Goal: Task Accomplishment & Management: Manage account settings

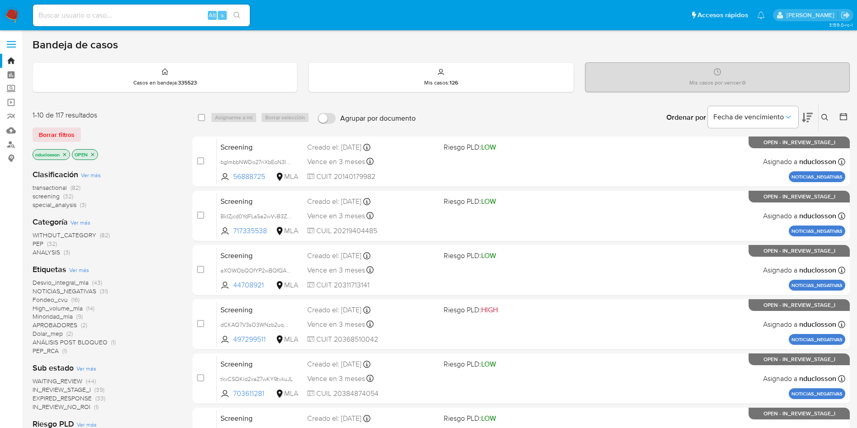
click at [84, 6] on div "Alt s" at bounding box center [141, 16] width 217 height 22
click at [68, 10] on input at bounding box center [141, 15] width 217 height 12
paste input "XypTiaAet7pKQezQl8JxG00Z"
type input "XypTiaAet7pKQezQl8JxG00Z"
click at [231, 11] on button "search-icon" at bounding box center [237, 15] width 19 height 13
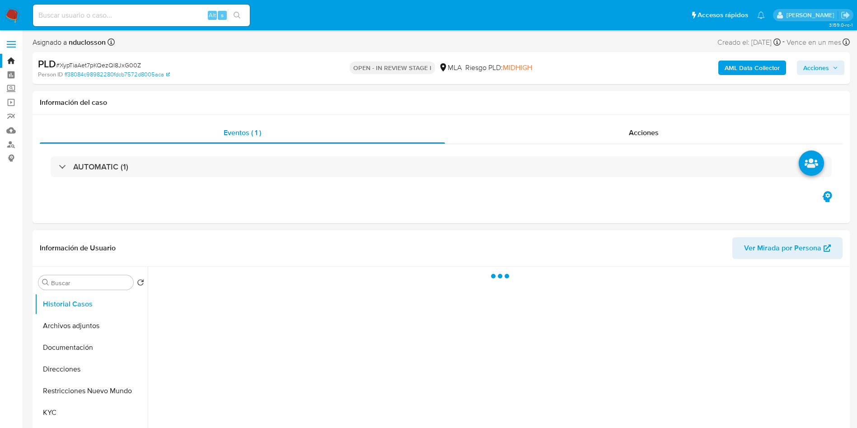
select select "10"
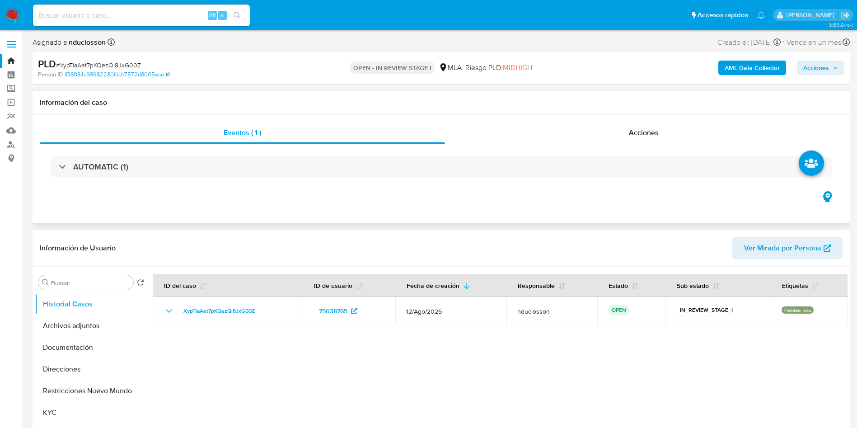
scroll to position [136, 0]
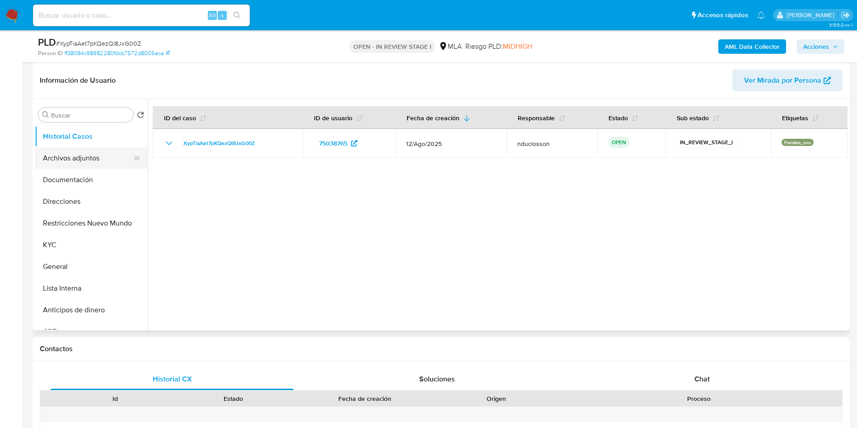
click at [88, 162] on button "Archivos adjuntos" at bounding box center [88, 158] width 106 height 22
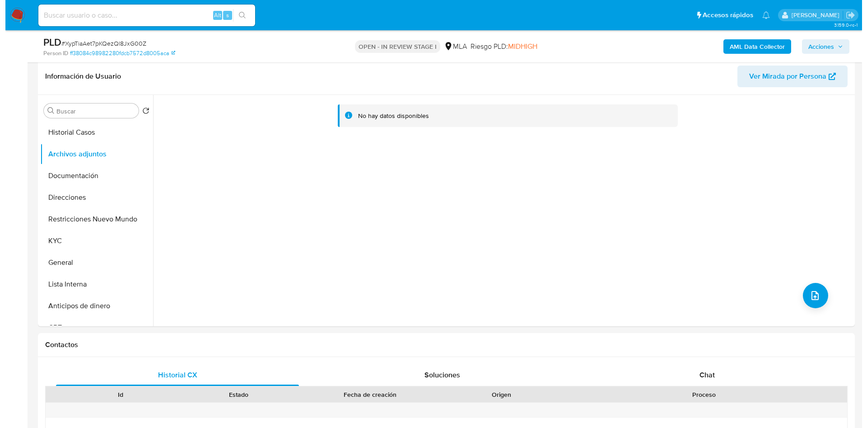
scroll to position [68, 0]
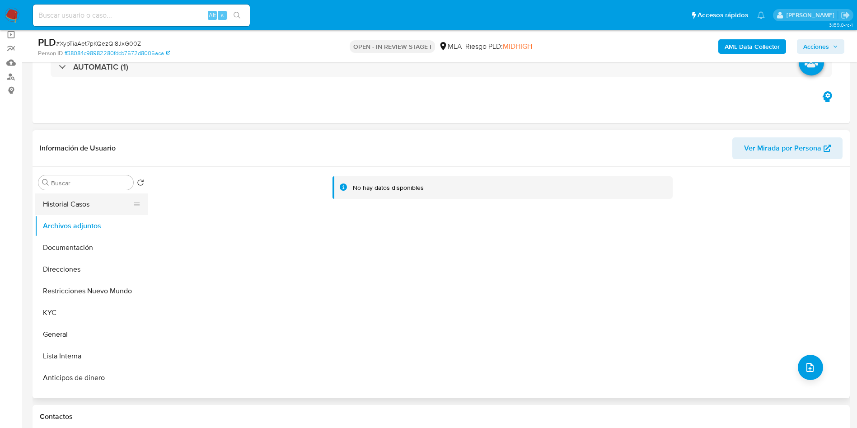
click at [90, 209] on button "Historial Casos" at bounding box center [88, 204] width 106 height 22
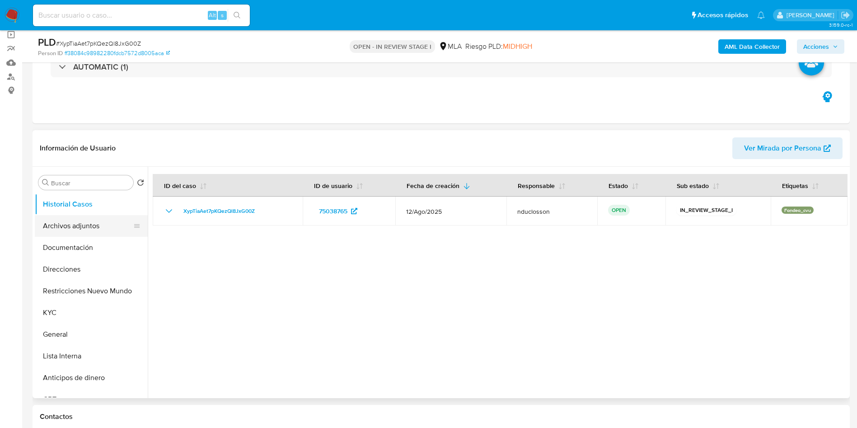
click at [80, 231] on button "Archivos adjuntos" at bounding box center [88, 226] width 106 height 22
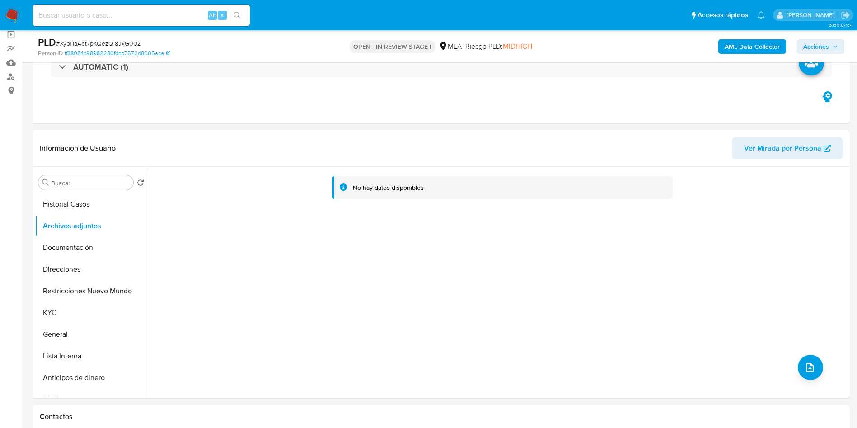
click at [747, 41] on b "AML Data Collector" at bounding box center [752, 46] width 55 height 14
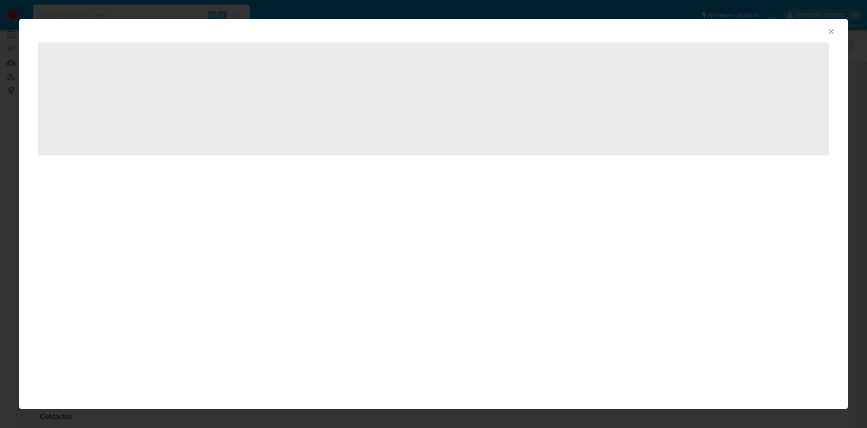
click at [829, 30] on icon "Cerrar ventana" at bounding box center [831, 31] width 9 height 9
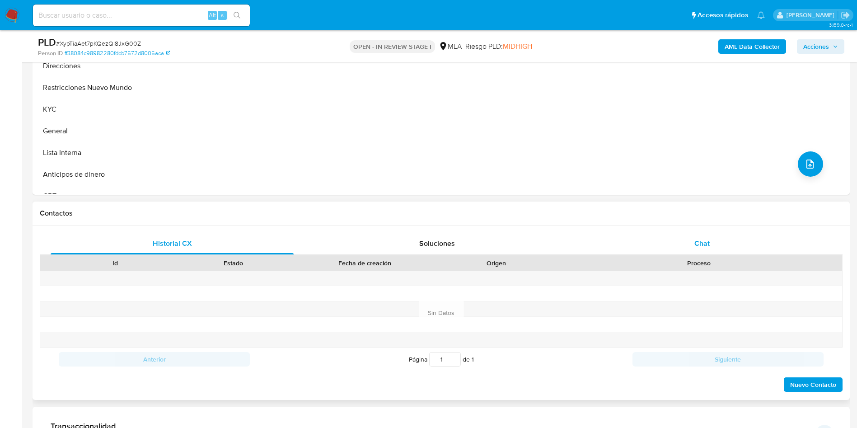
click at [687, 247] on div "Chat" at bounding box center [702, 244] width 243 height 22
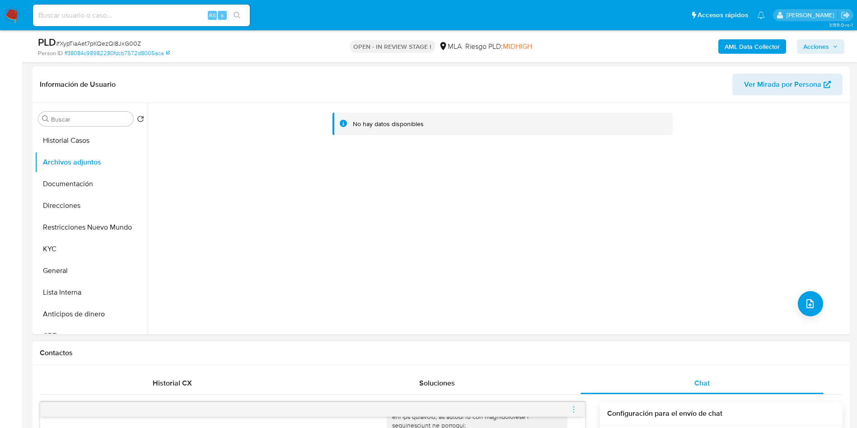
scroll to position [0, 0]
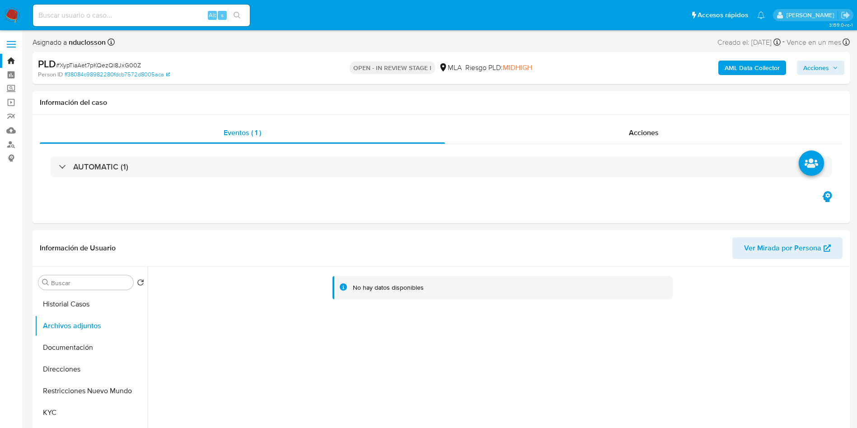
click at [741, 66] on b "AML Data Collector" at bounding box center [752, 68] width 55 height 14
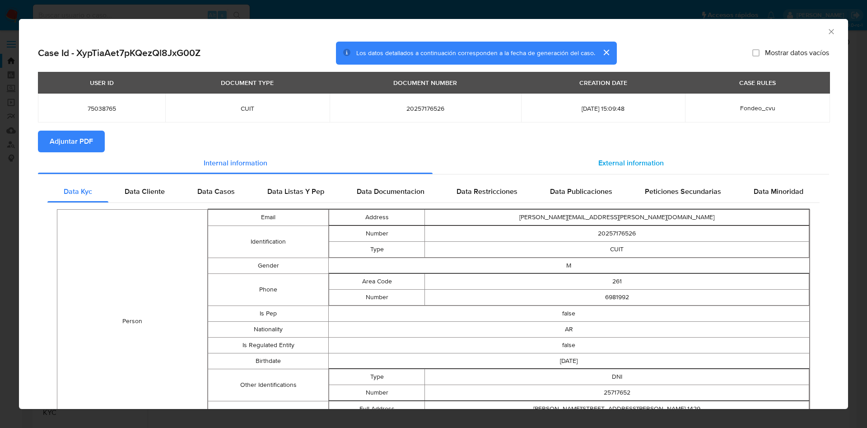
click at [603, 171] on div "External information" at bounding box center [631, 163] width 397 height 22
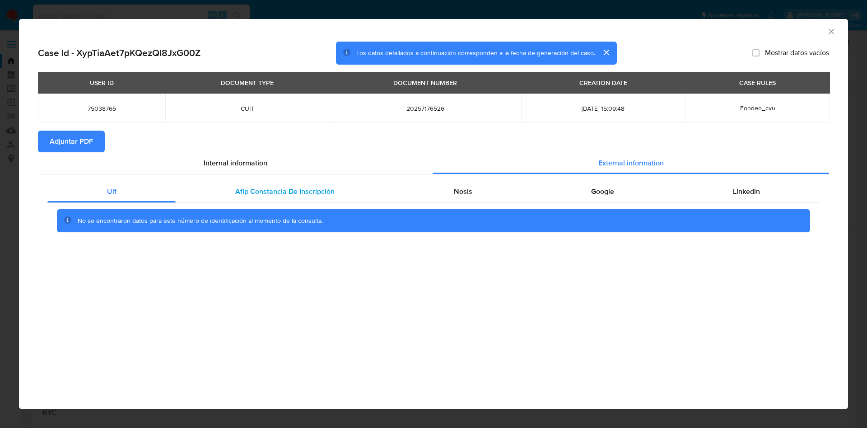
click at [295, 187] on span "Afip Constancia De Inscripción" at bounding box center [284, 191] width 99 height 10
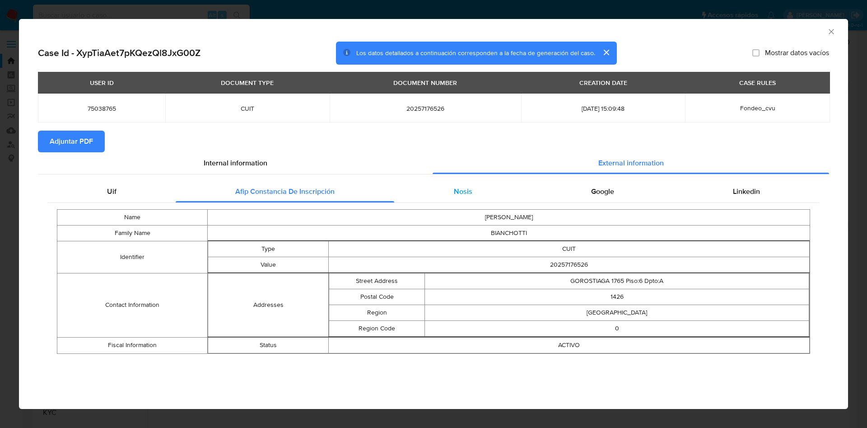
click at [424, 181] on div "Nosis" at bounding box center [462, 192] width 137 height 22
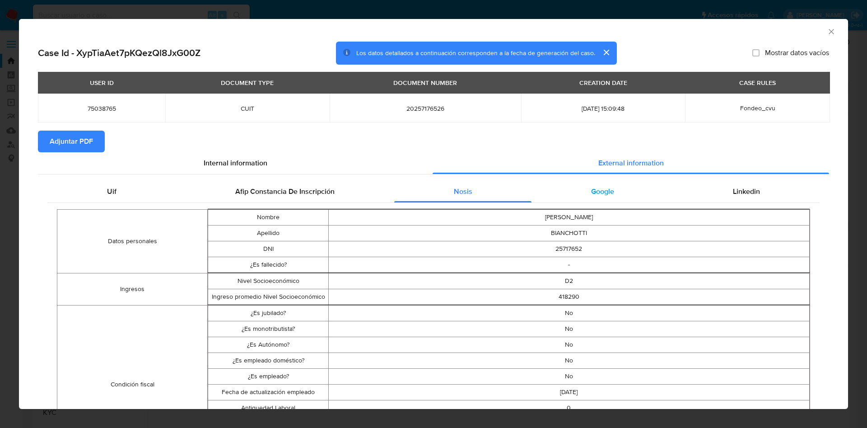
click at [606, 197] on div "Google" at bounding box center [603, 192] width 142 height 22
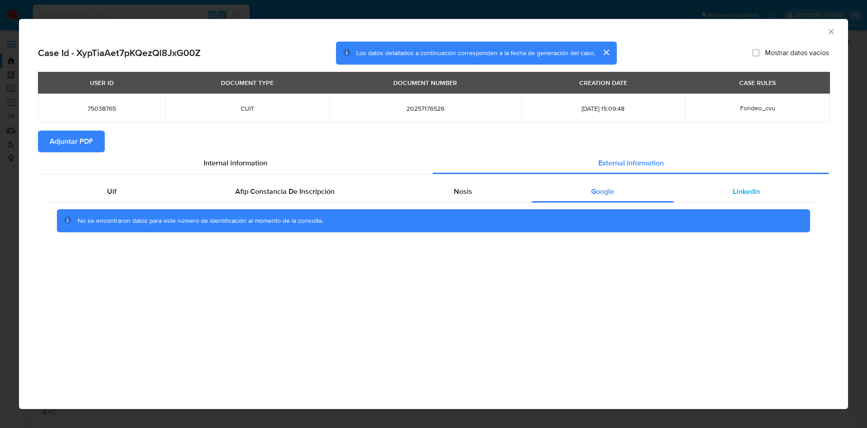
click at [696, 186] on div "Linkedin" at bounding box center [747, 192] width 146 height 22
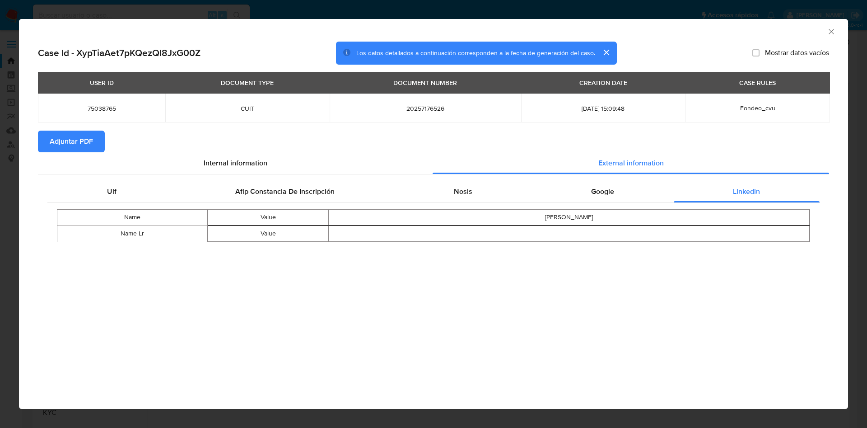
click at [85, 135] on span "Adjuntar PDF" at bounding box center [71, 141] width 43 height 20
click at [834, 37] on div "AML Data Collector" at bounding box center [434, 30] width 830 height 23
drag, startPoint x: 826, startPoint y: 25, endPoint x: 834, endPoint y: 33, distance: 11.5
click at [826, 25] on div "AML Data Collector" at bounding box center [426, 30] width 802 height 10
click at [836, 33] on div "AML Data Collector" at bounding box center [434, 30] width 830 height 23
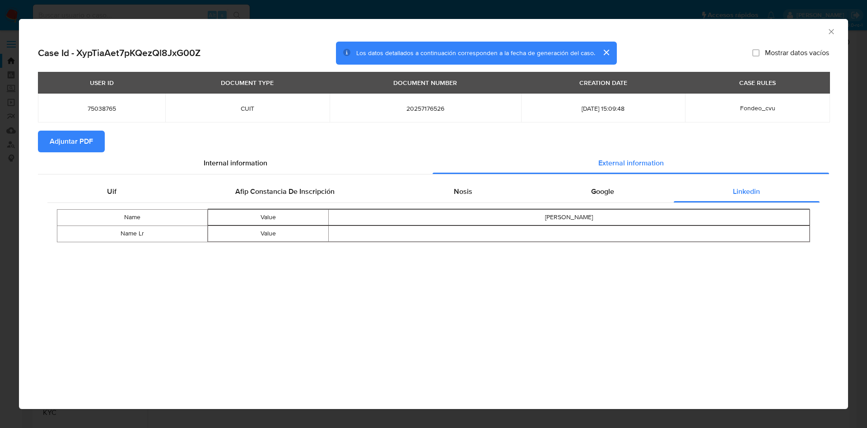
click at [832, 33] on icon "Cerrar ventana" at bounding box center [831, 31] width 9 height 9
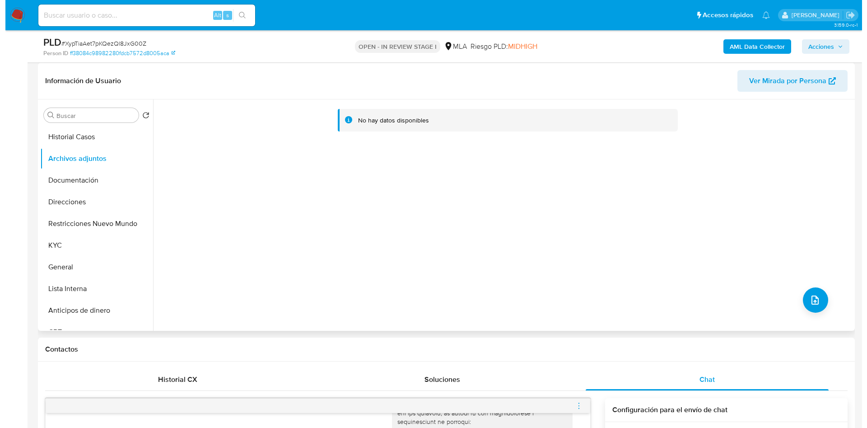
scroll to position [136, 0]
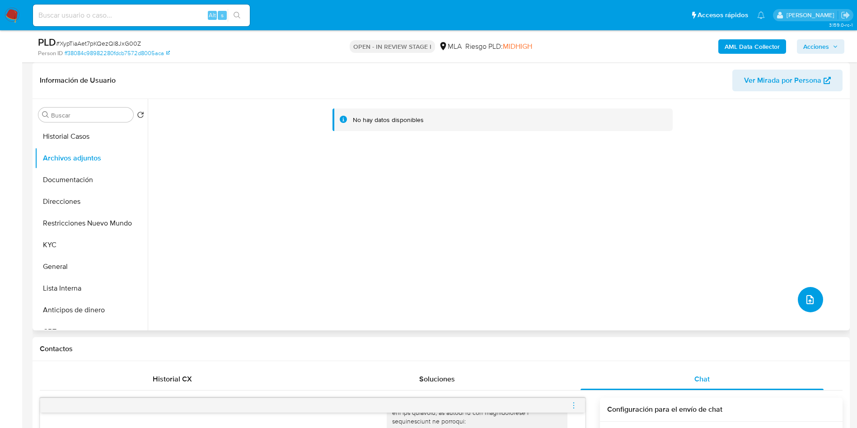
click at [798, 297] on button "upload-file" at bounding box center [810, 299] width 25 height 25
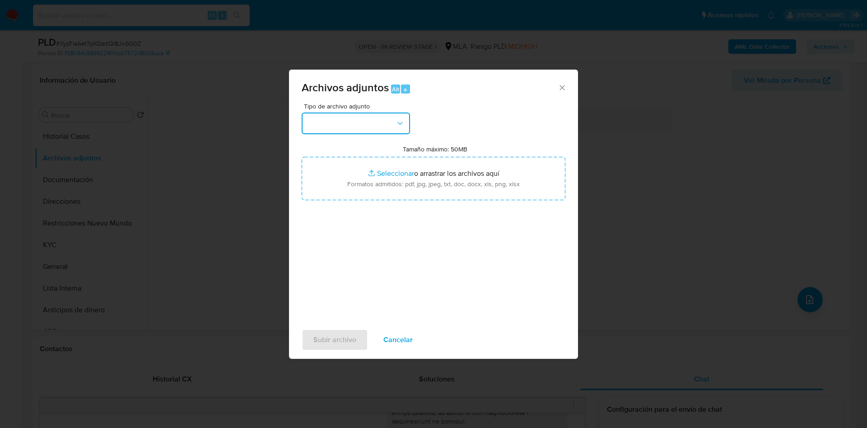
click at [342, 126] on button "button" at bounding box center [356, 123] width 108 height 22
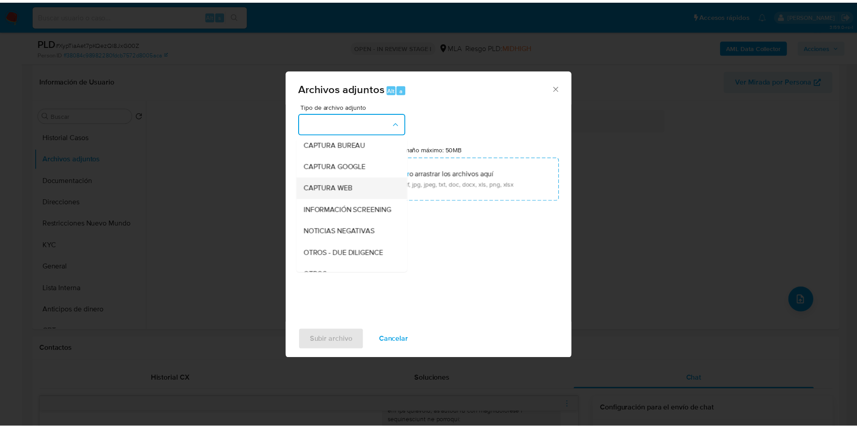
scroll to position [115, 0]
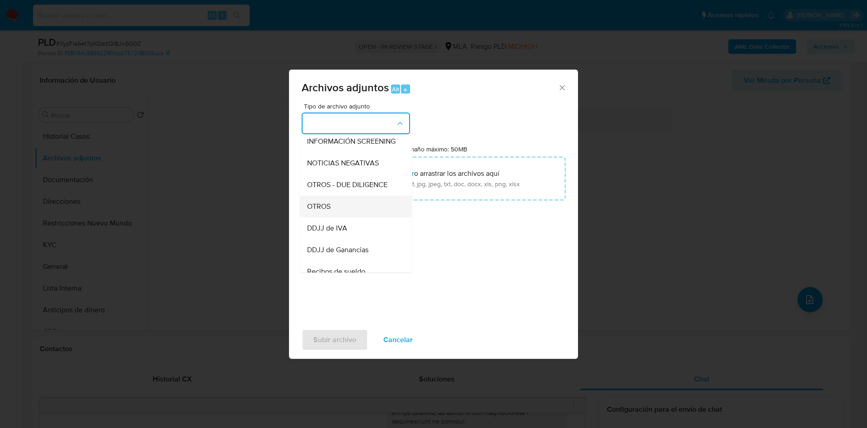
click at [317, 211] on span "OTROS" at bounding box center [318, 206] width 23 height 9
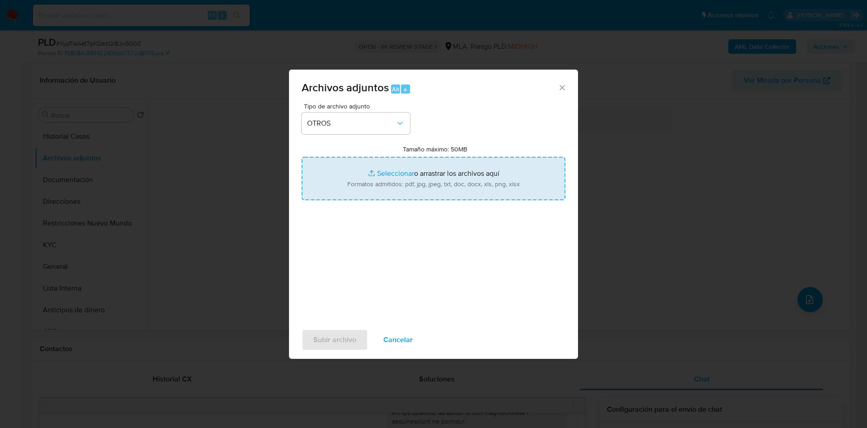
type input "C:\fakepath\75038765 Movimientos.xlsx"
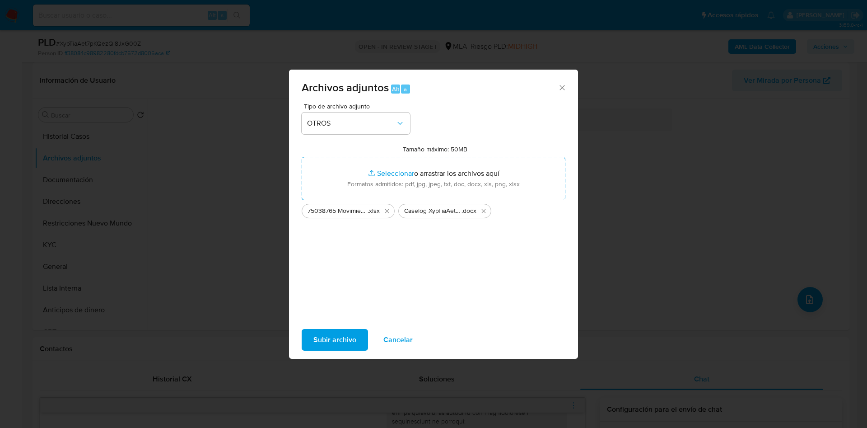
click at [332, 337] on span "Subir archivo" at bounding box center [335, 340] width 43 height 20
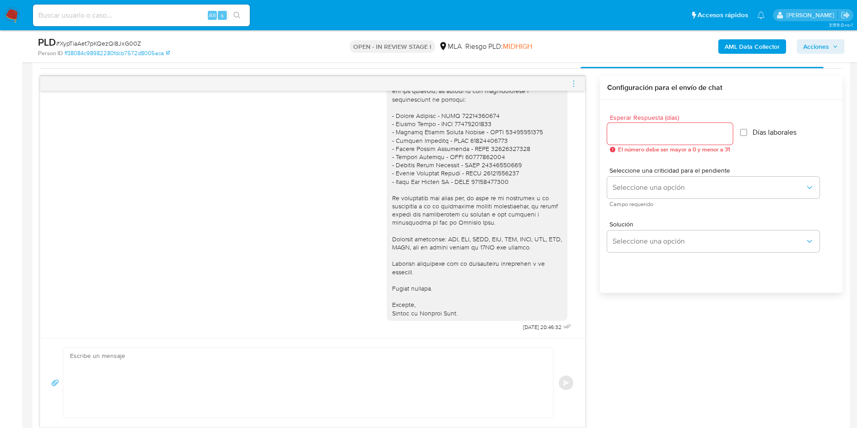
scroll to position [474, 0]
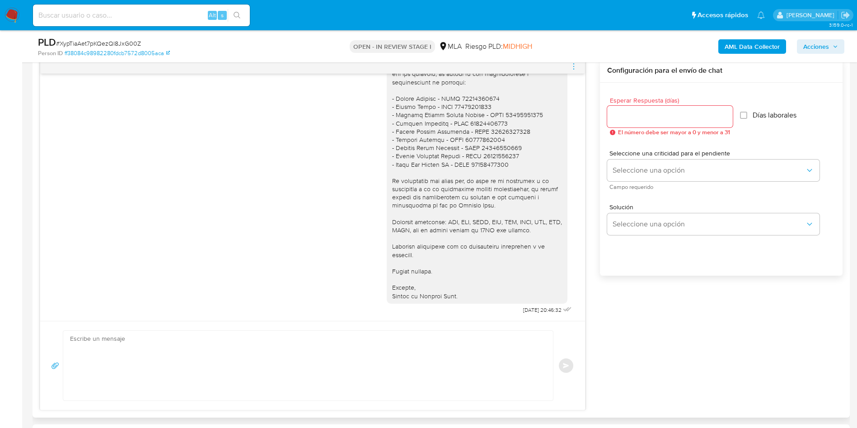
click at [574, 63] on icon "menu-action" at bounding box center [574, 66] width 8 height 8
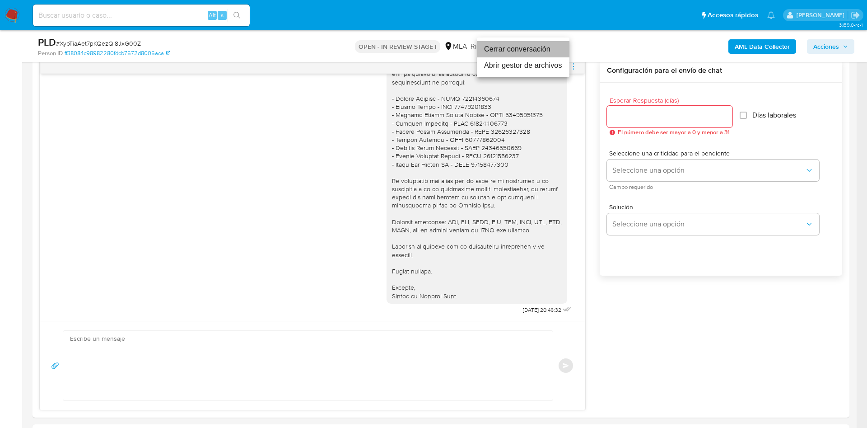
click at [519, 51] on li "Cerrar conversación" at bounding box center [523, 49] width 93 height 16
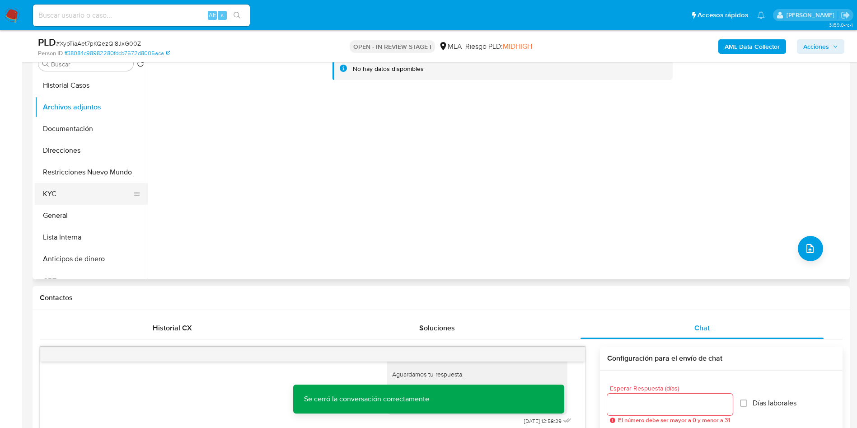
scroll to position [163, 0]
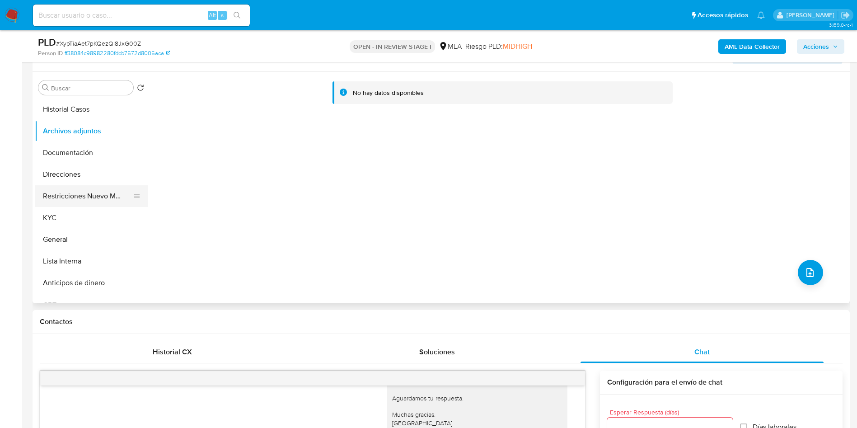
click at [75, 192] on button "Restricciones Nuevo Mundo" at bounding box center [88, 196] width 106 height 22
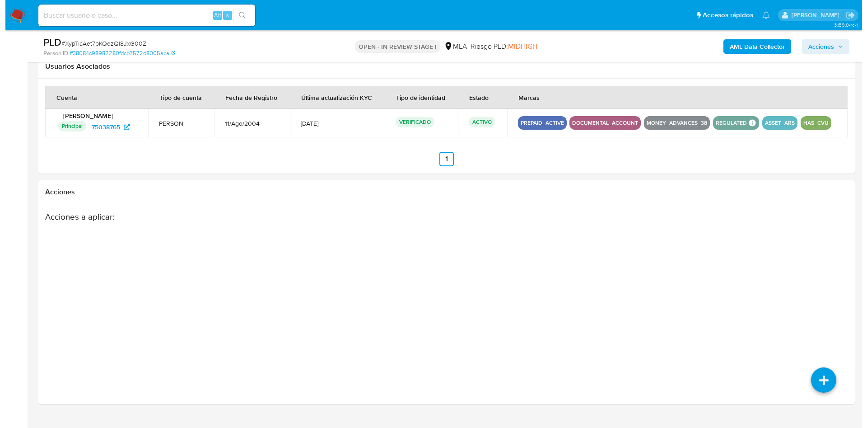
scroll to position [1383, 0]
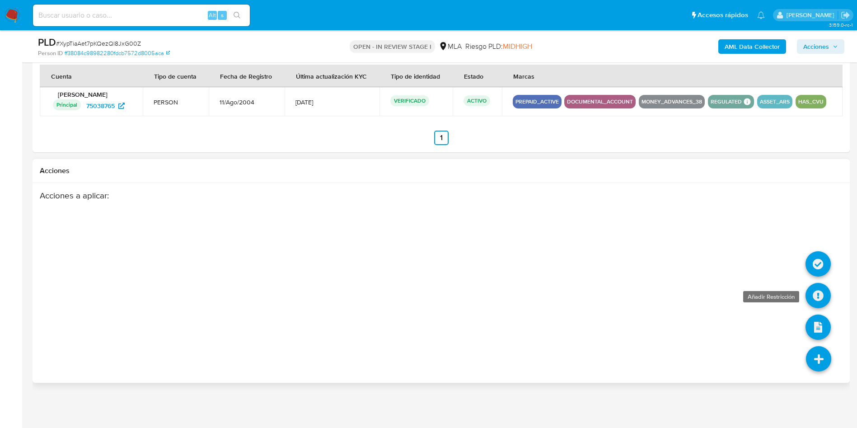
click at [811, 298] on icon at bounding box center [818, 295] width 25 height 25
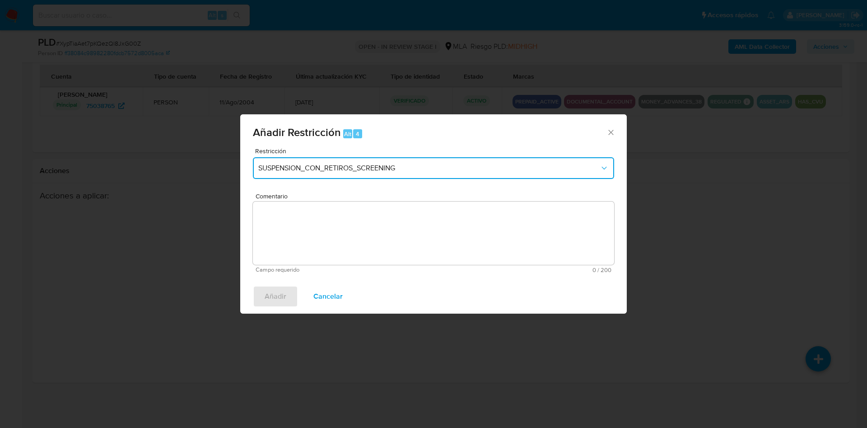
click at [351, 159] on button "SUSPENSION_CON_RETIROS_SCREENING" at bounding box center [433, 168] width 361 height 22
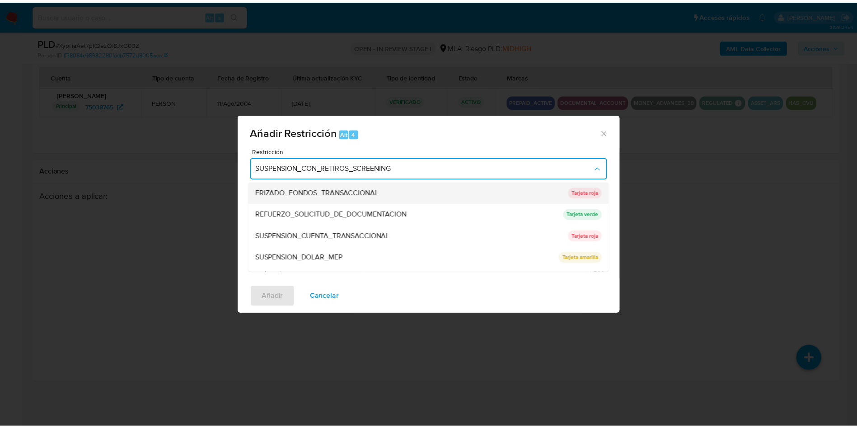
scroll to position [192, 0]
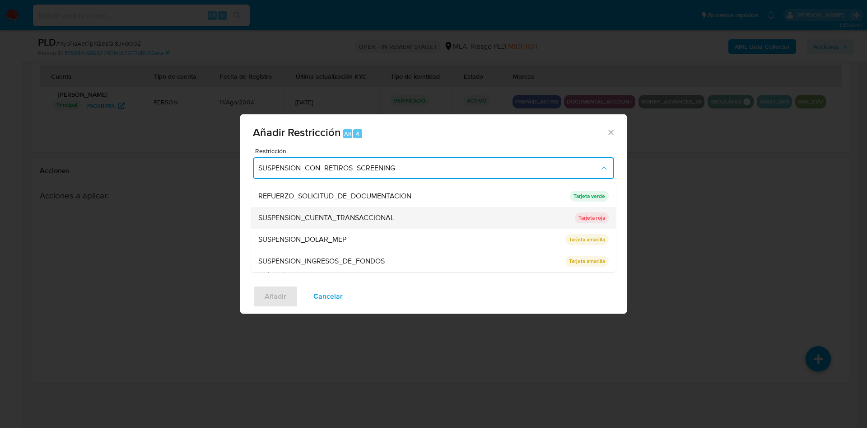
click at [297, 218] on span "SUSPENSION_CUENTA_TRANSACCIONAL" at bounding box center [326, 217] width 136 height 9
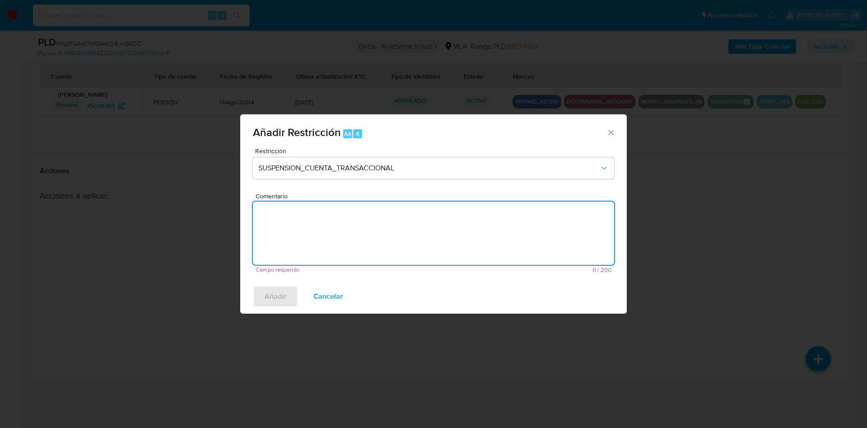
click at [331, 241] on textarea "Comentario" at bounding box center [433, 233] width 361 height 63
type textarea "AML"
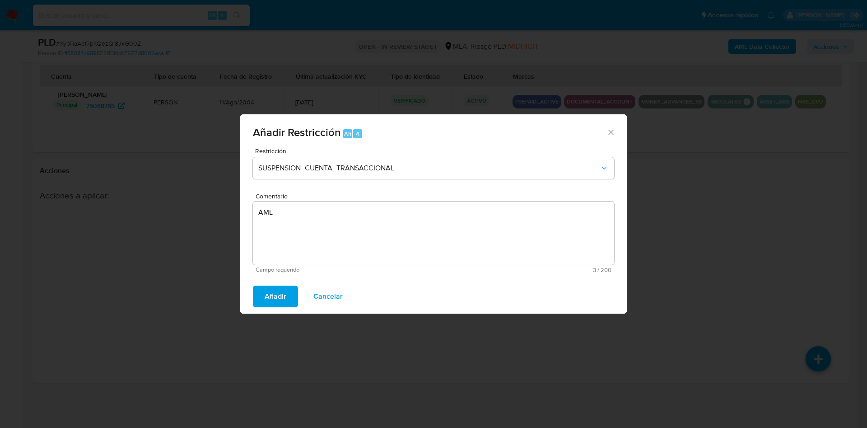
click at [268, 307] on div "Añadir Cancelar" at bounding box center [433, 296] width 387 height 34
click at [270, 295] on span "Añadir" at bounding box center [276, 296] width 22 height 20
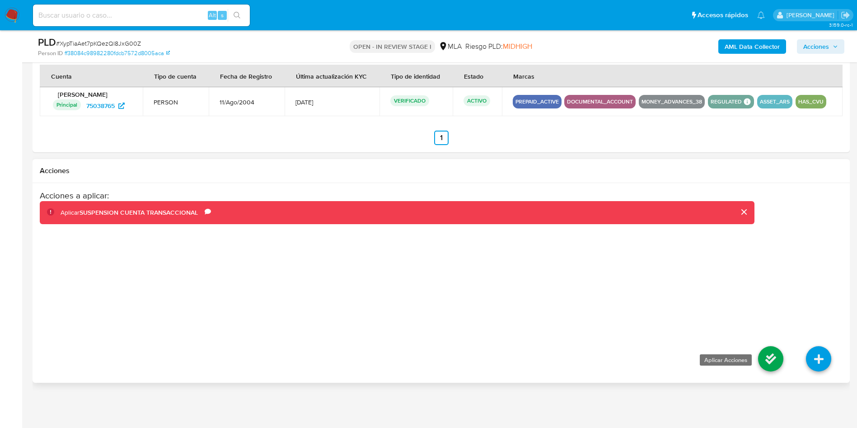
click at [773, 356] on icon at bounding box center [770, 358] width 25 height 25
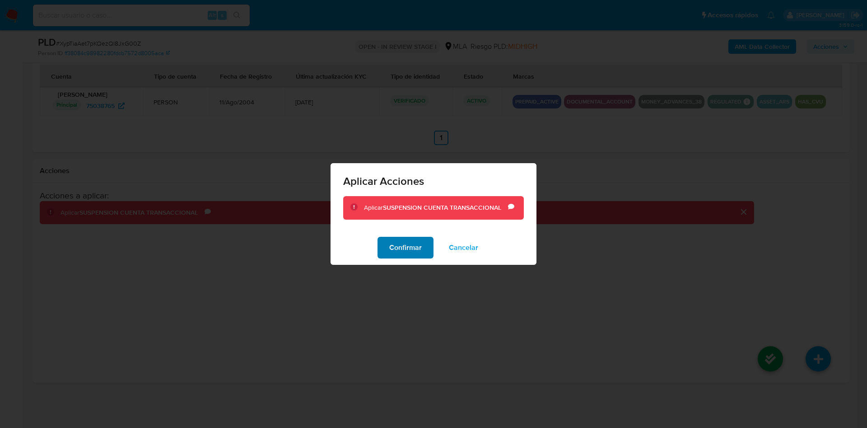
click at [410, 251] on span "Confirmar" at bounding box center [405, 248] width 33 height 20
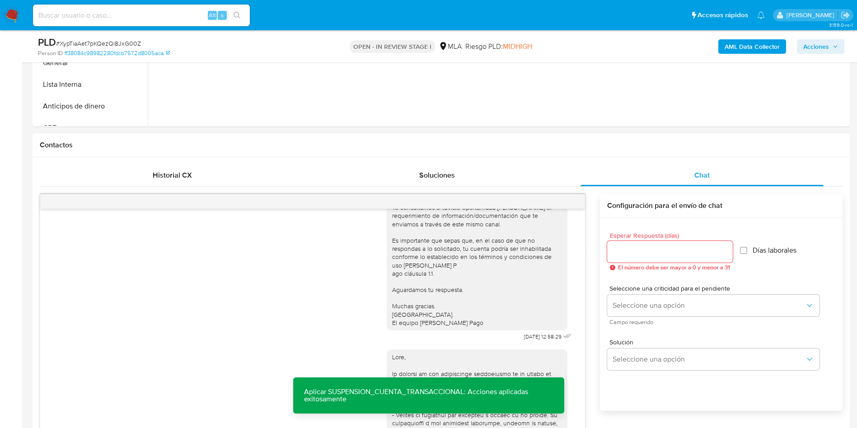
scroll to position [163, 0]
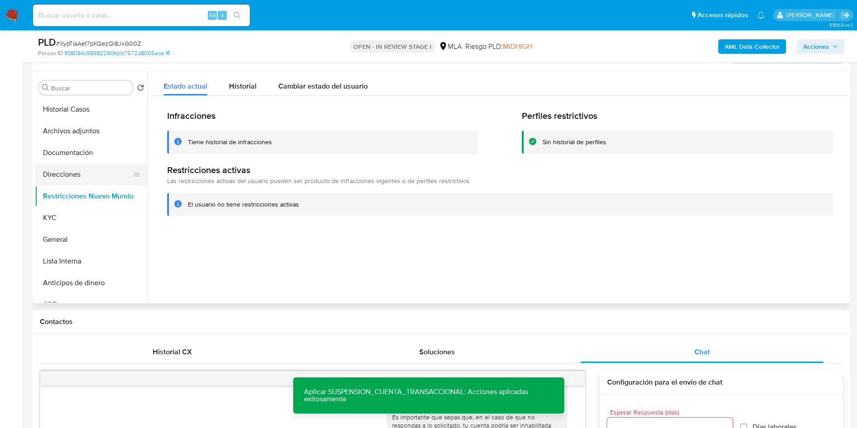
click at [97, 172] on button "Direcciones" at bounding box center [88, 175] width 106 height 22
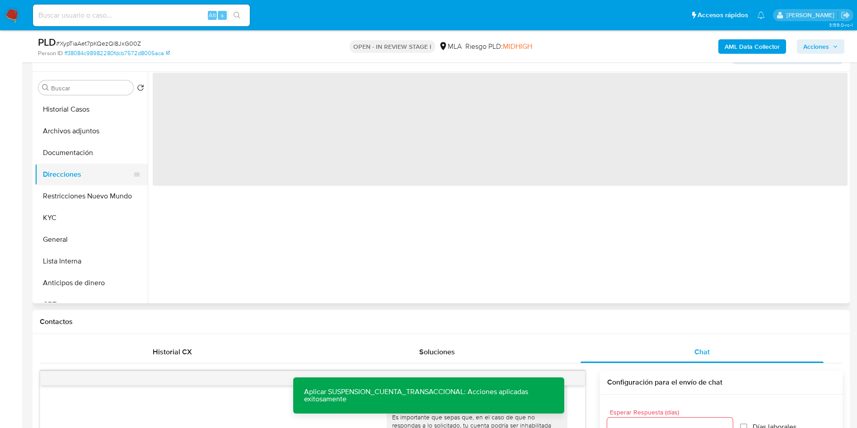
click at [78, 183] on button "Direcciones" at bounding box center [88, 175] width 106 height 22
click at [66, 194] on button "Restricciones Nuevo Mundo" at bounding box center [88, 196] width 106 height 22
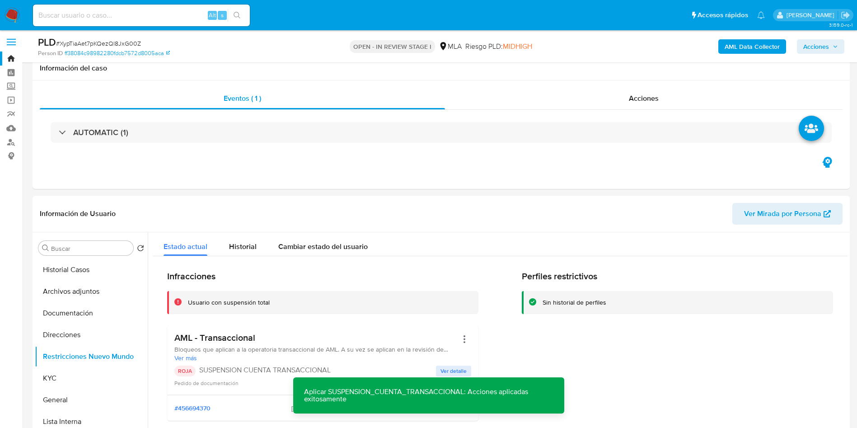
scroll to position [0, 0]
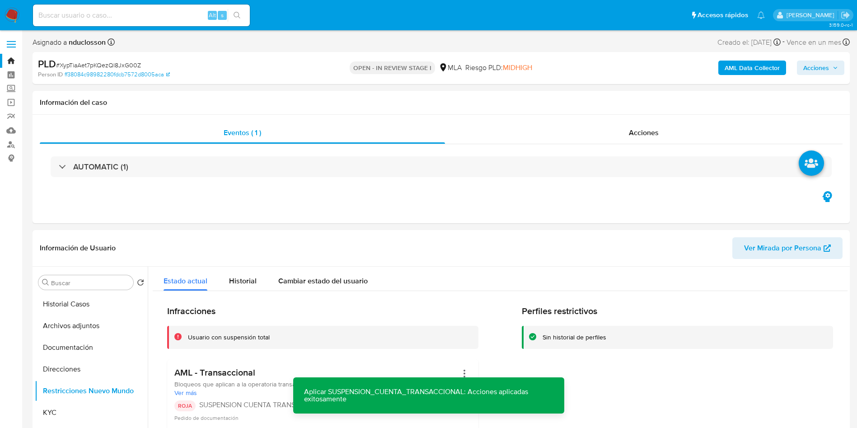
click at [824, 79] on div "PLD # XypTiaAet7pKQezQl8JxG00Z Person ID ff38084c98982280fdcb7572d8005aca OPEN …" at bounding box center [441, 68] width 817 height 32
click at [821, 70] on span "Acciones" at bounding box center [816, 68] width 26 height 14
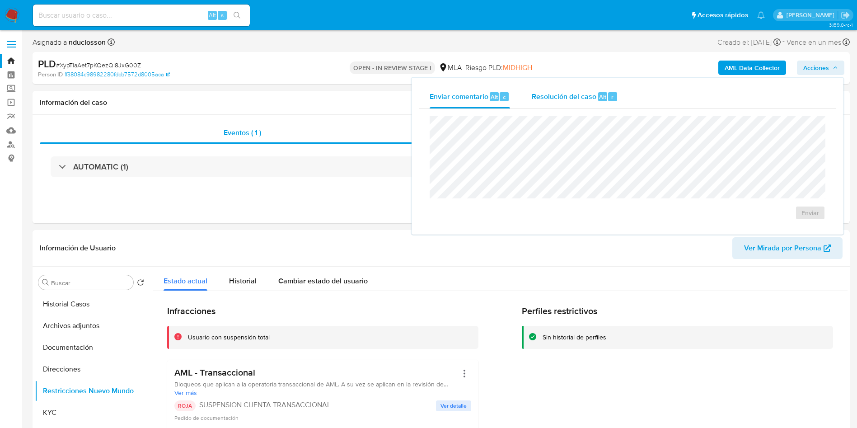
click at [581, 98] on span "Resolución del caso" at bounding box center [564, 96] width 65 height 10
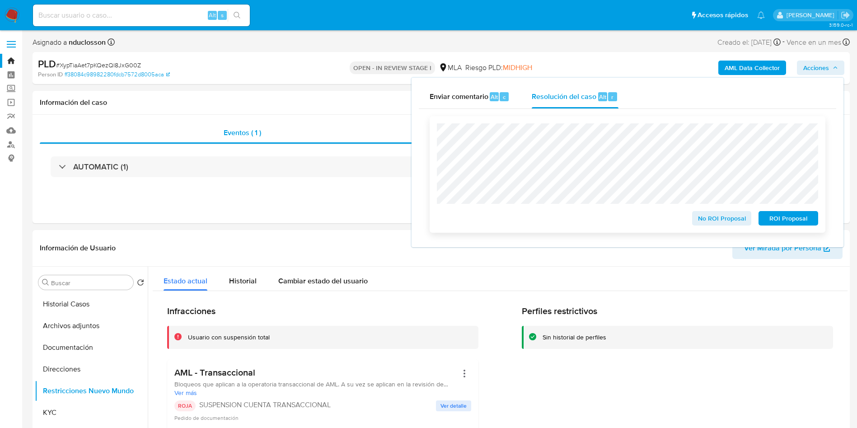
click at [796, 220] on span "ROI Proposal" at bounding box center [788, 218] width 47 height 13
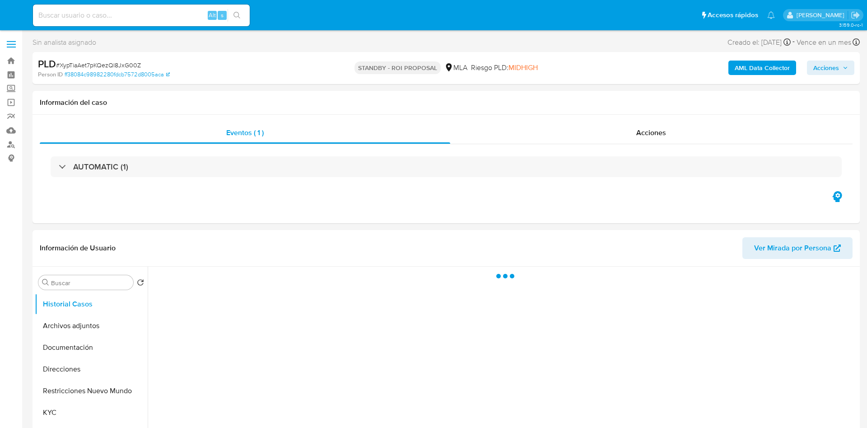
select select "10"
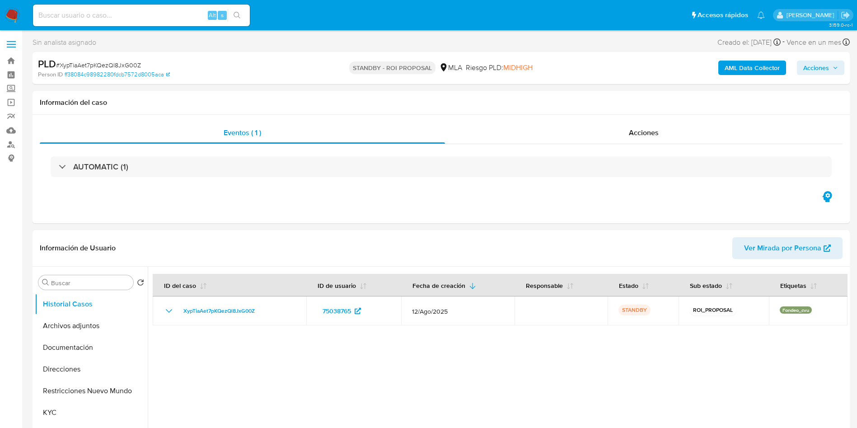
click at [109, 8] on div "Alt s" at bounding box center [141, 16] width 217 height 22
click at [107, 20] on input at bounding box center [141, 15] width 217 height 12
paste input "84xpkJDXHIQ9ebO1sMoWVvji"
type input "84xpkJDXHIQ9ebO1sMoWVvji"
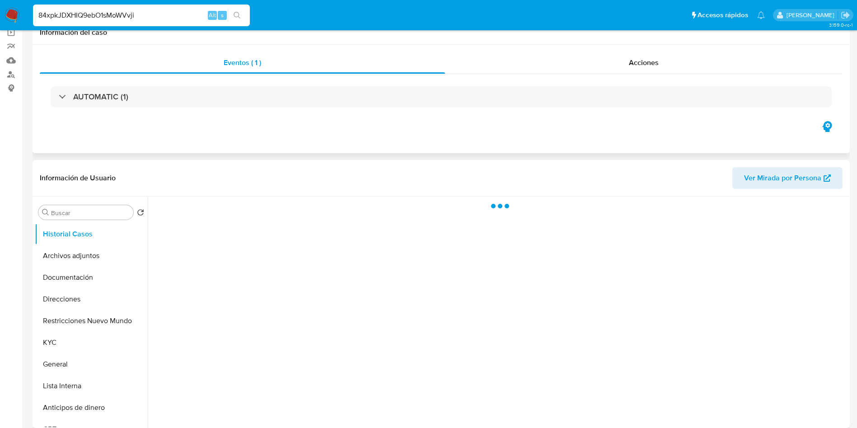
select select "10"
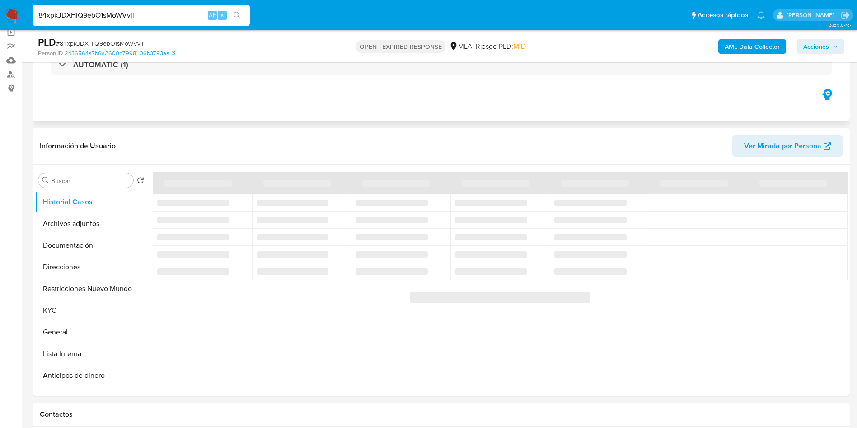
scroll to position [203, 0]
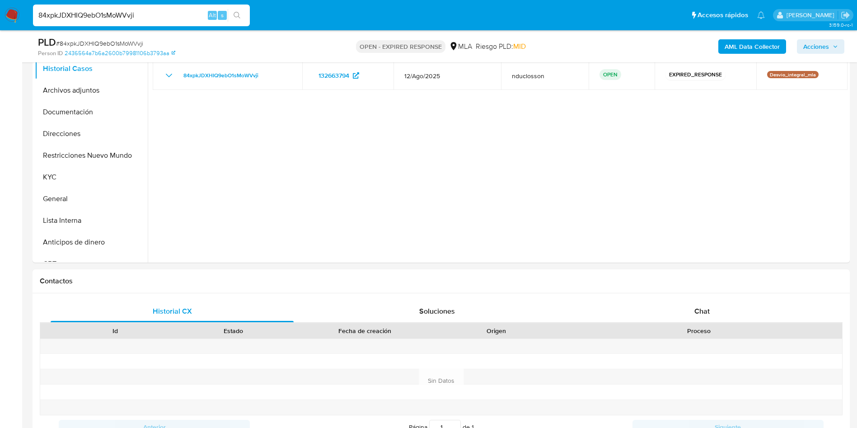
click at [124, 43] on span "# 84xpkJDXHIQ9ebO1sMoWVvji" at bounding box center [99, 43] width 87 height 9
copy span "84xpkJDXHIQ9ebO1sMoWVvji"
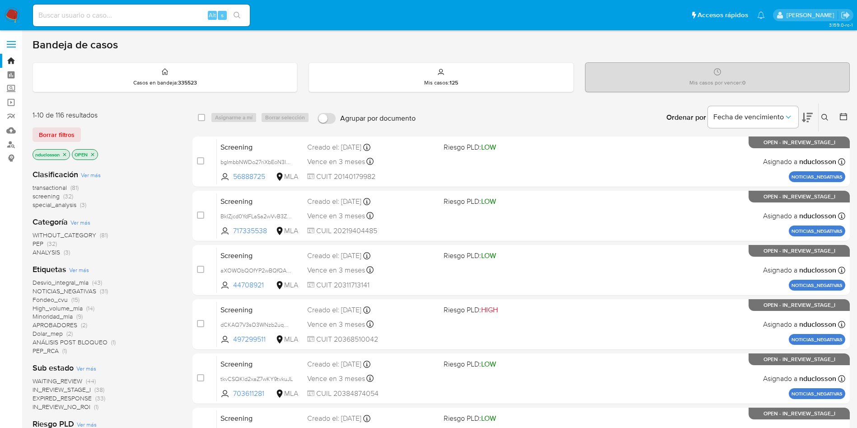
click at [825, 116] on icon at bounding box center [824, 117] width 7 height 7
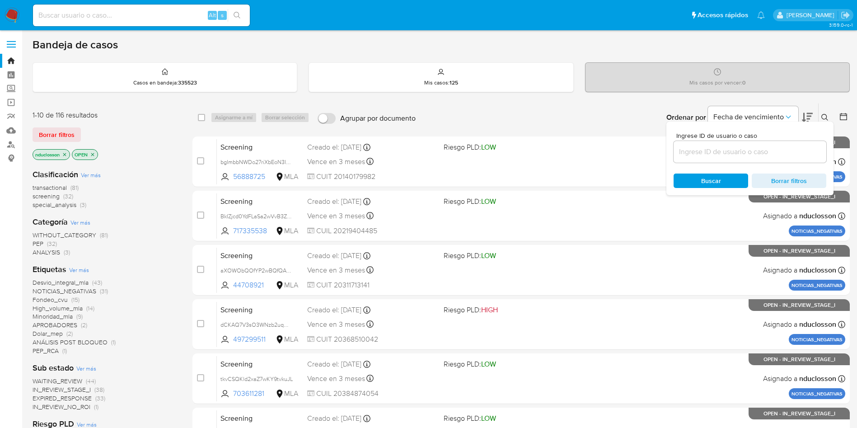
click at [735, 155] on input at bounding box center [750, 152] width 153 height 12
type input "84xpkJDXHIQ9ebO1sMoWVvji"
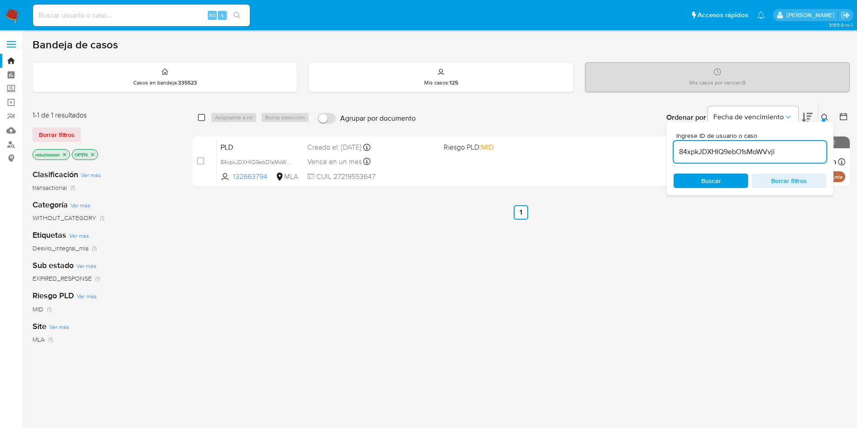
click at [202, 114] on input "checkbox" at bounding box center [201, 117] width 7 height 7
checkbox input "true"
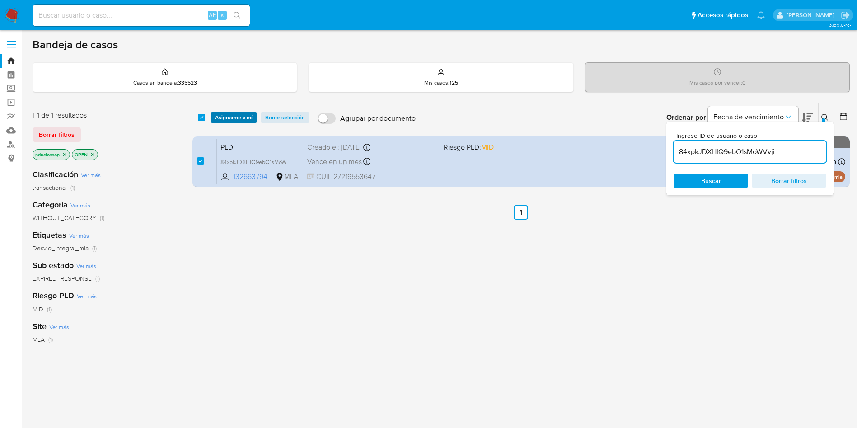
click at [234, 114] on span "Asignarme a mí" at bounding box center [233, 117] width 37 height 9
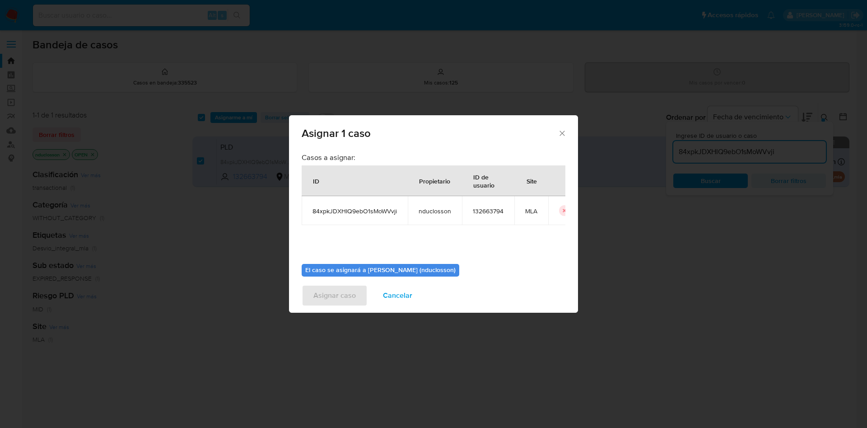
scroll to position [47, 0]
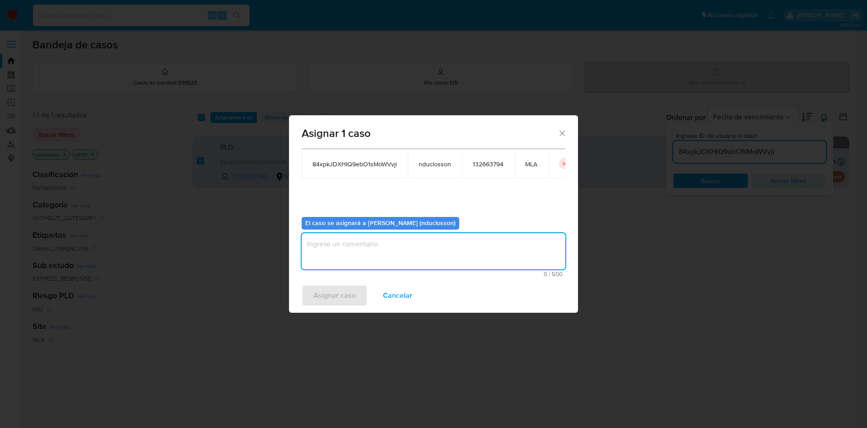
click at [421, 244] on textarea "assign-modal" at bounding box center [434, 251] width 264 height 36
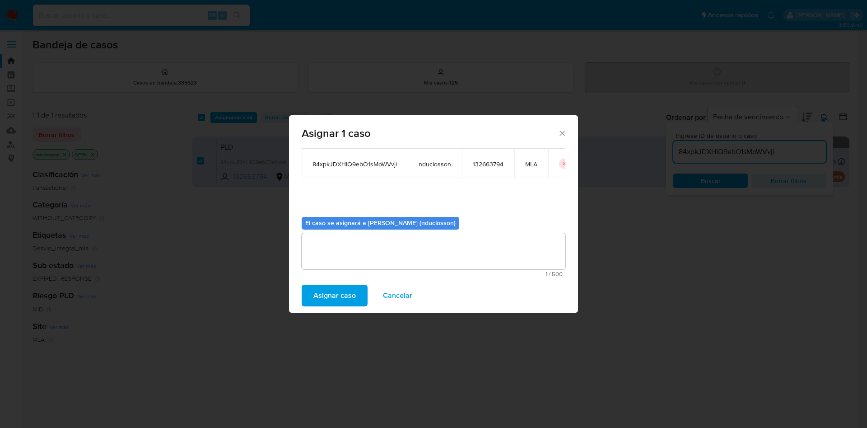
click at [349, 286] on span "Asignar caso" at bounding box center [335, 296] width 42 height 20
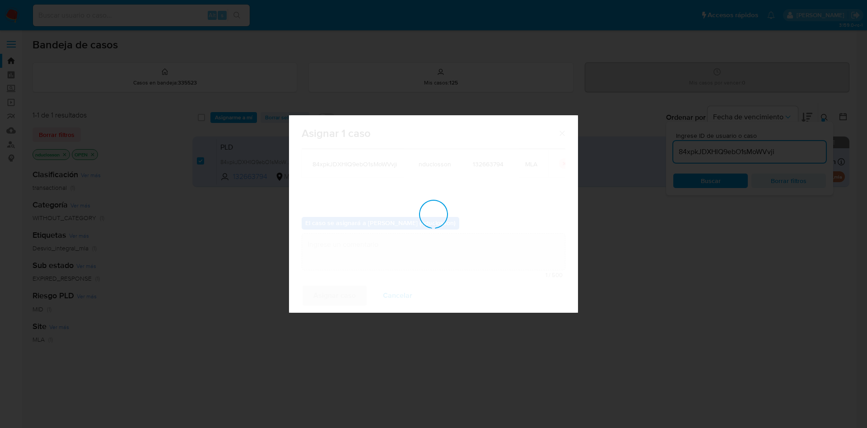
checkbox input "false"
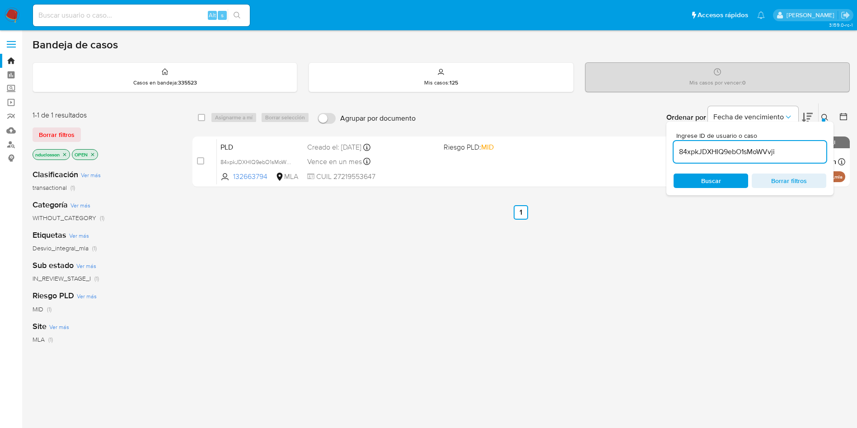
click at [713, 152] on input "84xpkJDXHIQ9ebO1sMoWVvji" at bounding box center [750, 152] width 153 height 12
paste input "eF3wG6wOVSQPwRGoqoVFTTn2"
type input "eF3wG6wOVSQPwRGoqoVFTTn2"
click at [705, 180] on span "Buscar" at bounding box center [711, 180] width 20 height 14
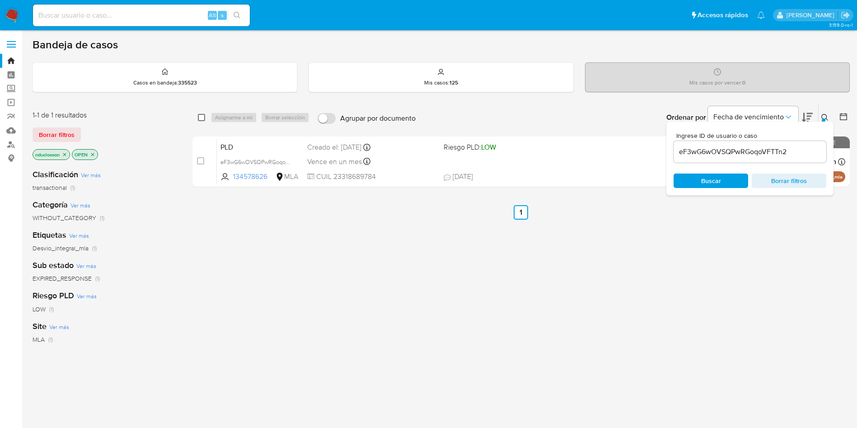
click at [204, 114] on input "checkbox" at bounding box center [201, 117] width 7 height 7
checkbox input "true"
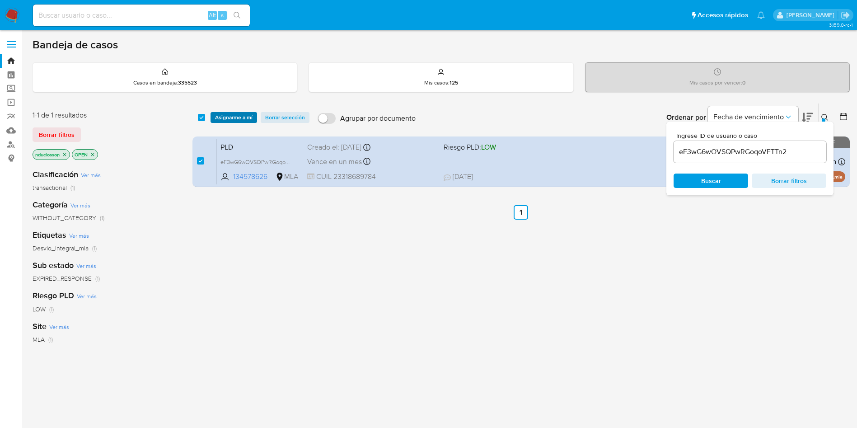
click at [220, 114] on span "Asignarme a mí" at bounding box center [233, 117] width 37 height 9
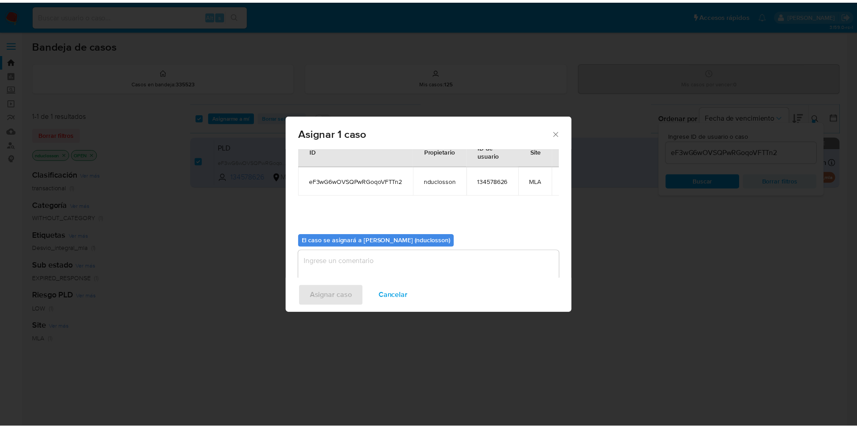
scroll to position [57, 0]
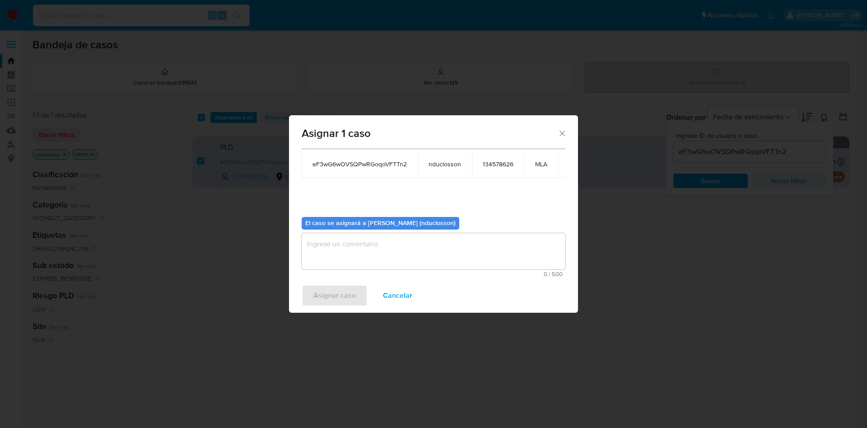
click at [360, 235] on textarea "assign-modal" at bounding box center [434, 251] width 264 height 36
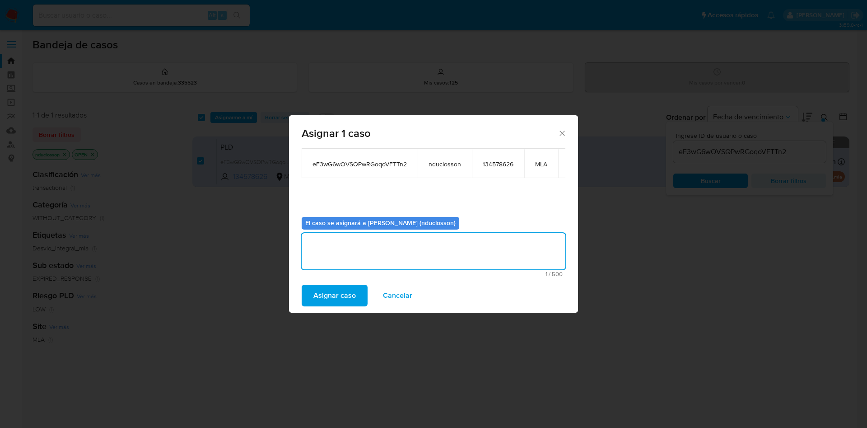
click at [341, 304] on span "Asignar caso" at bounding box center [335, 296] width 42 height 20
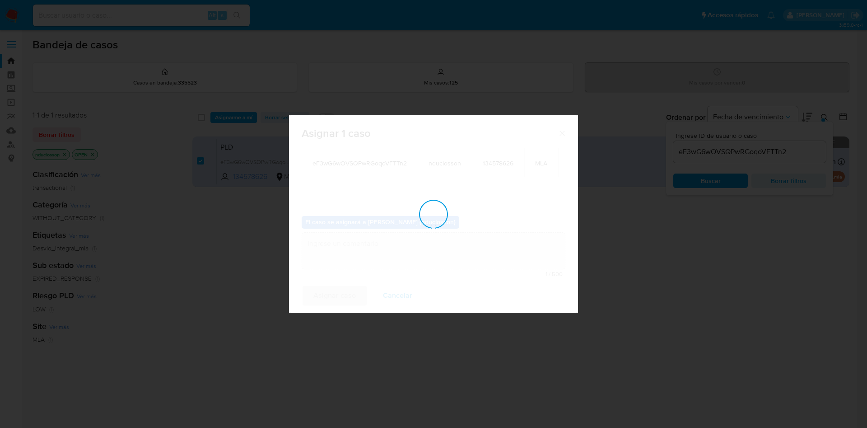
checkbox input "false"
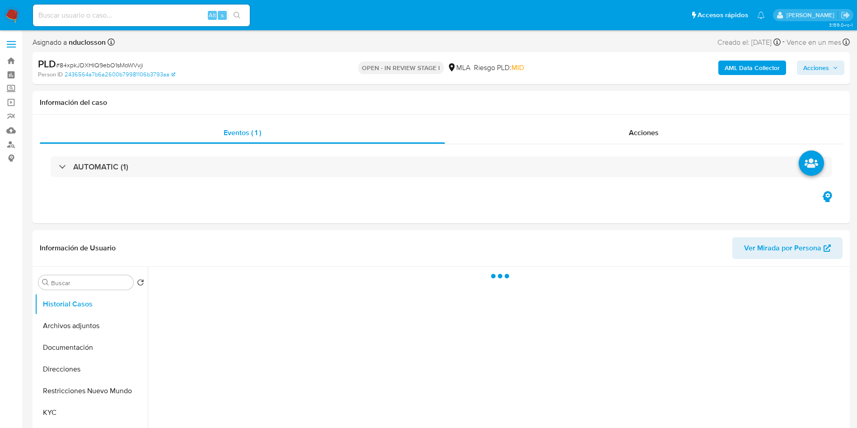
select select "10"
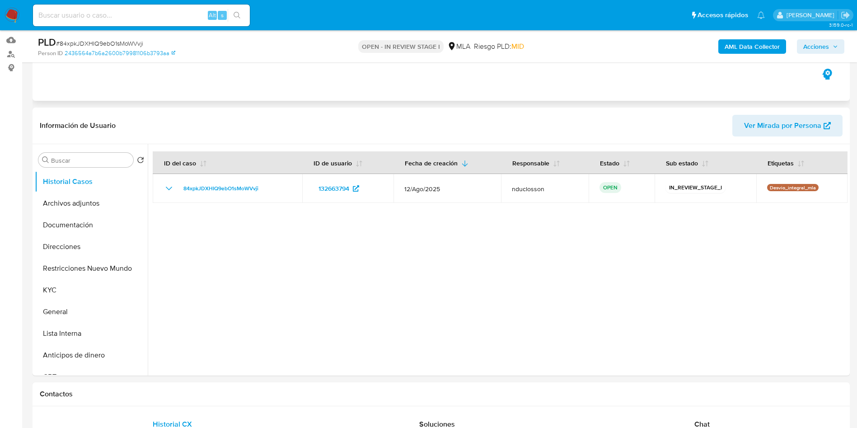
scroll to position [136, 0]
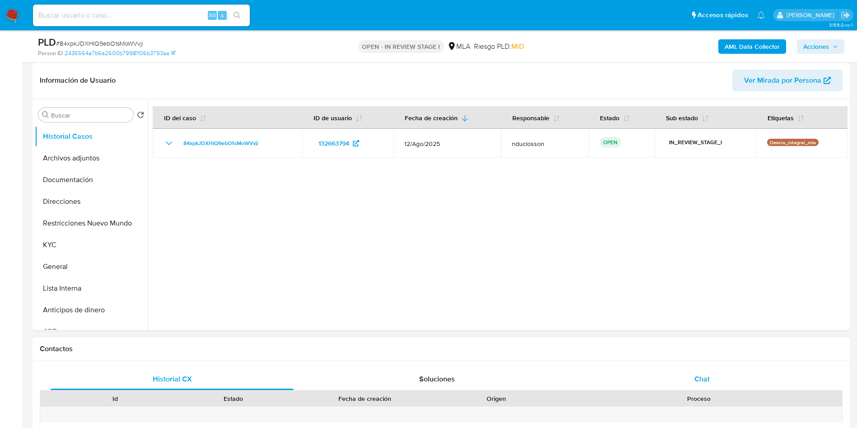
click at [703, 373] on div "Chat" at bounding box center [702, 379] width 243 height 22
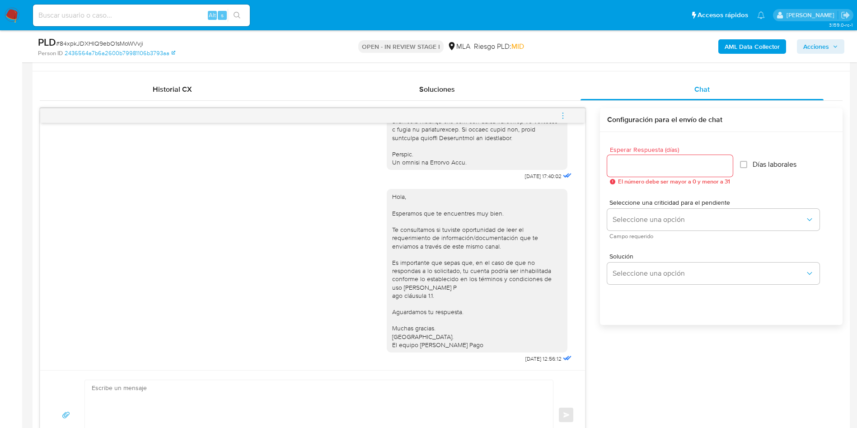
scroll to position [339, 0]
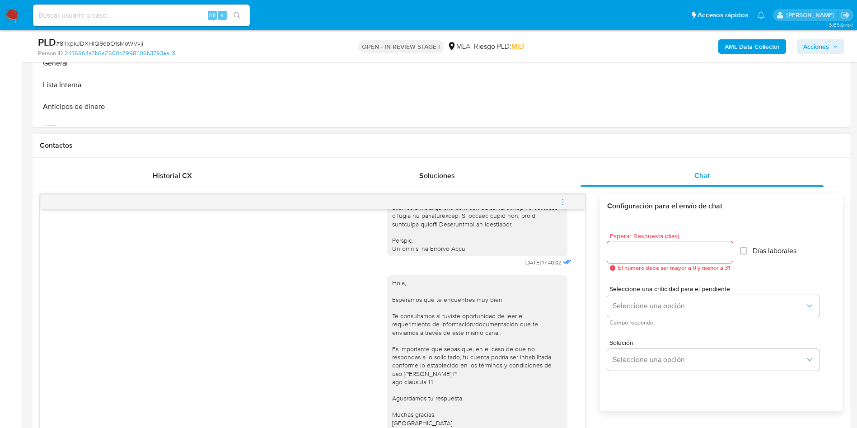
click at [566, 205] on icon "menu-action" at bounding box center [563, 202] width 8 height 8
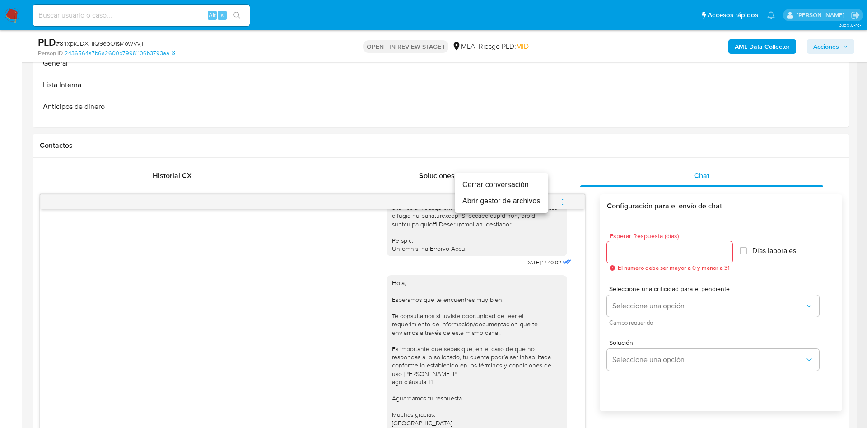
click at [524, 181] on li "Cerrar conversación" at bounding box center [501, 185] width 93 height 16
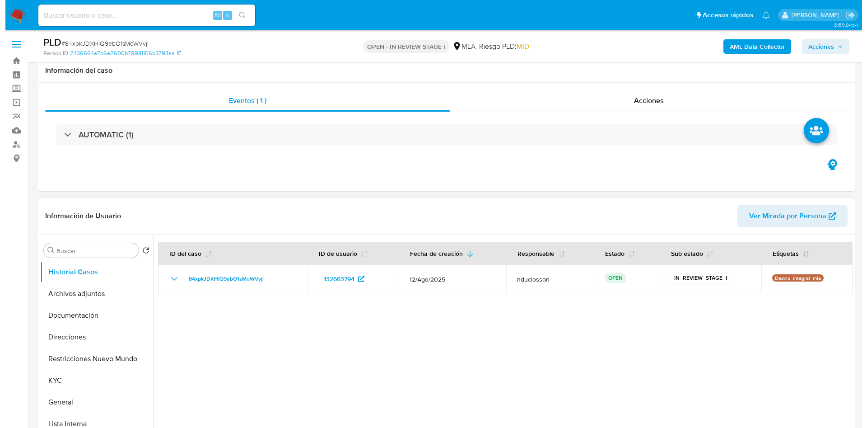
scroll to position [68, 0]
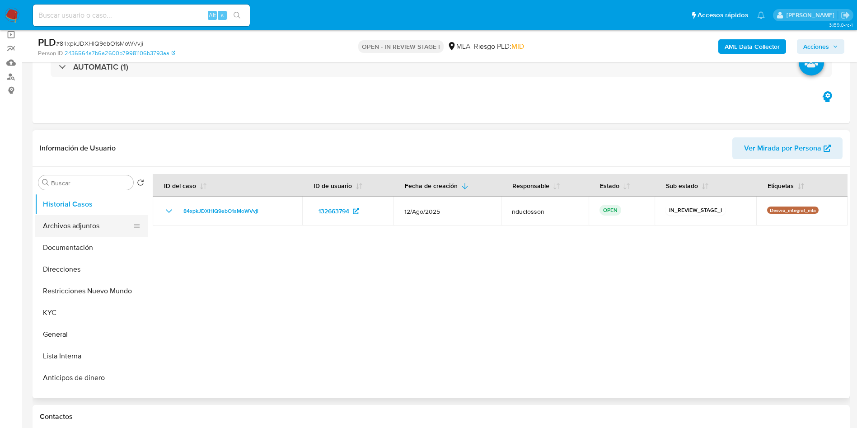
click at [109, 226] on button "Archivos adjuntos" at bounding box center [88, 226] width 106 height 22
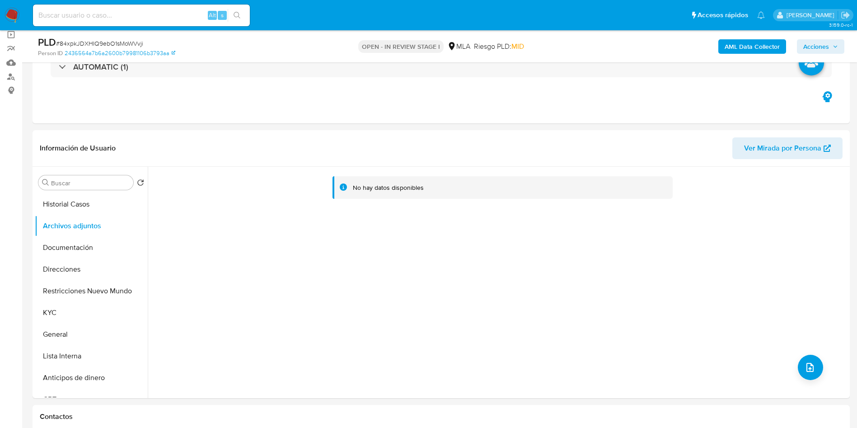
click at [750, 49] on b "AML Data Collector" at bounding box center [752, 46] width 55 height 14
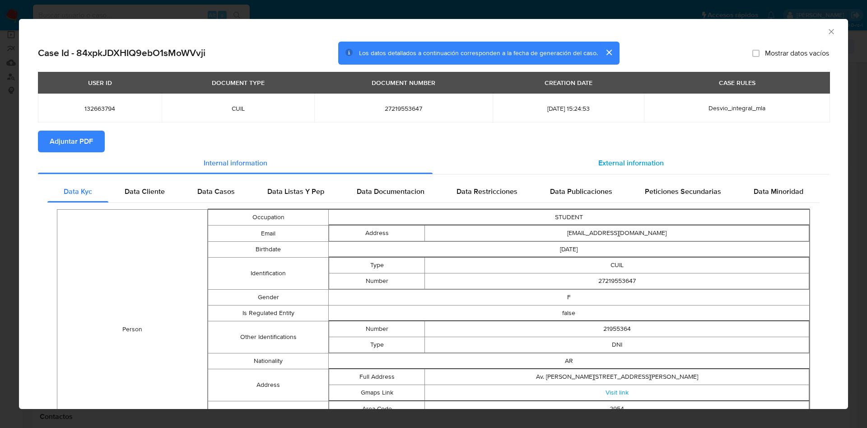
click at [588, 169] on div "External information" at bounding box center [631, 163] width 397 height 22
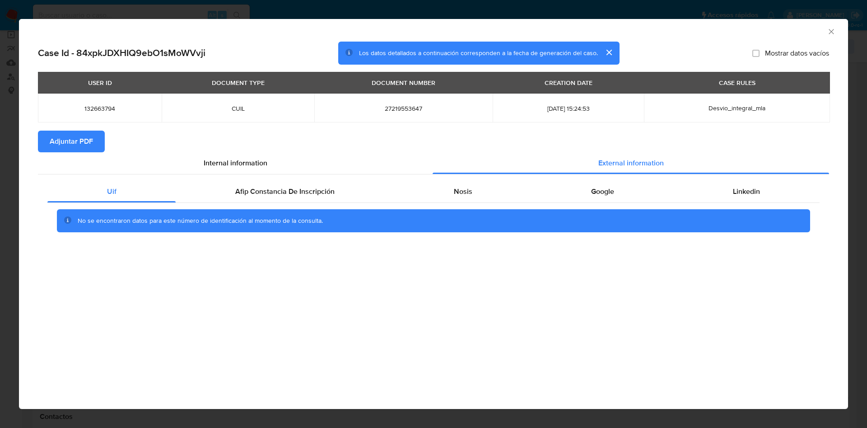
click at [320, 177] on div "Uif Afip Constancia De Inscripción Nosis Google Linkedin No se encontraron dato…" at bounding box center [434, 209] width 792 height 71
click at [312, 187] on span "Afip Constancia De Inscripción" at bounding box center [284, 191] width 99 height 10
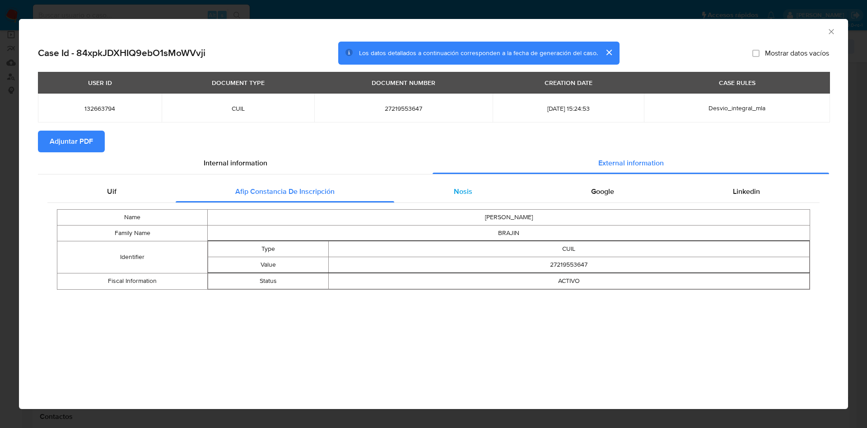
click at [478, 193] on div "Nosis" at bounding box center [462, 192] width 137 height 22
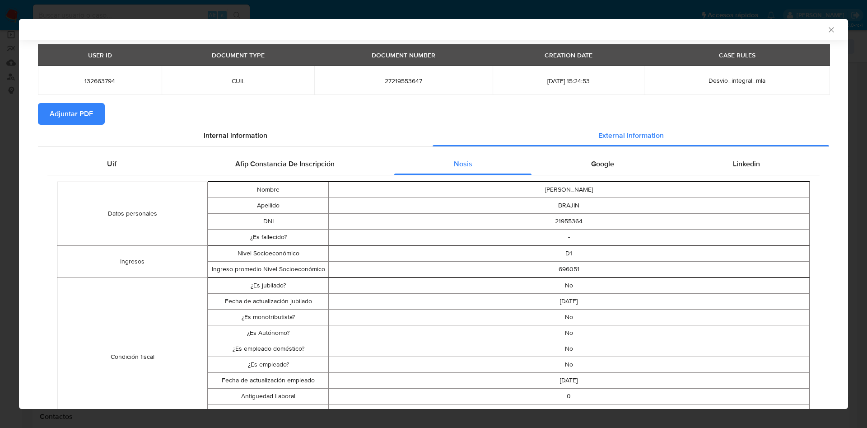
scroll to position [66, 0]
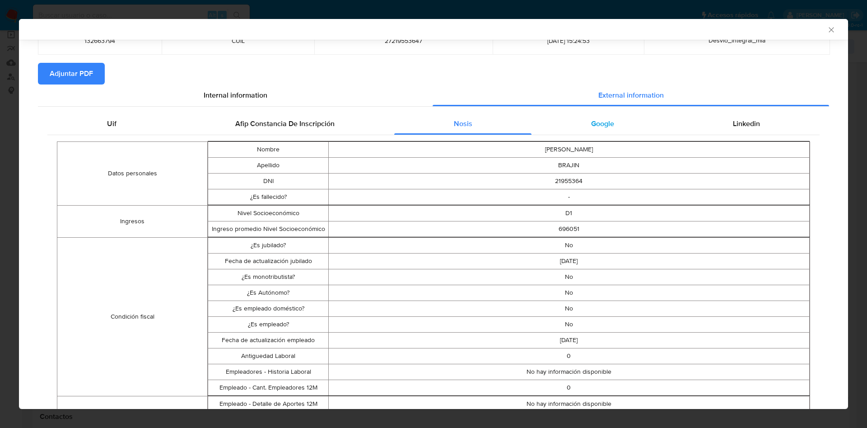
click at [606, 114] on div "Google" at bounding box center [603, 124] width 142 height 22
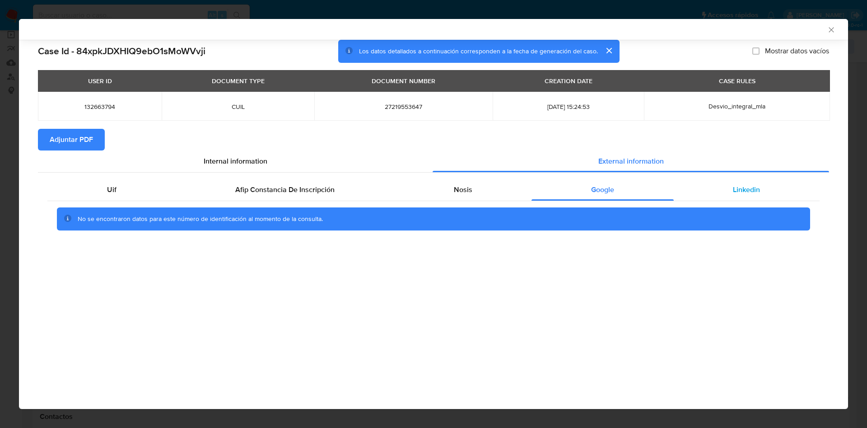
click at [734, 185] on span "Linkedin" at bounding box center [746, 189] width 27 height 10
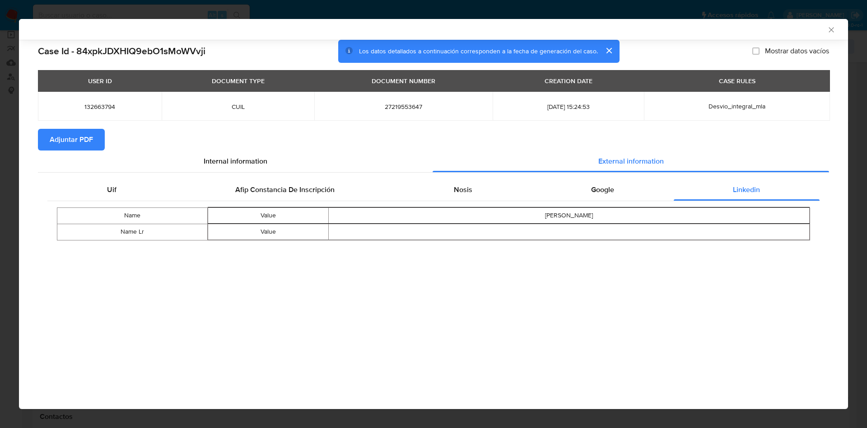
click at [65, 138] on span "Adjuntar PDF" at bounding box center [71, 140] width 43 height 20
click at [609, 47] on button "cerrar" at bounding box center [609, 51] width 22 height 22
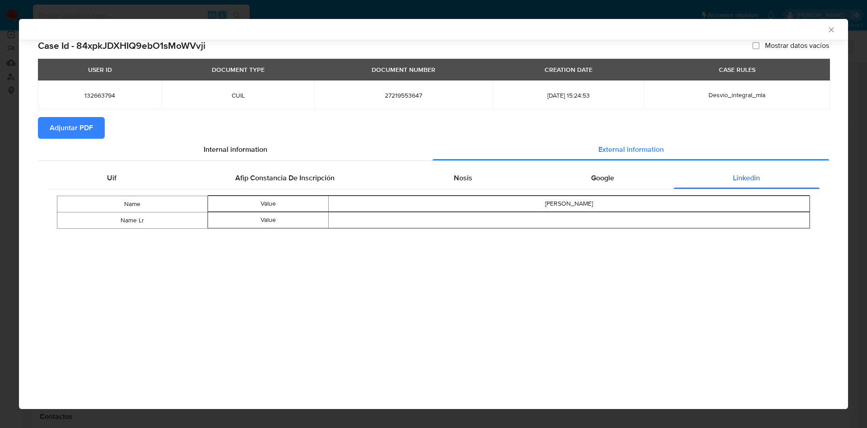
click at [836, 27] on icon "Cerrar ventana" at bounding box center [831, 29] width 9 height 9
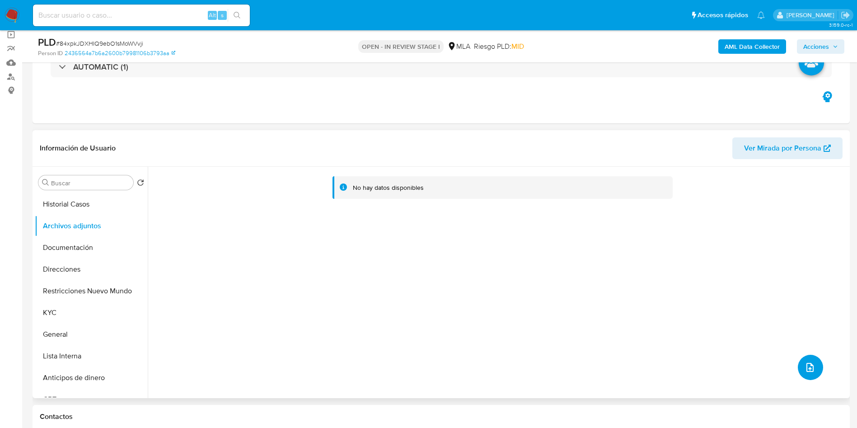
click at [811, 358] on button "upload-file" at bounding box center [810, 367] width 25 height 25
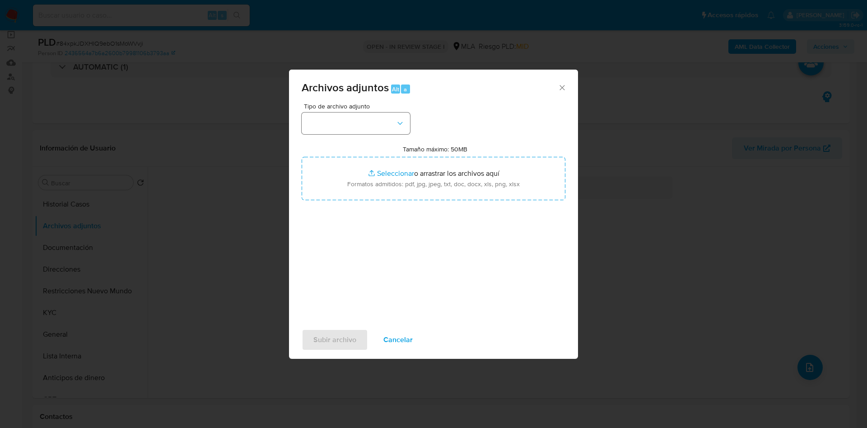
drag, startPoint x: 389, startPoint y: 95, endPoint x: 378, endPoint y: 116, distance: 23.2
click at [385, 98] on div "Archivos adjuntos Alt a" at bounding box center [433, 87] width 289 height 34
click at [380, 122] on button "button" at bounding box center [356, 123] width 108 height 22
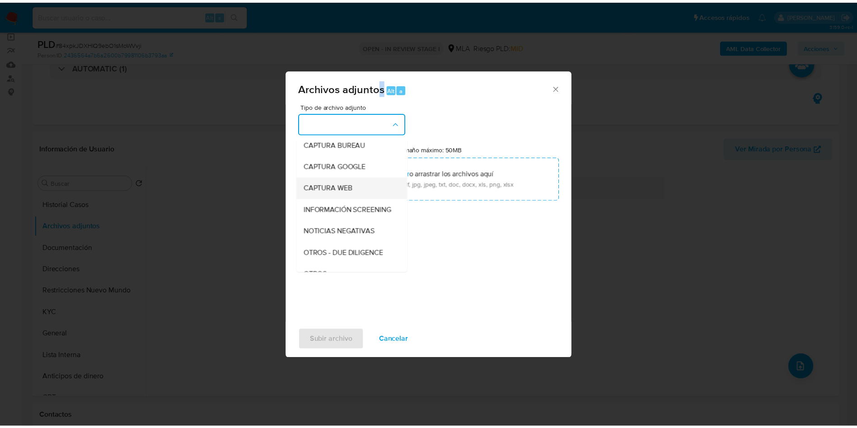
scroll to position [115, 0]
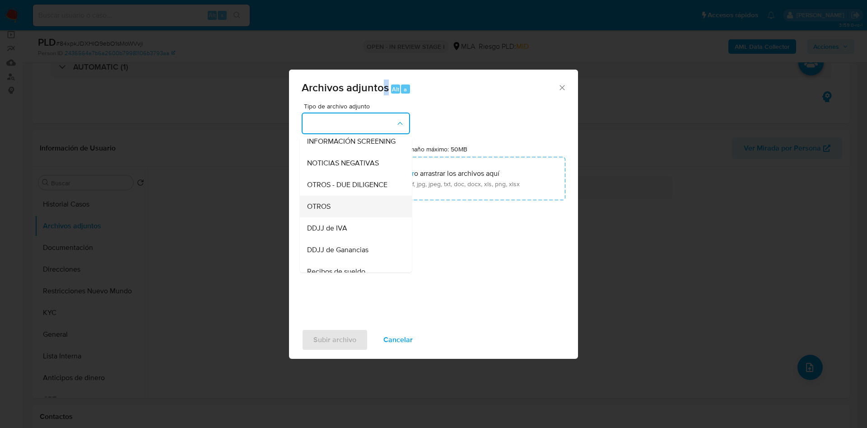
click at [326, 211] on span "OTROS" at bounding box center [318, 206] width 23 height 9
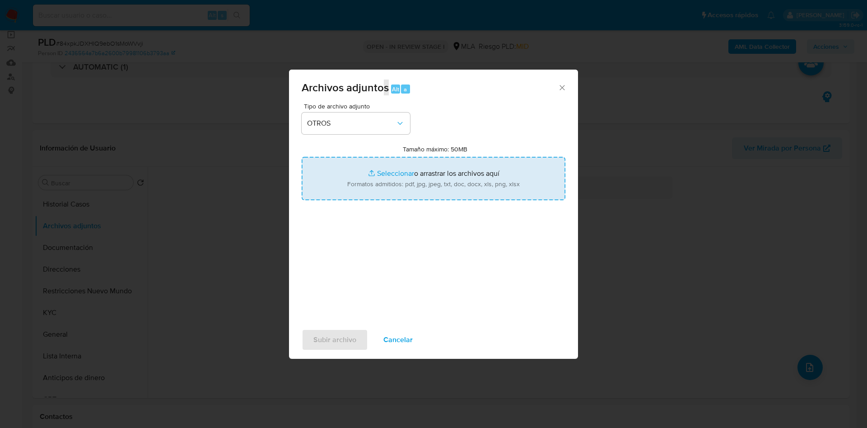
type input "C:\fakepath\Caselog 84xpkJDXHIQ9ebO1sMoWVvji_2025_08_19_19_56_07.docx"
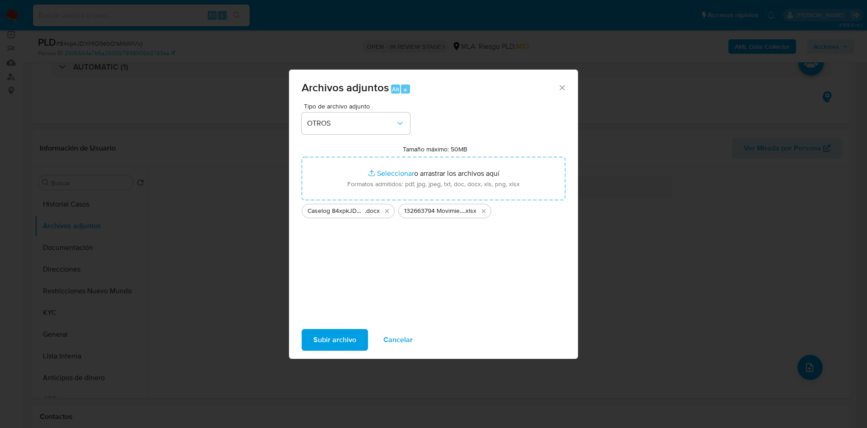
click at [342, 292] on div "Tipo de archivo adjunto OTROS Tamaño máximo: 50MB Seleccionar archivos Seleccio…" at bounding box center [434, 209] width 264 height 213
click at [340, 337] on span "Subir archivo" at bounding box center [335, 340] width 43 height 20
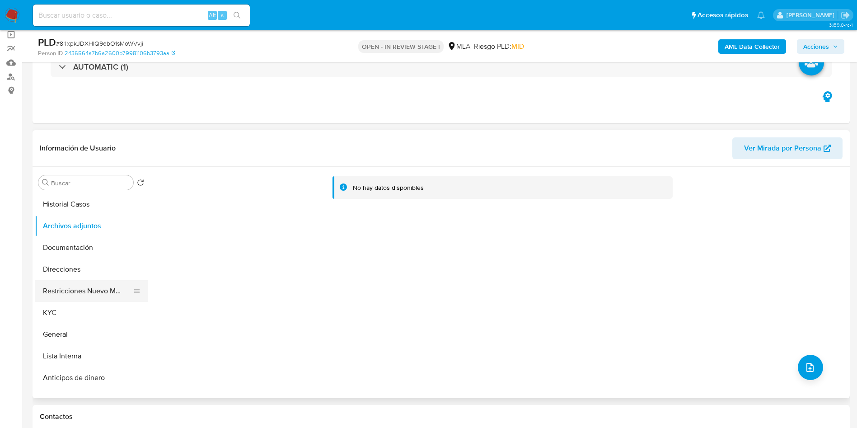
click at [80, 300] on button "Restricciones Nuevo Mundo" at bounding box center [88, 291] width 106 height 22
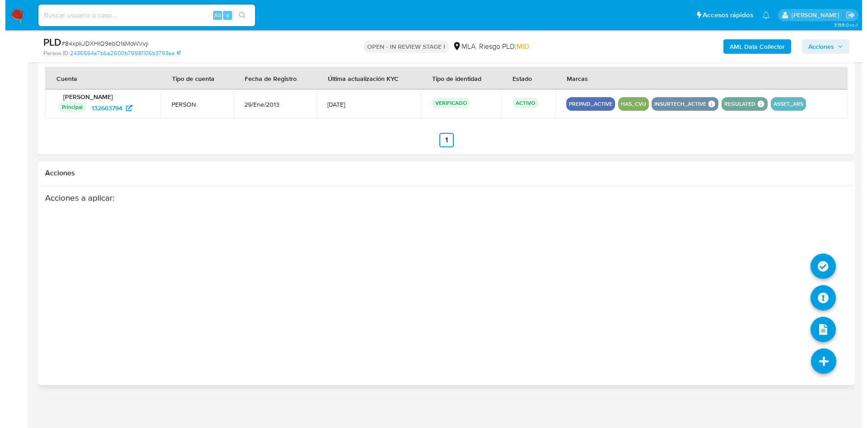
scroll to position [1383, 0]
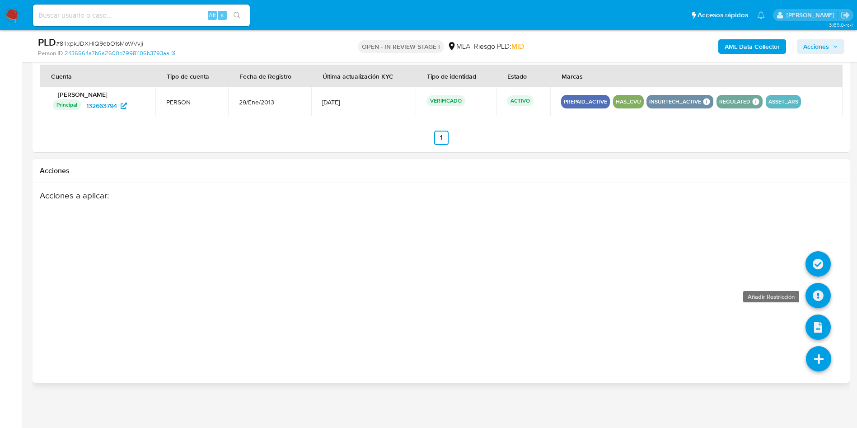
click at [821, 296] on icon at bounding box center [818, 295] width 25 height 25
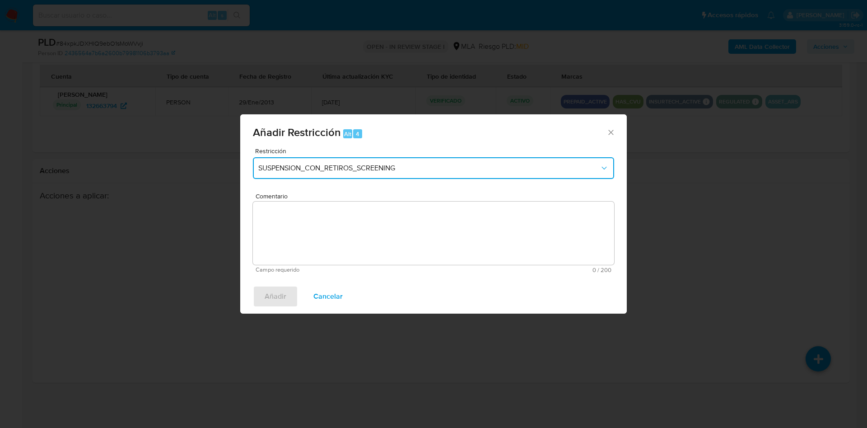
click at [419, 165] on span "SUSPENSION_CON_RETIROS_SCREENING" at bounding box center [429, 168] width 342 height 9
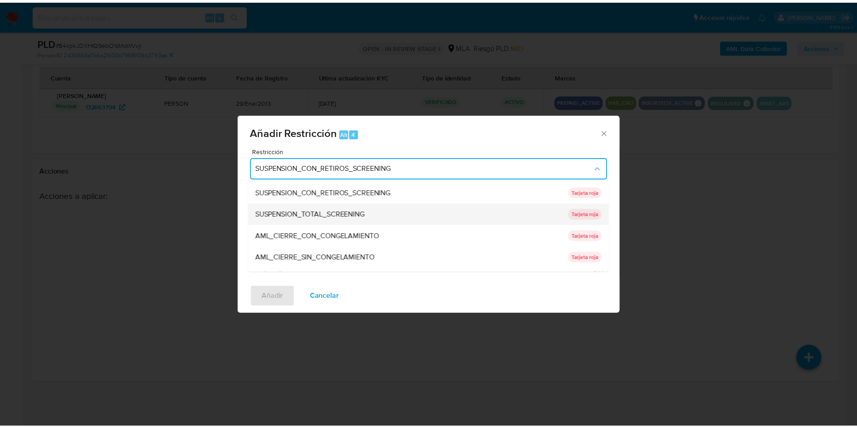
scroll to position [192, 0]
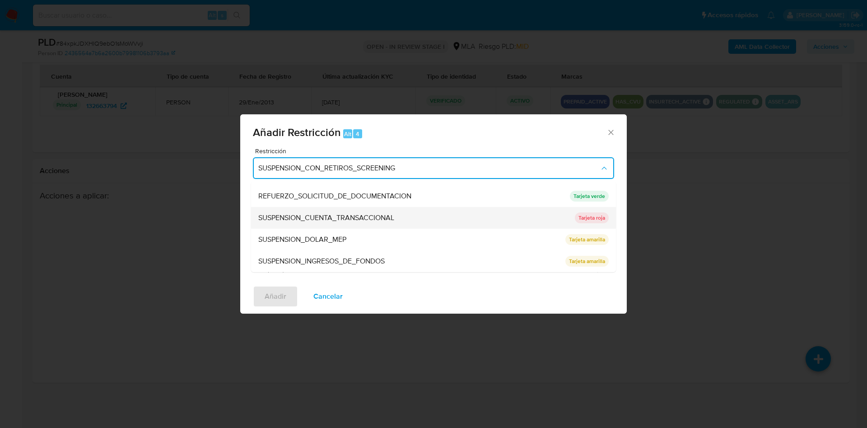
click at [328, 220] on span "SUSPENSION_CUENTA_TRANSACCIONAL" at bounding box center [326, 217] width 136 height 9
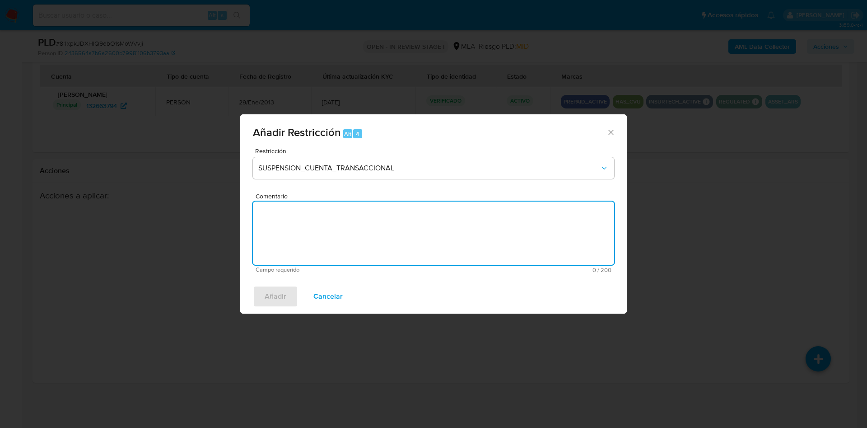
click at [328, 220] on textarea "Comentario" at bounding box center [433, 233] width 361 height 63
type textarea "AML"
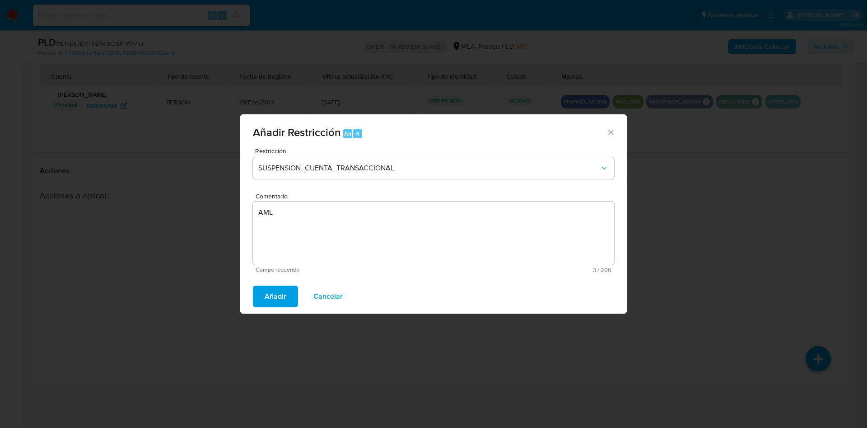
click at [281, 300] on span "Añadir" at bounding box center [276, 296] width 22 height 20
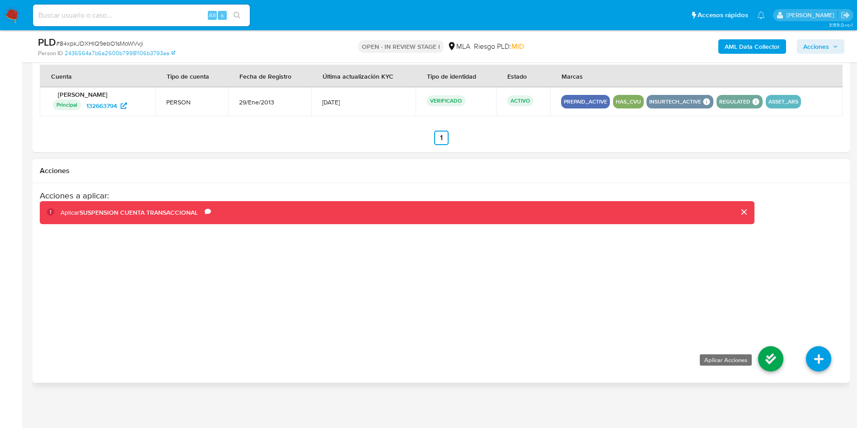
click at [773, 347] on icon at bounding box center [770, 358] width 25 height 25
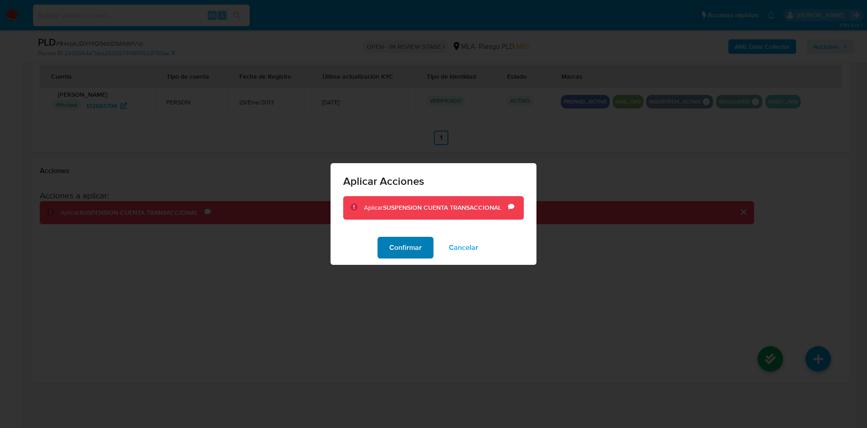
click at [421, 242] on span "Confirmar" at bounding box center [405, 248] width 33 height 20
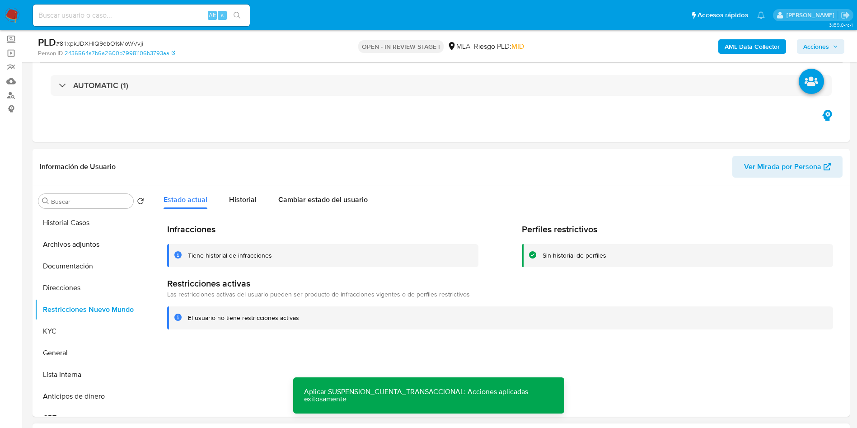
scroll to position [0, 0]
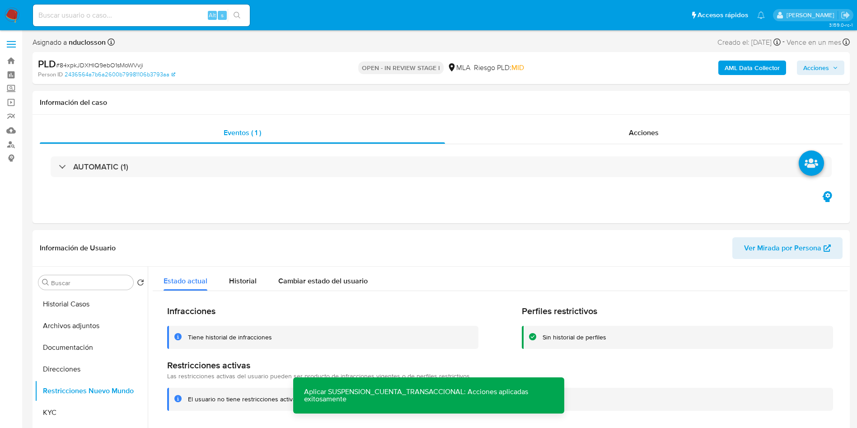
click at [820, 61] on span "Acciones" at bounding box center [816, 68] width 26 height 14
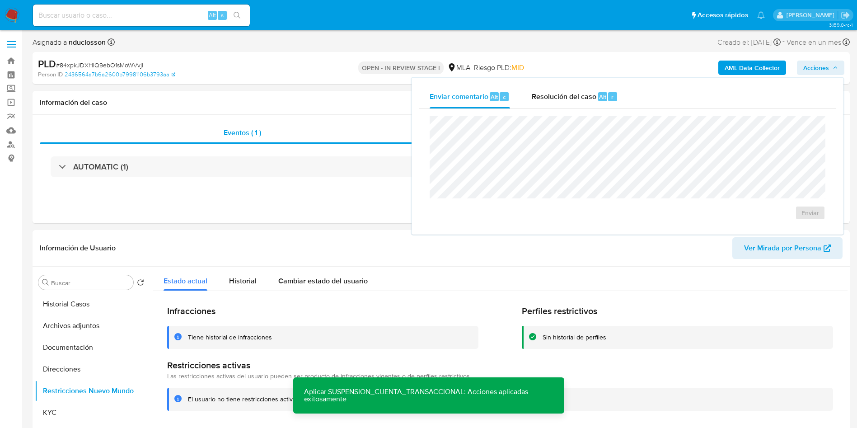
click at [825, 71] on span "Acciones" at bounding box center [816, 68] width 26 height 14
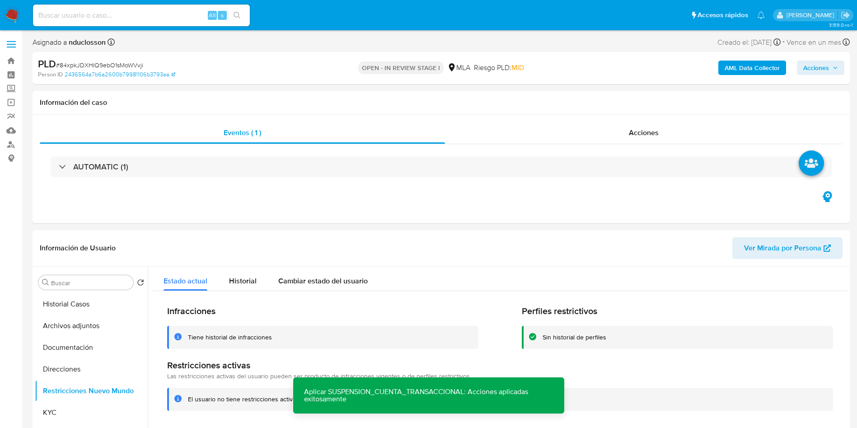
click at [817, 64] on span "Acciones" at bounding box center [816, 68] width 26 height 14
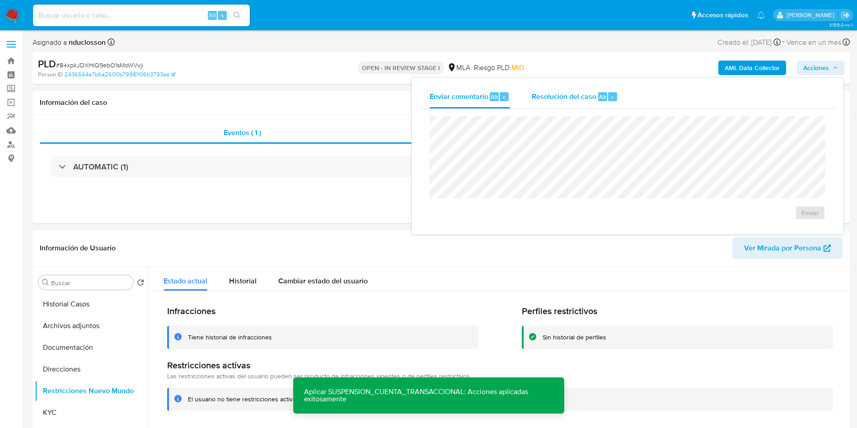
click at [586, 107] on div "Resolución del caso Alt r" at bounding box center [575, 96] width 86 height 23
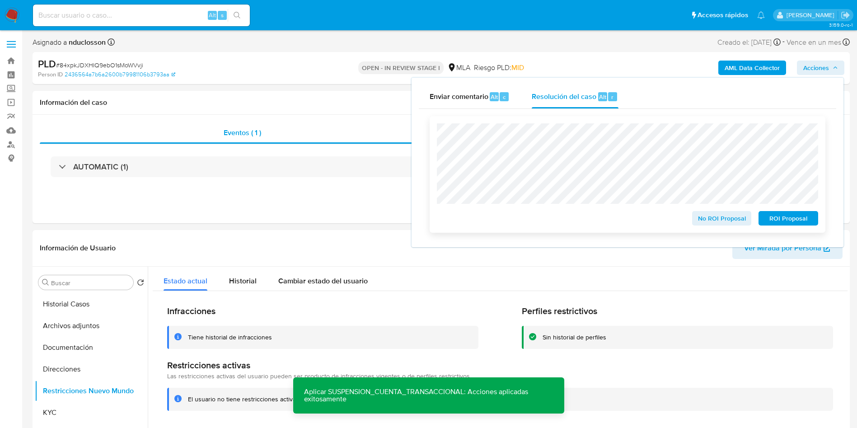
click at [785, 220] on span "ROI Proposal" at bounding box center [788, 218] width 47 height 13
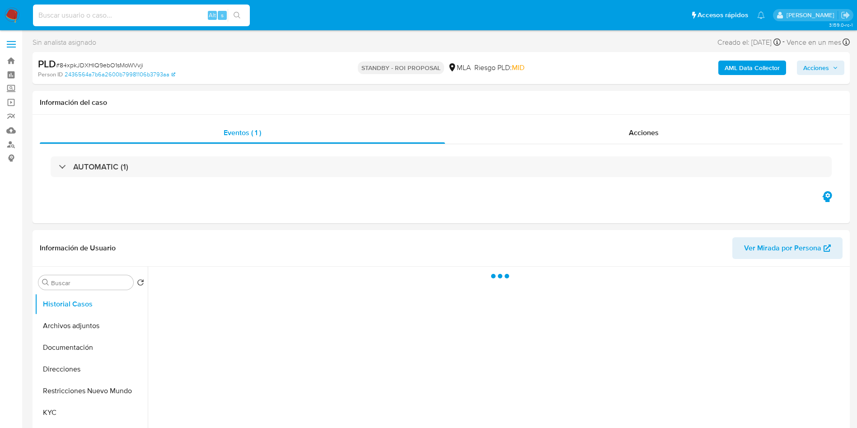
click at [66, 17] on input at bounding box center [141, 15] width 217 height 12
paste input "eF3wG6wOVSQPwRGoqoVFTTn2"
type input "eF3wG6wOVSQPwRGoqoVFTTn2"
select select "10"
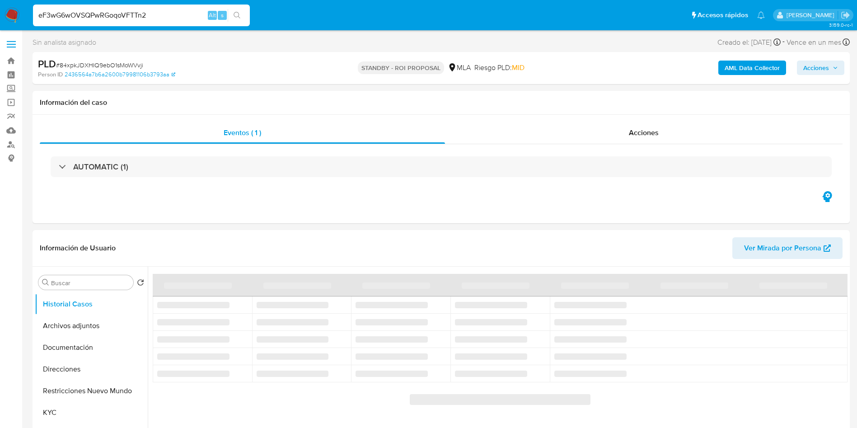
type input "eF3wG6wOVSQPwRGoqoVFTTn2"
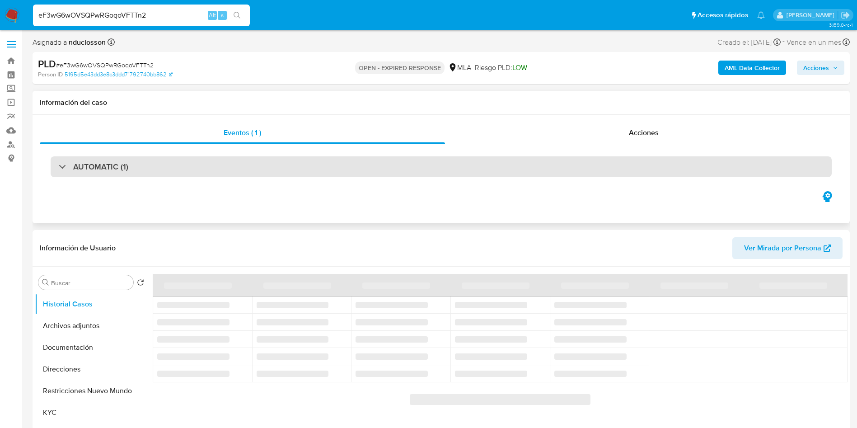
select select "10"
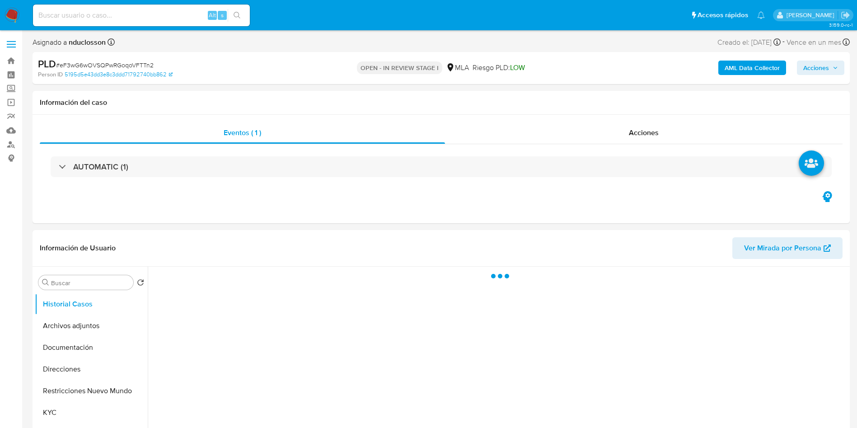
select select "10"
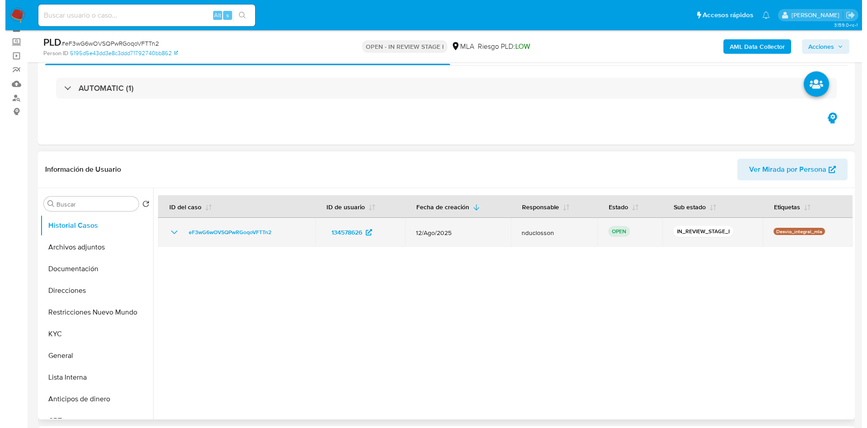
scroll to position [68, 0]
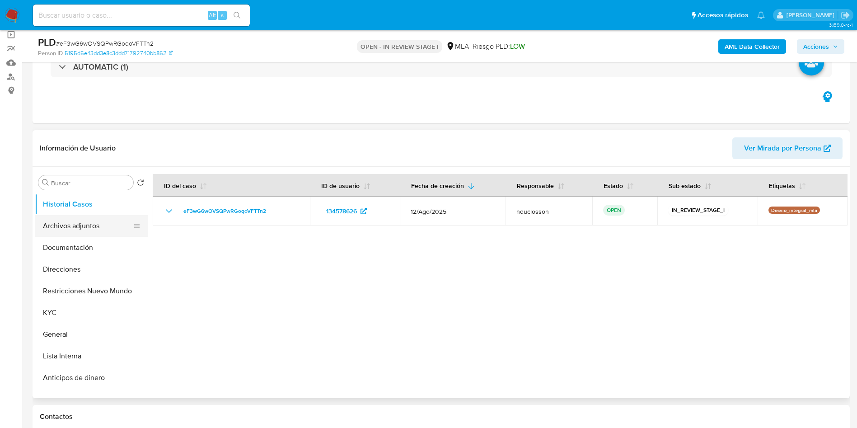
click at [61, 230] on button "Archivos adjuntos" at bounding box center [88, 226] width 106 height 22
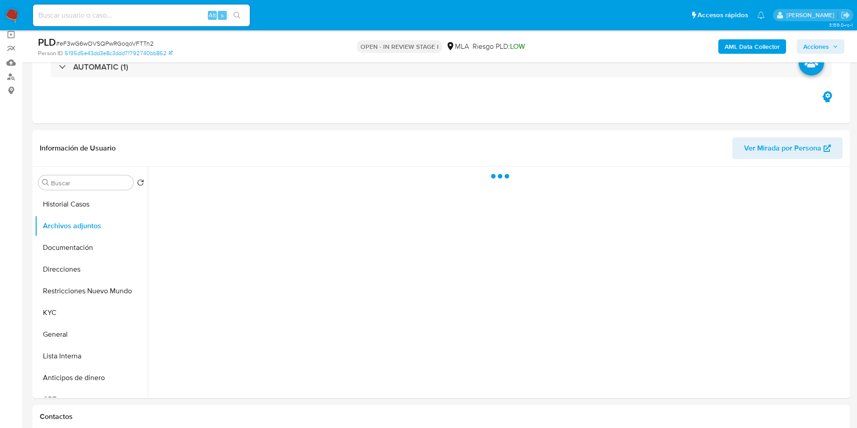
click at [744, 55] on div "AML Data Collector Acciones" at bounding box center [711, 46] width 267 height 21
click at [741, 47] on b "AML Data Collector" at bounding box center [752, 46] width 55 height 14
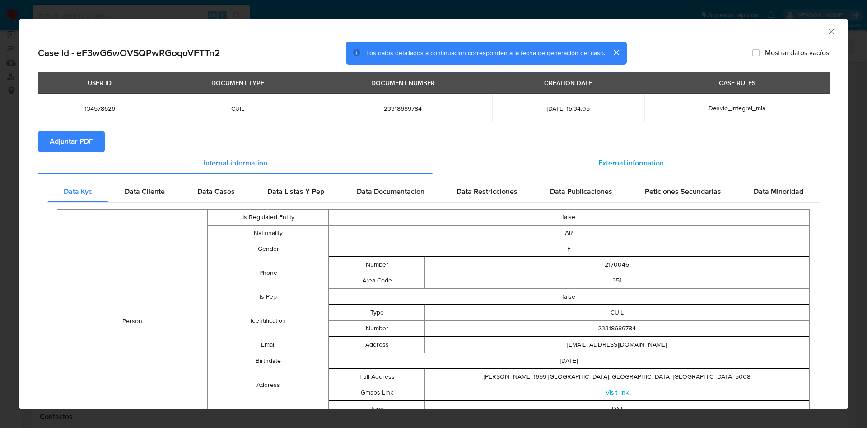
click at [633, 163] on span "External information" at bounding box center [632, 163] width 66 height 10
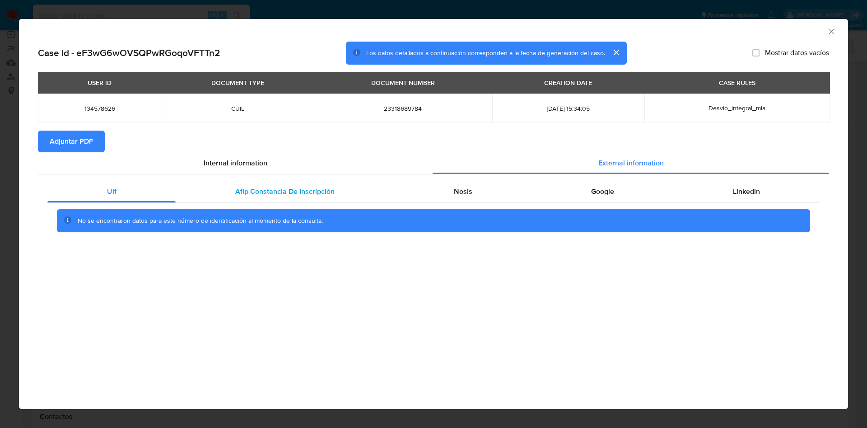
click at [340, 198] on div "Afip Constancia De Inscripción" at bounding box center [285, 192] width 218 height 22
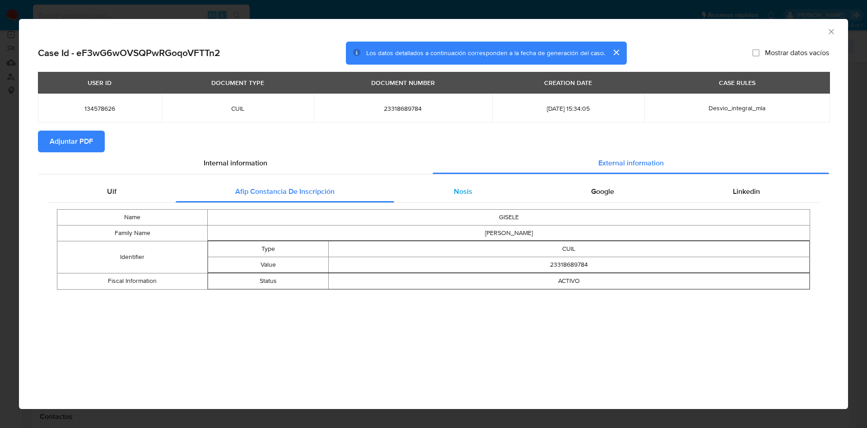
click at [459, 193] on span "Nosis" at bounding box center [463, 191] width 19 height 10
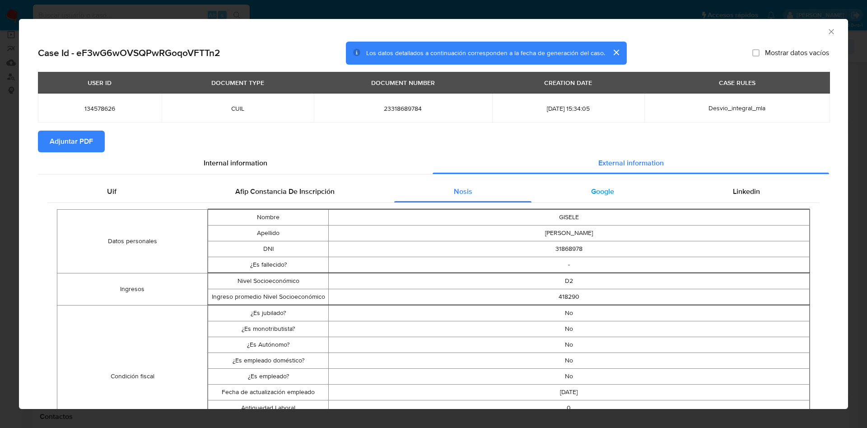
click at [633, 201] on div "Google" at bounding box center [603, 192] width 142 height 22
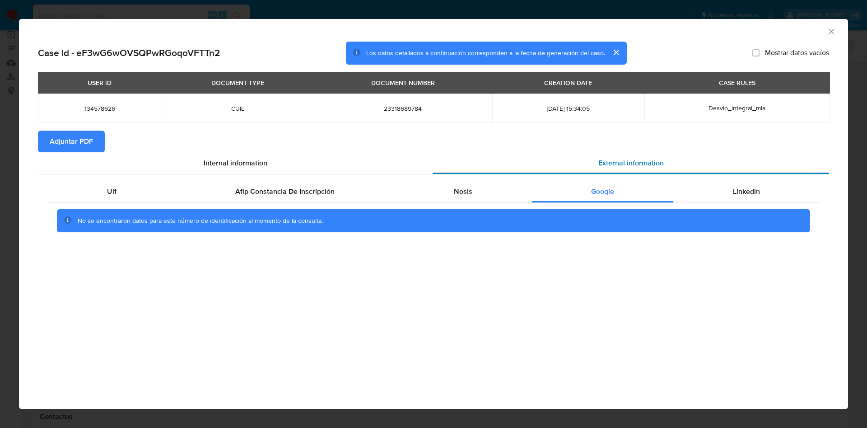
click at [739, 173] on div "External information" at bounding box center [631, 163] width 397 height 22
click at [742, 182] on div "Linkedin" at bounding box center [747, 192] width 146 height 22
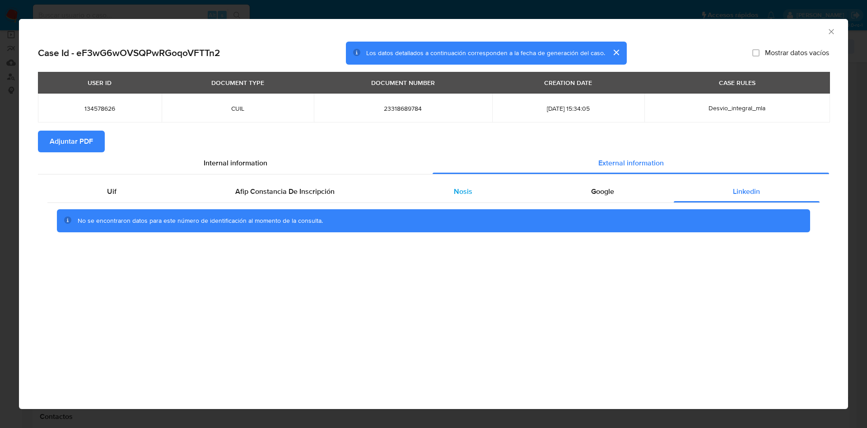
click at [497, 201] on div "Nosis" at bounding box center [462, 192] width 137 height 22
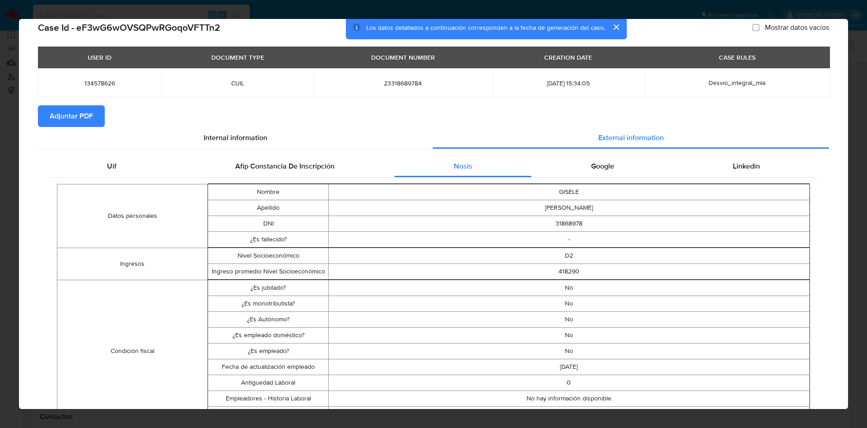
scroll to position [66, 0]
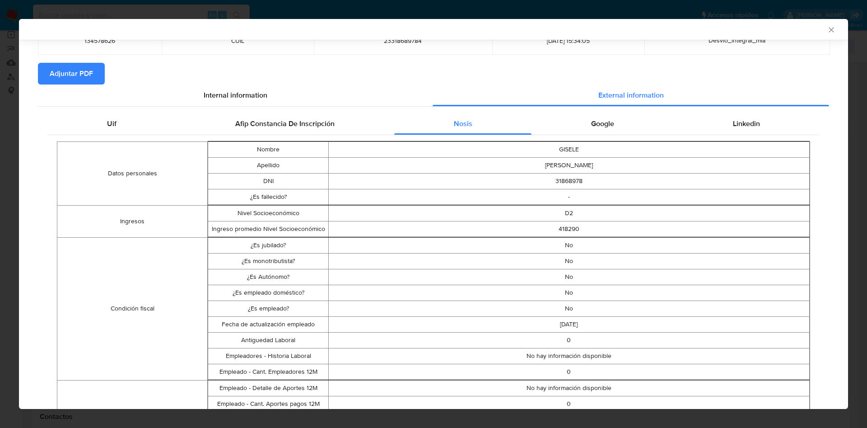
click at [87, 73] on span "Adjuntar PDF" at bounding box center [71, 74] width 43 height 20
click at [827, 25] on icon "Cerrar ventana" at bounding box center [831, 29] width 9 height 9
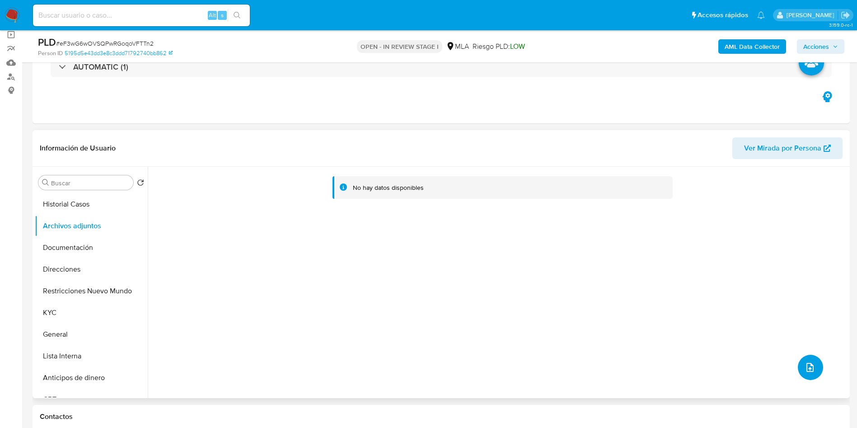
click at [807, 361] on button "upload-file" at bounding box center [810, 367] width 25 height 25
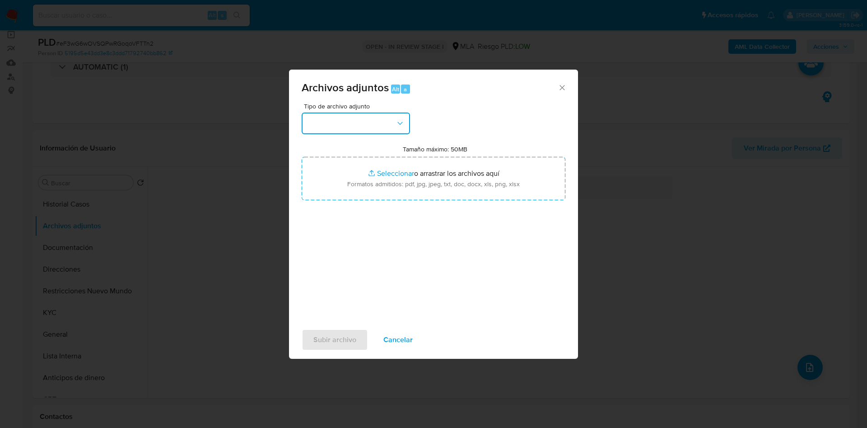
click at [378, 112] on button "button" at bounding box center [356, 123] width 108 height 22
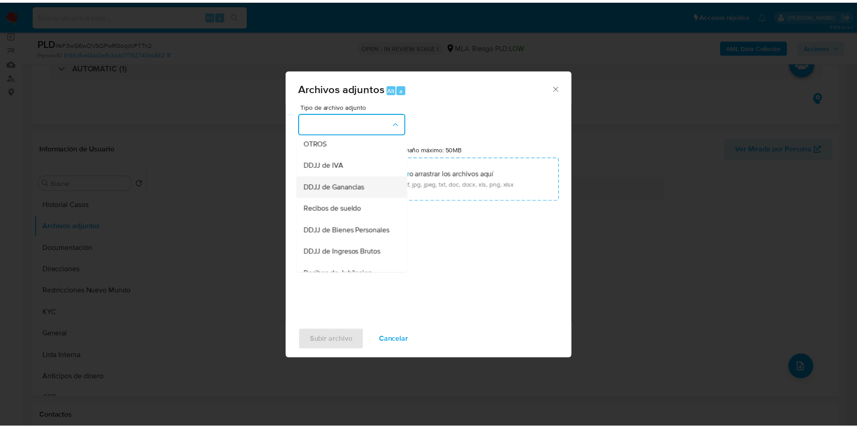
scroll to position [183, 0]
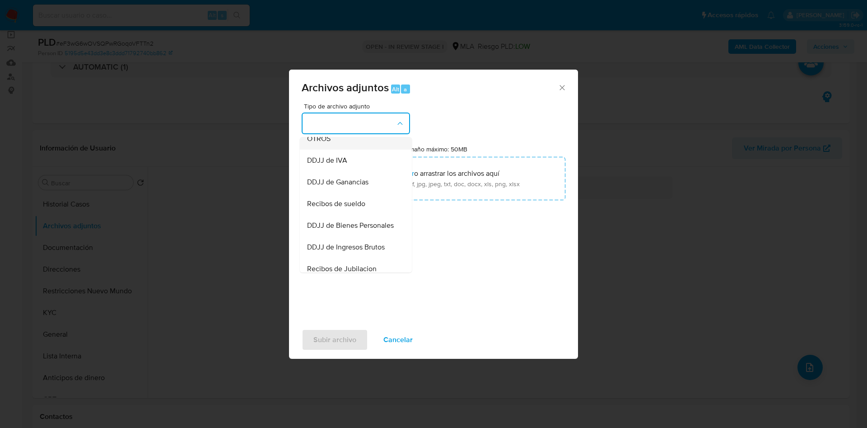
click at [336, 149] on div "OTROS" at bounding box center [353, 139] width 92 height 22
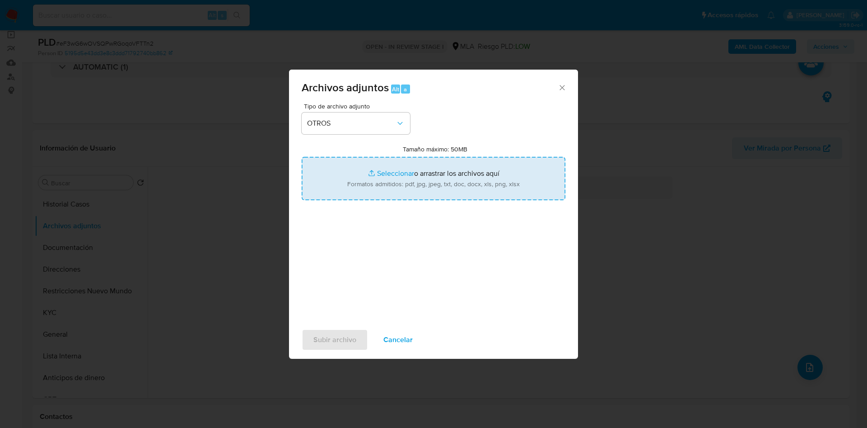
type input "C:\fakepath\134578626 Movimientos.xlsx"
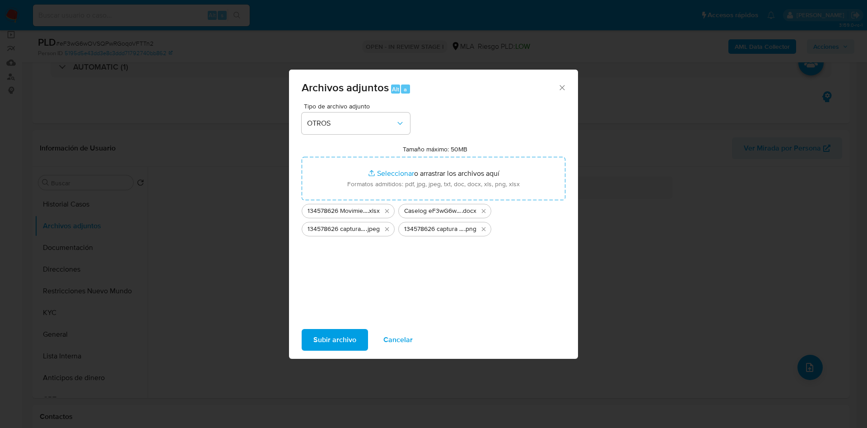
click at [345, 339] on span "Subir archivo" at bounding box center [335, 340] width 43 height 20
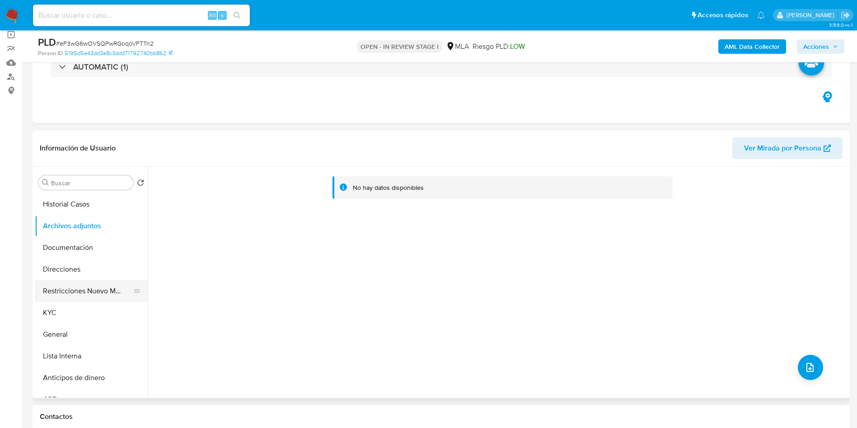
click at [74, 287] on button "Restricciones Nuevo Mundo" at bounding box center [88, 291] width 106 height 22
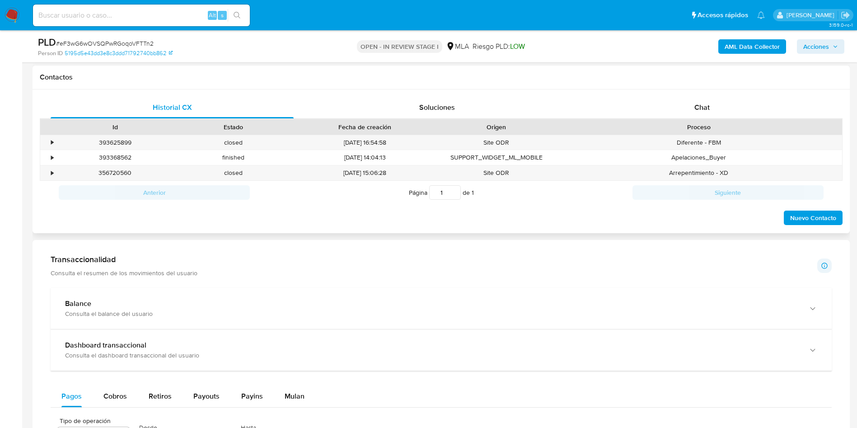
scroll to position [407, 0]
click at [700, 108] on span "Chat" at bounding box center [701, 108] width 15 height 10
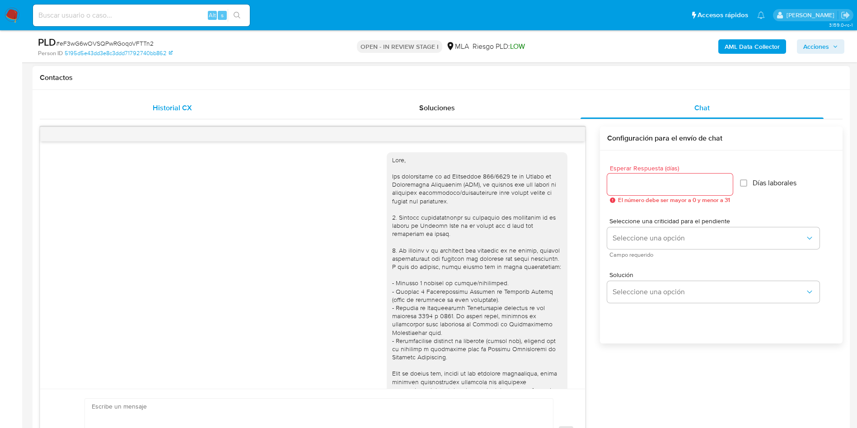
scroll to position [967, 0]
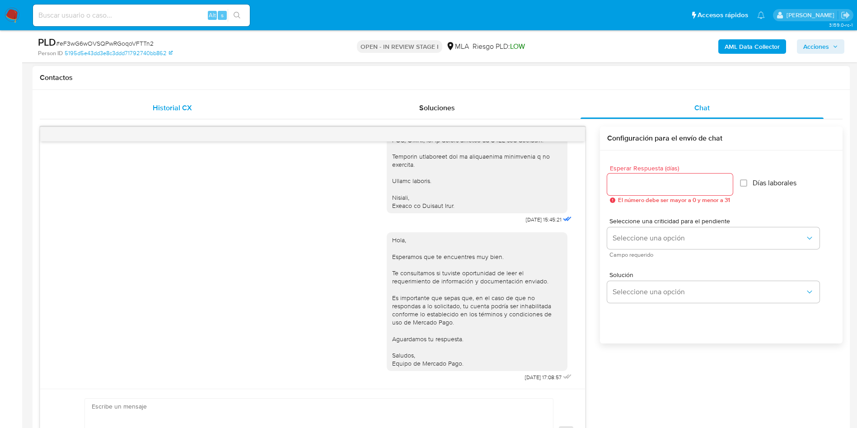
click at [141, 112] on div "Historial CX" at bounding box center [172, 108] width 243 height 22
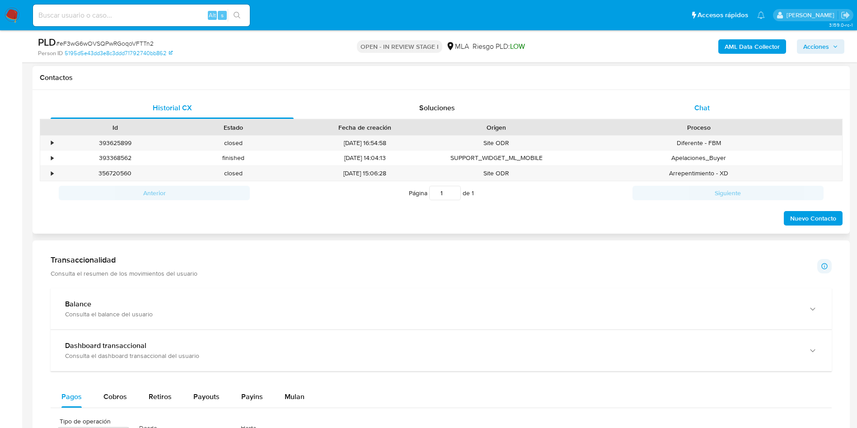
click at [673, 102] on div "Chat" at bounding box center [702, 108] width 243 height 22
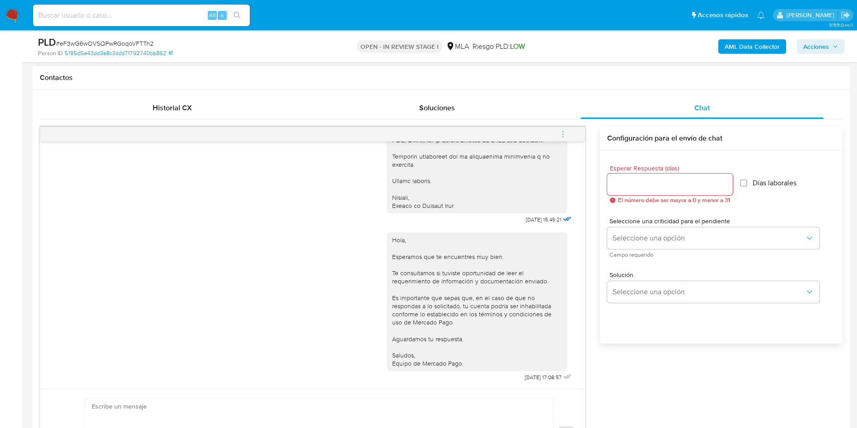
click at [563, 131] on icon "menu-action" at bounding box center [562, 131] width 1 height 1
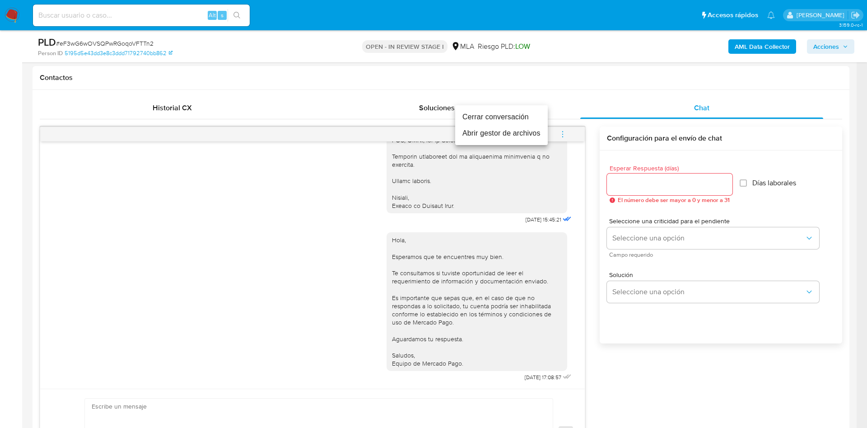
click at [490, 116] on li "Cerrar conversación" at bounding box center [501, 117] width 93 height 16
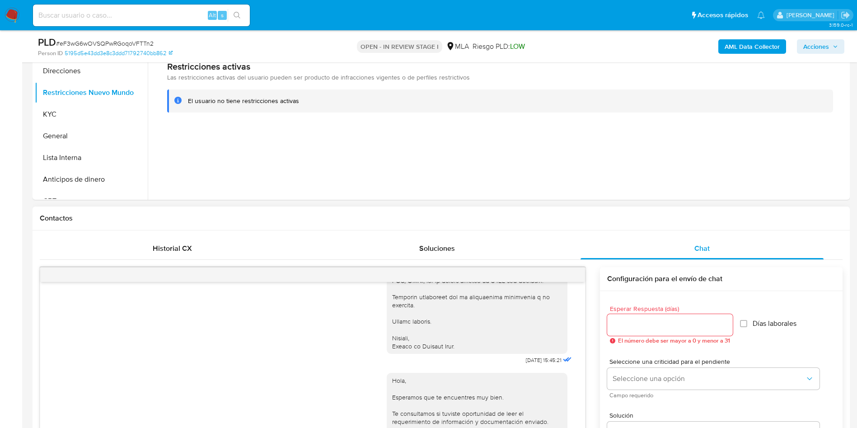
scroll to position [136, 0]
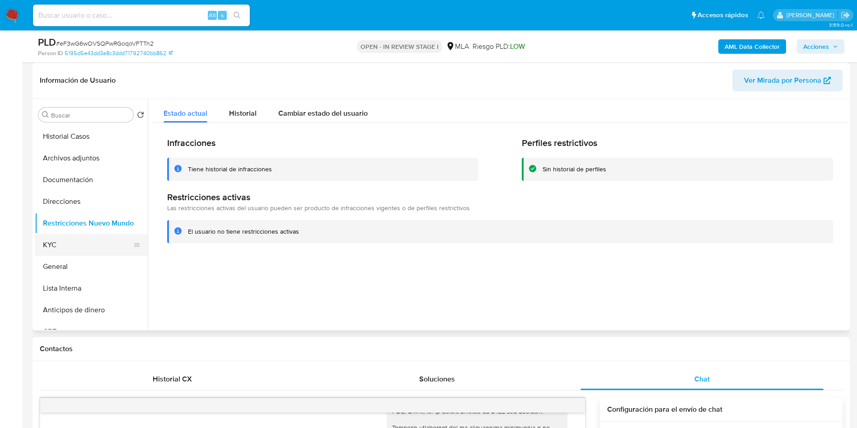
click at [61, 248] on button "KYC" at bounding box center [88, 245] width 106 height 22
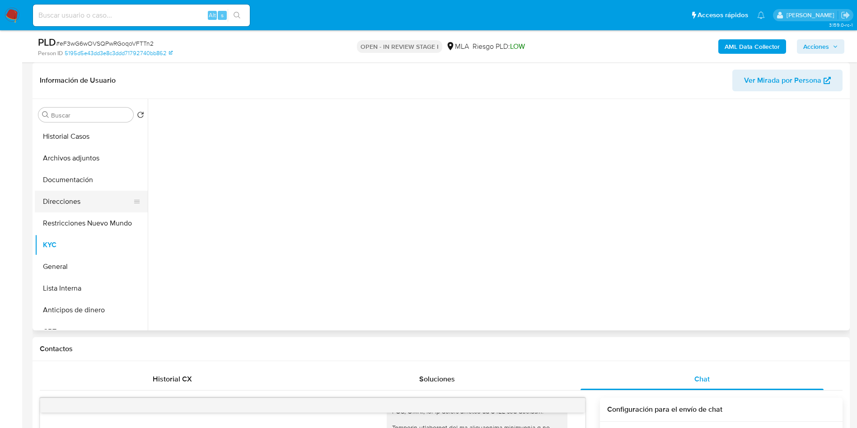
click at [68, 207] on button "Direcciones" at bounding box center [88, 202] width 106 height 22
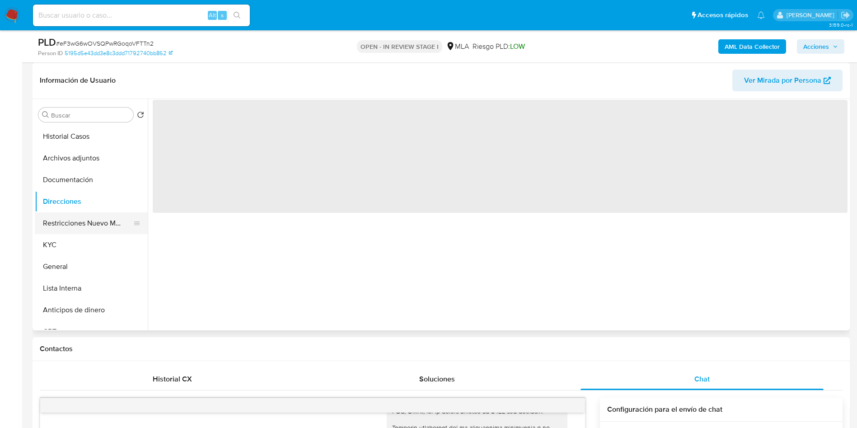
click at [70, 225] on button "Restricciones Nuevo Mundo" at bounding box center [88, 223] width 106 height 22
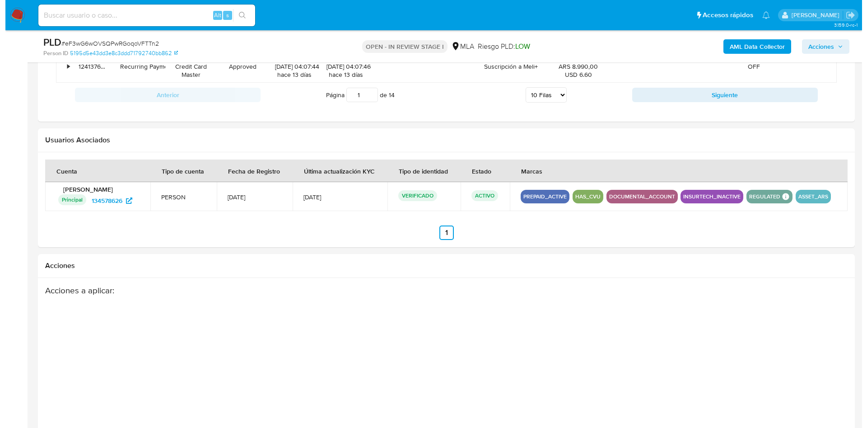
scroll to position [1383, 0]
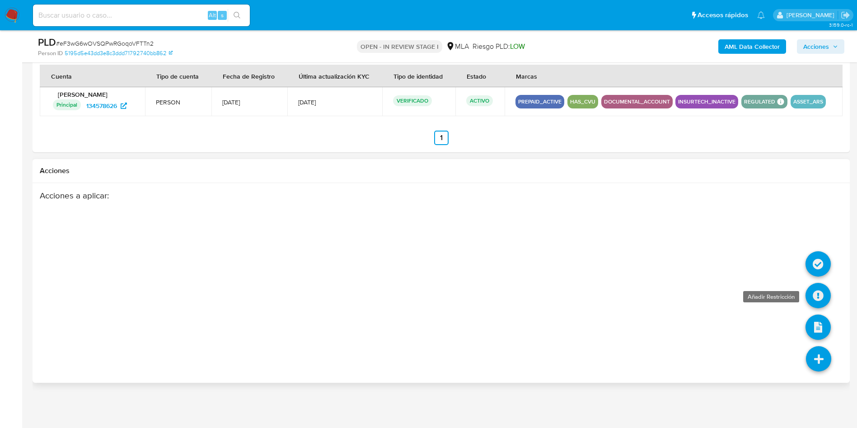
click at [826, 294] on icon at bounding box center [818, 295] width 25 height 25
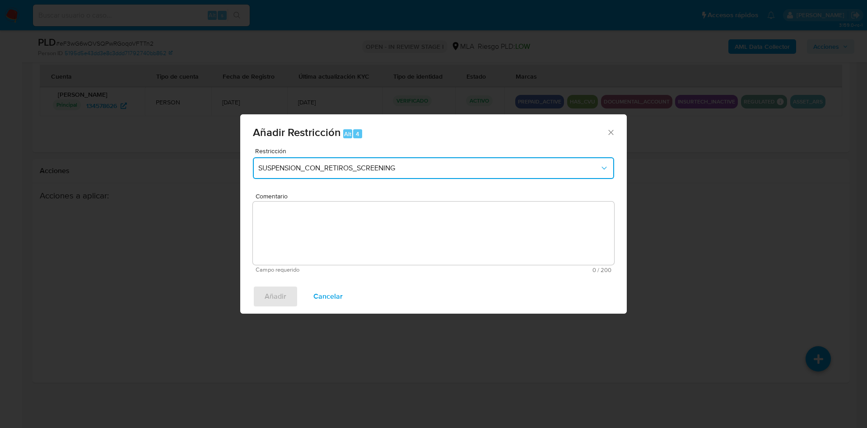
click at [398, 164] on span "SUSPENSION_CON_RETIROS_SCREENING" at bounding box center [429, 168] width 342 height 9
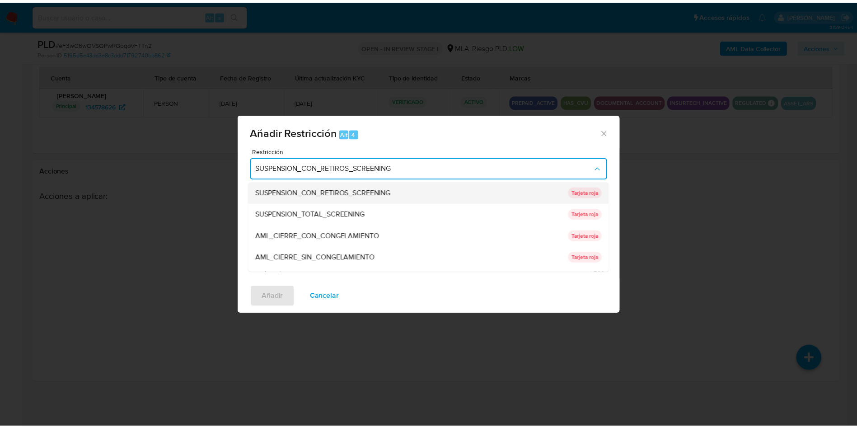
scroll to position [192, 0]
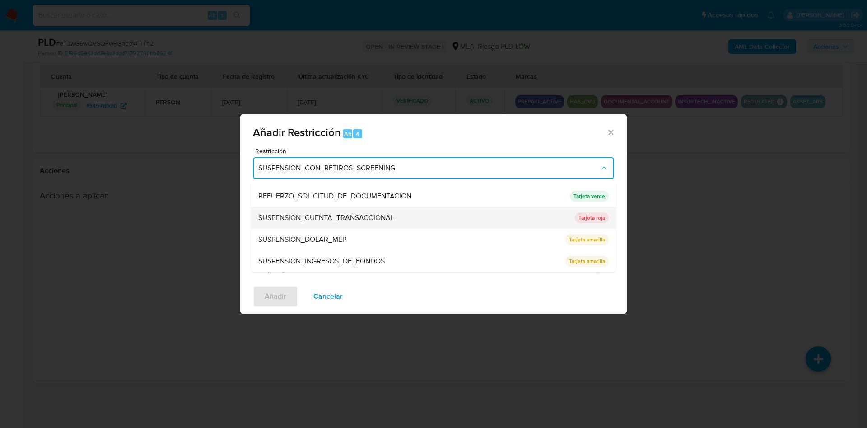
click at [367, 219] on span "SUSPENSION_CUENTA_TRANSACCIONAL" at bounding box center [326, 217] width 136 height 9
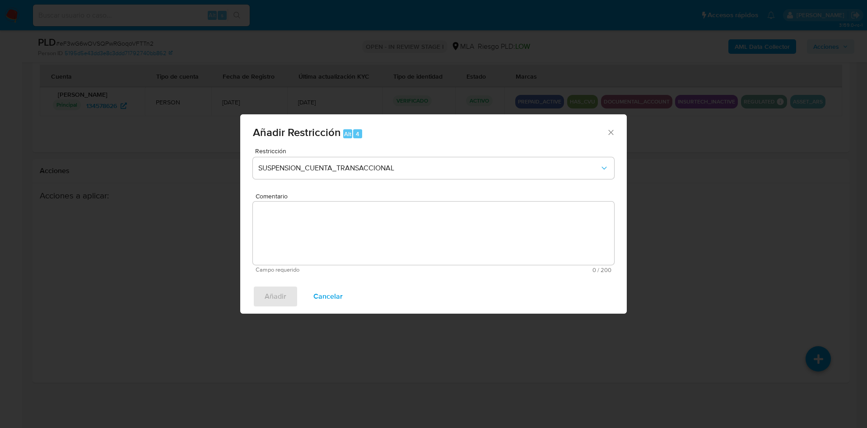
click at [367, 219] on textarea "Comentario" at bounding box center [433, 233] width 361 height 63
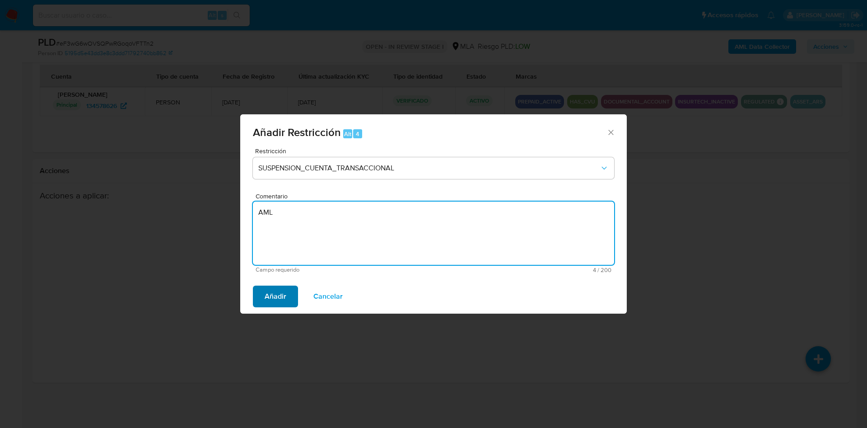
type textarea "AML"
click at [275, 288] on span "Añadir" at bounding box center [276, 296] width 22 height 20
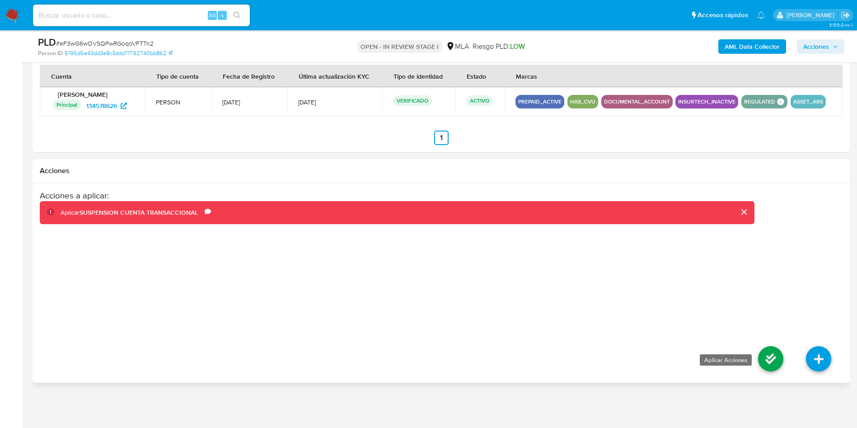
click at [774, 366] on icon at bounding box center [770, 358] width 25 height 25
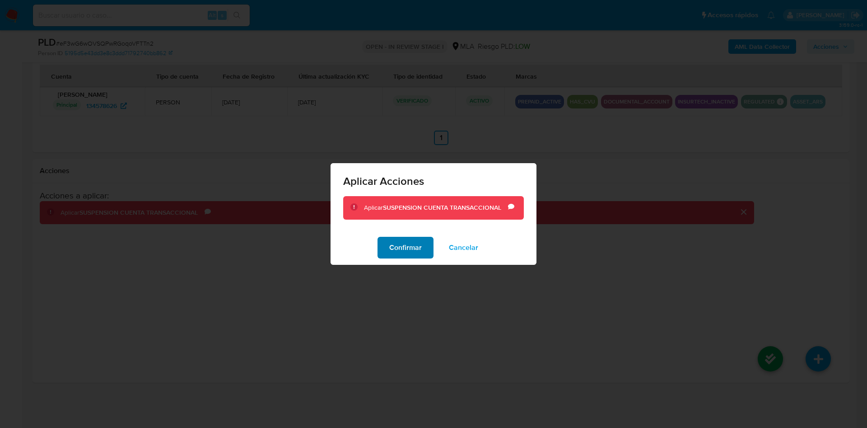
click at [403, 244] on span "Confirmar" at bounding box center [405, 248] width 33 height 20
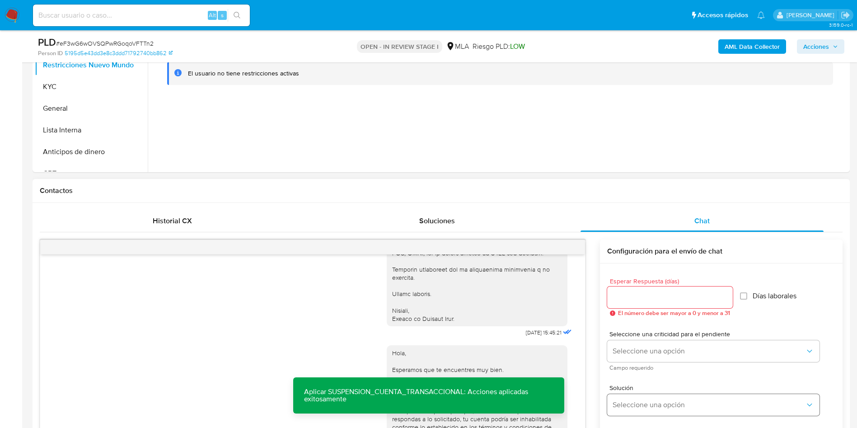
scroll to position [27, 0]
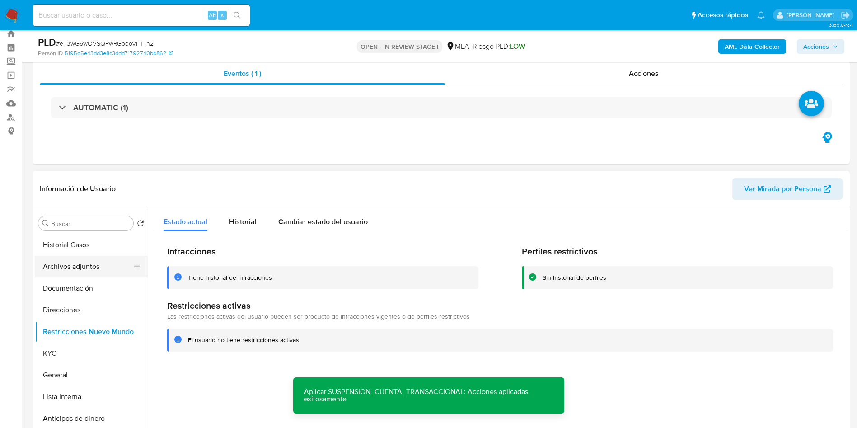
click at [67, 262] on button "Archivos adjuntos" at bounding box center [88, 267] width 106 height 22
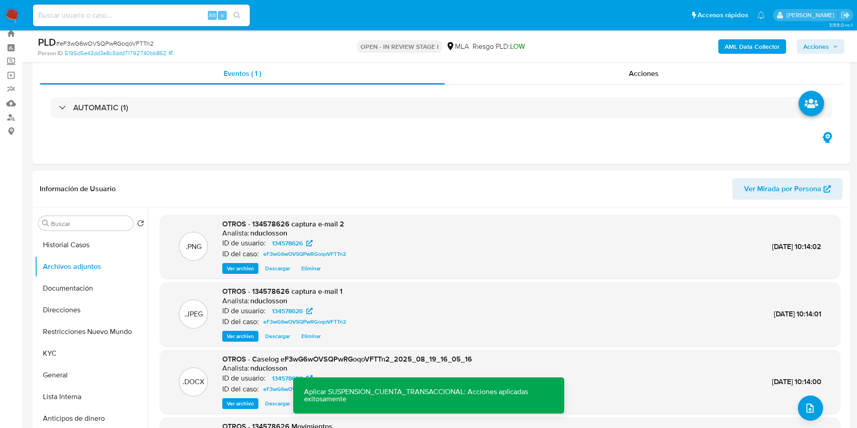
click at [820, 44] on span "Acciones" at bounding box center [816, 46] width 26 height 14
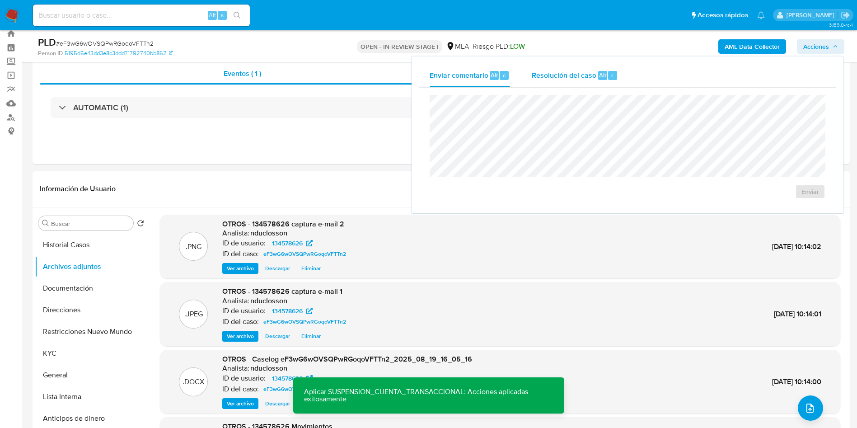
click at [570, 77] on span "Resolución del caso" at bounding box center [564, 75] width 65 height 10
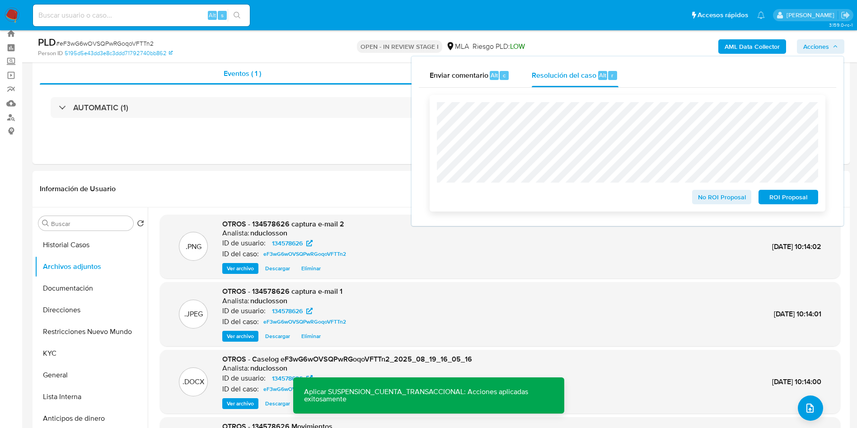
click at [804, 198] on span "ROI Proposal" at bounding box center [788, 197] width 47 height 13
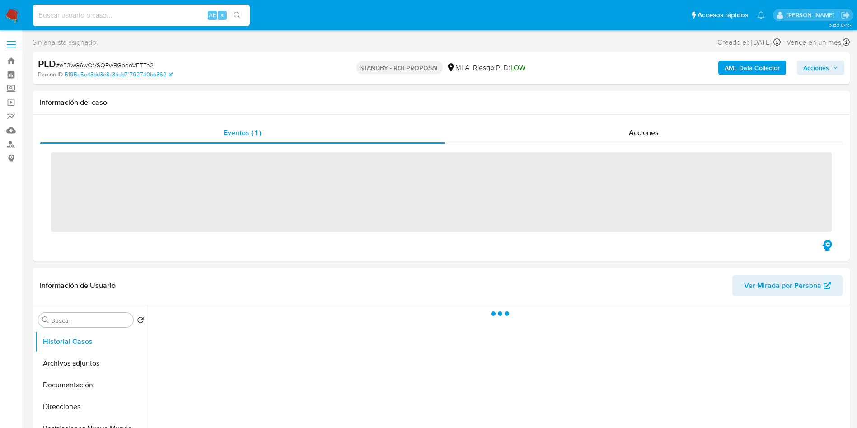
click at [94, 16] on input at bounding box center [141, 15] width 217 height 12
paste input "9tYLp0lKqAYX6hQNzMXhE1xp"
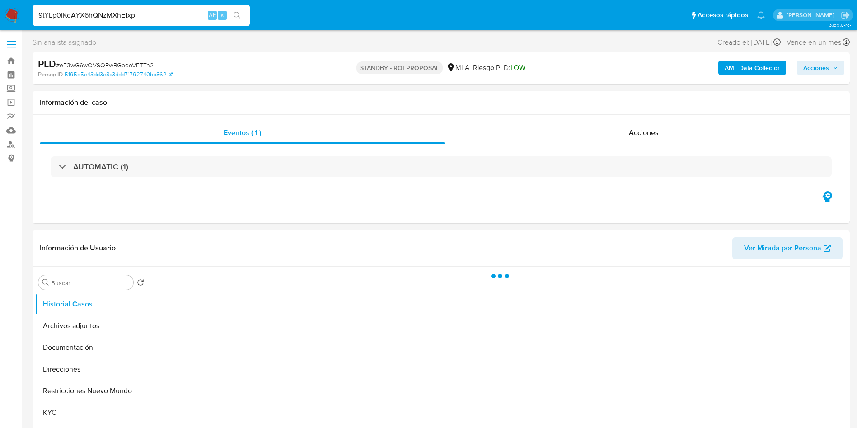
type input "9tYLp0lKqAYX6hQNzMXhE1xp"
click at [241, 16] on icon "search-icon" at bounding box center [237, 15] width 7 height 7
select select "10"
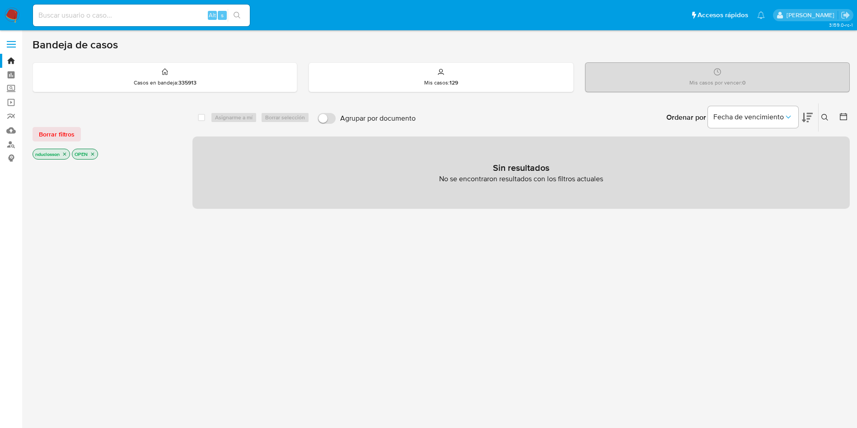
click at [824, 116] on icon at bounding box center [824, 117] width 7 height 7
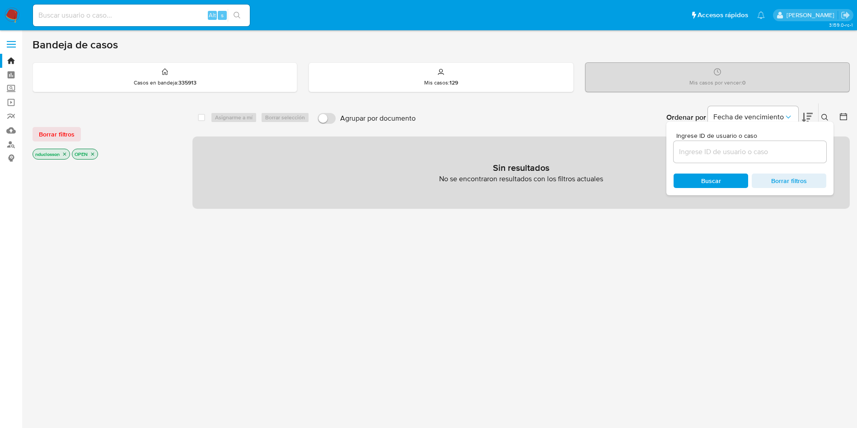
drag, startPoint x: 753, startPoint y: 159, endPoint x: 744, endPoint y: 149, distance: 14.1
click at [750, 159] on div at bounding box center [750, 152] width 153 height 22
click at [744, 148] on input at bounding box center [750, 152] width 153 height 12
paste input "9tYLp0lKqAYX6hQNzMXhE1xp"
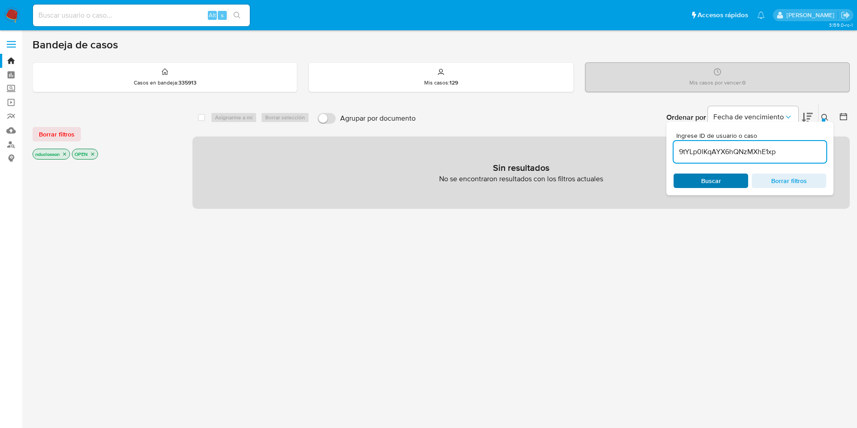
type input "9tYLp0lKqAYX6hQNzMXhE1xp"
click at [716, 178] on span "Buscar" at bounding box center [711, 180] width 20 height 14
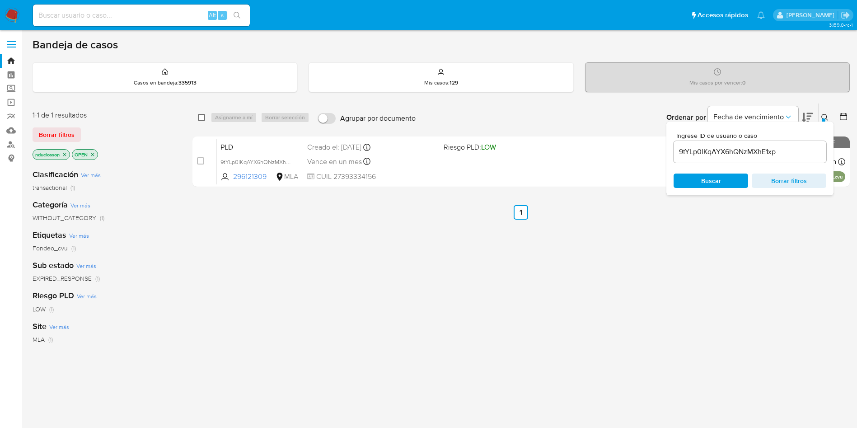
click at [205, 118] on input "checkbox" at bounding box center [201, 117] width 7 height 7
checkbox input "true"
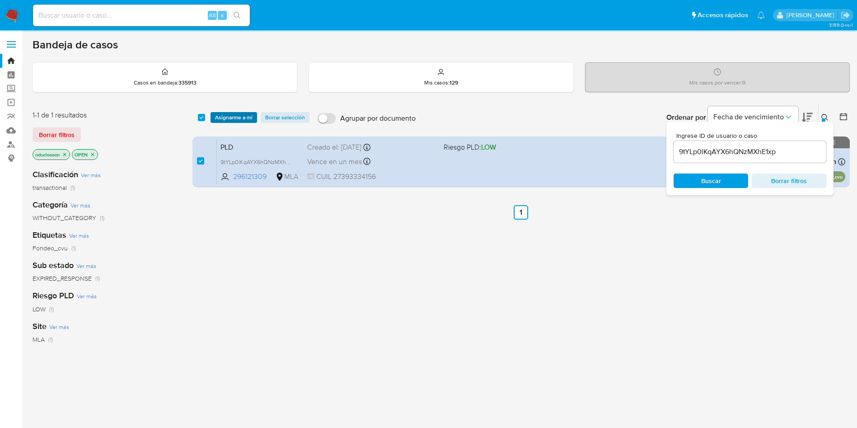
click at [235, 116] on span "Asignarme a mí" at bounding box center [233, 117] width 37 height 9
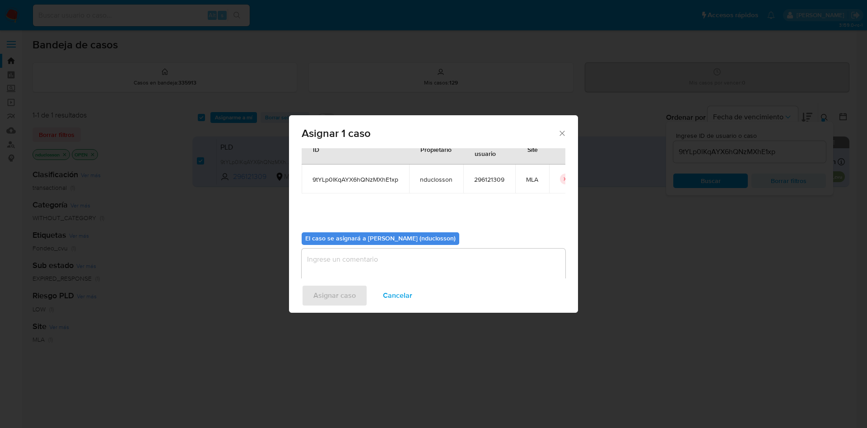
scroll to position [47, 0]
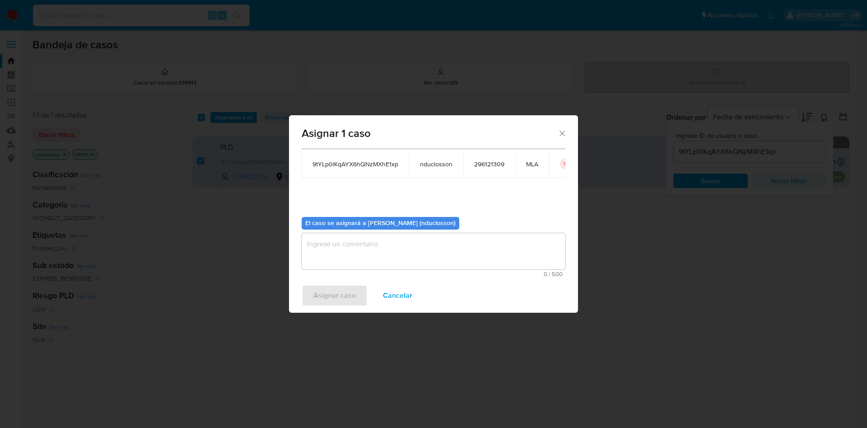
click at [365, 250] on textarea "assign-modal" at bounding box center [434, 251] width 264 height 36
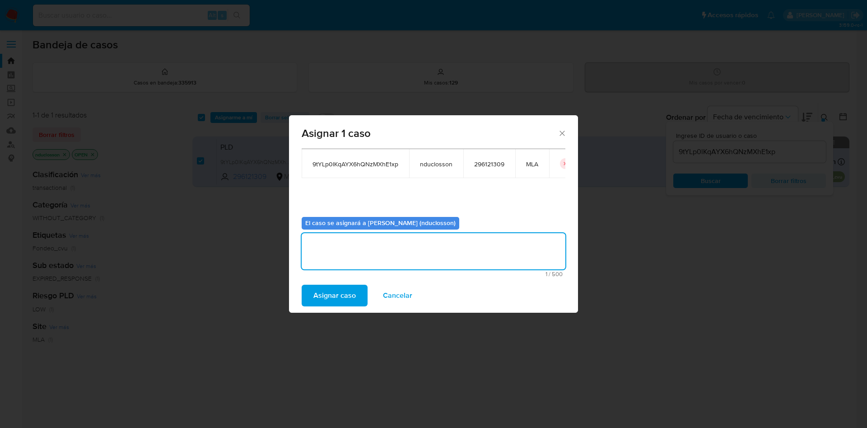
click at [338, 286] on span "Asignar caso" at bounding box center [335, 296] width 42 height 20
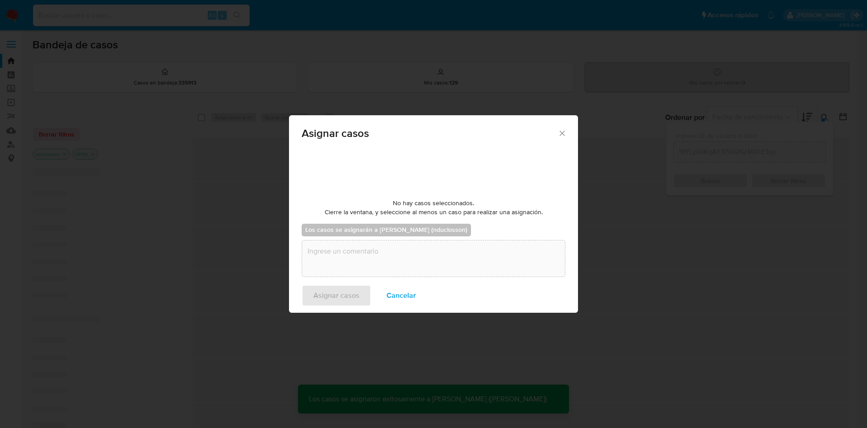
checkbox input "false"
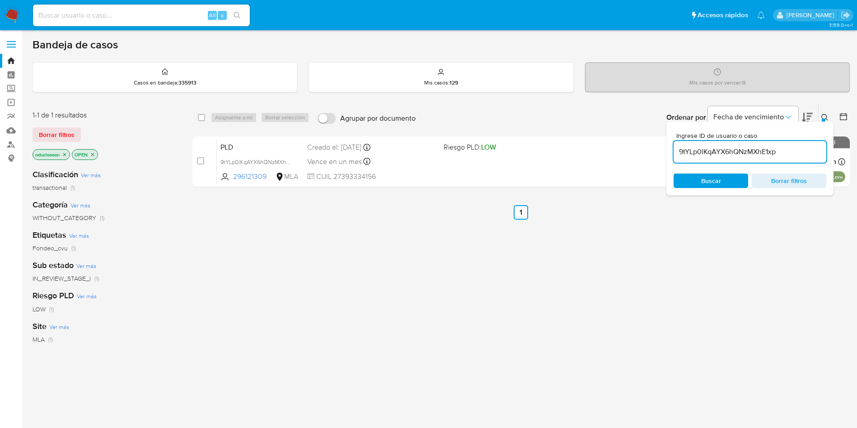
click at [720, 153] on input "9tYLp0lKqAYX6hQNzMXhE1xp" at bounding box center [750, 152] width 153 height 12
paste input "JULYM6ia54Ergib0pbvXlq1q"
type input "JULYM6ia54Ergib0pbvXlq1q"
click at [708, 181] on span "Buscar" at bounding box center [711, 180] width 20 height 14
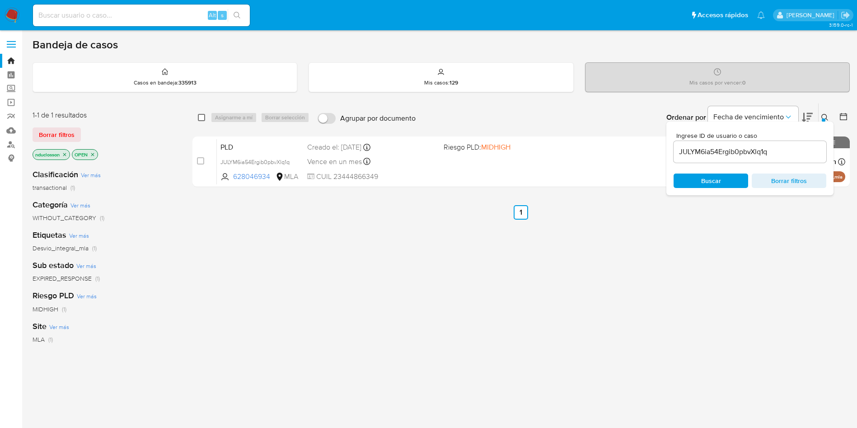
click at [202, 114] on input "checkbox" at bounding box center [201, 117] width 7 height 7
checkbox input "true"
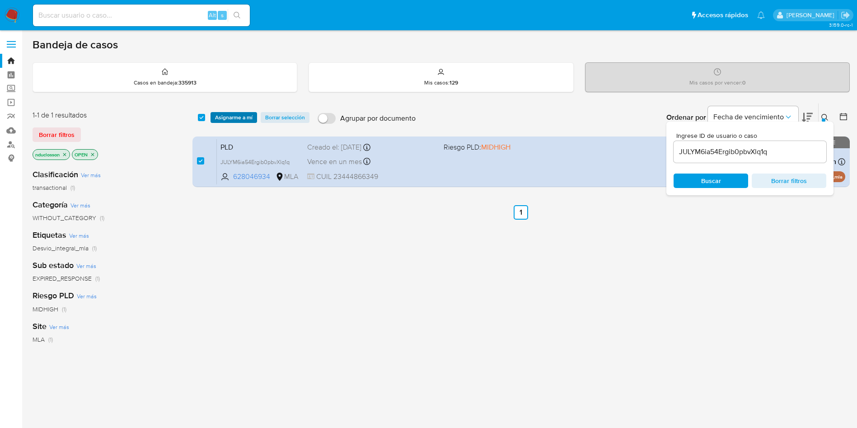
click at [232, 122] on span "Asignarme a mí" at bounding box center [233, 117] width 37 height 9
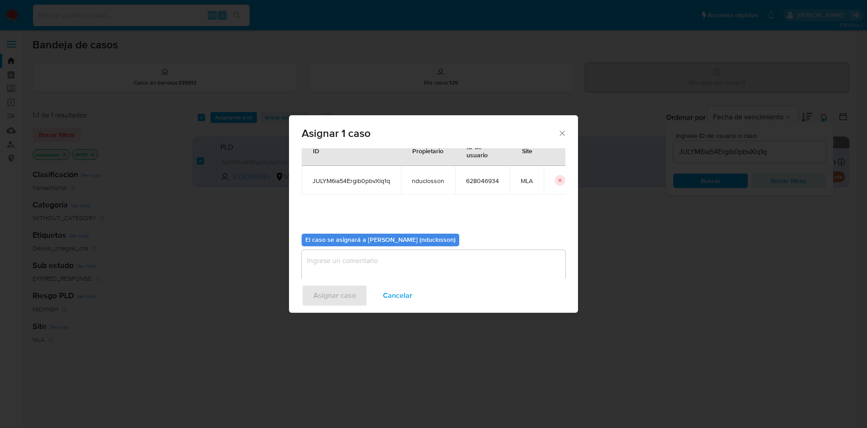
scroll to position [47, 0]
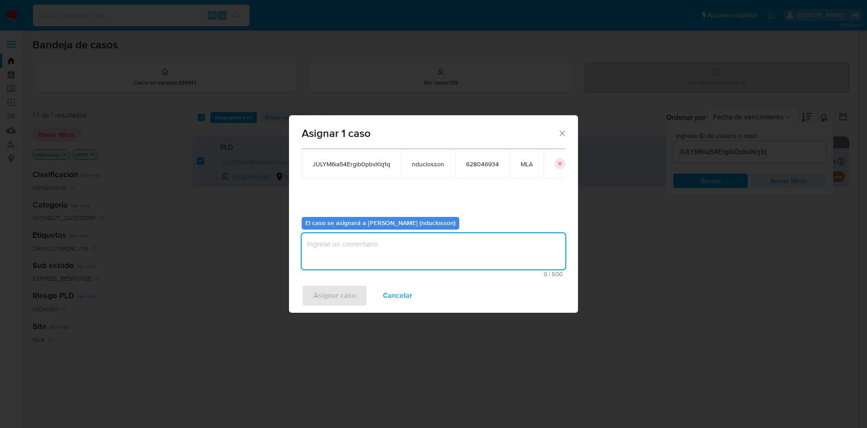
click at [397, 253] on textarea "assign-modal" at bounding box center [434, 251] width 264 height 36
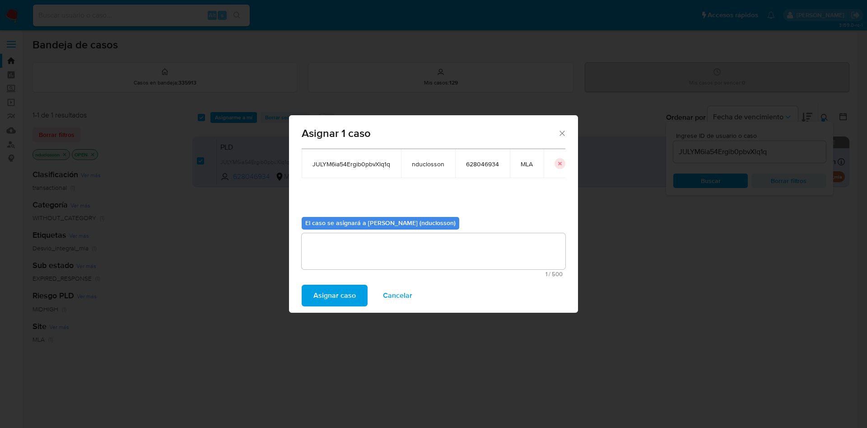
click at [352, 301] on span "Asignar caso" at bounding box center [335, 296] width 42 height 20
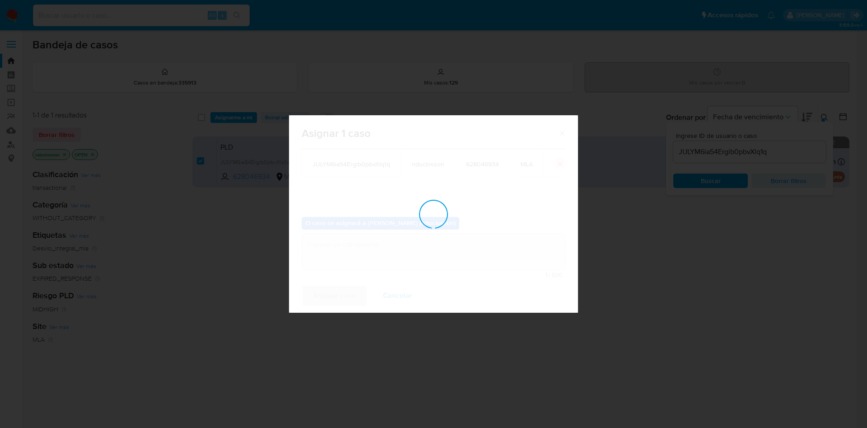
checkbox input "false"
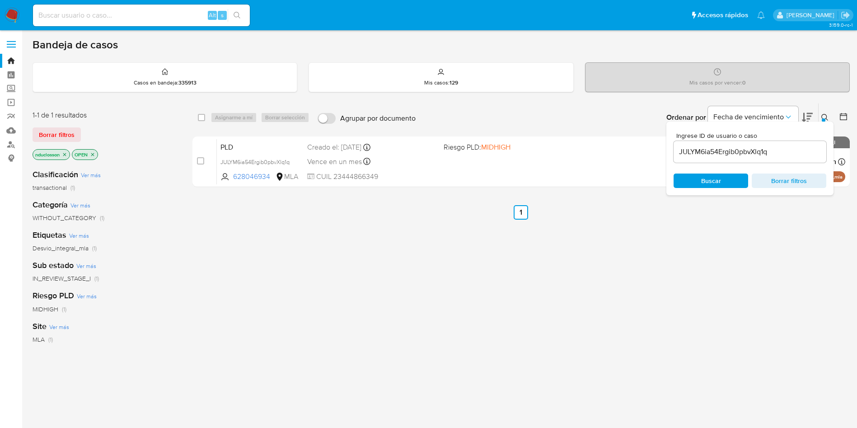
click at [725, 150] on input "JULYM6ia54Ergib0pbvXlq1q" at bounding box center [750, 152] width 153 height 12
paste input "jm2GdTI1qZMUOrBEvHsLcWpU"
type input "jm2GdTI1qZMUOrBEvHsLcWpU"
click at [713, 187] on span "Buscar" at bounding box center [711, 180] width 20 height 14
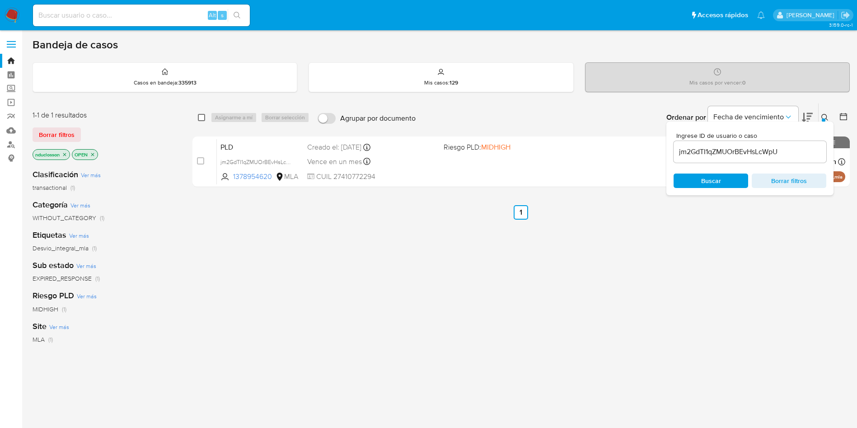
click at [201, 120] on input "checkbox" at bounding box center [201, 117] width 7 height 7
checkbox input "true"
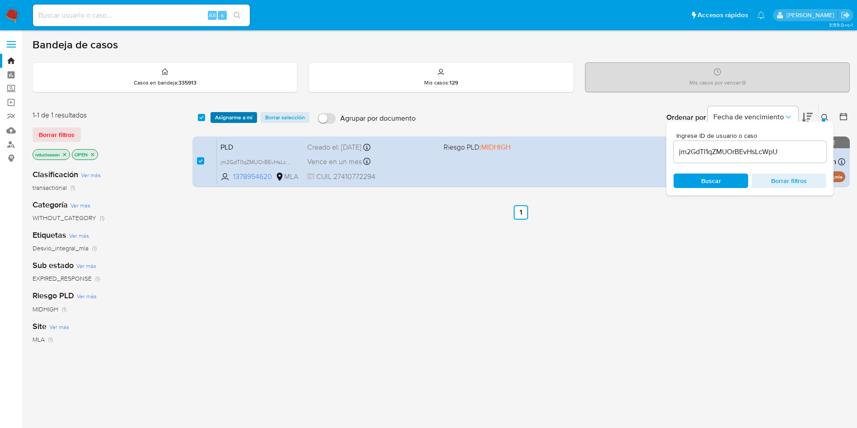
click at [215, 113] on span "Asignarme a mí" at bounding box center [233, 117] width 37 height 9
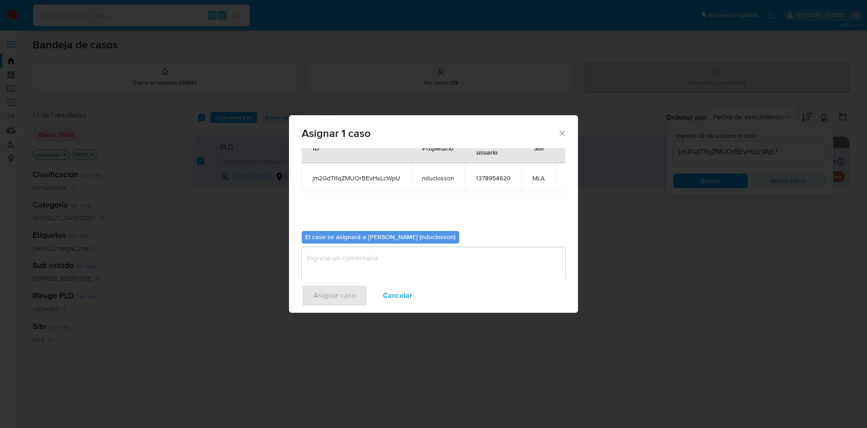
scroll to position [47, 0]
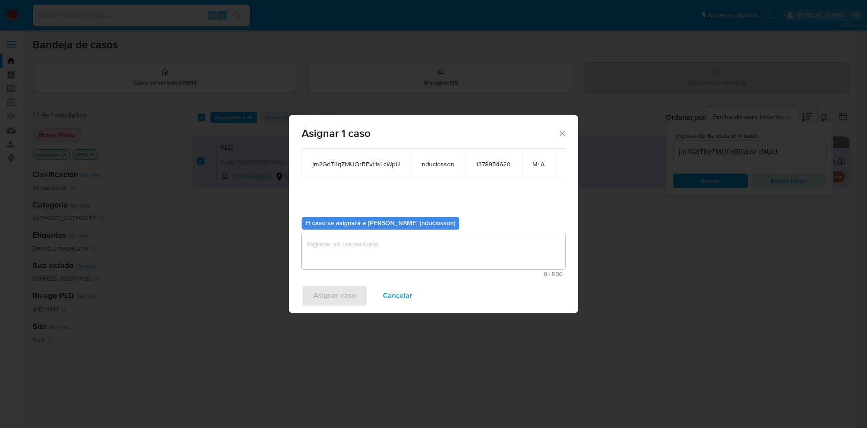
click at [404, 230] on div "El caso se asignará a Nicolas Martin Duclosson (nduclosson) 0 / 500 500 caracte…" at bounding box center [434, 243] width 264 height 67
click at [393, 243] on textarea "assign-modal" at bounding box center [434, 251] width 264 height 36
click at [340, 293] on span "Asignar caso" at bounding box center [335, 296] width 42 height 20
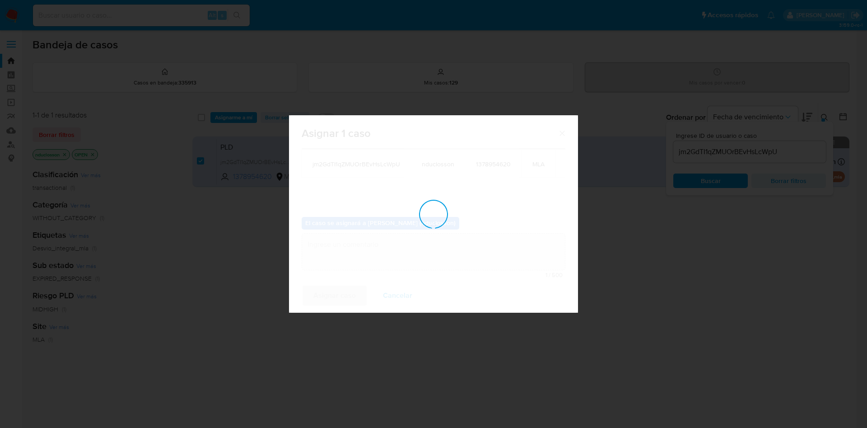
checkbox input "false"
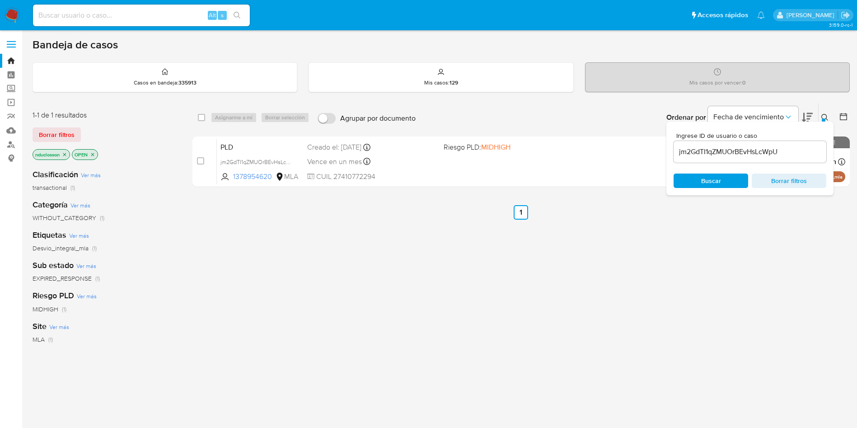
click at [687, 149] on div "jm2GdTI1qZMUOrBEvHsLcWpU" at bounding box center [750, 152] width 153 height 22
click at [684, 155] on input "jm2GdTI1qZMUOrBEvHsLcWpU" at bounding box center [750, 152] width 153 height 12
click at [684, 156] on input "jm2GdTI1qZMUOrBEvHsLcWpU" at bounding box center [750, 152] width 153 height 12
paste input "mxZ8tSjL4HMFCBrt5arnPKnz"
type input "mxZ8tSjL4HMFCBrt5arnPKnz"
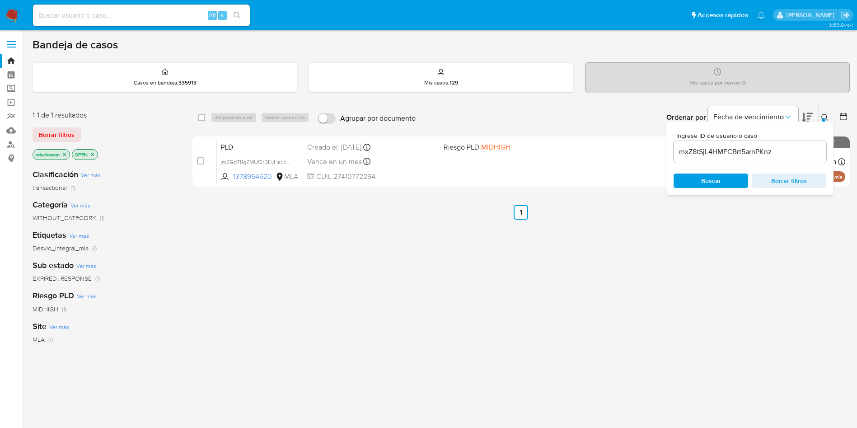
click at [713, 190] on div "Ingrese ID de usuario o caso mxZ8tSjL4HMFCBrt5arnPKnz Buscar Borrar filtros" at bounding box center [749, 159] width 167 height 74
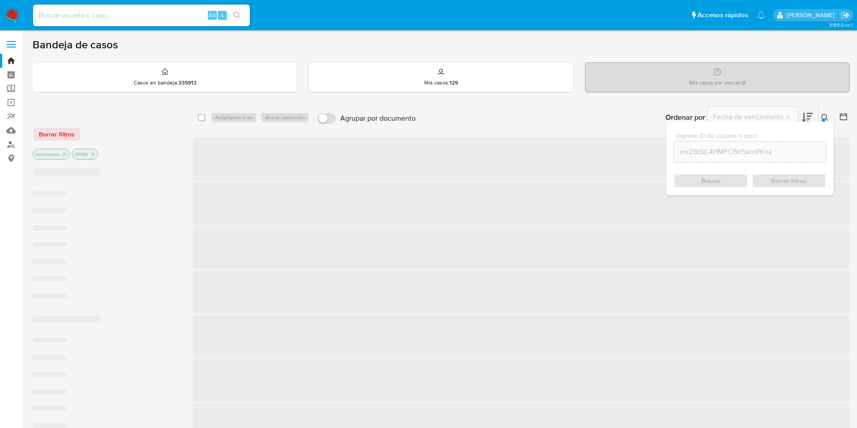
click at [707, 177] on div "Buscar Borrar filtros" at bounding box center [750, 180] width 153 height 14
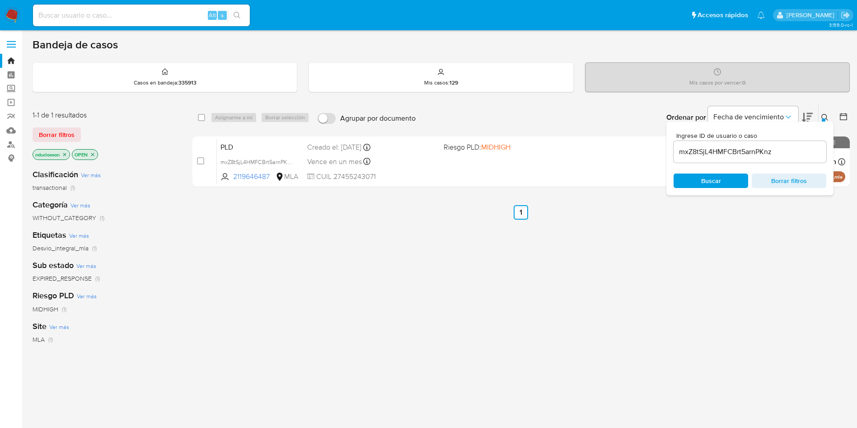
click at [207, 117] on div "select-all-cases-checkbox" at bounding box center [203, 117] width 11 height 11
click at [205, 116] on div "select-all-cases-checkbox" at bounding box center [203, 117] width 11 height 11
click at [203, 118] on input "checkbox" at bounding box center [201, 117] width 7 height 7
checkbox input "true"
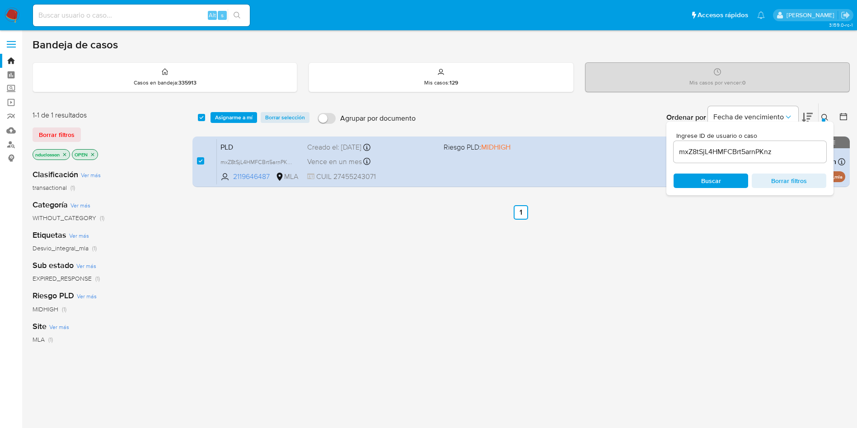
click at [258, 114] on div "Asignarme a mí Borrar selección" at bounding box center [262, 117] width 103 height 11
click at [240, 115] on span "Asignarme a mí" at bounding box center [233, 117] width 37 height 9
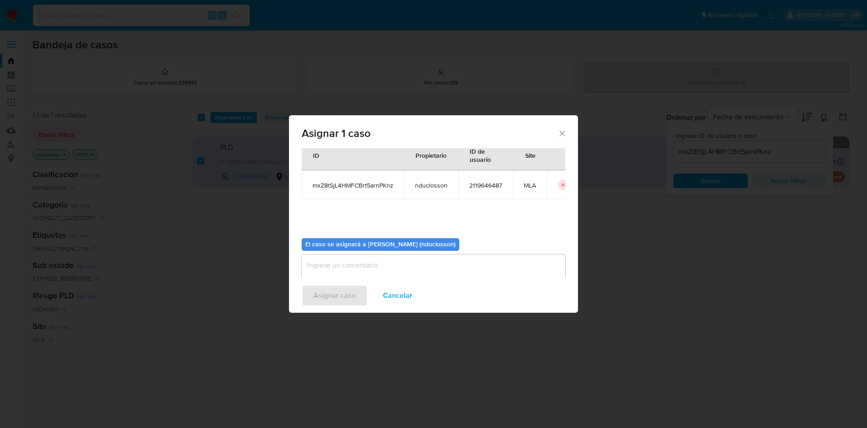
scroll to position [47, 0]
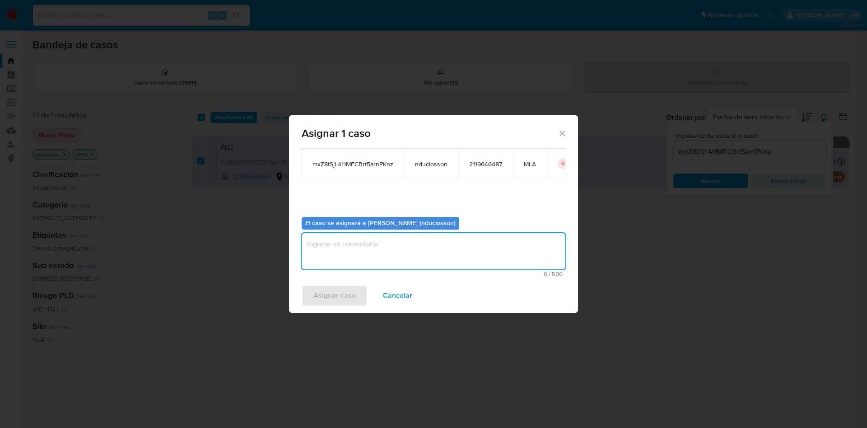
drag, startPoint x: 408, startPoint y: 258, endPoint x: 395, endPoint y: 268, distance: 16.4
click at [408, 258] on textarea "assign-modal" at bounding box center [434, 251] width 264 height 36
click at [344, 287] on span "Asignar caso" at bounding box center [335, 296] width 42 height 20
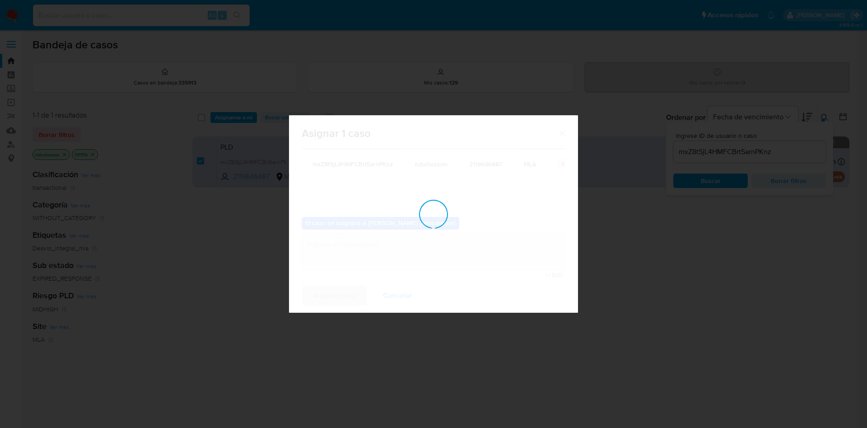
checkbox input "false"
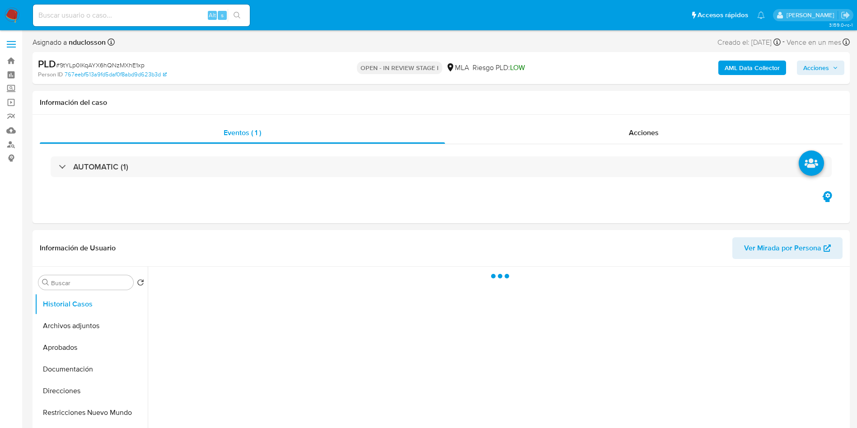
select select "10"
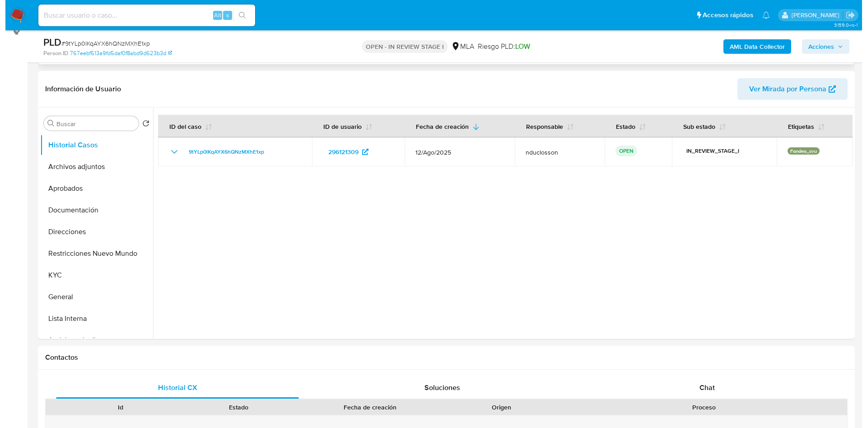
scroll to position [136, 0]
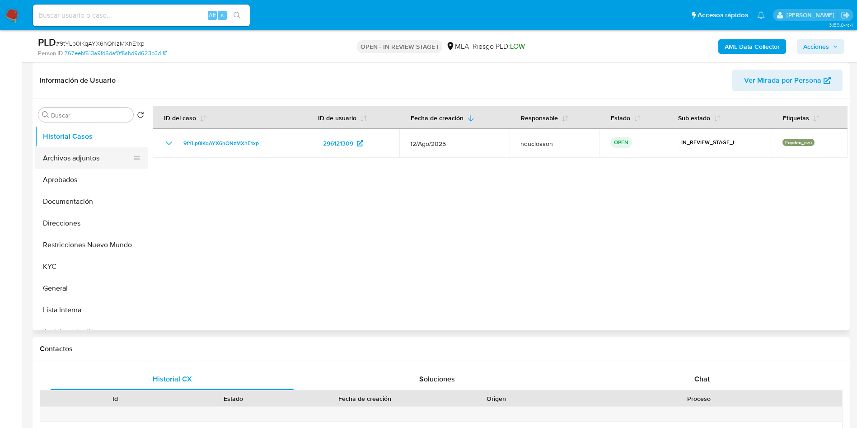
click at [74, 153] on button "Archivos adjuntos" at bounding box center [88, 158] width 106 height 22
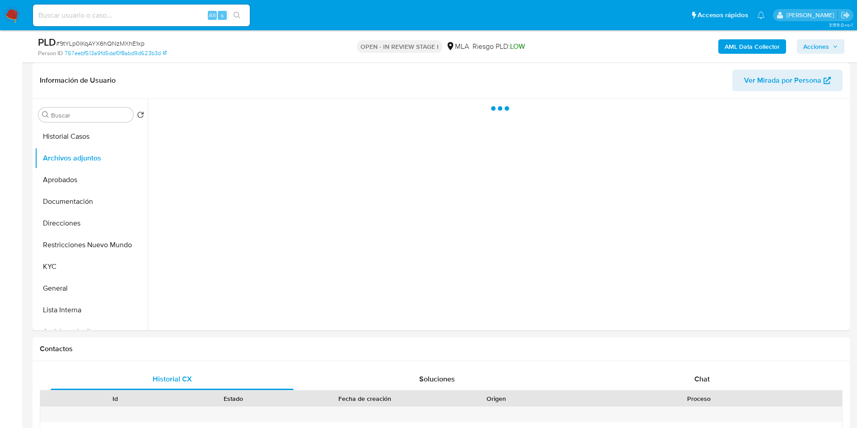
click at [738, 49] on b "AML Data Collector" at bounding box center [752, 46] width 55 height 14
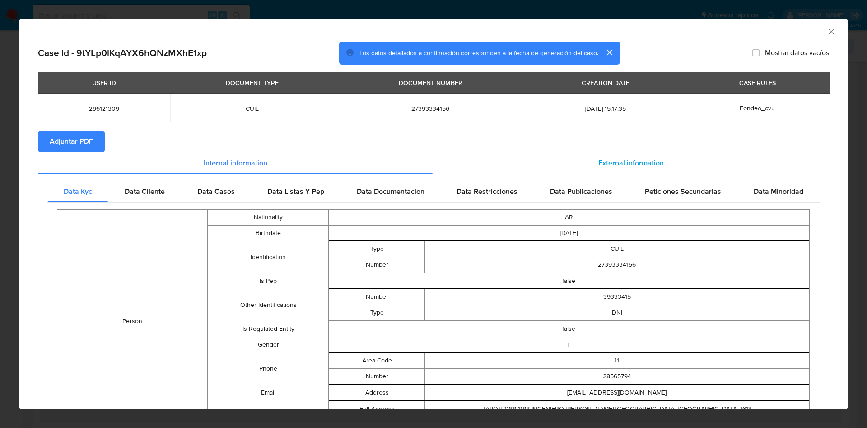
click at [555, 162] on div "External information" at bounding box center [631, 163] width 397 height 22
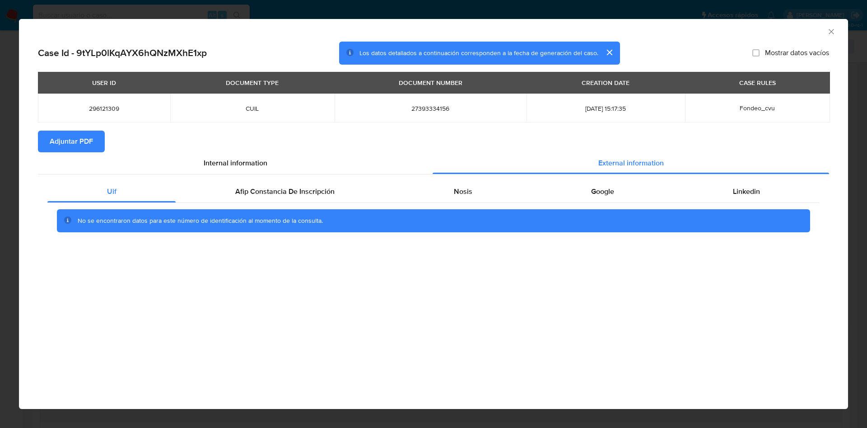
click at [271, 213] on div "No se encontraron datos para este número de identificación al momento de la con…" at bounding box center [434, 220] width 754 height 23
click at [274, 195] on span "Afip Constancia De Inscripción" at bounding box center [284, 191] width 99 height 10
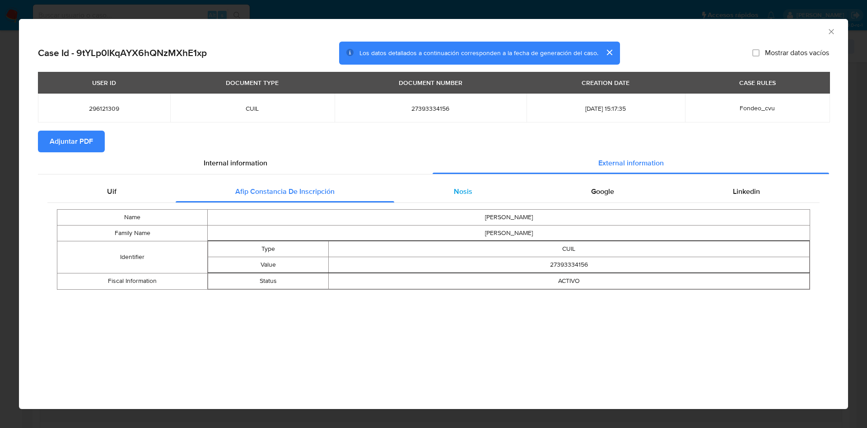
click at [474, 184] on div "Nosis" at bounding box center [462, 192] width 137 height 22
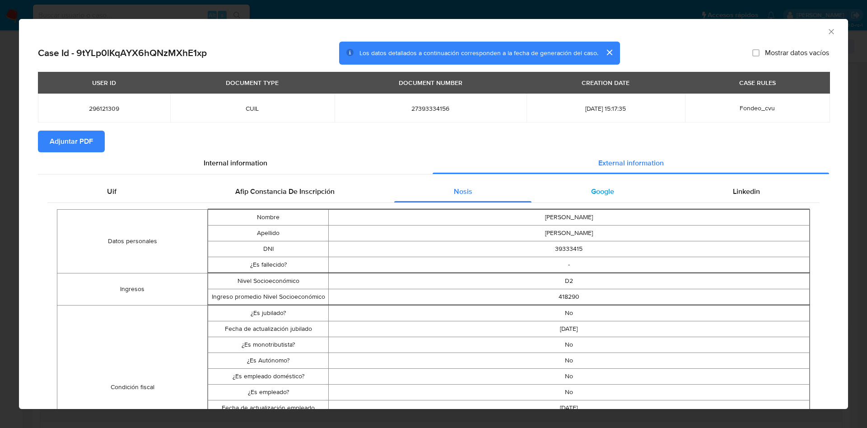
click at [625, 196] on div "Google" at bounding box center [603, 192] width 142 height 22
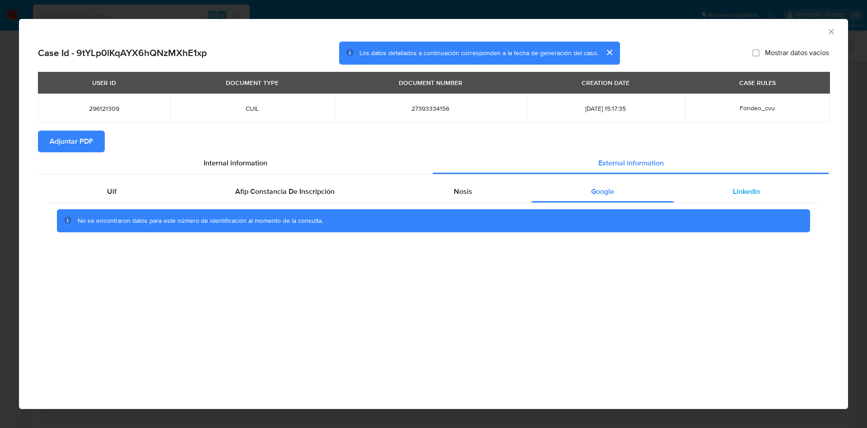
click at [772, 195] on div "Linkedin" at bounding box center [747, 192] width 146 height 22
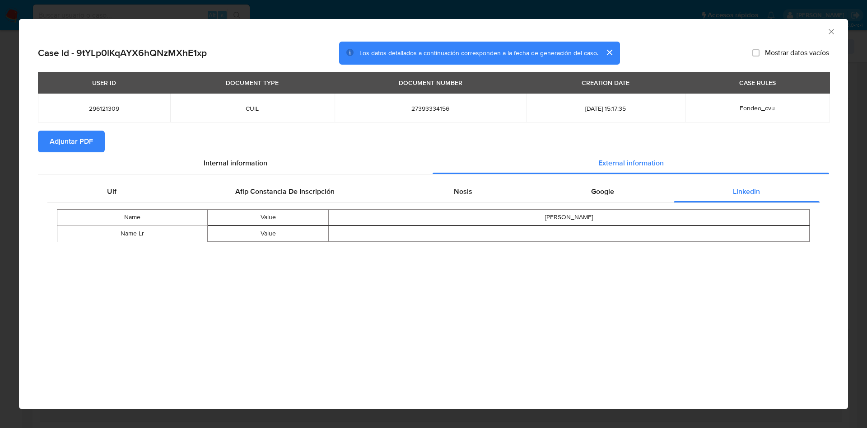
click at [84, 142] on span "Adjuntar PDF" at bounding box center [71, 141] width 43 height 20
click at [835, 33] on icon "Cerrar ventana" at bounding box center [831, 31] width 9 height 9
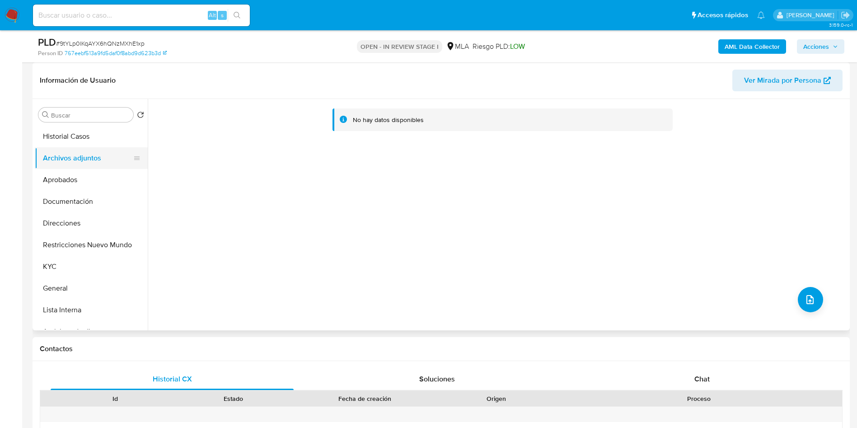
click at [62, 177] on button "Aprobados" at bounding box center [91, 180] width 113 height 22
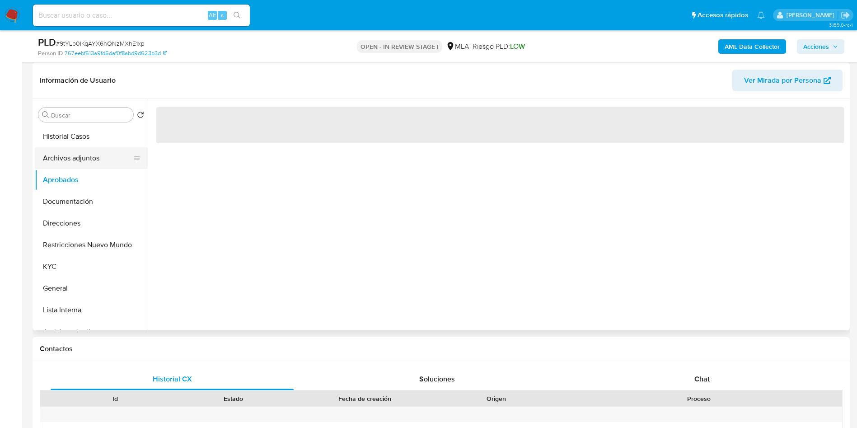
click at [72, 153] on button "Archivos adjuntos" at bounding box center [88, 158] width 106 height 22
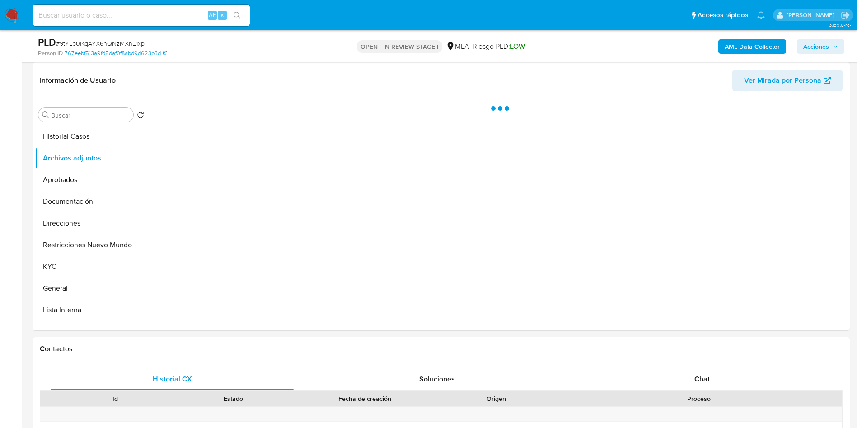
click at [110, 28] on nav "Pausado Ver notificaciones Alt s Accesos rápidos Presiona las siguientes teclas…" at bounding box center [428, 15] width 857 height 30
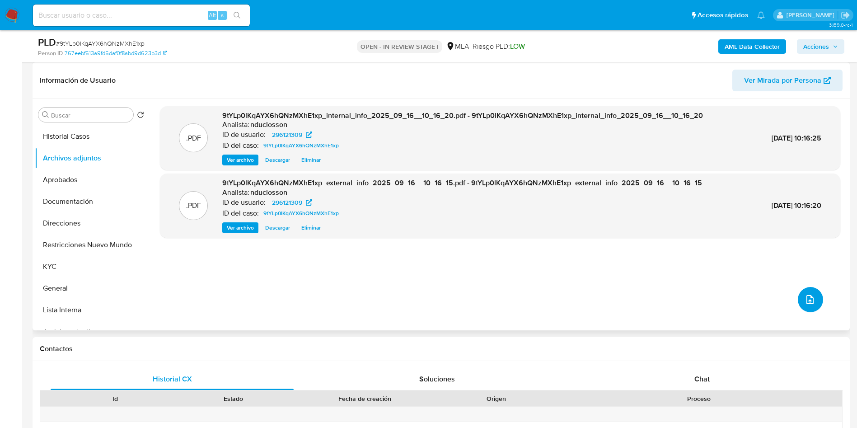
click at [808, 301] on icon "upload-file" at bounding box center [810, 299] width 11 height 11
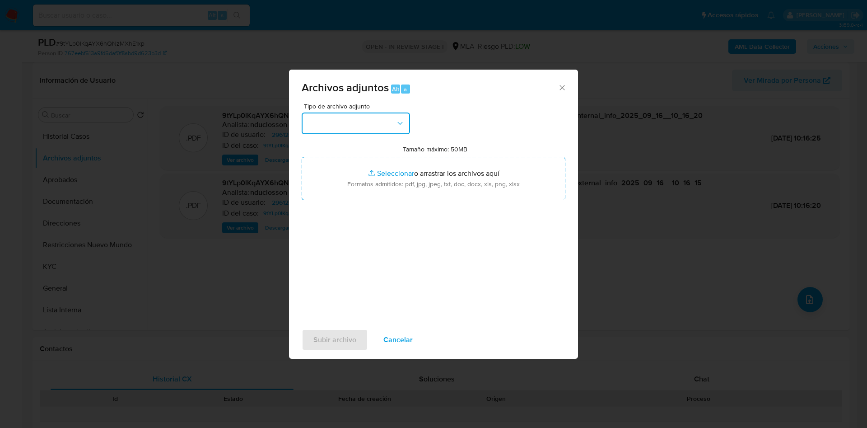
click at [328, 125] on button "button" at bounding box center [356, 123] width 108 height 22
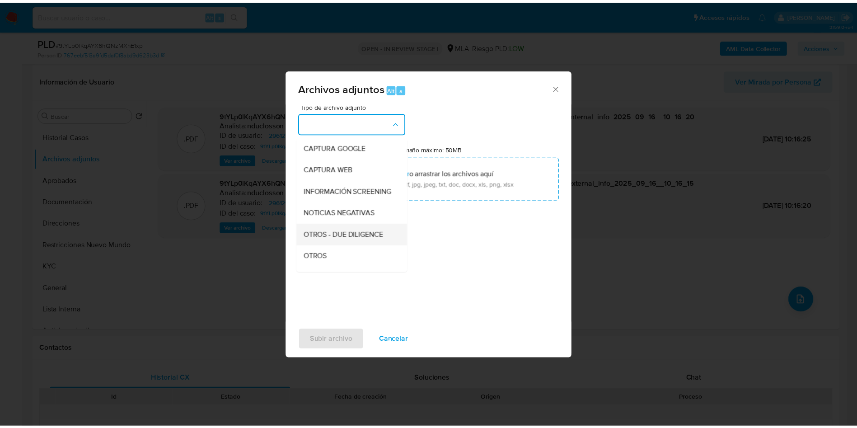
scroll to position [115, 0]
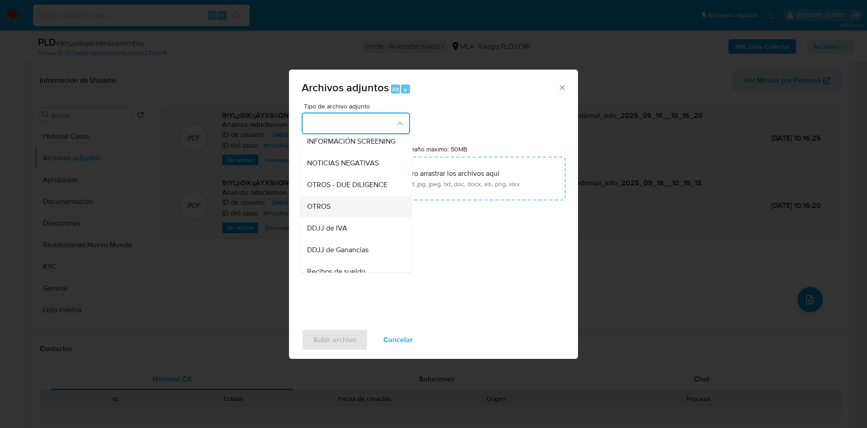
click at [332, 205] on div "OTROS" at bounding box center [353, 207] width 92 height 22
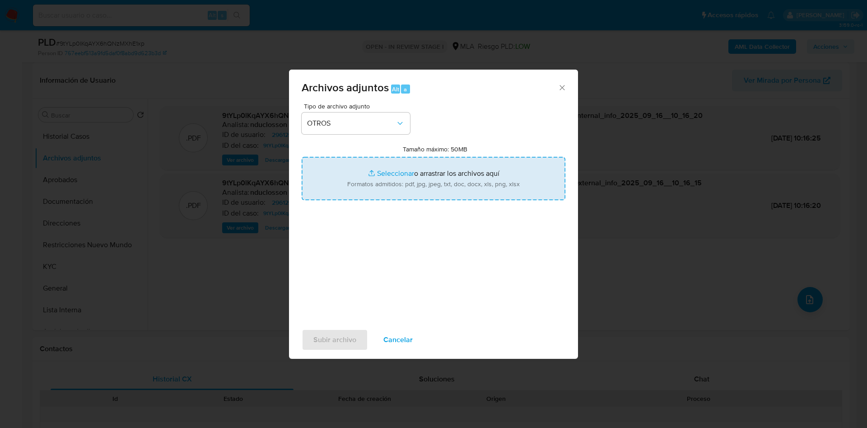
type input "C:\fakepath\Caselog 9tYLp0lKqAYX6hQNzMXhE1xp_2025_08_19_01_47_45.docx"
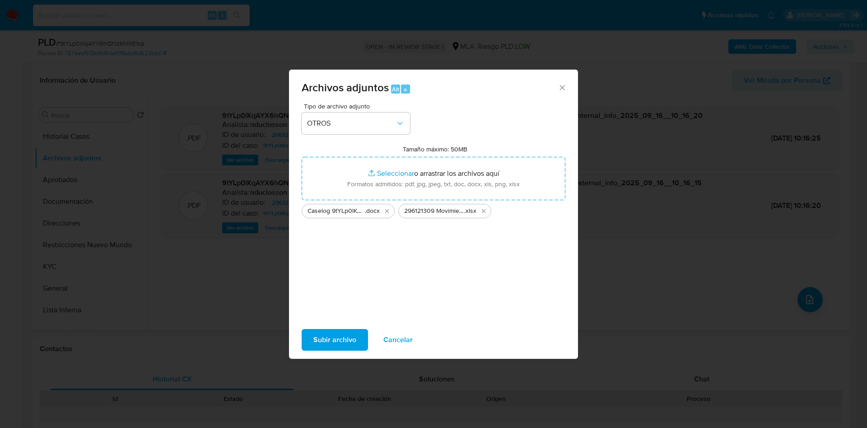
click at [320, 342] on span "Subir archivo" at bounding box center [335, 340] width 43 height 20
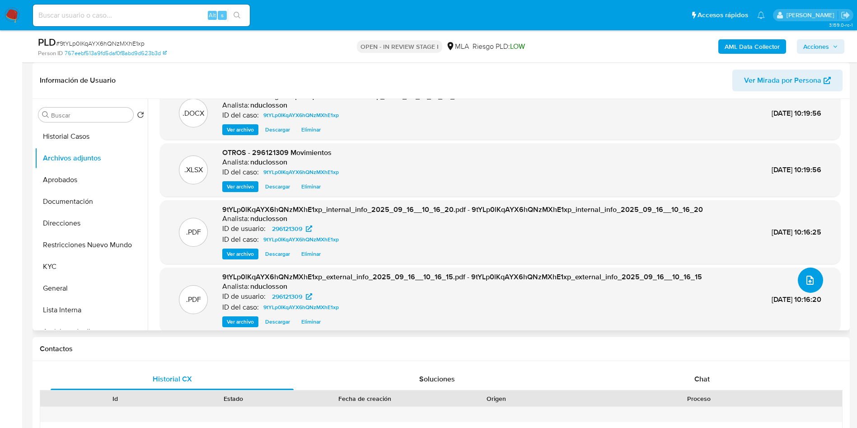
scroll to position [29, 0]
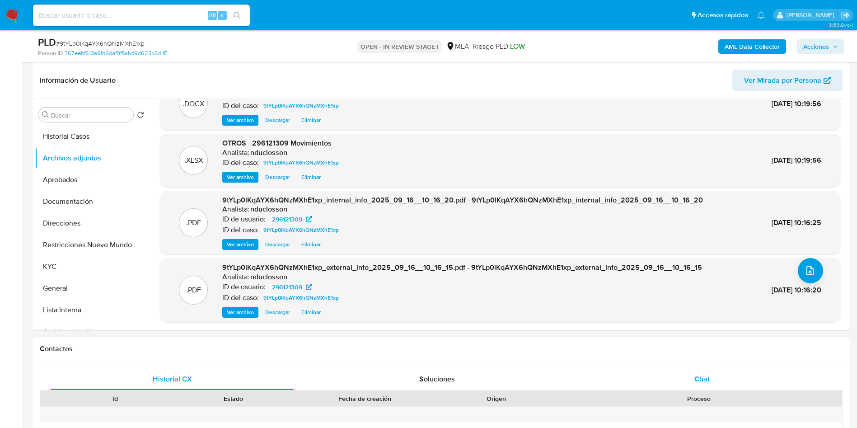
click at [703, 375] on span "Chat" at bounding box center [701, 379] width 15 height 10
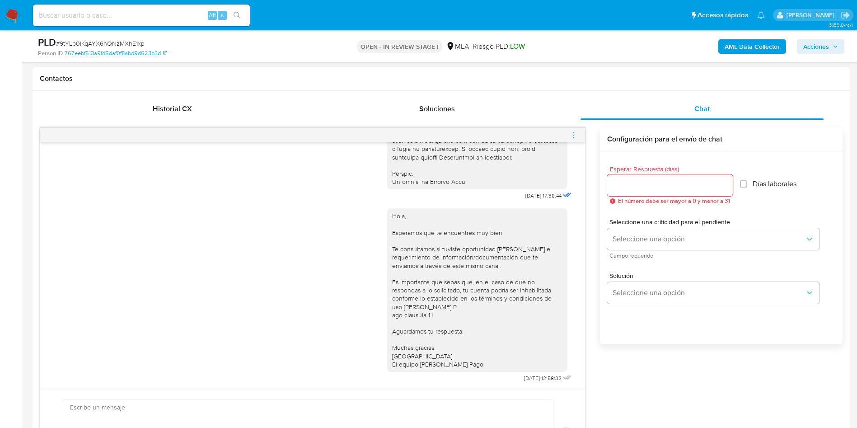
scroll to position [339, 0]
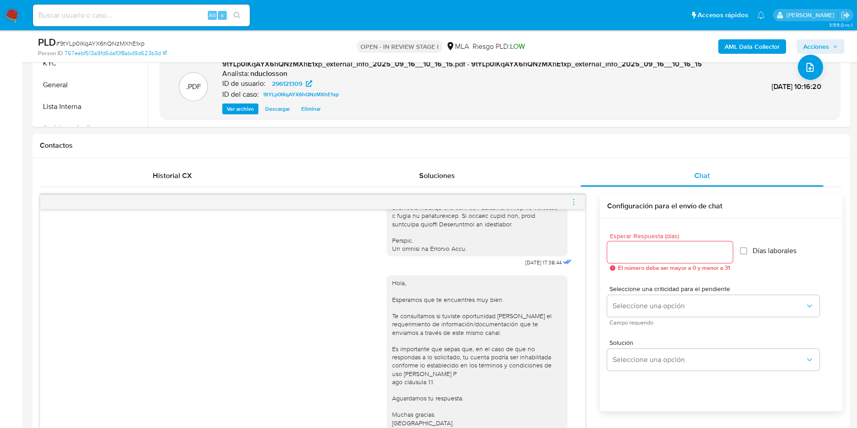
click at [574, 202] on icon "menu-action" at bounding box center [573, 201] width 1 height 1
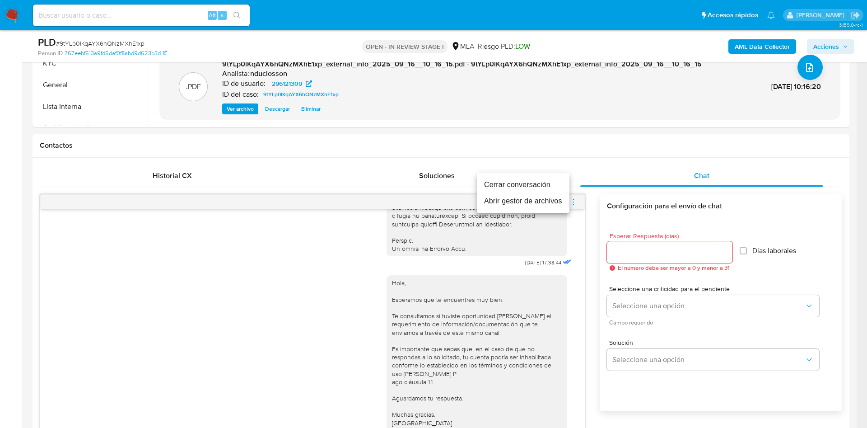
click at [527, 178] on li "Cerrar conversación" at bounding box center [523, 185] width 93 height 16
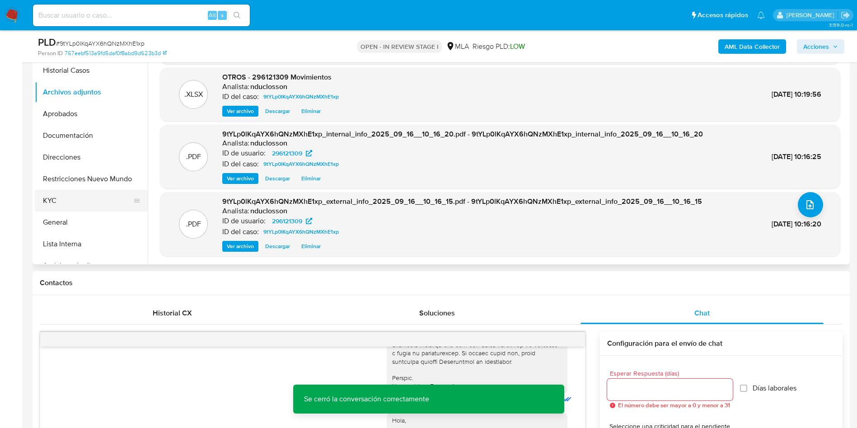
scroll to position [136, 0]
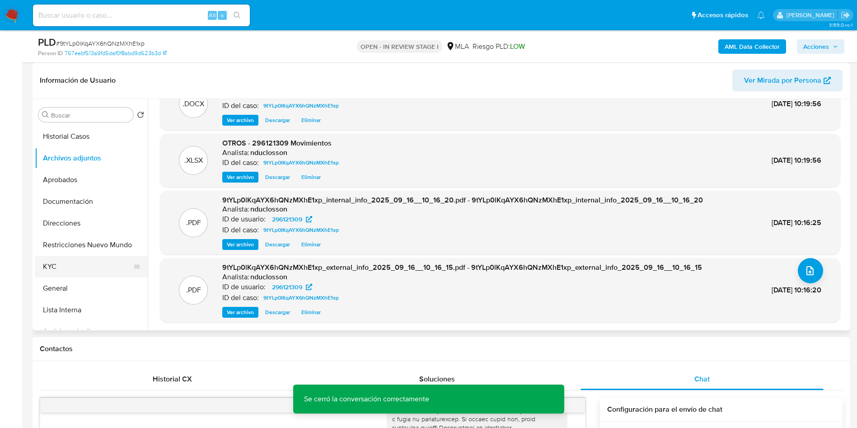
click at [48, 261] on button "KYC" at bounding box center [88, 267] width 106 height 22
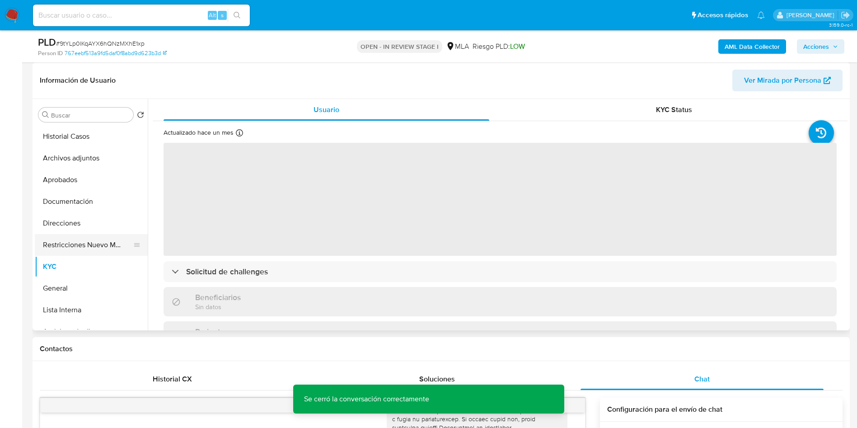
click at [87, 243] on button "Restricciones Nuevo Mundo" at bounding box center [88, 245] width 106 height 22
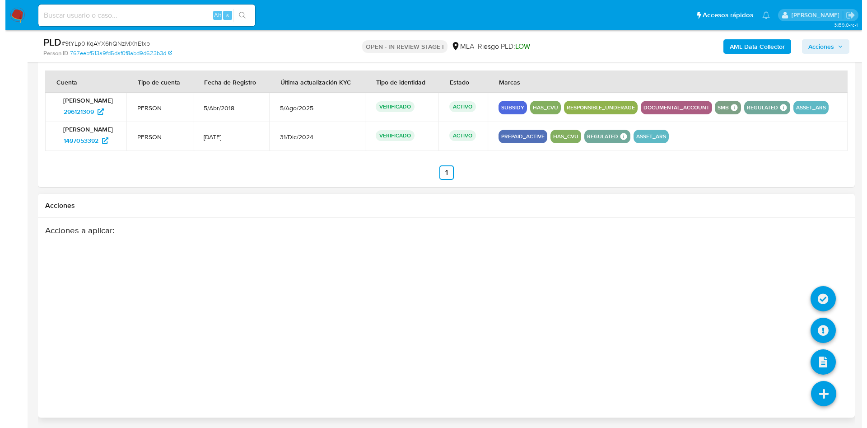
scroll to position [1411, 0]
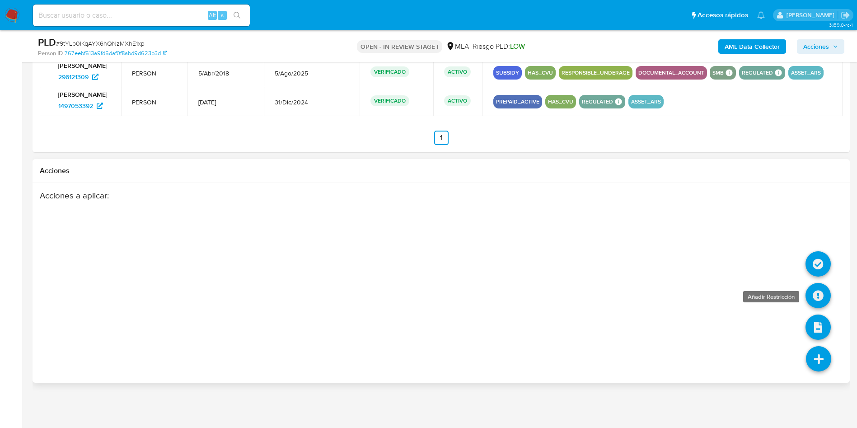
click at [814, 289] on icon at bounding box center [818, 295] width 25 height 25
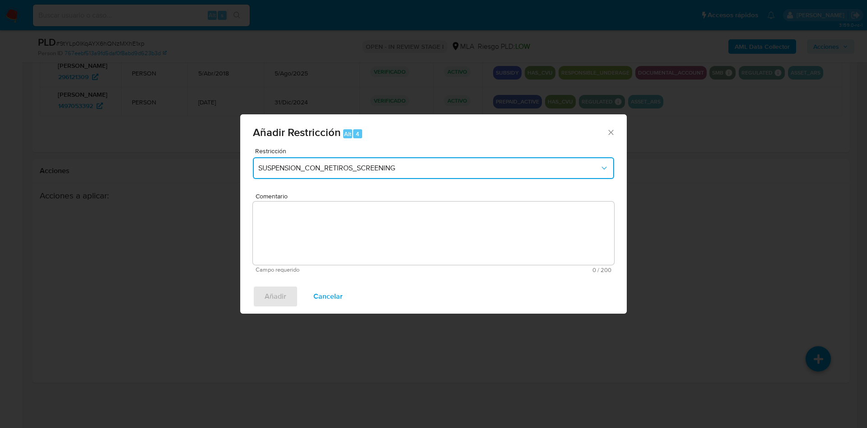
click at [443, 178] on button "SUSPENSION_CON_RETIROS_SCREENING" at bounding box center [433, 168] width 361 height 22
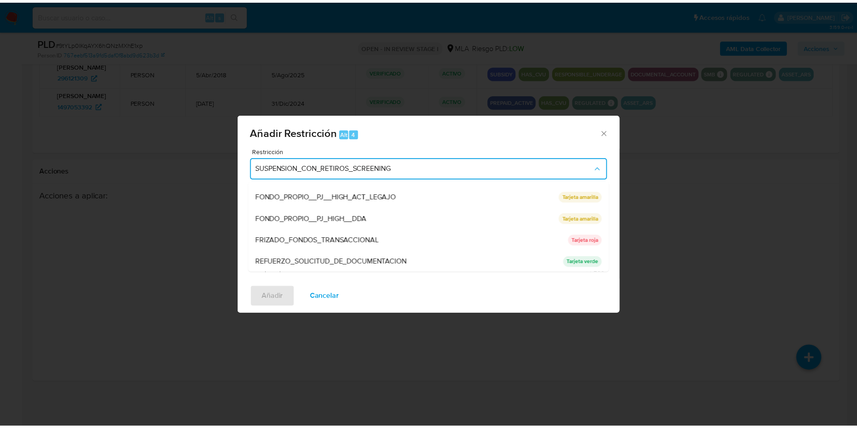
scroll to position [192, 0]
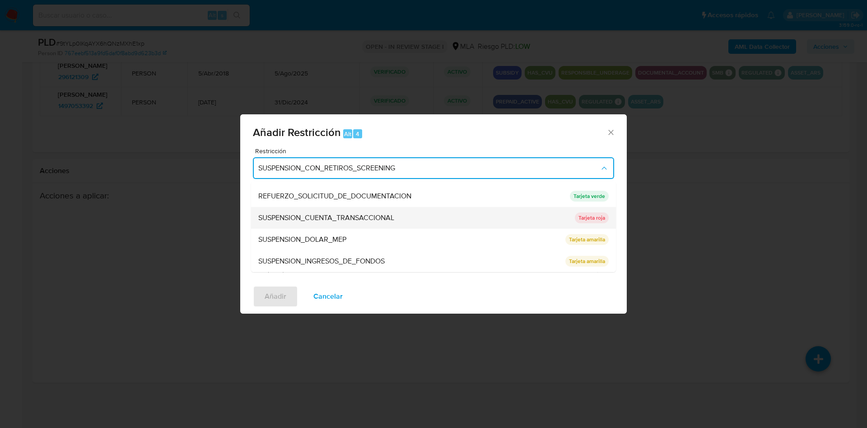
click at [367, 218] on span "SUSPENSION_CUENTA_TRANSACCIONAL" at bounding box center [326, 217] width 136 height 9
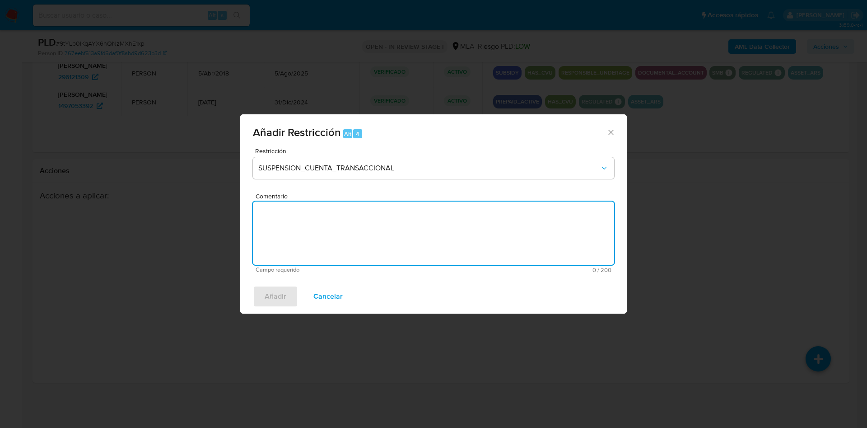
click at [344, 229] on textarea "Comentario" at bounding box center [433, 233] width 361 height 63
type textarea "AML"
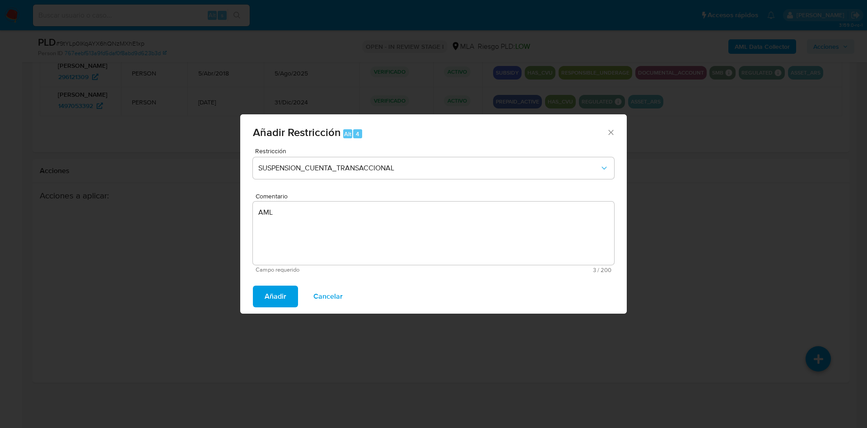
click at [262, 301] on button "Añadir" at bounding box center [275, 297] width 45 height 22
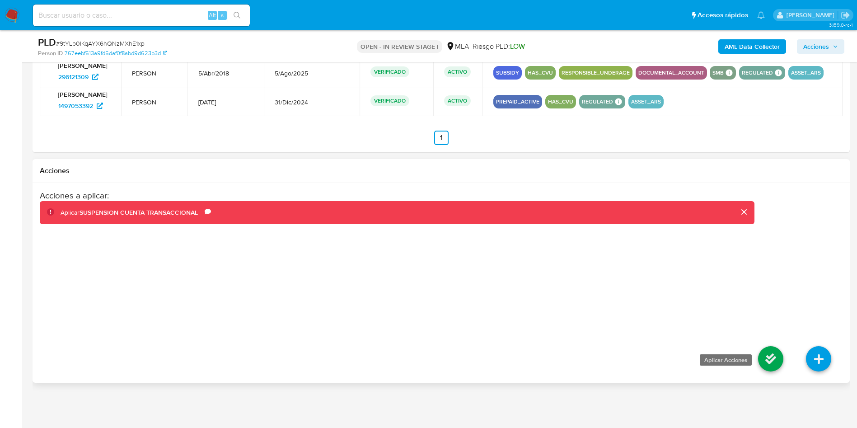
click at [772, 349] on icon at bounding box center [770, 358] width 25 height 25
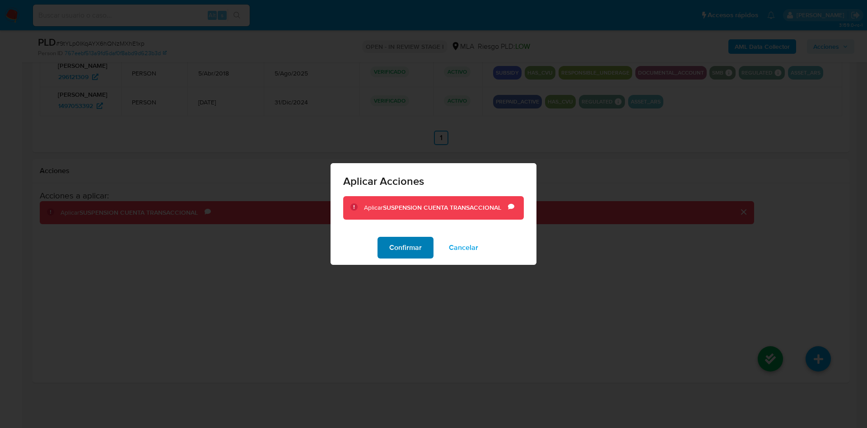
click at [406, 247] on span "Confirmar" at bounding box center [405, 248] width 33 height 20
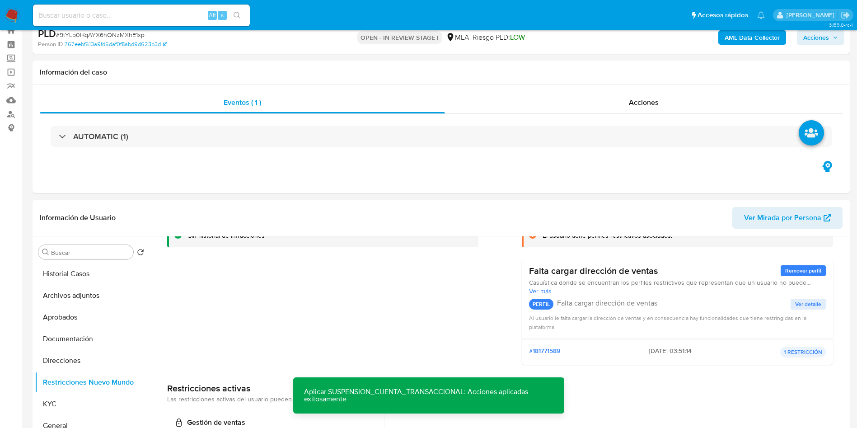
scroll to position [0, 0]
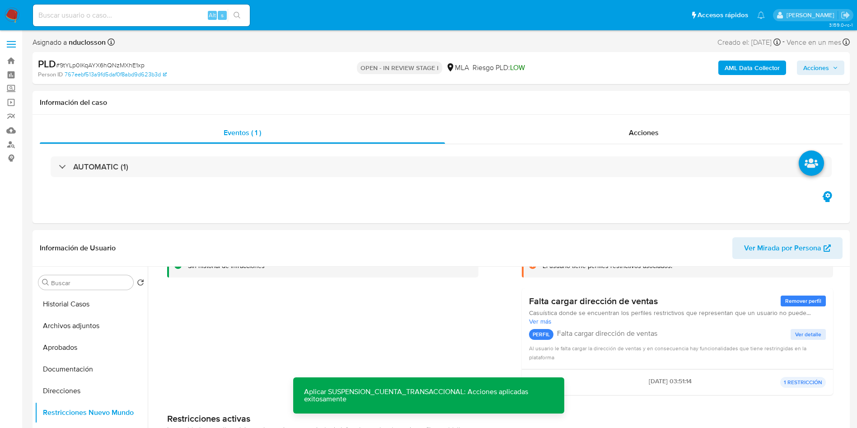
click at [811, 68] on span "Acciones" at bounding box center [816, 68] width 26 height 14
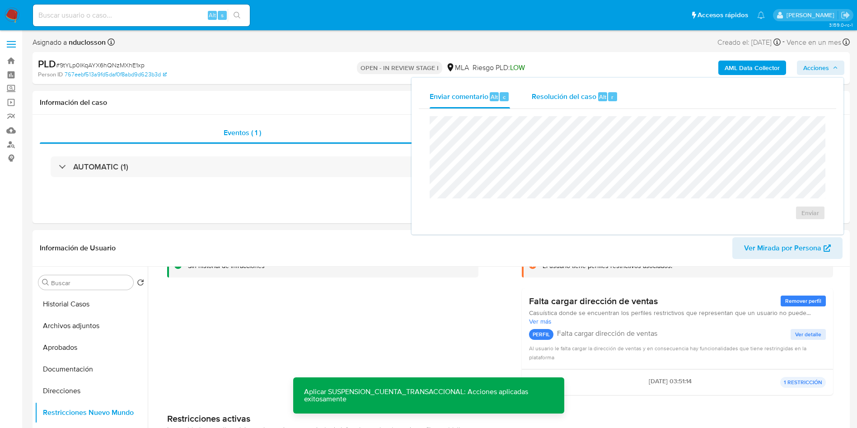
click at [584, 91] on span "Resolución del caso" at bounding box center [564, 96] width 65 height 10
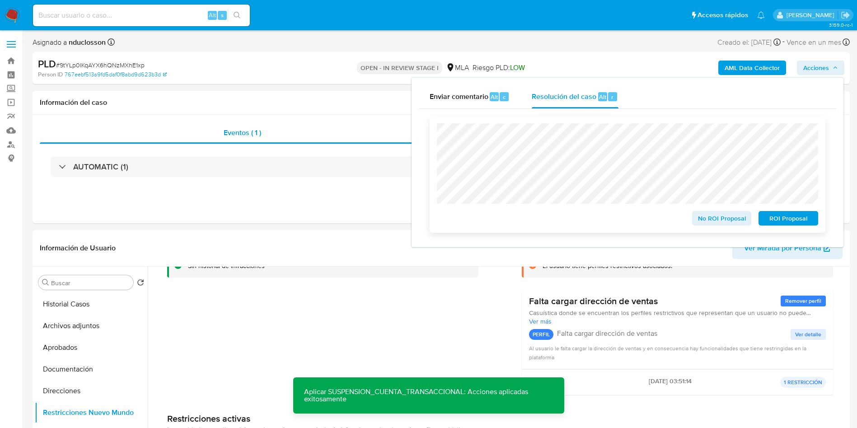
click at [788, 223] on span "ROI Proposal" at bounding box center [788, 218] width 47 height 13
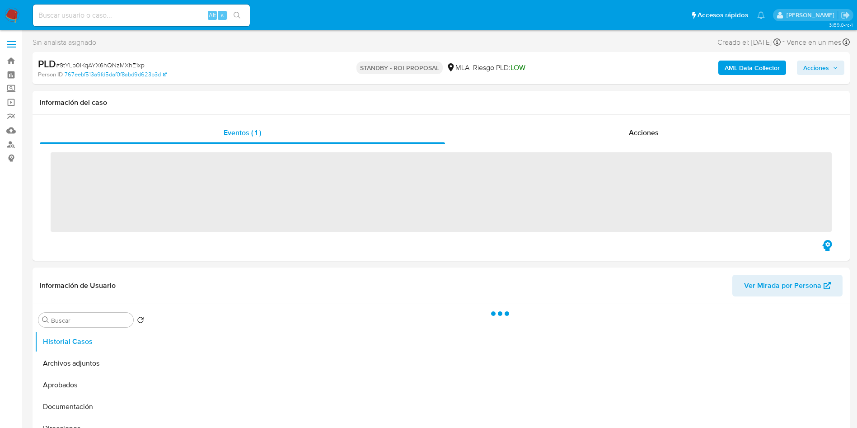
click at [136, 13] on input at bounding box center [141, 15] width 217 height 12
paste input "JULYM6ia54Ergib0pbvXlq1q"
type input "JULYM6ia54Ergib0pbvXlq1q"
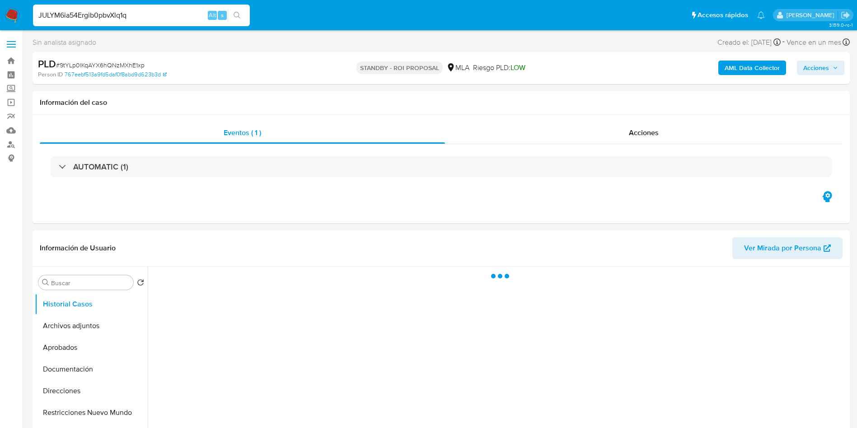
select select "10"
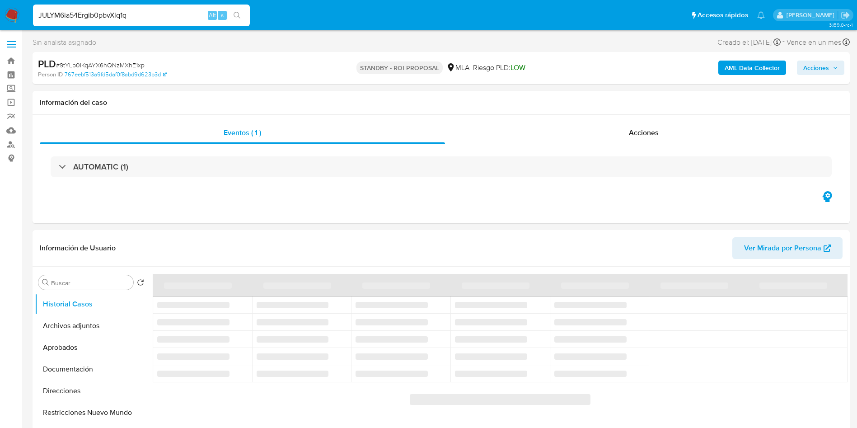
type input "JULYM6ia54Ergib0pbvXlq1q"
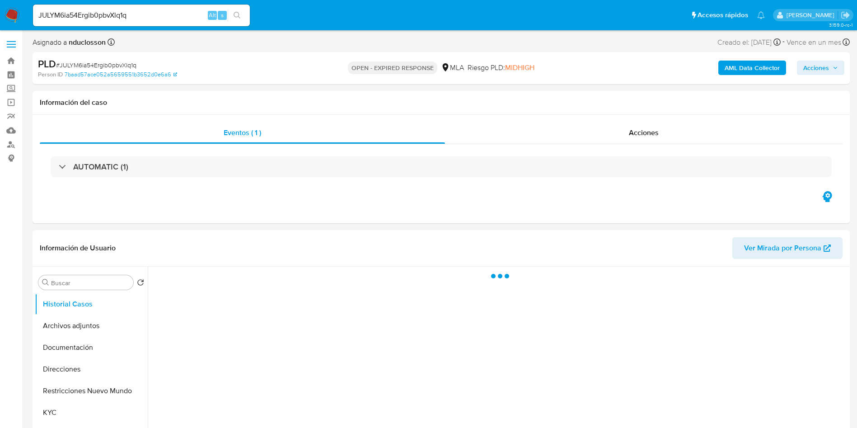
select select "10"
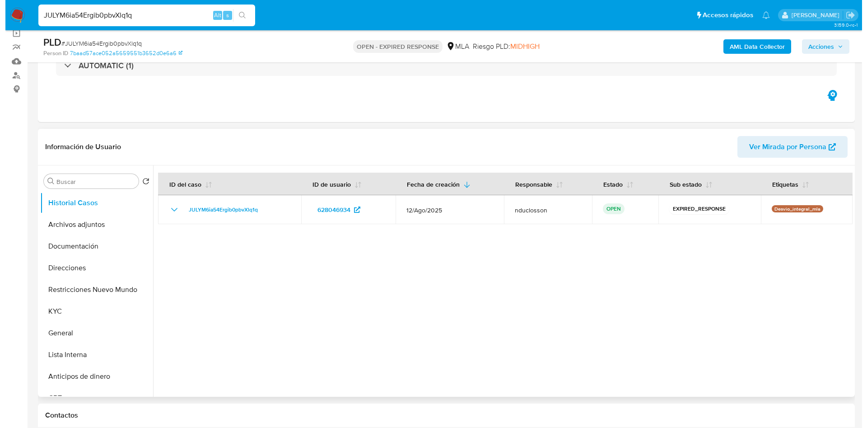
scroll to position [136, 0]
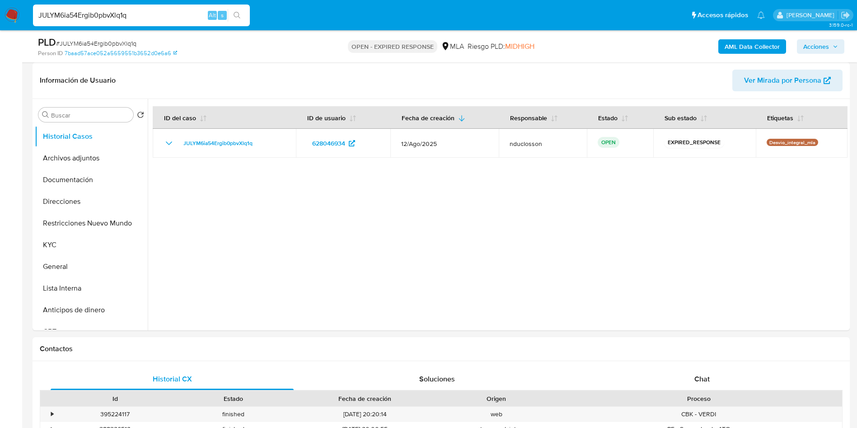
click at [83, 41] on span "# JULYM6ia54Ergib0pbvXlq1q" at bounding box center [96, 43] width 80 height 9
copy span "JULYM6ia54Ergib0pbvXlq1q"
click at [60, 163] on button "Archivos adjuntos" at bounding box center [88, 158] width 106 height 22
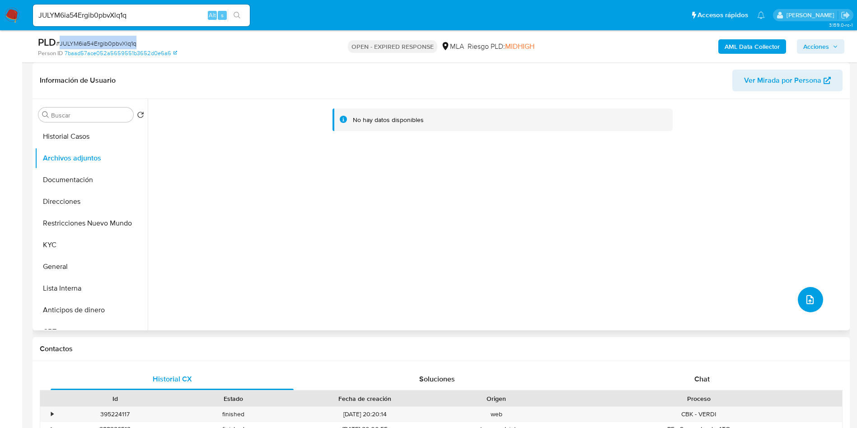
click at [812, 300] on icon "upload-file" at bounding box center [810, 299] width 11 height 11
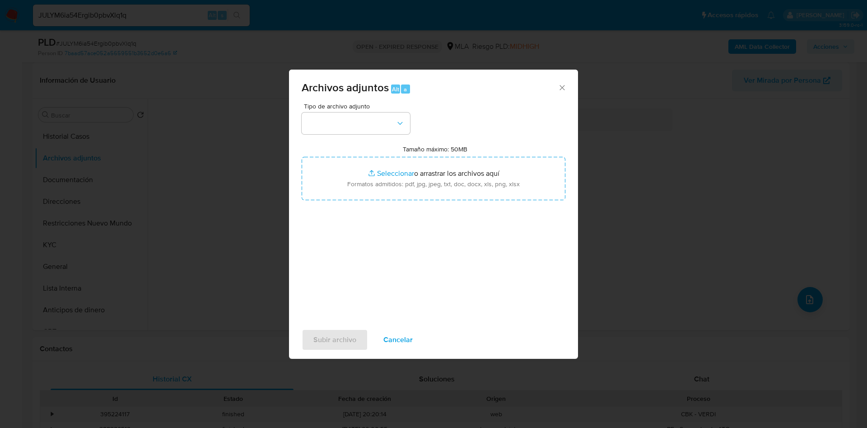
drag, startPoint x: 566, startPoint y: 89, endPoint x: 761, endPoint y: 28, distance: 204.8
click at [566, 88] on icon "Cerrar" at bounding box center [562, 87] width 9 height 9
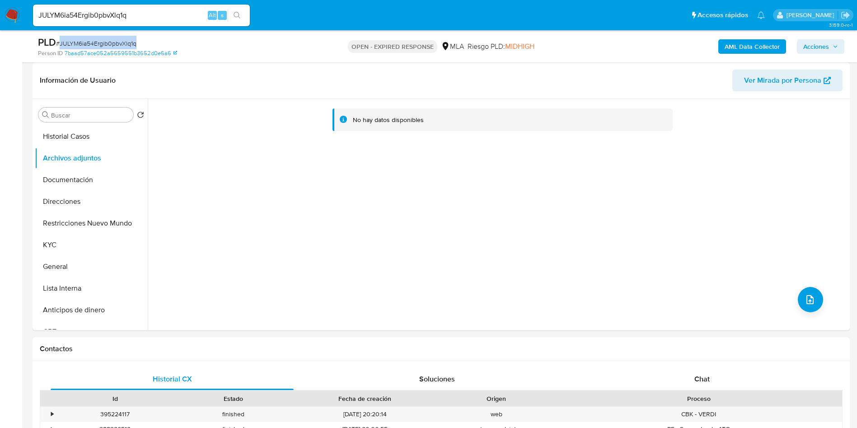
click at [761, 43] on b "AML Data Collector" at bounding box center [752, 46] width 55 height 14
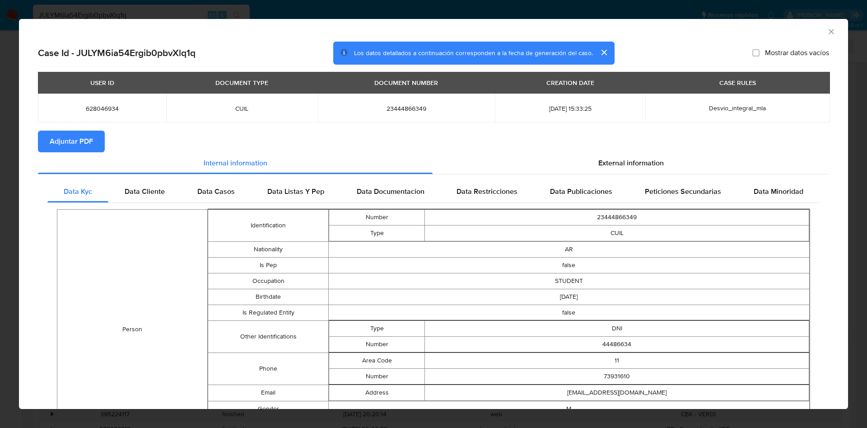
click at [598, 52] on button "cerrar" at bounding box center [604, 53] width 22 height 22
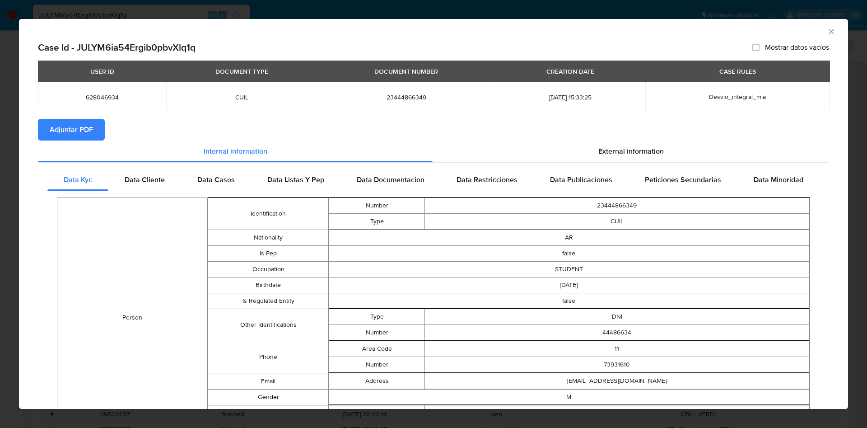
click at [827, 30] on div "AML Data Collector" at bounding box center [434, 30] width 830 height 23
click at [827, 31] on icon "Cerrar ventana" at bounding box center [831, 31] width 9 height 9
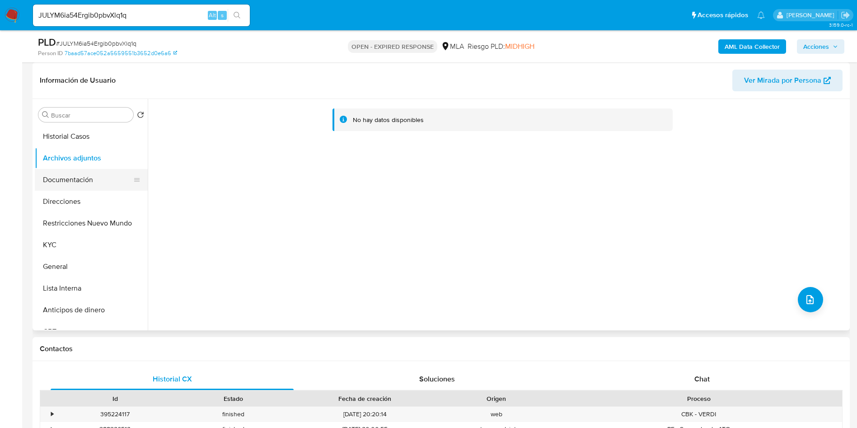
click at [52, 169] on button "Documentación" at bounding box center [88, 180] width 106 height 22
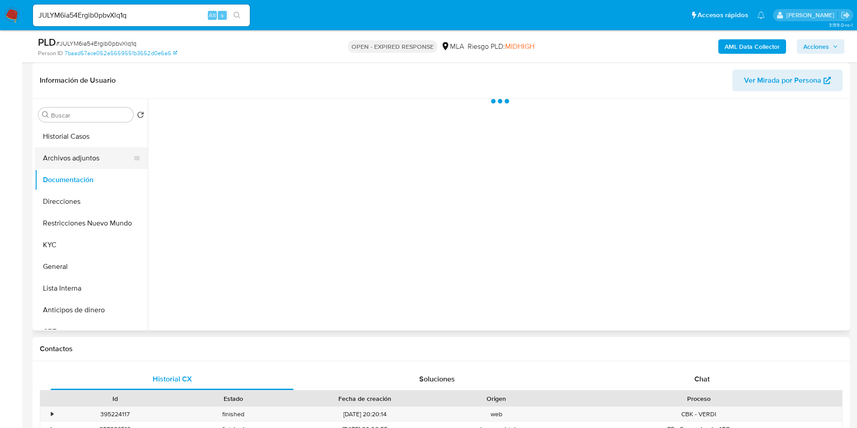
click at [80, 156] on button "Archivos adjuntos" at bounding box center [88, 158] width 106 height 22
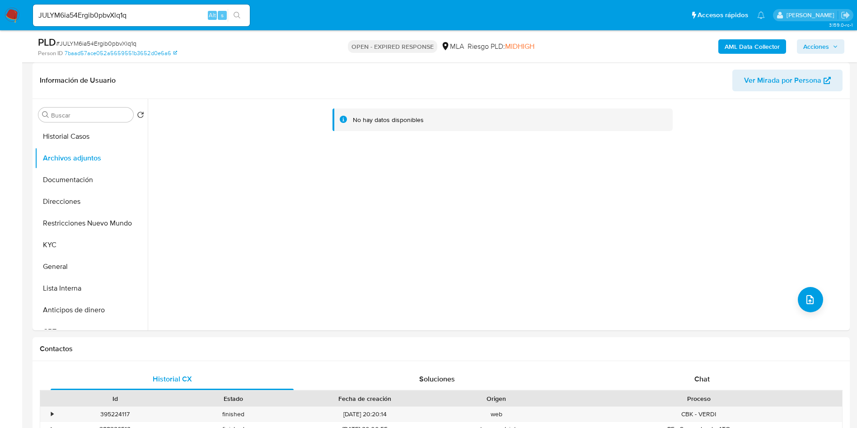
click at [741, 41] on b "AML Data Collector" at bounding box center [752, 46] width 55 height 14
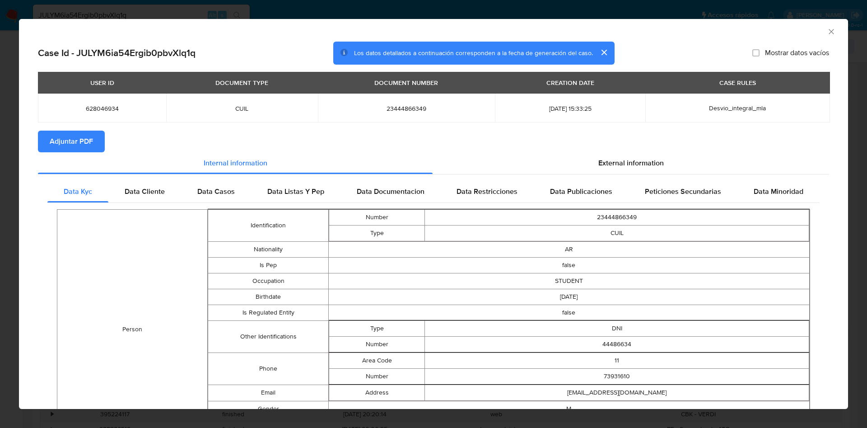
click at [579, 150] on section "Adjuntar PDF" at bounding box center [434, 142] width 792 height 22
click at [582, 155] on div "External information" at bounding box center [631, 163] width 397 height 22
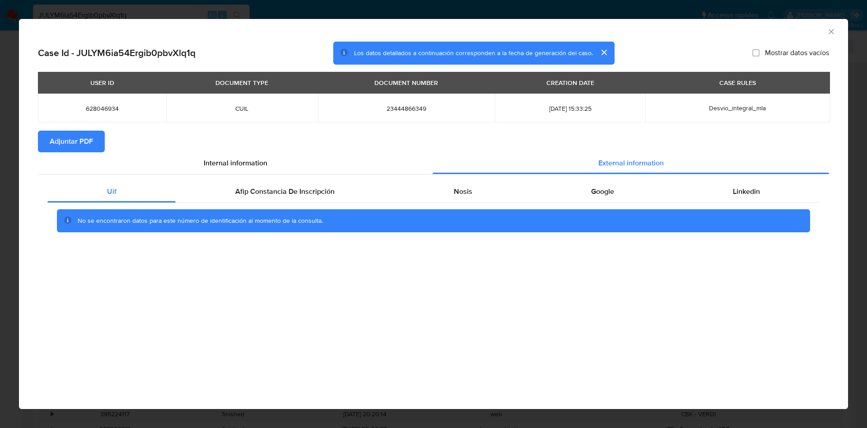
click at [303, 204] on div "No se encontraron datos para este número de identificación al momento de la con…" at bounding box center [433, 221] width 773 height 36
click at [305, 198] on div "Afip Constancia De Inscripción" at bounding box center [285, 192] width 218 height 22
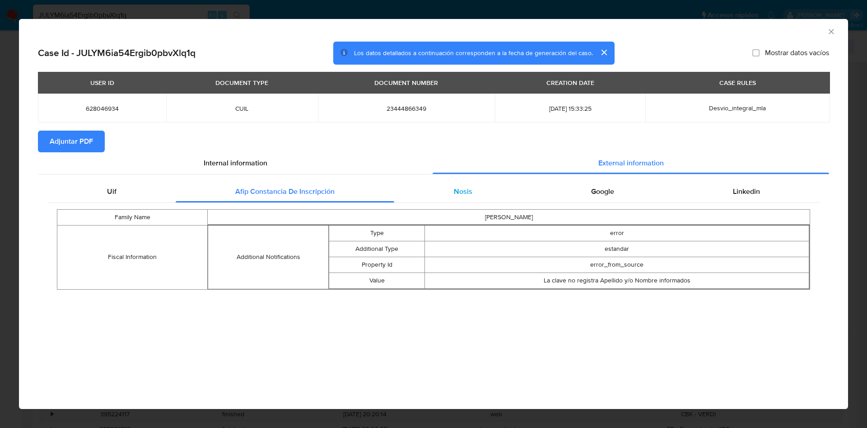
click at [447, 195] on div "Nosis" at bounding box center [462, 192] width 137 height 22
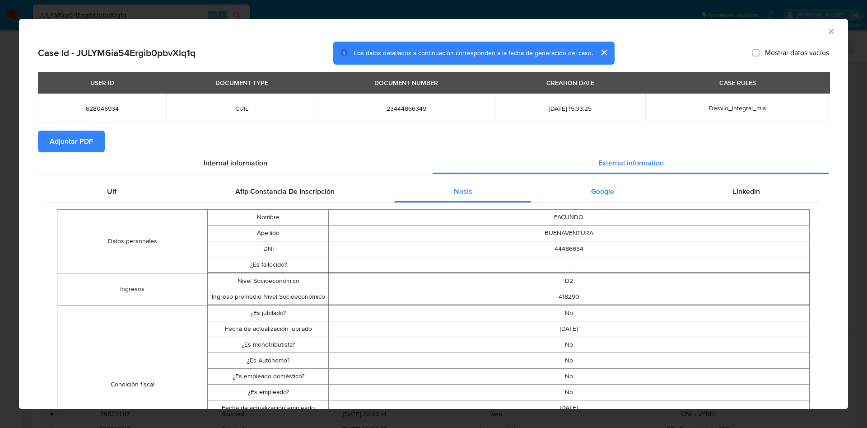
click at [631, 197] on div "Google" at bounding box center [603, 192] width 142 height 22
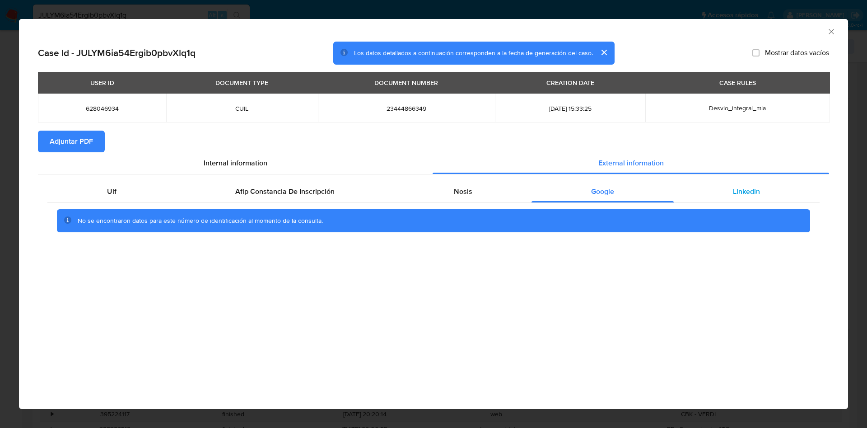
click at [723, 192] on div "Linkedin" at bounding box center [747, 192] width 146 height 22
click at [77, 143] on span "Adjuntar PDF" at bounding box center [71, 141] width 43 height 20
click at [828, 36] on icon "Cerrar ventana" at bounding box center [831, 31] width 9 height 9
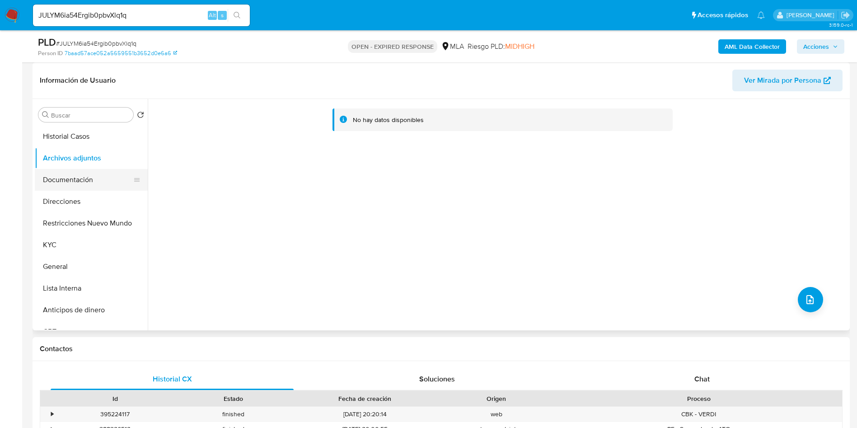
click at [66, 177] on button "Documentación" at bounding box center [88, 180] width 106 height 22
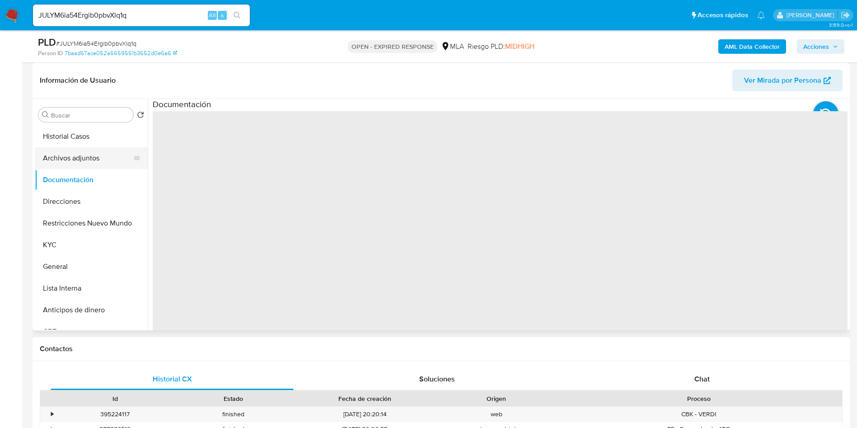
click at [66, 160] on button "Archivos adjuntos" at bounding box center [88, 158] width 106 height 22
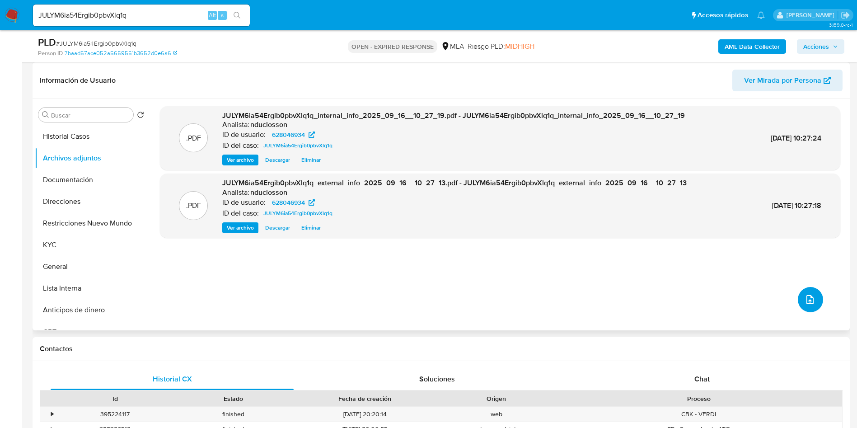
click at [805, 292] on button "upload-file" at bounding box center [810, 299] width 25 height 25
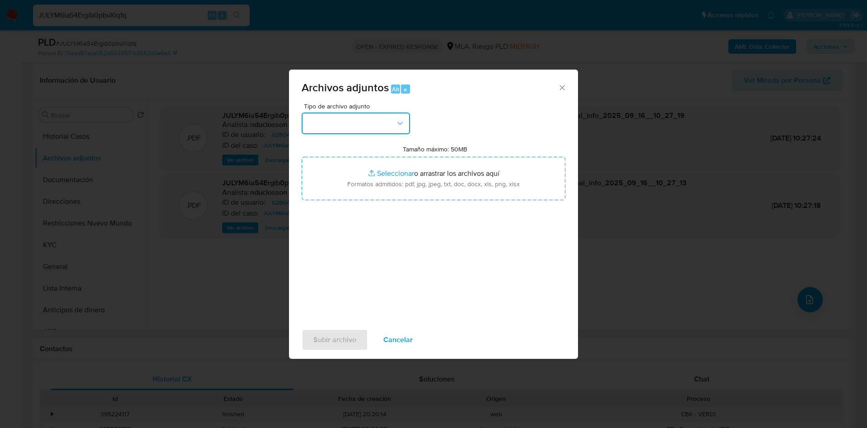
click at [376, 122] on button "button" at bounding box center [356, 123] width 108 height 22
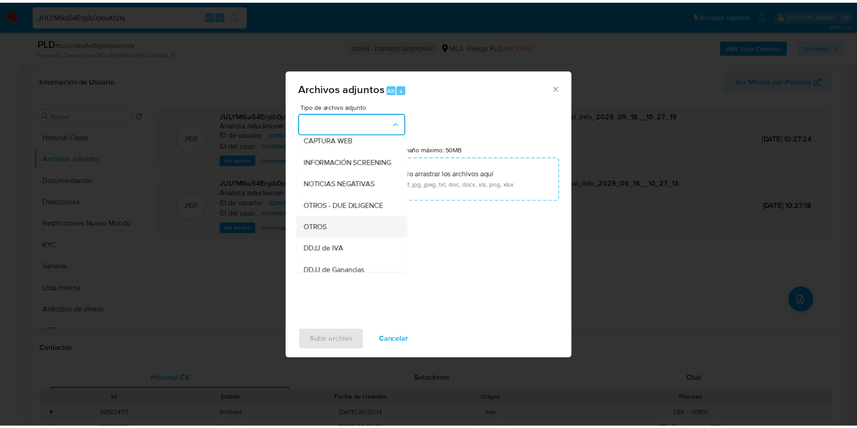
scroll to position [115, 0]
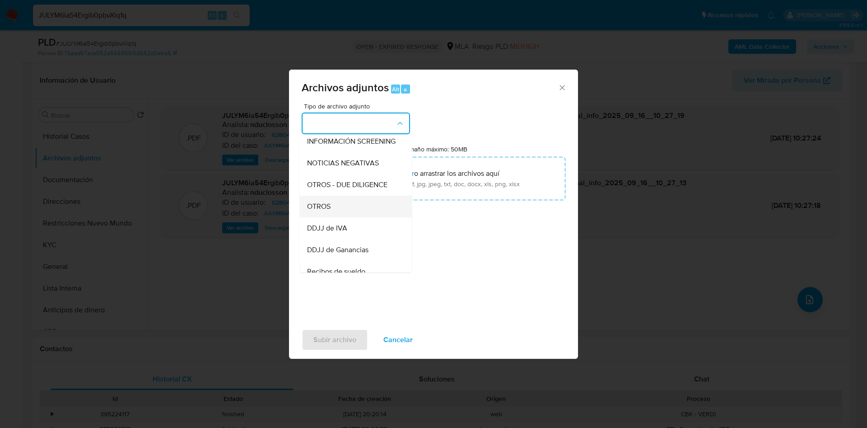
click at [322, 217] on div "OTROS" at bounding box center [353, 207] width 92 height 22
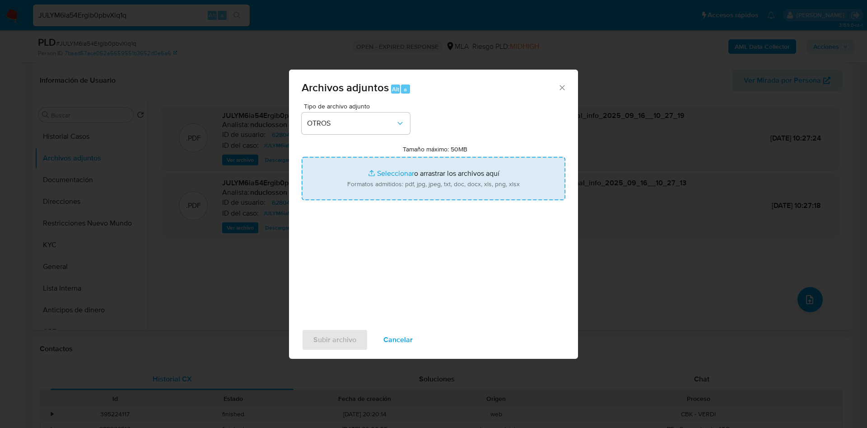
type input "C:\fakepath\628046934 Movimientos.xlsx"
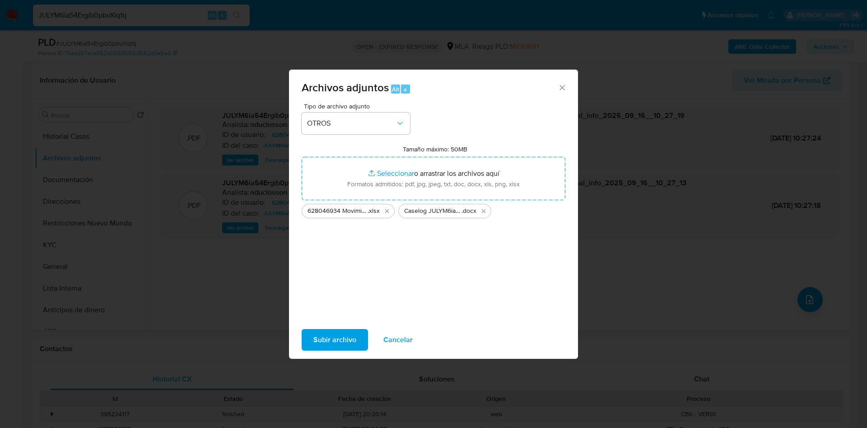
click at [328, 343] on span "Subir archivo" at bounding box center [335, 340] width 43 height 20
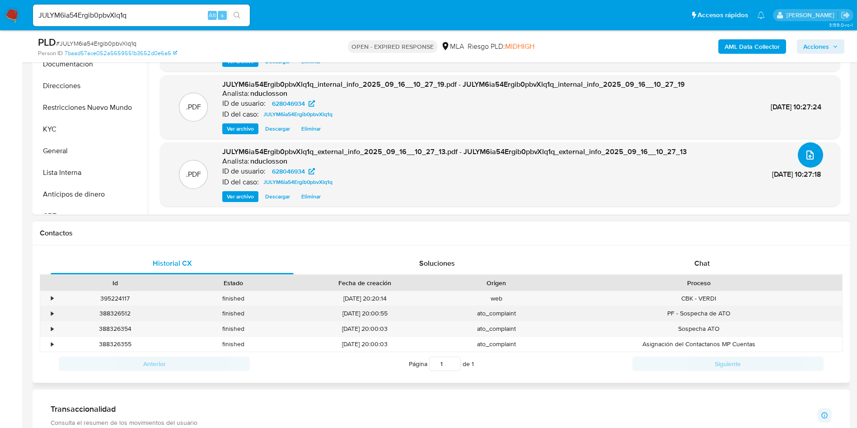
scroll to position [339, 0]
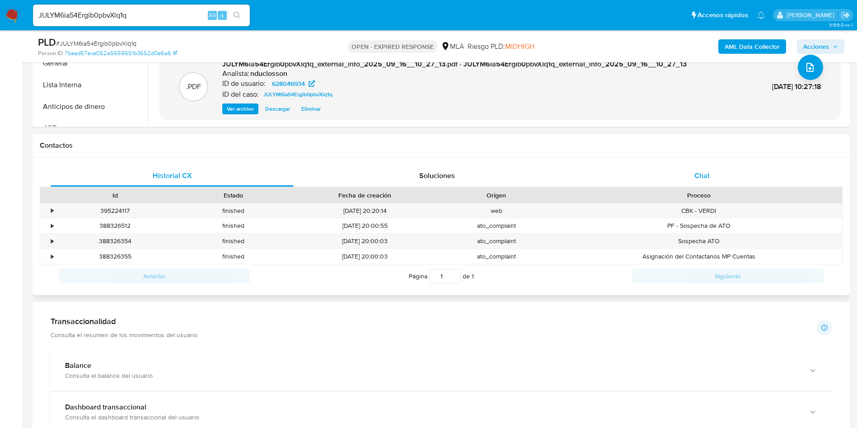
click at [661, 172] on div "Chat" at bounding box center [702, 176] width 243 height 22
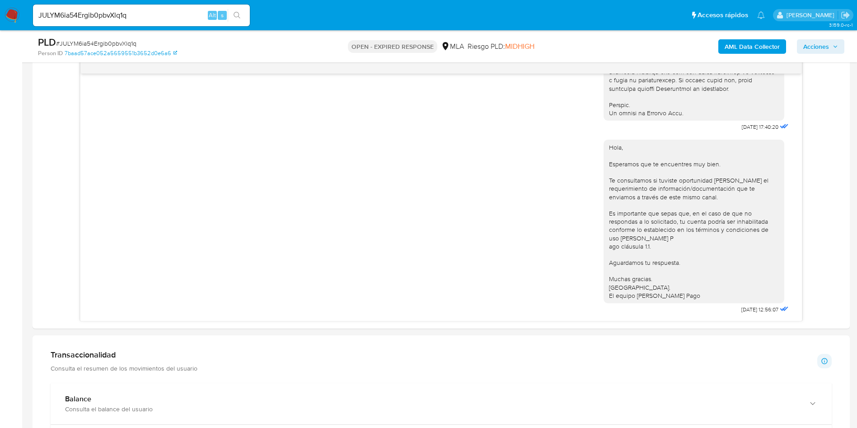
scroll to position [407, 0]
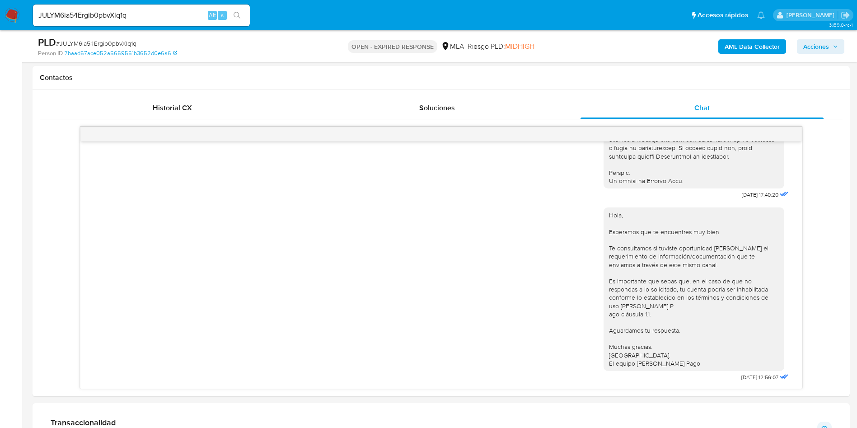
click at [119, 44] on span "# JULYM6ia54Ergib0pbvXlq1q" at bounding box center [96, 43] width 80 height 9
copy span "JULYM6ia54Ergib0pbvXlq1q"
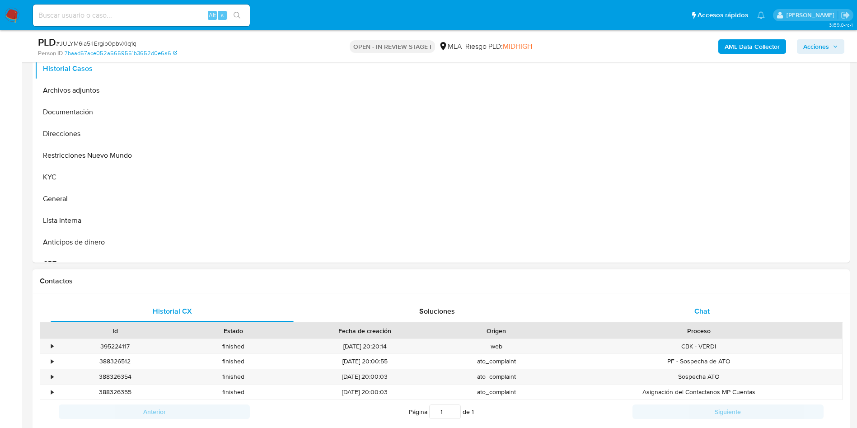
select select "10"
click at [741, 316] on div "Chat" at bounding box center [702, 311] width 243 height 22
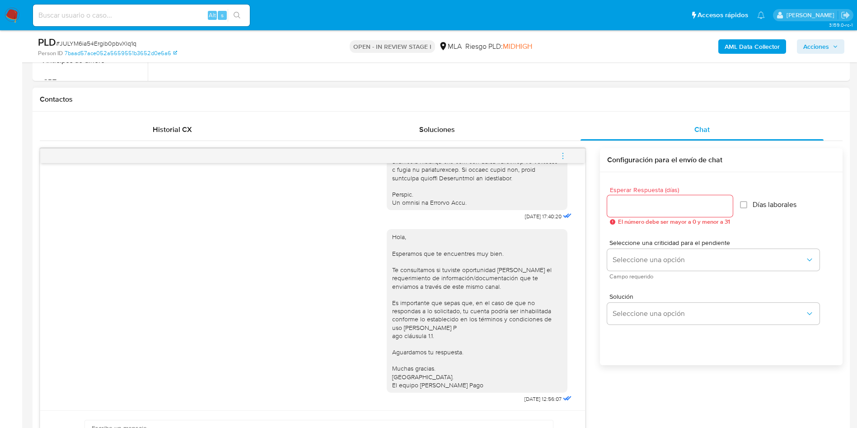
scroll to position [339, 0]
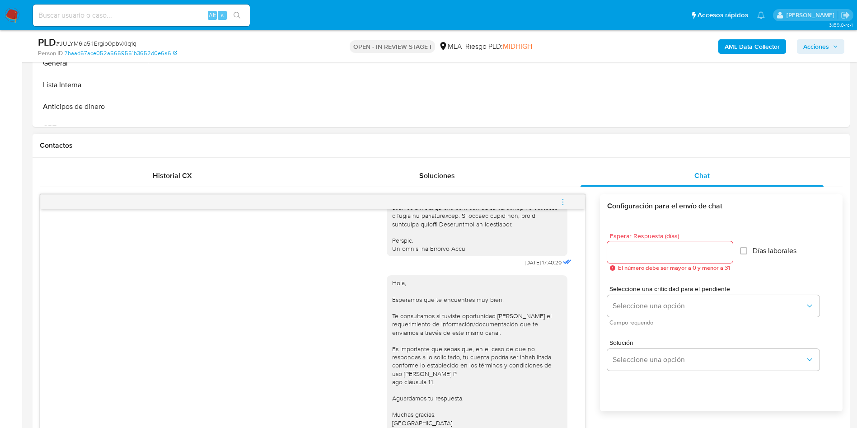
click at [561, 204] on icon "menu-action" at bounding box center [563, 202] width 8 height 8
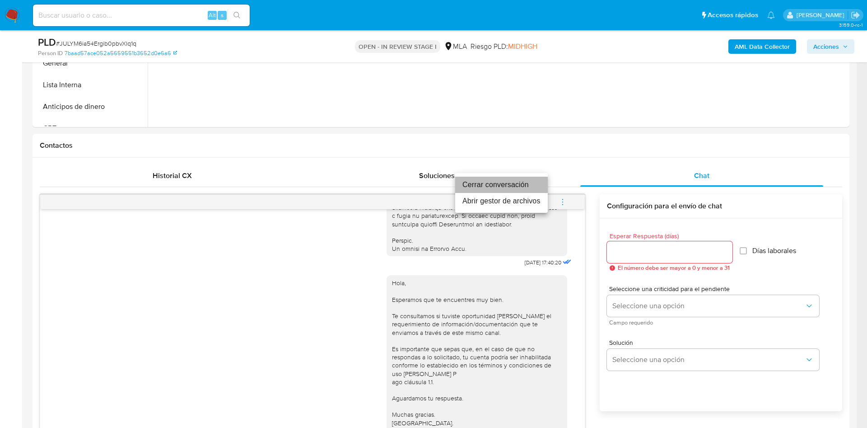
click at [511, 183] on li "Cerrar conversación" at bounding box center [501, 185] width 93 height 16
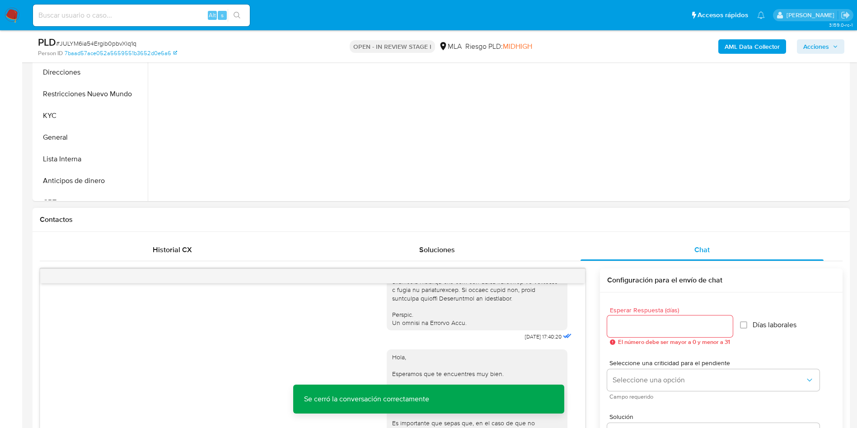
scroll to position [136, 0]
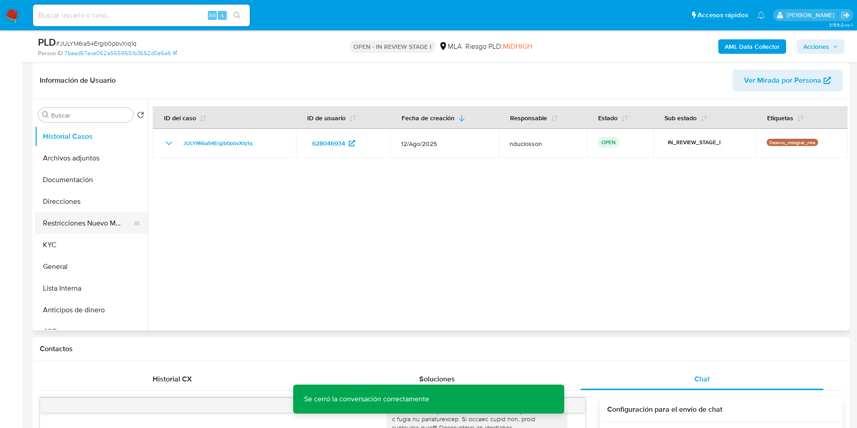
click at [80, 212] on button "Restricciones Nuevo Mundo" at bounding box center [88, 223] width 106 height 22
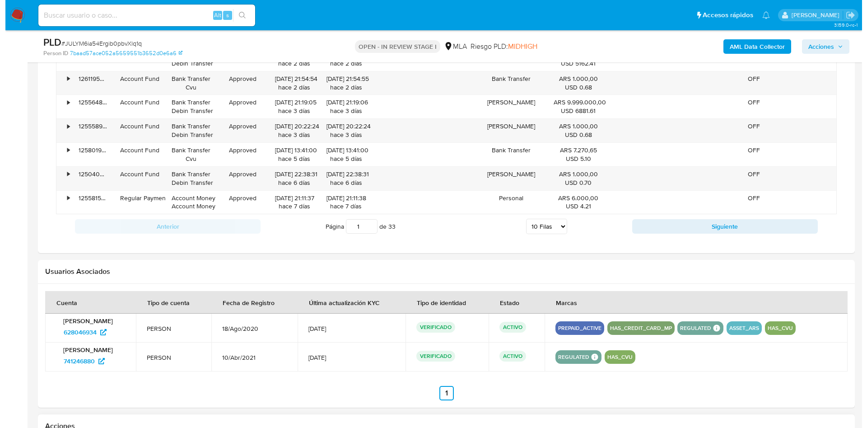
scroll to position [1411, 0]
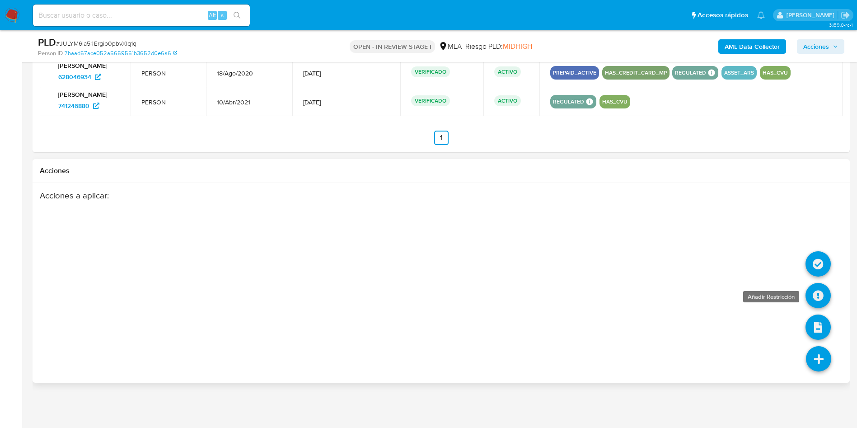
click at [814, 284] on icon at bounding box center [818, 295] width 25 height 25
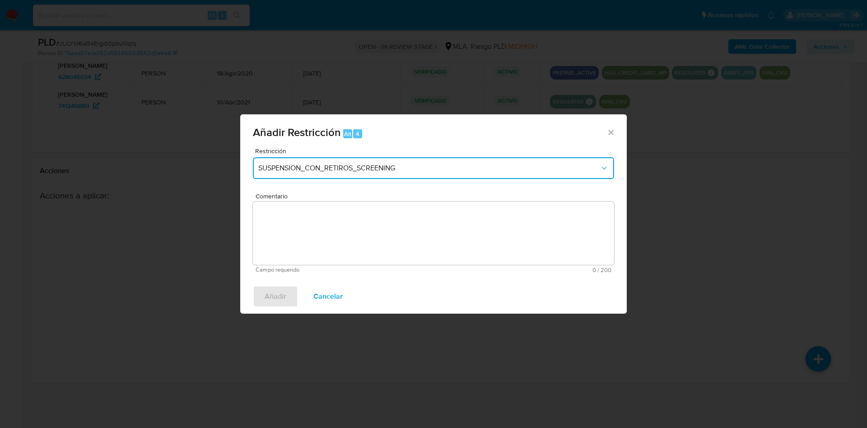
click at [470, 173] on button "SUSPENSION_CON_RETIROS_SCREENING" at bounding box center [433, 168] width 361 height 22
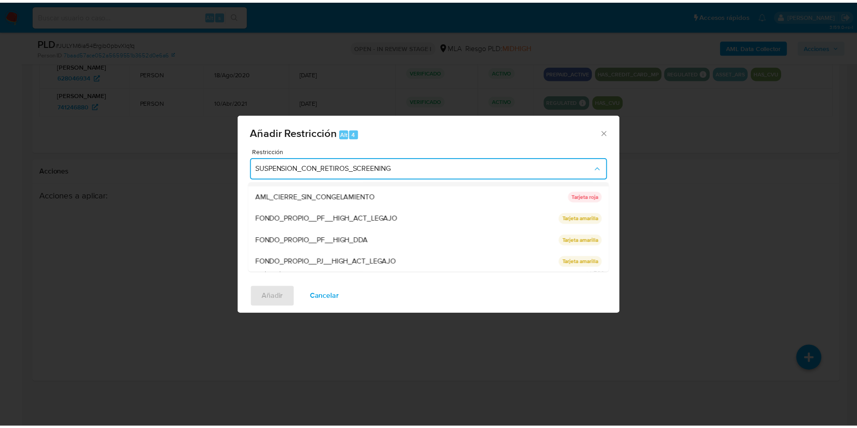
scroll to position [192, 0]
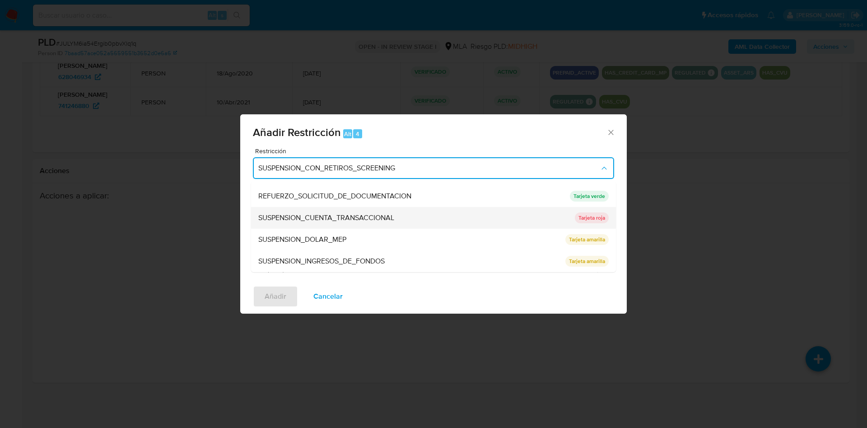
click at [365, 218] on span "SUSPENSION_CUENTA_TRANSACCIONAL" at bounding box center [326, 217] width 136 height 9
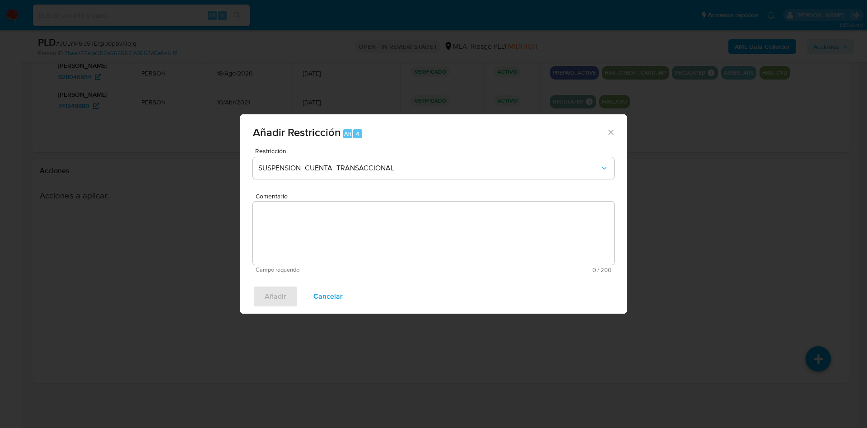
click at [365, 218] on textarea "Comentario" at bounding box center [433, 233] width 361 height 63
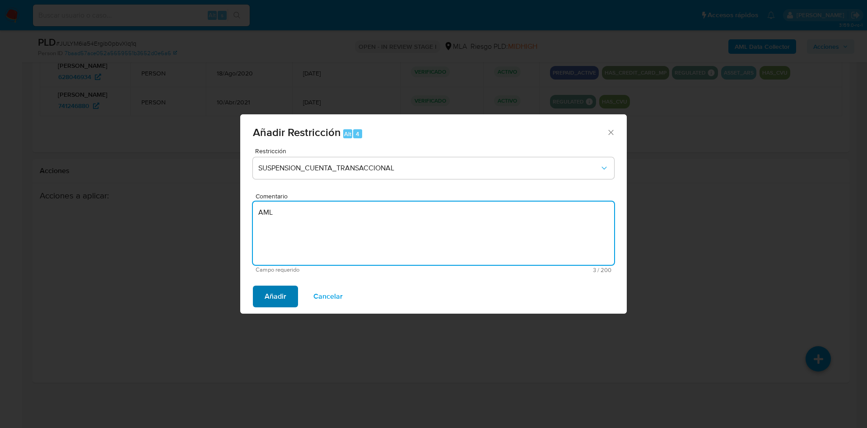
type textarea "AML"
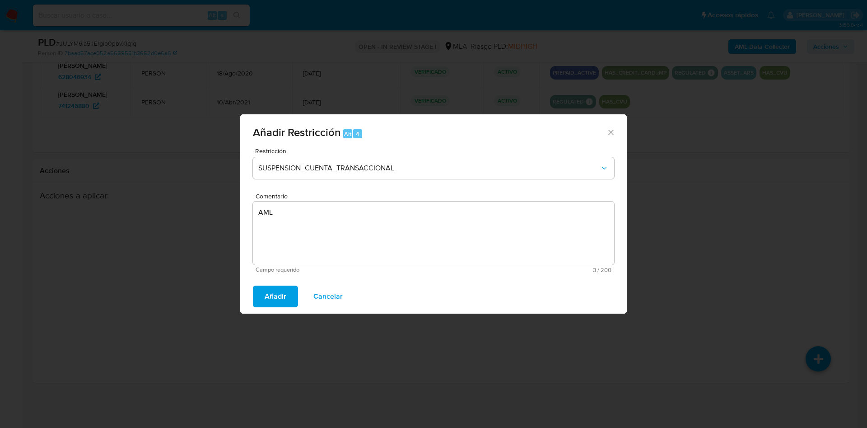
click at [277, 294] on span "Añadir" at bounding box center [276, 296] width 22 height 20
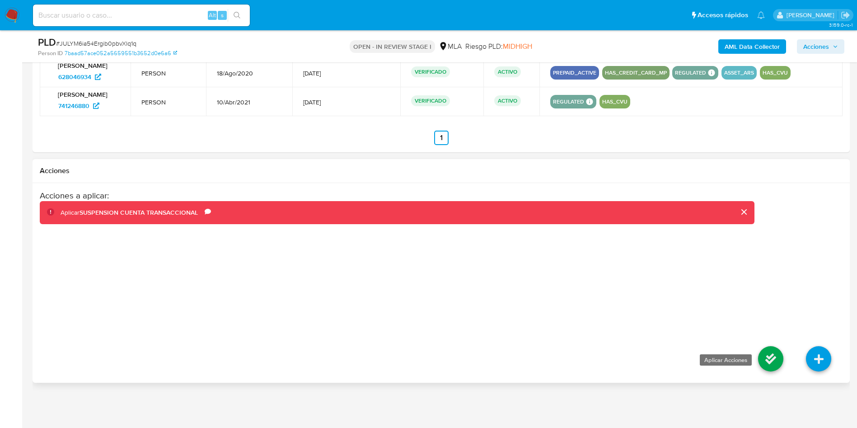
click at [775, 360] on icon at bounding box center [770, 358] width 25 height 25
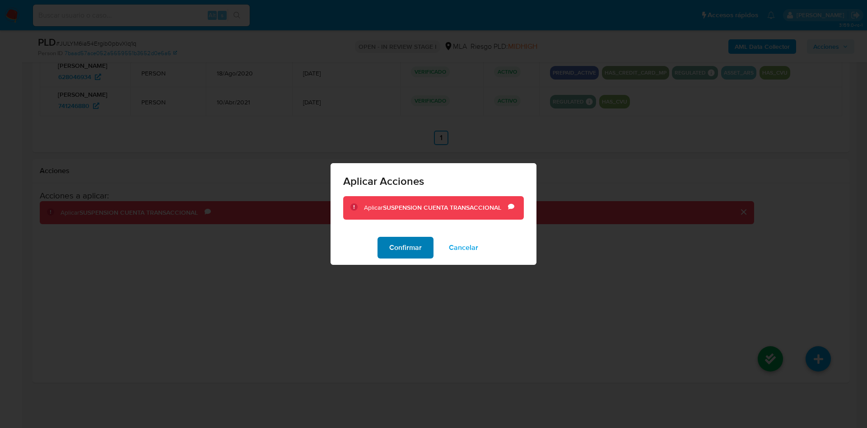
click at [422, 246] on span "Confirmar" at bounding box center [405, 248] width 33 height 20
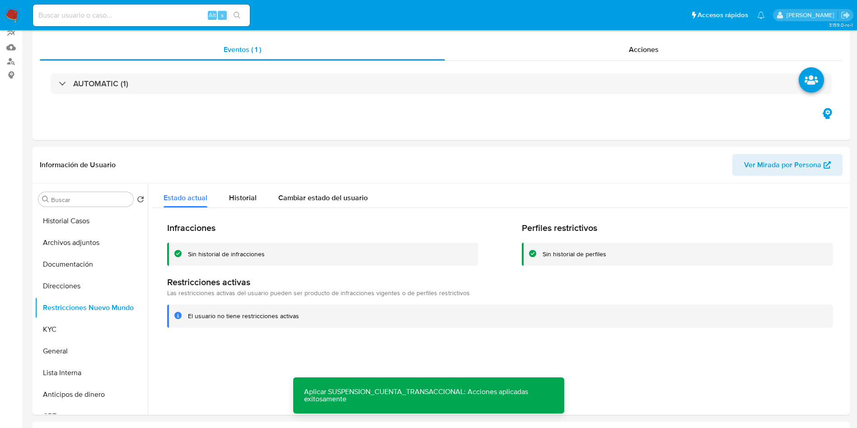
scroll to position [0, 0]
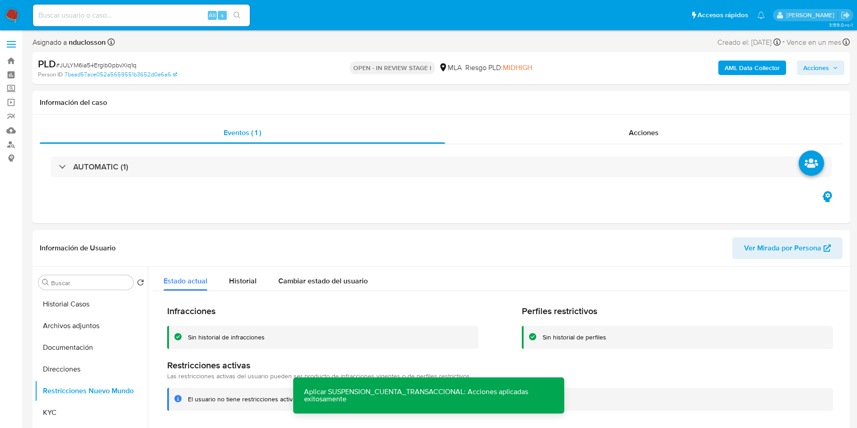
click at [818, 69] on span "Acciones" at bounding box center [816, 68] width 26 height 14
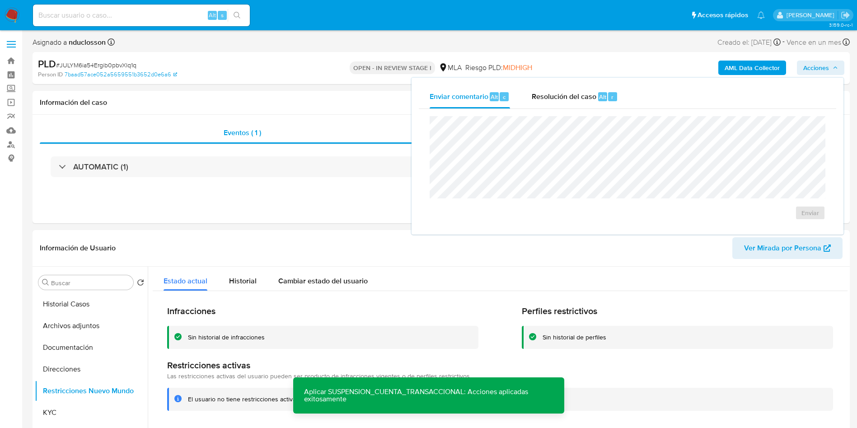
drag, startPoint x: 588, startPoint y: 97, endPoint x: 584, endPoint y: 114, distance: 17.5
click at [587, 97] on span "Resolución del caso" at bounding box center [564, 96] width 65 height 10
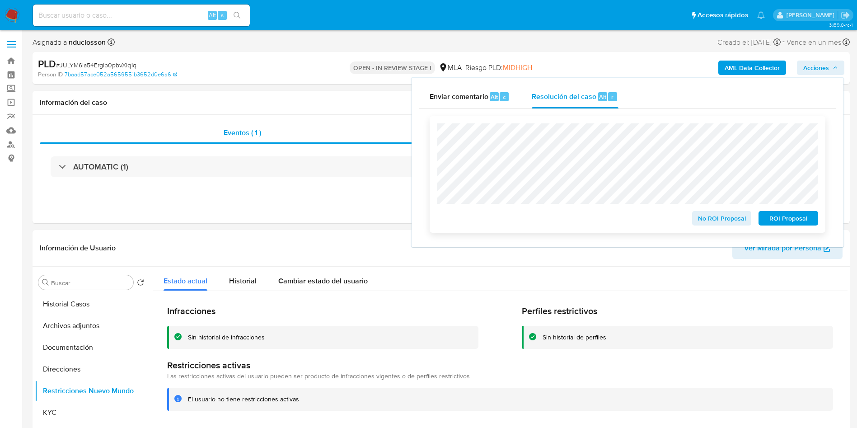
click at [779, 222] on span "ROI Proposal" at bounding box center [788, 218] width 47 height 13
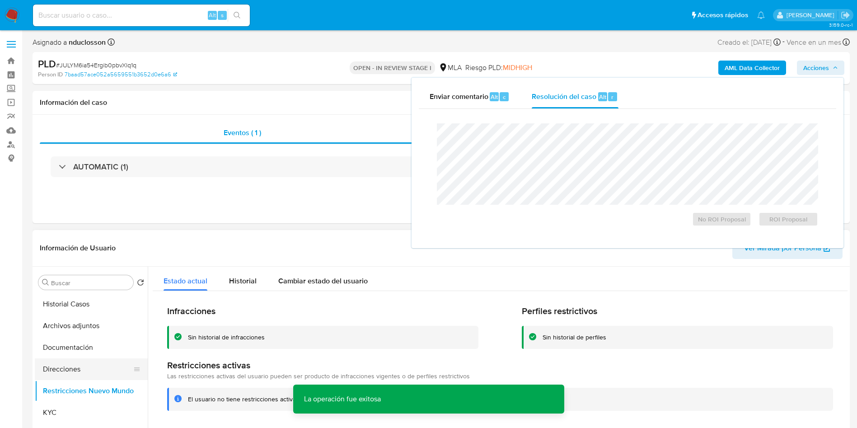
click at [90, 378] on button "Direcciones" at bounding box center [88, 369] width 106 height 22
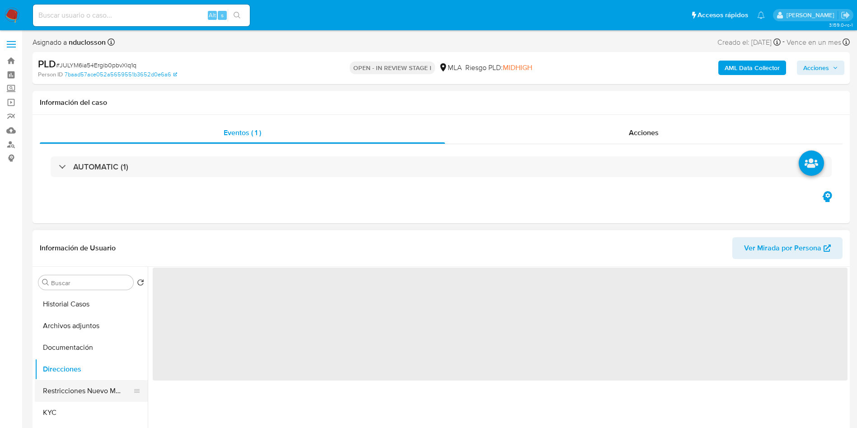
click at [81, 386] on button "Restricciones Nuevo Mundo" at bounding box center [88, 391] width 106 height 22
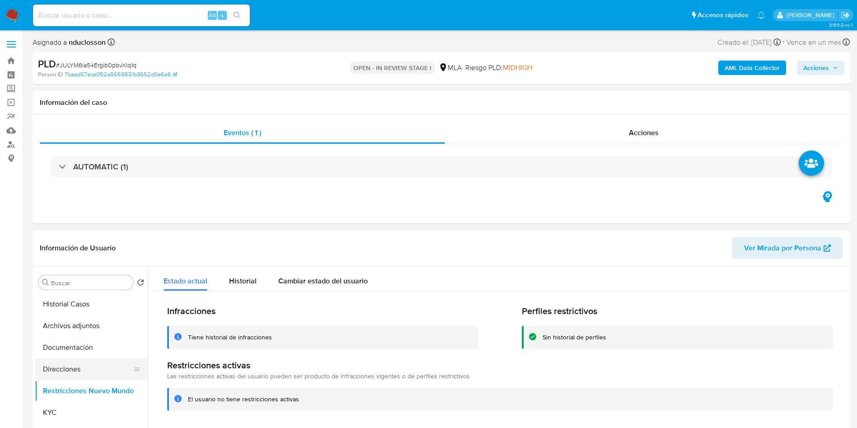
click at [77, 364] on button "Direcciones" at bounding box center [88, 369] width 106 height 22
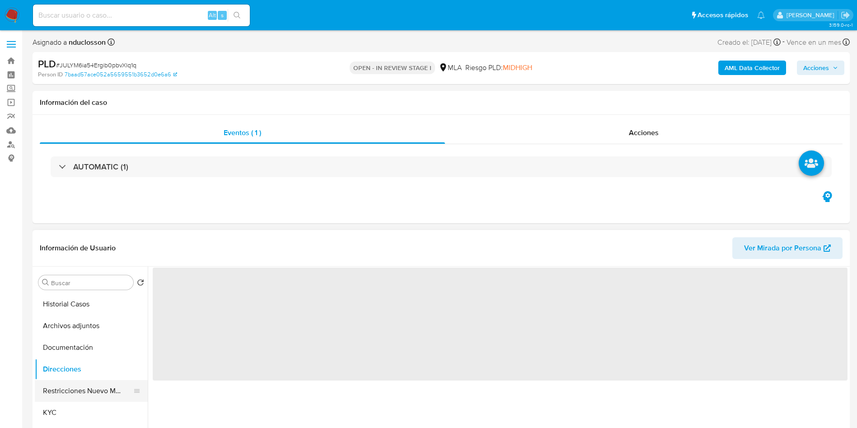
click at [81, 383] on button "Restricciones Nuevo Mundo" at bounding box center [88, 391] width 106 height 22
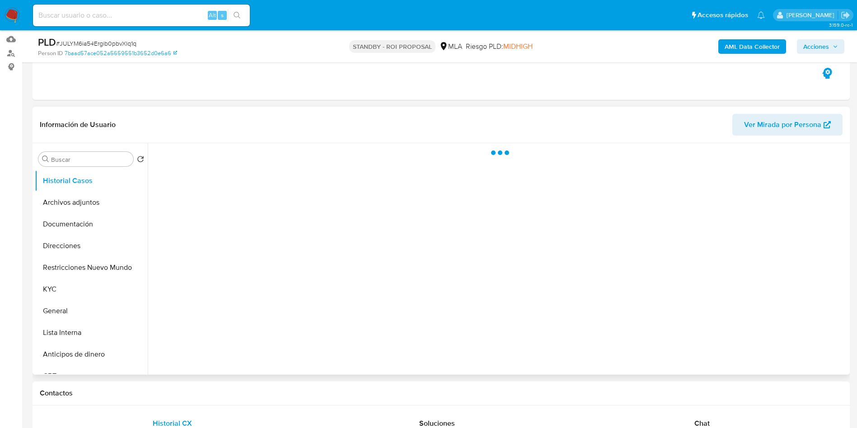
scroll to position [203, 0]
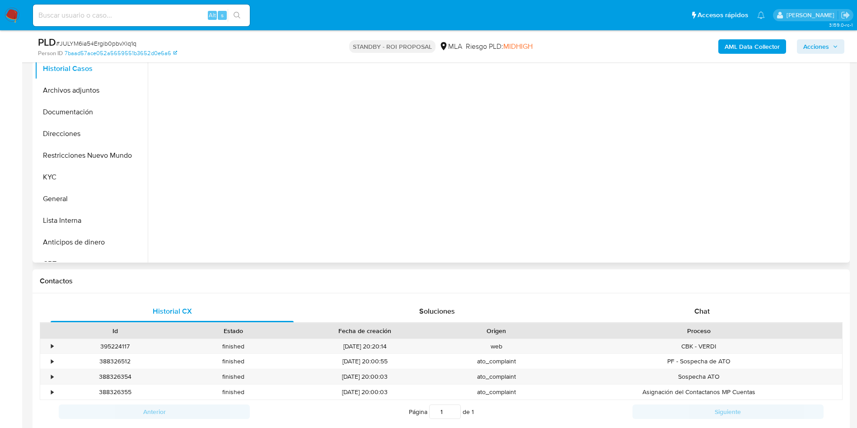
select select "10"
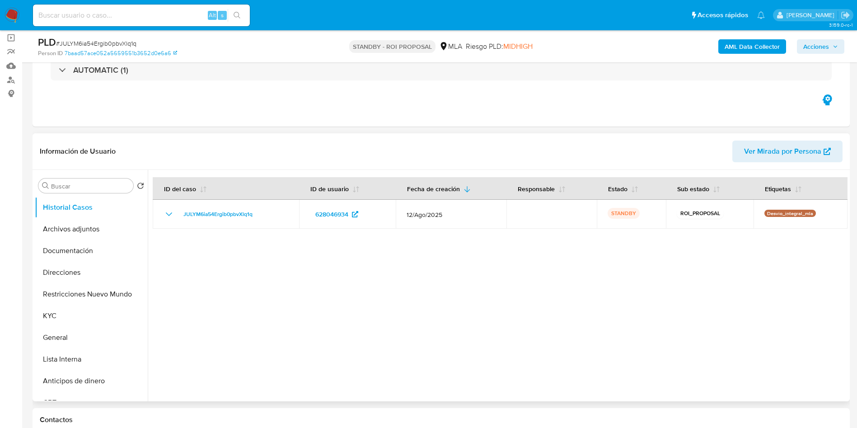
scroll to position [0, 0]
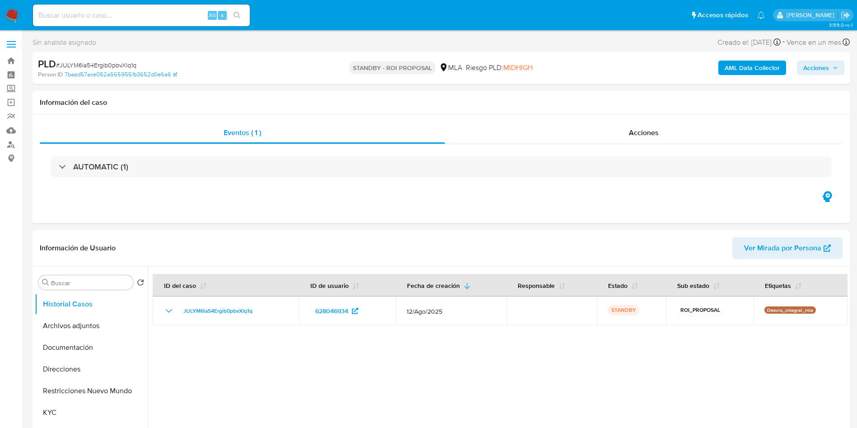
click at [114, 5] on div "Alt s" at bounding box center [141, 16] width 217 height 22
click at [112, 14] on input at bounding box center [141, 15] width 217 height 12
paste input "jm2GdTI1qZMUOrBEvHsLcWpU"
type input "jm2GdTI1qZMUOrBEvHsLcWpU"
click at [237, 12] on icon "search-icon" at bounding box center [237, 15] width 7 height 7
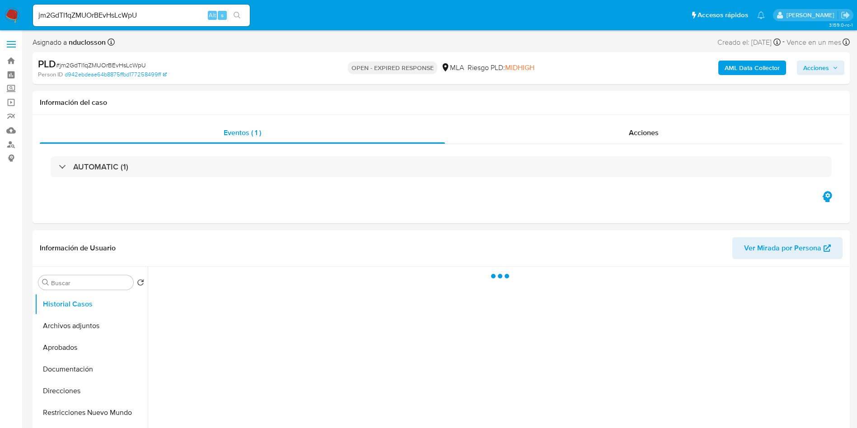
select select "10"
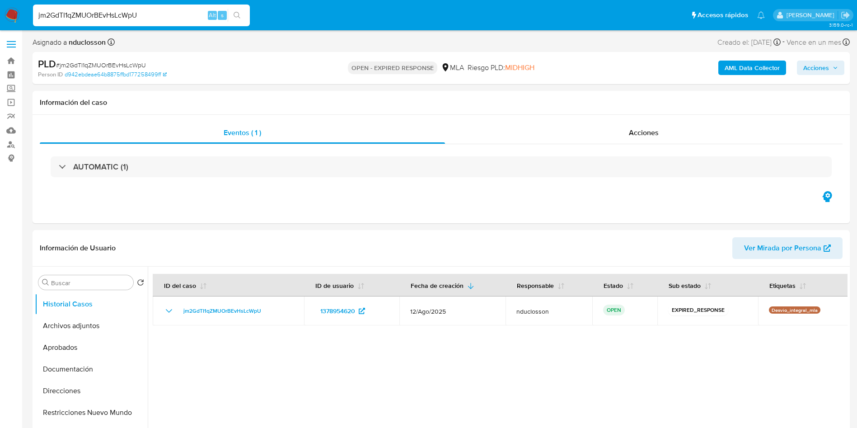
click at [99, 14] on input "jm2GdTI1qZMUOrBEvHsLcWpU" at bounding box center [141, 15] width 217 height 12
click at [238, 13] on icon "search-icon" at bounding box center [237, 15] width 7 height 7
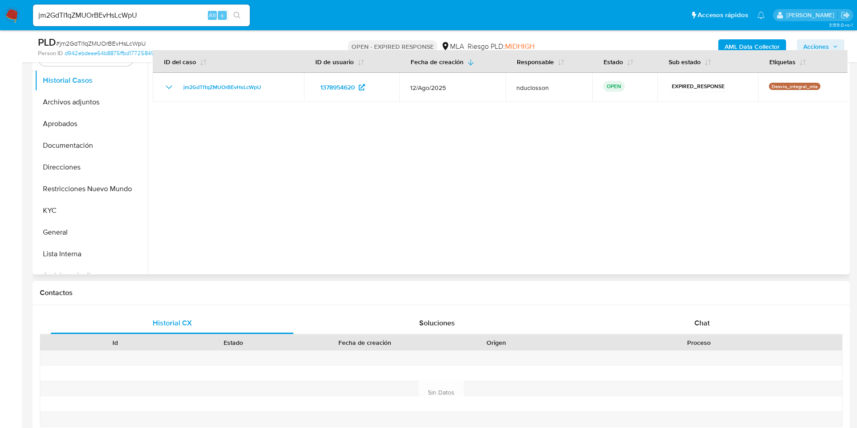
scroll to position [203, 0]
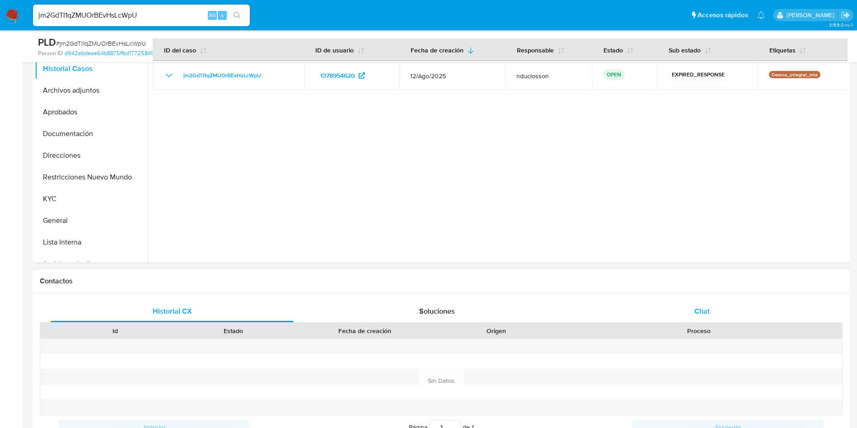
drag, startPoint x: 678, startPoint y: 316, endPoint x: 659, endPoint y: 301, distance: 24.1
click at [678, 316] on div "Chat" at bounding box center [702, 311] width 243 height 22
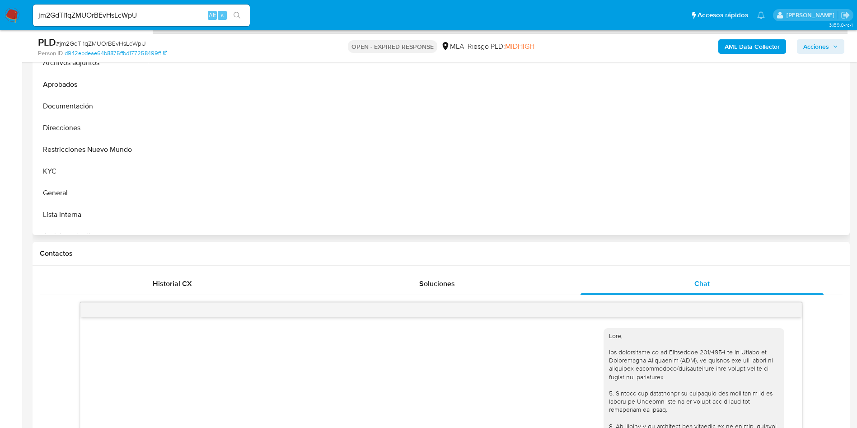
scroll to position [464, 0]
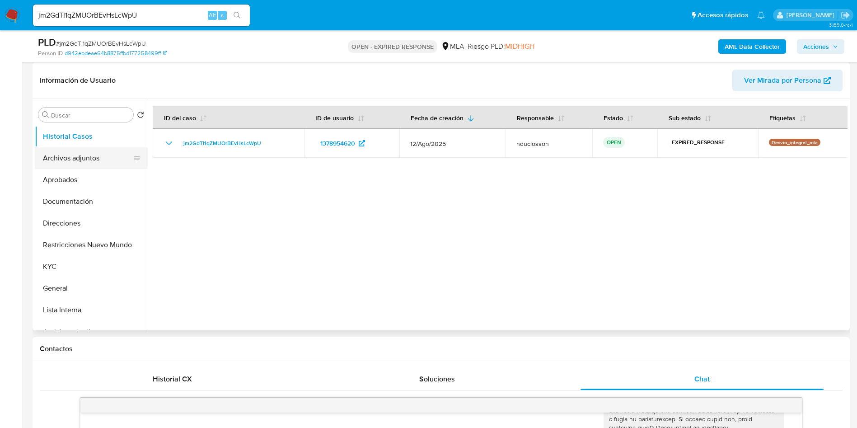
click at [80, 158] on button "Archivos adjuntos" at bounding box center [88, 158] width 106 height 22
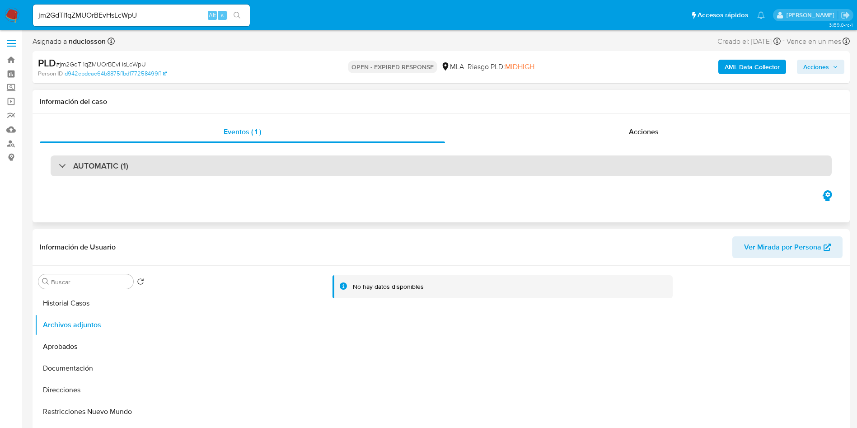
scroll to position [0, 0]
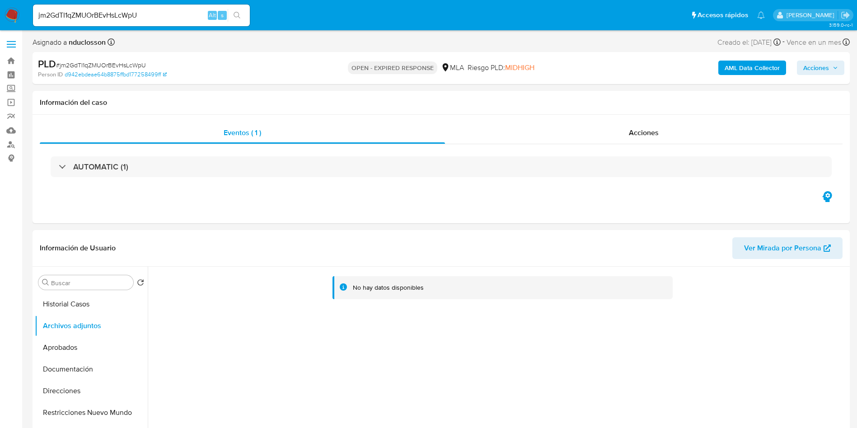
click at [740, 63] on b "AML Data Collector" at bounding box center [752, 68] width 55 height 14
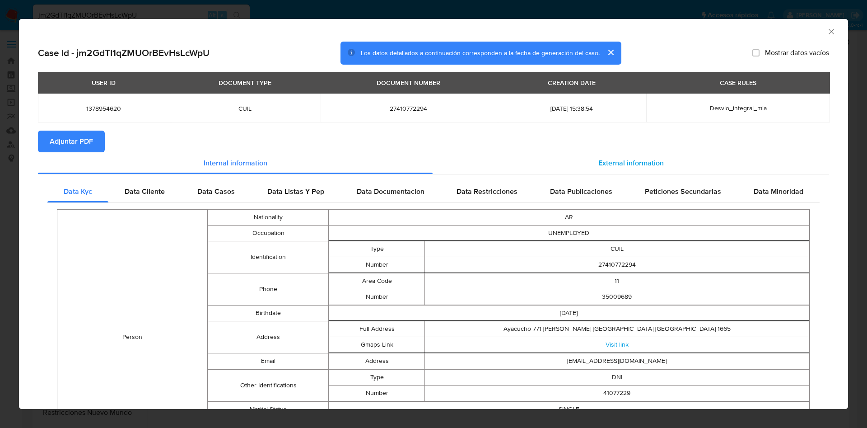
click at [614, 158] on span "External information" at bounding box center [632, 163] width 66 height 10
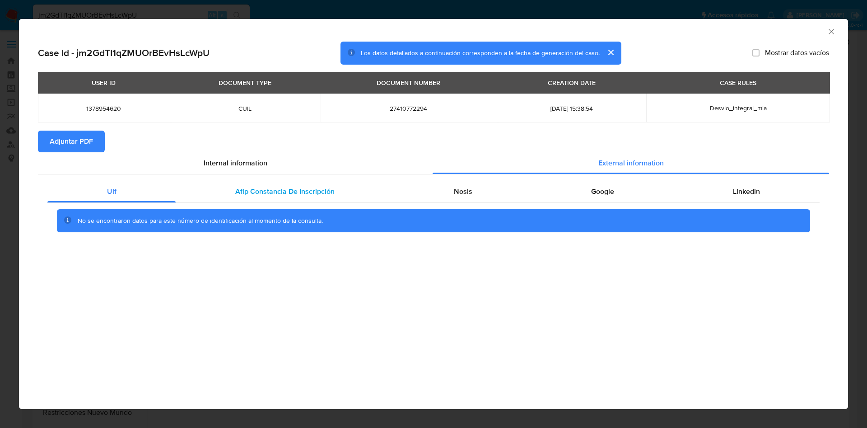
click at [259, 195] on span "Afip Constancia De Inscripción" at bounding box center [284, 191] width 99 height 10
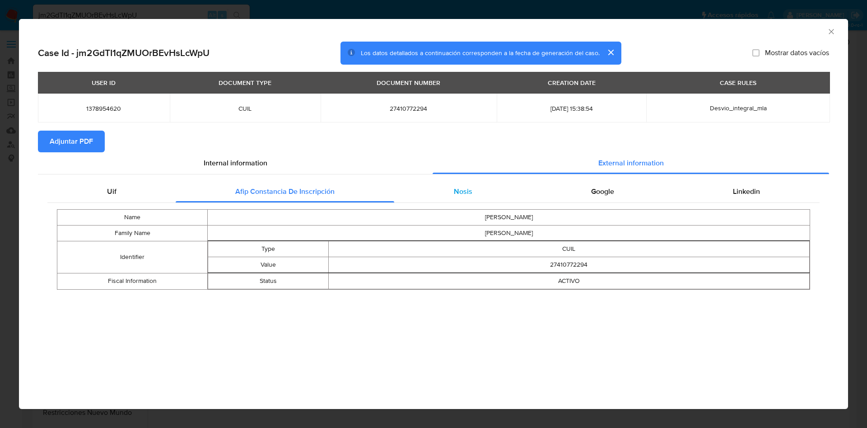
click at [457, 183] on div "Nosis" at bounding box center [462, 192] width 137 height 22
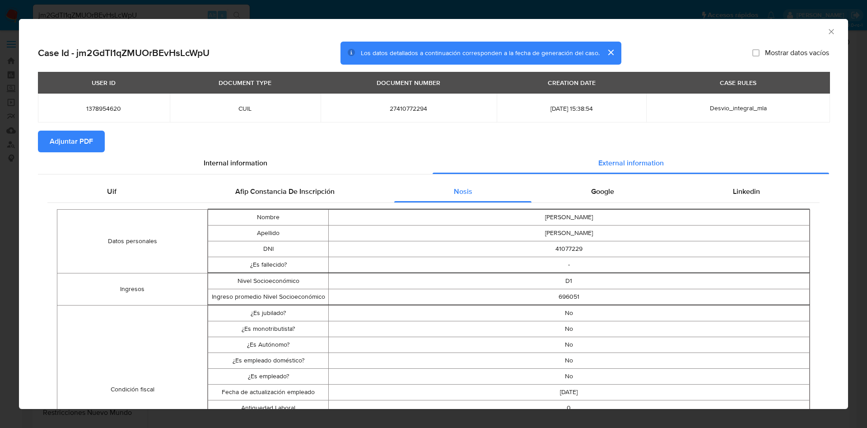
click at [78, 137] on span "Adjuntar PDF" at bounding box center [71, 141] width 43 height 20
click at [827, 28] on icon "Cerrar ventana" at bounding box center [831, 31] width 9 height 9
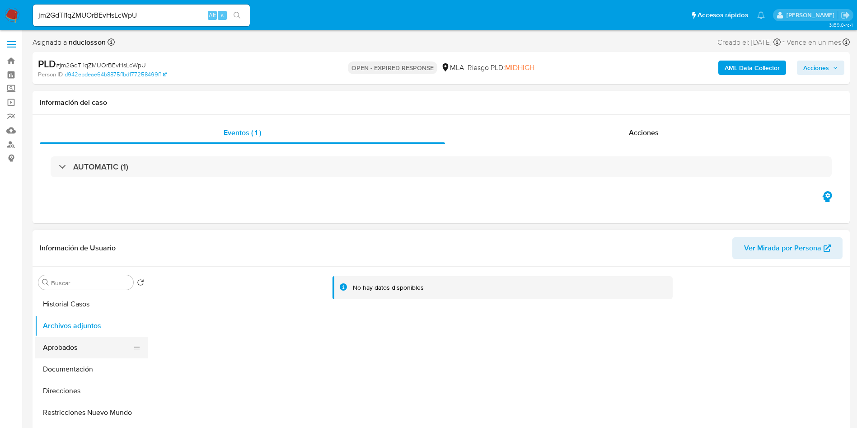
click at [61, 353] on button "Aprobados" at bounding box center [88, 348] width 106 height 22
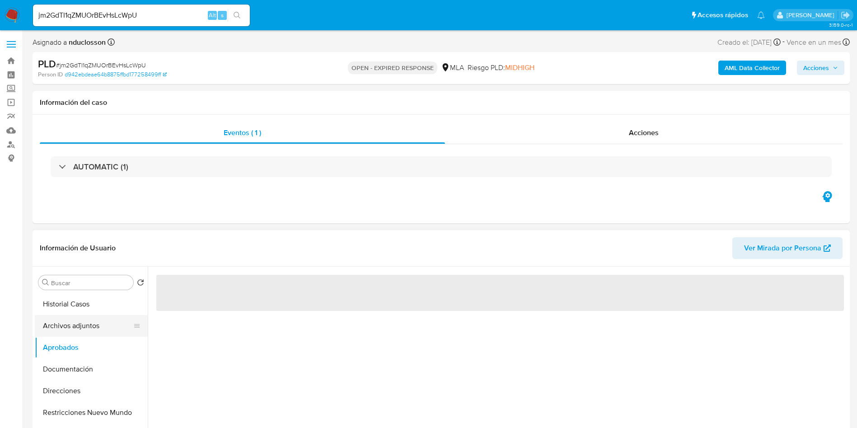
click at [60, 320] on button "Archivos adjuntos" at bounding box center [88, 326] width 106 height 22
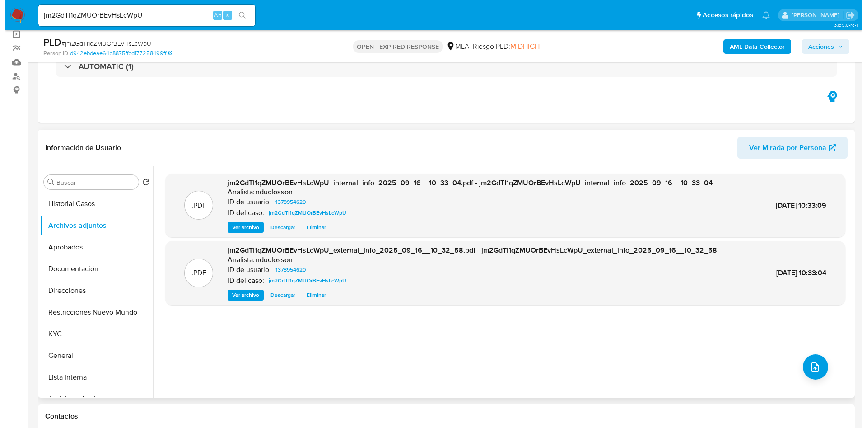
scroll to position [68, 0]
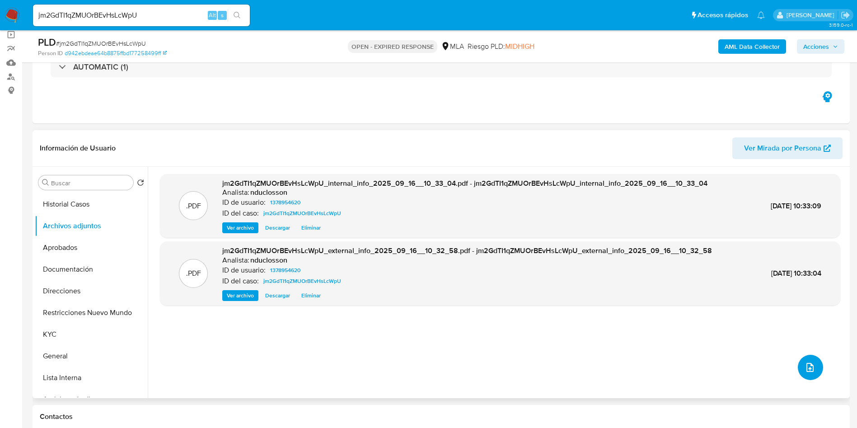
click at [811, 375] on button "upload-file" at bounding box center [810, 367] width 25 height 25
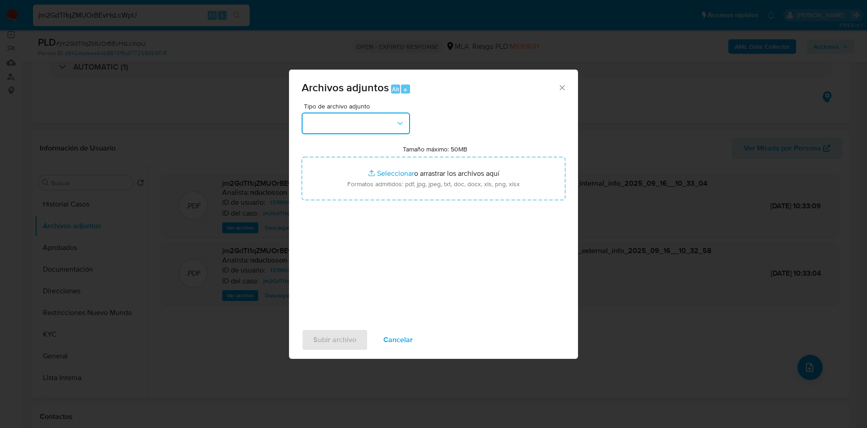
click at [378, 128] on button "button" at bounding box center [356, 123] width 108 height 22
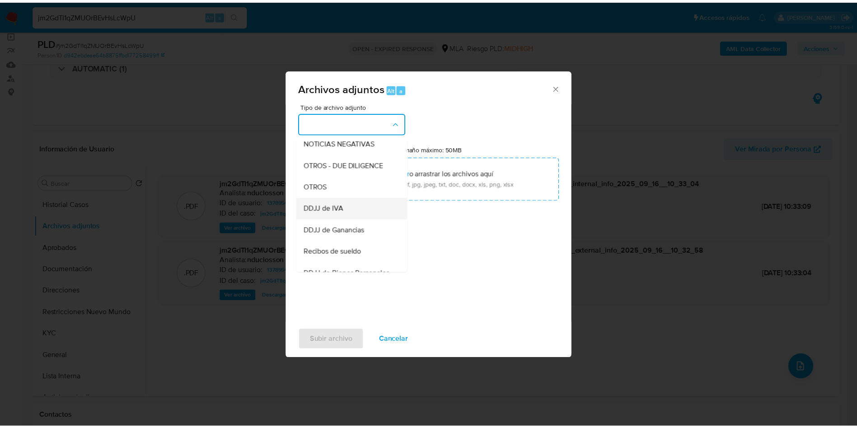
scroll to position [115, 0]
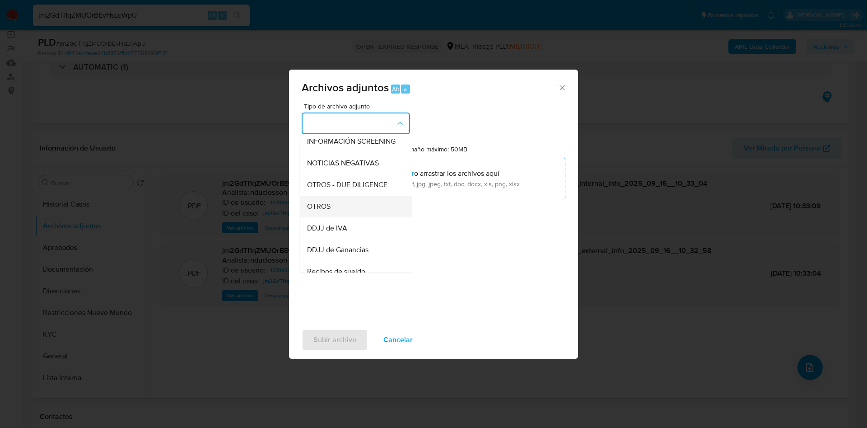
click at [334, 211] on div "OTROS" at bounding box center [353, 207] width 92 height 22
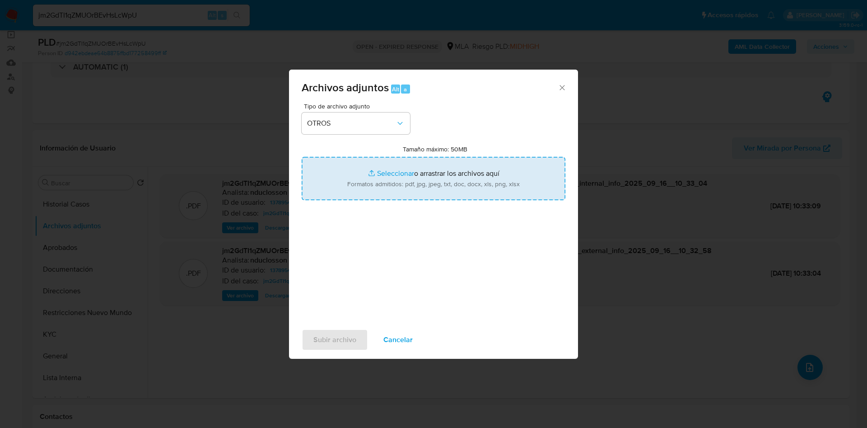
type input "C:\fakepath\Caselog jm2GdTI1qZMUOrBEvHsLcWpU_2025_08_19_01_33_08.docx"
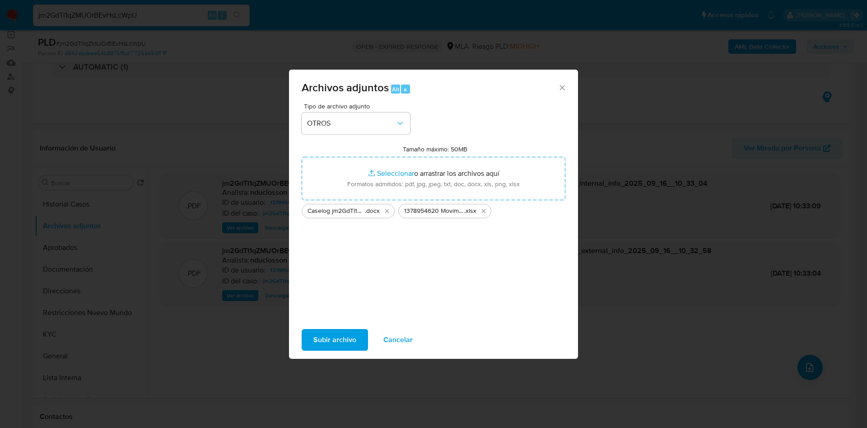
click at [338, 341] on span "Subir archivo" at bounding box center [335, 340] width 43 height 20
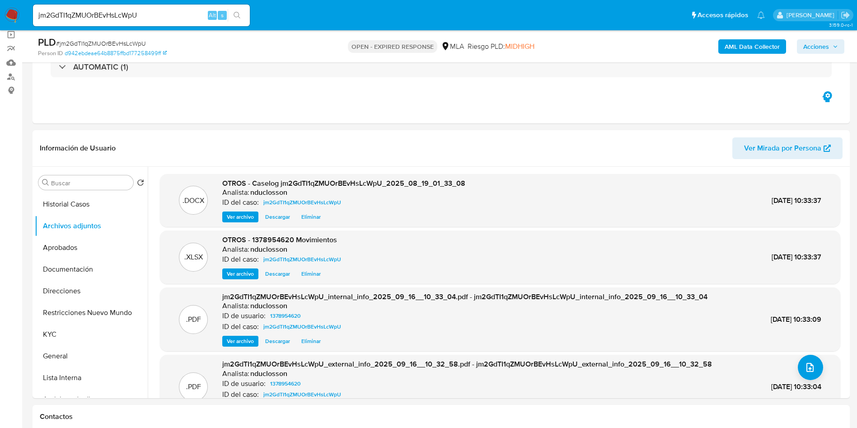
click at [103, 40] on span "# jm2GdTI1qZMUOrBEvHsLcWpU" at bounding box center [101, 43] width 90 height 9
copy span "jm2GdTI1qZMUOrBEvHsLcWpU"
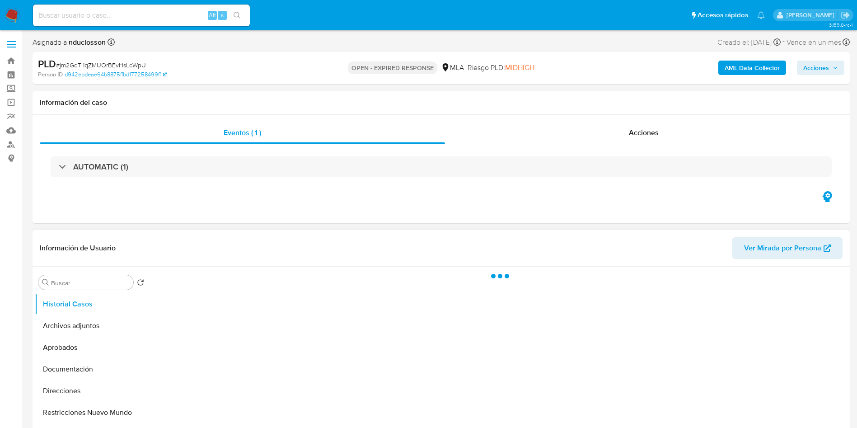
select select "10"
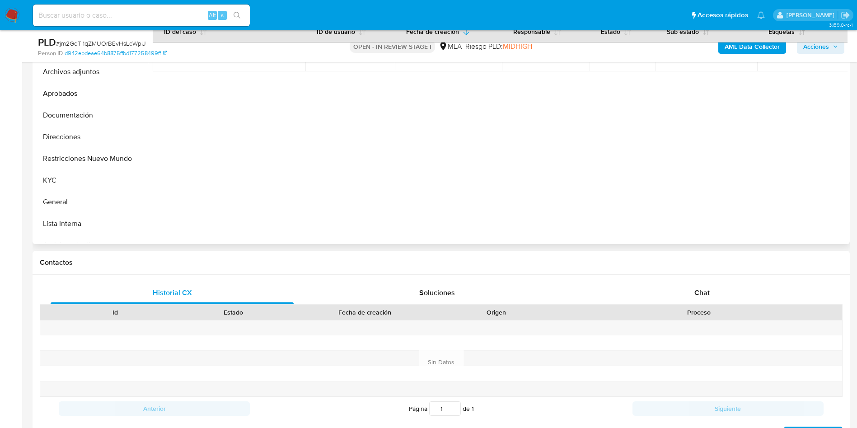
scroll to position [271, 0]
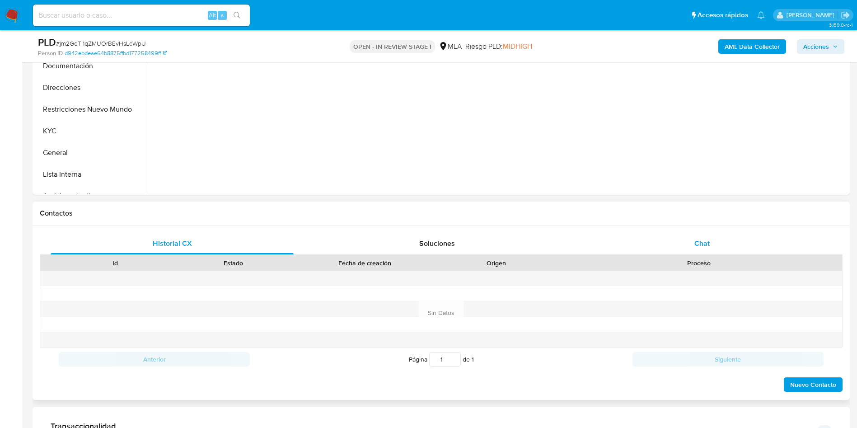
click at [673, 246] on div "Chat" at bounding box center [702, 244] width 243 height 22
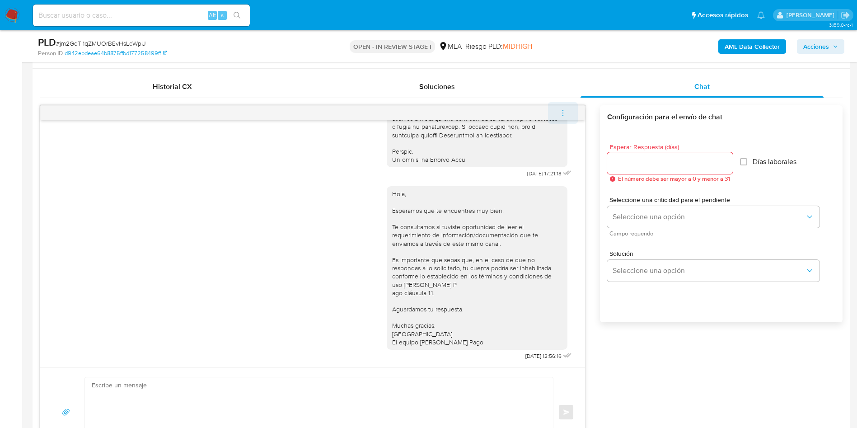
scroll to position [407, 0]
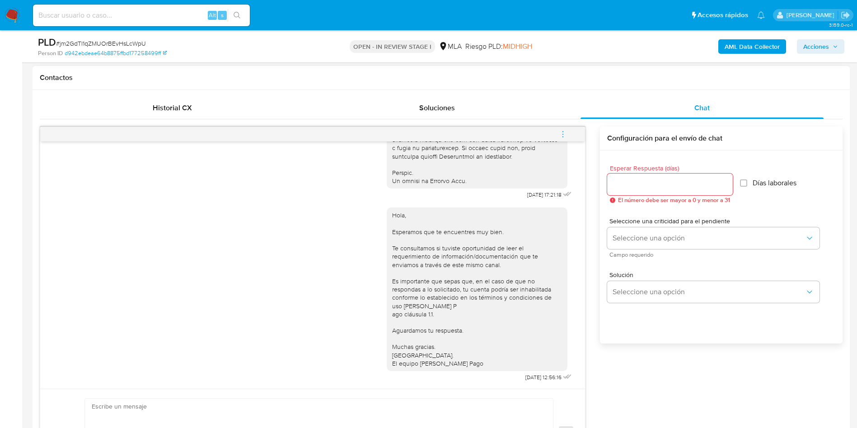
click at [562, 130] on icon "menu-action" at bounding box center [563, 134] width 8 height 8
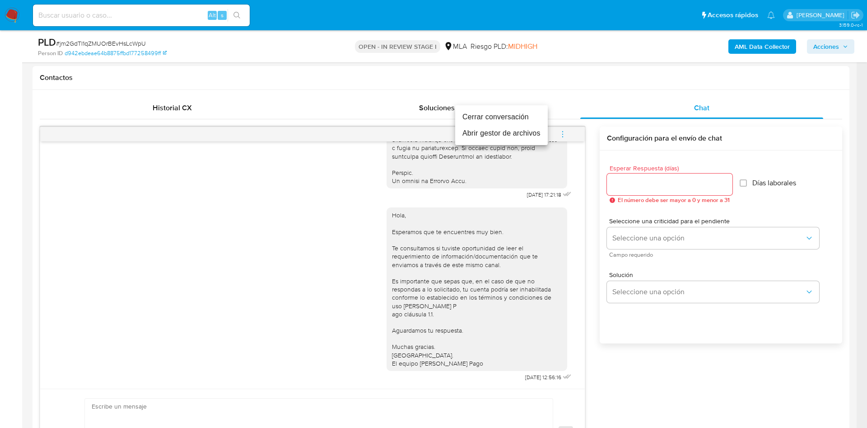
click at [474, 116] on li "Cerrar conversación" at bounding box center [501, 117] width 93 height 16
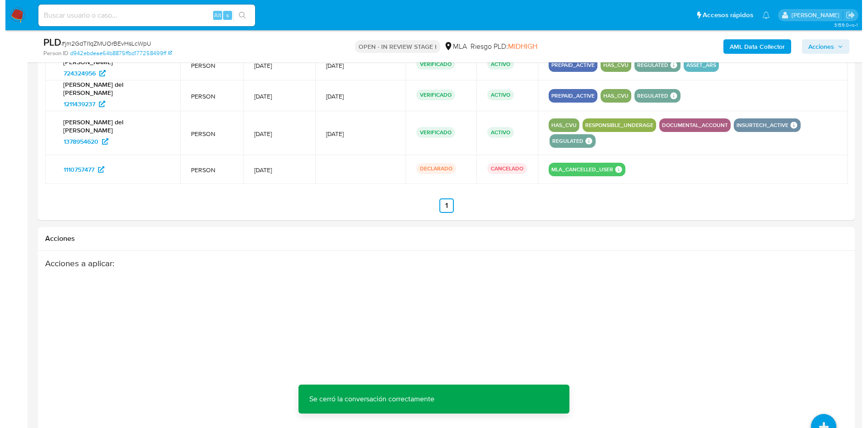
scroll to position [1469, 0]
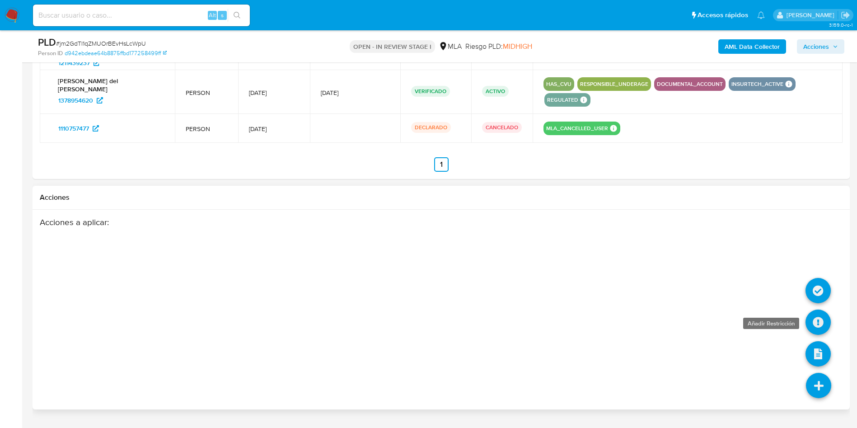
click at [816, 309] on icon at bounding box center [818, 321] width 25 height 25
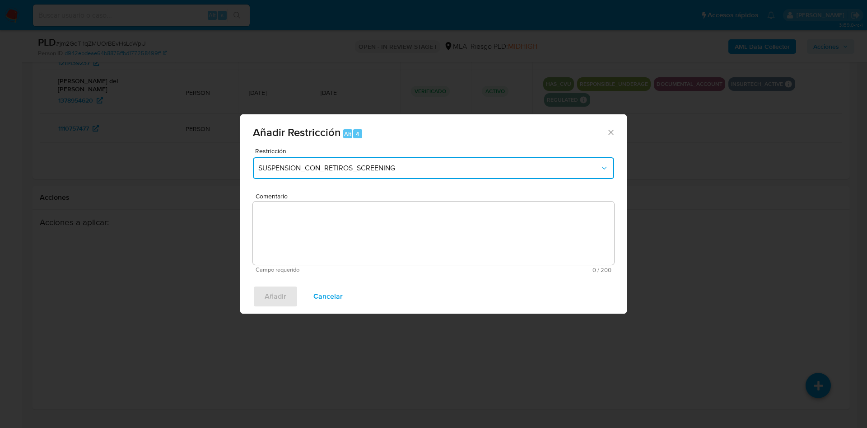
click at [376, 170] on span "SUSPENSION_CON_RETIROS_SCREENING" at bounding box center [429, 168] width 342 height 9
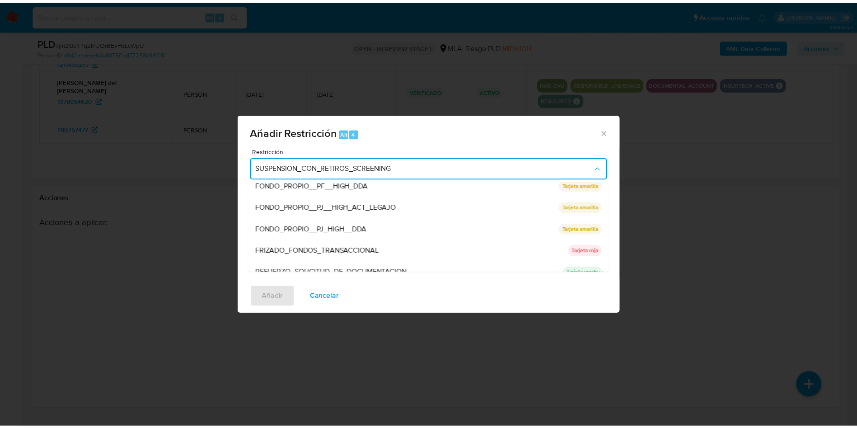
scroll to position [192, 0]
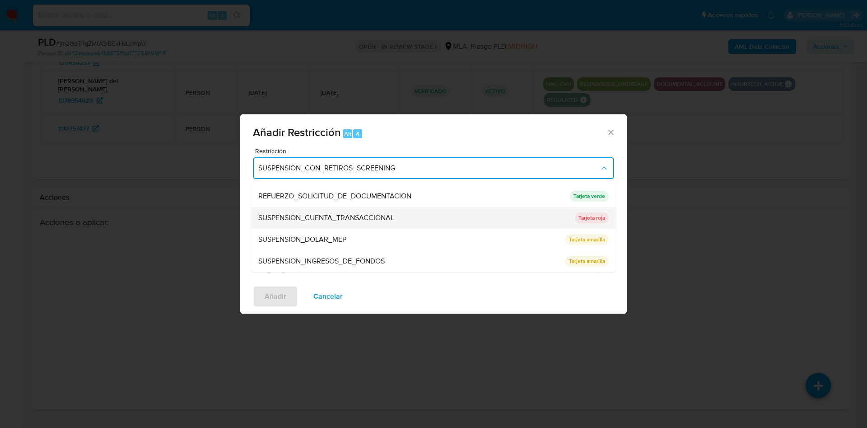
click at [374, 219] on span "SUSPENSION_CUENTA_TRANSACCIONAL" at bounding box center [326, 217] width 136 height 9
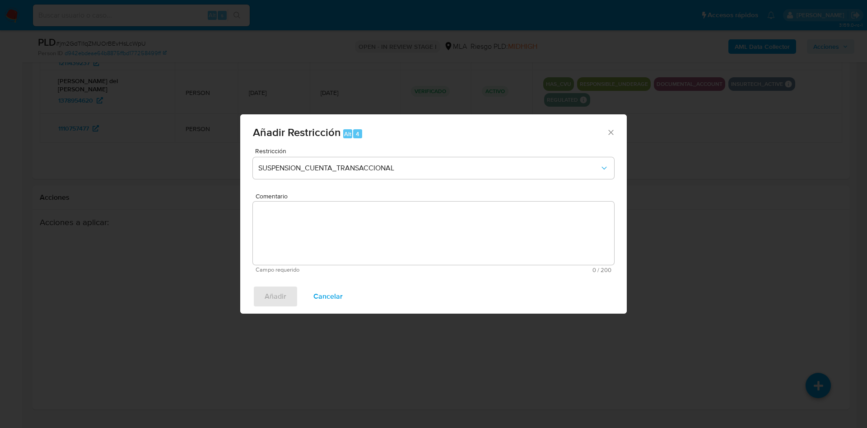
click at [378, 207] on textarea "Comentario" at bounding box center [433, 233] width 361 height 63
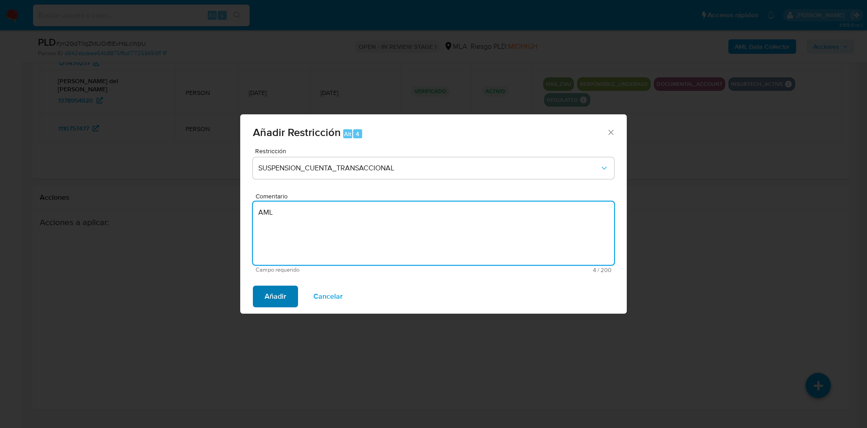
type textarea "AML"
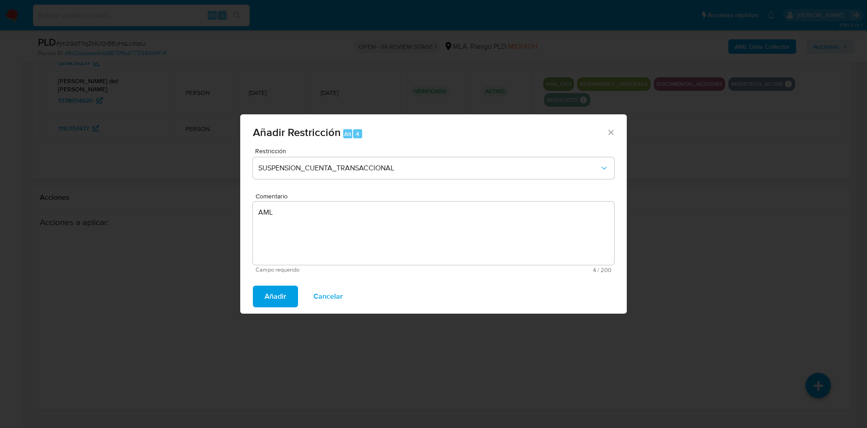
click at [272, 303] on span "Añadir" at bounding box center [276, 296] width 22 height 20
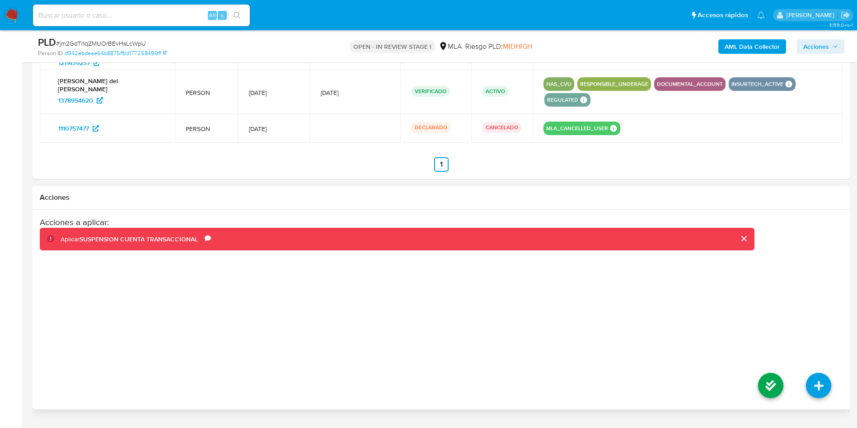
click at [756, 364] on li at bounding box center [771, 386] width 48 height 51
click at [763, 373] on icon at bounding box center [770, 385] width 25 height 25
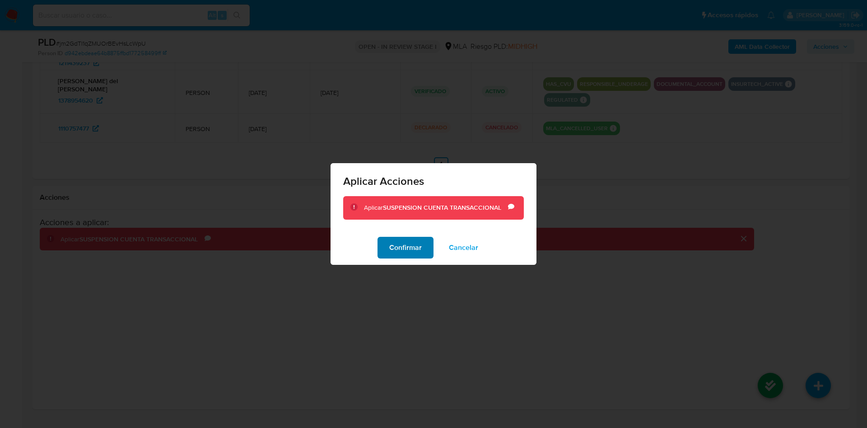
click at [395, 246] on span "Confirmar" at bounding box center [405, 248] width 33 height 20
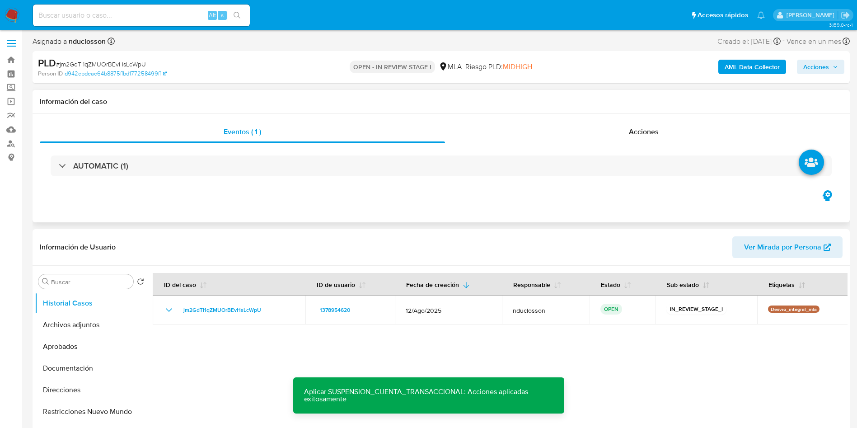
scroll to position [0, 0]
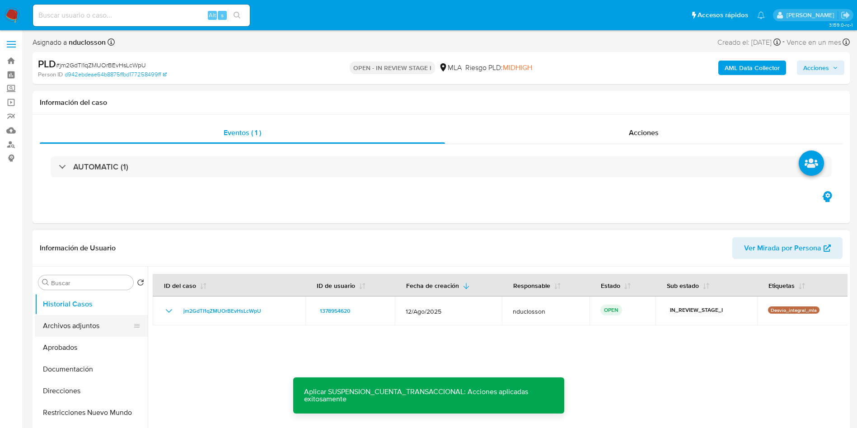
click at [97, 320] on button "Archivos adjuntos" at bounding box center [88, 326] width 106 height 22
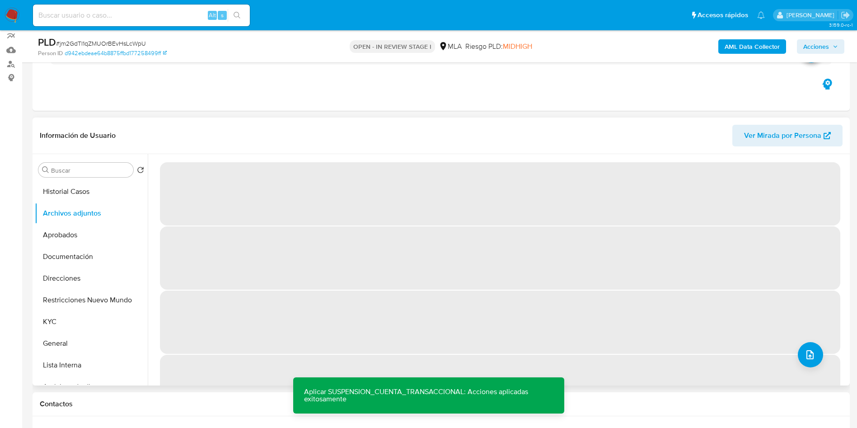
scroll to position [68, 0]
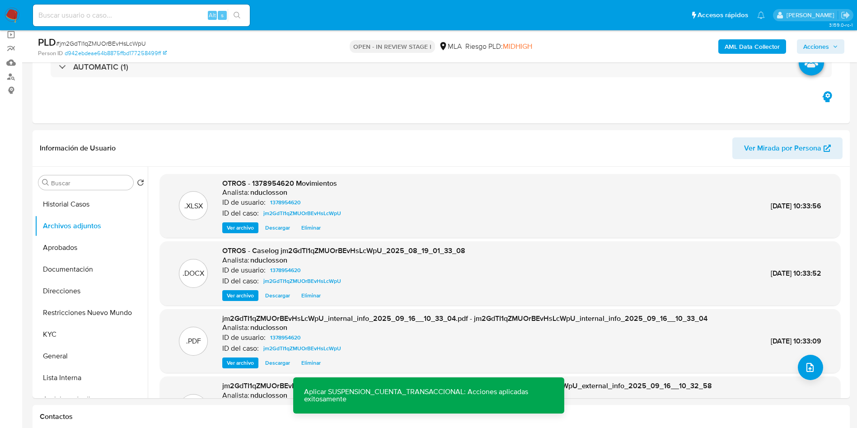
click at [825, 39] on span "Acciones" at bounding box center [816, 46] width 26 height 14
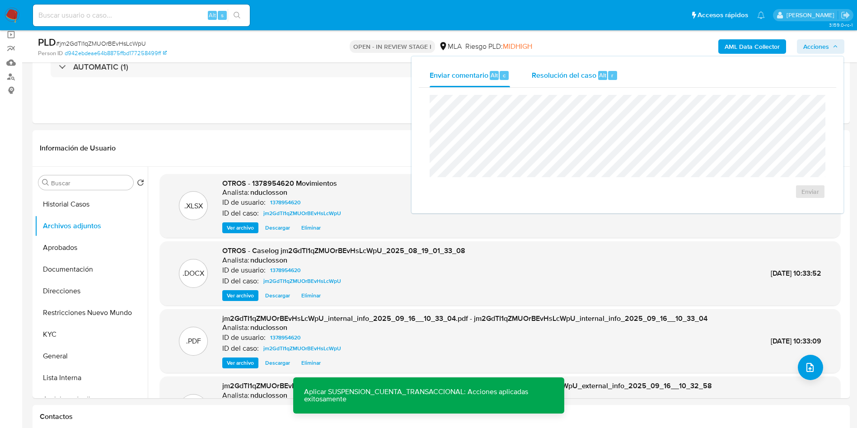
click at [548, 70] on span "Resolución del caso" at bounding box center [564, 75] width 65 height 10
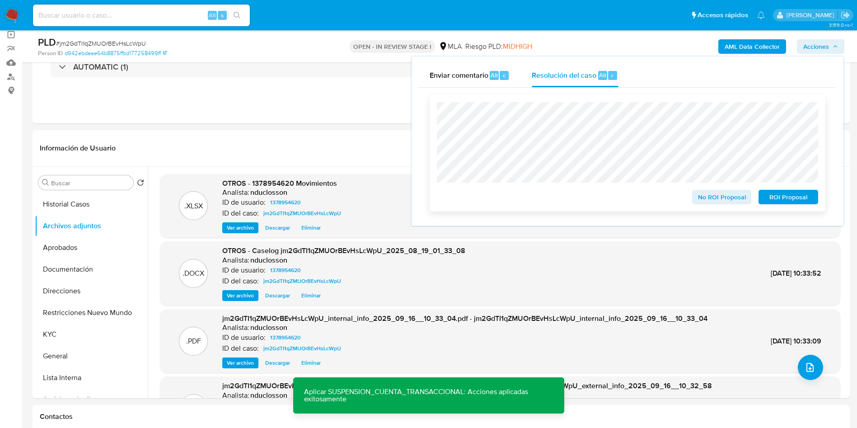
click at [780, 198] on span "ROI Proposal" at bounding box center [788, 197] width 47 height 13
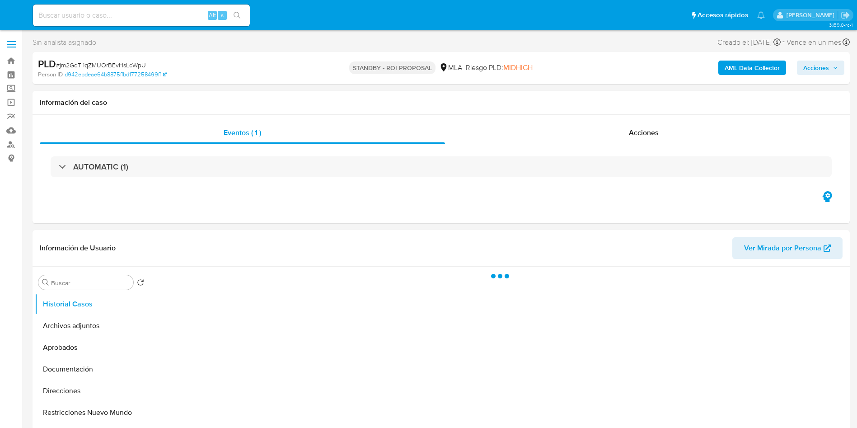
select select "10"
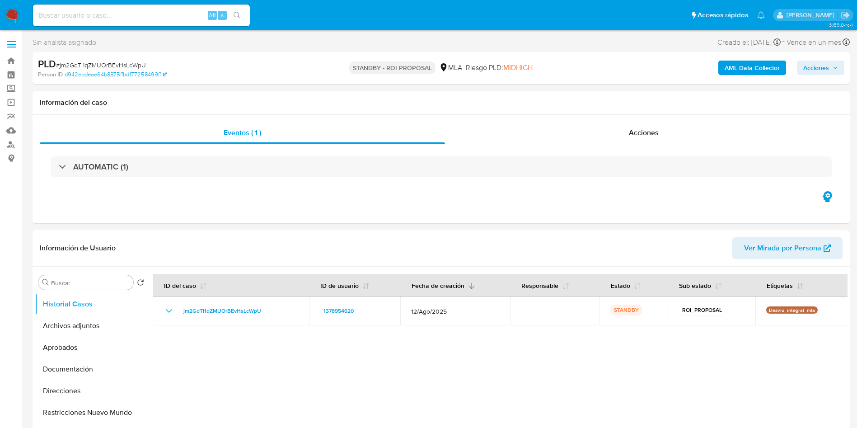
click at [105, 18] on input at bounding box center [141, 15] width 217 height 12
paste input "mxZ8tSjL4HMFCBrt5arnPKnz"
type input "mxZ8tSjL4HMFCBrt5arnPKnz"
click at [238, 12] on icon "search-icon" at bounding box center [237, 15] width 7 height 7
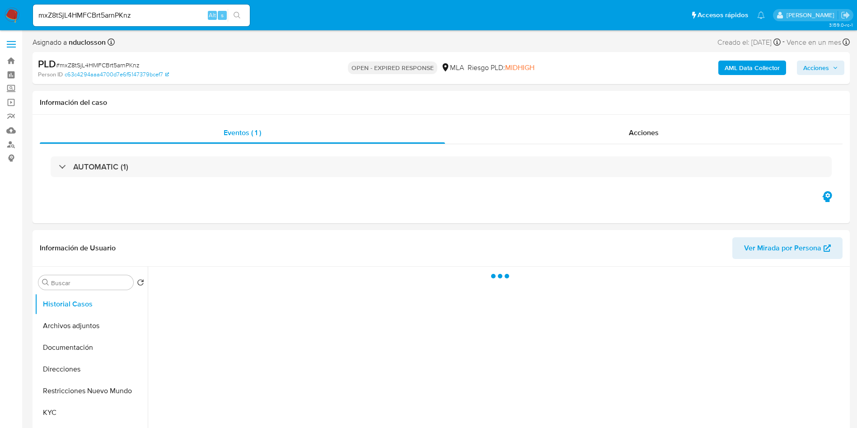
select select "10"
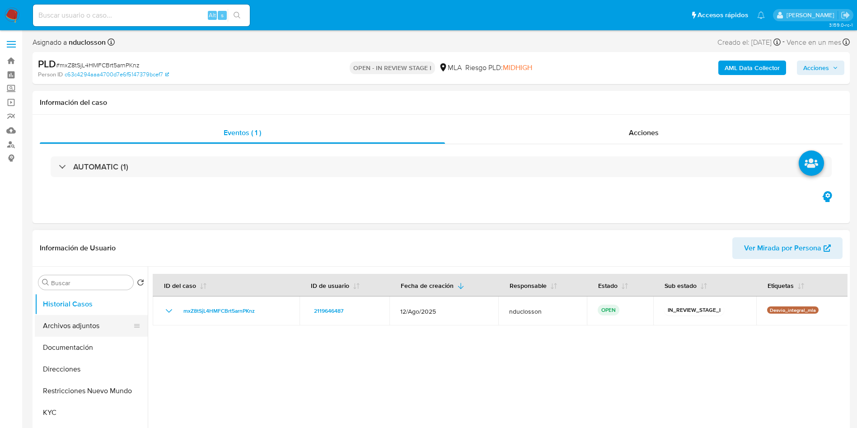
click at [84, 323] on button "Archivos adjuntos" at bounding box center [88, 326] width 106 height 22
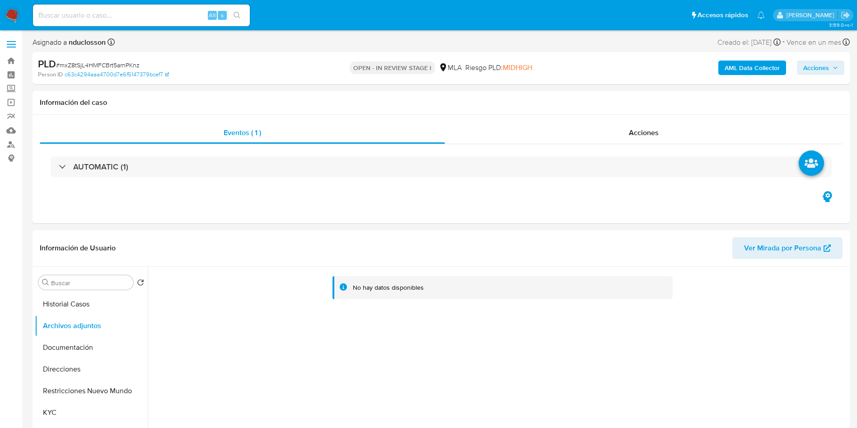
click at [765, 69] on b "AML Data Collector" at bounding box center [752, 68] width 55 height 14
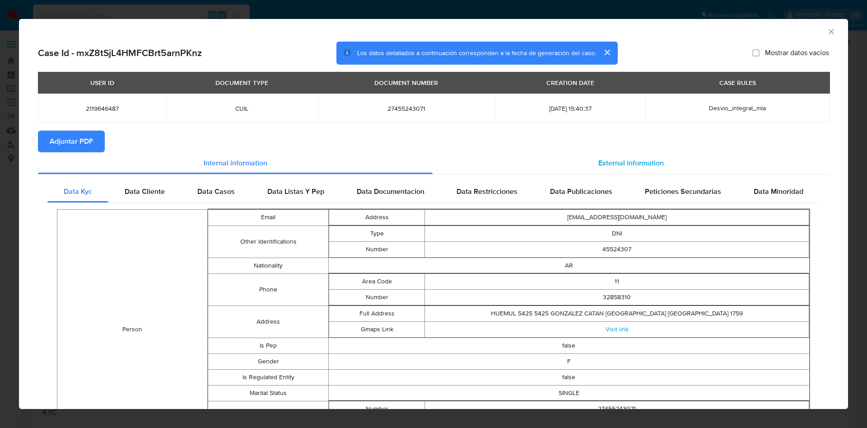
click at [550, 164] on div "External information" at bounding box center [631, 163] width 397 height 22
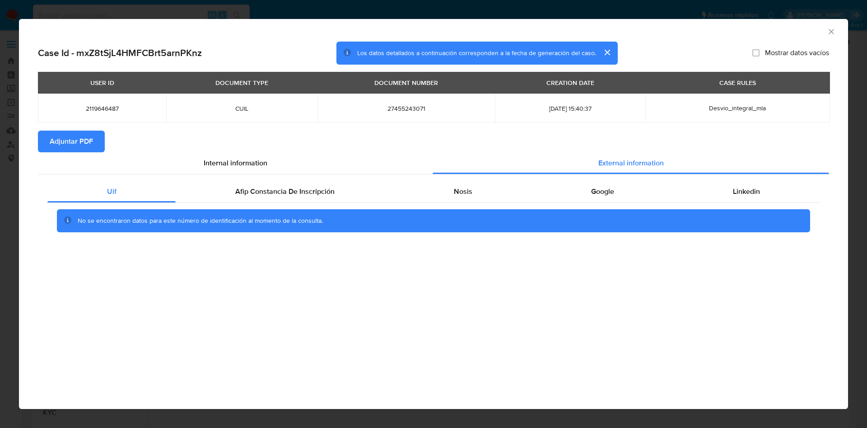
click at [262, 203] on div "No se encontraron datos para este número de identificación al momento de la con…" at bounding box center [433, 221] width 773 height 36
click at [262, 190] on span "Afip Constancia De Inscripción" at bounding box center [284, 191] width 99 height 10
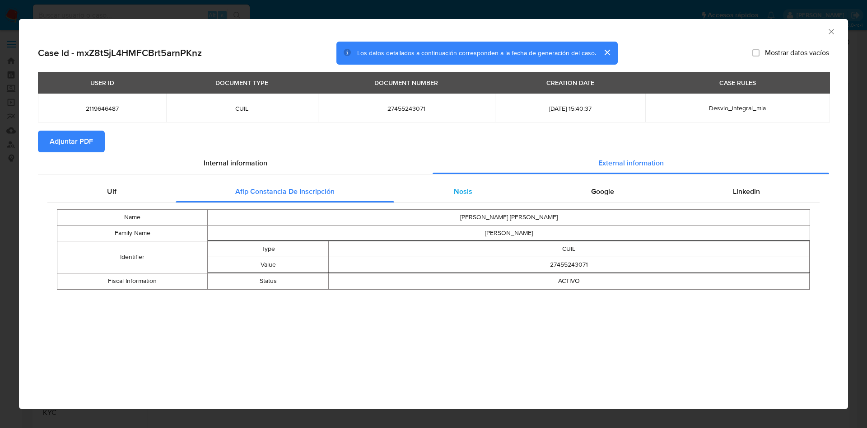
click at [461, 189] on span "Nosis" at bounding box center [463, 191] width 19 height 10
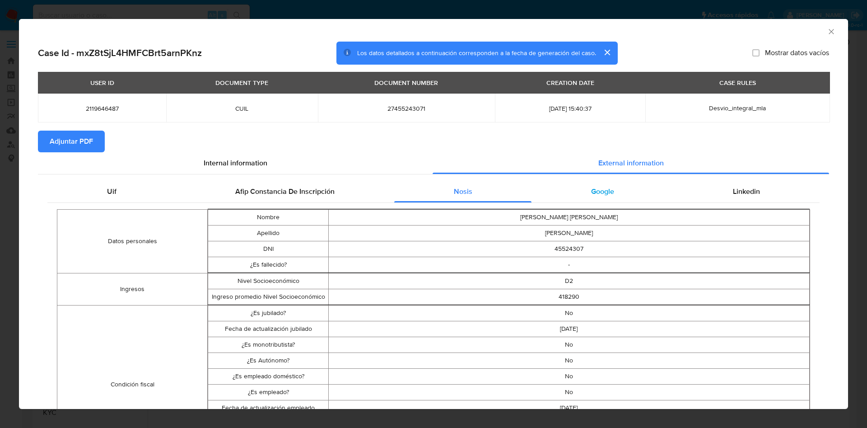
click at [601, 198] on div "Google" at bounding box center [603, 192] width 142 height 22
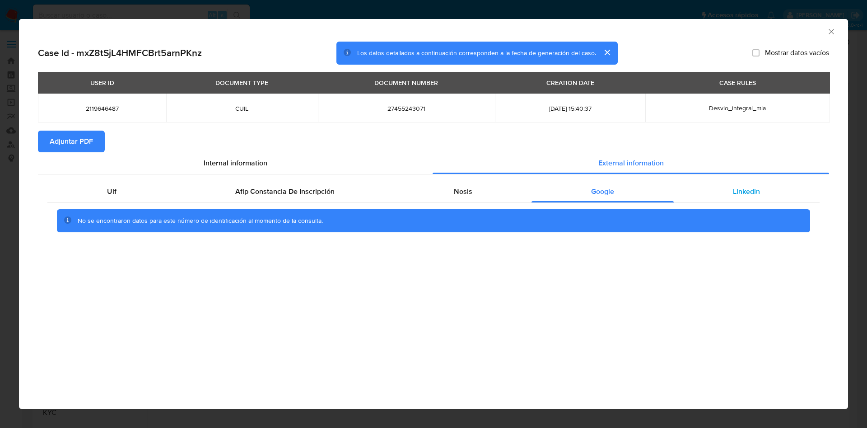
click at [713, 193] on div "Linkedin" at bounding box center [747, 192] width 146 height 22
click at [71, 132] on span "Adjuntar PDF" at bounding box center [71, 141] width 43 height 20
click at [828, 28] on icon "Cerrar ventana" at bounding box center [831, 31] width 9 height 9
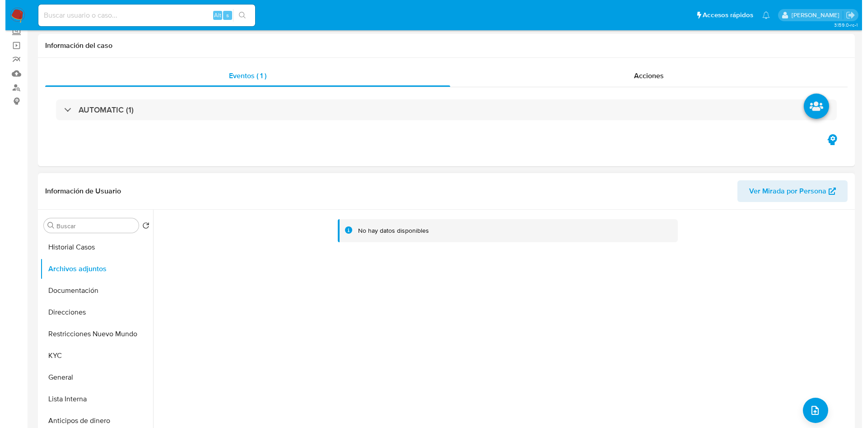
scroll to position [136, 0]
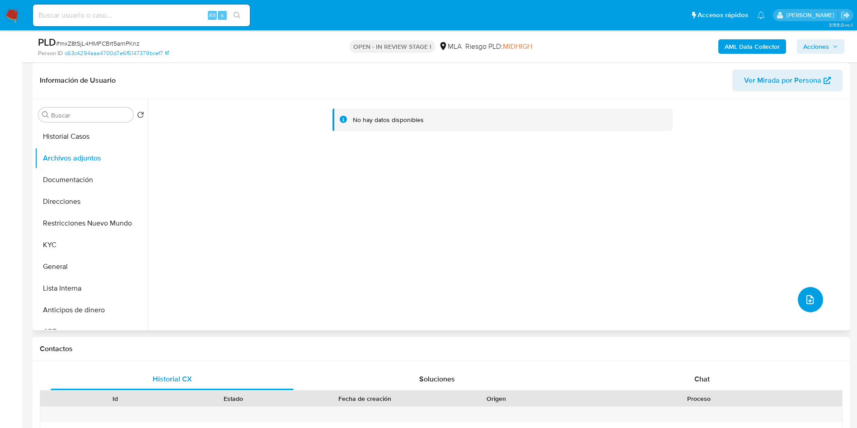
click at [806, 296] on icon "upload-file" at bounding box center [810, 299] width 11 height 11
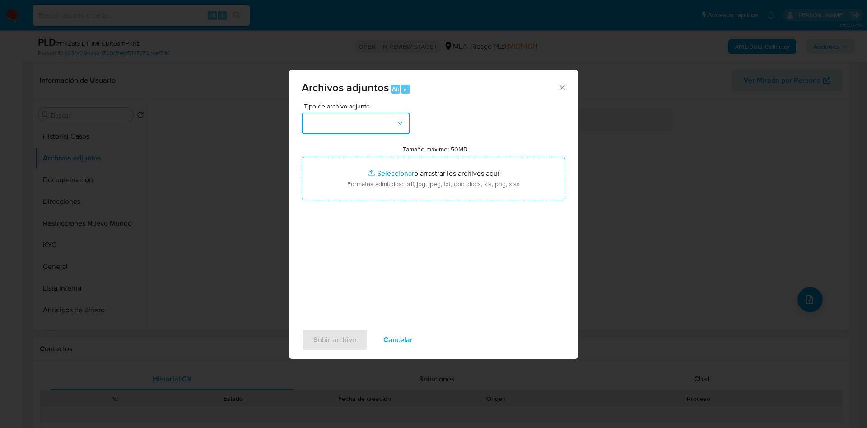
click at [383, 133] on button "button" at bounding box center [356, 123] width 108 height 22
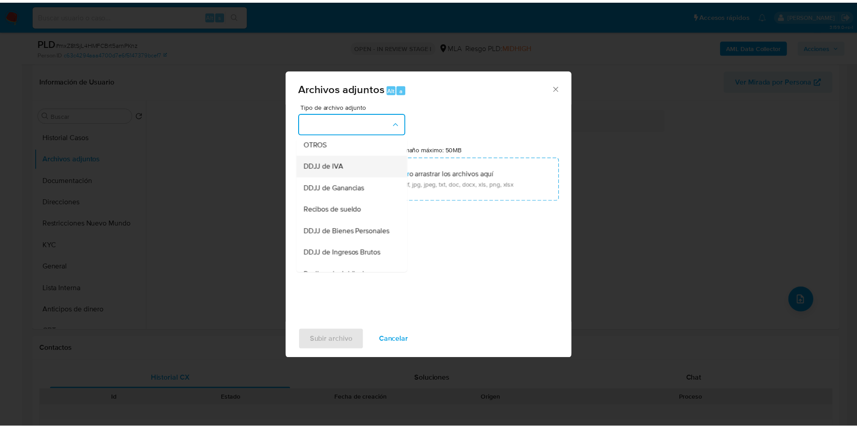
scroll to position [183, 0]
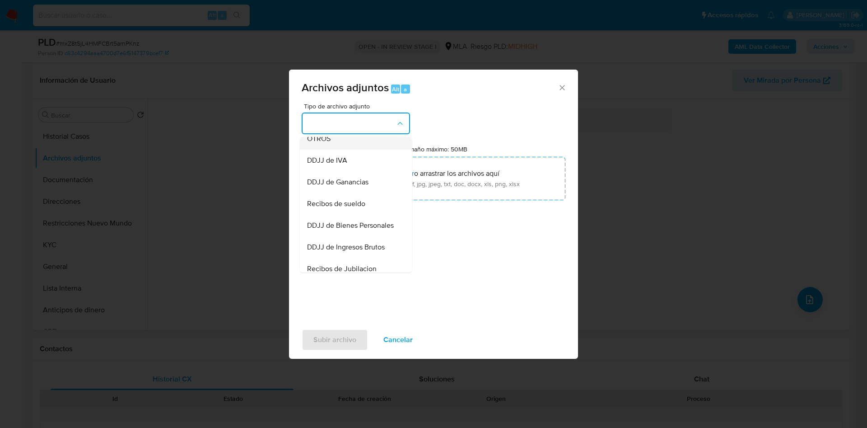
click at [318, 143] on span "OTROS" at bounding box center [318, 138] width 23 height 9
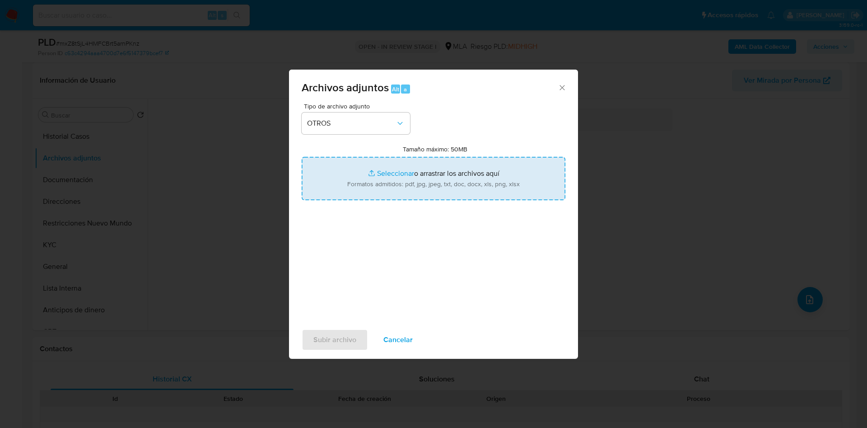
type input "C:\fakepath\2119646487 Movimientos.xlsx"
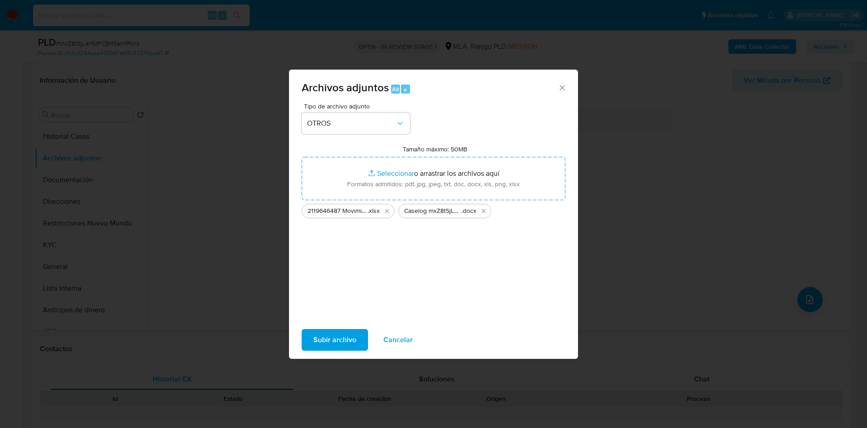
click at [333, 330] on span "Subir archivo" at bounding box center [335, 340] width 43 height 20
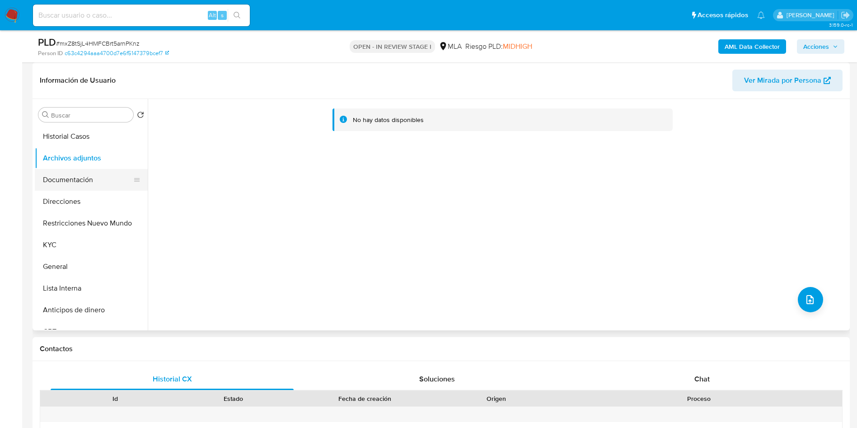
click at [44, 181] on button "Documentación" at bounding box center [88, 180] width 106 height 22
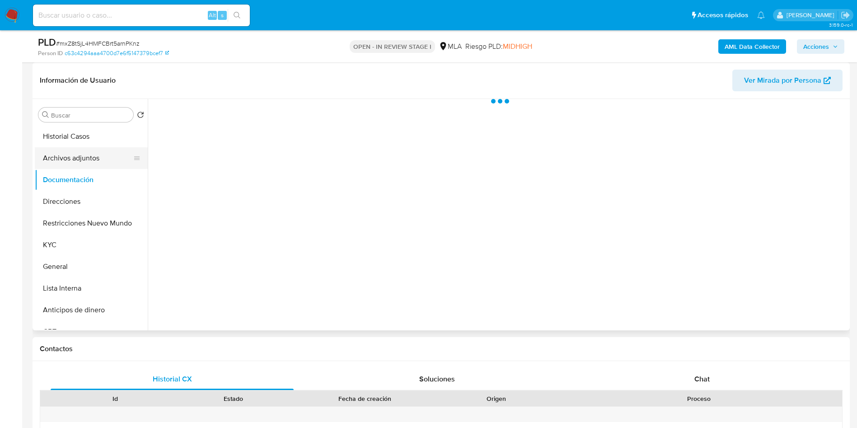
click at [64, 152] on button "Archivos adjuntos" at bounding box center [88, 158] width 106 height 22
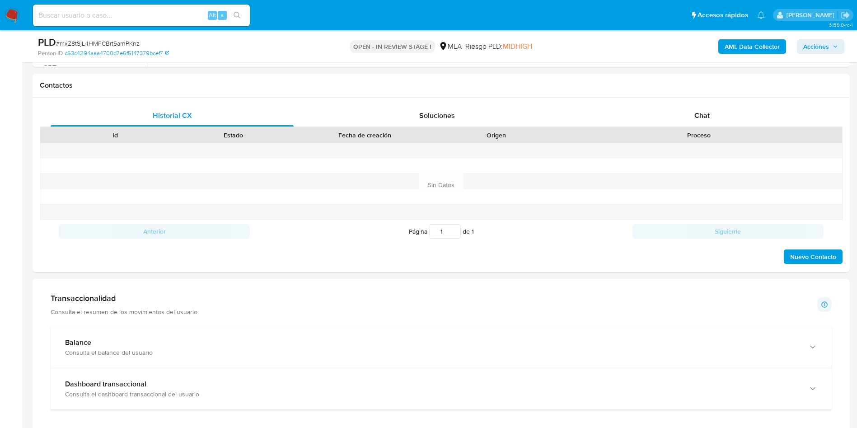
scroll to position [407, 0]
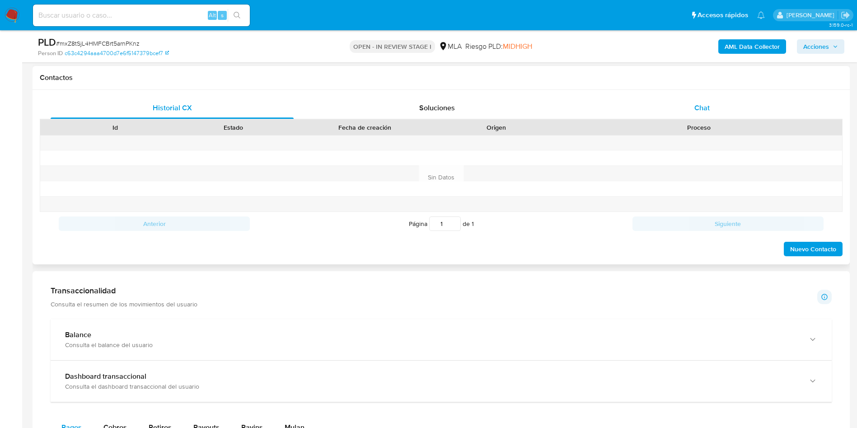
click at [694, 112] on div "Chat" at bounding box center [702, 108] width 243 height 22
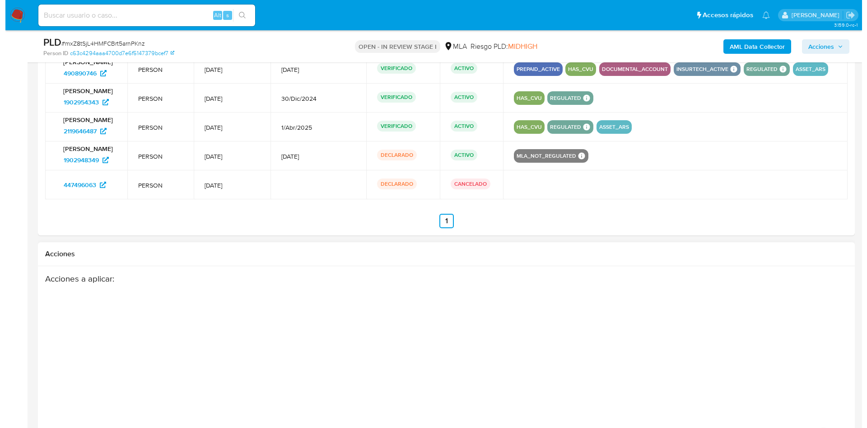
scroll to position [1498, 0]
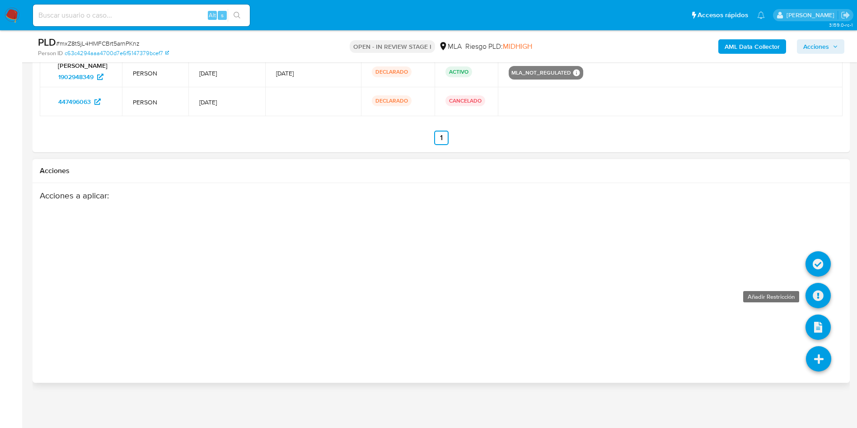
click at [813, 291] on icon at bounding box center [818, 295] width 25 height 25
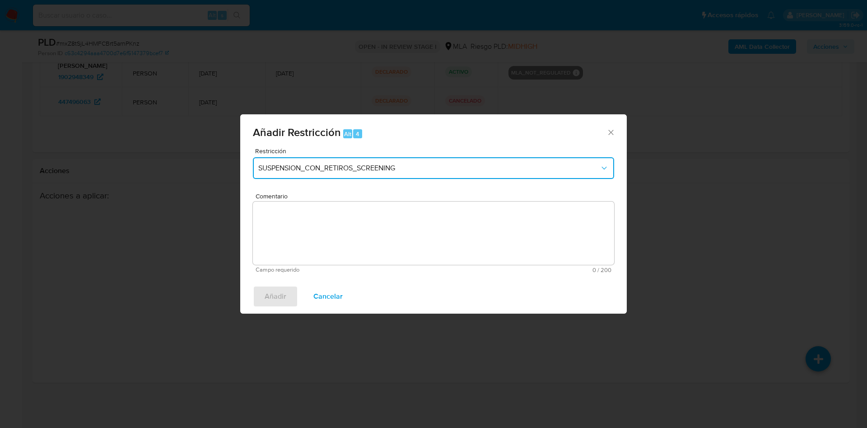
click at [443, 162] on button "SUSPENSION_CON_RETIROS_SCREENING" at bounding box center [433, 168] width 361 height 22
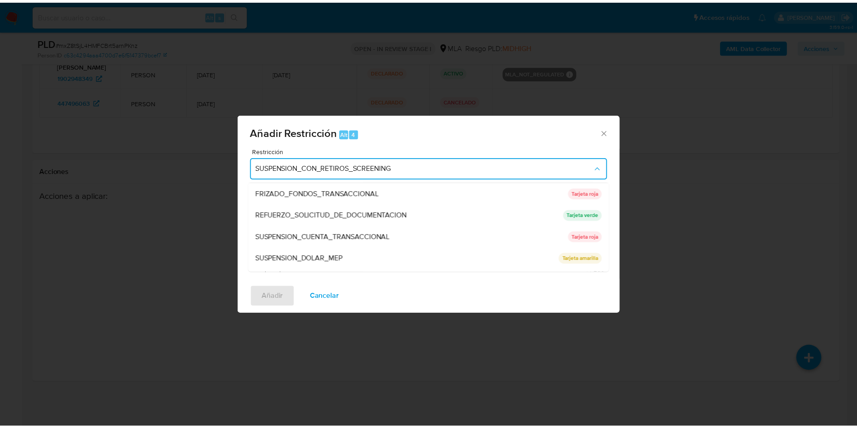
scroll to position [192, 0]
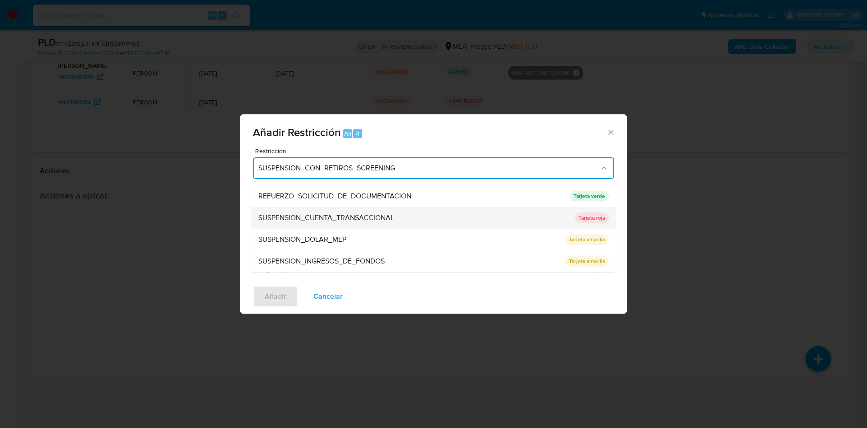
click at [365, 219] on span "SUSPENSION_CUENTA_TRANSACCIONAL" at bounding box center [326, 217] width 136 height 9
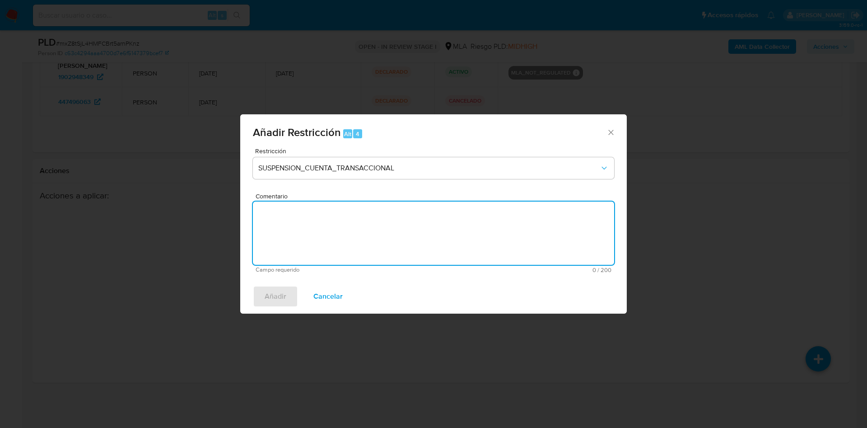
click at [370, 232] on textarea "Comentario" at bounding box center [433, 233] width 361 height 63
type textarea "AML"
click at [272, 292] on span "Añadir" at bounding box center [276, 296] width 22 height 20
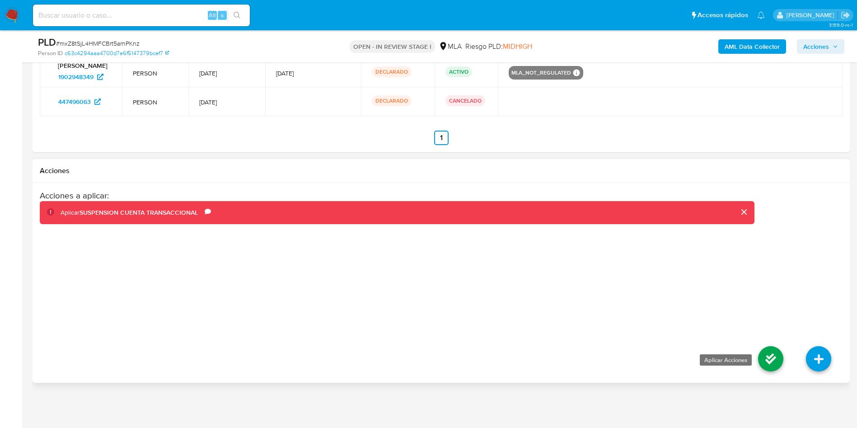
click at [769, 360] on icon at bounding box center [770, 358] width 25 height 25
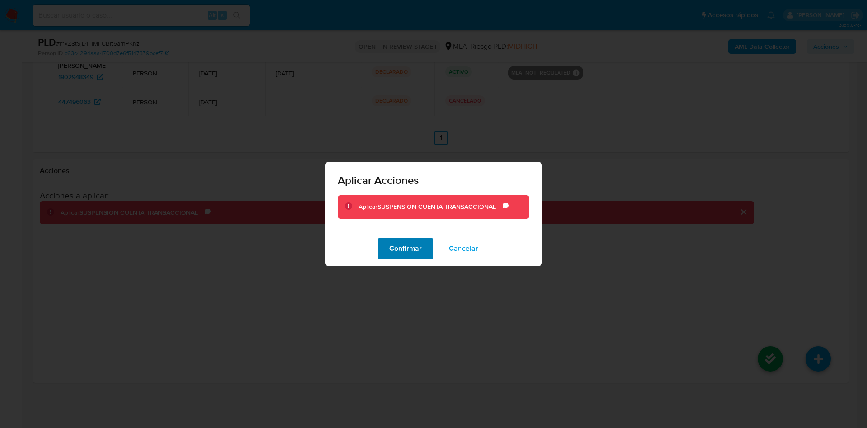
click at [406, 246] on span "Confirmar" at bounding box center [405, 249] width 33 height 20
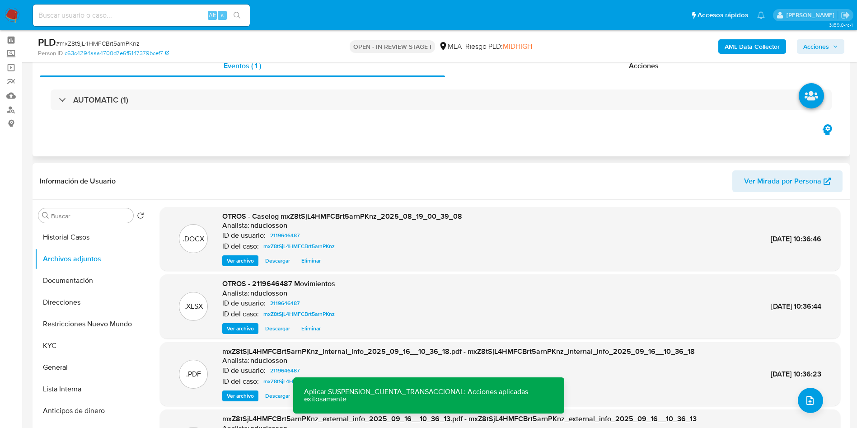
scroll to position [0, 0]
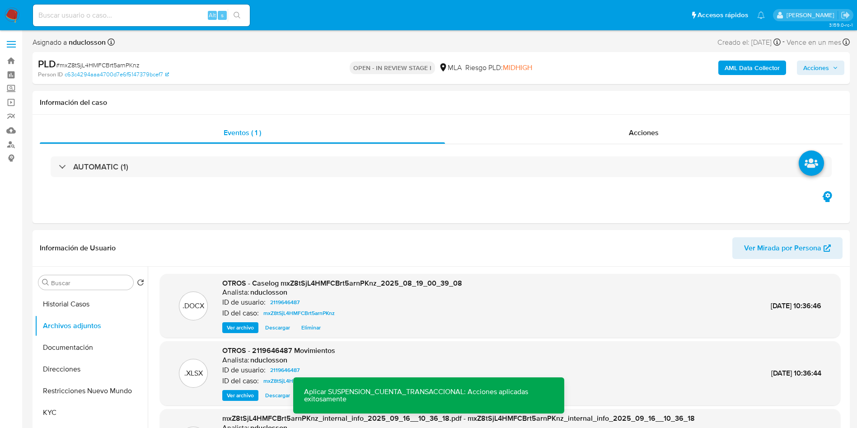
click at [817, 64] on span "Acciones" at bounding box center [816, 68] width 26 height 14
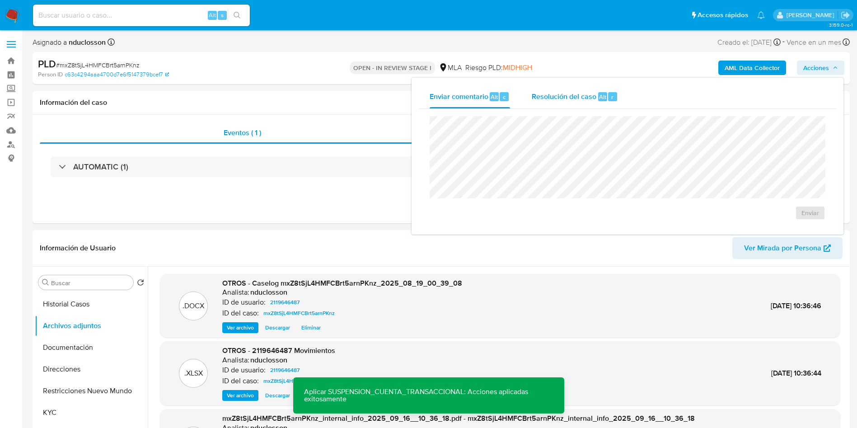
drag, startPoint x: 526, startPoint y: 100, endPoint x: 525, endPoint y: 112, distance: 12.3
click at [526, 100] on button "Resolución del caso Alt r" at bounding box center [575, 96] width 108 height 23
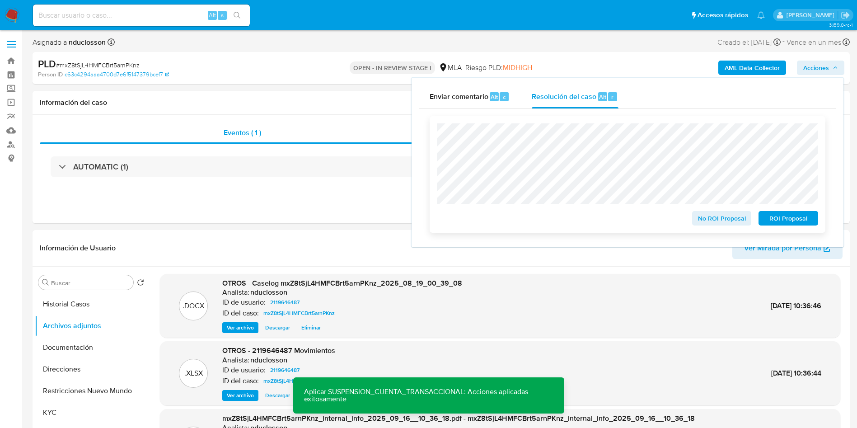
click at [807, 222] on span "ROI Proposal" at bounding box center [788, 218] width 47 height 13
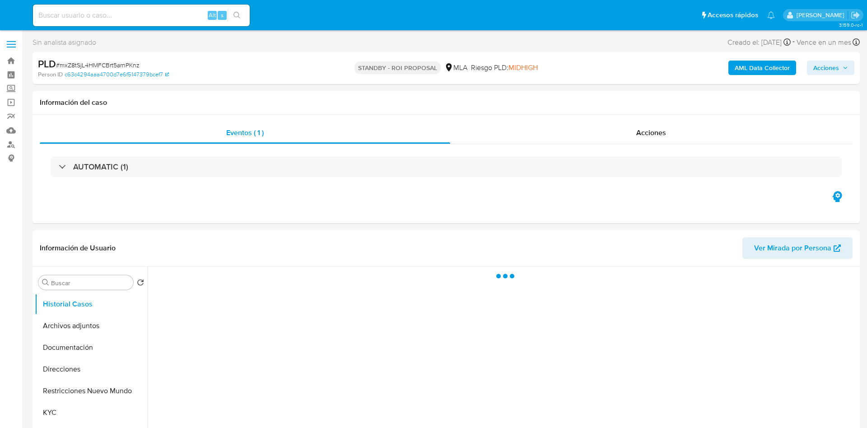
select select "10"
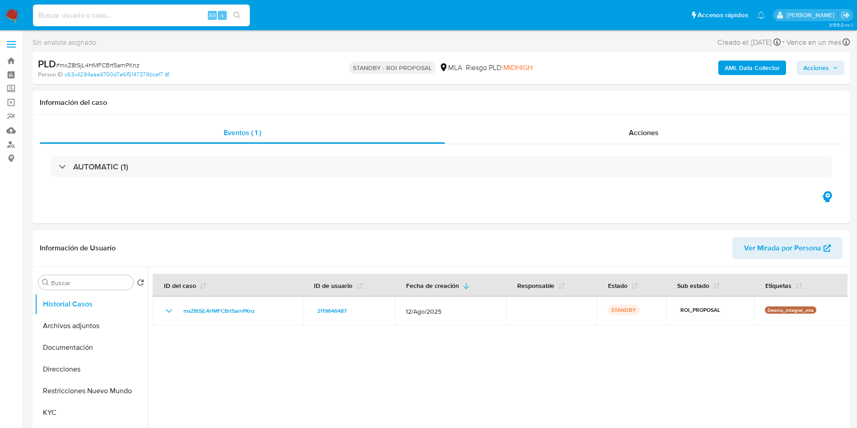
click at [113, 16] on input at bounding box center [141, 15] width 217 height 12
paste input "2EpfenX581O0XLz37CTJwmlj"
type input "2EpfenX581O0XLz37CTJwmlj"
click at [234, 13] on icon "search-icon" at bounding box center [237, 15] width 7 height 7
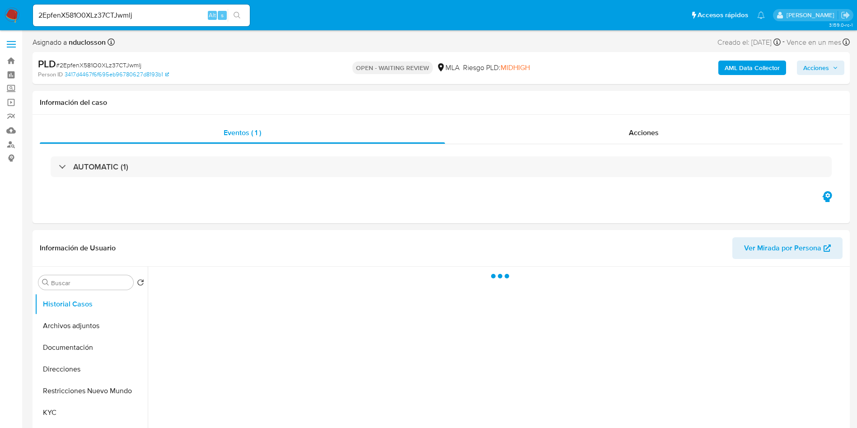
select select "10"
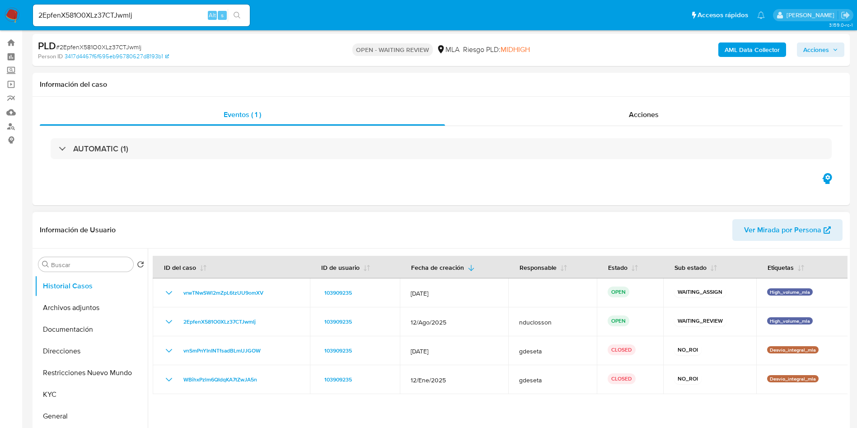
scroll to position [68, 0]
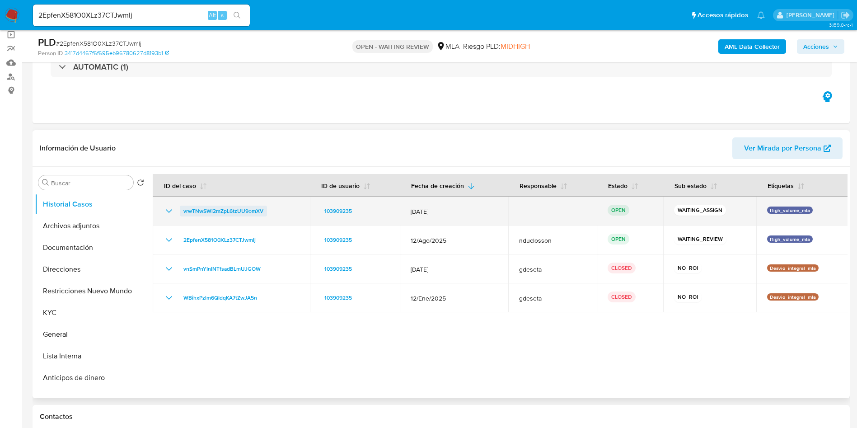
drag, startPoint x: 280, startPoint y: 213, endPoint x: 181, endPoint y: 206, distance: 99.2
click at [181, 206] on div "vrwTNwSWl2mZpL6tzUU9omXV" at bounding box center [232, 211] width 136 height 11
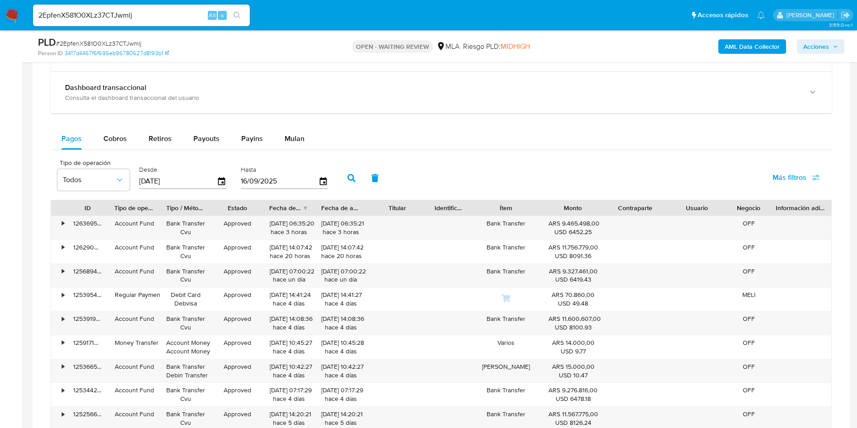
scroll to position [678, 0]
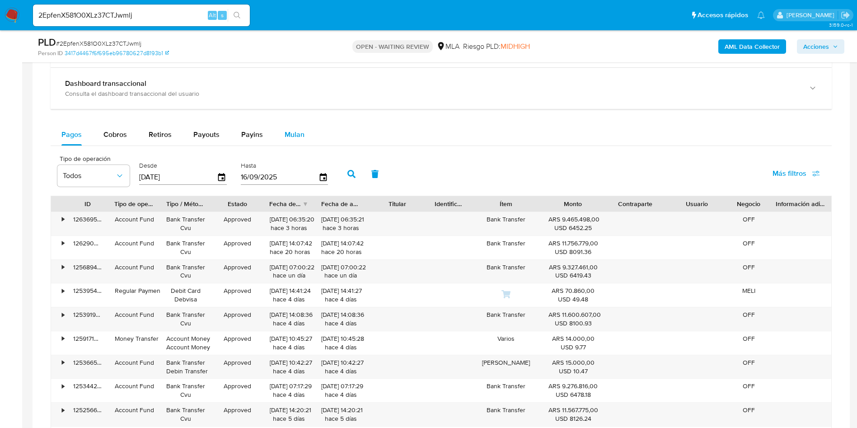
click at [286, 128] on div "Mulan" at bounding box center [295, 135] width 20 height 22
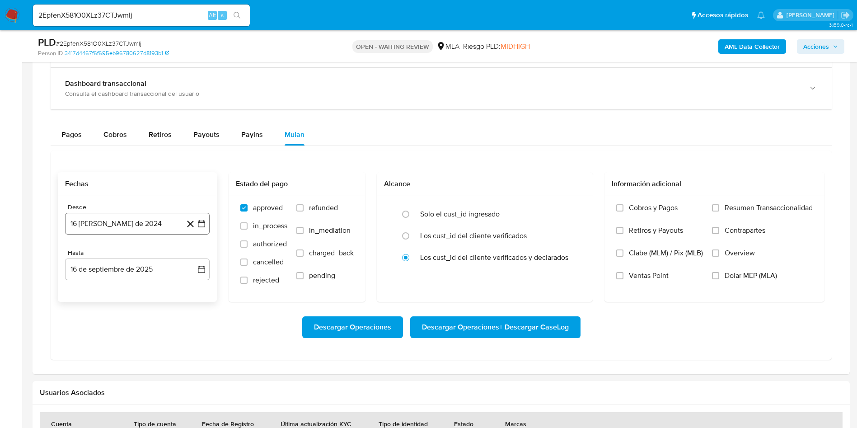
click at [151, 221] on button "16 [PERSON_NAME] de 2024" at bounding box center [137, 224] width 145 height 22
click at [158, 257] on icon "Seleccionar mes y año" at bounding box center [158, 256] width 7 height 7
click at [192, 253] on icon "Año siguiente" at bounding box center [191, 256] width 11 height 11
click at [137, 312] on span "may" at bounding box center [137, 314] width 12 height 7
click at [137, 285] on button "1" at bounding box center [137, 289] width 14 height 14
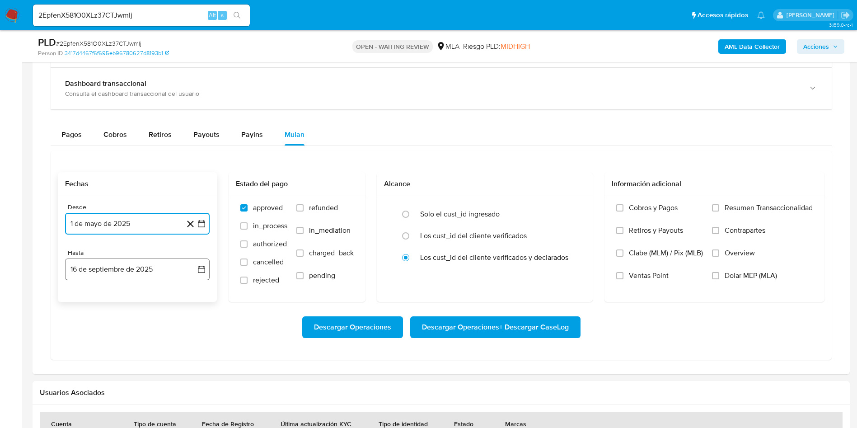
click at [150, 262] on button "16 de septiembre de 2025" at bounding box center [137, 269] width 145 height 22
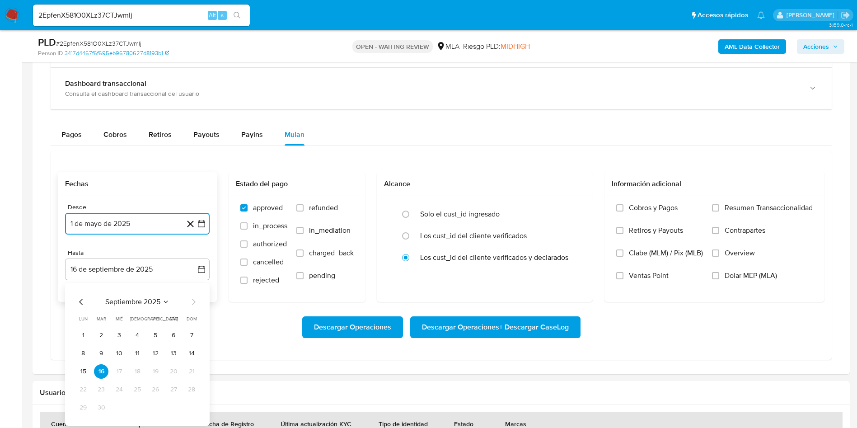
click at [154, 301] on span "septiembre 2025" at bounding box center [132, 301] width 55 height 9
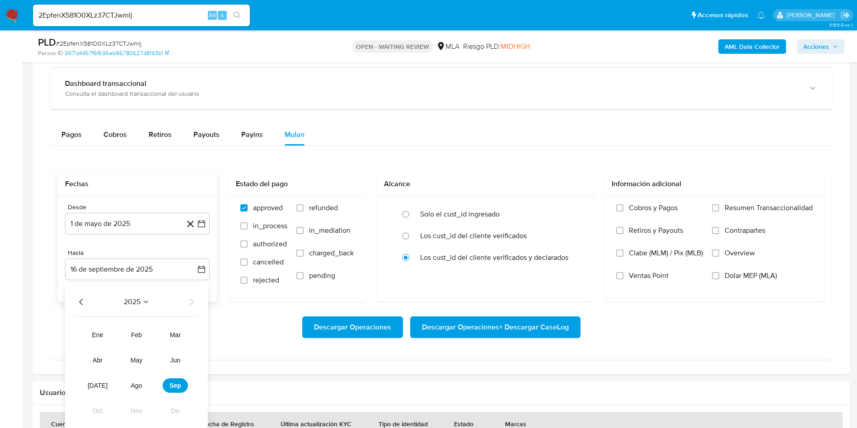
click at [135, 304] on span "2025" at bounding box center [132, 301] width 17 height 9
click at [83, 299] on icon "Mes anterior" at bounding box center [81, 301] width 11 height 11
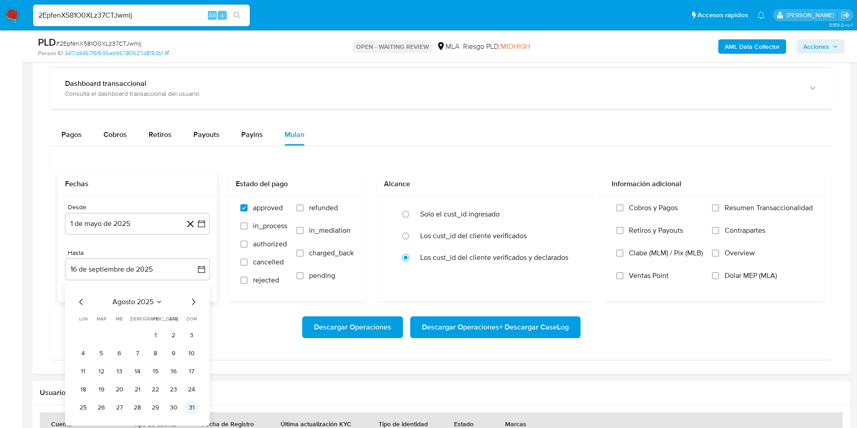
click at [185, 409] on button "31" at bounding box center [191, 407] width 14 height 14
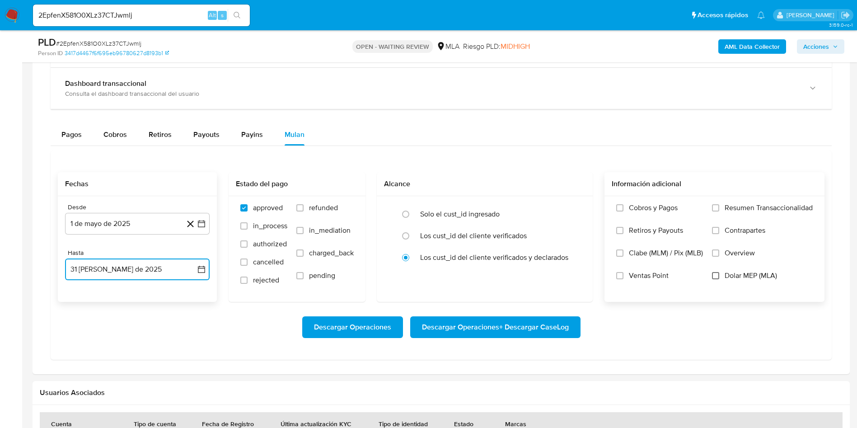
click at [713, 277] on input "Dolar MEP (MLA)" at bounding box center [715, 275] width 7 height 7
click at [522, 321] on span "Descargar Operaciones + Descargar CaseLog" at bounding box center [495, 327] width 147 height 20
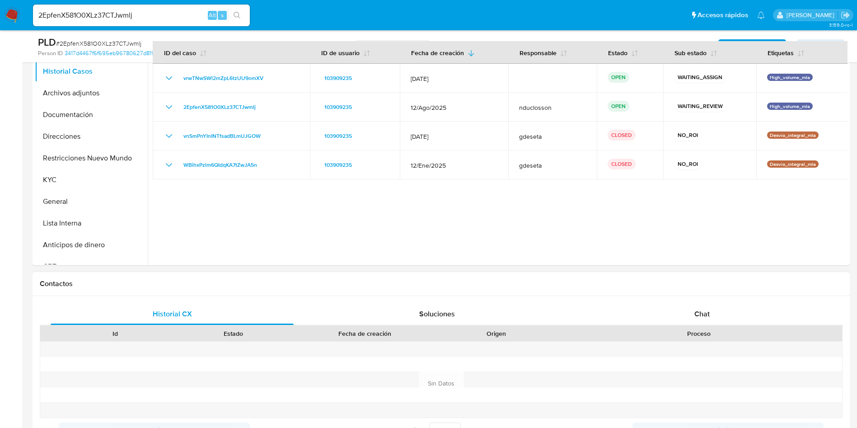
scroll to position [271, 0]
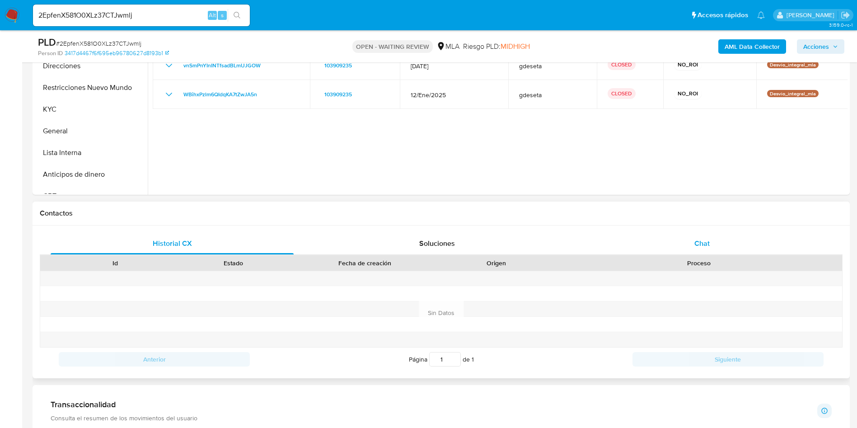
click at [695, 241] on span "Chat" at bounding box center [701, 243] width 15 height 10
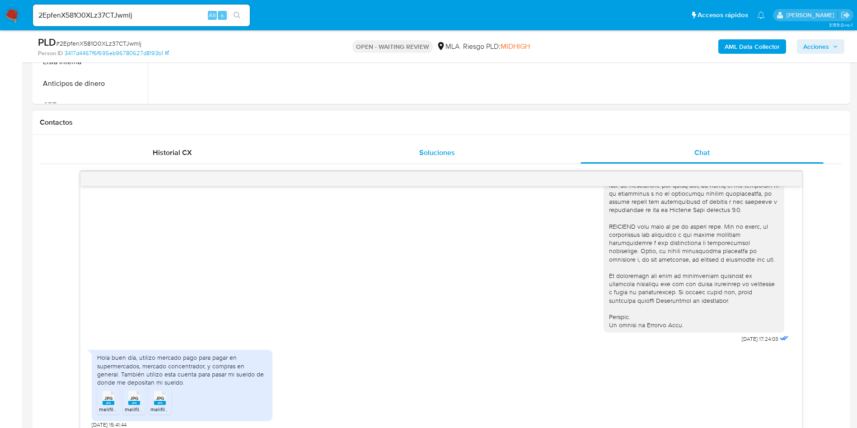
scroll to position [407, 0]
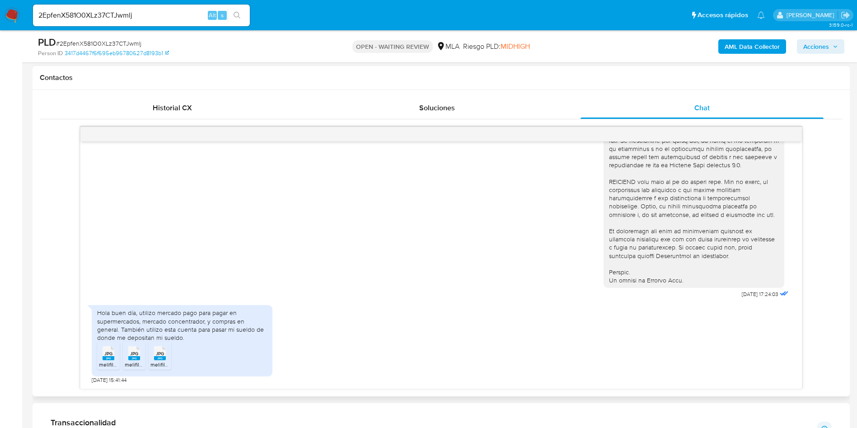
click at [108, 359] on rect at bounding box center [109, 358] width 12 height 4
click at [138, 351] on span "JPG" at bounding box center [134, 354] width 8 height 6
click at [168, 356] on div "JPG JPG" at bounding box center [159, 352] width 19 height 18
click at [70, 11] on input "2EpfenX581O0XLz37CTJwmlj" at bounding box center [141, 15] width 217 height 12
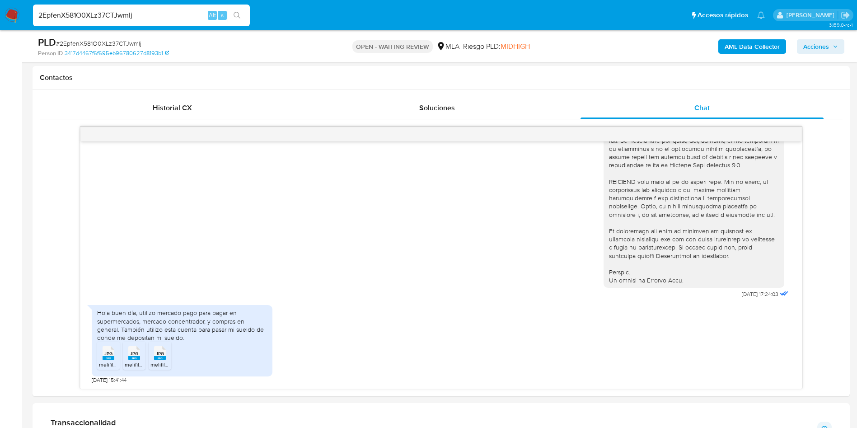
paste input "d4prkEzZU5vLVM0Z5Oyg1gCI"
type input "d4prkEzZU5vLVM0Z5Oyg1gCI"
click at [239, 15] on icon "search-icon" at bounding box center [237, 15] width 7 height 7
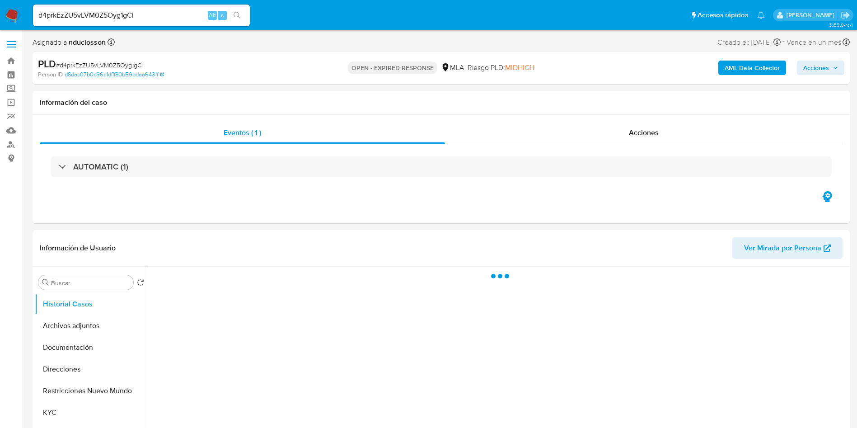
select select "10"
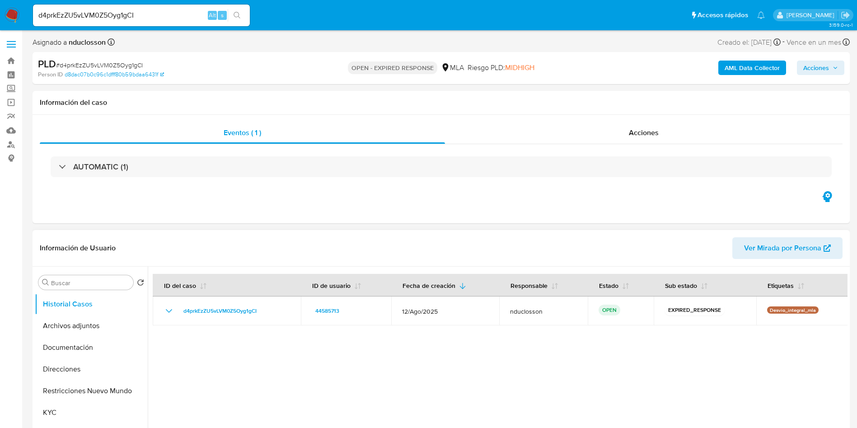
scroll to position [136, 0]
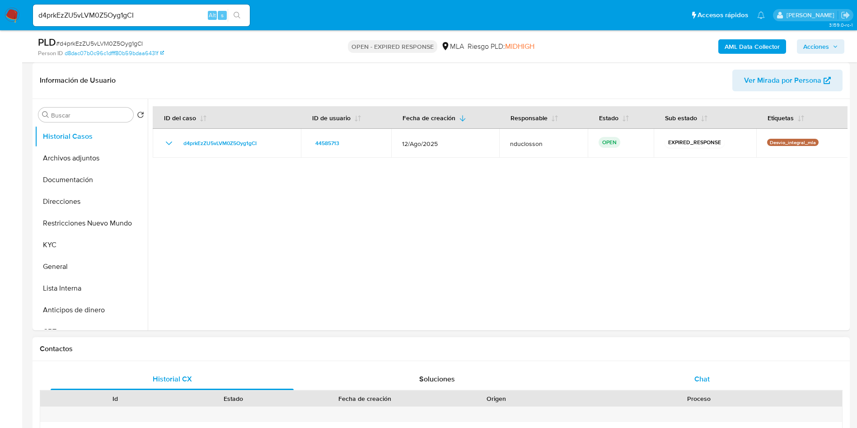
click at [693, 374] on div "Chat" at bounding box center [702, 379] width 243 height 22
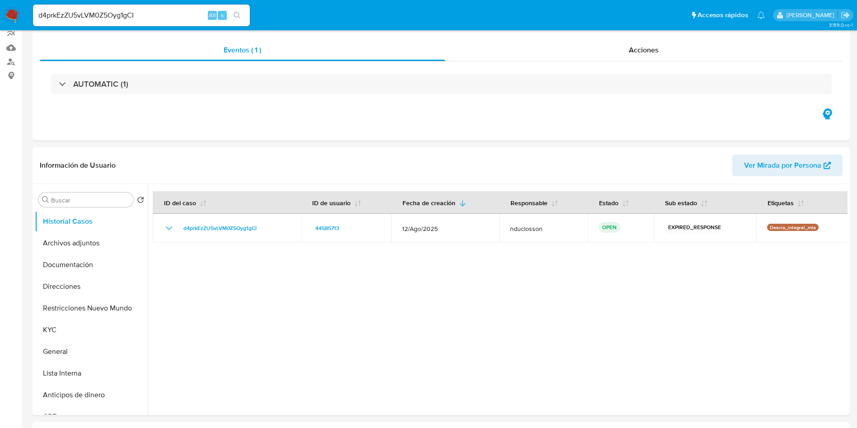
scroll to position [0, 0]
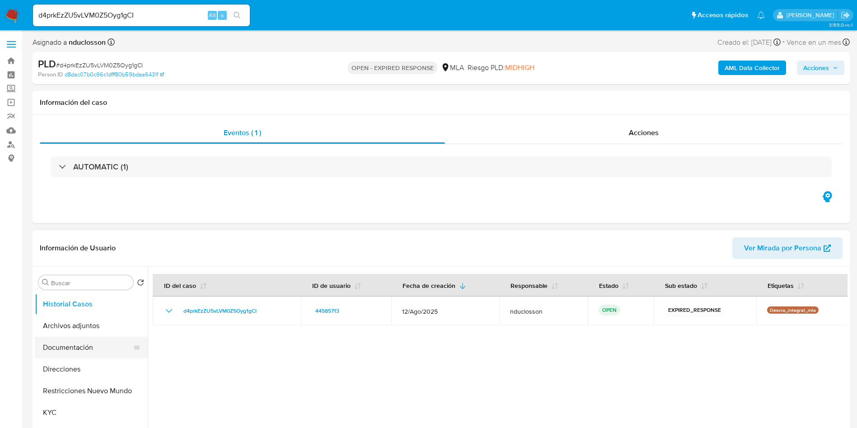
click at [82, 357] on button "Documentación" at bounding box center [88, 348] width 106 height 22
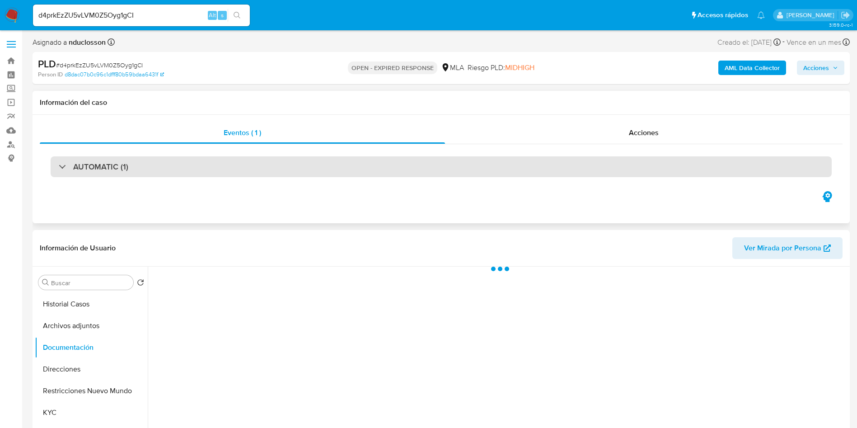
scroll to position [136, 0]
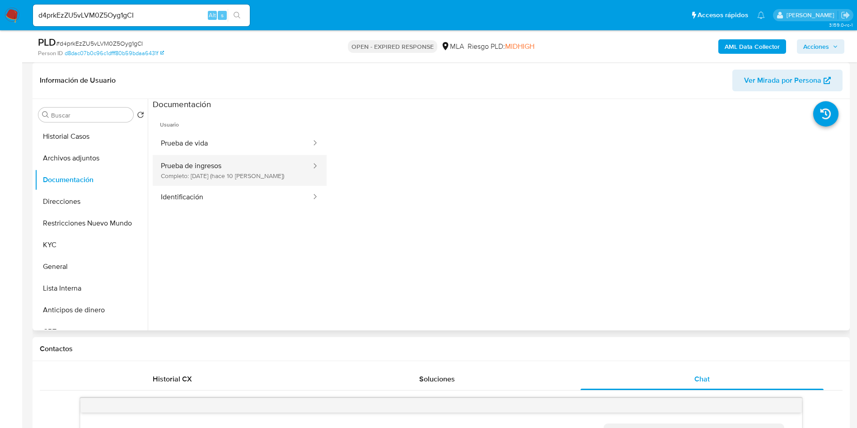
click at [270, 185] on button "Prueba de ingresos Completo: 06/09/2025 (hace 10 días)" at bounding box center [232, 170] width 159 height 31
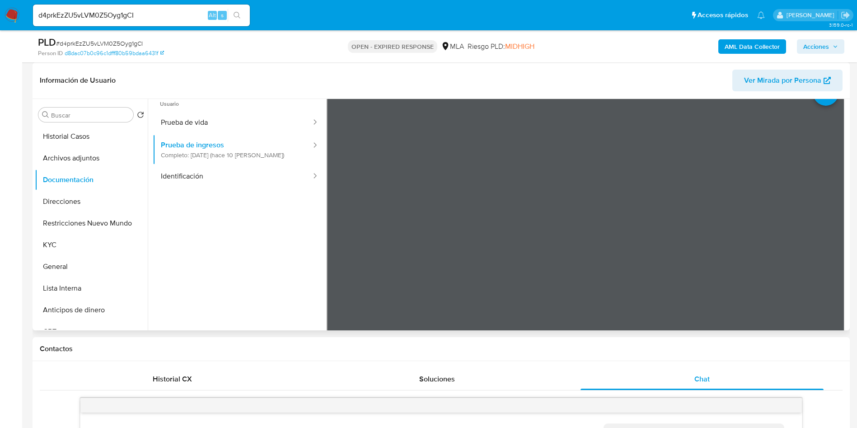
scroll to position [0, 0]
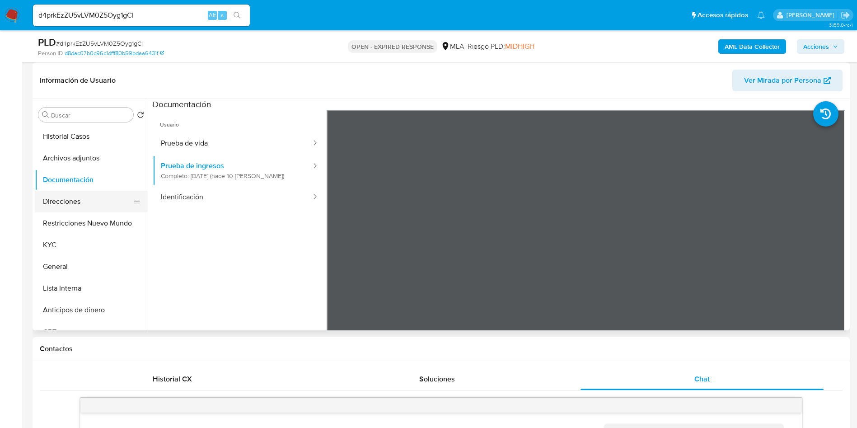
click at [66, 204] on button "Direcciones" at bounding box center [88, 202] width 106 height 22
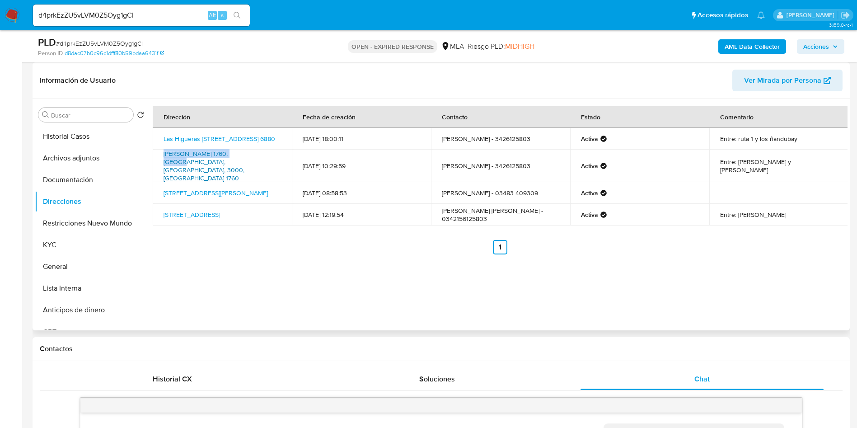
drag, startPoint x: 162, startPoint y: 155, endPoint x: 238, endPoint y: 152, distance: 76.0
click at [238, 152] on td "Castellanos 1760, Santa Fe, Santa Fe, 3000, Argentina 1760" at bounding box center [222, 166] width 139 height 33
copy link "Castellanos 1760, Santa Fe"
drag, startPoint x: 160, startPoint y: 199, endPoint x: 227, endPoint y: 200, distance: 66.9
click at [227, 204] on td "Alberdi 3902, Santa Fe, Santa Fe, 3000, Argentina 3902" at bounding box center [222, 215] width 139 height 22
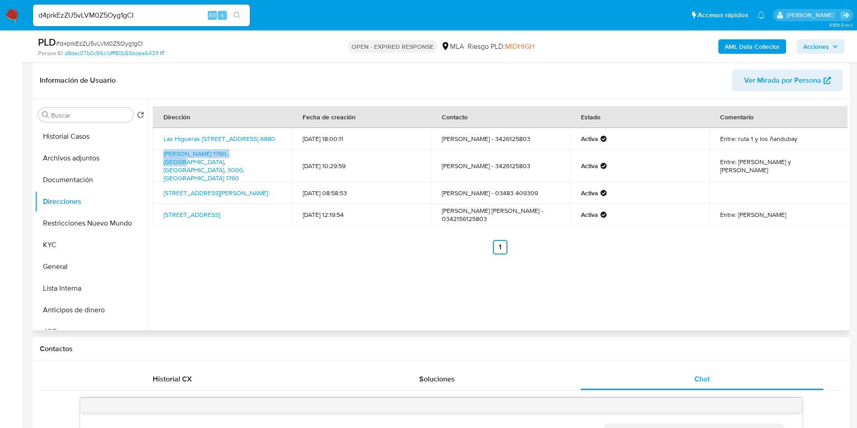
copy link "Alberdi 3902, Santa Fe"
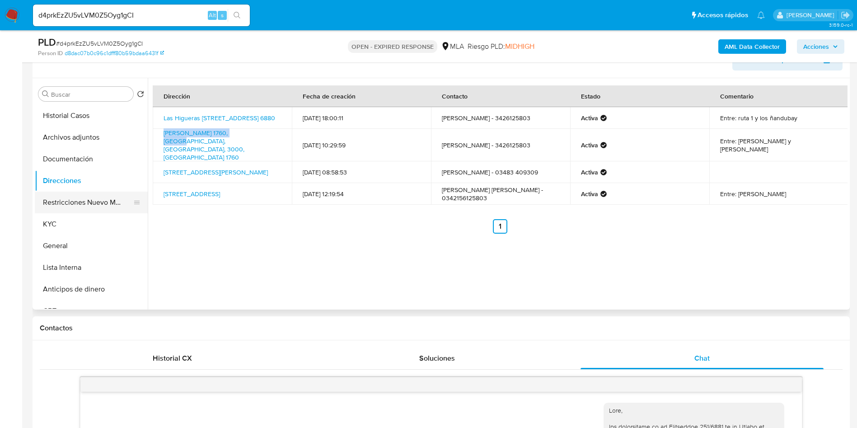
scroll to position [136, 0]
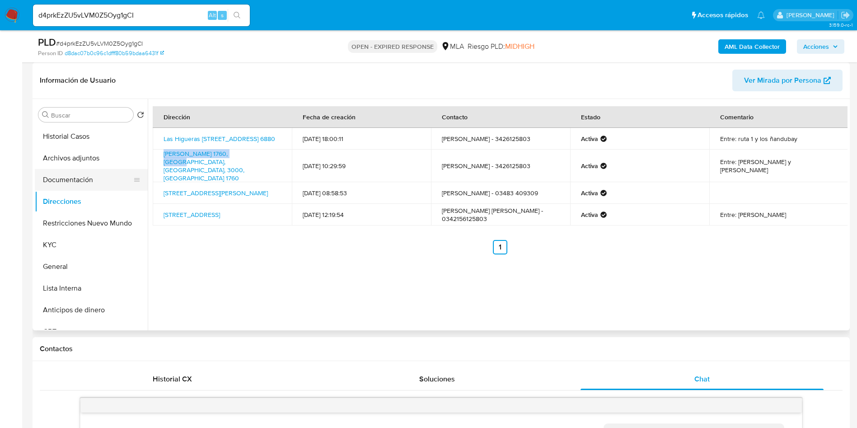
click at [68, 178] on button "Documentación" at bounding box center [88, 180] width 106 height 22
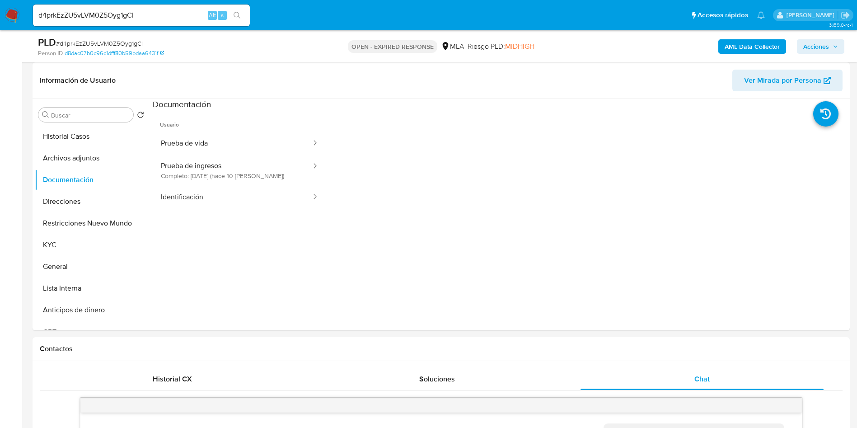
click at [117, 43] on span "# d4prkEzZU5vLVM0Z5Oyg1gCI" at bounding box center [99, 43] width 87 height 9
copy span "d4prkEzZU5vLVM0Z5Oyg1gCI"
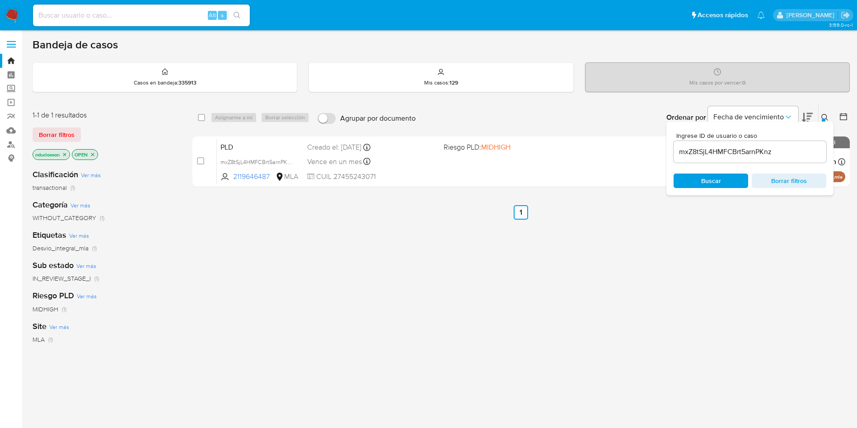
click at [710, 155] on input "mxZ8tSjL4HMFCBrt5arnPKnz" at bounding box center [750, 152] width 153 height 12
paste input "d4prkEzZU5vLVM0Z5Oyg1gCI"
type input "d4prkEzZU5vLVM0Z5Oyg1gCI"
click at [701, 178] on span "Buscar" at bounding box center [711, 180] width 62 height 13
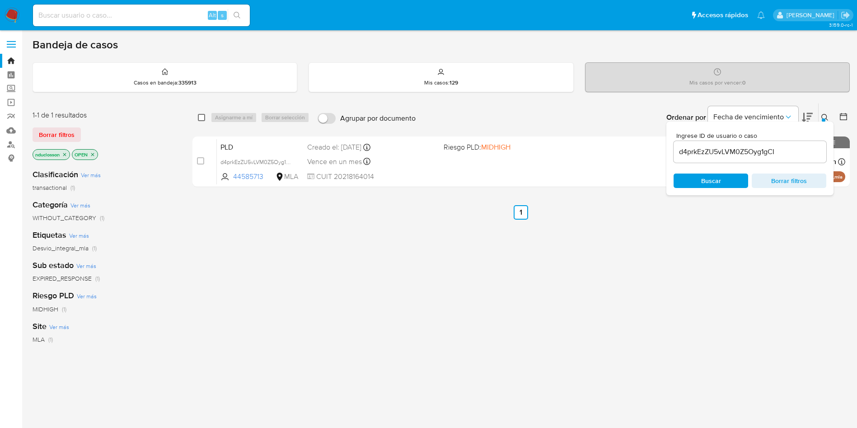
click at [203, 115] on input "checkbox" at bounding box center [201, 117] width 7 height 7
checkbox input "true"
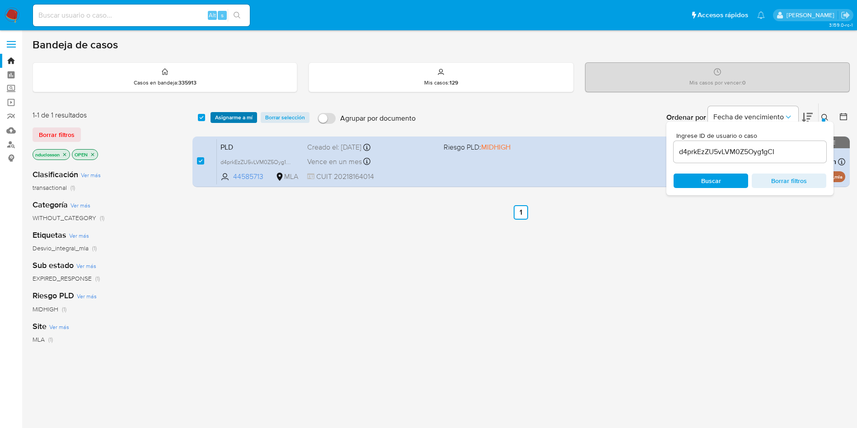
click at [227, 113] on span "Asignarme a mí" at bounding box center [233, 117] width 37 height 9
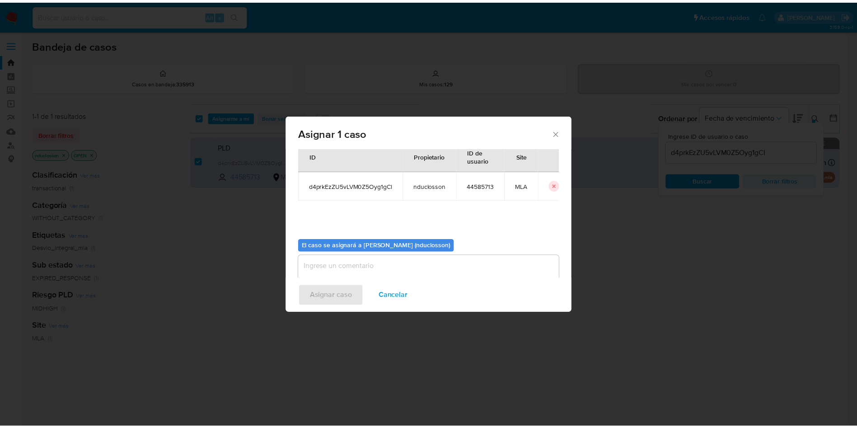
scroll to position [47, 0]
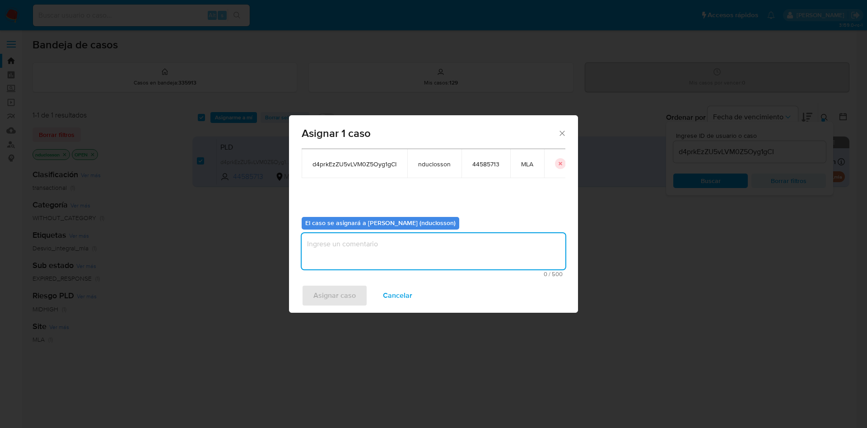
click at [372, 250] on textarea "assign-modal" at bounding box center [434, 251] width 264 height 36
click at [327, 295] on span "Asignar caso" at bounding box center [335, 296] width 42 height 20
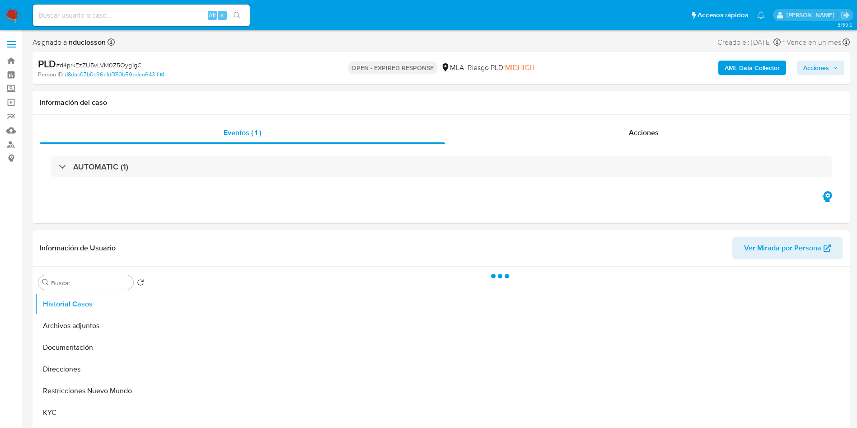
select select "10"
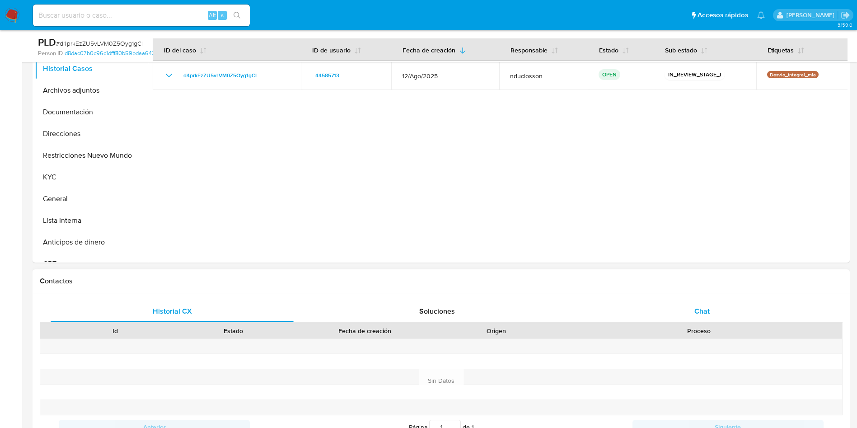
click at [698, 315] on span "Chat" at bounding box center [701, 311] width 15 height 10
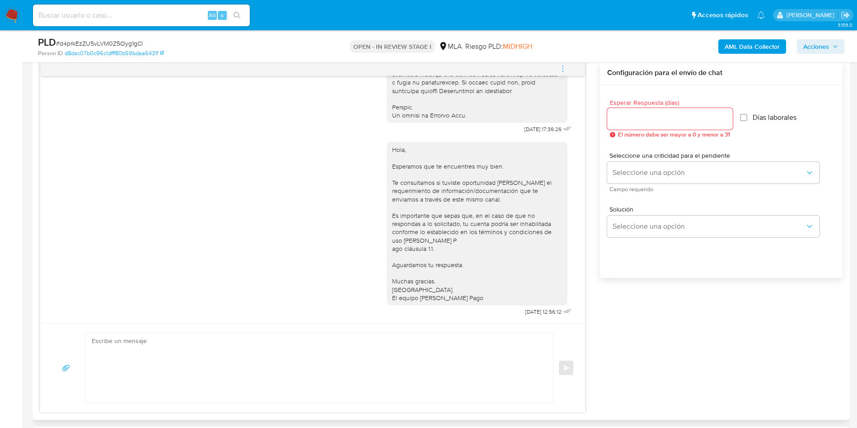
scroll to position [542, 0]
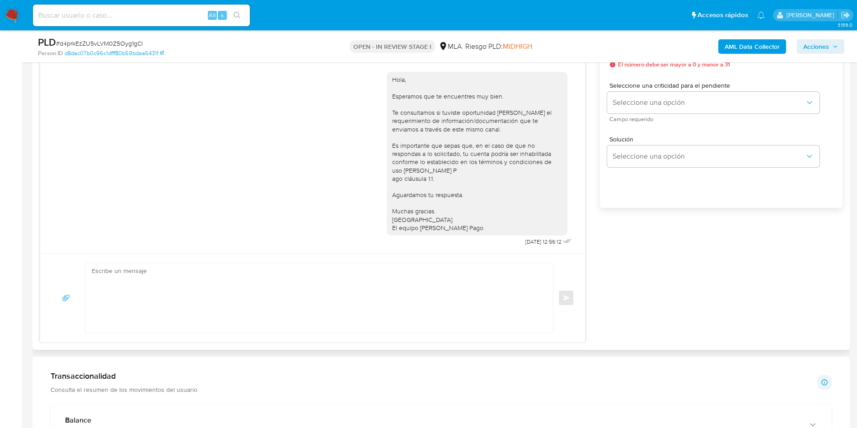
click at [276, 263] on textarea at bounding box center [317, 298] width 450 height 70
paste textarea "Hola Victor, En función de las operaciones registradas en tu cuenta de Mercado …"
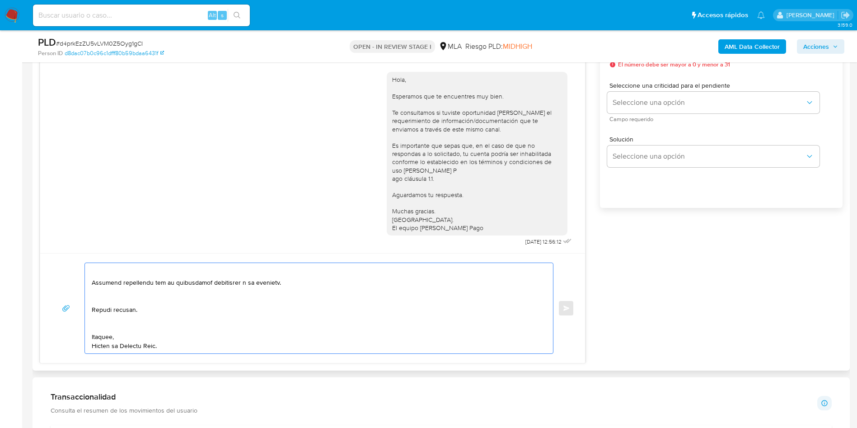
click at [100, 325] on textarea at bounding box center [317, 308] width 450 height 90
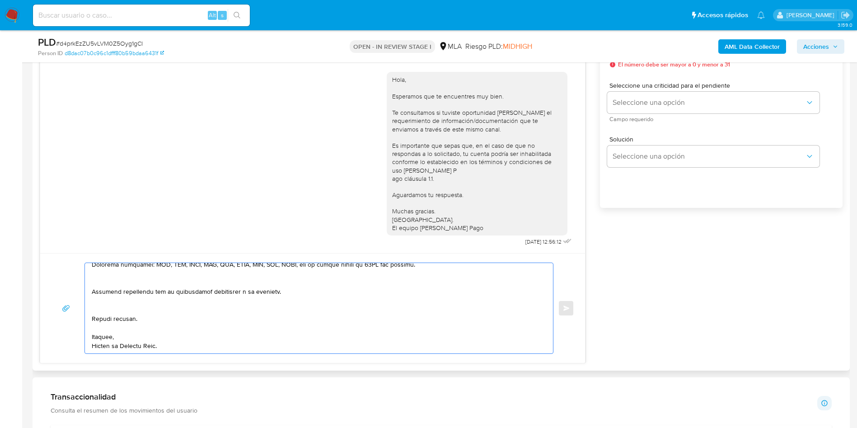
click at [101, 308] on textarea at bounding box center [317, 308] width 450 height 90
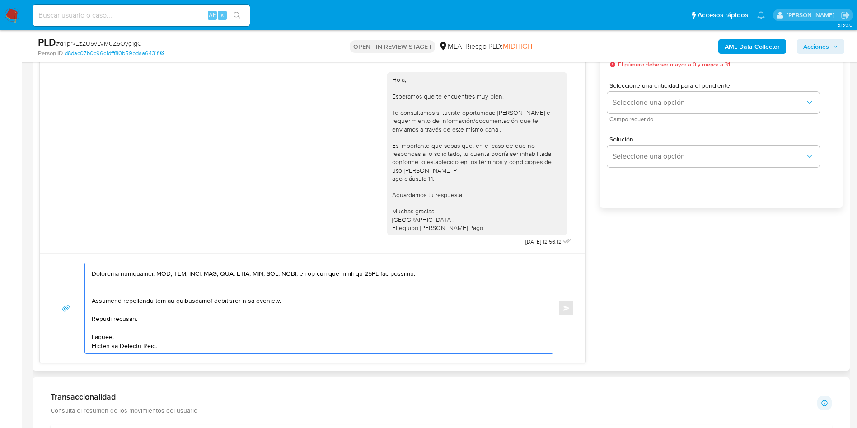
click at [104, 291] on textarea at bounding box center [317, 308] width 450 height 90
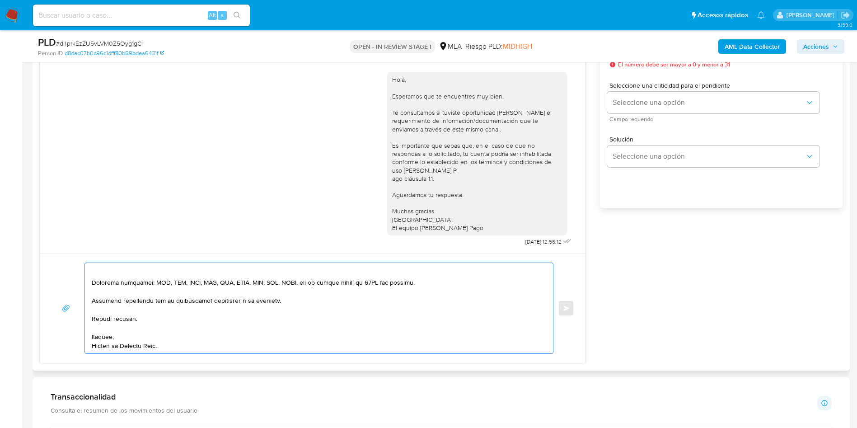
scroll to position [228, 0]
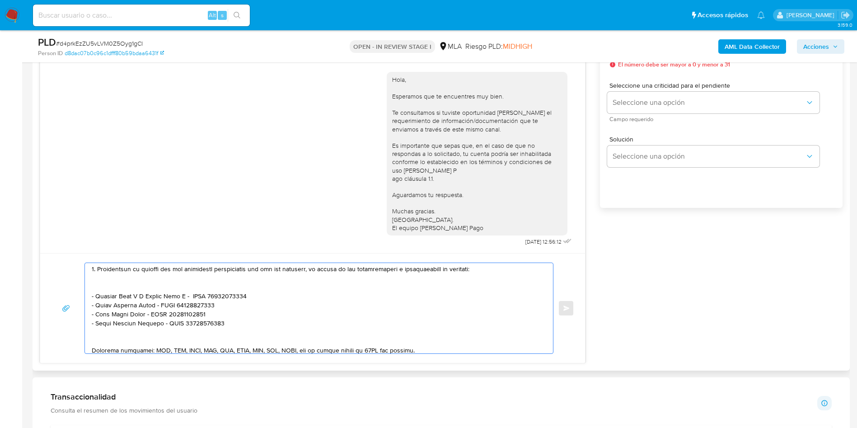
click at [111, 343] on textarea at bounding box center [317, 308] width 450 height 90
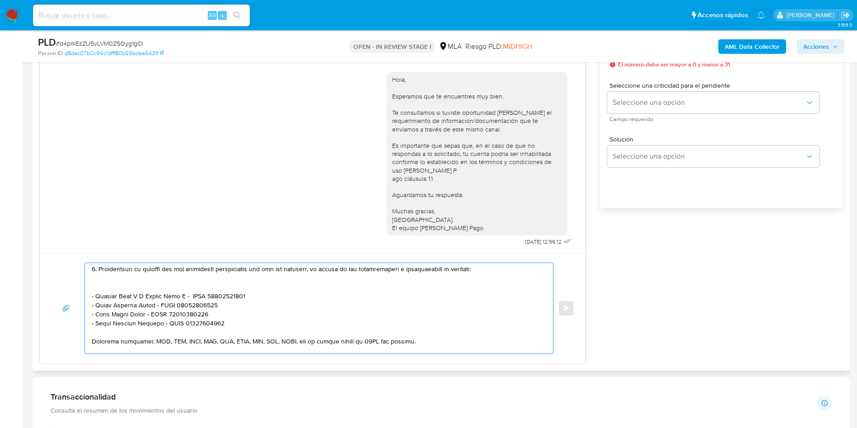
click at [122, 287] on textarea at bounding box center [317, 308] width 450 height 90
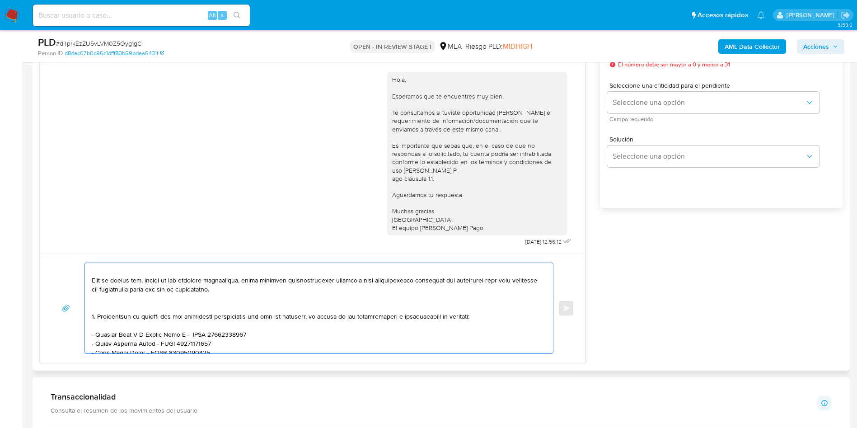
scroll to position [160, 0]
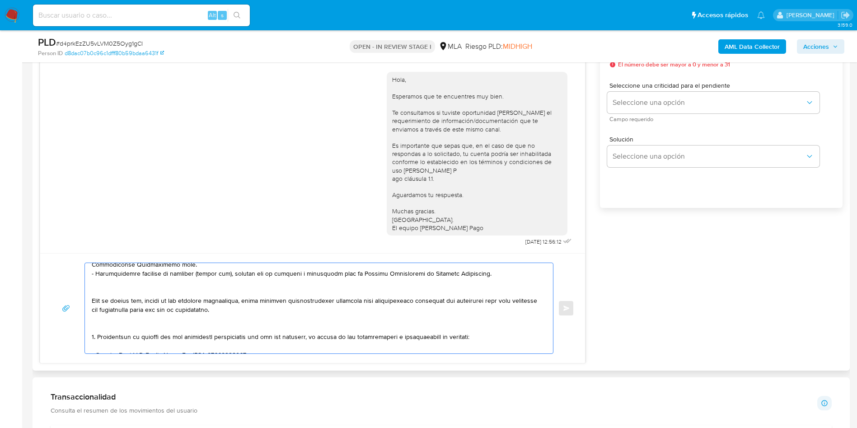
click at [120, 326] on textarea at bounding box center [317, 308] width 450 height 90
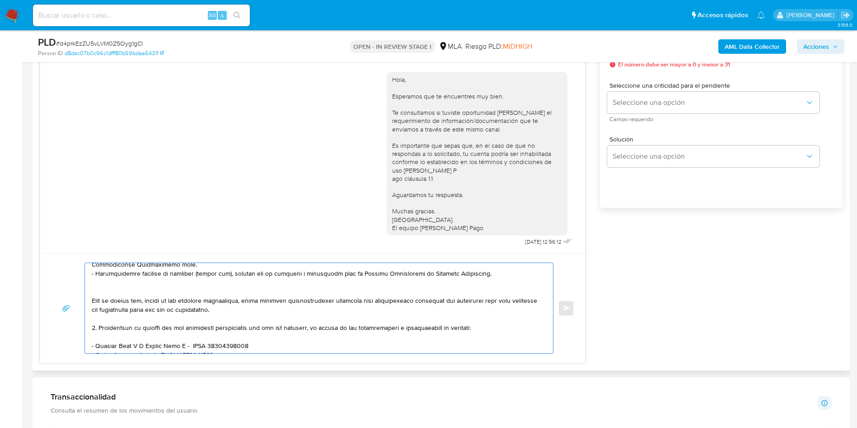
click at [117, 288] on textarea at bounding box center [317, 308] width 450 height 90
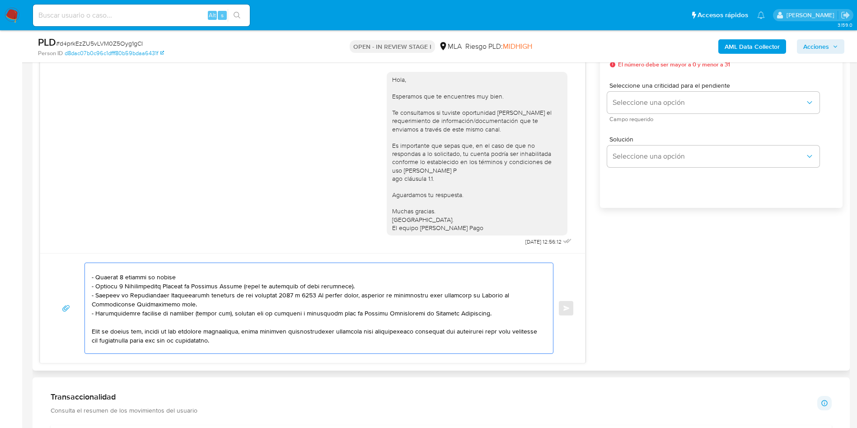
scroll to position [92, 0]
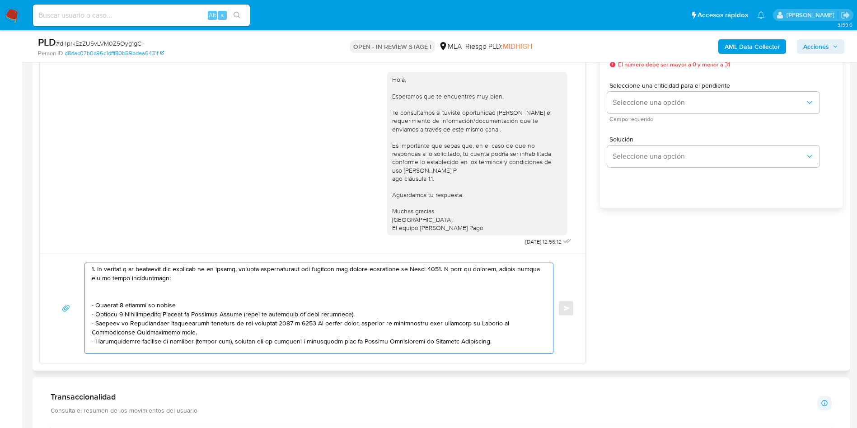
drag, startPoint x: 112, startPoint y: 301, endPoint x: 108, endPoint y: 297, distance: 5.4
click at [108, 297] on textarea at bounding box center [317, 308] width 450 height 90
click at [98, 293] on textarea at bounding box center [317, 308] width 450 height 90
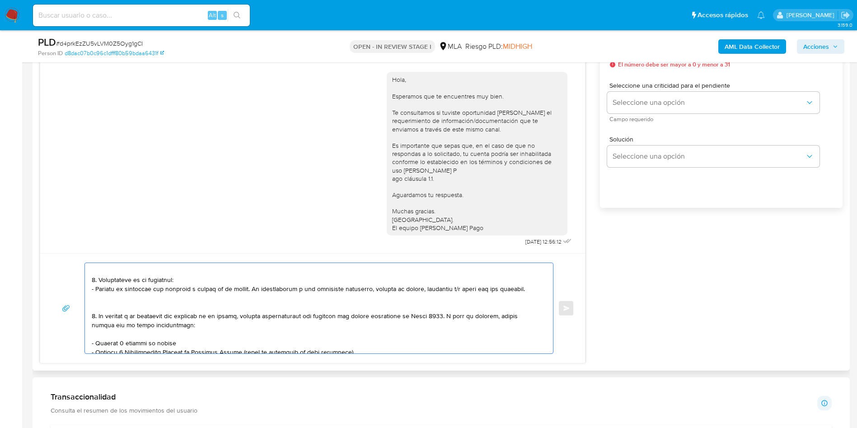
scroll to position [24, 0]
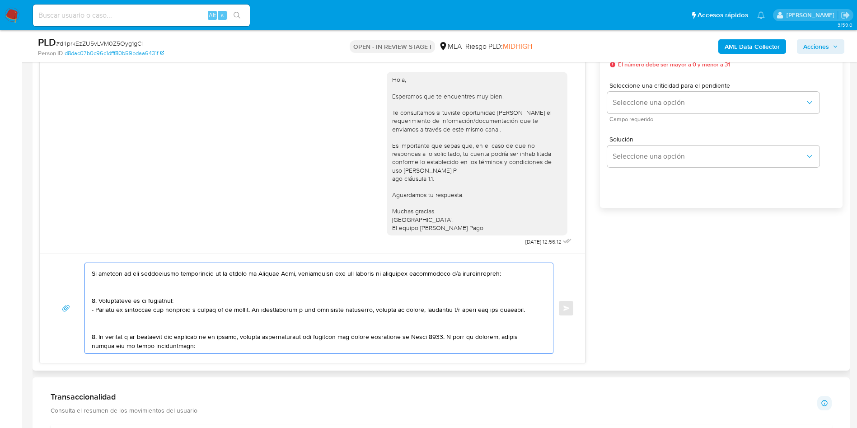
click at [117, 323] on textarea at bounding box center [317, 308] width 450 height 90
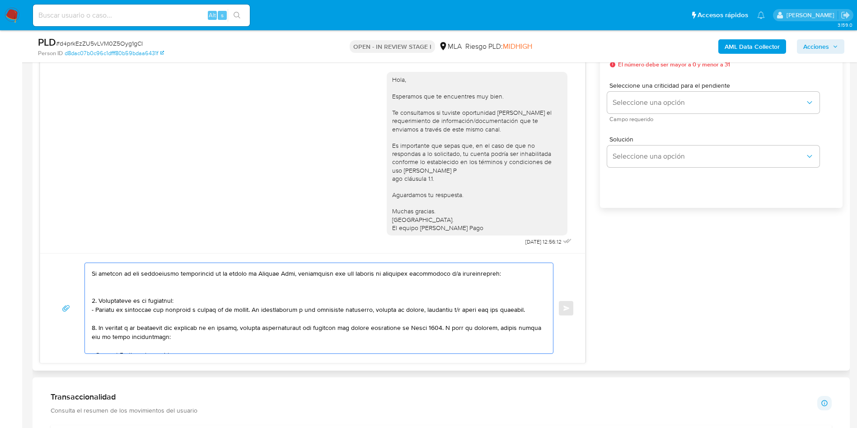
click at [106, 291] on textarea at bounding box center [317, 308] width 450 height 90
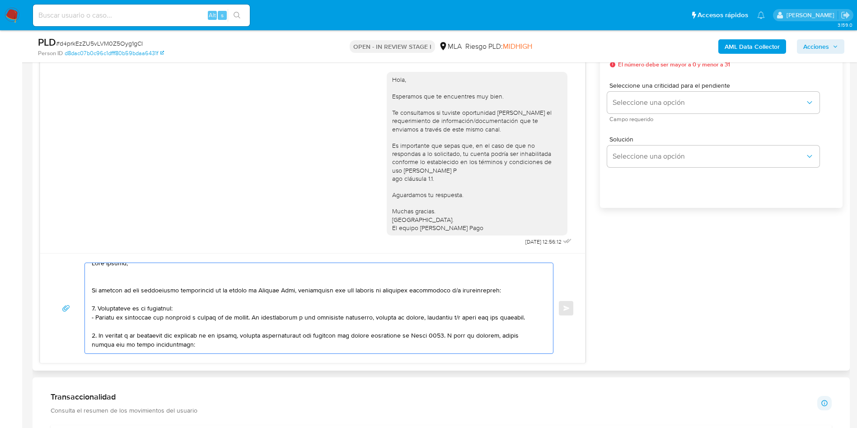
scroll to position [0, 0]
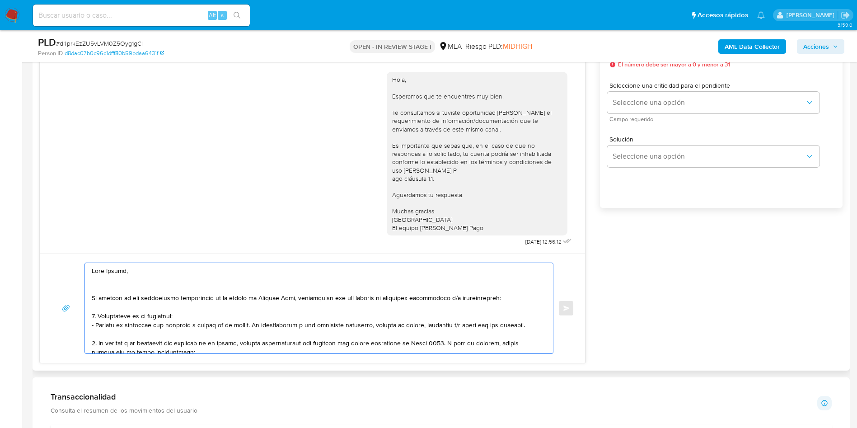
click at [108, 287] on textarea at bounding box center [317, 308] width 450 height 90
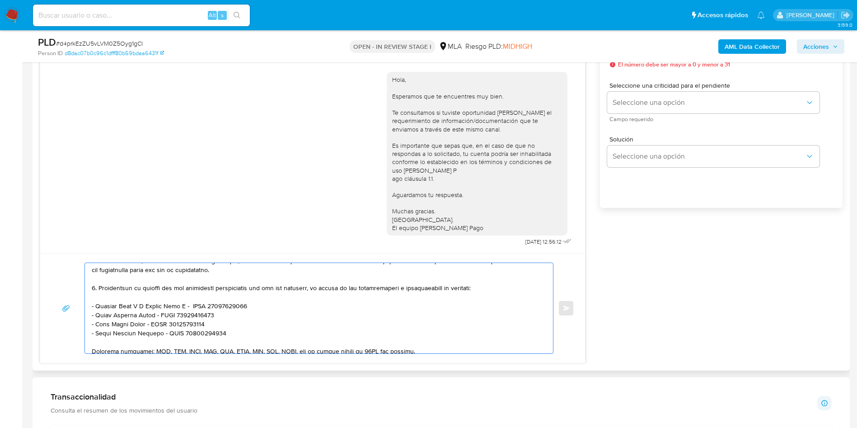
scroll to position [136, 0]
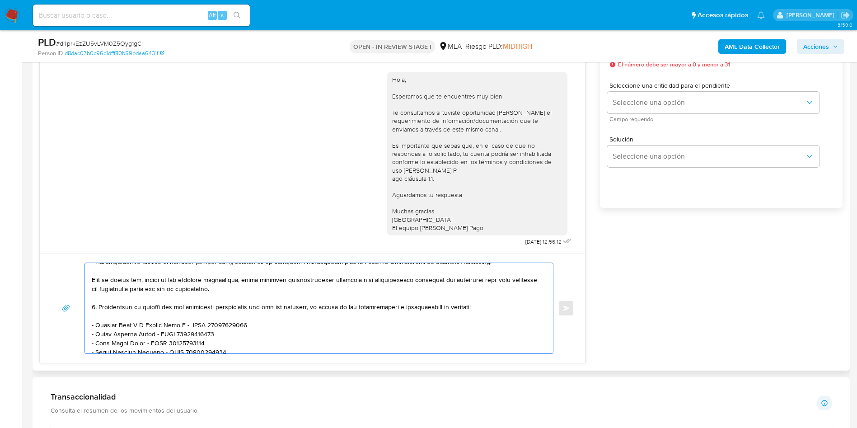
drag, startPoint x: 244, startPoint y: 330, endPoint x: 187, endPoint y: 325, distance: 57.6
click at [187, 325] on textarea at bounding box center [317, 308] width 450 height 90
drag, startPoint x: 187, startPoint y: 323, endPoint x: 239, endPoint y: 322, distance: 52.0
click at [239, 322] on textarea at bounding box center [317, 308] width 450 height 90
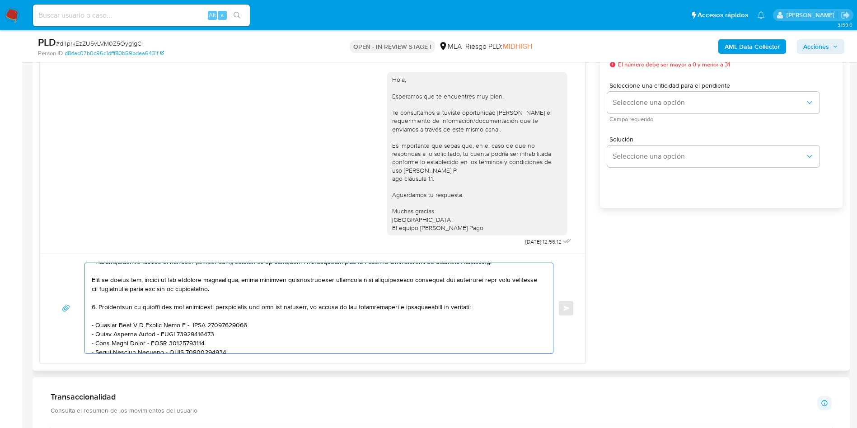
click at [224, 324] on textarea at bounding box center [317, 308] width 450 height 90
type textarea "Hola Victor, En función de las operaciones registradas en tu cuenta de Mercado …"
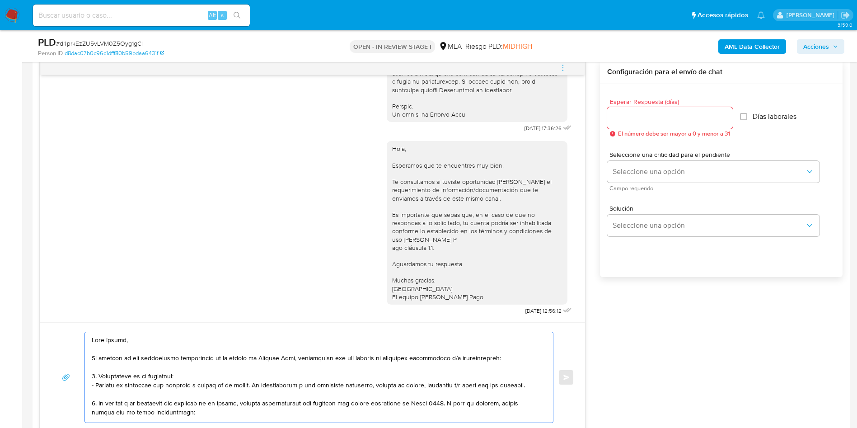
scroll to position [407, 0]
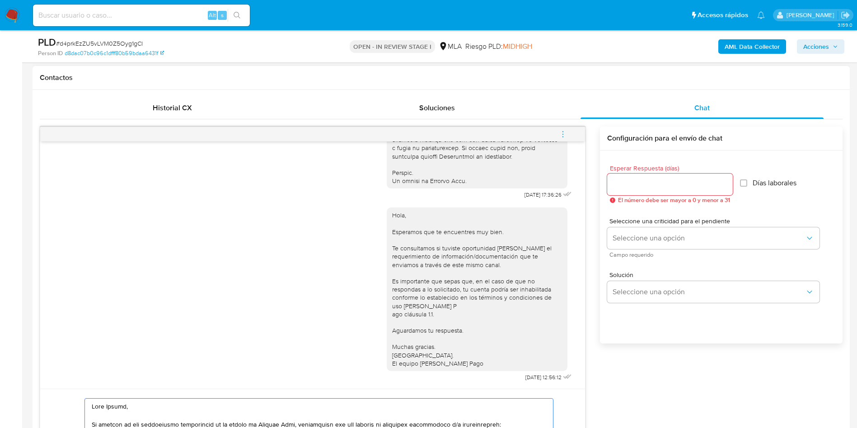
click at [647, 181] on input "Esperar Respuesta (días)" at bounding box center [670, 184] width 126 height 12
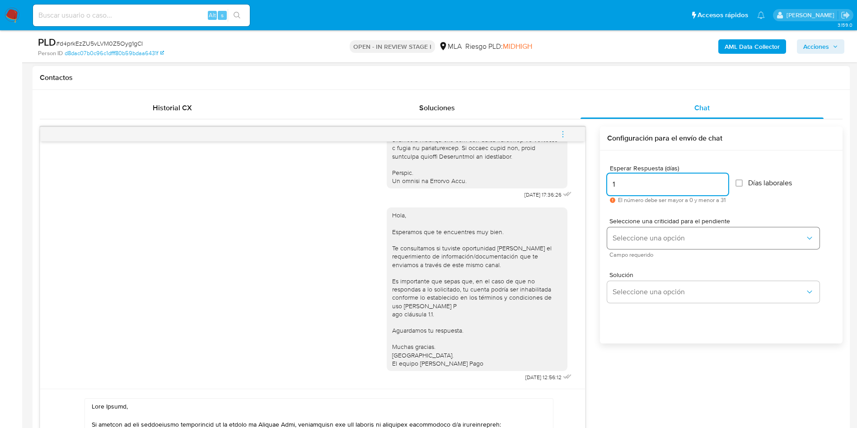
type input "1"
click at [619, 236] on span "Seleccione una opción" at bounding box center [709, 238] width 192 height 9
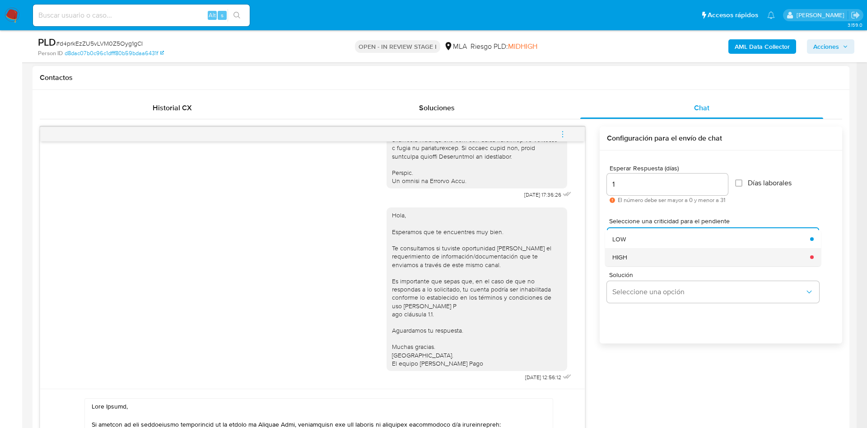
click at [643, 253] on div "HIGH" at bounding box center [709, 257] width 192 height 18
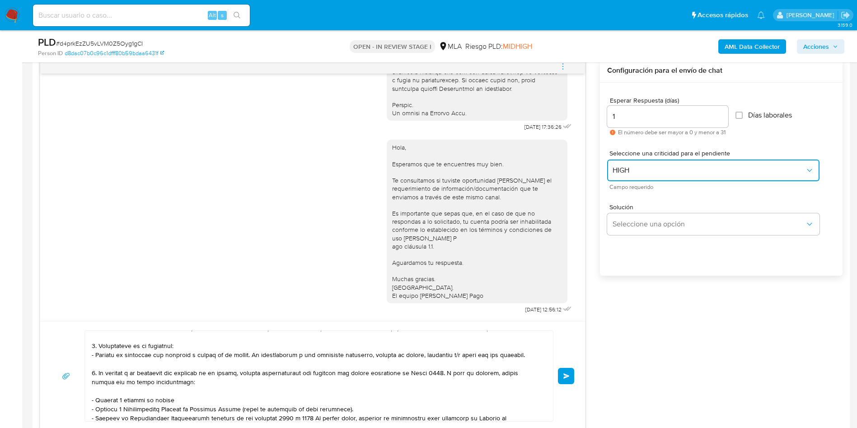
scroll to position [0, 0]
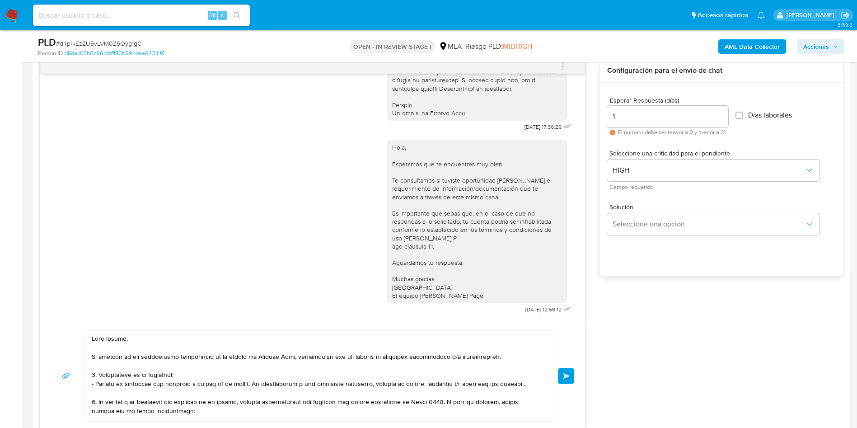
click at [564, 373] on span "Enviar" at bounding box center [566, 375] width 6 height 5
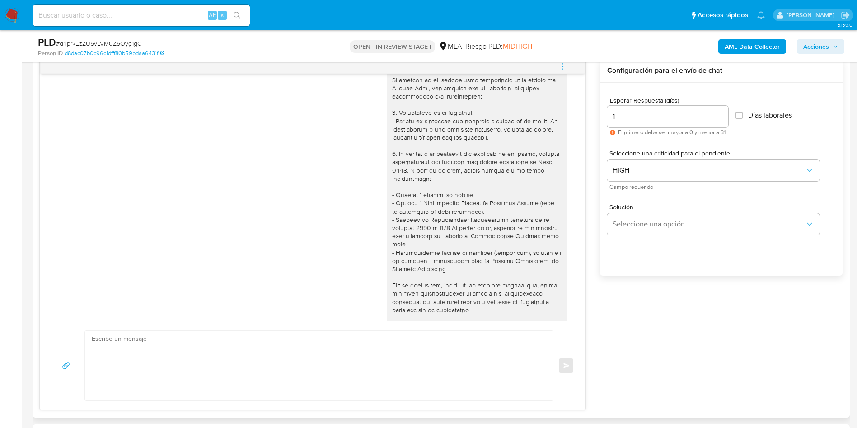
scroll to position [909, 0]
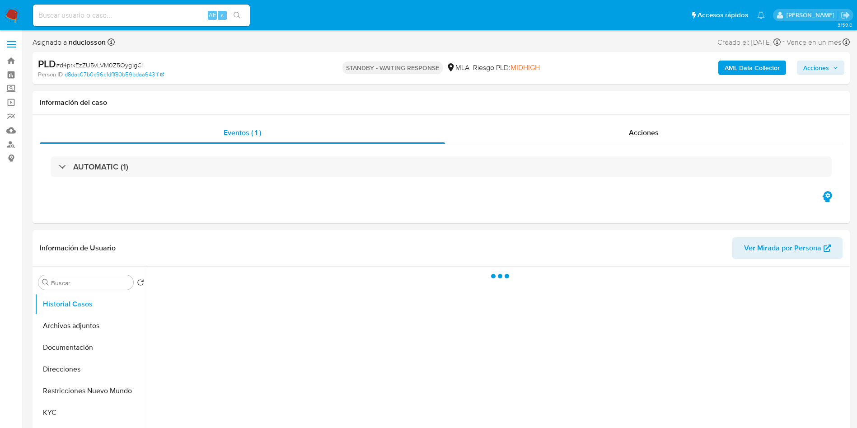
select select "10"
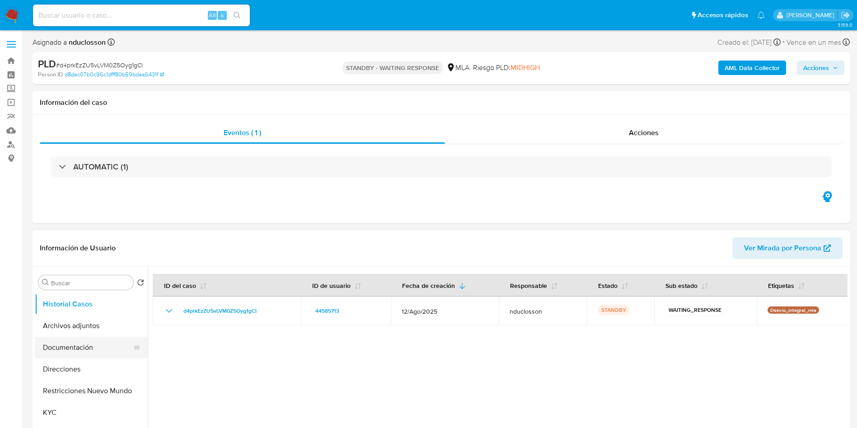
click at [73, 345] on button "Documentación" at bounding box center [88, 348] width 106 height 22
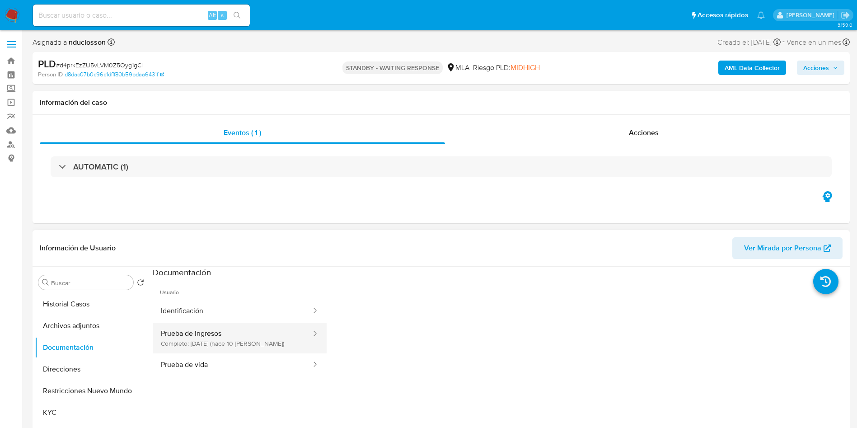
click at [259, 341] on button "Prueba de ingresos Completo: [DATE] (hace 10 [PERSON_NAME])" at bounding box center [232, 338] width 159 height 31
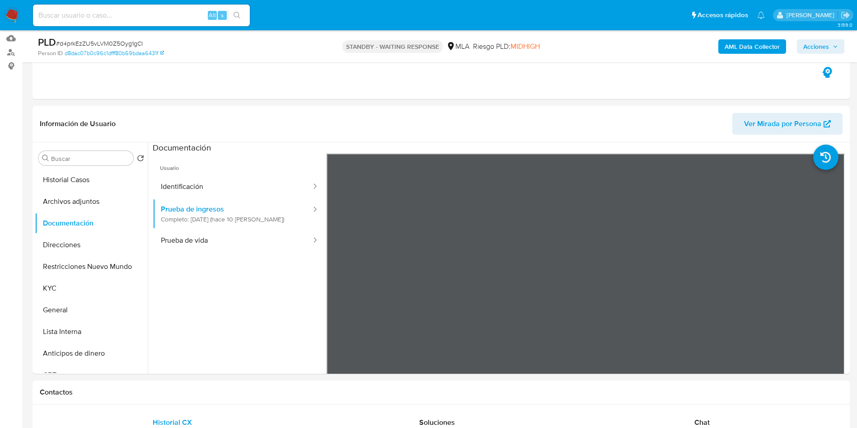
scroll to position [68, 0]
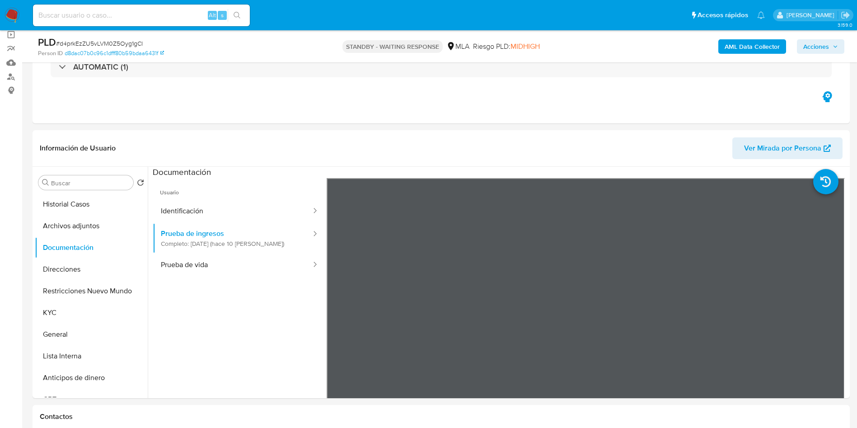
click at [82, 21] on div "Alt s" at bounding box center [141, 16] width 217 height 22
click at [81, 18] on input at bounding box center [141, 15] width 217 height 12
paste input "2EpfenX581O0XLz37CTJwmlj"
type input "2EpfenX581O0XLz37CTJwmlj"
click at [233, 16] on button "search-icon" at bounding box center [237, 15] width 19 height 13
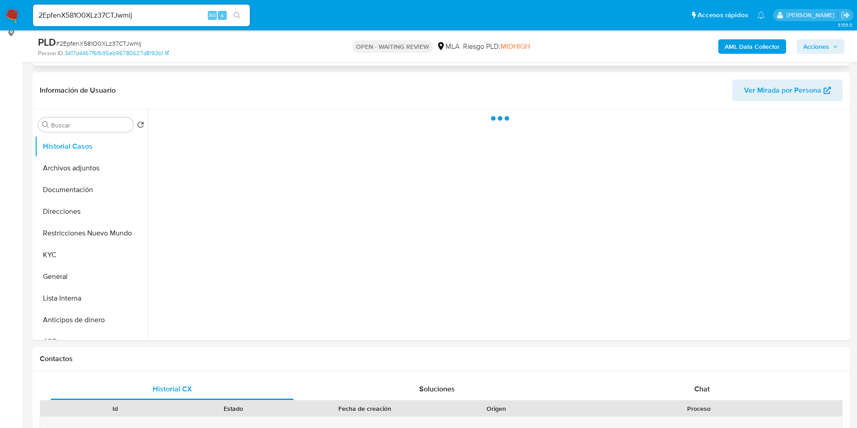
scroll to position [136, 0]
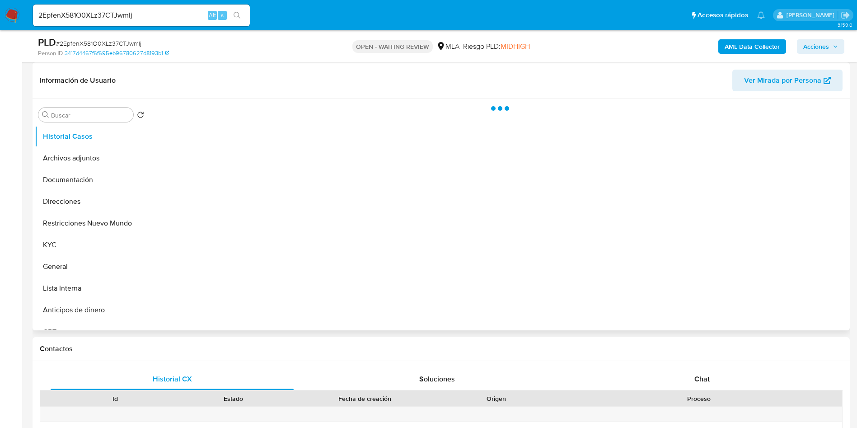
select select "10"
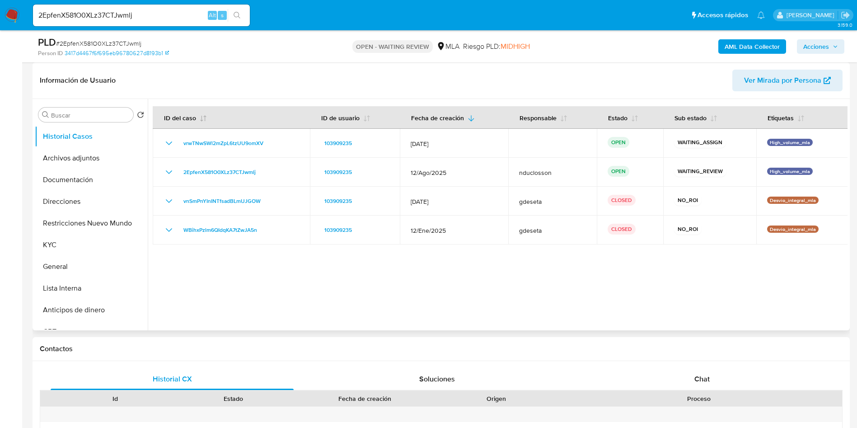
scroll to position [203, 0]
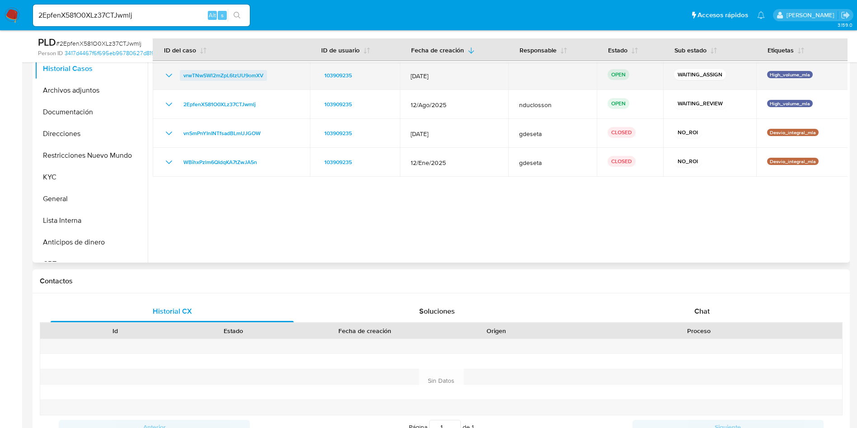
click at [223, 72] on span "vrwTNwSWl2mZpL6tzUU9omXV" at bounding box center [223, 75] width 80 height 11
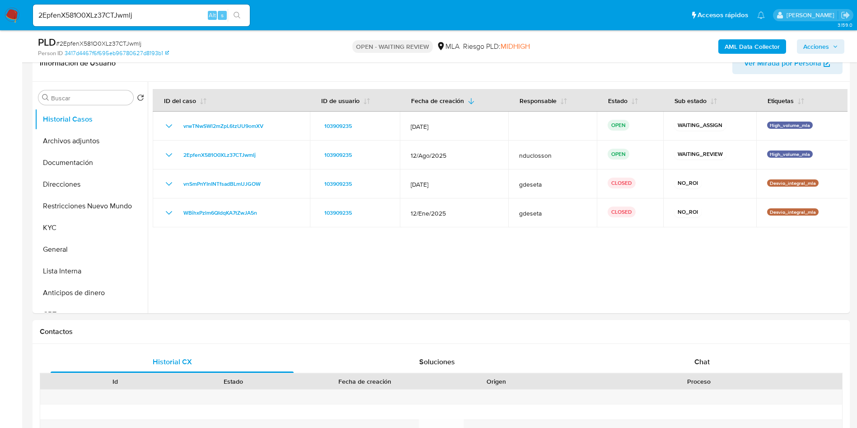
scroll to position [136, 0]
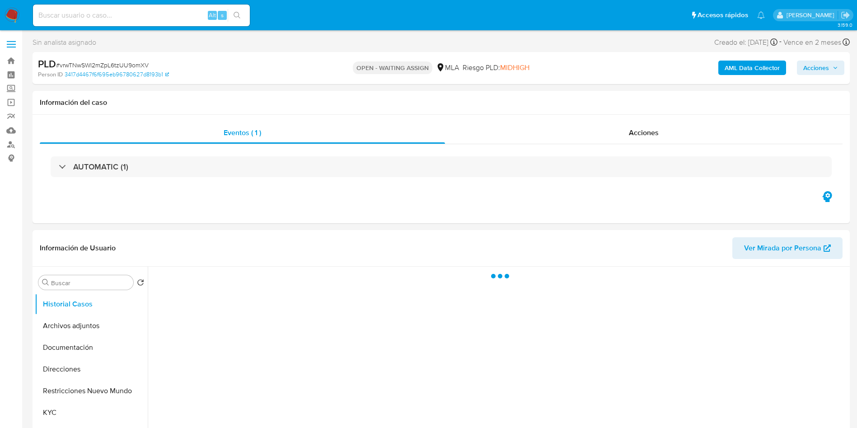
select select "10"
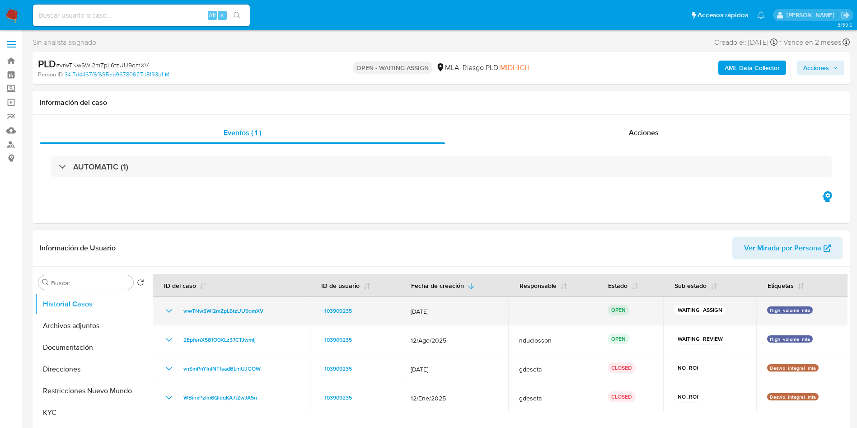
drag, startPoint x: 280, startPoint y: 312, endPoint x: 169, endPoint y: 307, distance: 110.8
click at [169, 307] on div "vrwTNwSWl2mZpL6tzUU9omXV" at bounding box center [232, 310] width 136 height 11
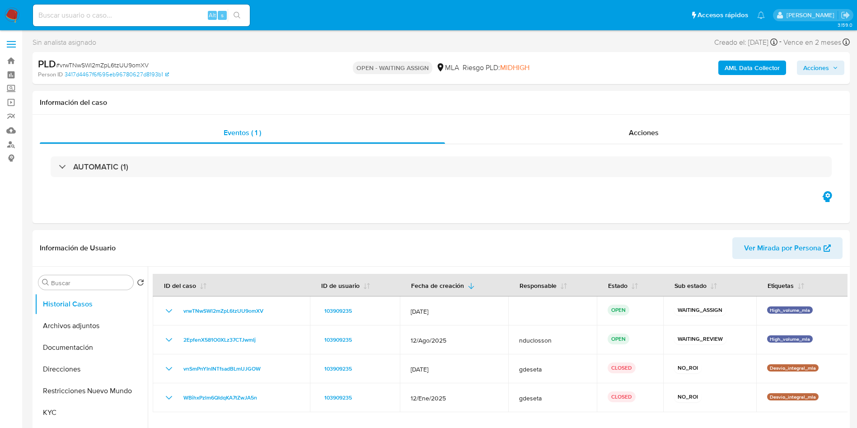
click at [825, 68] on span "Acciones" at bounding box center [816, 68] width 26 height 14
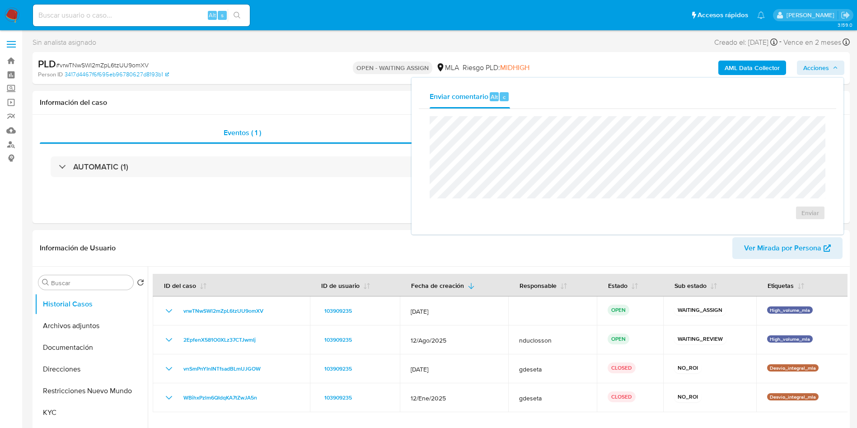
click at [825, 68] on span "Acciones" at bounding box center [816, 68] width 26 height 14
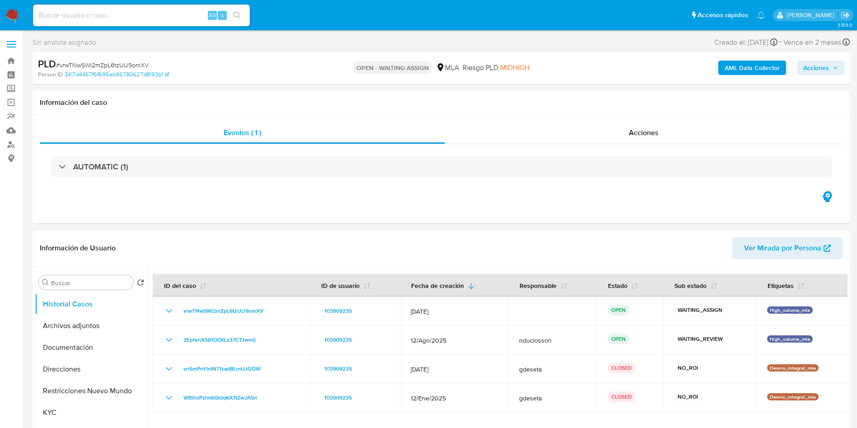
click at [108, 61] on span "# vrwTNwSWl2mZpL6tzUU9omXV" at bounding box center [102, 65] width 93 height 9
copy span "vrwTNwSWl2mZpL6tzUU9omXV"
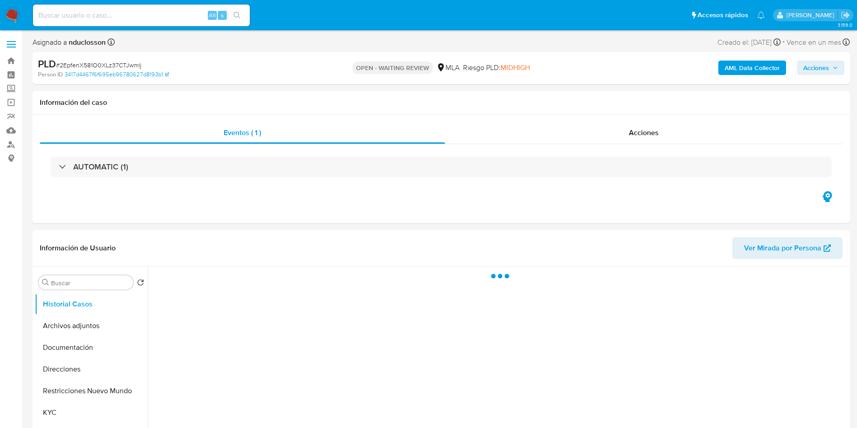
select select "10"
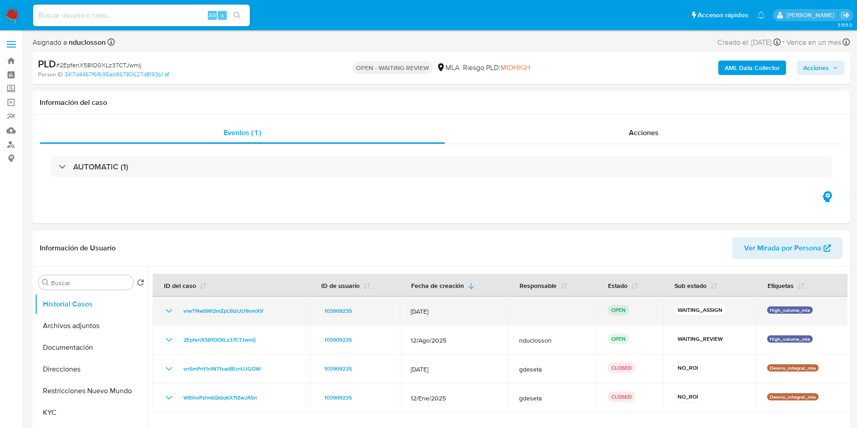
drag, startPoint x: 258, startPoint y: 309, endPoint x: 182, endPoint y: 304, distance: 77.0
click at [182, 304] on td "vrwTNwSWl2mZpL6tzUU9omXV" at bounding box center [231, 310] width 157 height 29
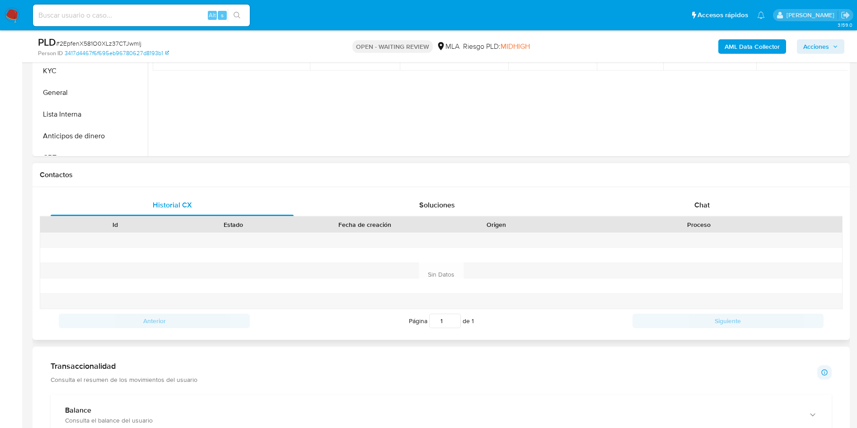
scroll to position [407, 0]
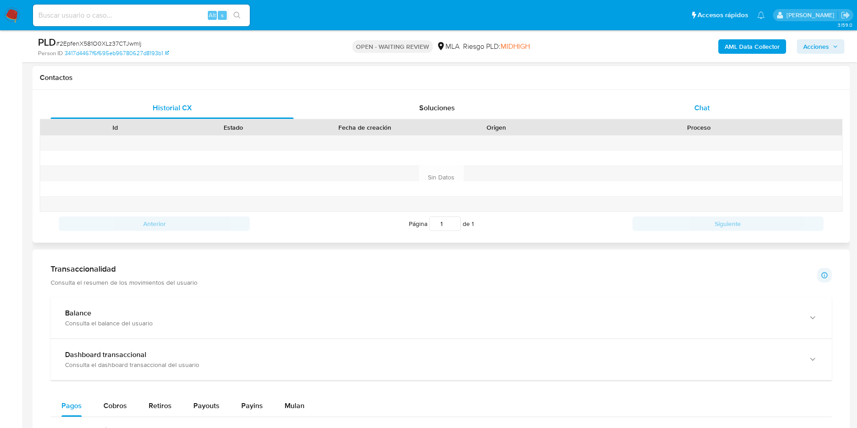
click at [689, 97] on div "Chat" at bounding box center [702, 108] width 243 height 22
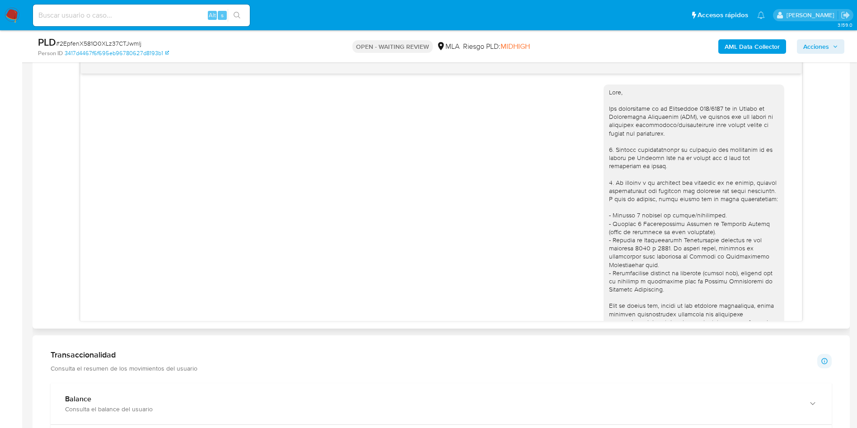
scroll to position [356, 0]
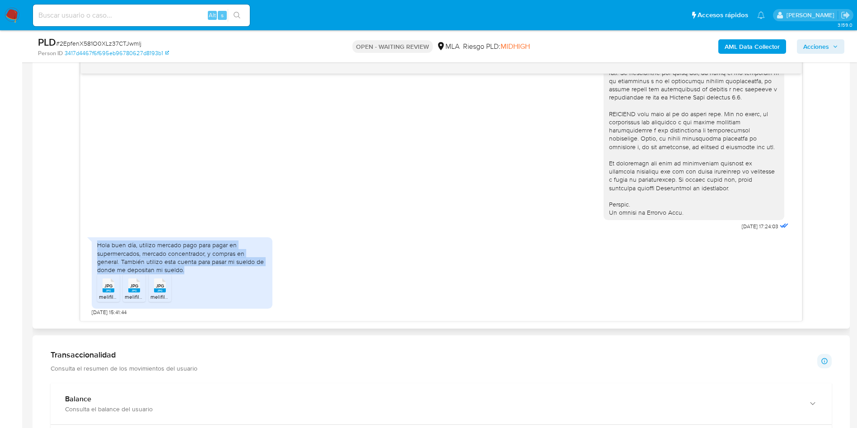
drag, startPoint x: 200, startPoint y: 270, endPoint x: 65, endPoint y: 239, distance: 138.5
click at [65, 239] on div "18/08/2025 17:24:03 Hola buen día, utilizo mercado pago para pagar en supermerc…" at bounding box center [441, 190] width 803 height 262
copy div "Hola buen día, utilizo mercado pago para pagar en supermercados, mercado concen…"
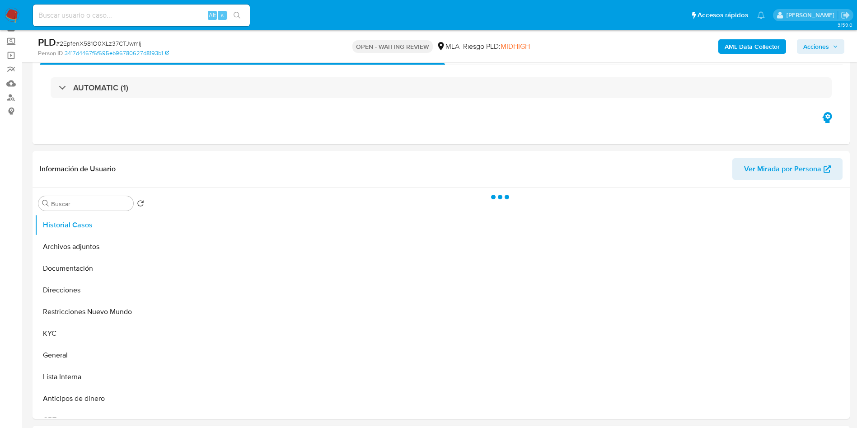
scroll to position [68, 0]
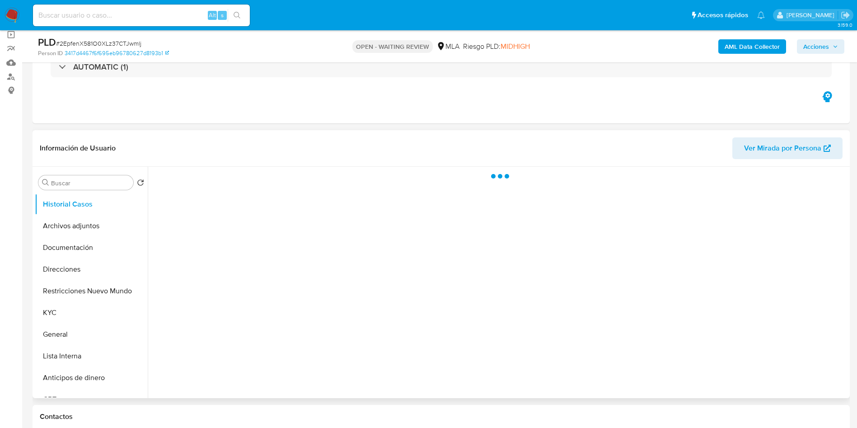
select select "10"
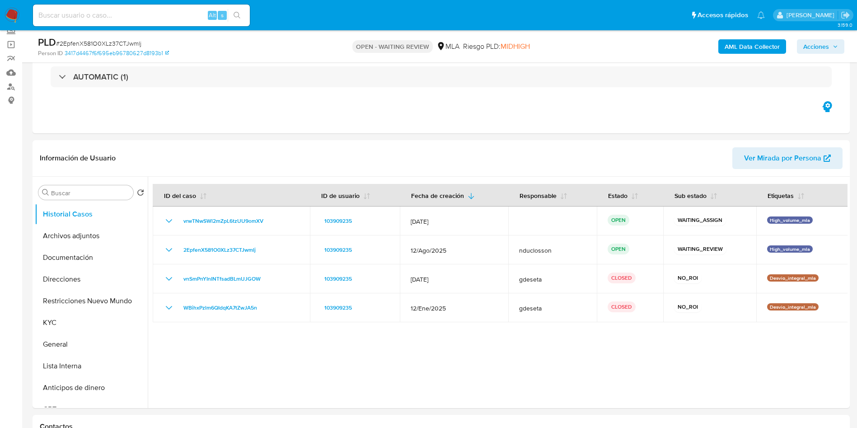
scroll to position [0, 0]
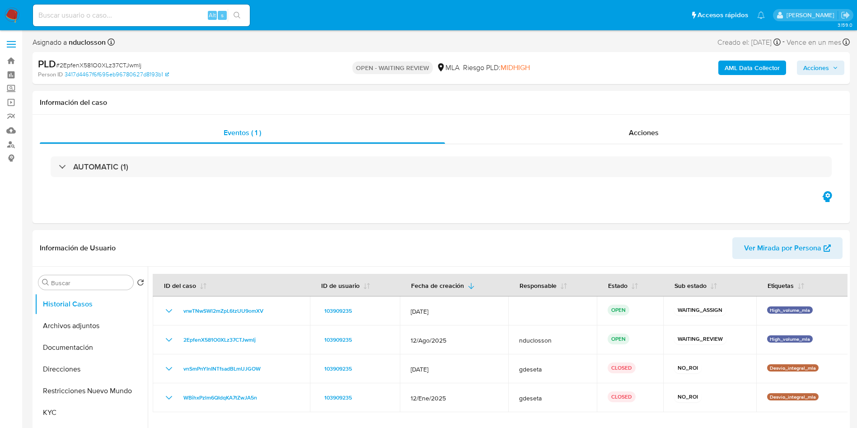
click at [108, 67] on span "# 2EpfenX581O0XLz37CTJwmlj" at bounding box center [98, 65] width 85 height 9
copy span "2EpfenX581O0XLz37CTJwmlj"
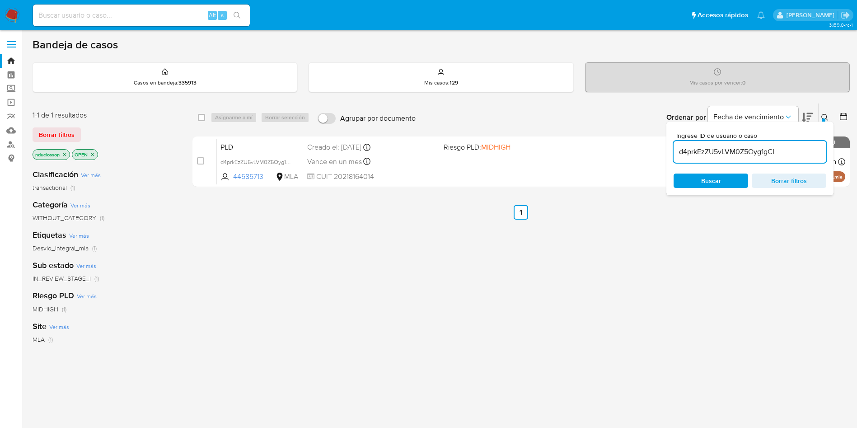
click at [701, 153] on input "d4prkEzZU5vLVM0Z5Oyg1gCI" at bounding box center [750, 152] width 153 height 12
paste input "vrwTNwSWl2mZpL6tzUU9omXV"
type input "vrwTNwSWl2mZpL6tzUU9omXV"
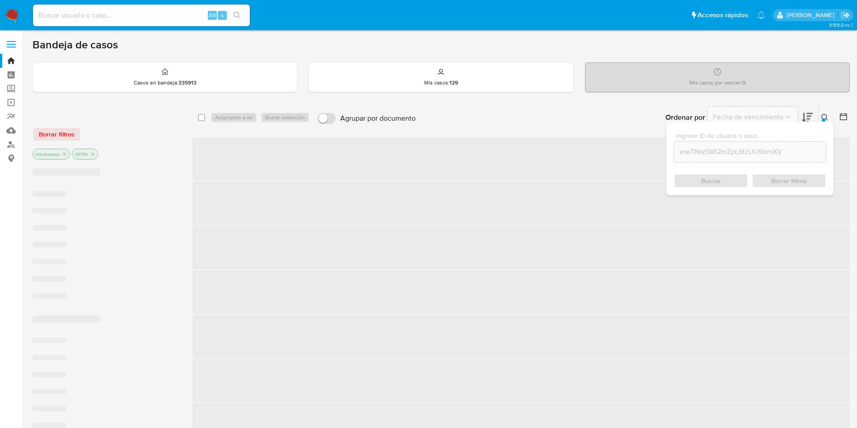
click at [699, 184] on div "Buscar Borrar filtros" at bounding box center [750, 180] width 153 height 14
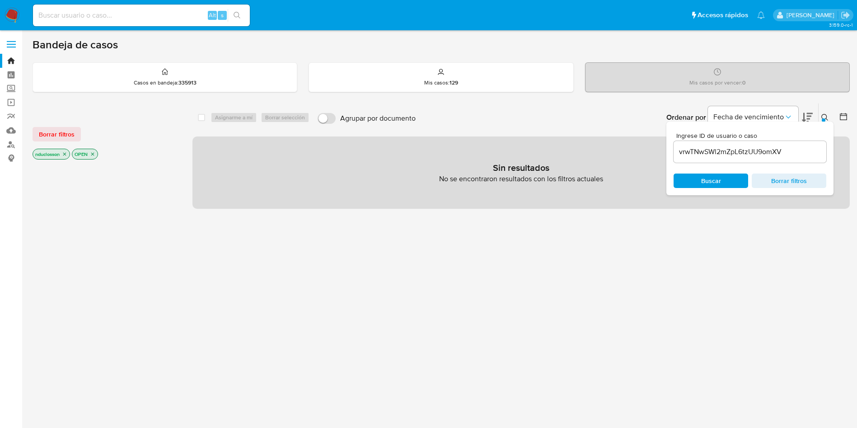
click at [62, 152] on p "nduclosson" at bounding box center [51, 154] width 37 height 10
click at [64, 151] on icon "close-filter" at bounding box center [64, 153] width 5 height 5
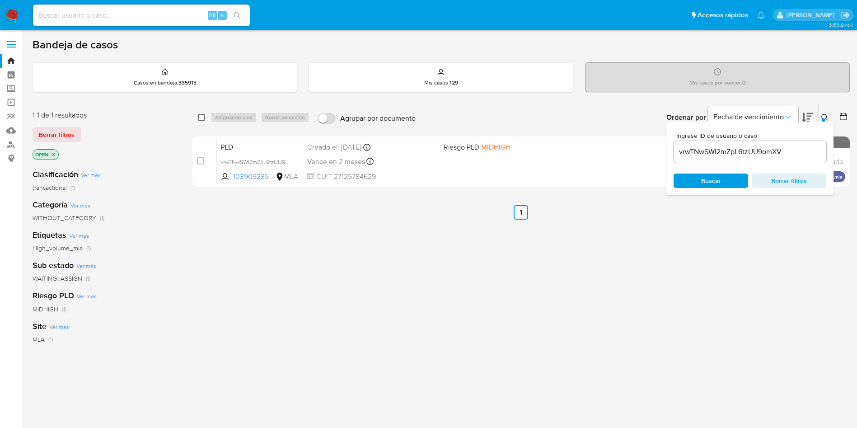
click at [198, 119] on input "checkbox" at bounding box center [201, 117] width 7 height 7
checkbox input "true"
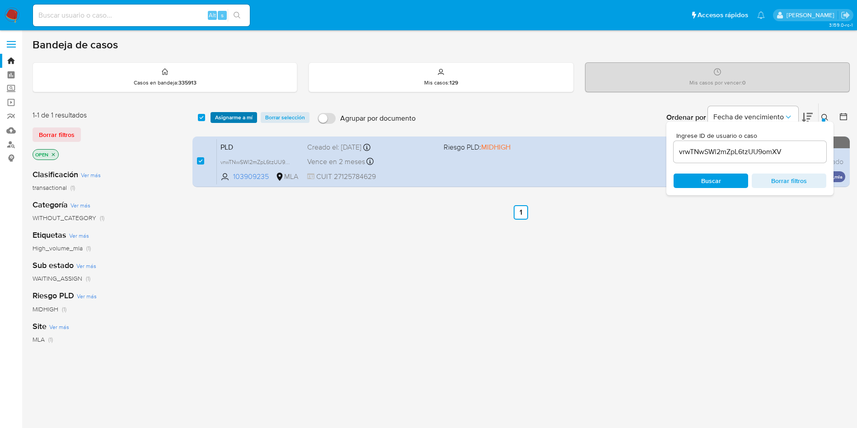
click at [231, 115] on span "Asignarme a mí" at bounding box center [233, 117] width 37 height 9
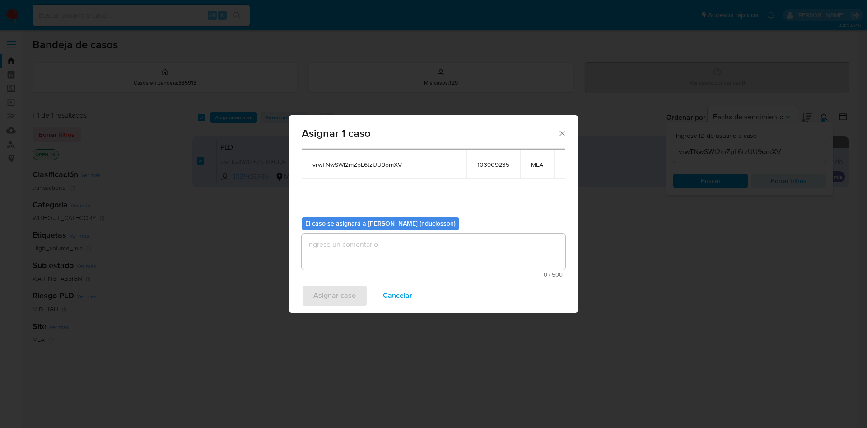
scroll to position [47, 0]
click at [366, 254] on textarea "assign-modal" at bounding box center [434, 251] width 264 height 36
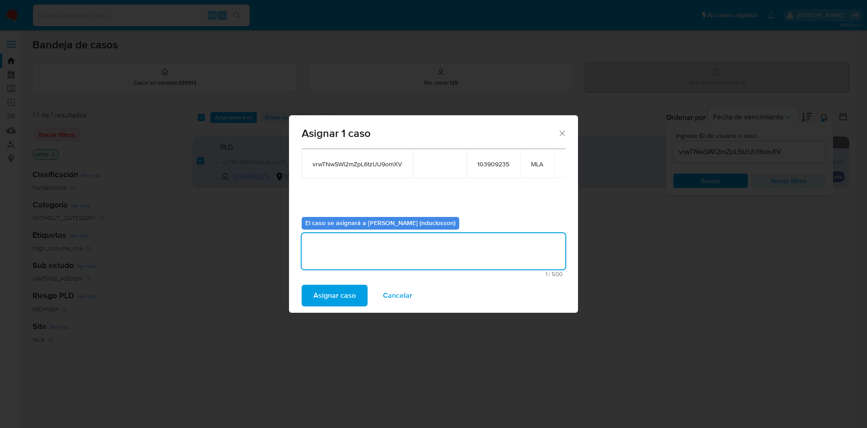
click at [323, 294] on span "Asignar caso" at bounding box center [335, 296] width 42 height 20
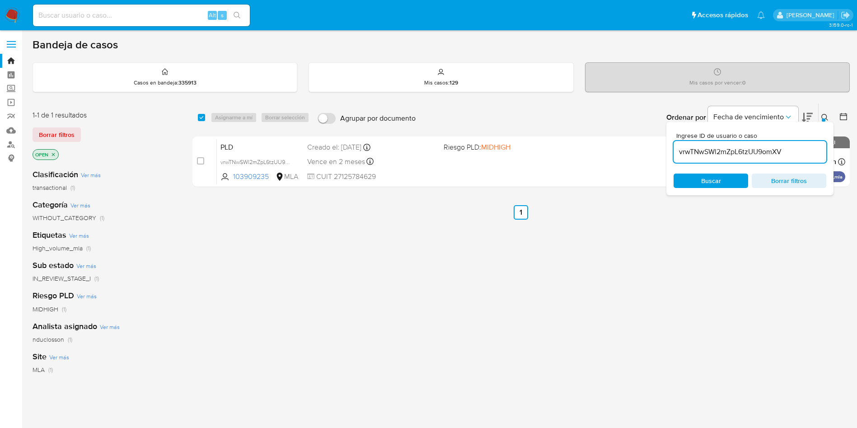
click at [704, 148] on input "vrwTNwSWl2mZpL6tzUU9omXV" at bounding box center [750, 152] width 153 height 12
paste input "2EpfenX581O0XLz37CTJwmlj"
type input "2EpfenX581O0XLz37CTJwmlj"
click at [703, 181] on span "Buscar" at bounding box center [711, 180] width 20 height 14
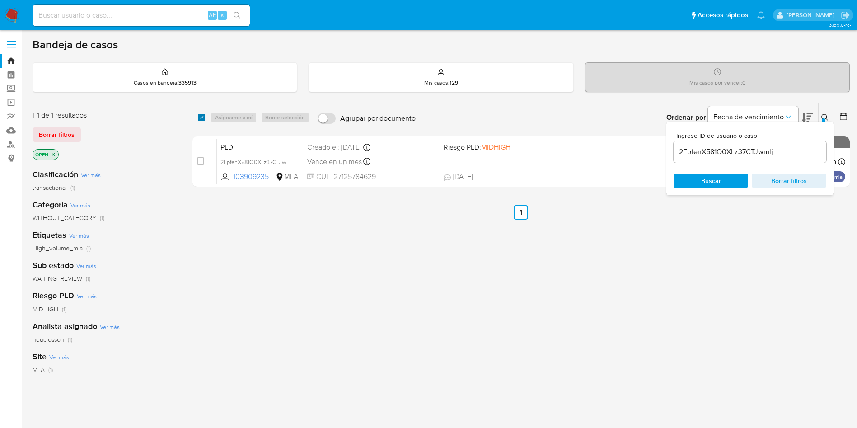
click at [200, 114] on input "checkbox" at bounding box center [201, 117] width 7 height 7
checkbox input "true"
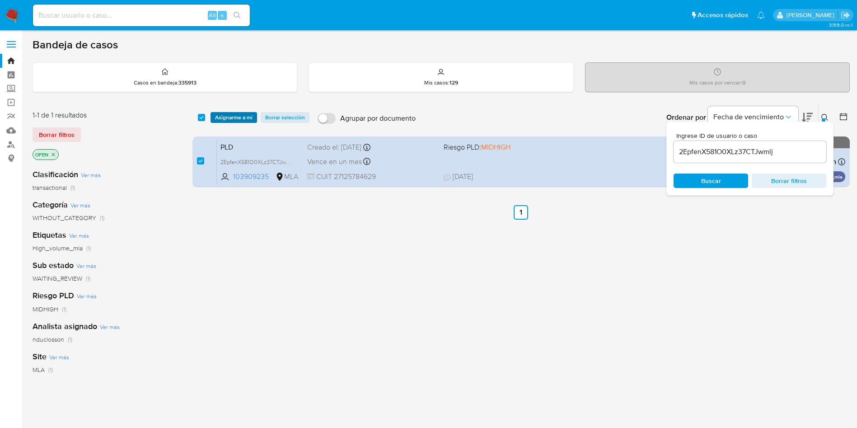
click at [228, 122] on span "Asignarme a mí" at bounding box center [233, 117] width 37 height 9
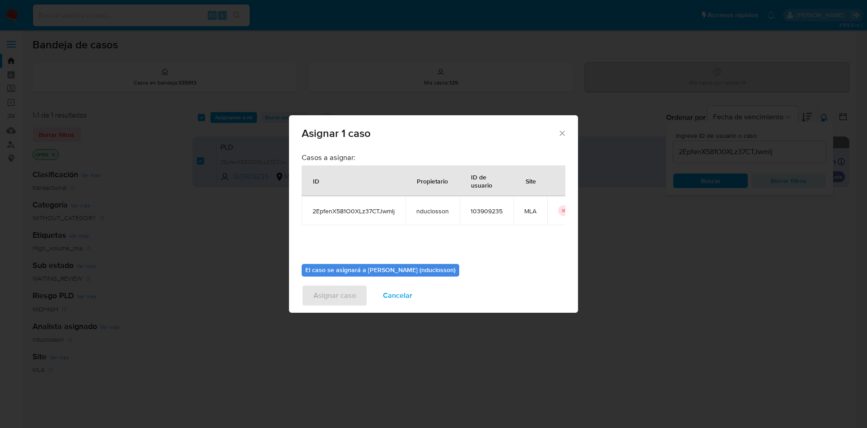
scroll to position [47, 0]
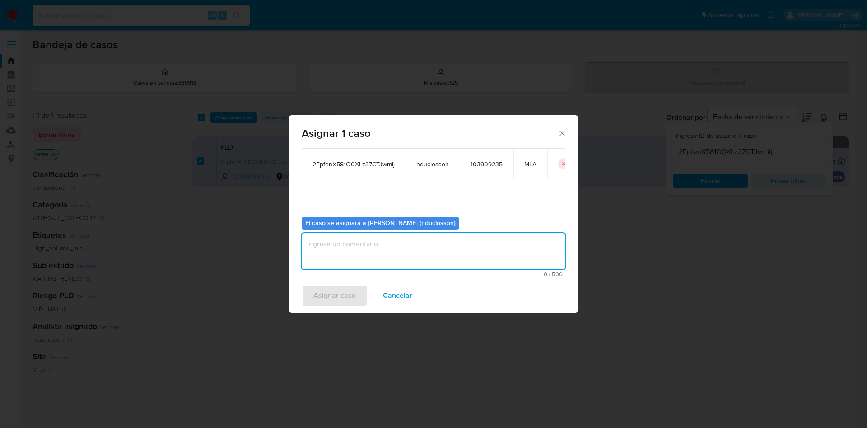
click at [357, 244] on textarea "assign-modal" at bounding box center [434, 251] width 264 height 36
click at [342, 296] on span "Asignar caso" at bounding box center [335, 296] width 42 height 20
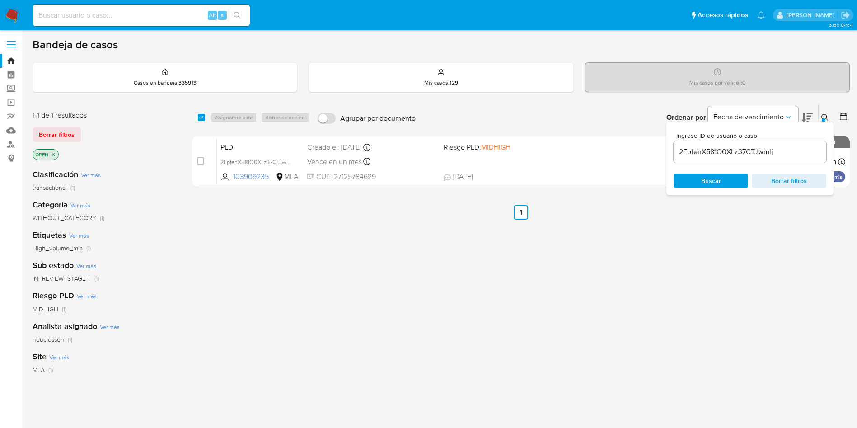
click at [718, 147] on input "2EpfenX581O0XLz37CTJwmlj" at bounding box center [750, 152] width 153 height 12
click at [203, 116] on input "checkbox" at bounding box center [201, 117] width 7 height 7
checkbox input "true"
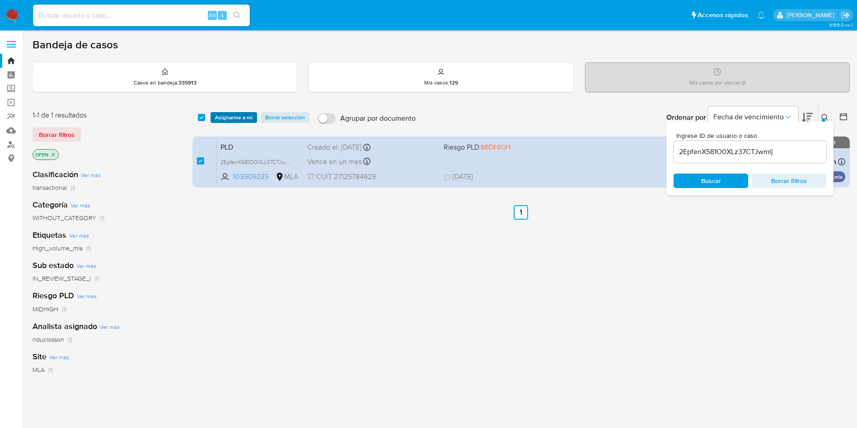
click at [230, 115] on span "Asignarme a mí" at bounding box center [233, 117] width 37 height 9
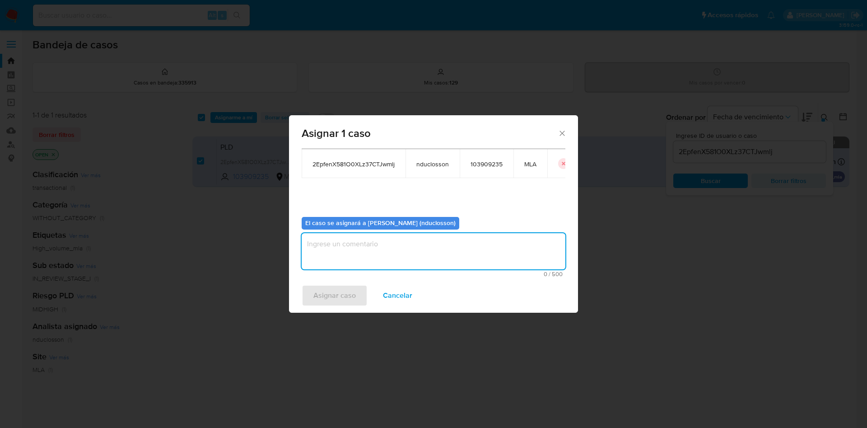
click at [353, 242] on textarea "assign-modal" at bounding box center [434, 251] width 264 height 36
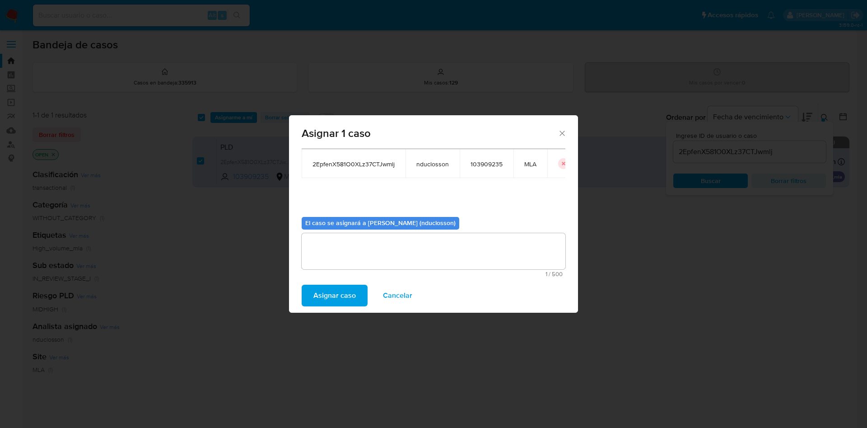
click at [334, 295] on span "Asignar caso" at bounding box center [335, 296] width 42 height 20
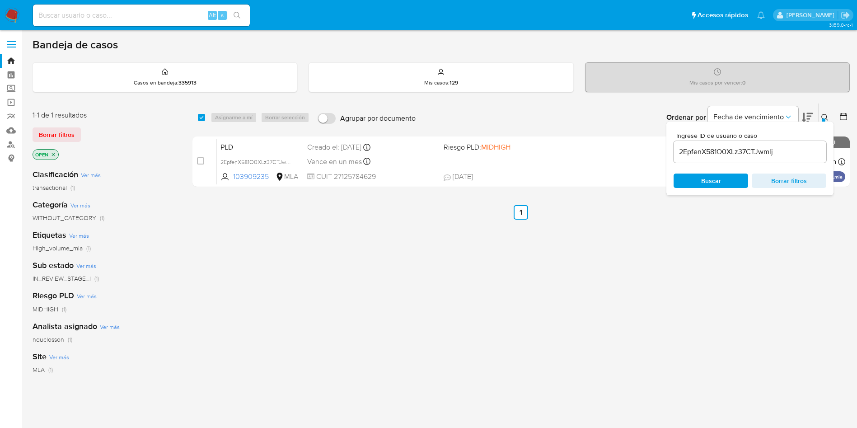
click at [147, 23] on div "Alt s" at bounding box center [141, 16] width 217 height 22
click at [145, 5] on div "Alt s" at bounding box center [141, 16] width 217 height 22
click at [145, 14] on input at bounding box center [141, 15] width 217 height 12
paste input "VR0gUekBSdKurhlysiKBg0x6"
type input "VR0gUekBSdKurhlysiKBg0x6"
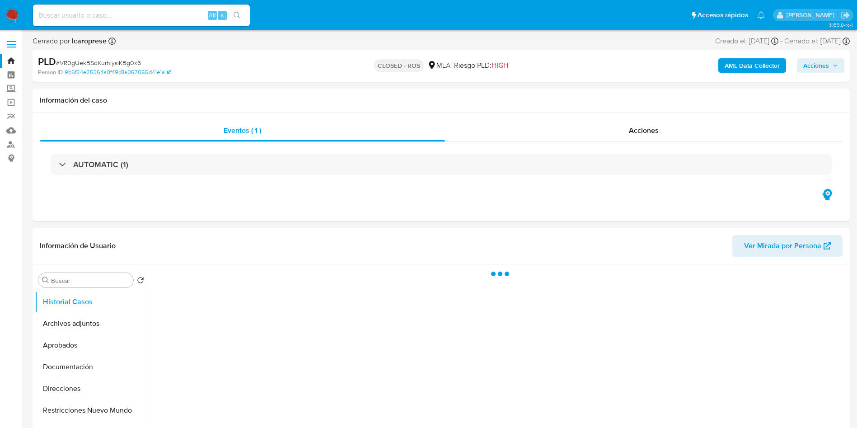
select select "10"
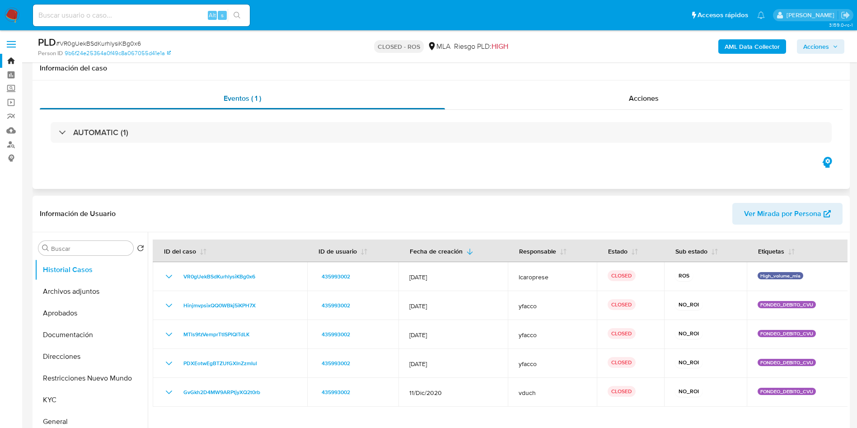
scroll to position [68, 0]
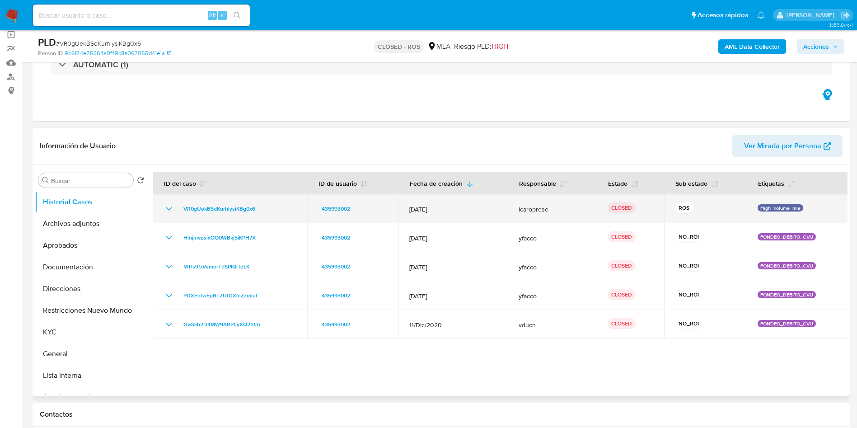
click at [162, 203] on td "VR0gUekBSdKurhlysiKBg0x6" at bounding box center [230, 208] width 155 height 29
click at [167, 210] on icon "Mostrar/Ocultar" at bounding box center [169, 208] width 11 height 11
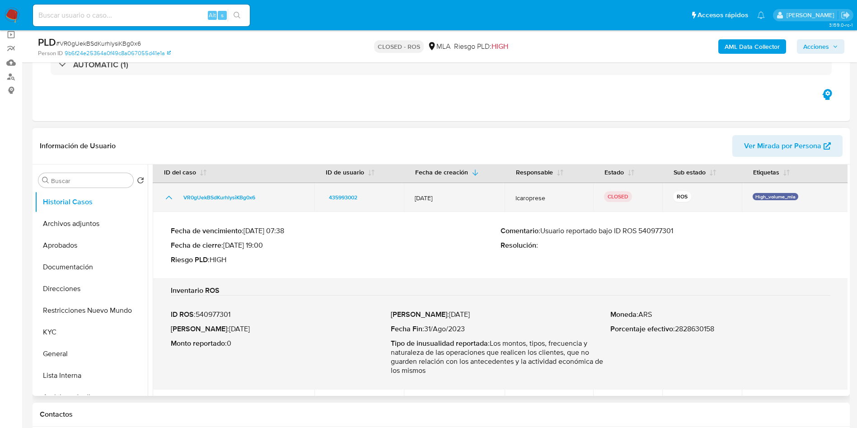
scroll to position [0, 0]
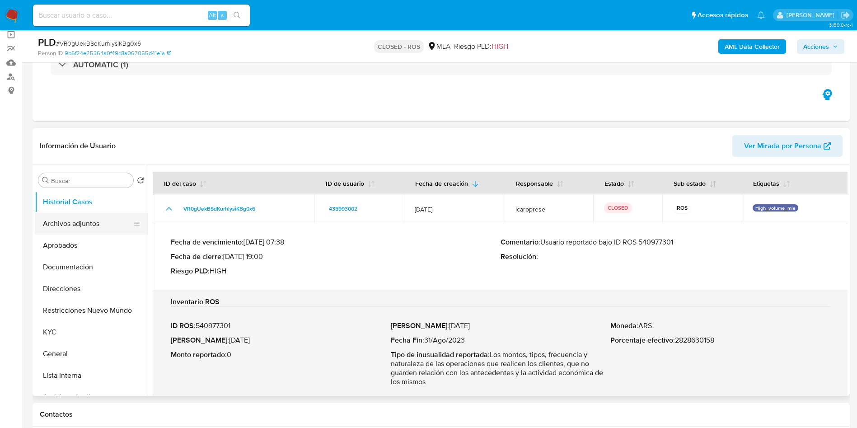
click at [87, 224] on button "Archivos adjuntos" at bounding box center [88, 224] width 106 height 22
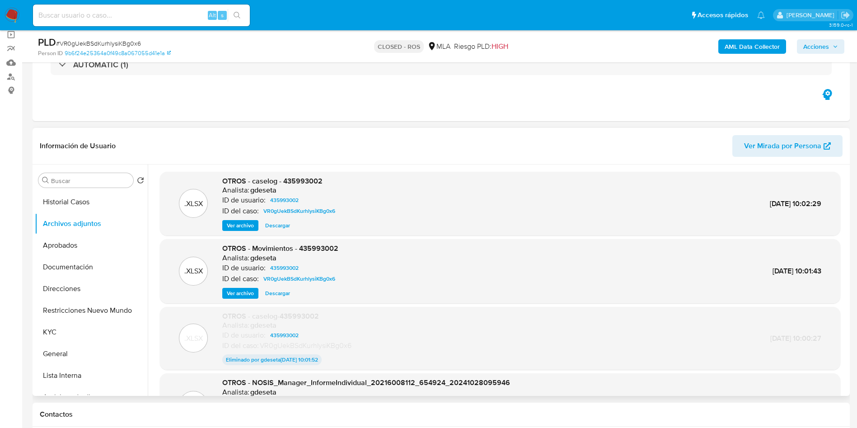
click at [239, 223] on span "Ver archivo" at bounding box center [240, 225] width 27 height 9
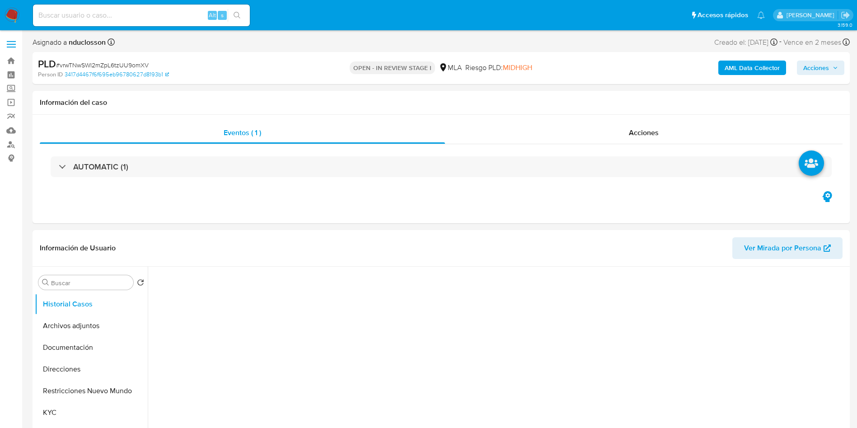
select select "10"
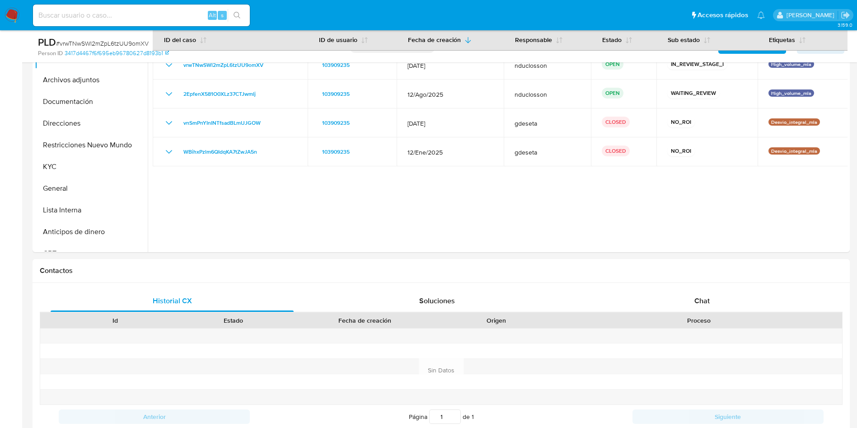
scroll to position [271, 0]
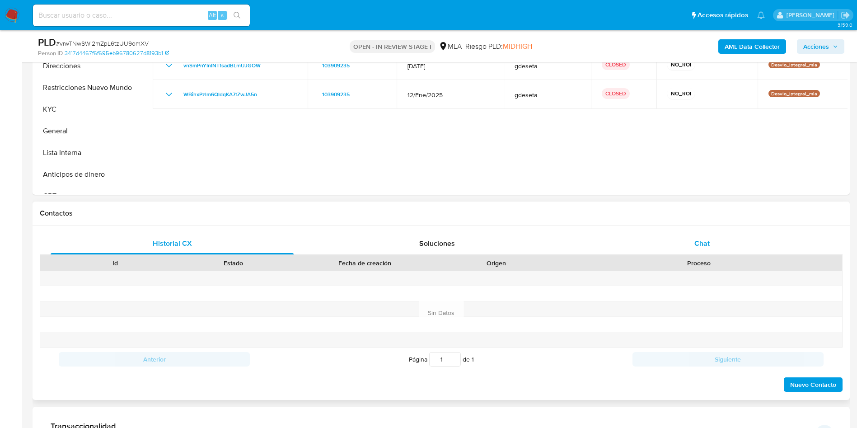
click at [655, 249] on div "Chat" at bounding box center [702, 244] width 243 height 22
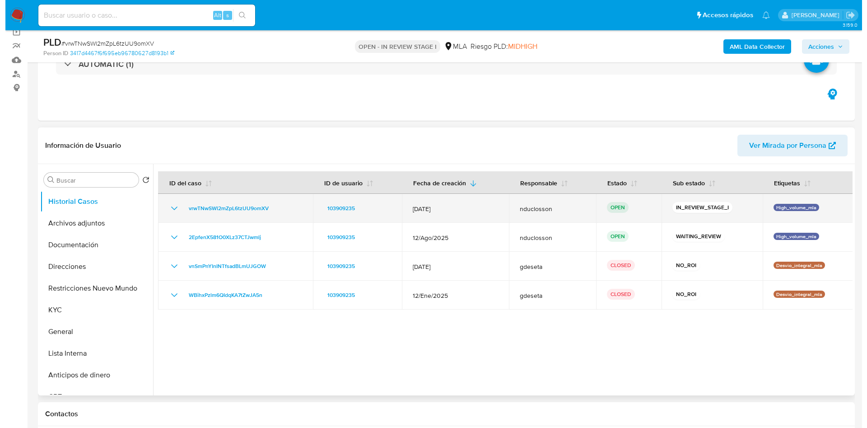
scroll to position [68, 0]
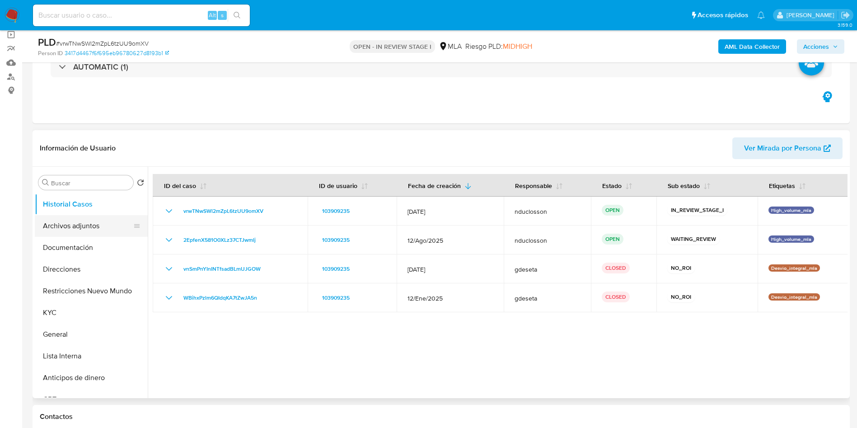
click at [77, 222] on button "Archivos adjuntos" at bounding box center [88, 226] width 106 height 22
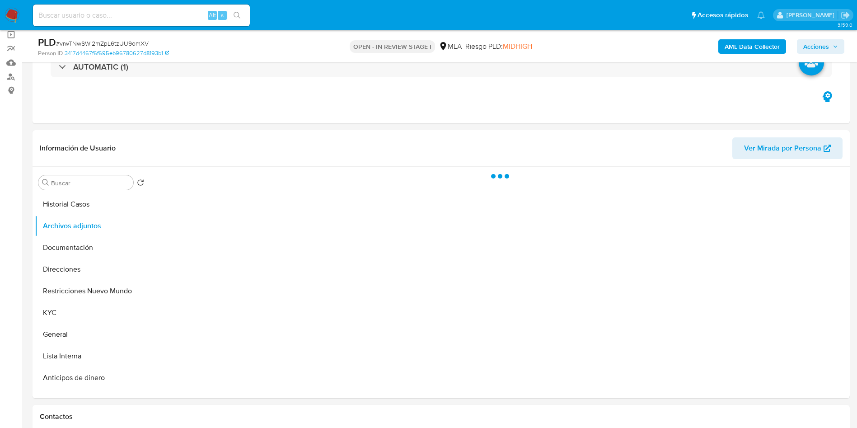
click at [749, 49] on b "AML Data Collector" at bounding box center [752, 46] width 55 height 14
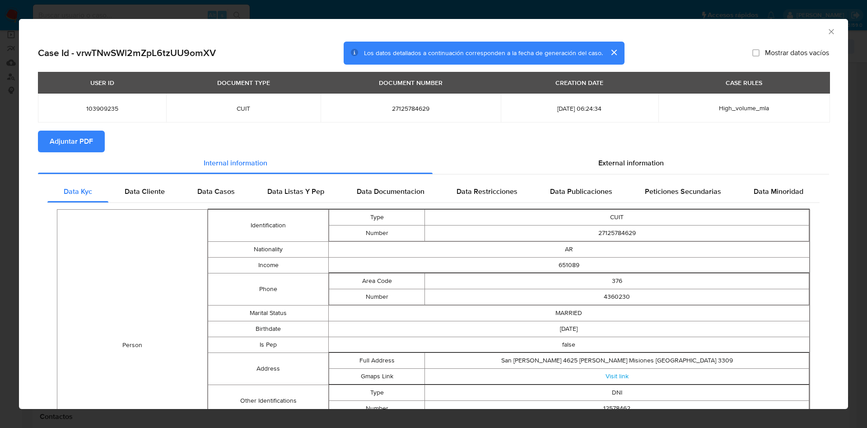
click at [568, 149] on section "Adjuntar PDF" at bounding box center [434, 142] width 792 height 22
click at [572, 156] on div "External information" at bounding box center [631, 163] width 397 height 22
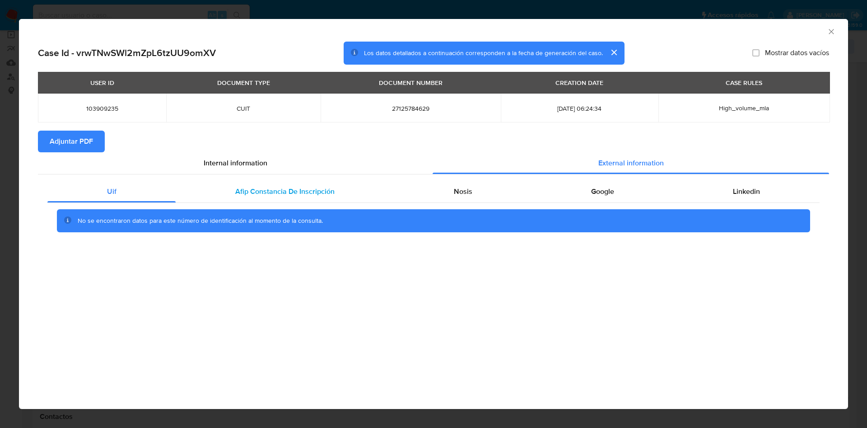
click at [228, 182] on div "Afip Constancia De Inscripción" at bounding box center [285, 192] width 218 height 22
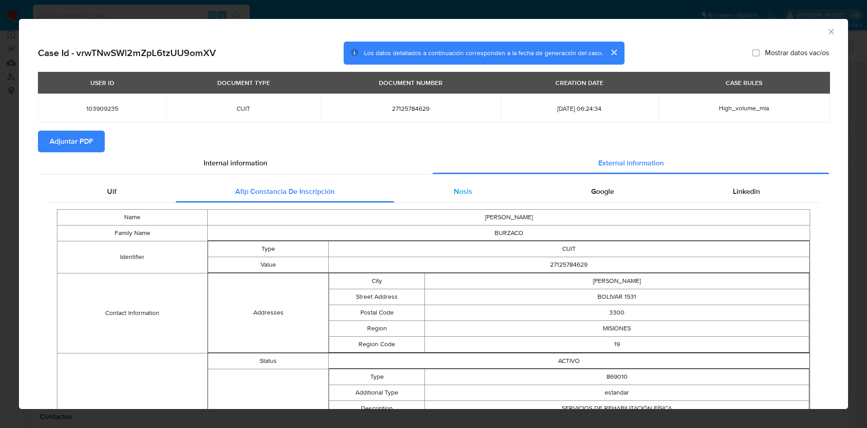
click at [462, 189] on span "Nosis" at bounding box center [463, 191] width 19 height 10
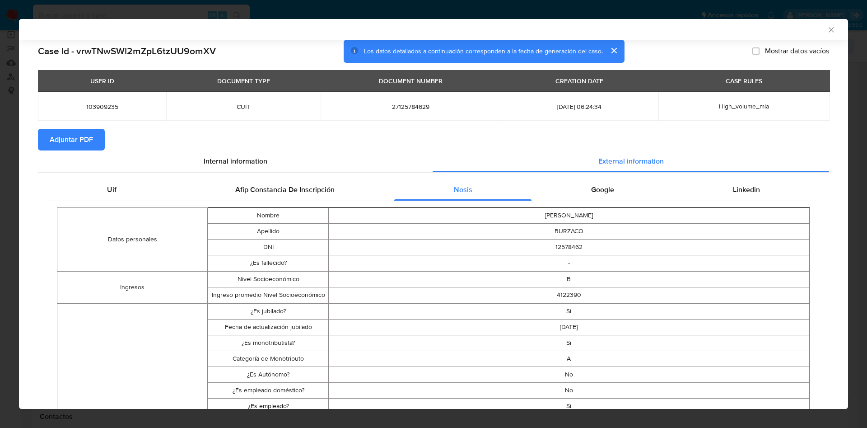
scroll to position [66, 0]
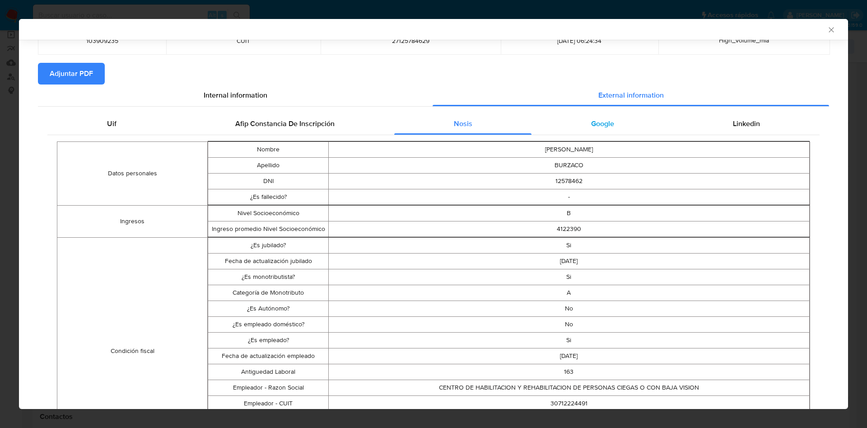
drag, startPoint x: 608, startPoint y: 97, endPoint x: 600, endPoint y: 117, distance: 21.6
click at [607, 97] on span "External information" at bounding box center [632, 95] width 66 height 10
click at [600, 117] on div "Google" at bounding box center [603, 124] width 142 height 22
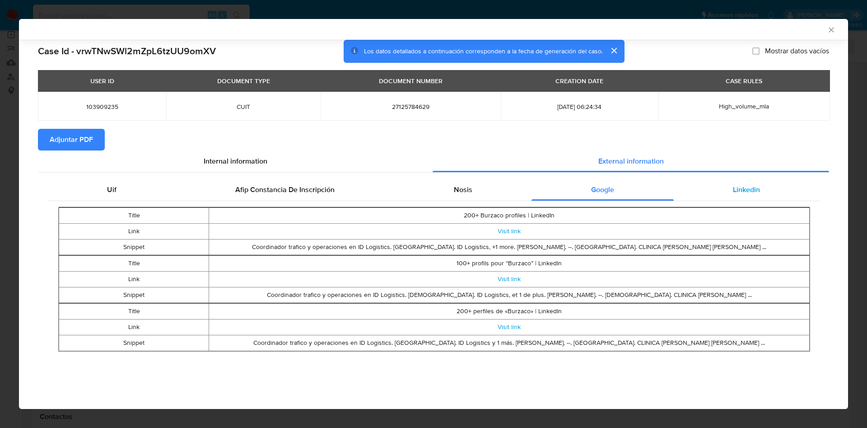
click at [735, 192] on span "Linkedin" at bounding box center [746, 189] width 27 height 10
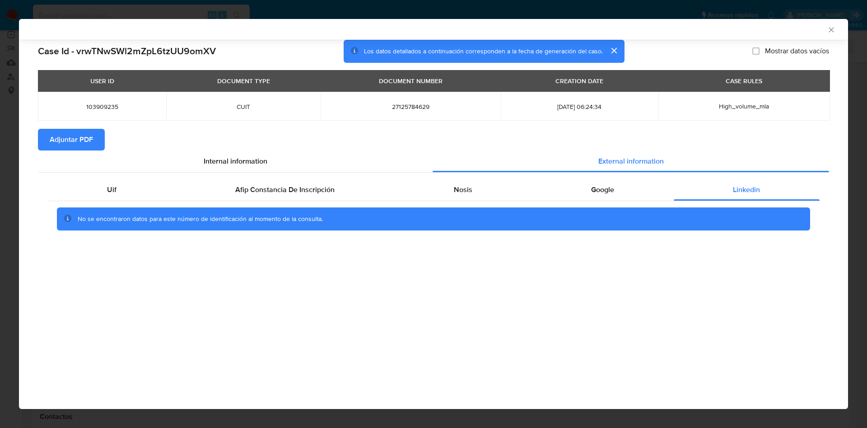
click at [78, 140] on span "Adjuntar PDF" at bounding box center [71, 140] width 43 height 20
click at [839, 28] on div "AML Data Collector" at bounding box center [434, 29] width 830 height 21
click at [838, 28] on div "AML Data Collector" at bounding box center [434, 29] width 830 height 21
click at [831, 28] on icon "Cerrar ventana" at bounding box center [831, 29] width 9 height 9
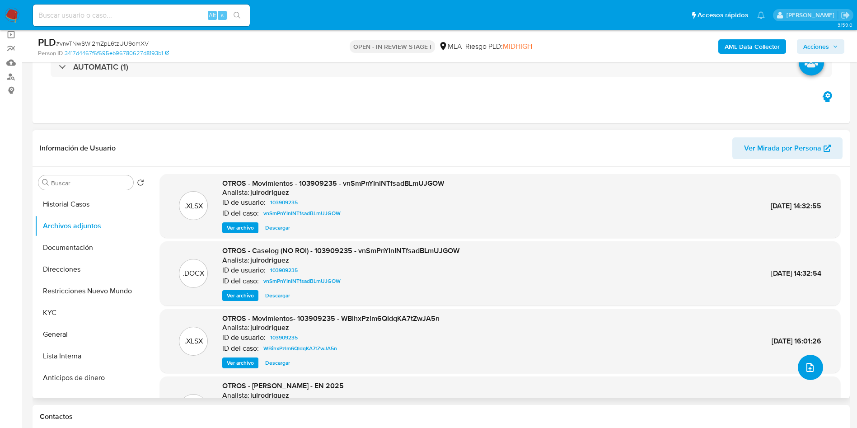
click at [811, 368] on icon "upload-file" at bounding box center [810, 367] width 11 height 11
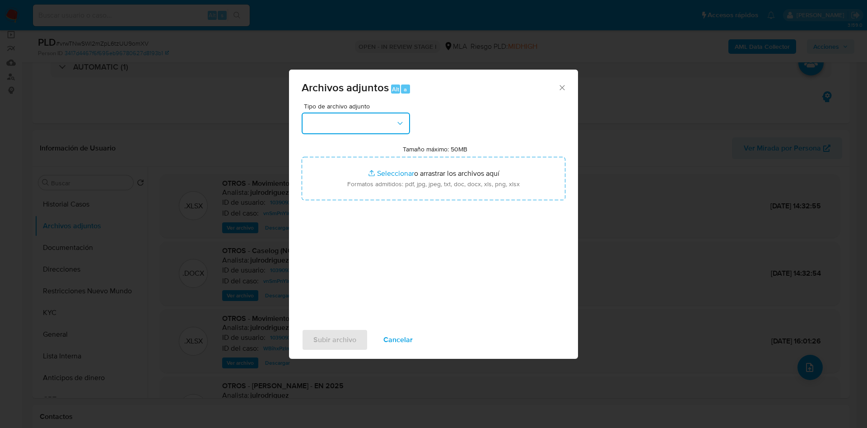
click at [347, 123] on button "button" at bounding box center [356, 123] width 108 height 22
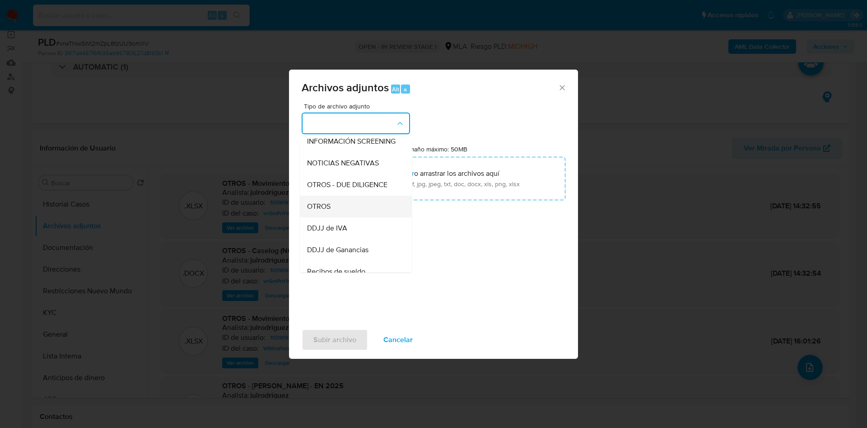
click at [335, 207] on div "OTROS" at bounding box center [353, 207] width 92 height 22
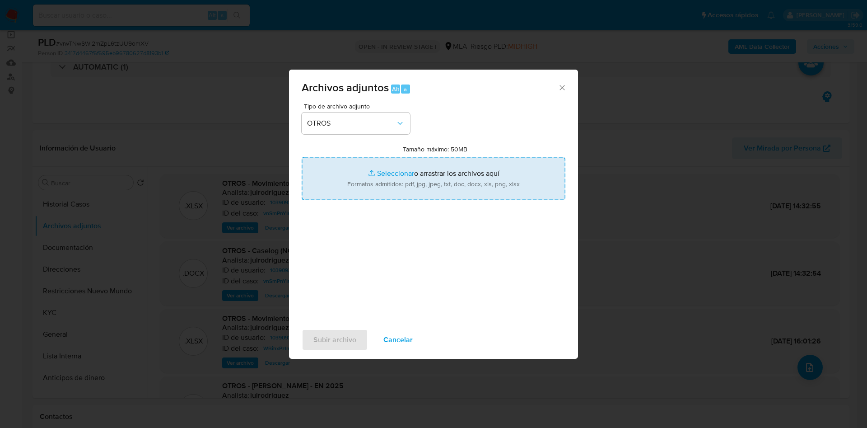
type input "C:\fakepath\103909235_20bb1c05-fdb6-48c9-8e5b-8747e1855d01.jpg"
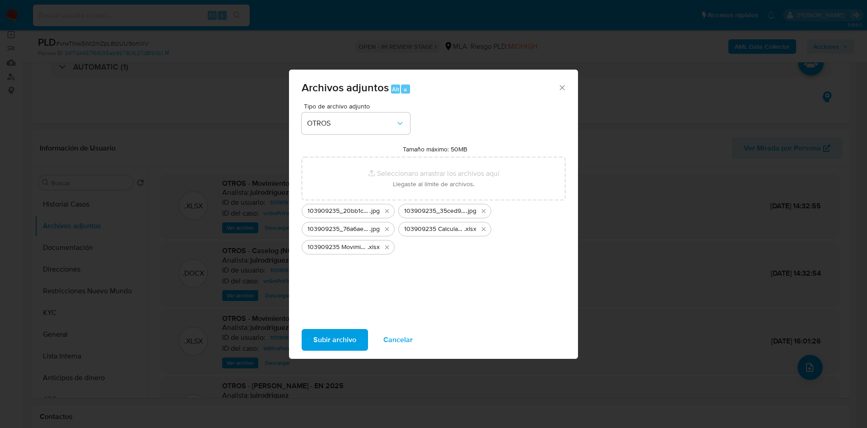
click at [353, 345] on span "Subir archivo" at bounding box center [335, 340] width 43 height 20
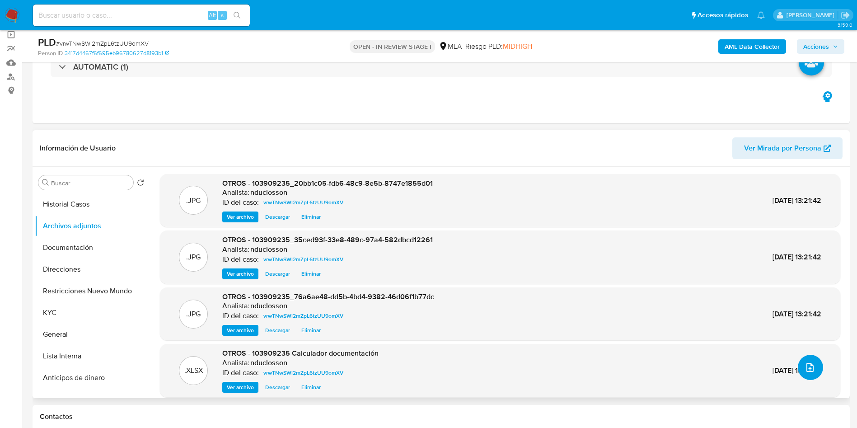
click at [807, 370] on icon "upload-file" at bounding box center [810, 367] width 11 height 11
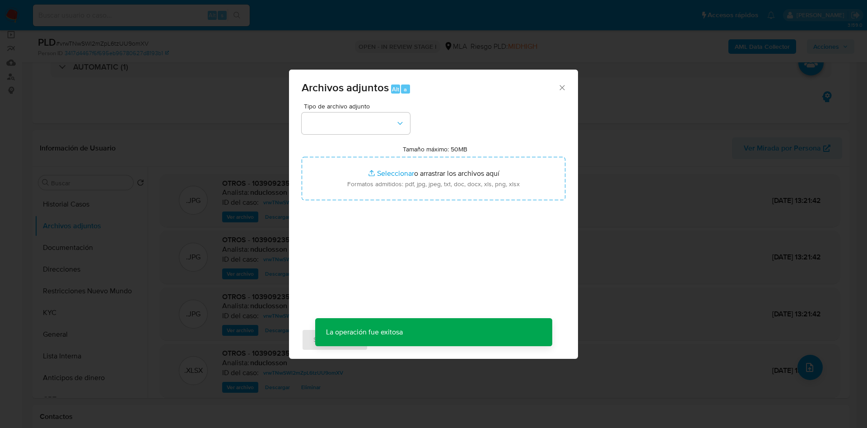
click at [334, 95] on div "Archivos adjuntos Alt a" at bounding box center [433, 87] width 289 height 34
click at [336, 118] on button "button" at bounding box center [356, 123] width 108 height 22
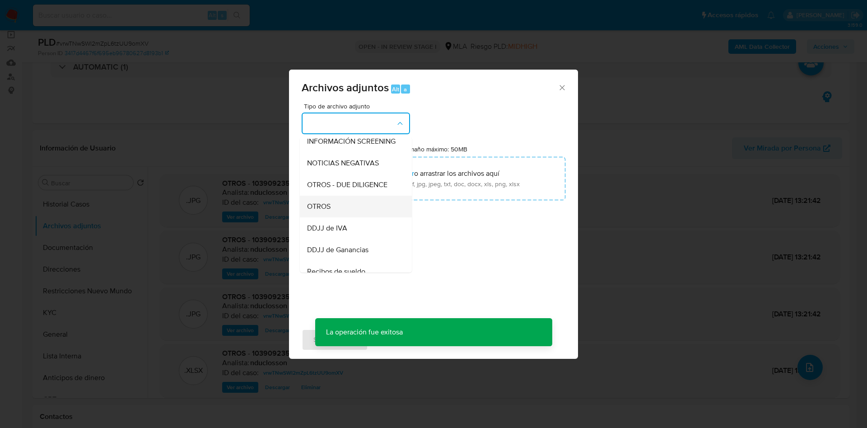
click at [323, 211] on span "OTROS" at bounding box center [318, 206] width 23 height 9
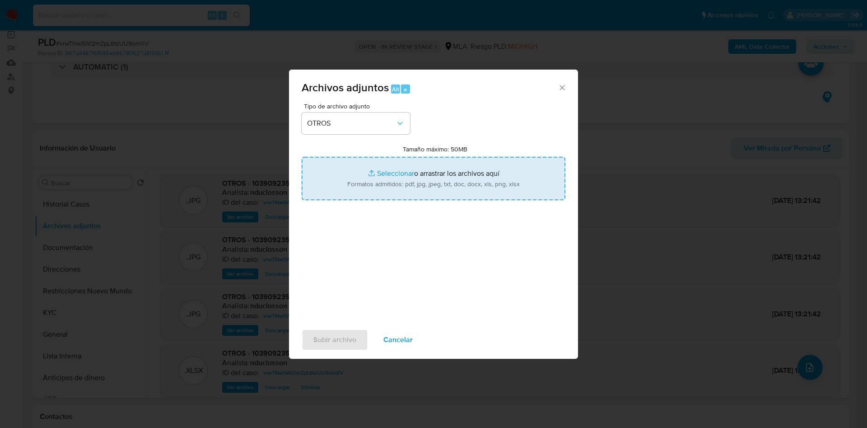
type input "C:\fakepath\Caselog vrwTNwSWl2mZpL6tzUU9omXV.docx"
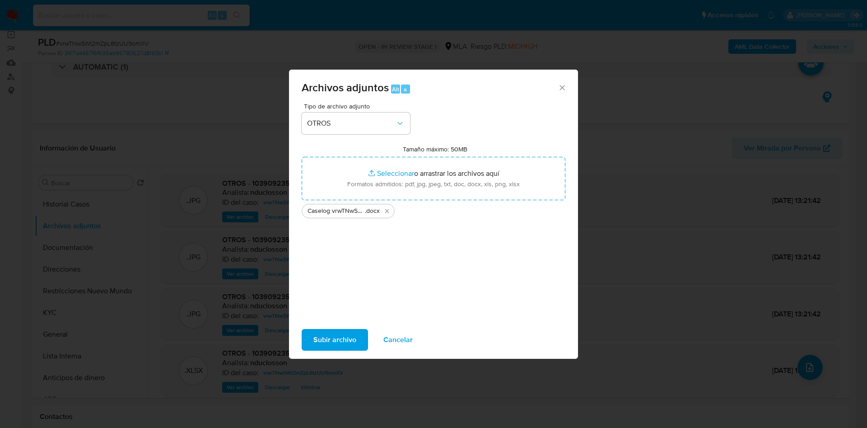
click at [328, 339] on span "Subir archivo" at bounding box center [335, 340] width 43 height 20
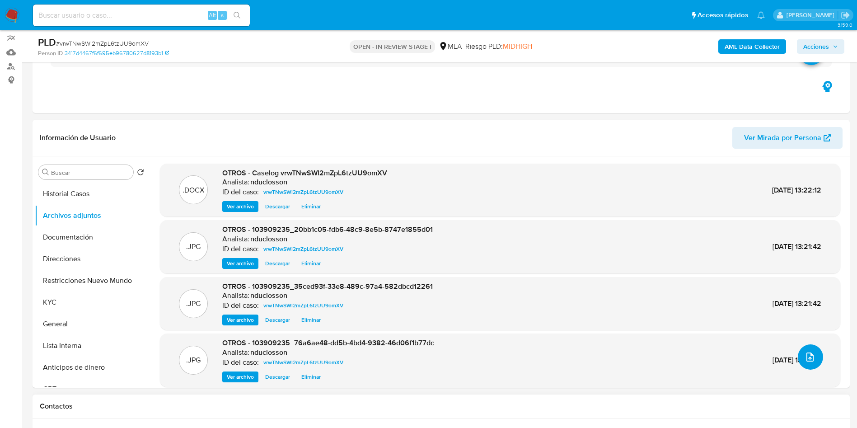
scroll to position [68, 0]
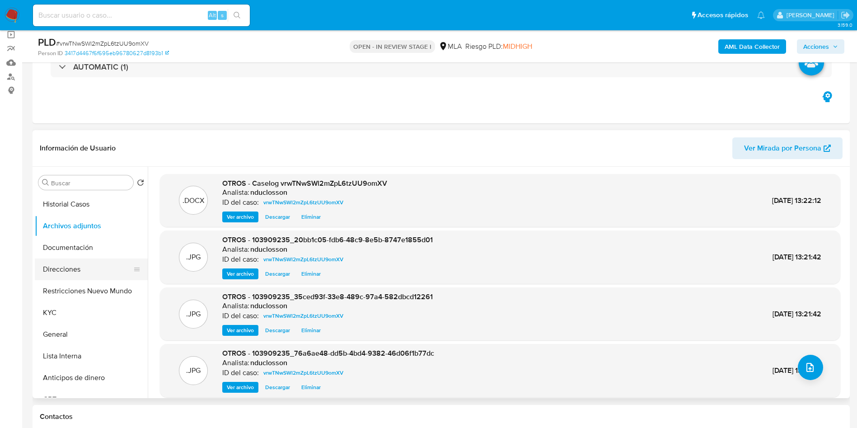
click at [62, 272] on button "Direcciones" at bounding box center [88, 269] width 106 height 22
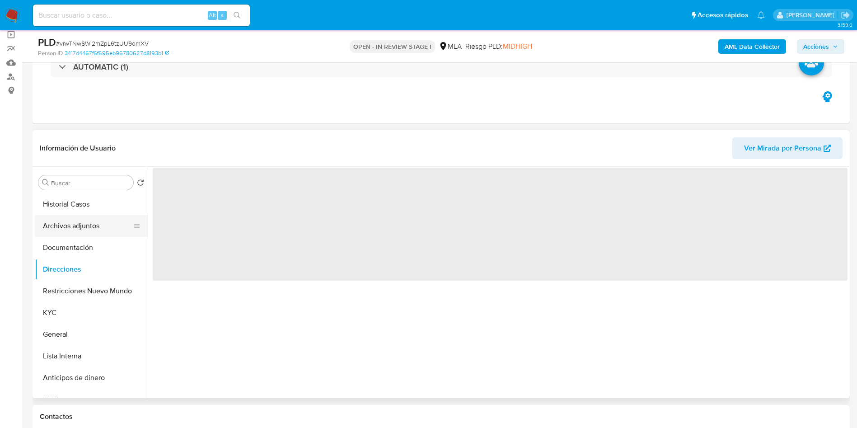
click at [67, 232] on button "Archivos adjuntos" at bounding box center [88, 226] width 106 height 22
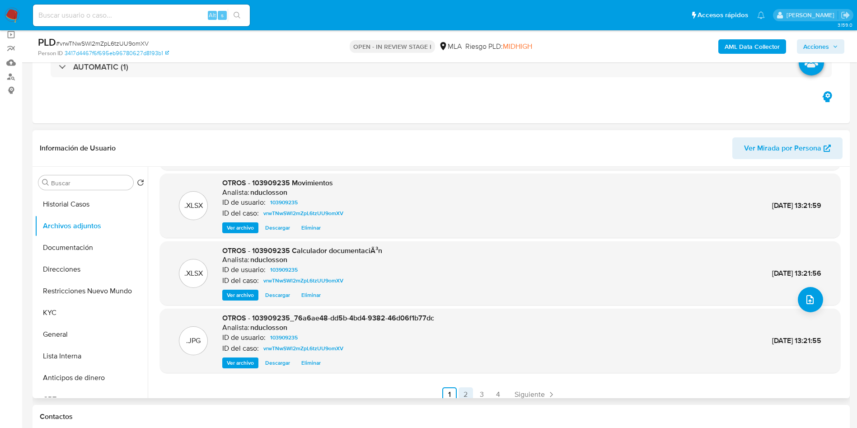
click at [464, 393] on link "2" at bounding box center [466, 394] width 14 height 14
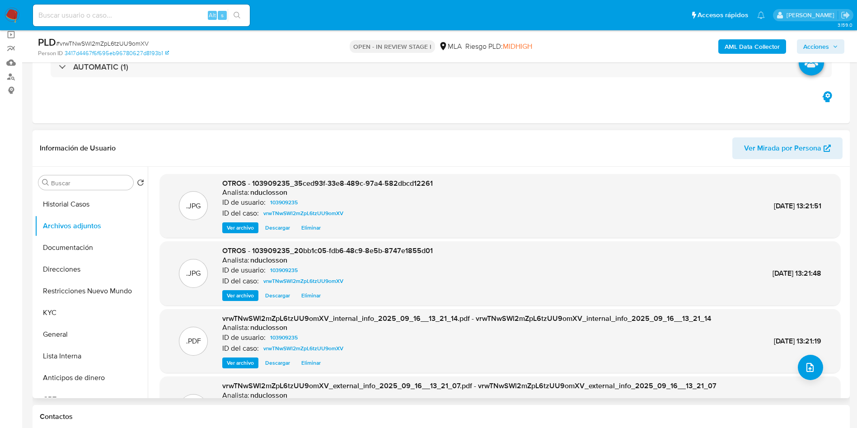
scroll to position [0, 0]
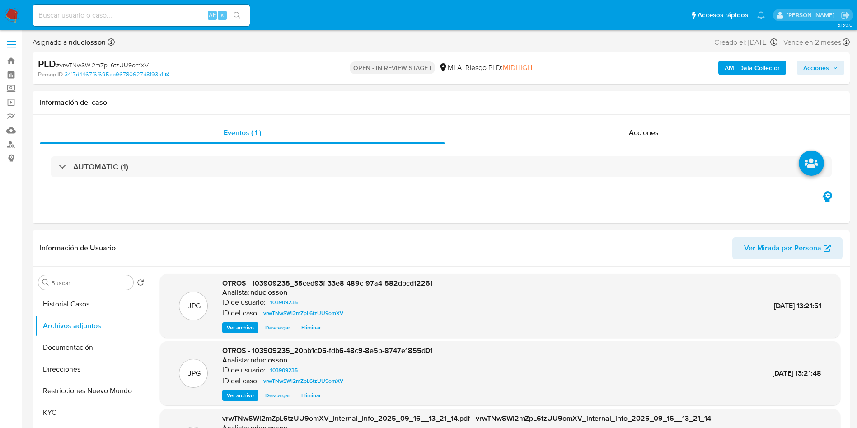
click at [820, 74] on span "Acciones" at bounding box center [816, 68] width 26 height 14
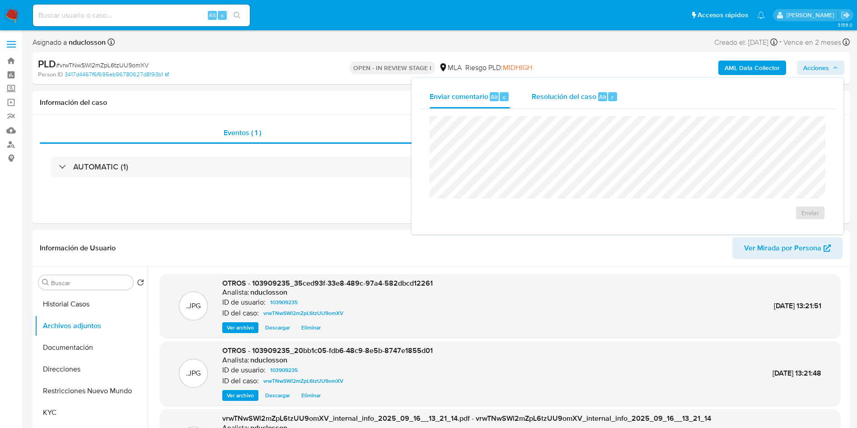
click at [548, 95] on span "Resolución del caso" at bounding box center [564, 96] width 65 height 10
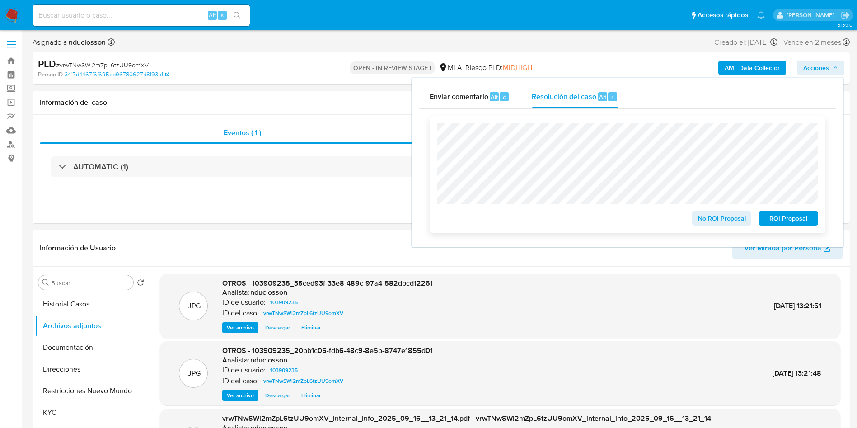
click at [705, 219] on span "No ROI Proposal" at bounding box center [721, 218] width 47 height 13
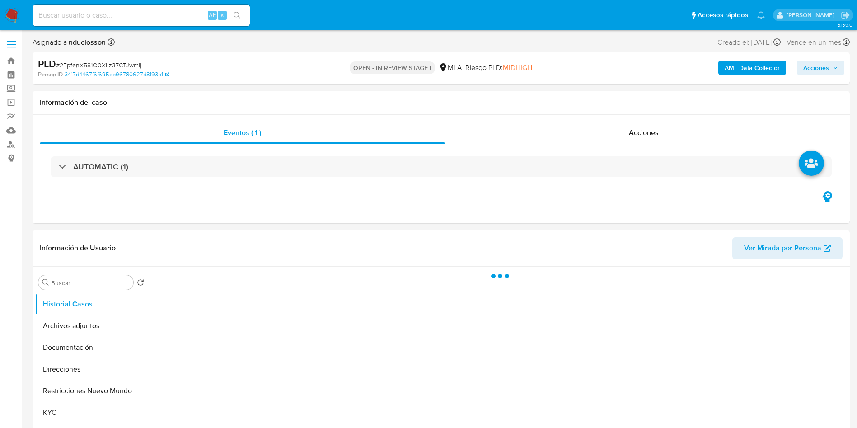
select select "10"
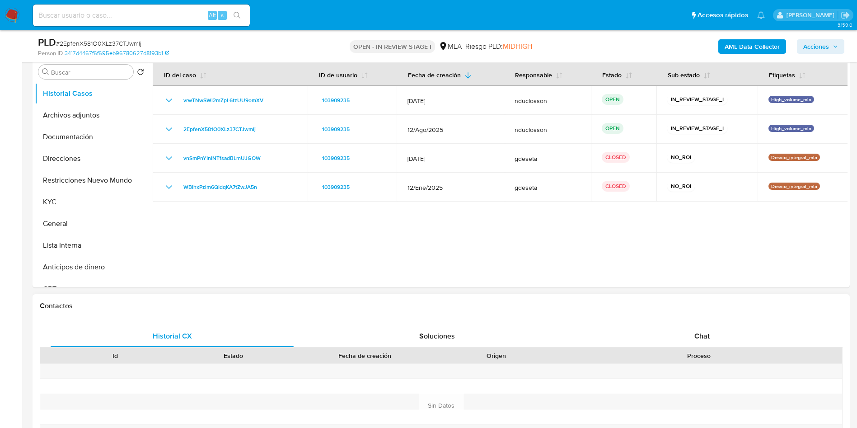
scroll to position [271, 0]
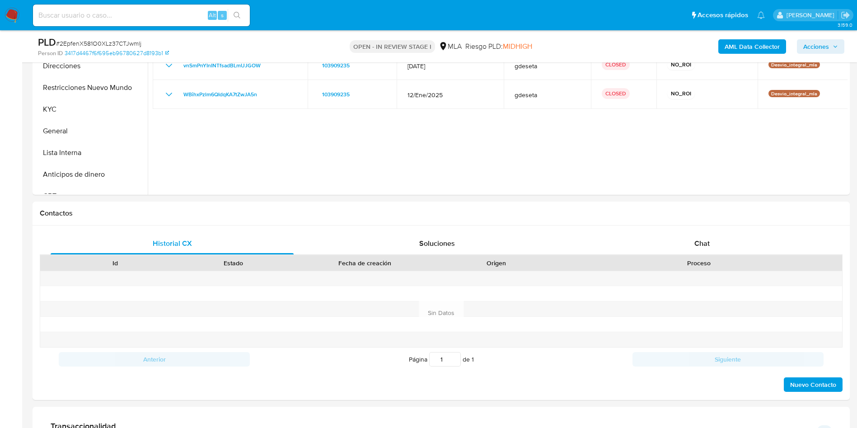
click at [107, 42] on span "# 2EpfenX581O0XLz37CTJwmlj" at bounding box center [98, 43] width 85 height 9
copy span "2EpfenX581O0XLz37CTJwmlj"
click at [688, 239] on div "Chat" at bounding box center [702, 244] width 243 height 22
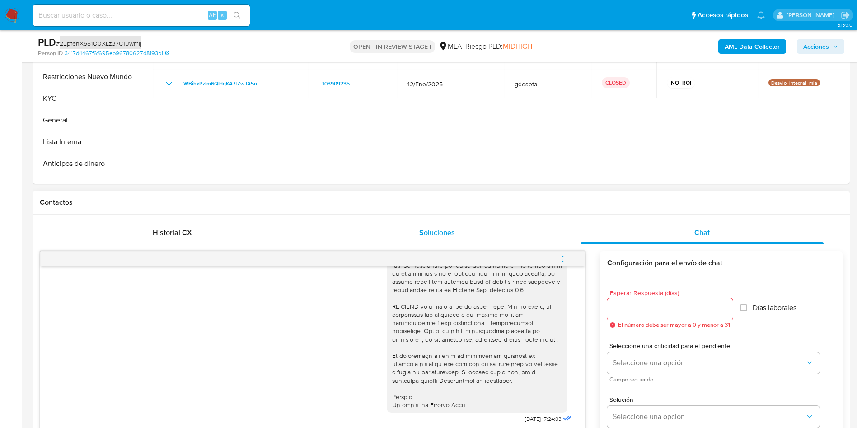
scroll to position [542, 0]
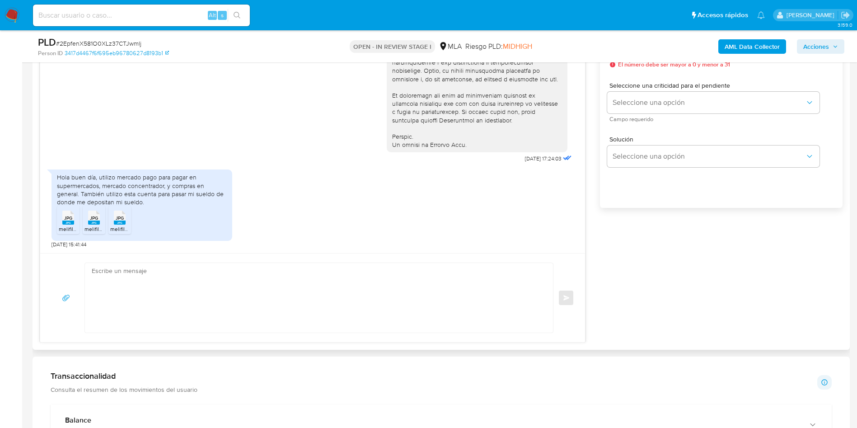
click at [289, 303] on textarea at bounding box center [317, 298] width 450 height 70
paste textarea "Hola, ¡Muchas gracias por tu respuesta! Confirmamos la recepción de la document…"
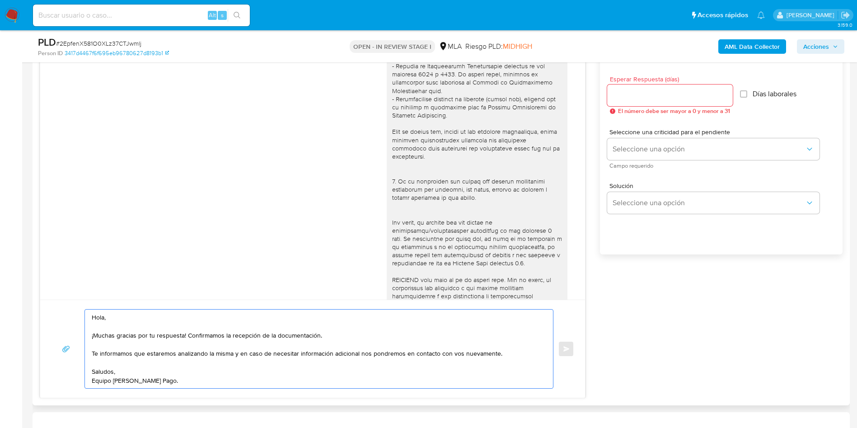
scroll to position [474, 0]
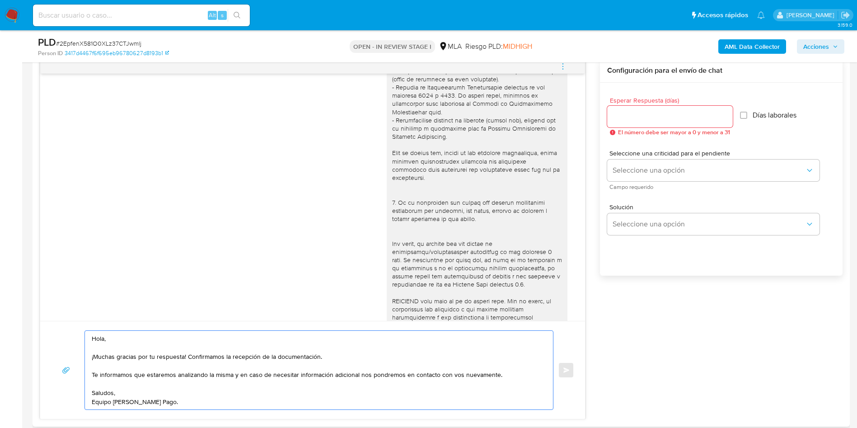
type textarea "Hola, ¡Muchas gracias por tu respuesta! Confirmamos la recepción de la document…"
click at [651, 117] on input "Esperar Respuesta (días)" at bounding box center [670, 117] width 126 height 12
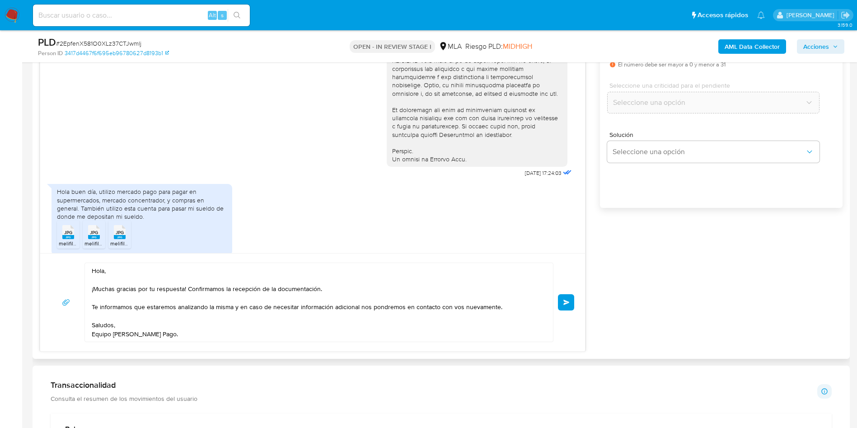
scroll to position [356, 0]
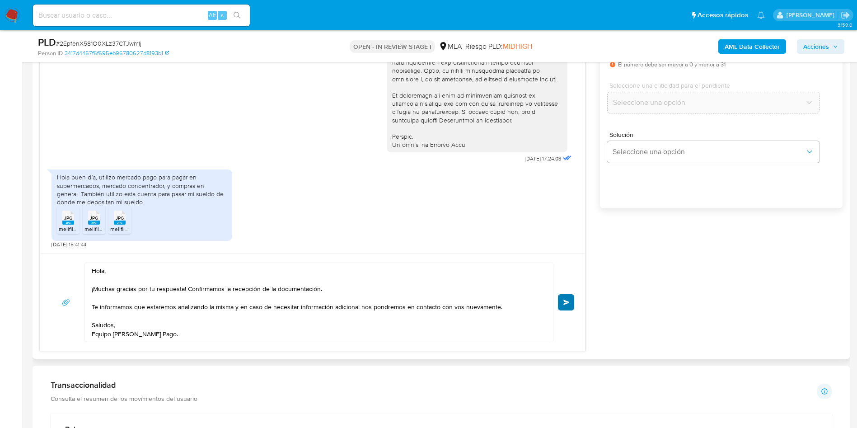
type input "0"
click at [565, 303] on span "Enviar" at bounding box center [566, 302] width 6 height 5
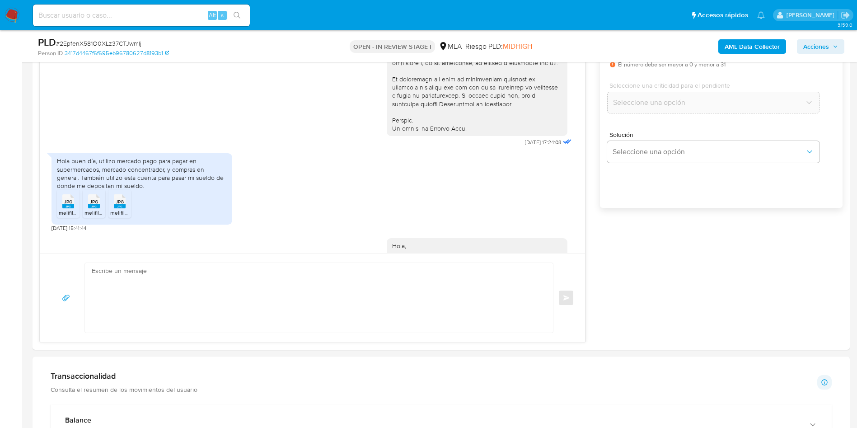
scroll to position [473, 0]
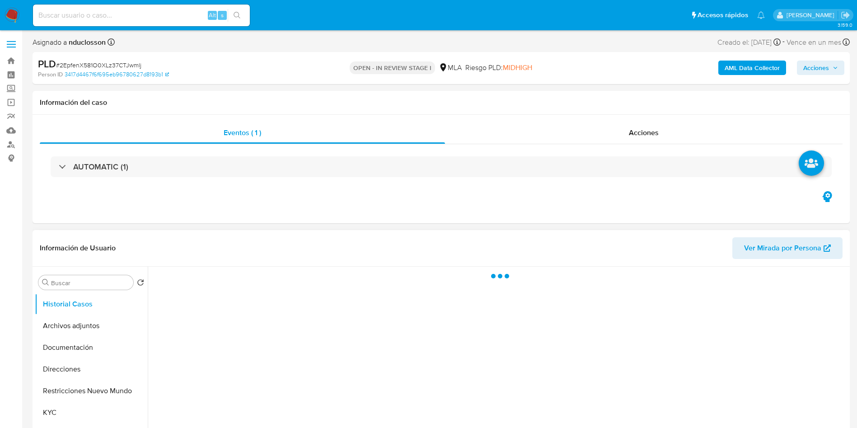
select select "10"
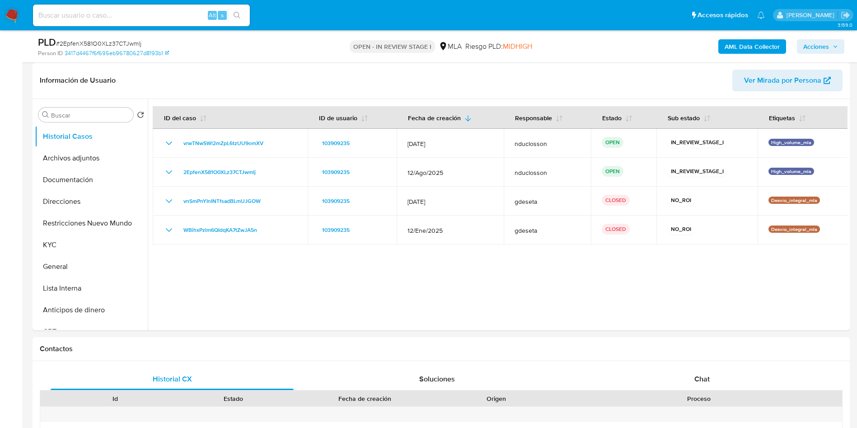
scroll to position [271, 0]
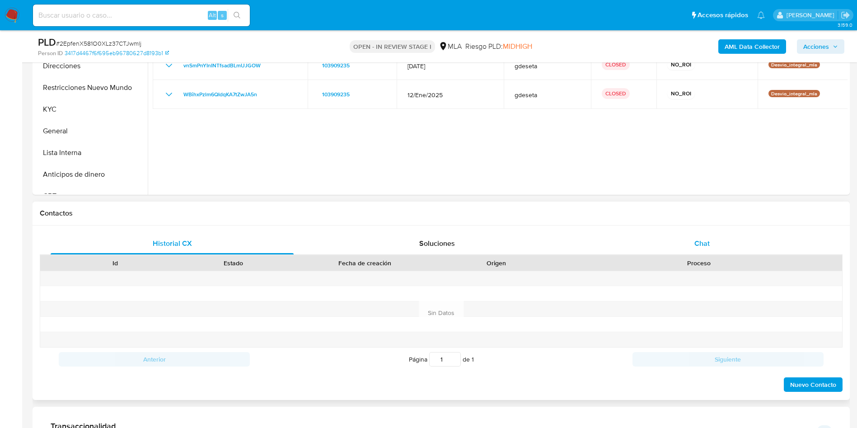
click at [708, 236] on div "Chat" at bounding box center [702, 244] width 243 height 22
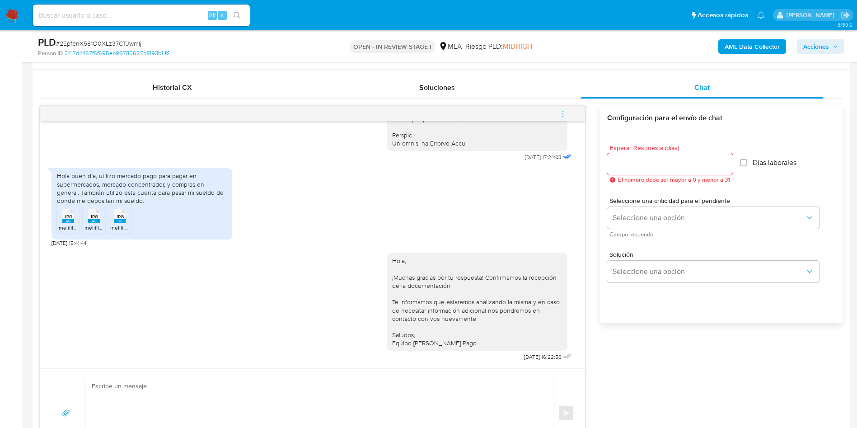
scroll to position [407, 0]
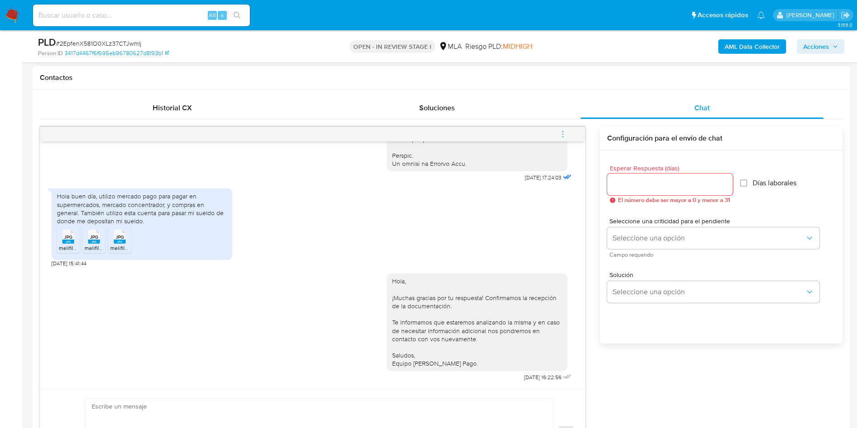
click at [561, 135] on icon "menu-action" at bounding box center [563, 134] width 8 height 8
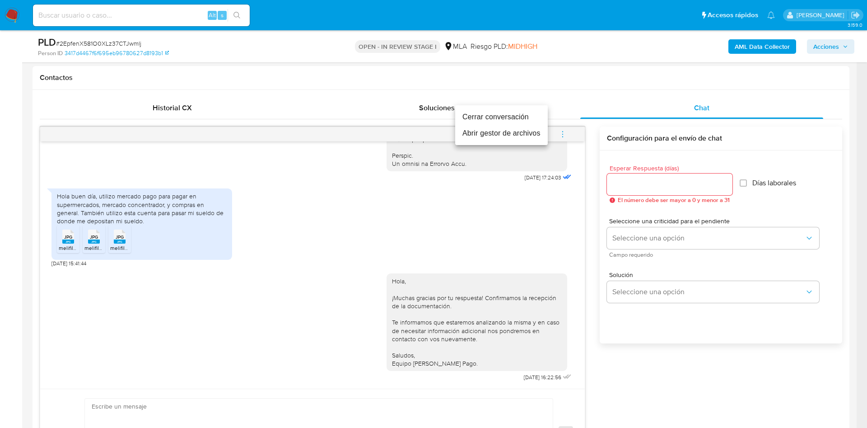
click at [515, 119] on li "Cerrar conversación" at bounding box center [501, 117] width 93 height 16
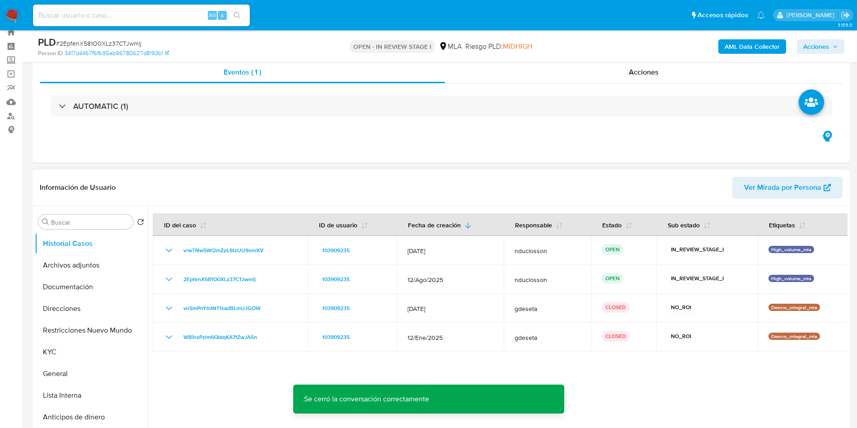
scroll to position [0, 0]
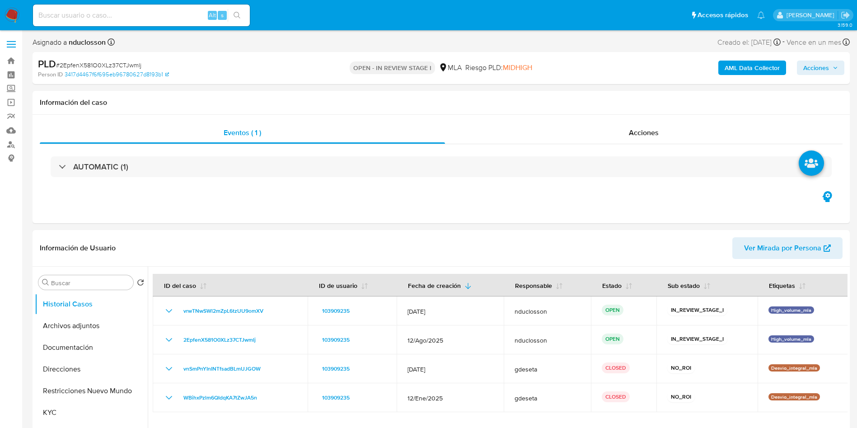
click at [827, 72] on span "Acciones" at bounding box center [816, 68] width 26 height 14
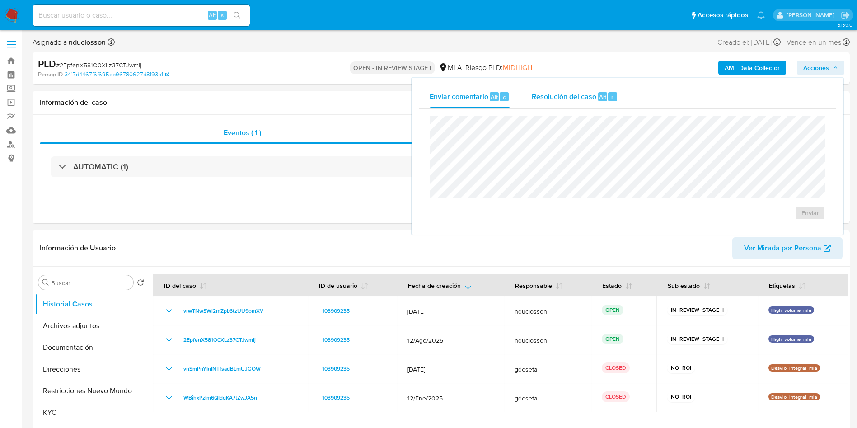
click at [611, 99] on span "r" at bounding box center [612, 97] width 2 height 9
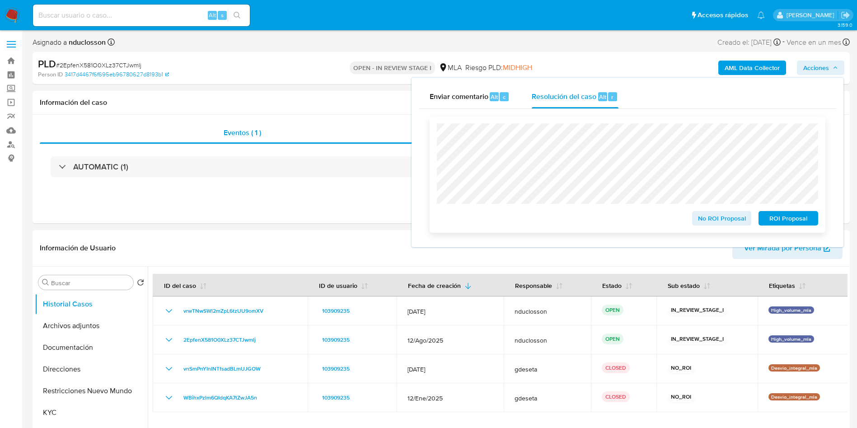
click at [715, 219] on span "No ROI Proposal" at bounding box center [721, 218] width 47 height 13
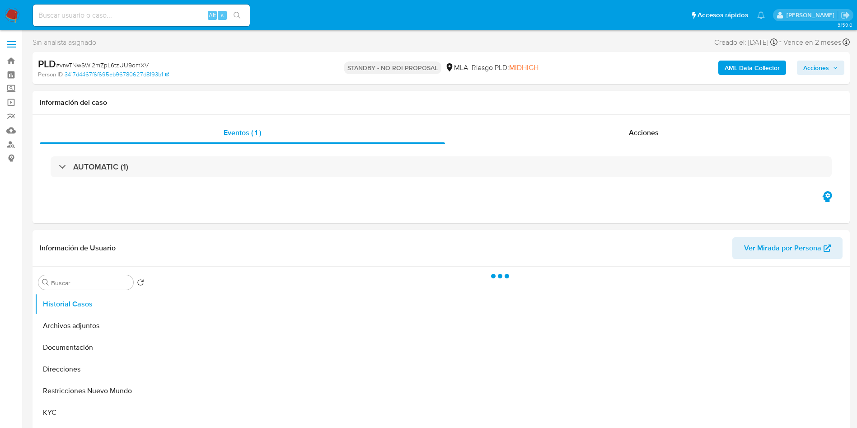
select select "10"
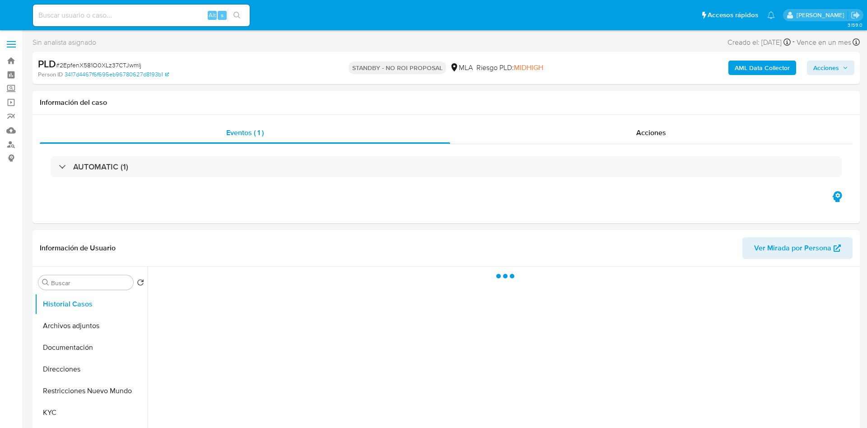
select select "10"
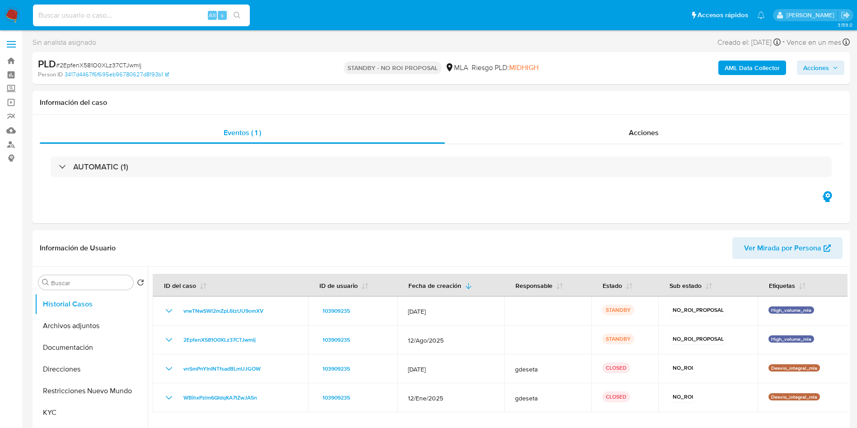
click at [90, 19] on input at bounding box center [141, 15] width 217 height 12
paste input "cvzAE5IeoEs3zKMayUSHz6JS"
type input "cvzAE5IeoEs3zKMayUSHz6JS"
click at [238, 20] on button "search-icon" at bounding box center [237, 15] width 19 height 13
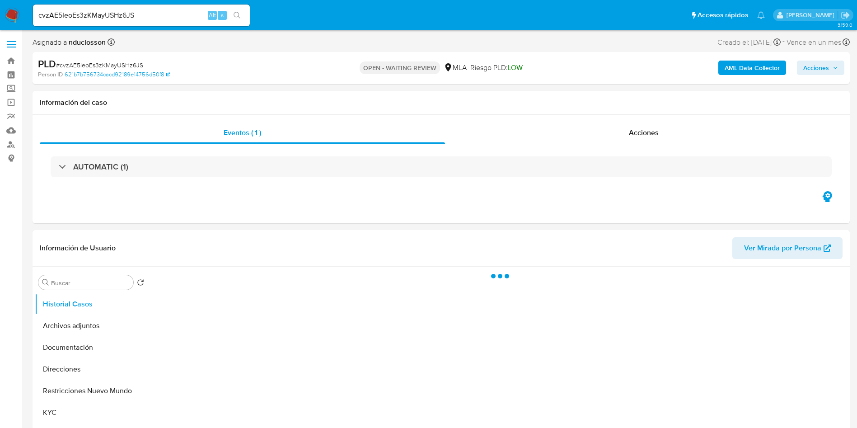
select select "10"
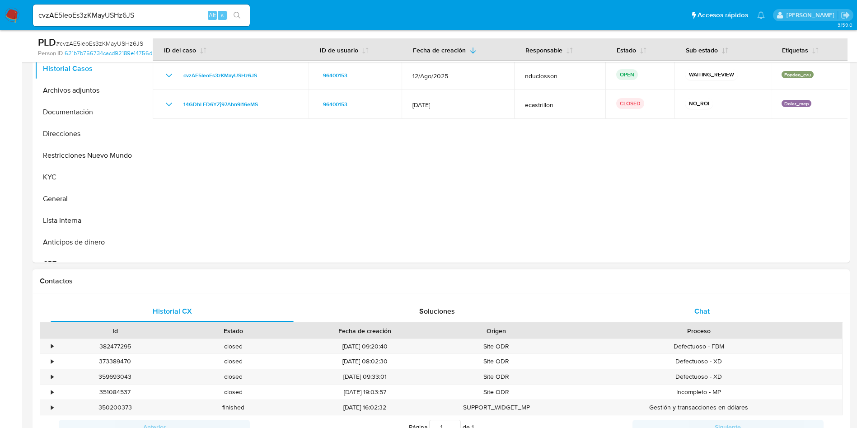
drag, startPoint x: 674, startPoint y: 319, endPoint x: 676, endPoint y: 312, distance: 7.0
click at [674, 319] on div "Chat" at bounding box center [702, 311] width 243 height 22
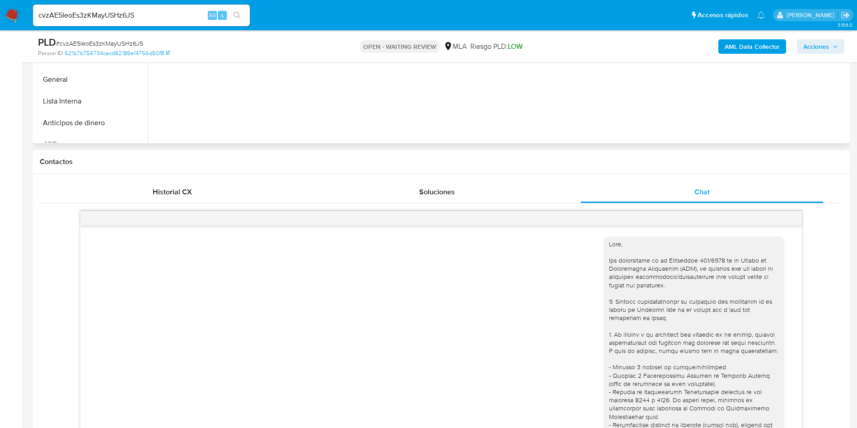
scroll to position [136, 0]
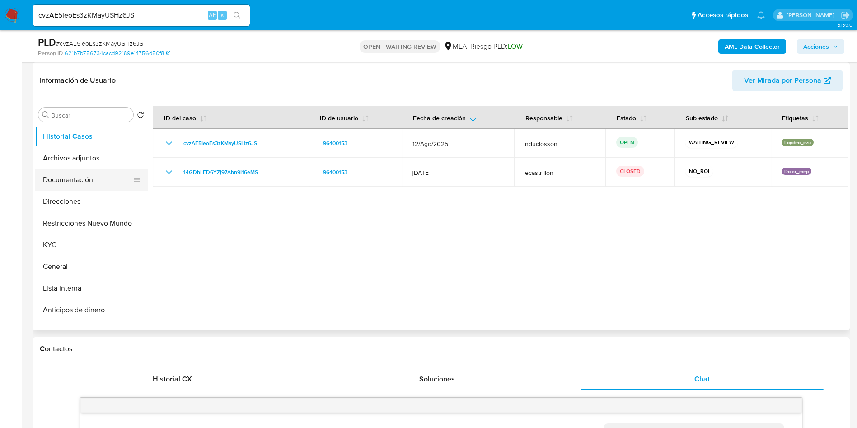
click at [56, 181] on button "Documentación" at bounding box center [88, 180] width 106 height 22
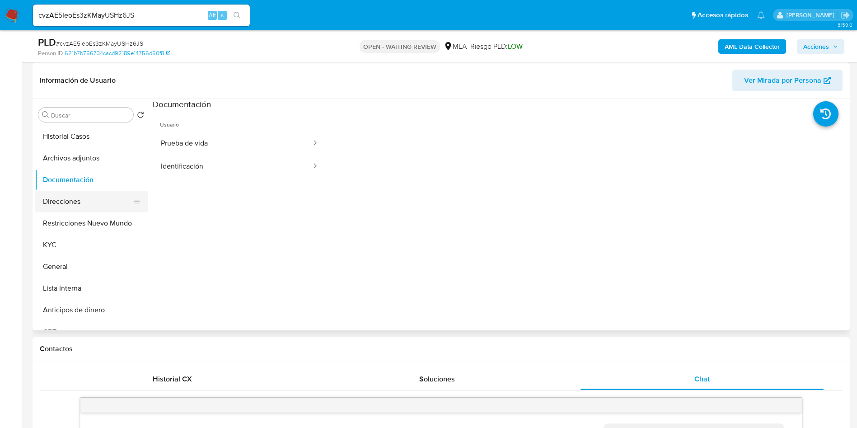
click at [79, 202] on button "Direcciones" at bounding box center [88, 202] width 106 height 22
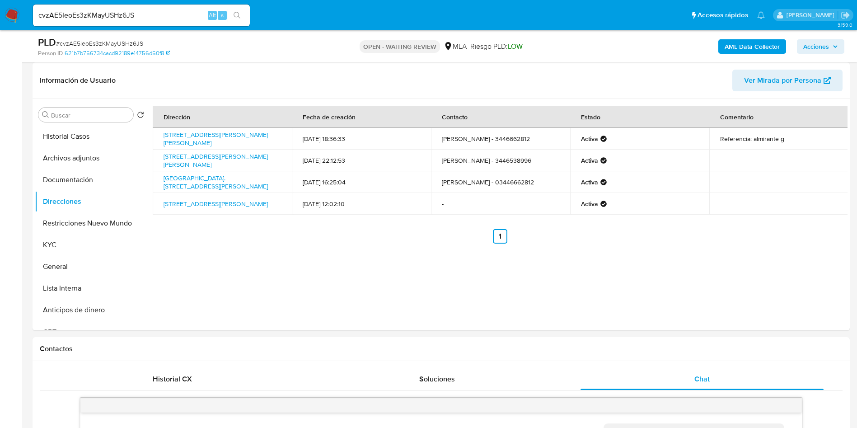
drag, startPoint x: 456, startPoint y: 65, endPoint x: 452, endPoint y: 45, distance: 20.4
click at [456, 65] on div "Información de Usuario Ver Mirada por Persona" at bounding box center [441, 80] width 817 height 37
click at [112, 40] on span "# cvzAE5IeoEs3zKMayUSHz6JS" at bounding box center [99, 43] width 87 height 9
copy span "cvzAE5IeoEs3zKMayUSHz6JS"
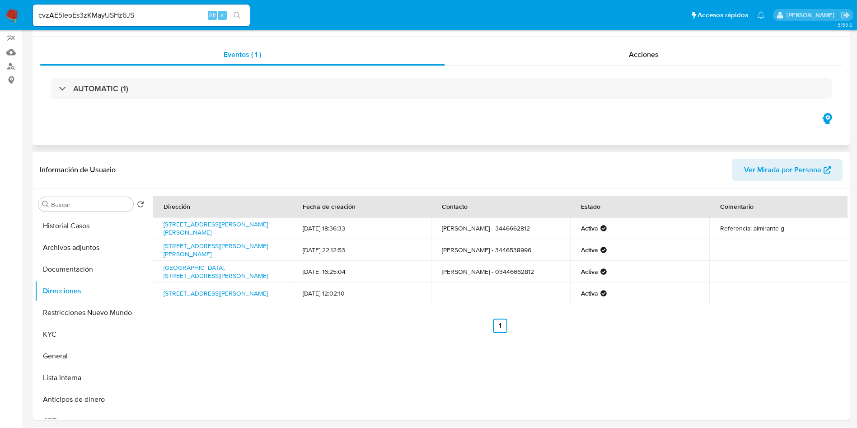
scroll to position [0, 0]
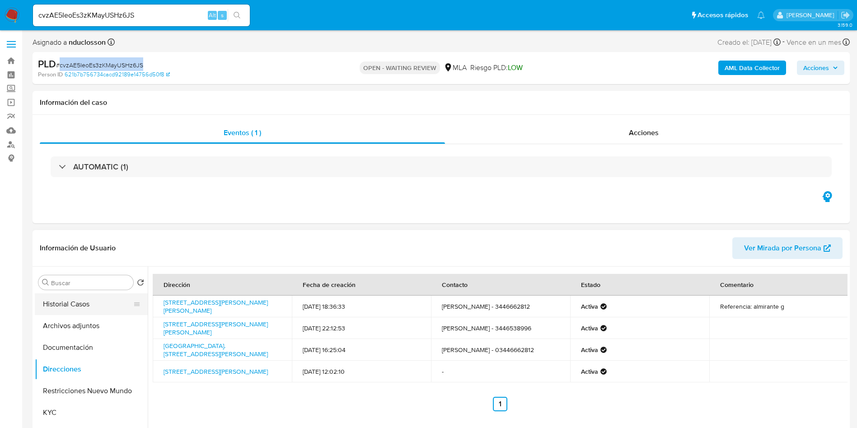
click at [73, 303] on button "Historial Casos" at bounding box center [88, 304] width 106 height 22
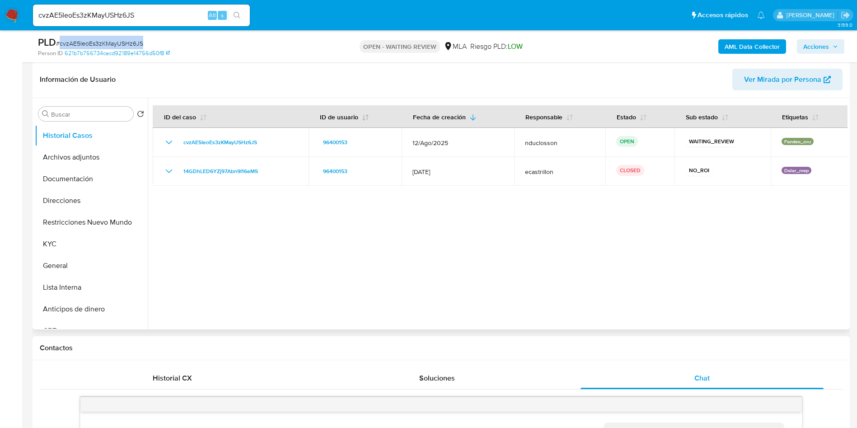
scroll to position [203, 0]
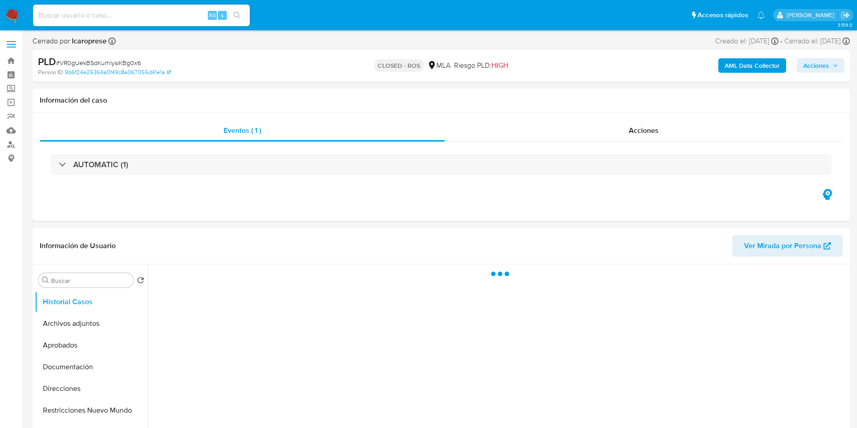
select select "10"
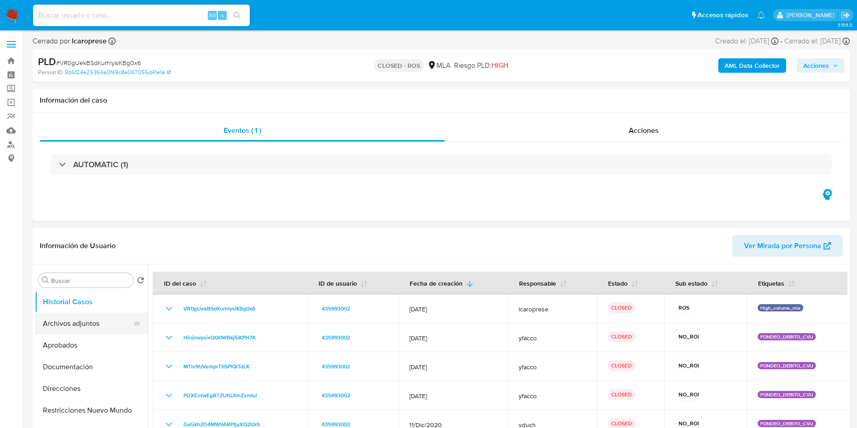
click at [98, 324] on button "Archivos adjuntos" at bounding box center [88, 324] width 106 height 22
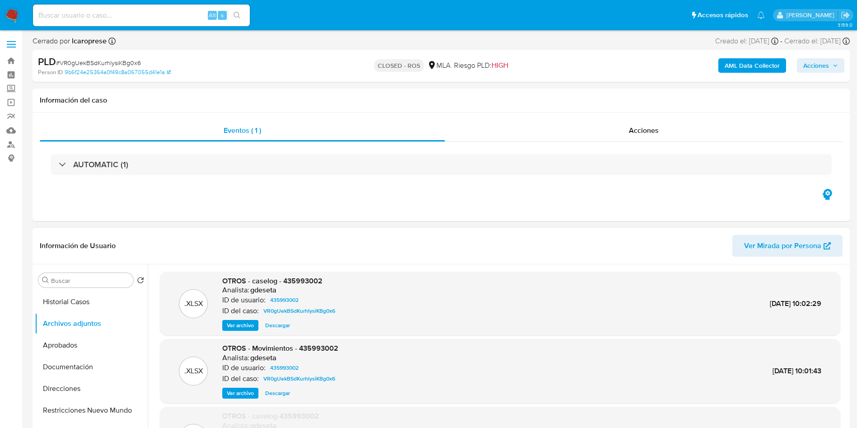
click at [236, 324] on span "Ver archivo" at bounding box center [240, 325] width 27 height 9
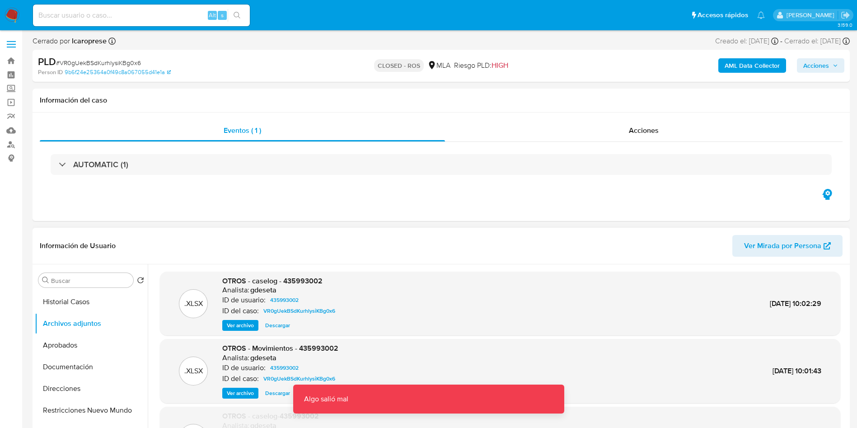
click at [236, 324] on span "Ver archivo" at bounding box center [240, 325] width 27 height 9
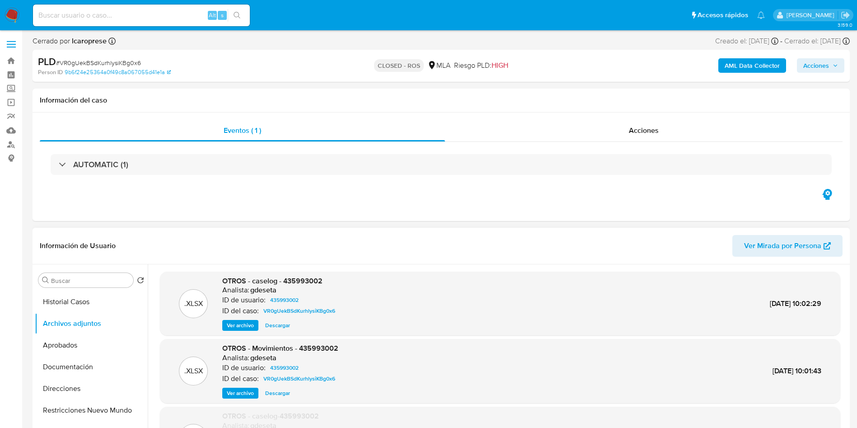
click at [280, 328] on span "Descargar" at bounding box center [277, 325] width 25 height 9
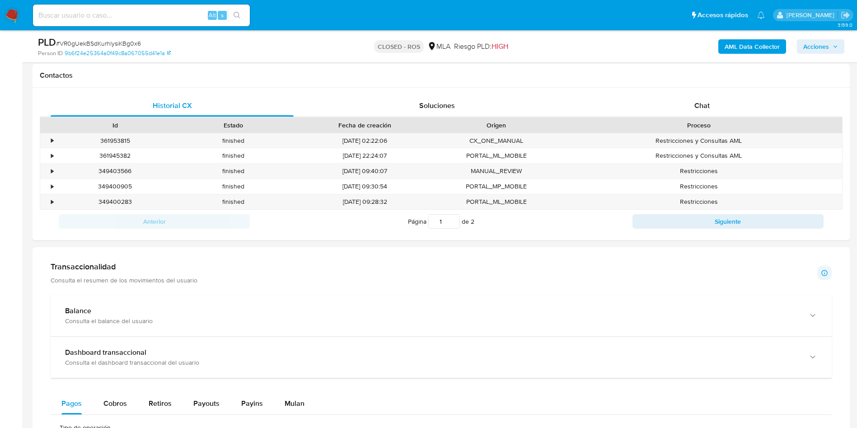
scroll to position [203, 0]
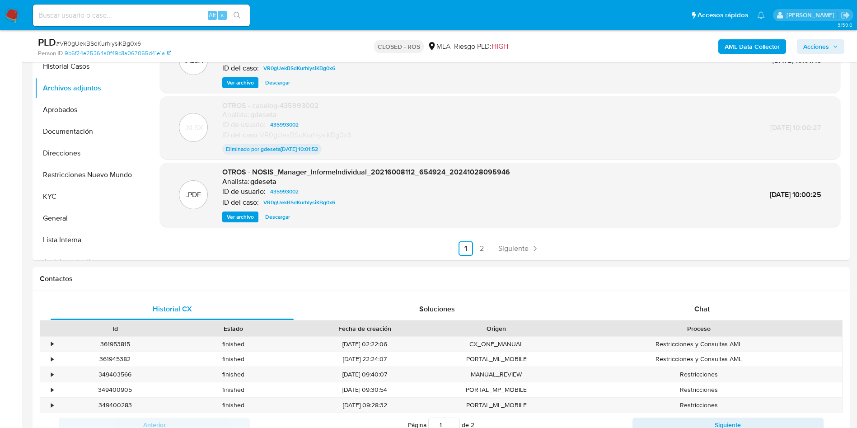
click at [10, 13] on img at bounding box center [12, 15] width 15 height 15
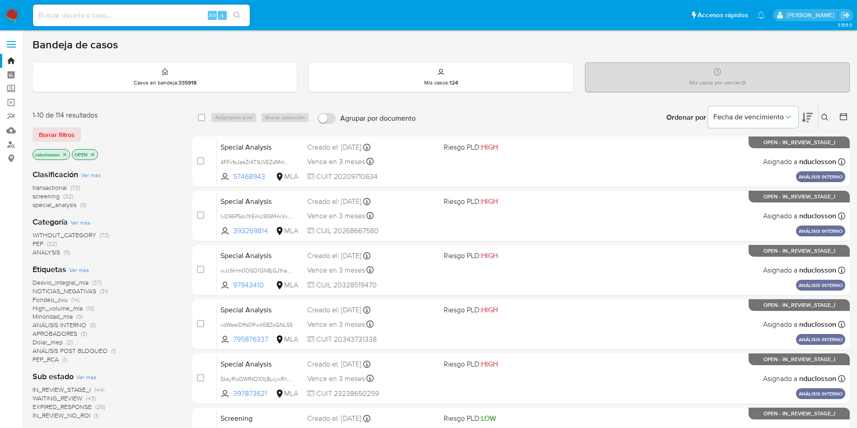
click at [826, 120] on icon at bounding box center [824, 117] width 7 height 7
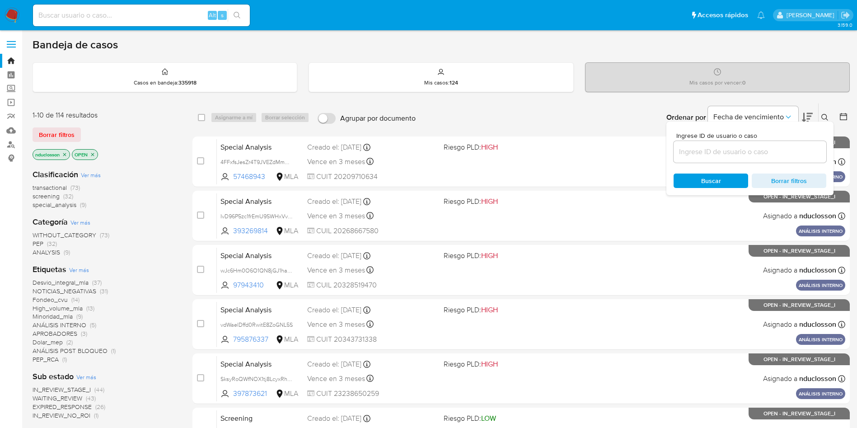
click at [707, 154] on input at bounding box center [750, 152] width 153 height 12
type input "cvzAE5IeoEs3zKMayUSHz6JS"
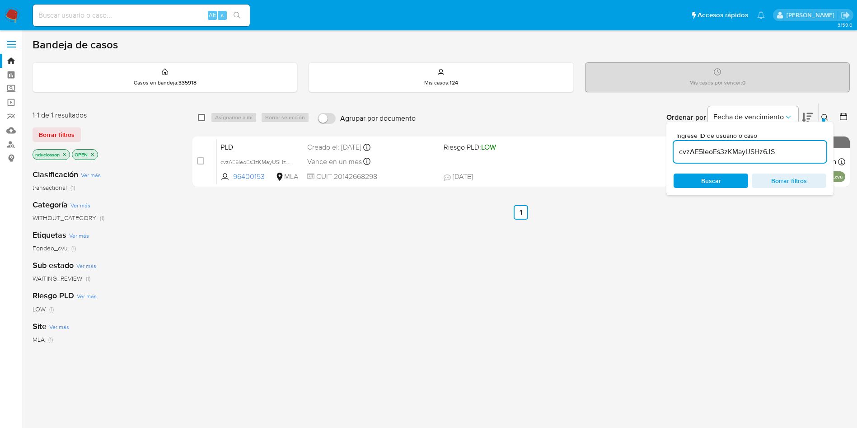
click at [203, 116] on input "checkbox" at bounding box center [201, 117] width 7 height 7
checkbox input "true"
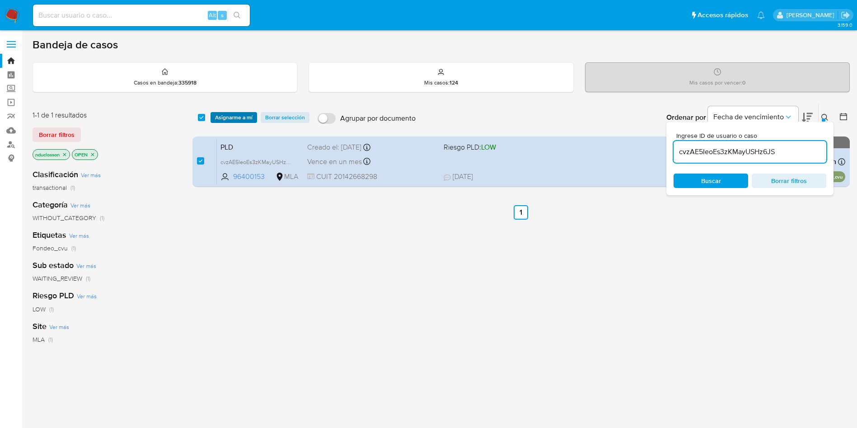
click at [231, 119] on span "Asignarme a mí" at bounding box center [233, 117] width 37 height 9
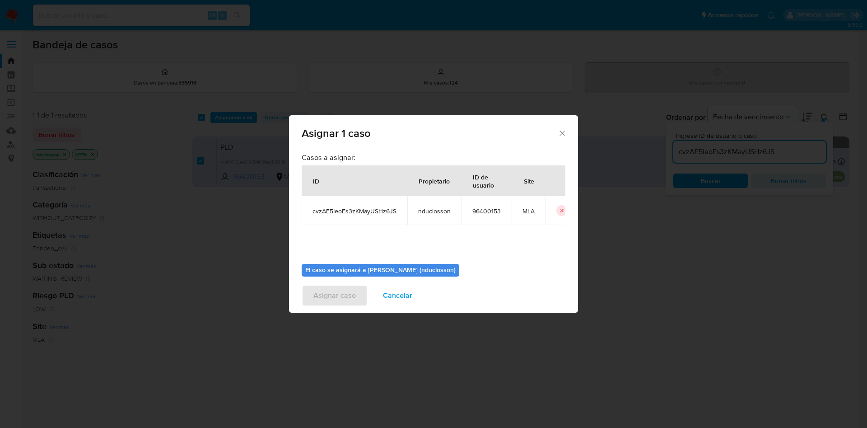
scroll to position [47, 0]
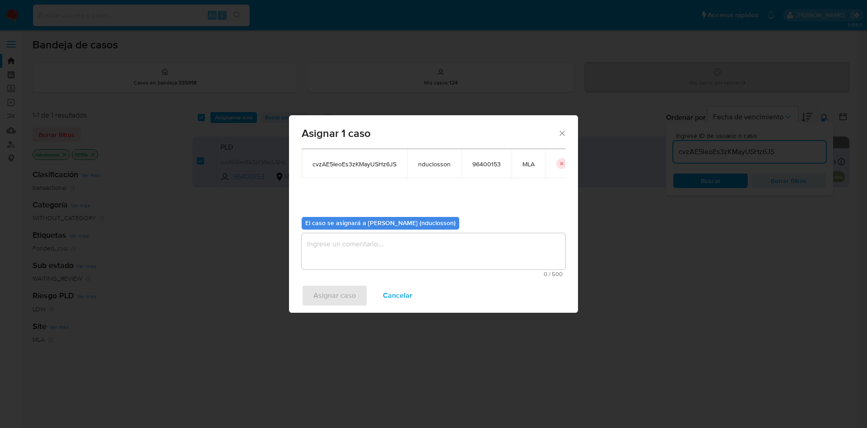
click at [417, 253] on textarea "assign-modal" at bounding box center [434, 251] width 264 height 36
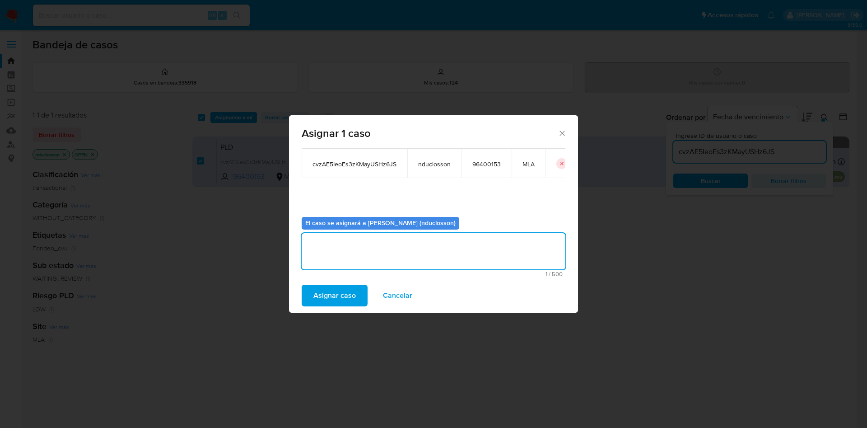
click at [328, 295] on span "Asignar caso" at bounding box center [335, 296] width 42 height 20
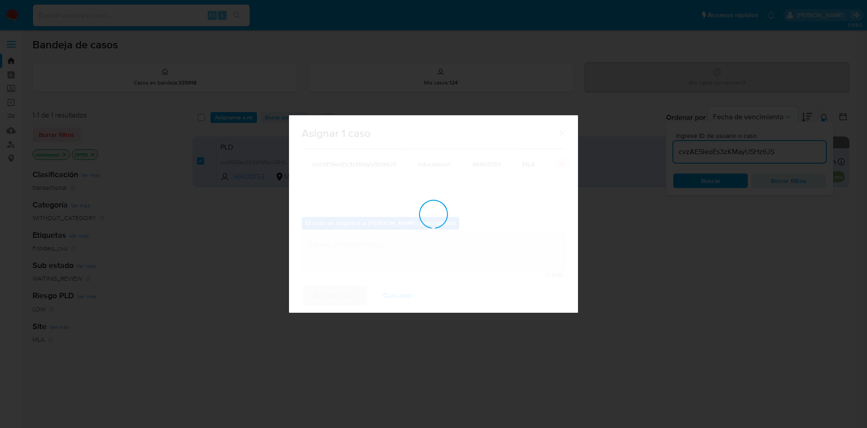
checkbox input "false"
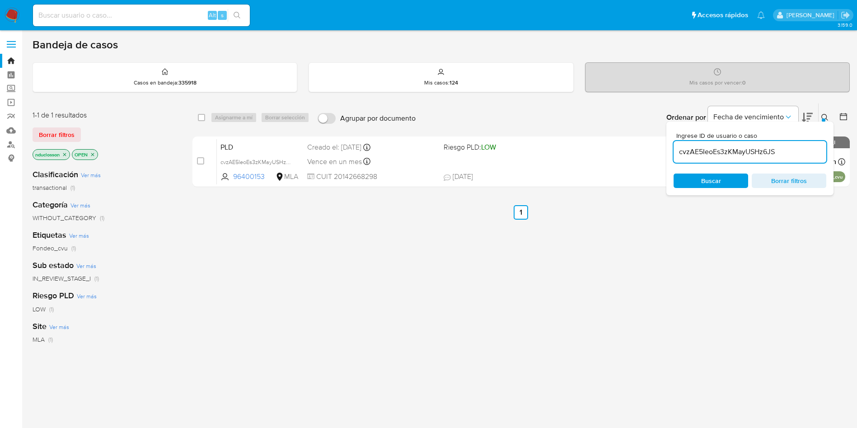
click at [725, 151] on input "cvzAE5IeoEs3zKMayUSHz6JS" at bounding box center [750, 152] width 153 height 12
paste input "KRPcrD4y7FmW8upiEn7lydkD"
type input "KRPcrD4y7FmW8upiEn7lydkD"
click at [702, 185] on span "Buscar" at bounding box center [711, 180] width 20 height 14
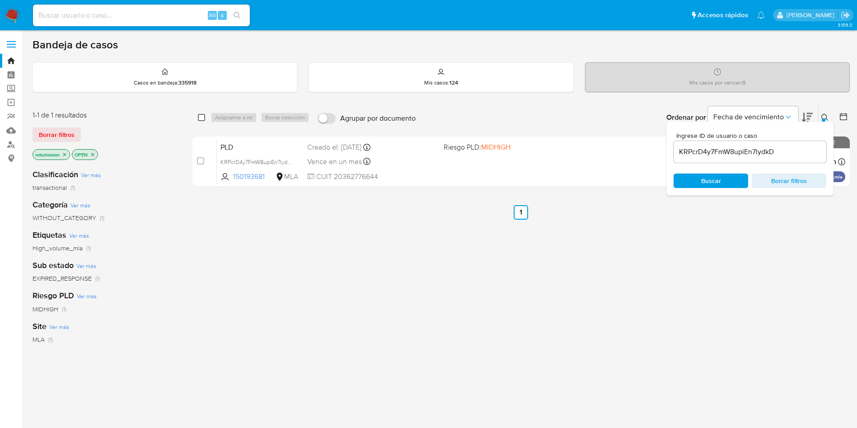
click at [204, 116] on input "checkbox" at bounding box center [201, 117] width 7 height 7
checkbox input "true"
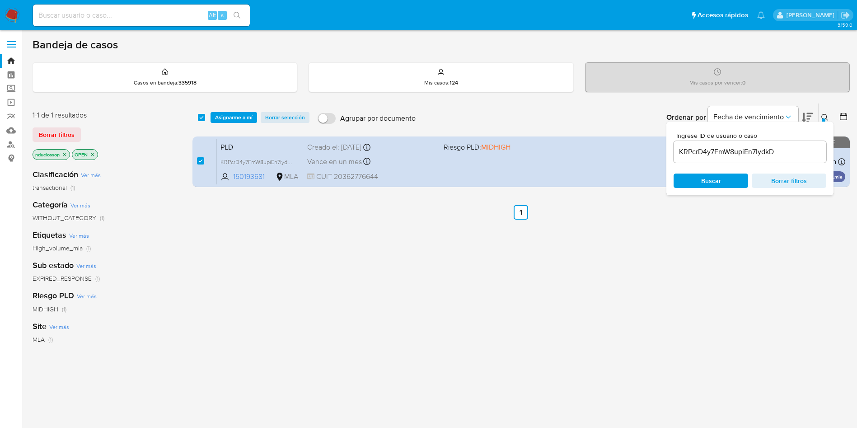
click at [223, 111] on div "select-all-cases-checkbox Asignarme a mí Borrar selección Agrupar por documento…" at bounding box center [520, 117] width 657 height 28
click at [228, 119] on span "Asignarme a mí" at bounding box center [233, 117] width 37 height 9
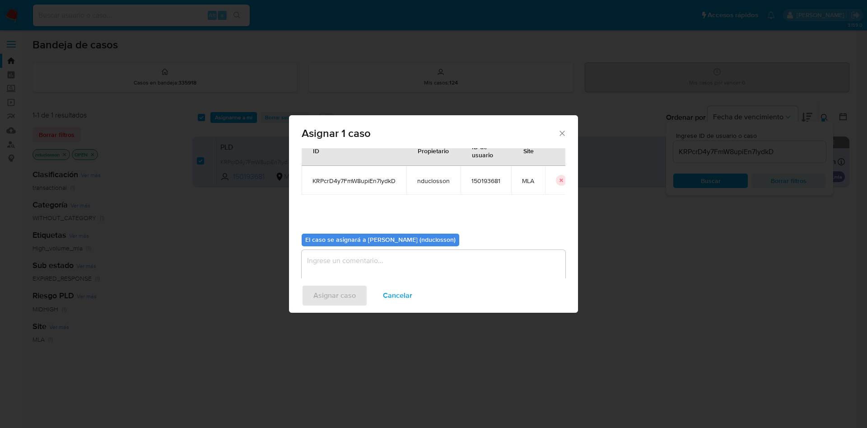
scroll to position [47, 0]
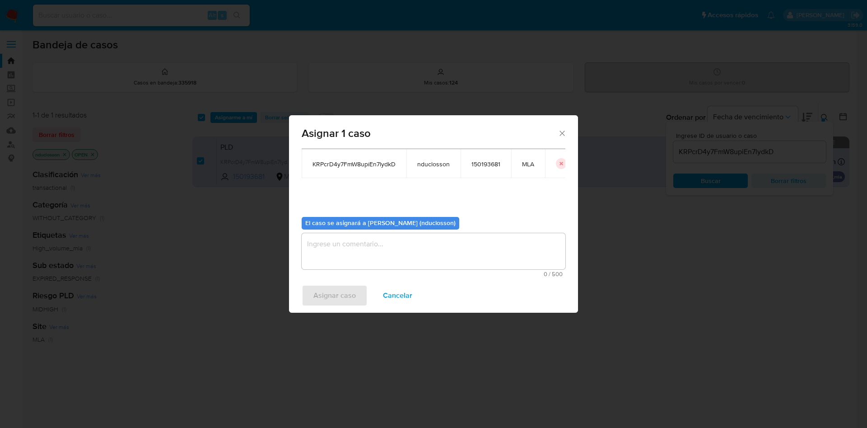
click at [387, 262] on textarea "assign-modal" at bounding box center [434, 251] width 264 height 36
click at [328, 305] on span "Asignar caso" at bounding box center [335, 296] width 42 height 20
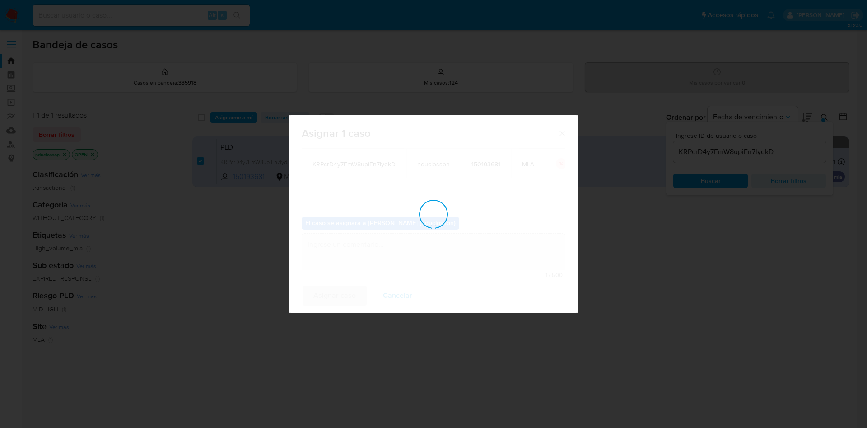
checkbox input "false"
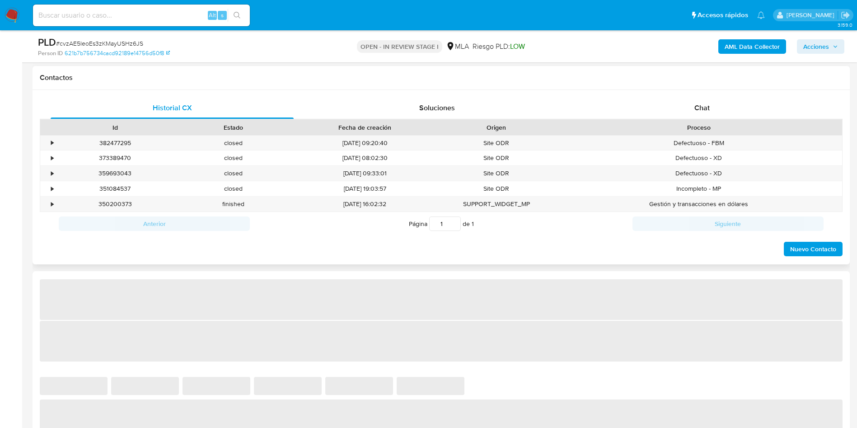
select select "10"
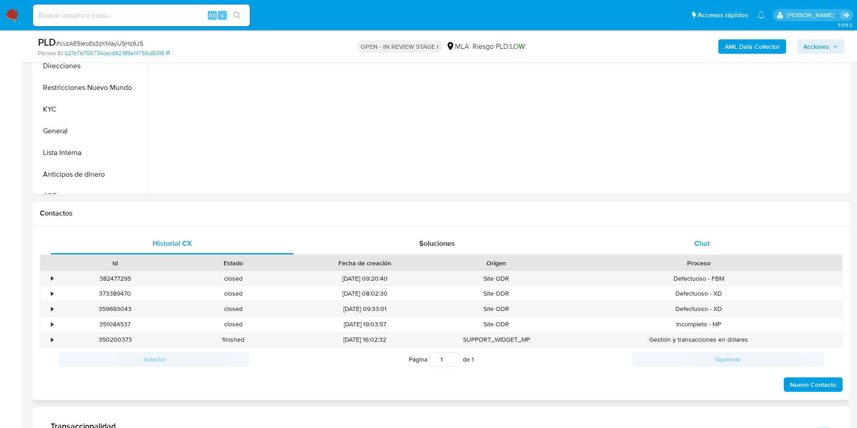
click at [683, 245] on div "Chat" at bounding box center [702, 244] width 243 height 22
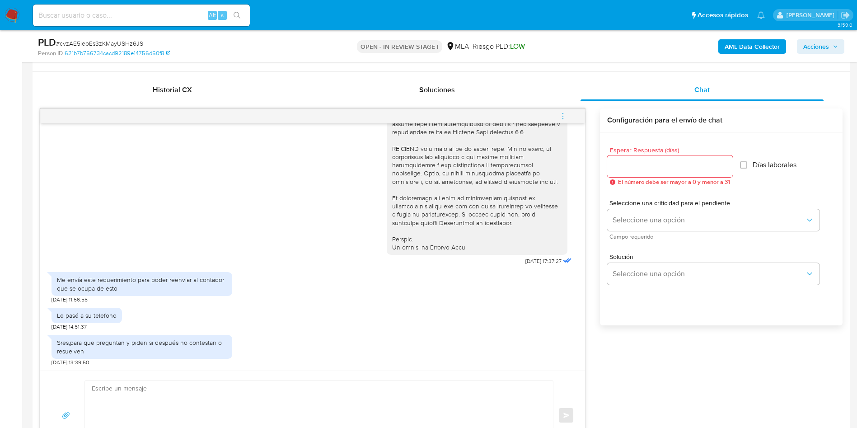
scroll to position [474, 0]
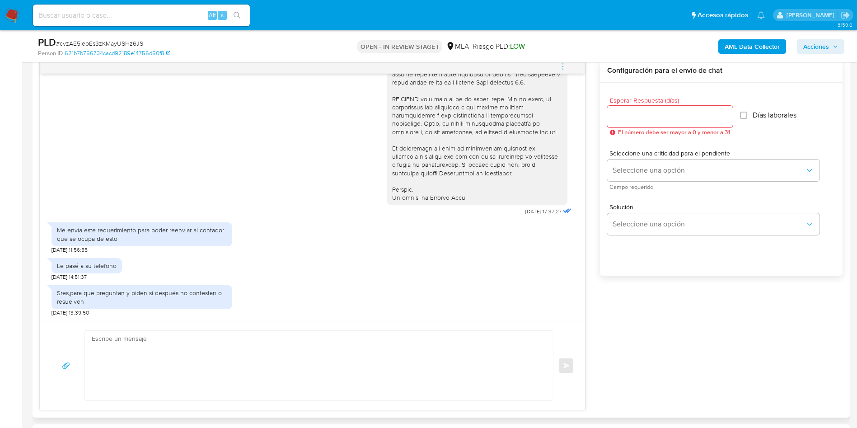
click at [152, 349] on textarea at bounding box center [317, 366] width 450 height 70
paste textarea "Lore Ipsumdol, Si ametcon ad eli seddoeiusmo temporincid ut la etdolo ma Aliqua…"
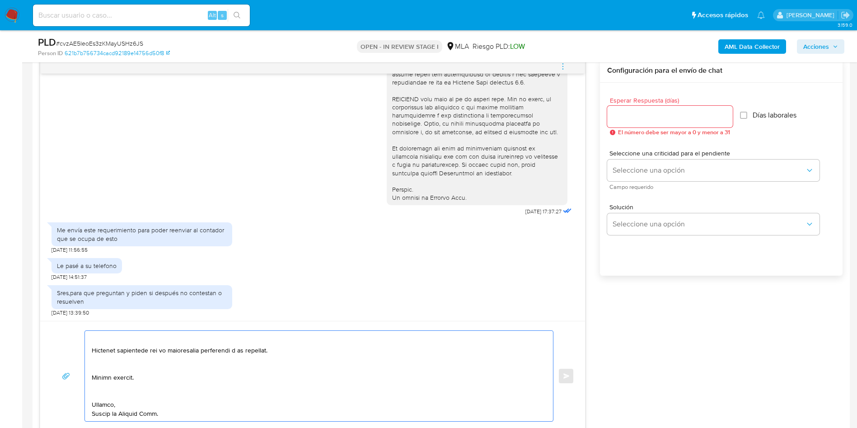
click at [105, 394] on textarea at bounding box center [317, 376] width 450 height 90
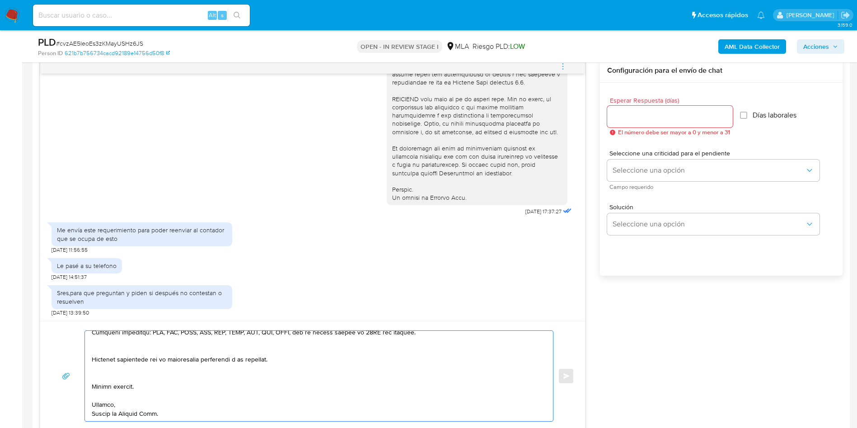
click at [102, 376] on textarea at bounding box center [317, 376] width 450 height 90
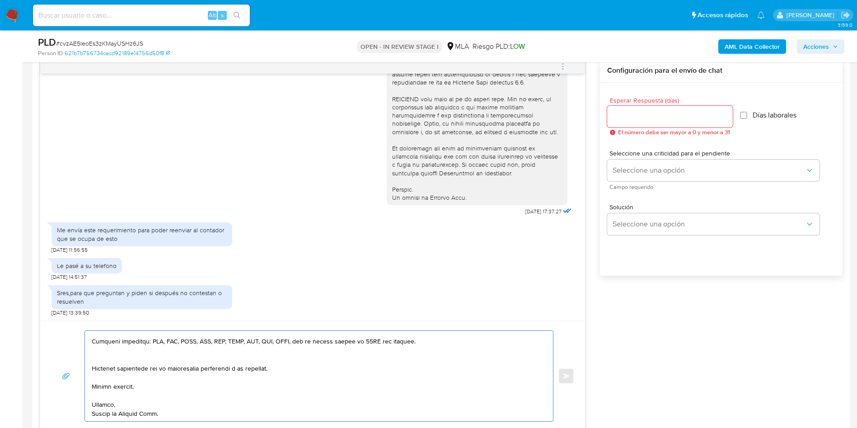
click at [106, 356] on textarea at bounding box center [317, 376] width 450 height 90
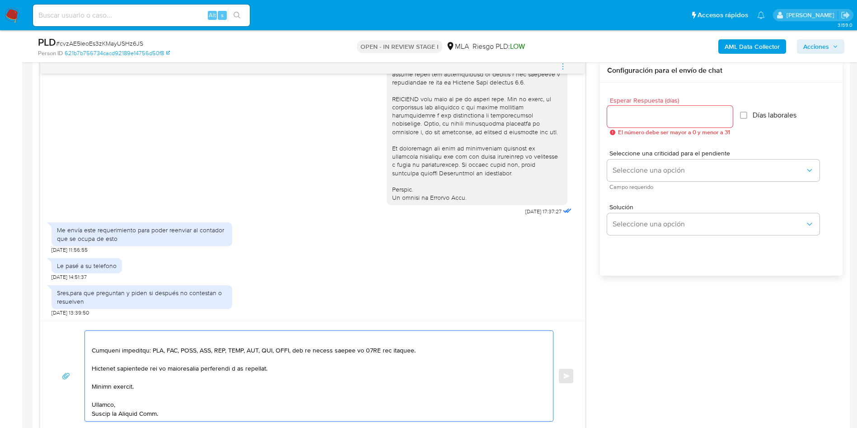
scroll to position [237, 0]
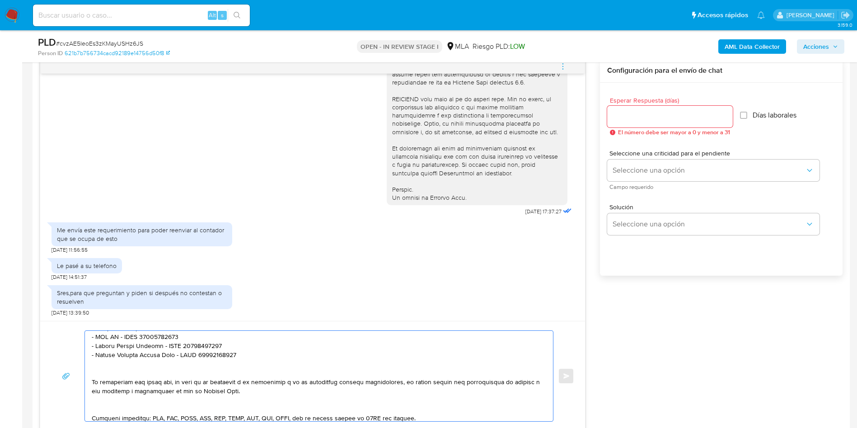
click at [107, 408] on textarea at bounding box center [317, 376] width 450 height 90
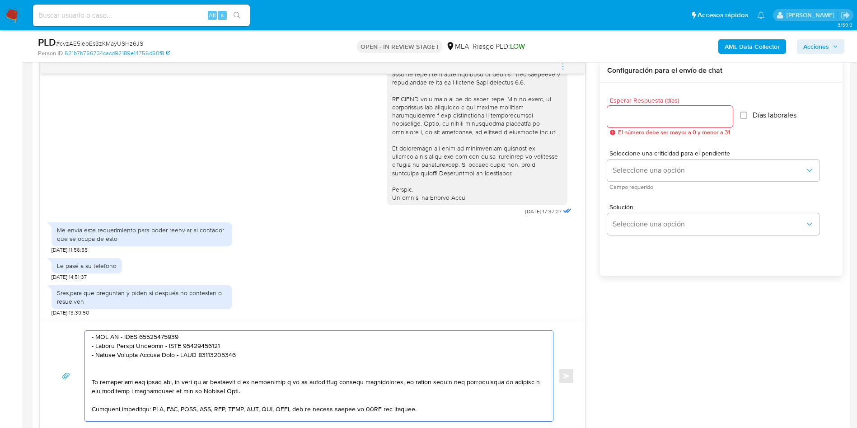
click at [101, 375] on textarea at bounding box center [317, 376] width 450 height 90
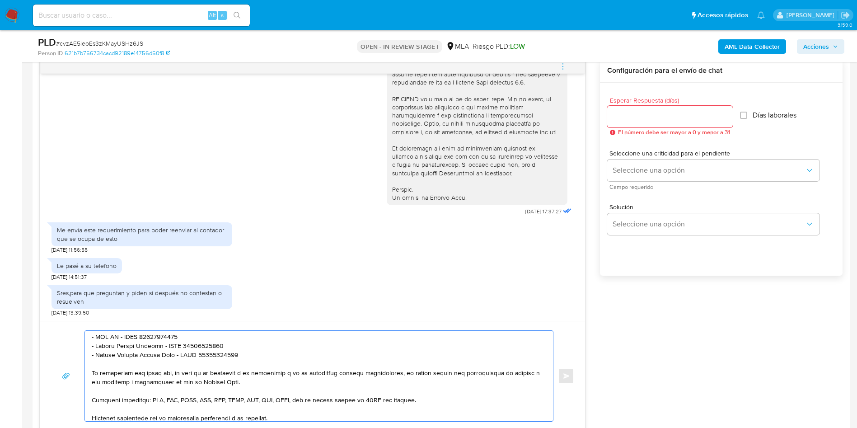
scroll to position [169, 0]
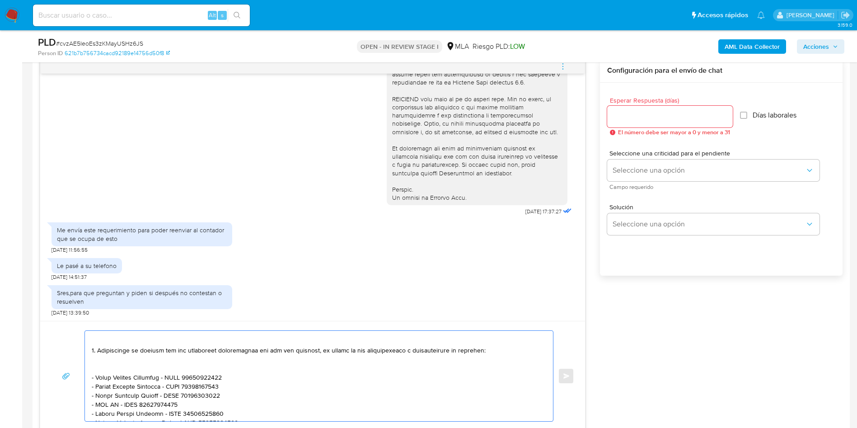
click at [106, 368] on textarea at bounding box center [317, 376] width 450 height 90
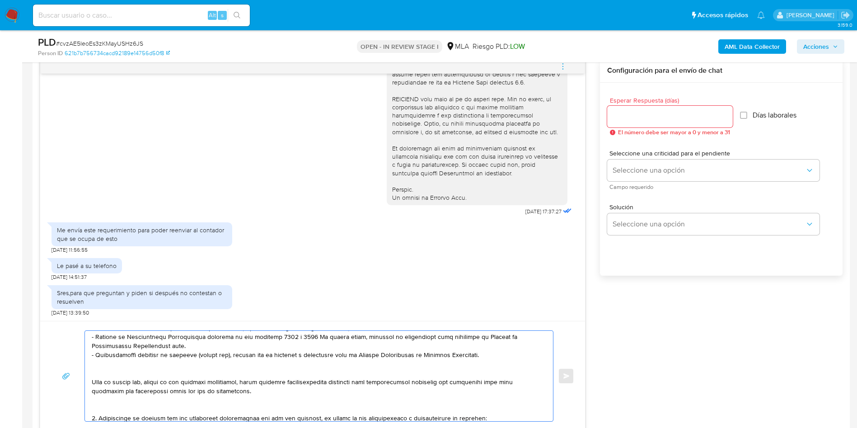
click at [109, 404] on textarea at bounding box center [317, 376] width 450 height 90
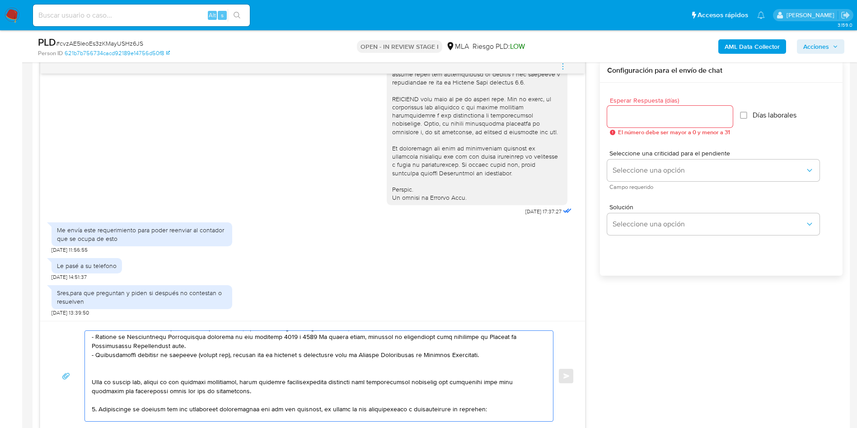
click at [98, 372] on textarea at bounding box center [317, 376] width 450 height 90
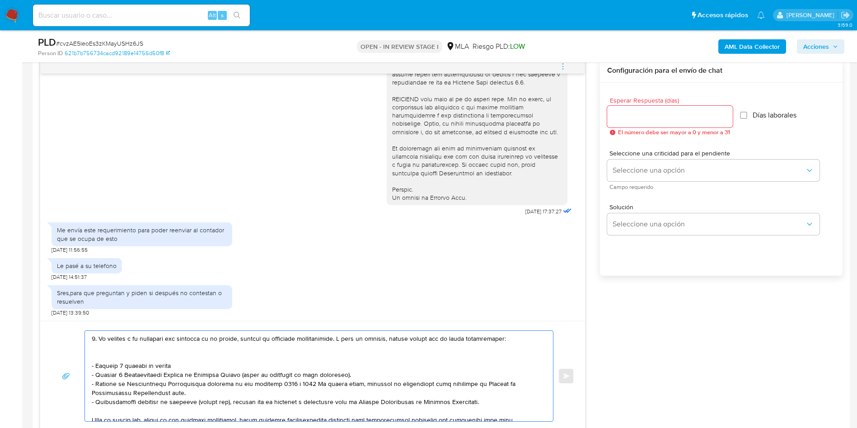
scroll to position [33, 0]
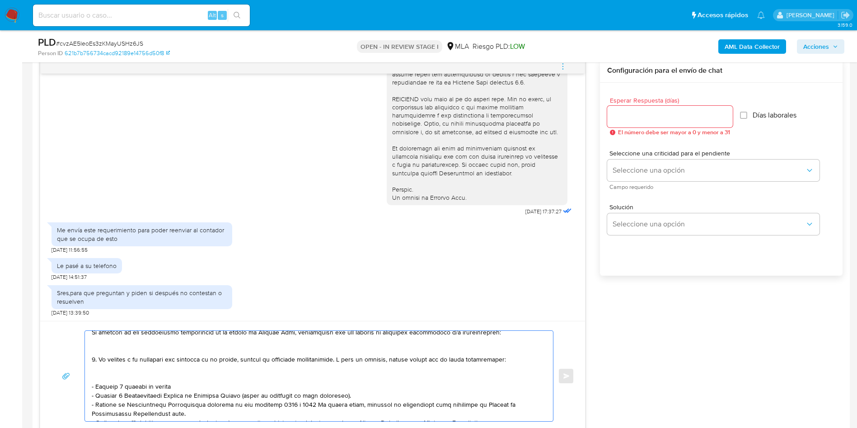
click at [111, 377] on textarea at bounding box center [317, 376] width 450 height 90
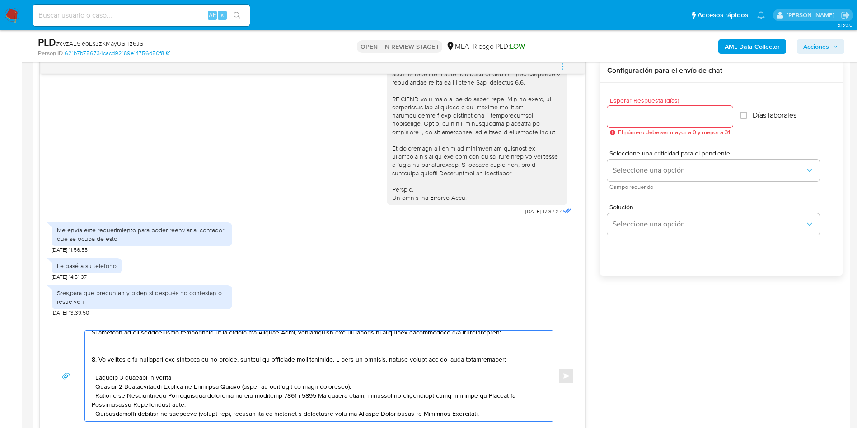
click at [108, 351] on textarea at bounding box center [317, 376] width 450 height 90
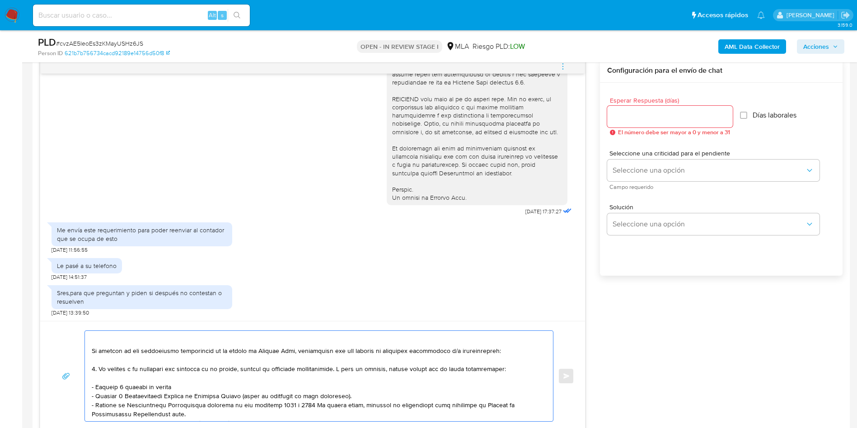
scroll to position [0, 0]
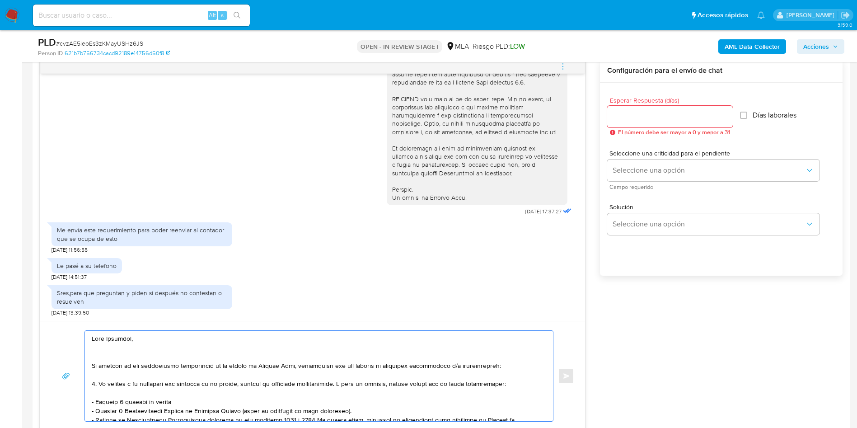
click at [111, 349] on textarea at bounding box center [317, 376] width 450 height 90
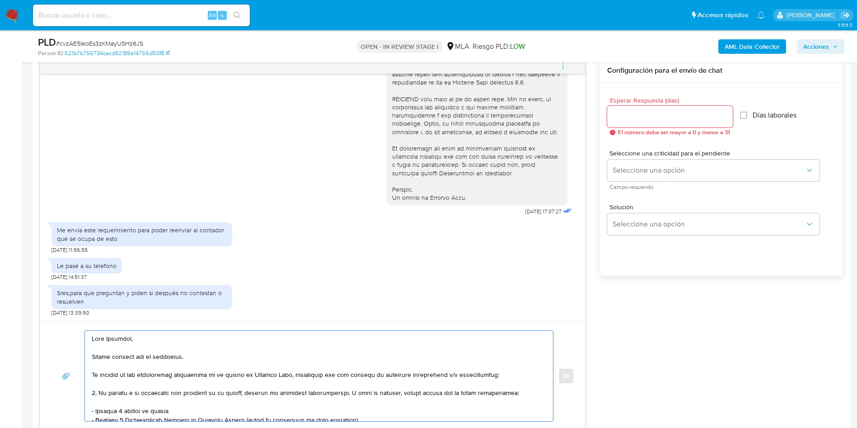
drag, startPoint x: 293, startPoint y: 375, endPoint x: 88, endPoint y: 375, distance: 205.6
click at [88, 375] on div at bounding box center [317, 376] width 464 height 90
click at [333, 374] on textarea at bounding box center [317, 376] width 450 height 90
click at [182, 345] on textarea at bounding box center [317, 376] width 450 height 90
click at [178, 359] on textarea at bounding box center [317, 376] width 450 height 90
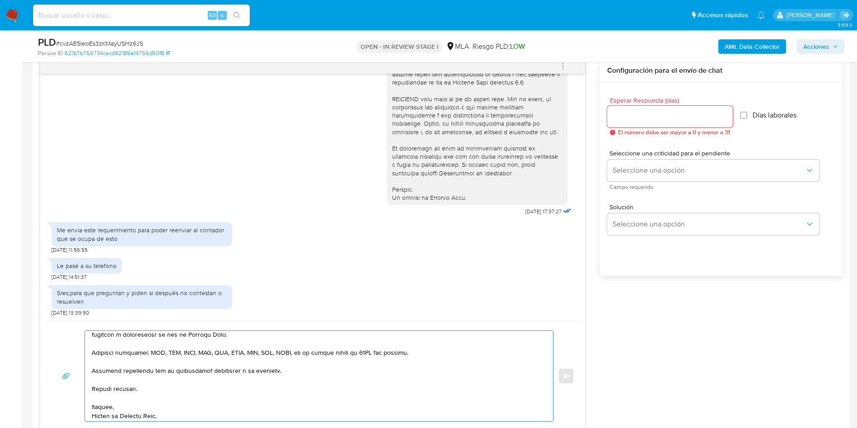
scroll to position [250, 0]
type textarea "Hola Fernando, Muchas gracias por tu respuesta. No obstante, necesitamos que no…"
click at [679, 126] on div at bounding box center [670, 117] width 126 height 22
click at [662, 118] on input "Esperar Respuesta (días)" at bounding box center [670, 117] width 126 height 12
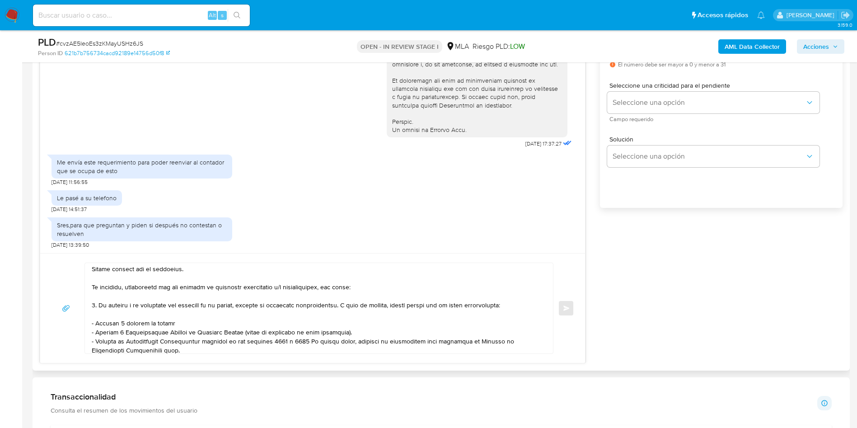
scroll to position [0, 0]
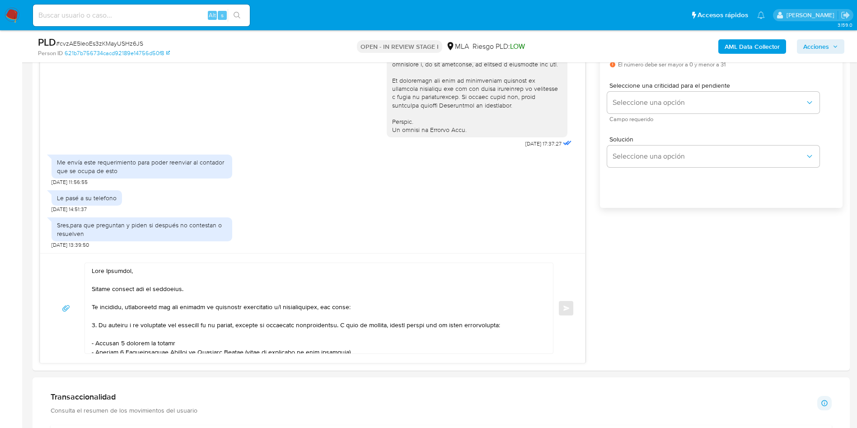
type input "1"
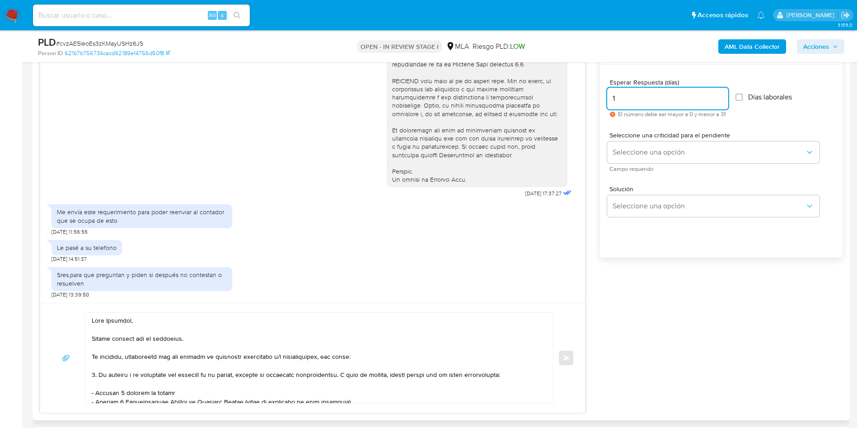
scroll to position [474, 0]
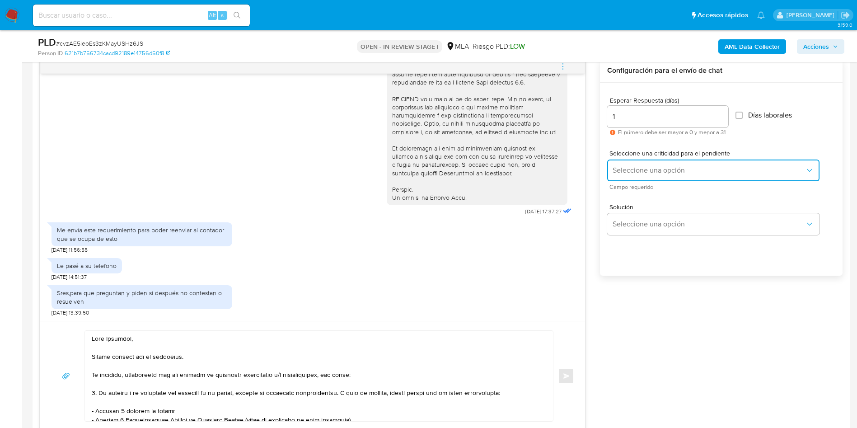
click at [663, 173] on span "Seleccione una opción" at bounding box center [709, 170] width 192 height 9
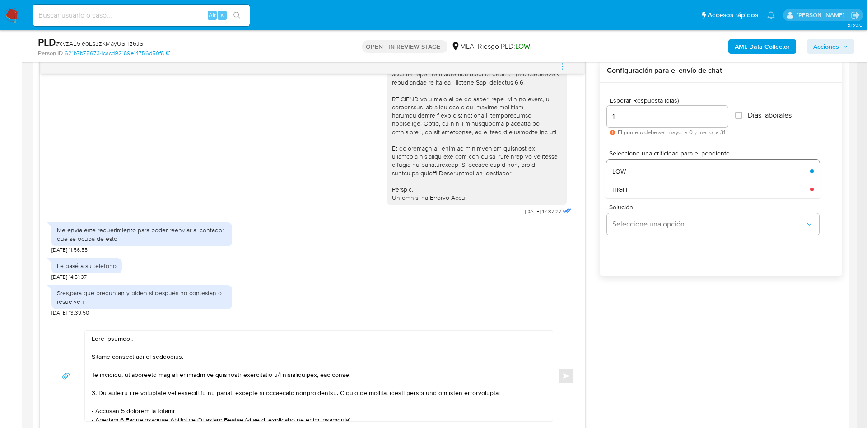
click at [652, 191] on div "HIGH" at bounding box center [709, 189] width 192 height 18
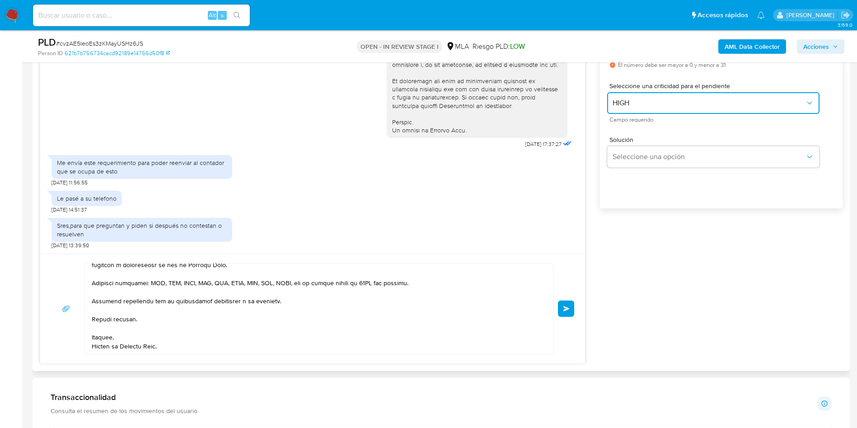
scroll to position [542, 0]
click at [576, 309] on div "Enviar" at bounding box center [312, 308] width 545 height 110
click at [568, 309] on span "Enviar" at bounding box center [566, 307] width 6 height 5
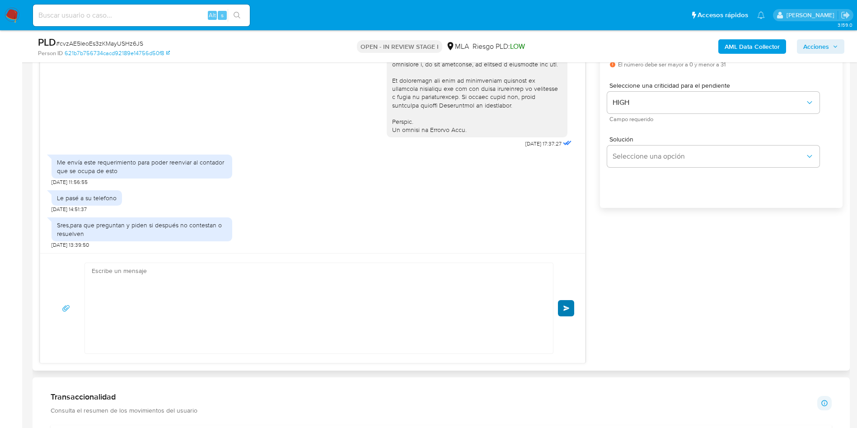
scroll to position [833, 0]
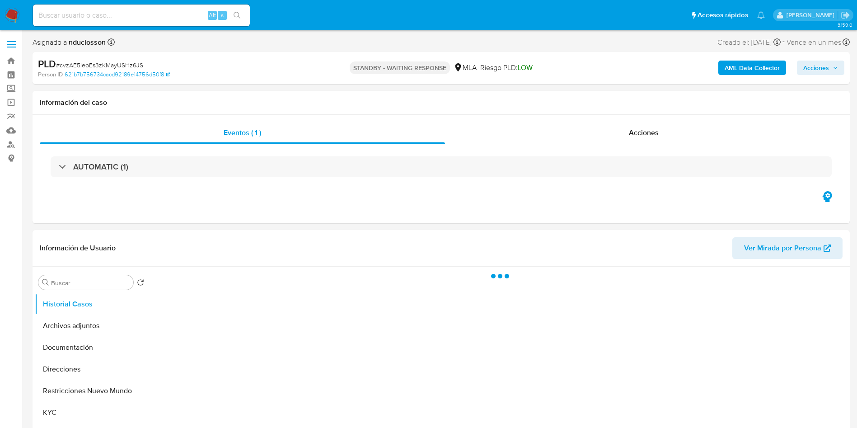
select select "10"
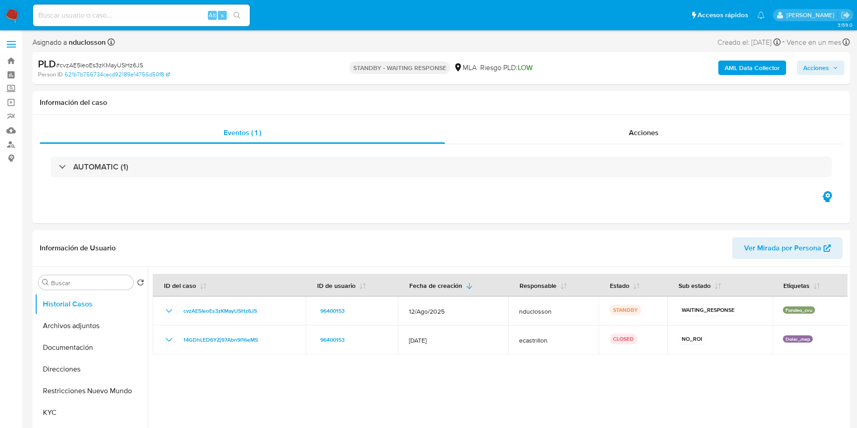
click at [156, 9] on div "Alt s" at bounding box center [141, 16] width 217 height 22
click at [155, 14] on input at bounding box center [141, 15] width 217 height 12
paste input "KRPcrD4y7FmW8upiEn7lydkD"
type input "KRPcrD4y7FmW8upiEn7lydkD"
click at [241, 15] on icon "search-icon" at bounding box center [237, 15] width 7 height 7
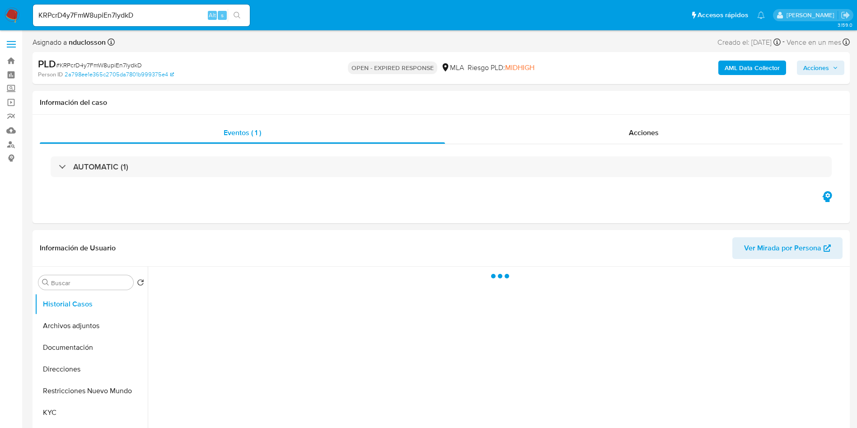
select select "10"
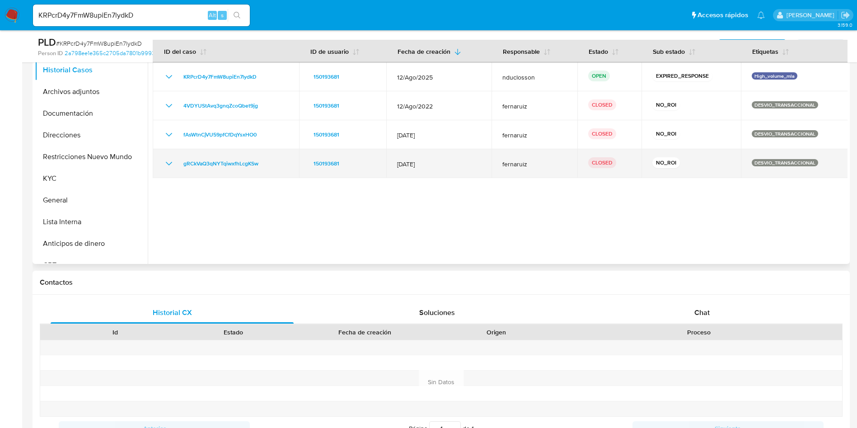
scroll to position [203, 0]
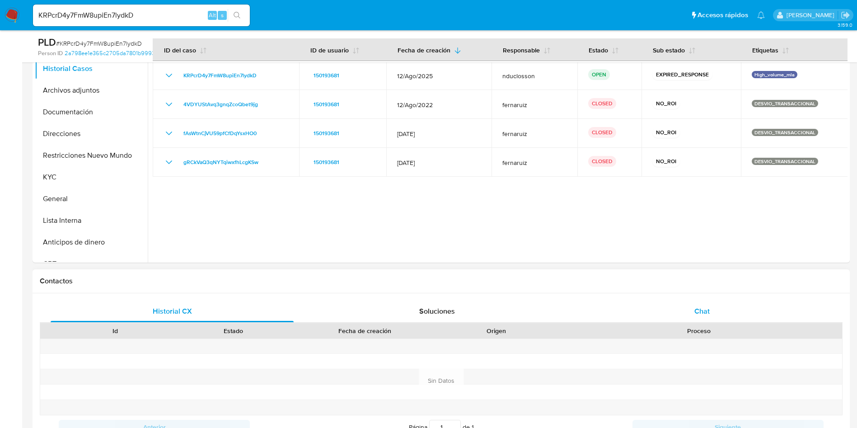
click at [696, 319] on div "Chat" at bounding box center [702, 311] width 243 height 22
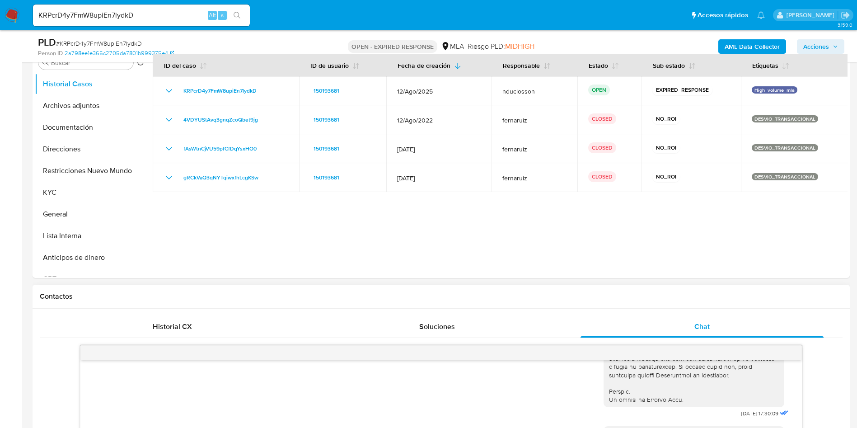
scroll to position [136, 0]
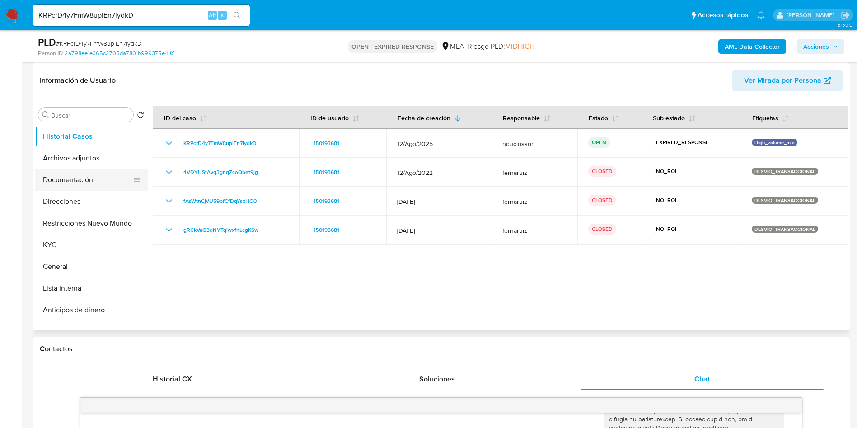
click at [46, 183] on button "Documentación" at bounding box center [88, 180] width 106 height 22
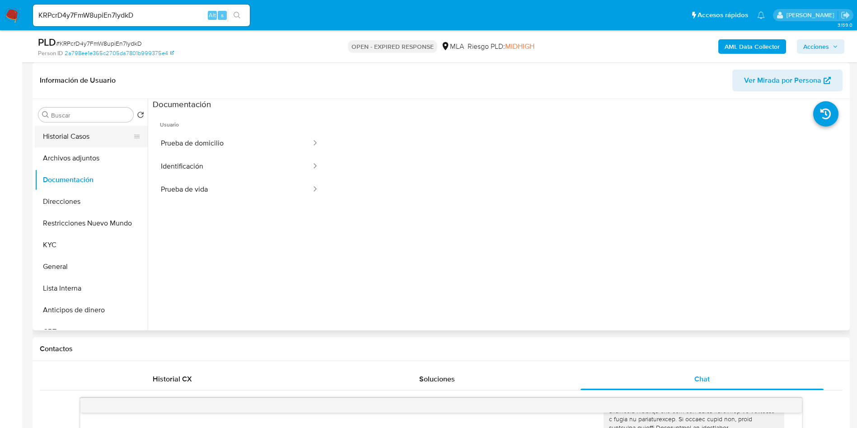
click at [86, 139] on button "Historial Casos" at bounding box center [88, 137] width 106 height 22
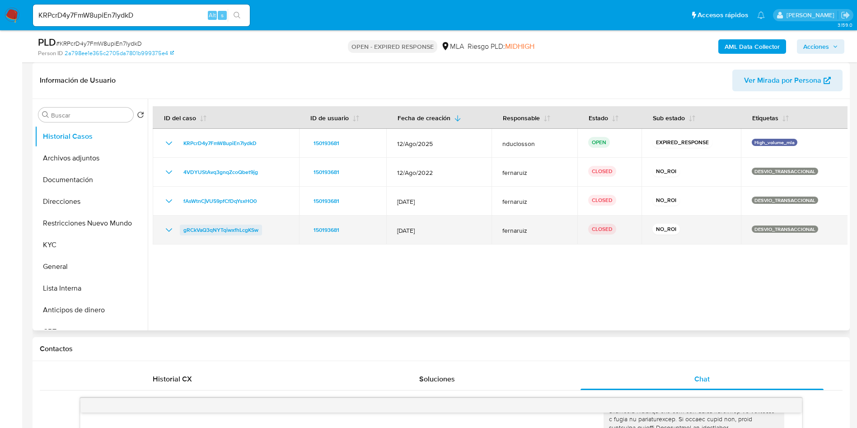
click at [232, 231] on span "gRCkVaQ3qNYTqiwxfhLcgKSw" at bounding box center [220, 230] width 75 height 11
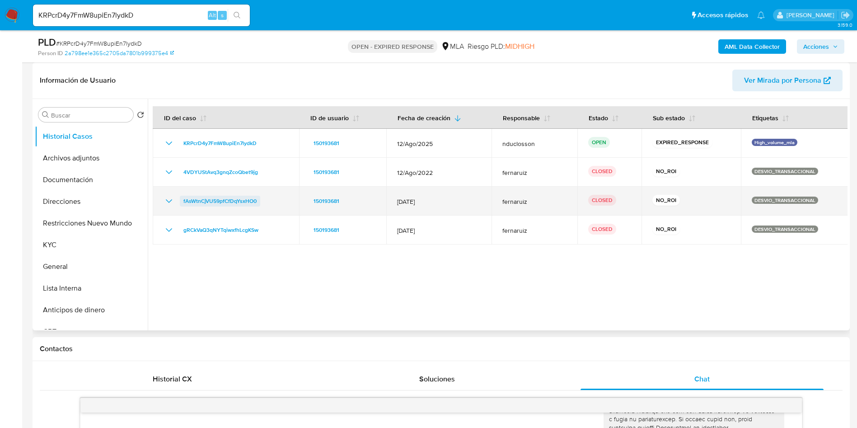
click at [200, 198] on span "fAsWtnCjVU59pfCfDqYsxHO0" at bounding box center [219, 201] width 73 height 11
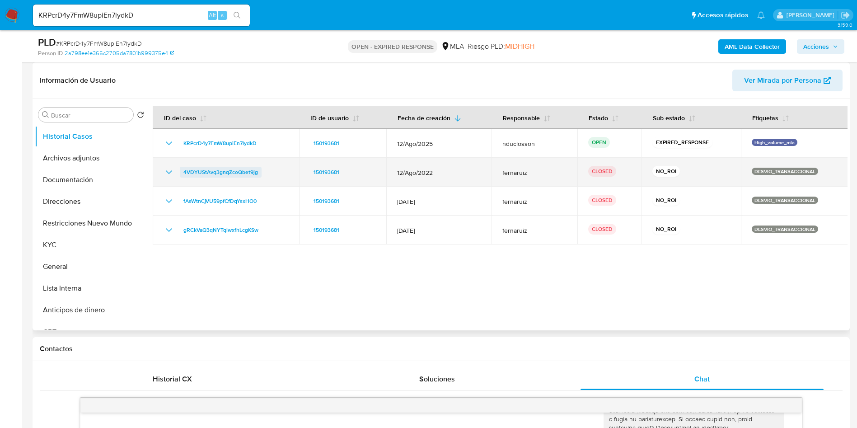
click at [218, 170] on span "4VDYUStAvq3gnqZcoQbet9jg" at bounding box center [220, 172] width 75 height 11
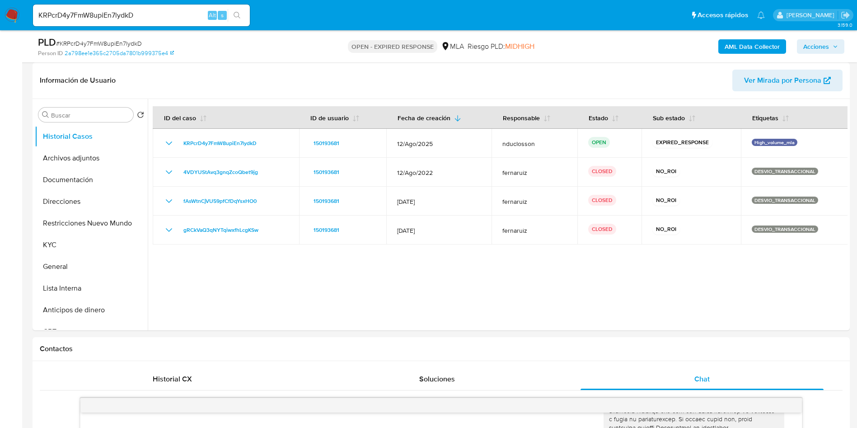
click at [107, 38] on div "PLD # KRPcrD4y7FmW8upiEn7lydkD" at bounding box center [171, 43] width 266 height 14
click at [112, 47] on span "# KRPcrD4y7FmW8upiEn7lydkD" at bounding box center [99, 43] width 86 height 9
copy span "KRPcrD4y7FmW8upiEn7lydkD"
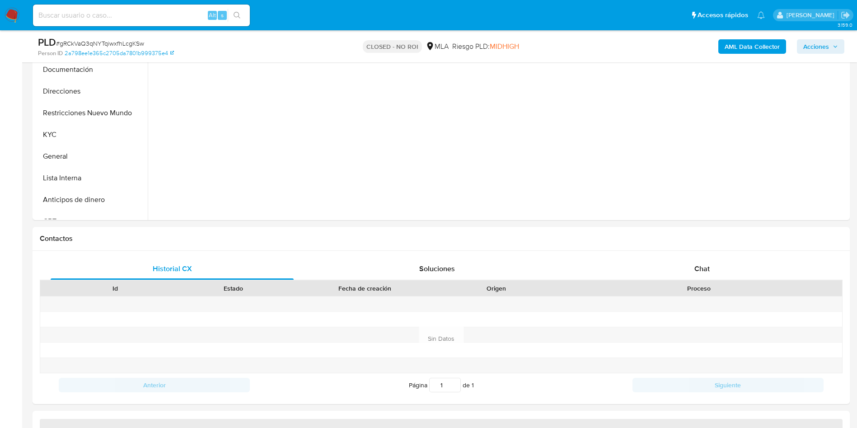
scroll to position [271, 0]
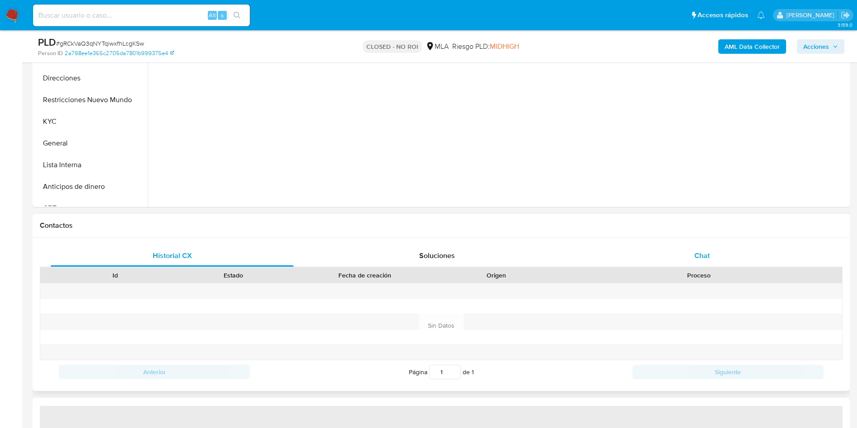
click at [686, 245] on div "Chat" at bounding box center [702, 256] width 243 height 22
select select "10"
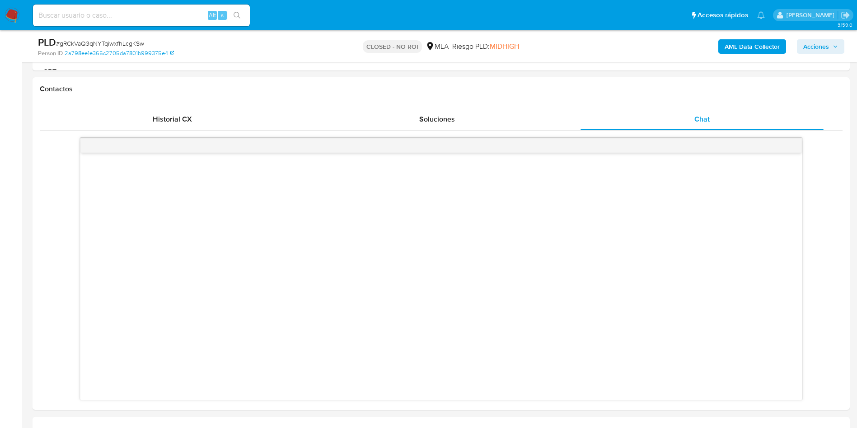
scroll to position [407, 0]
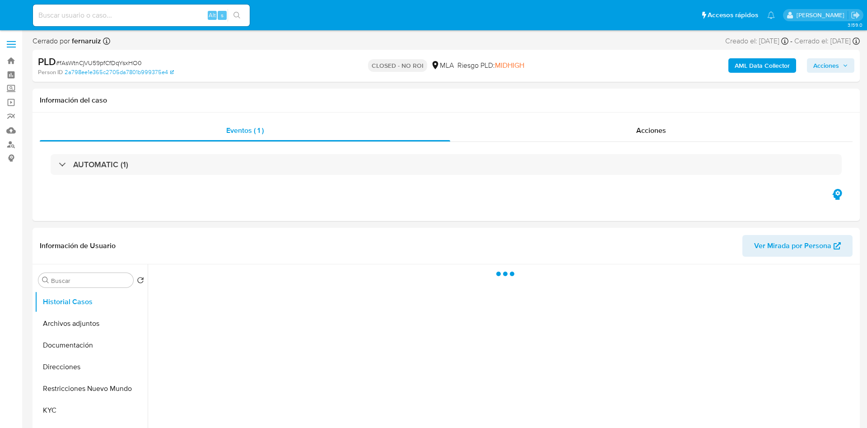
select select "10"
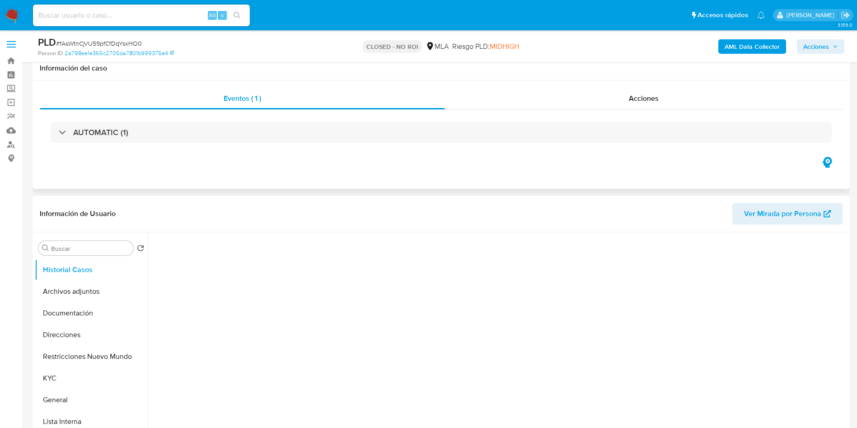
scroll to position [203, 0]
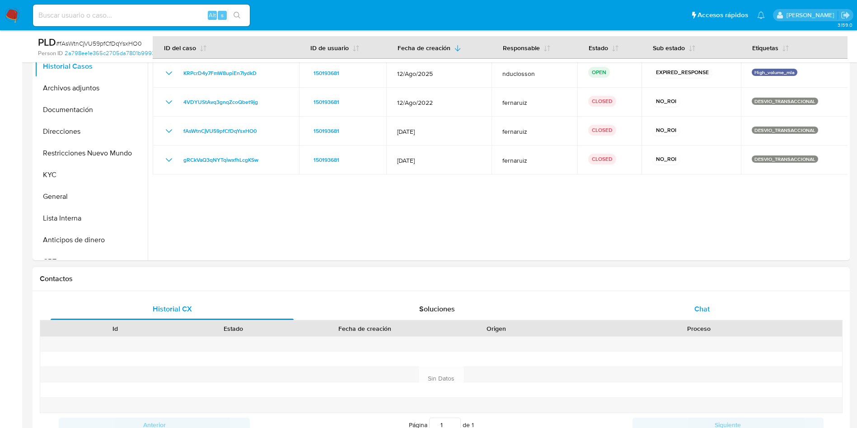
click at [703, 305] on span "Chat" at bounding box center [701, 309] width 15 height 10
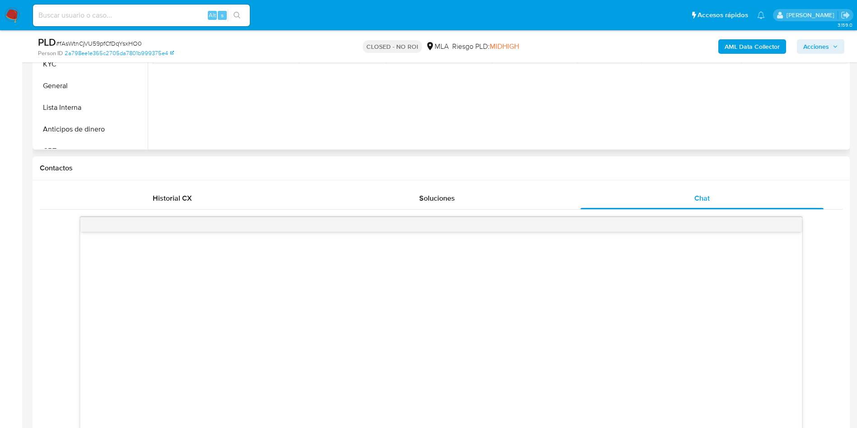
scroll to position [407, 0]
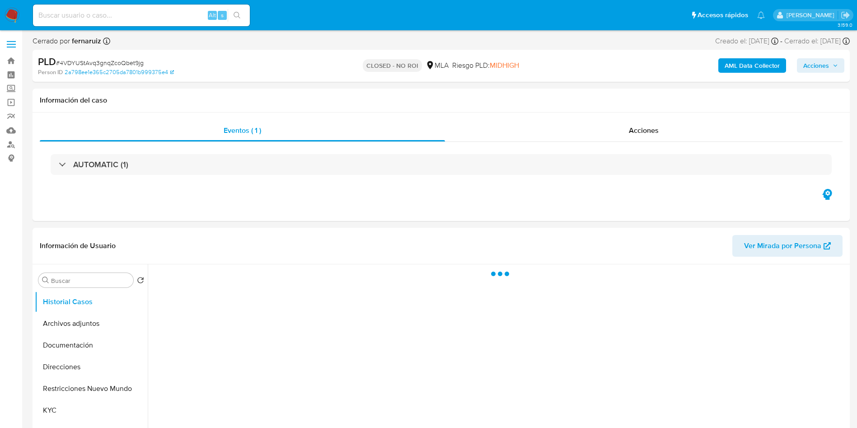
select select "10"
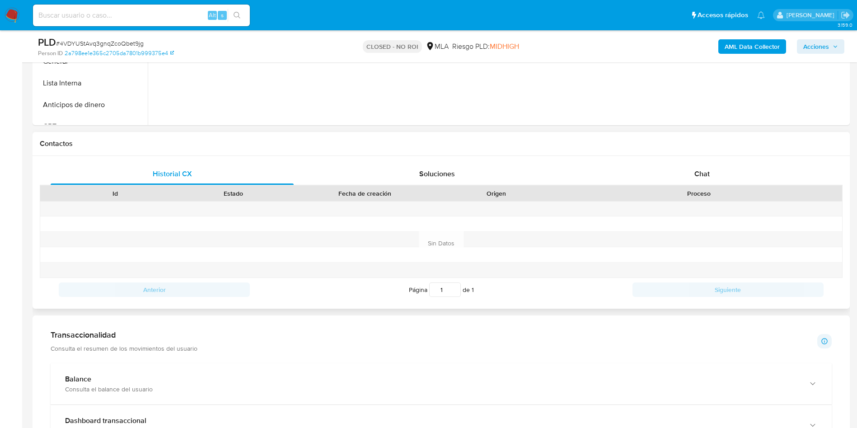
scroll to position [339, 0]
click at [709, 171] on span "Chat" at bounding box center [701, 173] width 15 height 10
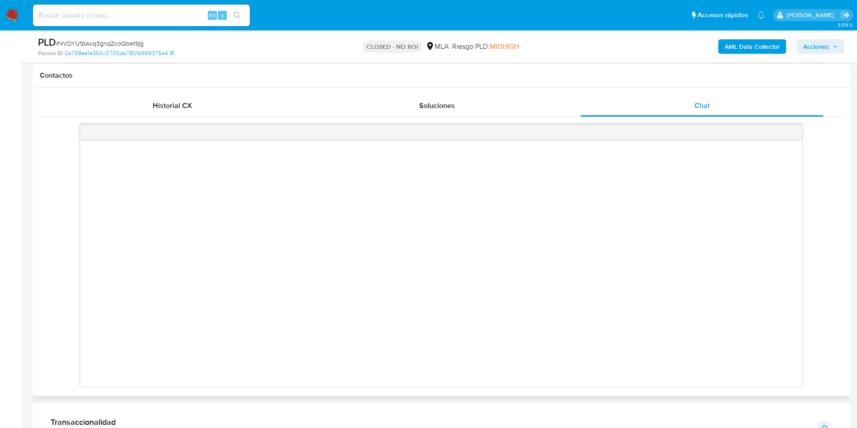
click at [598, 216] on div at bounding box center [441, 262] width 722 height 247
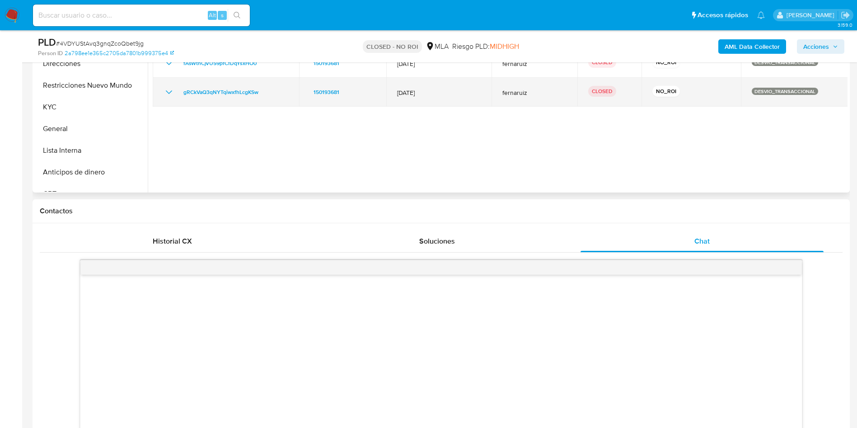
scroll to position [68, 0]
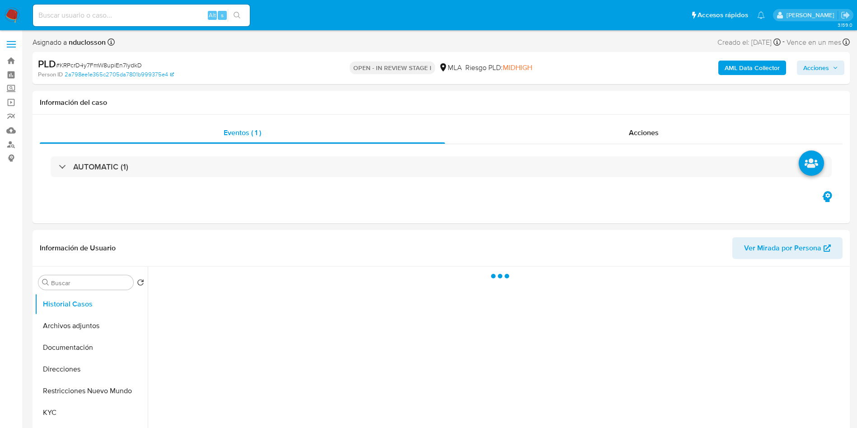
select select "10"
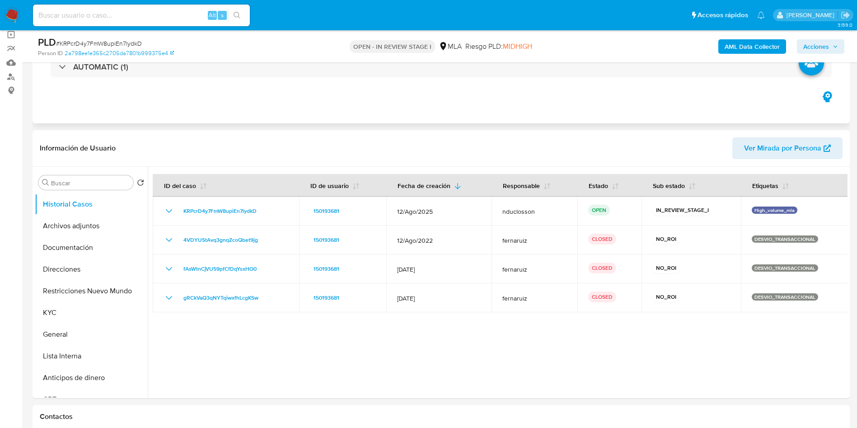
scroll to position [136, 0]
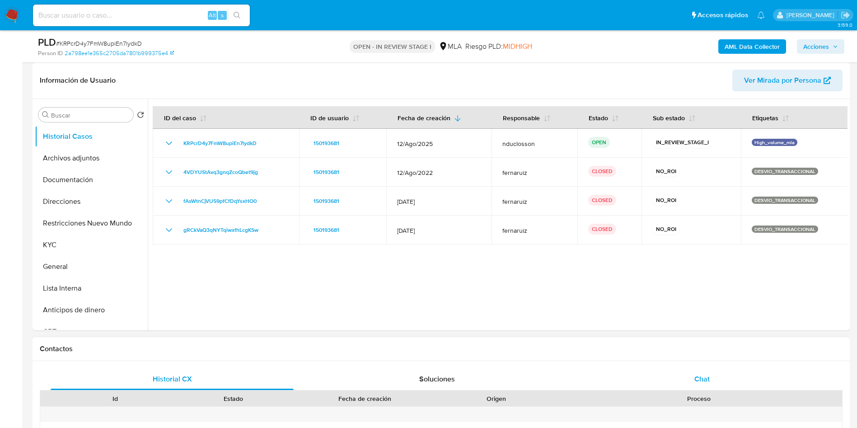
click at [719, 379] on div "Chat" at bounding box center [702, 379] width 243 height 22
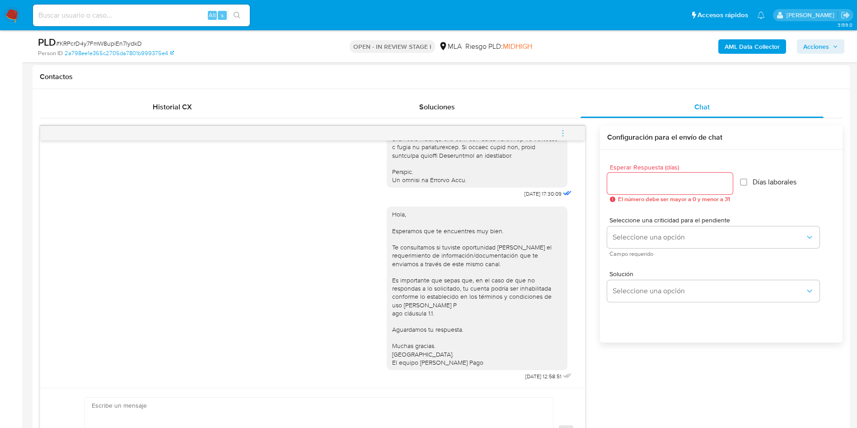
scroll to position [542, 0]
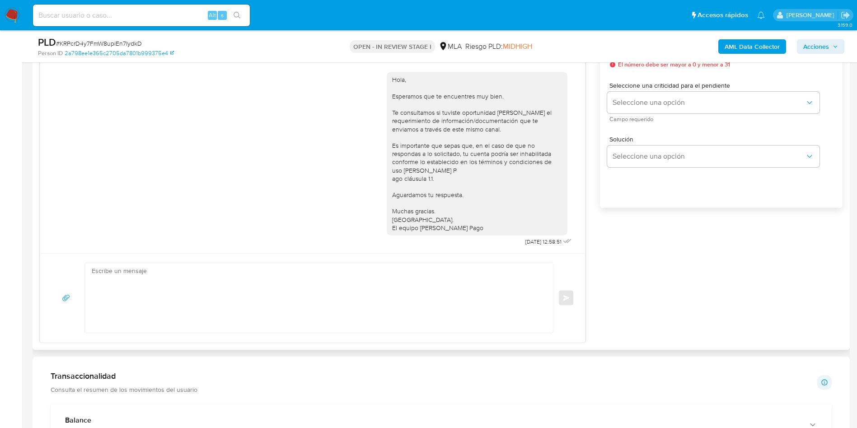
click at [273, 302] on textarea at bounding box center [317, 298] width 450 height 70
paste textarea "KRPcrD4y7FmW8upiEn7lydkD"
type textarea "KRPcrD4y7FmW8upiEn7lydkD"
click at [210, 284] on textarea at bounding box center [317, 298] width 450 height 70
paste textarea "Hola Cristian, En función de las operaciones registradas en tu cuenta de Mercad…"
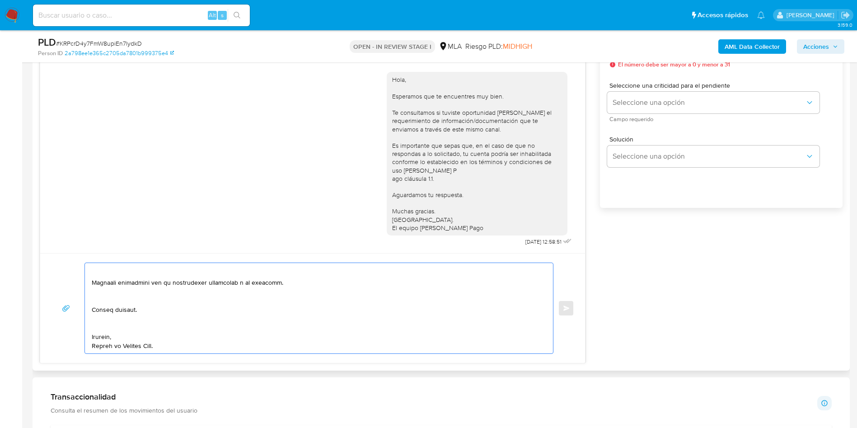
click at [106, 327] on textarea at bounding box center [317, 308] width 450 height 90
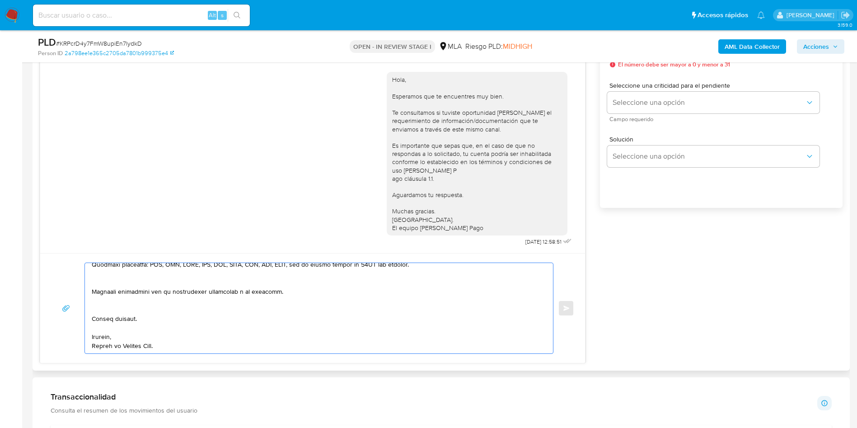
drag, startPoint x: 98, startPoint y: 306, endPoint x: 99, endPoint y: 295, distance: 10.4
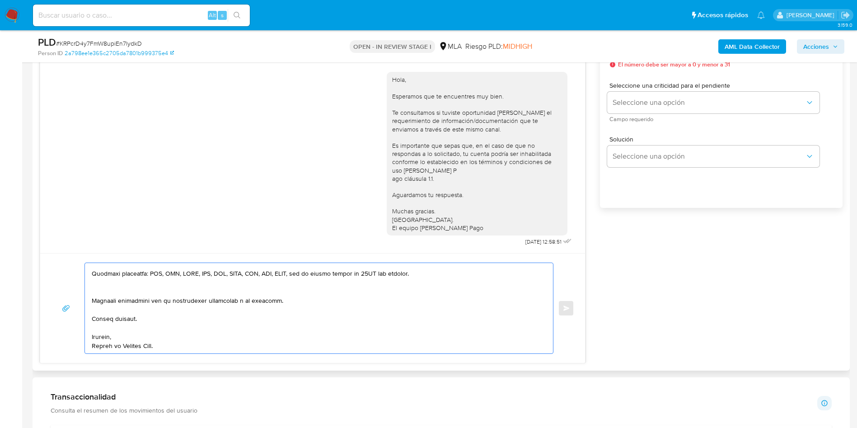
click at [101, 285] on textarea at bounding box center [317, 308] width 450 height 90
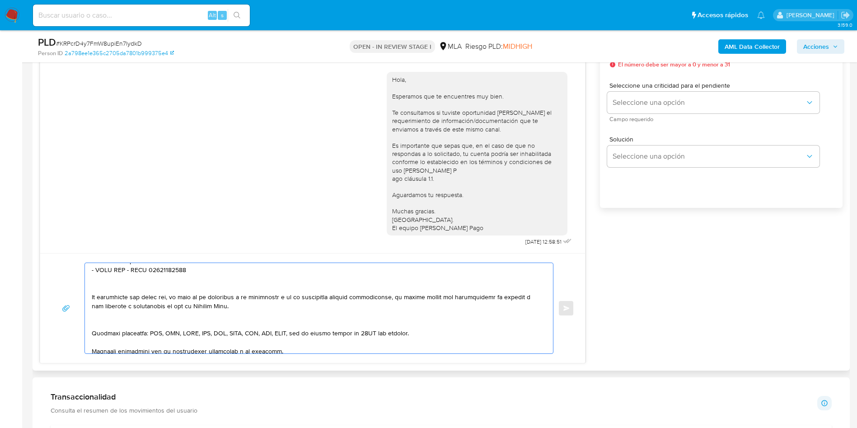
scroll to position [327, 0]
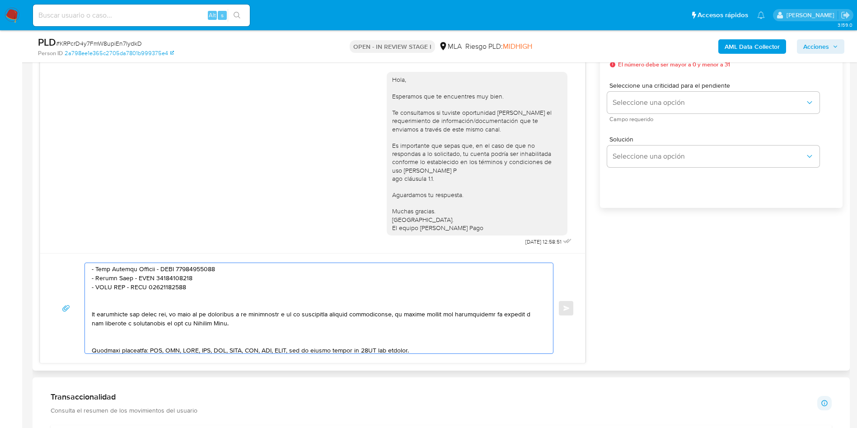
click at [122, 338] on textarea at bounding box center [317, 308] width 450 height 90
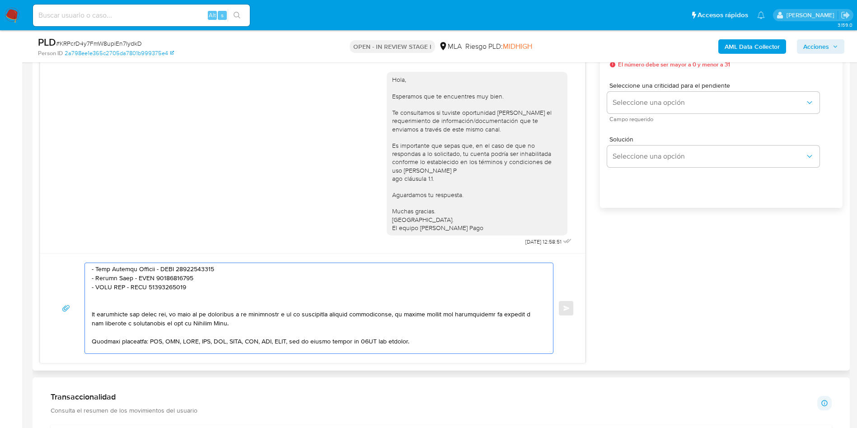
click at [108, 305] on textarea at bounding box center [317, 308] width 450 height 90
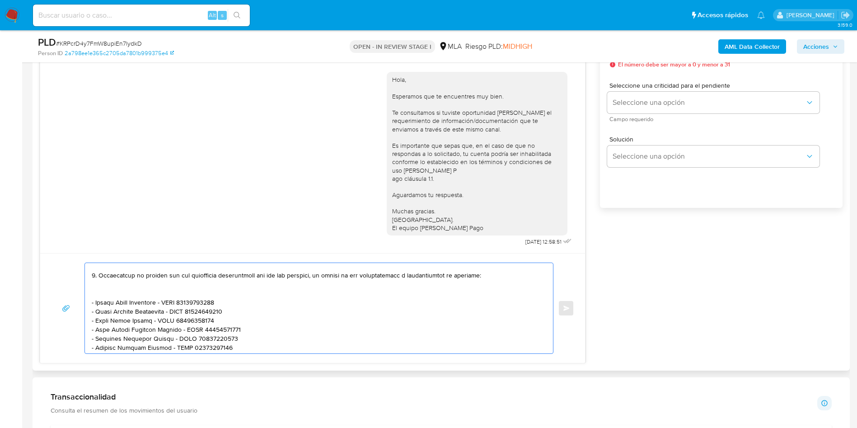
scroll to position [192, 0]
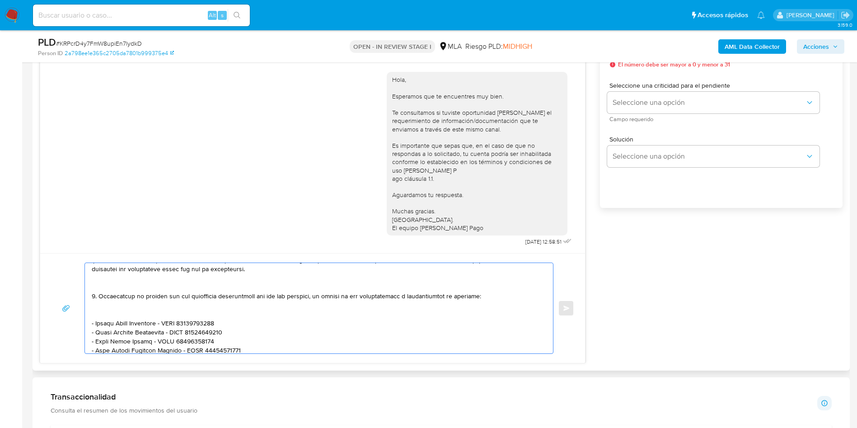
click at [124, 314] on textarea at bounding box center [317, 308] width 450 height 90
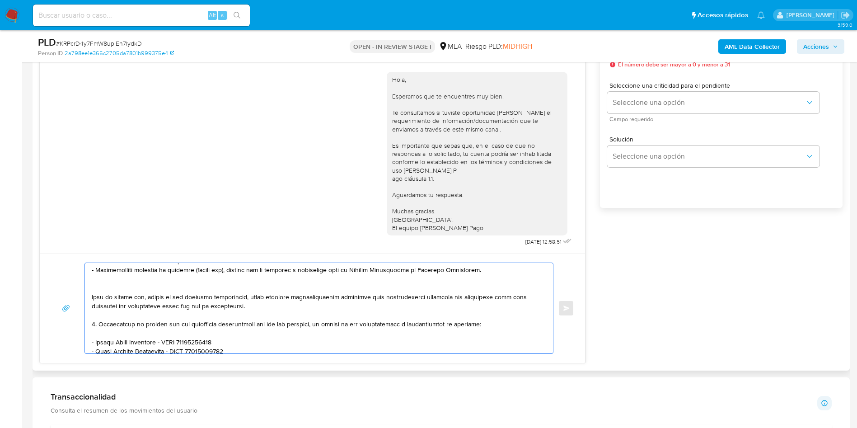
scroll to position [124, 0]
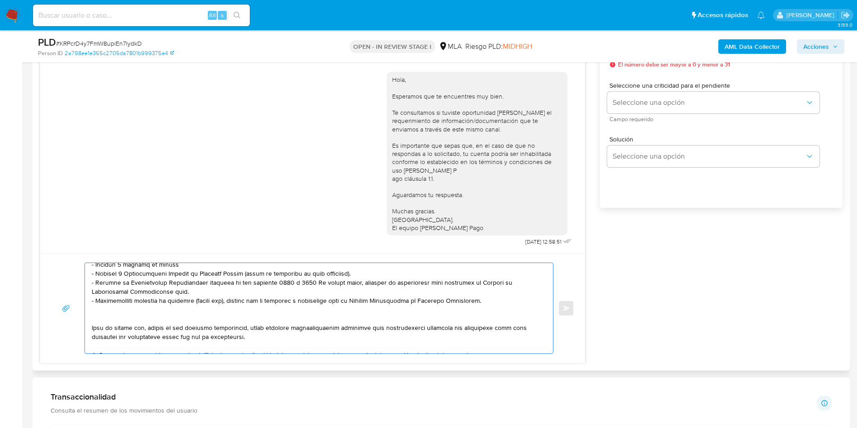
click at [112, 314] on textarea at bounding box center [317, 308] width 450 height 90
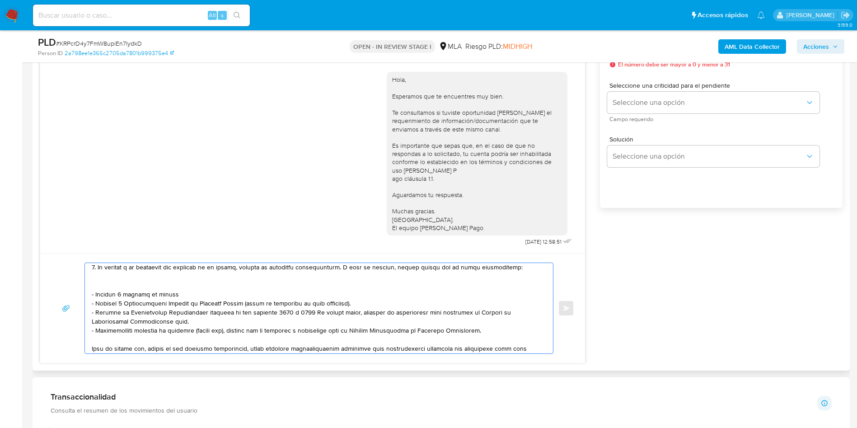
scroll to position [56, 0]
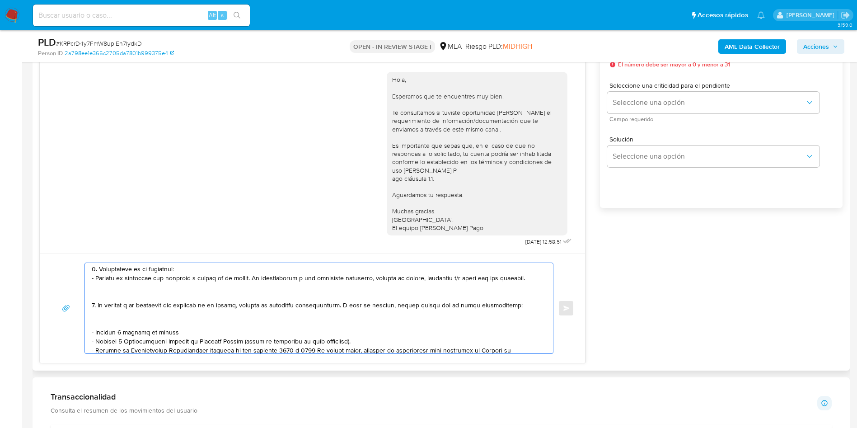
click at [114, 312] on textarea at bounding box center [317, 308] width 450 height 90
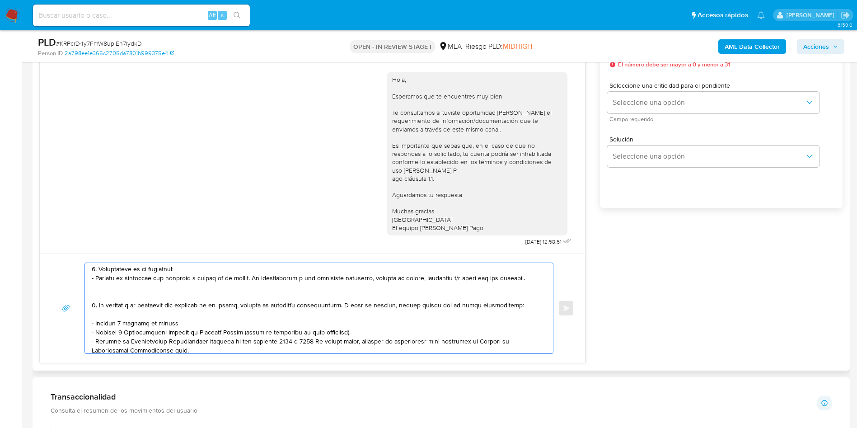
click at [115, 291] on textarea at bounding box center [317, 308] width 450 height 90
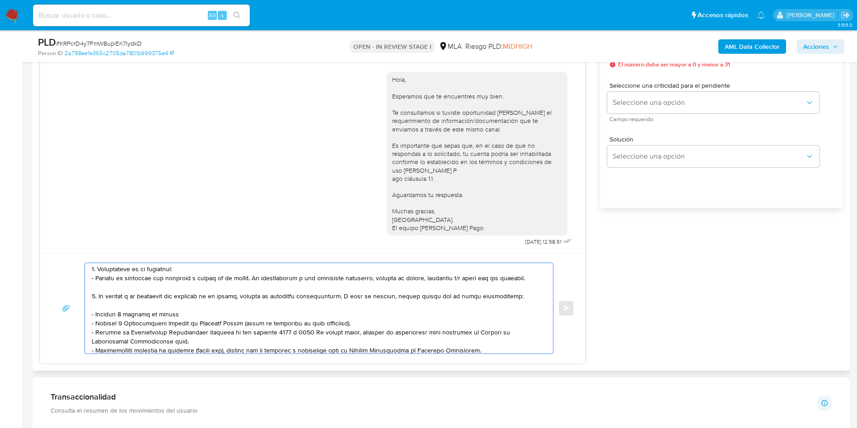
scroll to position [0, 0]
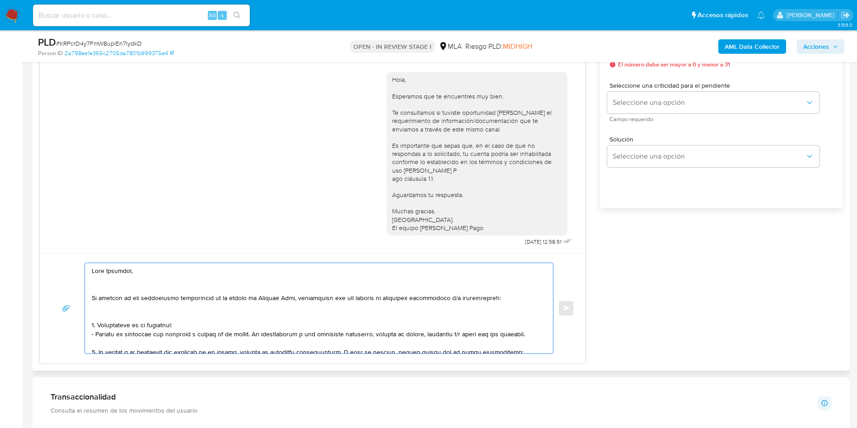
click at [118, 319] on textarea at bounding box center [317, 308] width 450 height 90
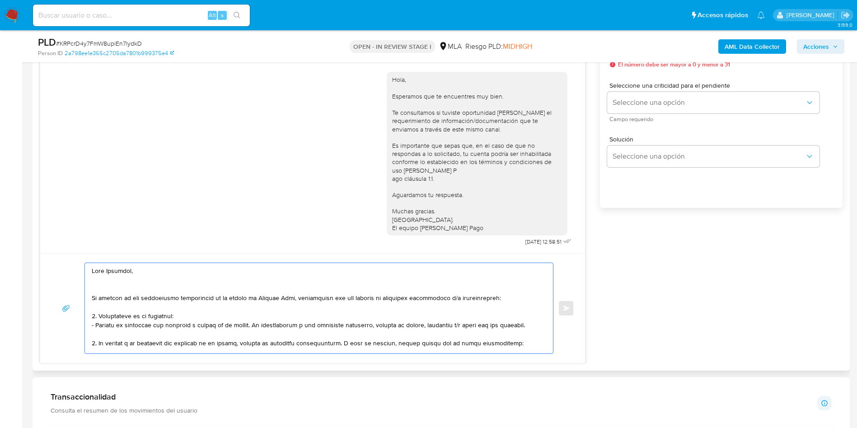
click at [118, 291] on textarea at bounding box center [317, 308] width 450 height 90
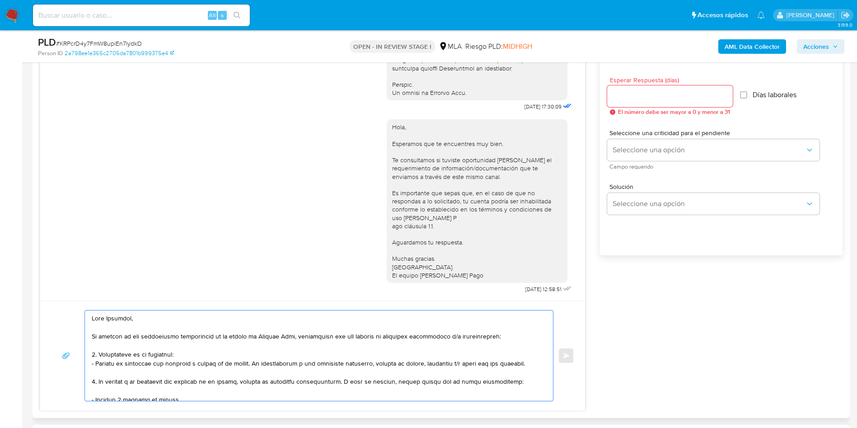
scroll to position [474, 0]
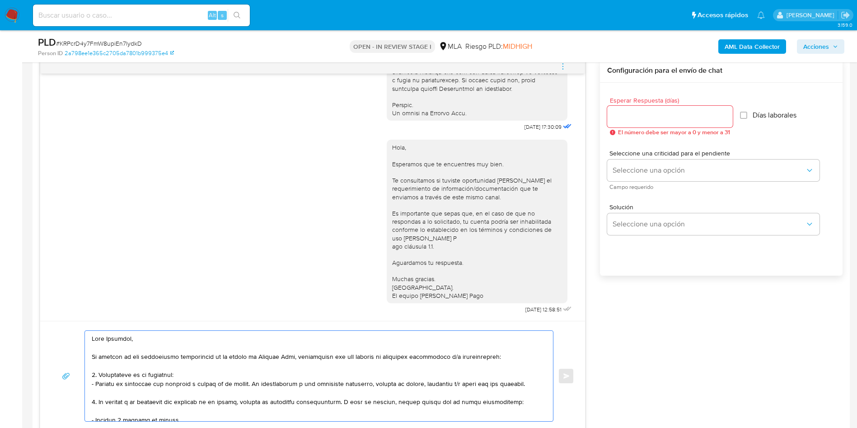
type textarea "Hola Cristian, En función de las operaciones registradas en tu cuenta de Mercad…"
click at [662, 113] on input "Esperar Respuesta (días)" at bounding box center [670, 117] width 126 height 12
type input "1"
click at [632, 159] on div "Seleccione una criticidad para el pendiente Seleccione una opción Campo requeri…" at bounding box center [713, 169] width 212 height 39
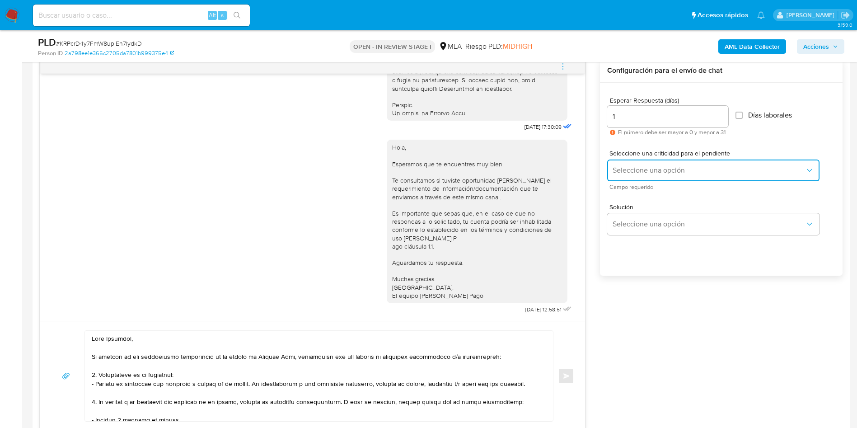
click at [632, 165] on button "Seleccione una opción" at bounding box center [713, 170] width 212 height 22
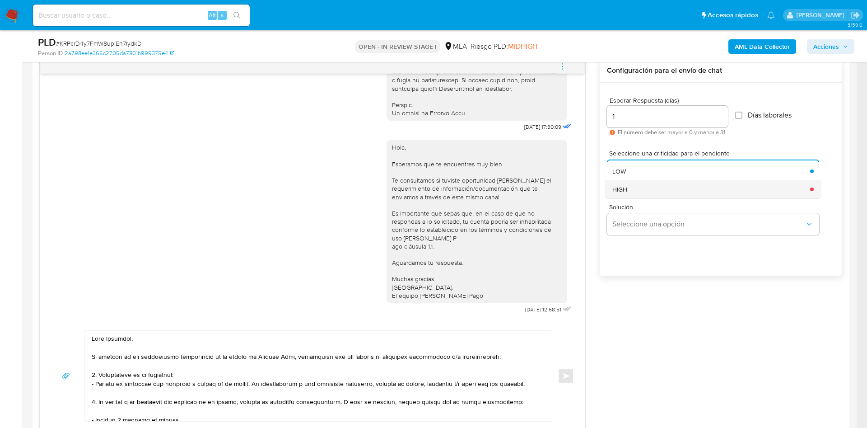
click at [652, 191] on div "HIGH" at bounding box center [709, 189] width 192 height 18
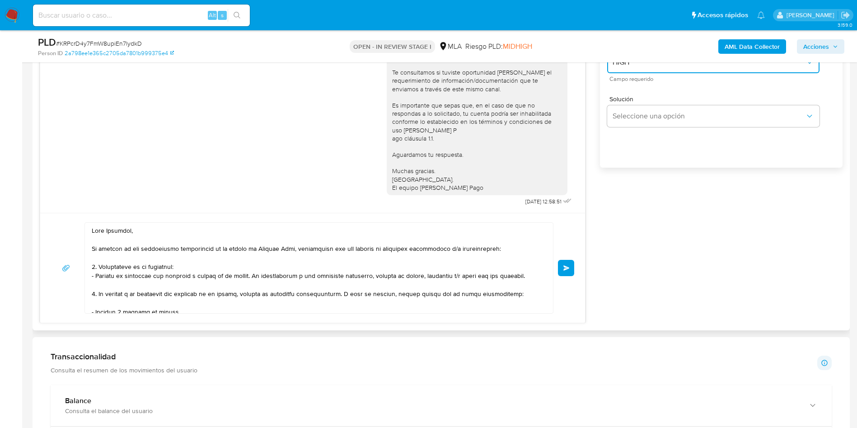
scroll to position [678, 0]
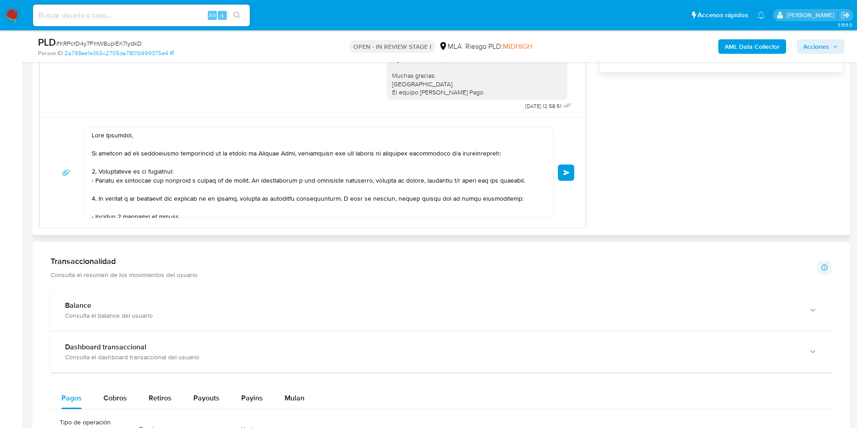
click at [564, 172] on span "Enviar" at bounding box center [566, 172] width 6 height 5
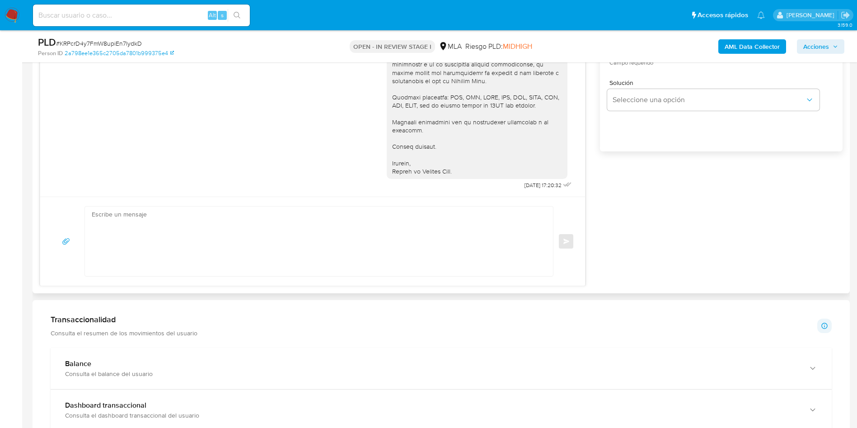
scroll to position [474, 0]
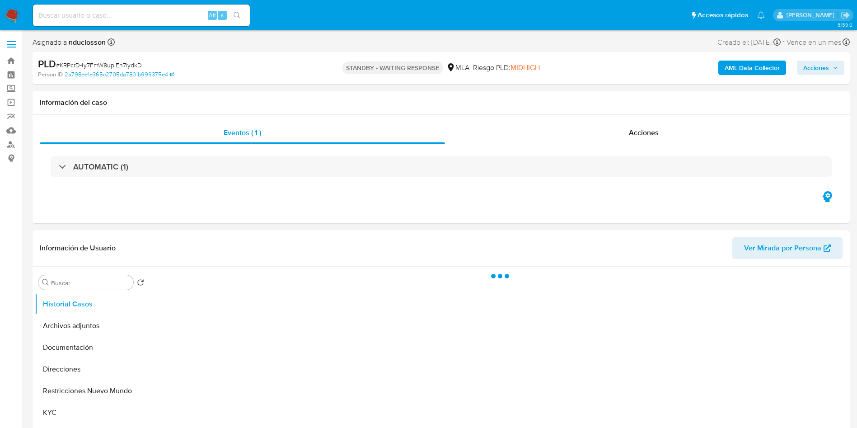
select select "10"
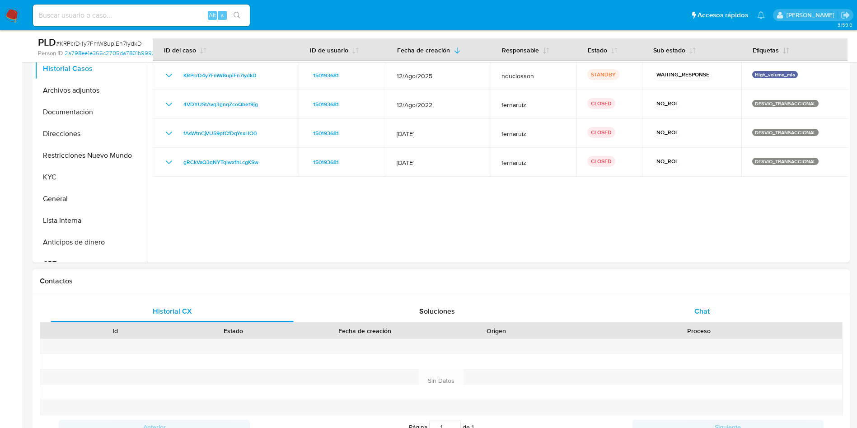
click at [691, 302] on div "Chat" at bounding box center [702, 311] width 243 height 22
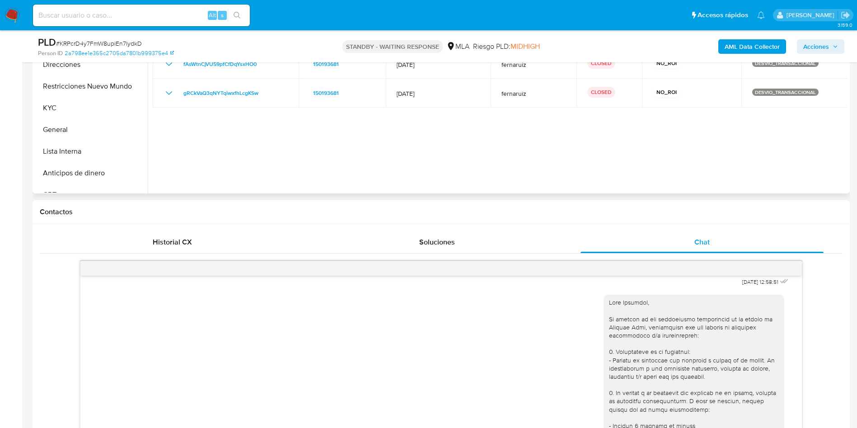
scroll to position [203, 0]
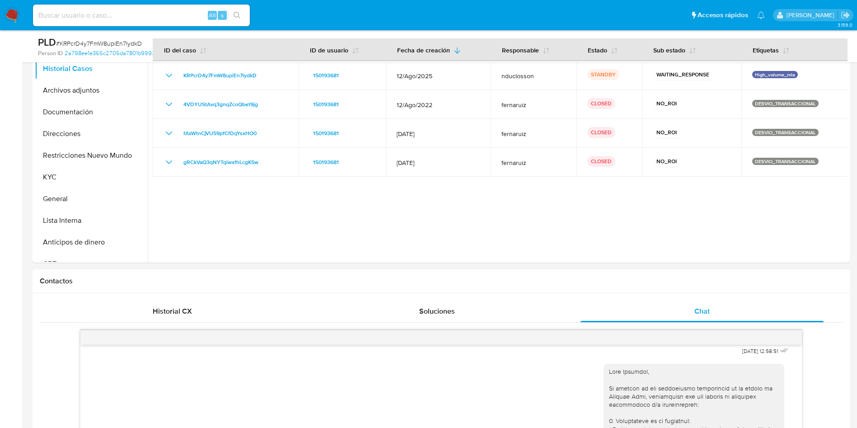
click at [64, 9] on input at bounding box center [141, 15] width 217 height 12
paste input "7sQ91MeXBN2q6dUOlyl243mB"
type input "7sQ91MeXBN2q6dUOlyl243mB"
click at [244, 12] on button "search-icon" at bounding box center [237, 15] width 19 height 13
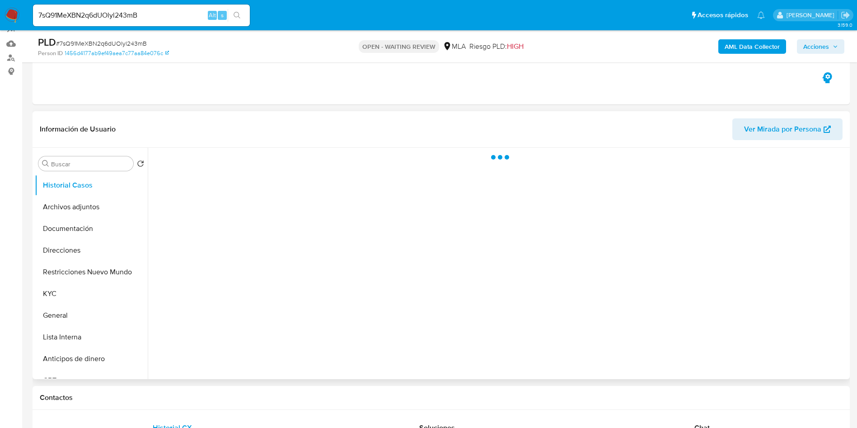
scroll to position [136, 0]
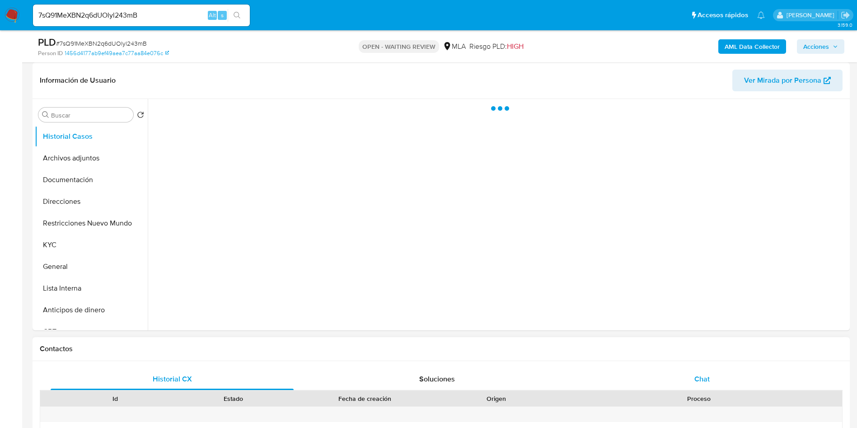
select select "10"
click at [706, 375] on span "Chat" at bounding box center [701, 379] width 15 height 10
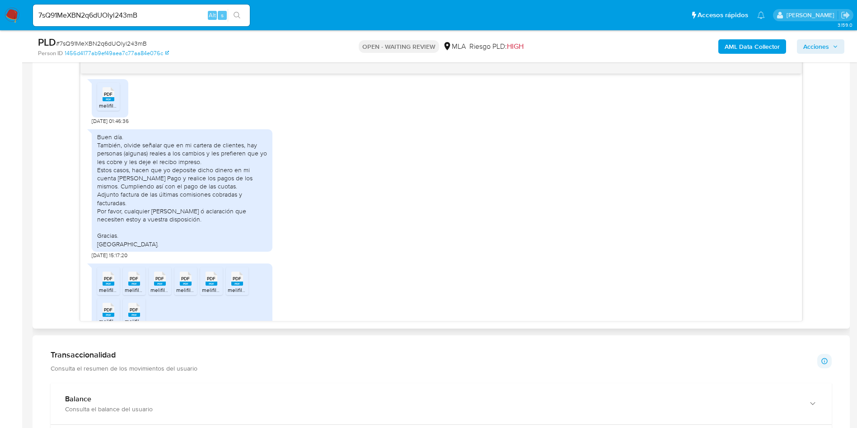
scroll to position [643, 0]
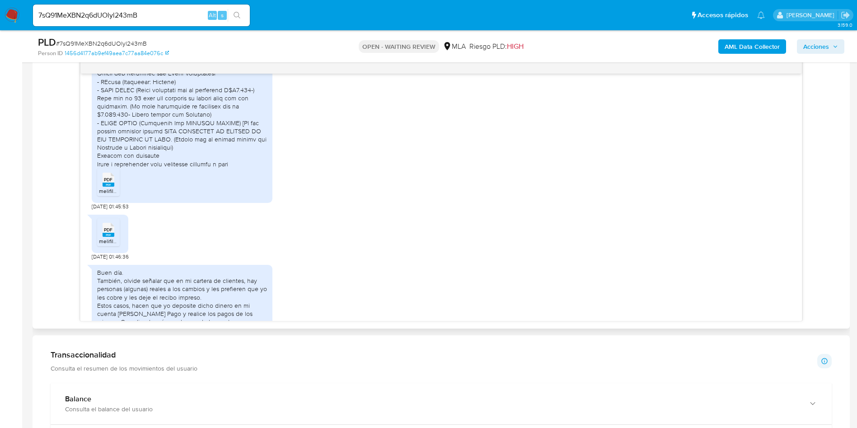
click at [112, 187] on rect at bounding box center [109, 185] width 12 height 4
click at [107, 233] on span "PDF" at bounding box center [108, 230] width 9 height 6
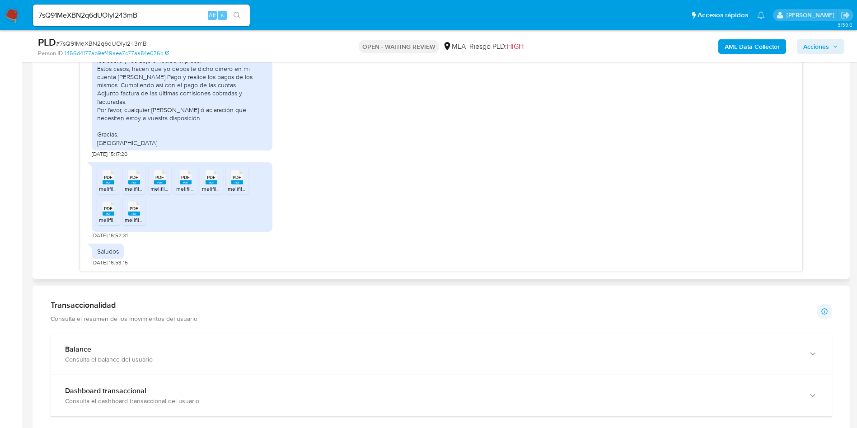
scroll to position [542, 0]
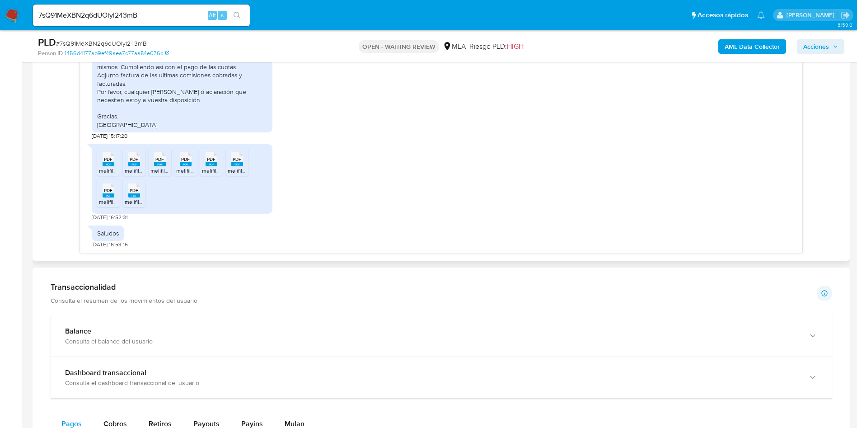
click at [108, 162] on span "PDF" at bounding box center [108, 159] width 9 height 6
click at [133, 157] on span "PDF" at bounding box center [134, 159] width 9 height 6
click at [160, 160] on span "PDF" at bounding box center [159, 159] width 9 height 6
click at [186, 159] on span "PDF" at bounding box center [185, 159] width 9 height 6
click at [214, 158] on span "PDF" at bounding box center [211, 159] width 9 height 6
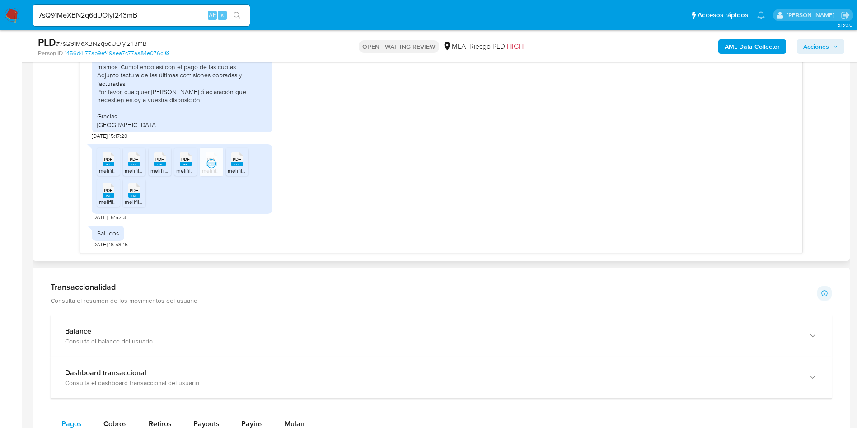
click at [243, 155] on icon "PDF" at bounding box center [237, 159] width 12 height 16
click at [100, 193] on div "PDF PDF" at bounding box center [108, 190] width 19 height 18
click at [126, 194] on div "PDF PDF" at bounding box center [134, 190] width 19 height 18
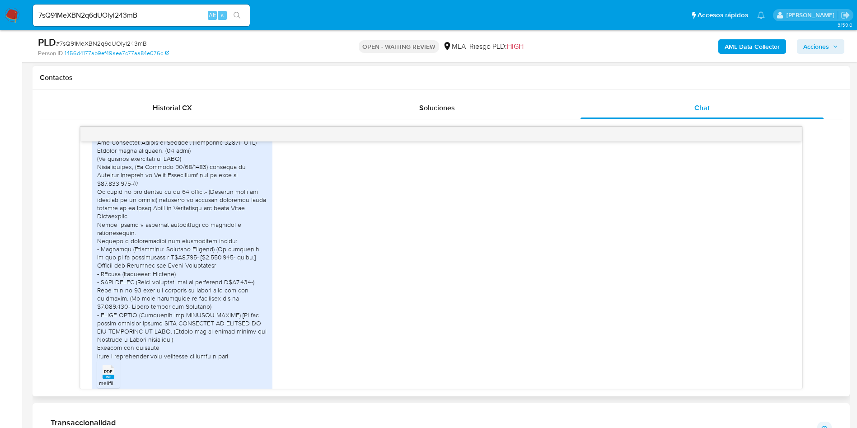
scroll to position [507, 0]
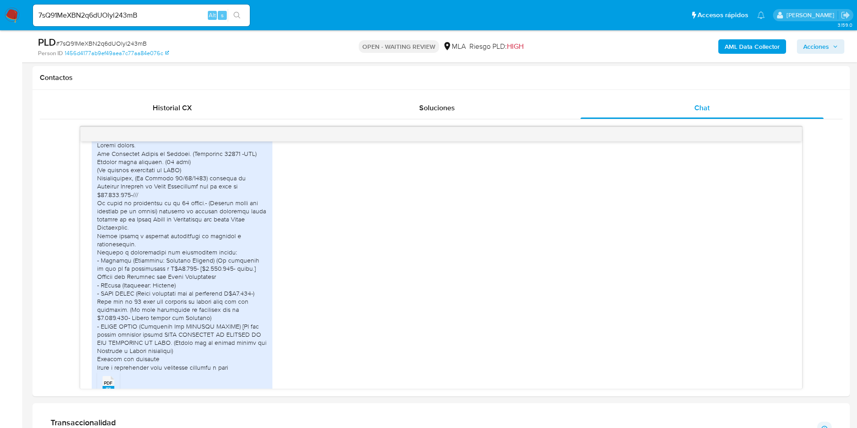
click at [119, 43] on span "# 7sQ91MeXBN2q6dUOlyl243mB" at bounding box center [101, 43] width 91 height 9
copy span "7sQ91MeXBN2q6dUOlyl243mB"
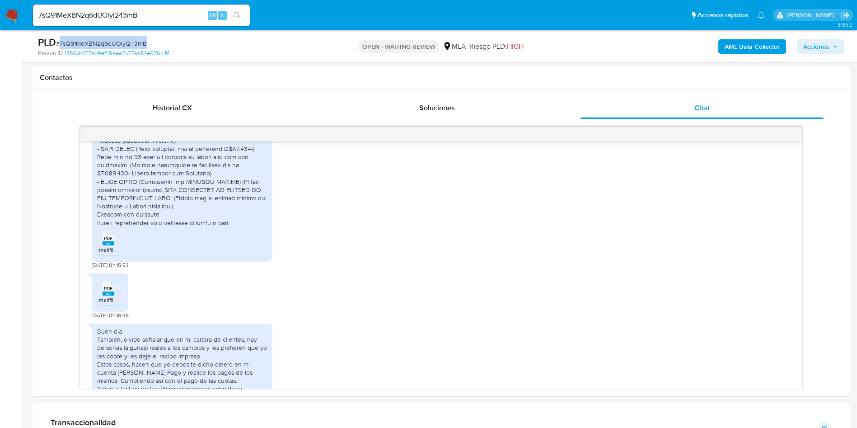
scroll to position [711, 0]
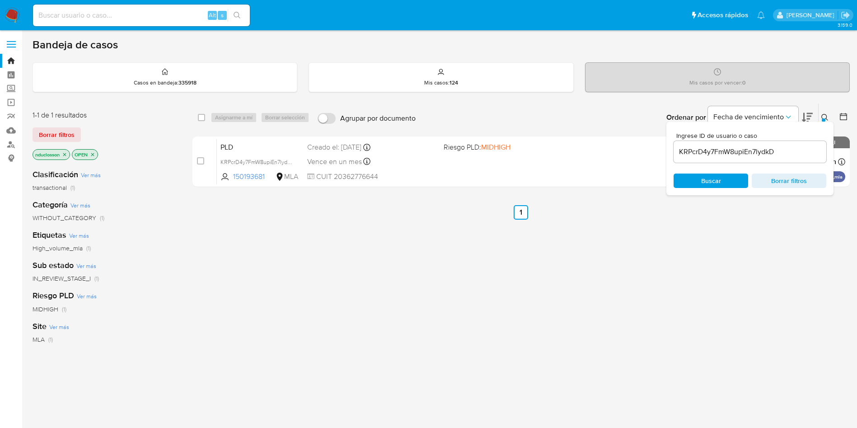
click at [694, 141] on div "KRPcrD4y7FmW8upiEn7lydkD" at bounding box center [750, 152] width 153 height 22
click at [702, 155] on input "KRPcrD4y7FmW8upiEn7lydkD" at bounding box center [750, 152] width 153 height 12
paste input "7sQ91MeXBN2q6dUOlyl243mB"
type input "7sQ91MeXBN2q6dUOlyl243mB"
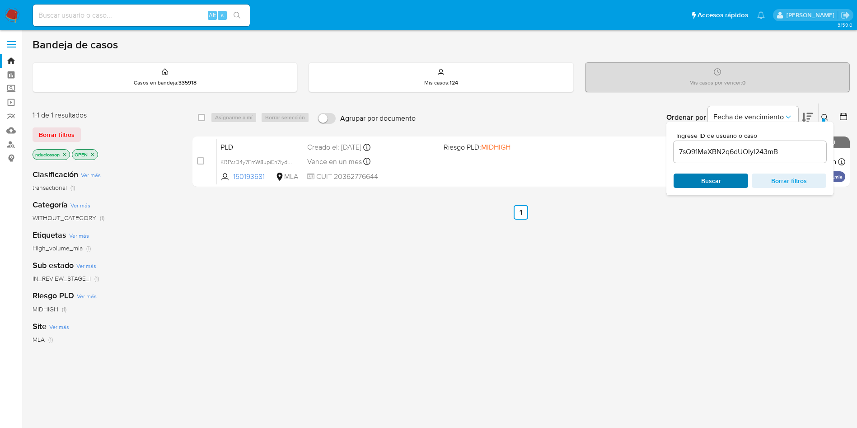
click at [706, 178] on span "Buscar" at bounding box center [711, 180] width 20 height 14
click at [202, 113] on div "select-all-cases-checkbox" at bounding box center [201, 117] width 7 height 9
click at [228, 117] on div "Asignarme a mí Borrar selección" at bounding box center [262, 117] width 103 height 11
click at [198, 119] on input "checkbox" at bounding box center [201, 117] width 7 height 7
checkbox input "true"
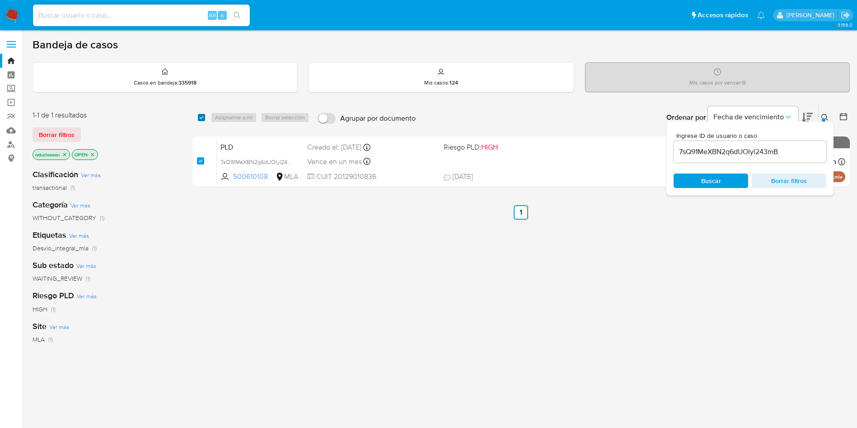
checkbox input "true"
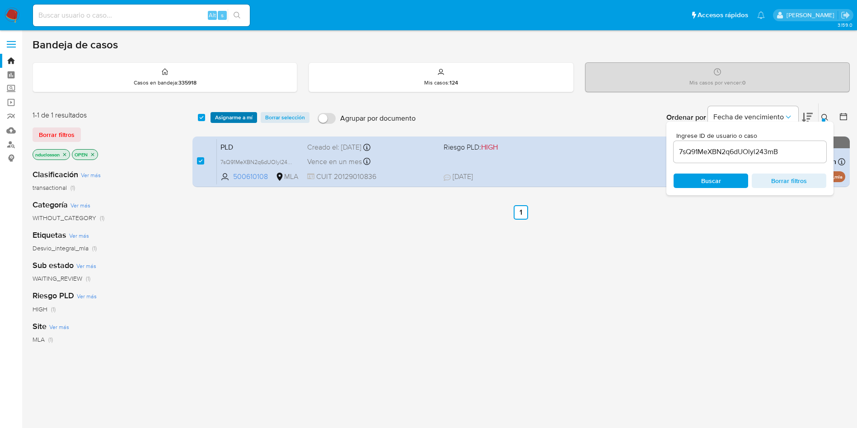
click at [221, 117] on span "Asignarme a mí" at bounding box center [233, 117] width 37 height 9
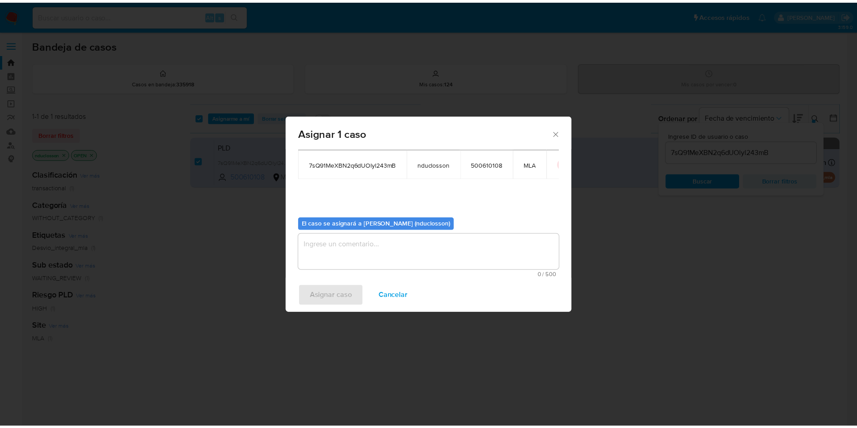
scroll to position [47, 0]
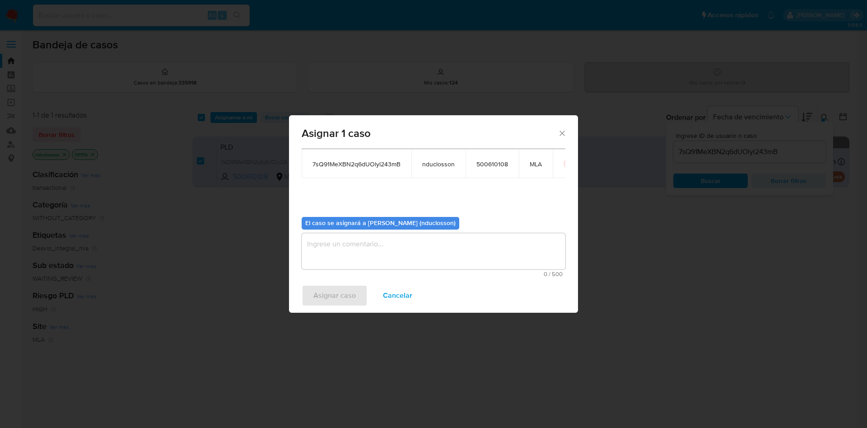
drag, startPoint x: 376, startPoint y: 250, endPoint x: 373, endPoint y: 258, distance: 8.5
click at [376, 251] on textarea "assign-modal" at bounding box center [434, 251] width 264 height 36
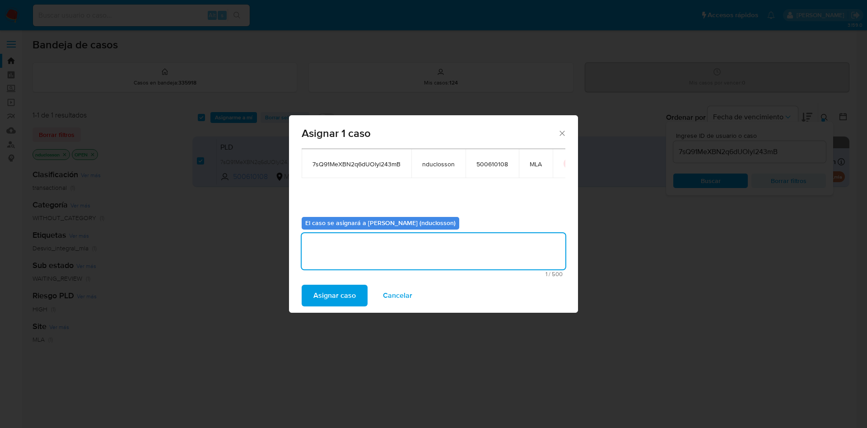
click at [339, 287] on span "Asignar caso" at bounding box center [335, 296] width 42 height 20
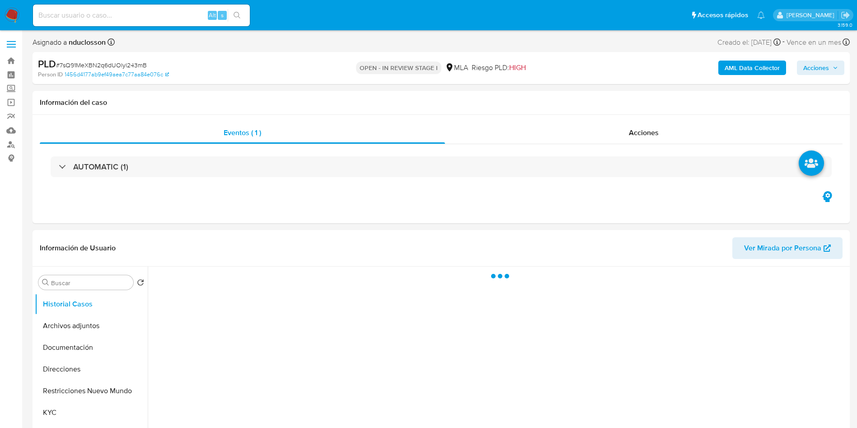
select select "10"
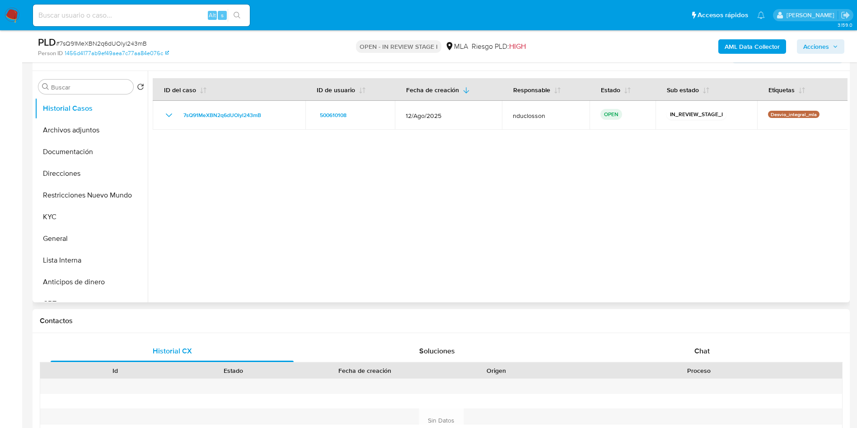
scroll to position [203, 0]
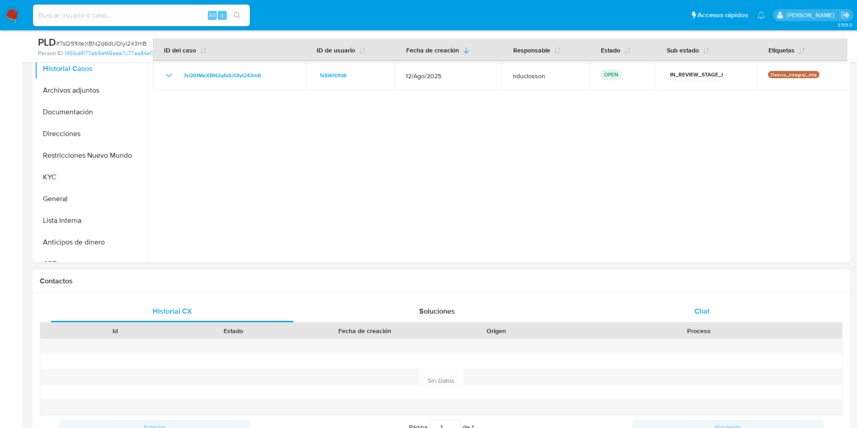
click at [720, 300] on div "Chat" at bounding box center [702, 311] width 243 height 22
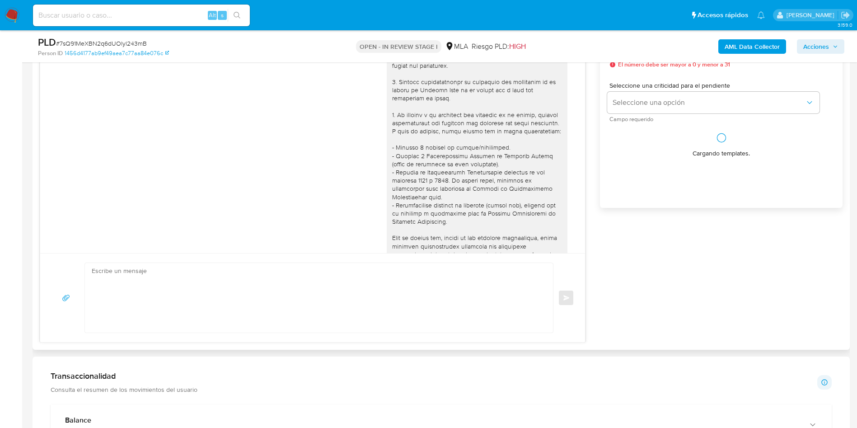
scroll to position [846, 0]
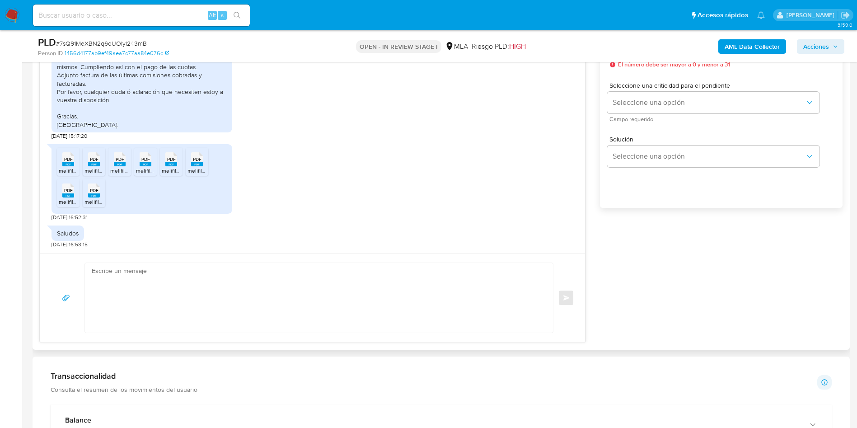
click at [266, 292] on textarea at bounding box center [317, 298] width 450 height 70
paste textarea "Lore Ipsumd, Sitame consect adi el seddoeius. Te incididu, utlaboreetd mag ali …"
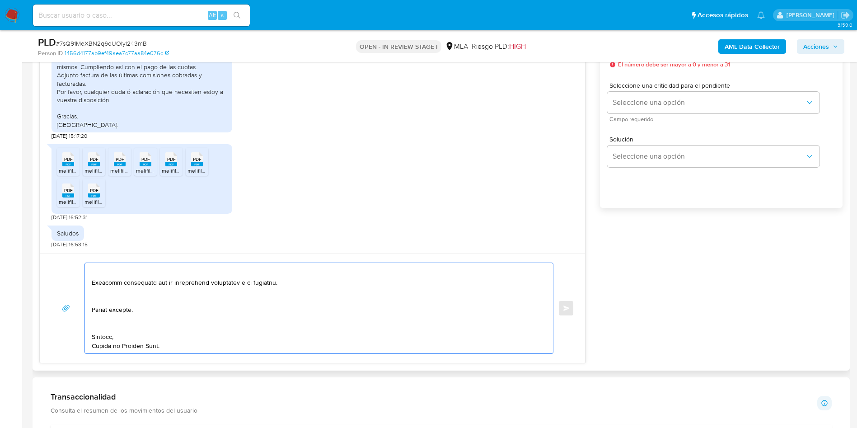
scroll to position [286, 0]
click at [100, 325] on textarea at bounding box center [317, 308] width 450 height 90
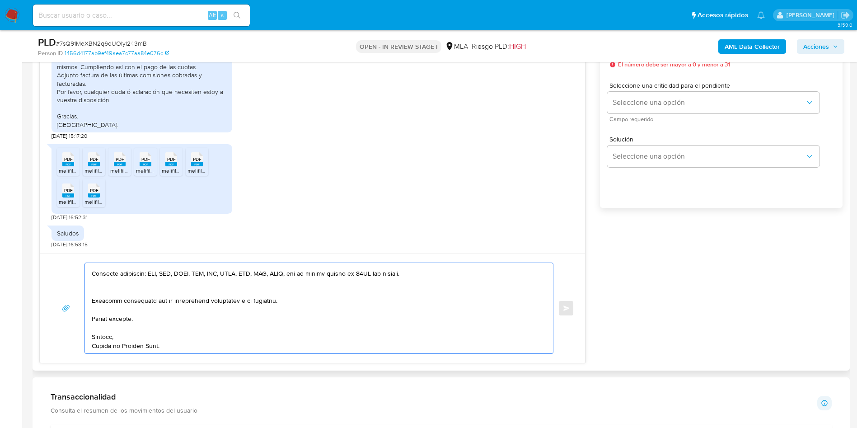
scroll to position [268, 0]
click at [100, 296] on textarea at bounding box center [317, 308] width 450 height 90
click at [104, 287] on textarea at bounding box center [317, 308] width 450 height 90
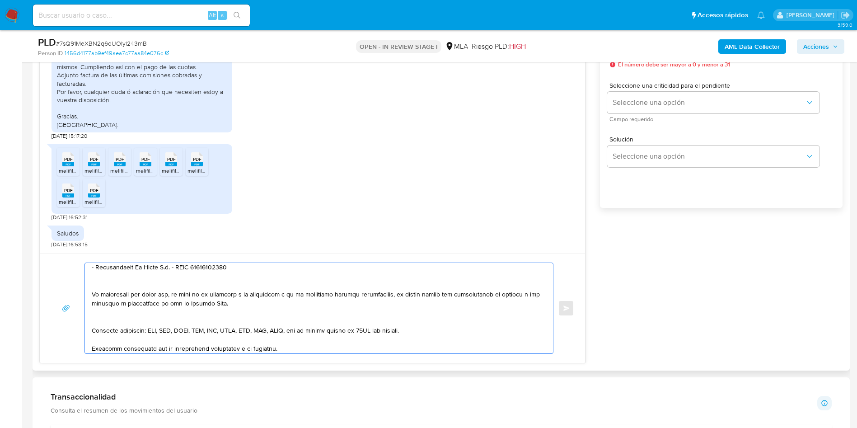
scroll to position [192, 0]
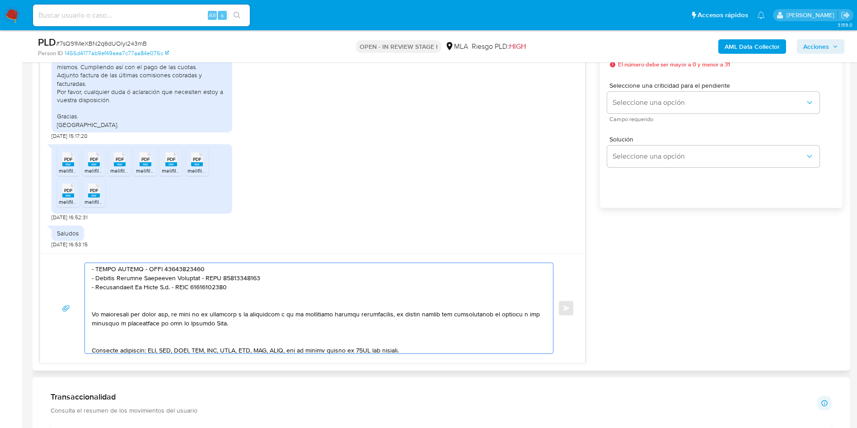
click at [103, 339] on textarea at bounding box center [317, 308] width 450 height 90
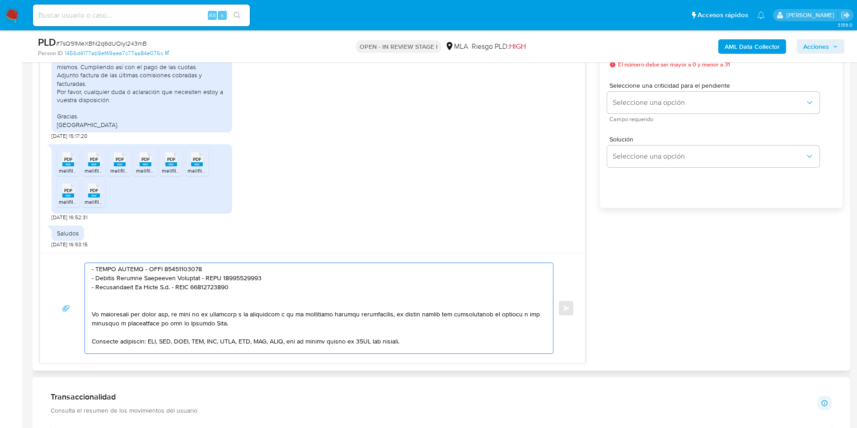
click at [105, 305] on textarea at bounding box center [317, 308] width 450 height 90
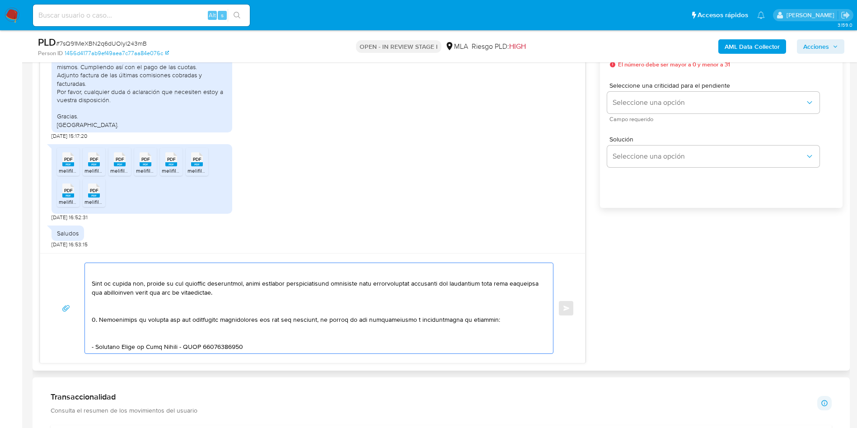
scroll to position [124, 0]
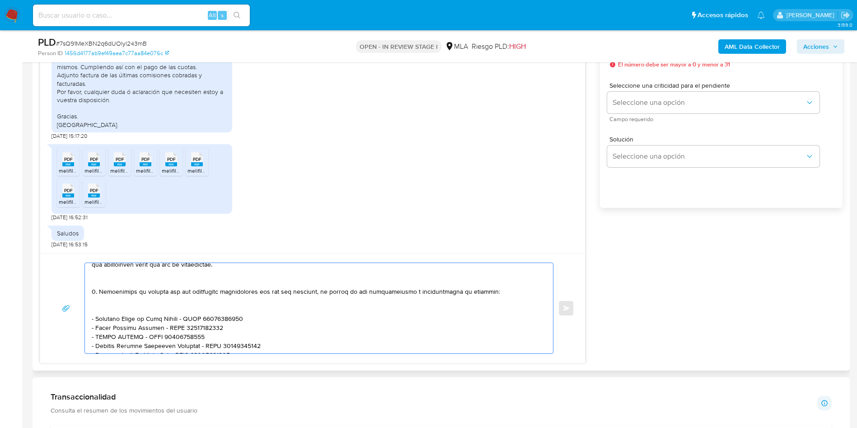
click at [98, 308] on textarea at bounding box center [317, 308] width 450 height 90
click at [102, 281] on textarea at bounding box center [317, 308] width 450 height 90
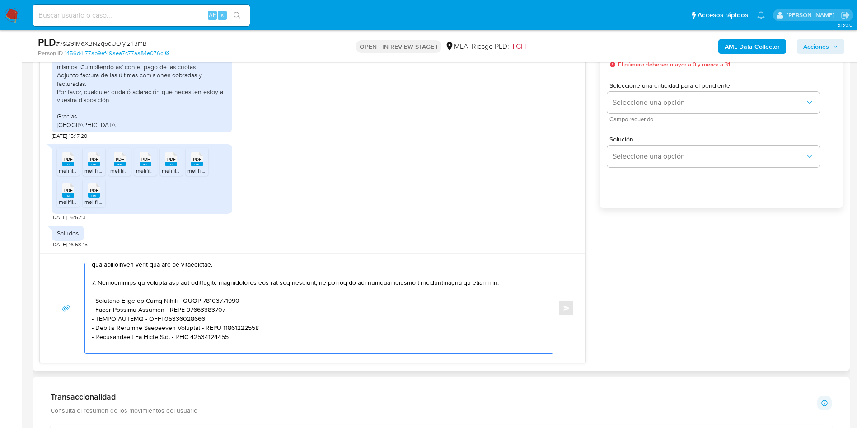
scroll to position [56, 0]
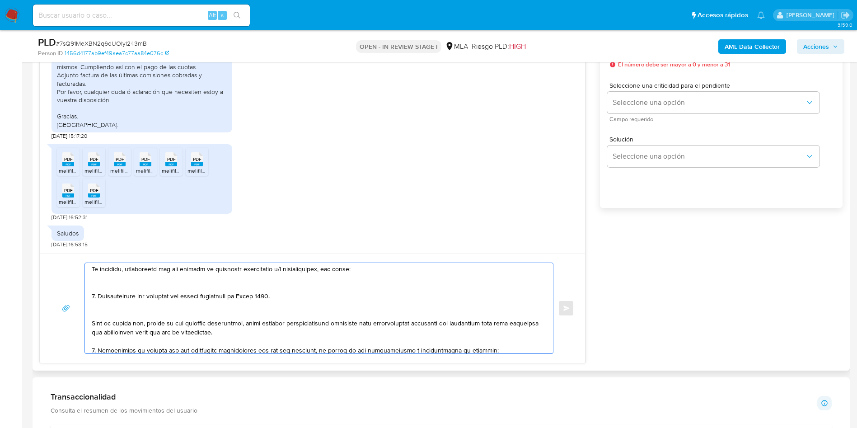
click at [104, 316] on textarea at bounding box center [317, 308] width 450 height 90
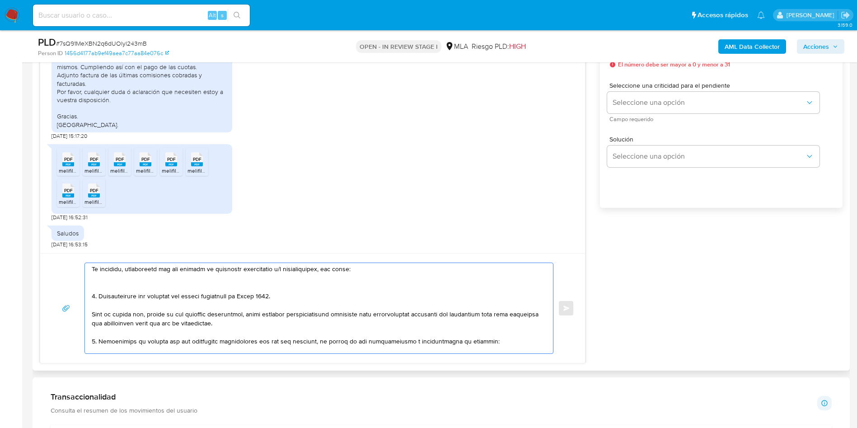
click at [104, 282] on textarea at bounding box center [317, 308] width 450 height 90
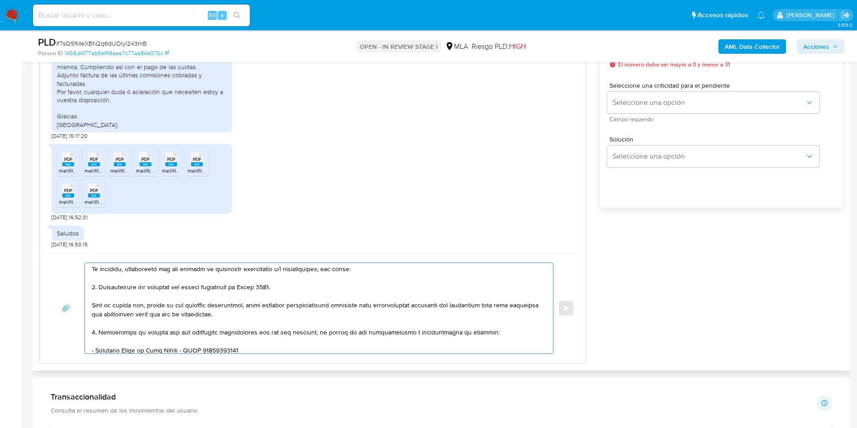
scroll to position [0, 0]
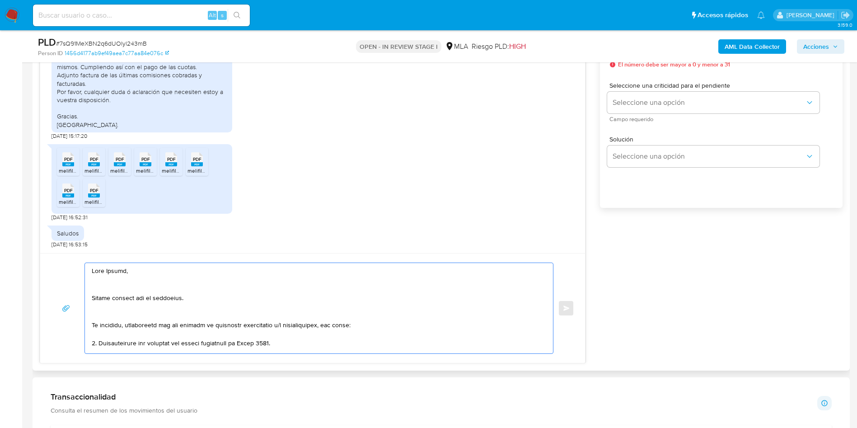
click at [112, 313] on textarea at bounding box center [317, 308] width 450 height 90
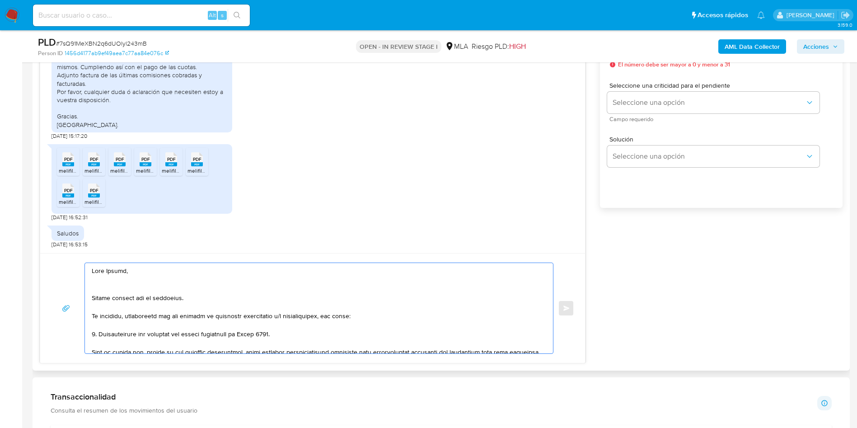
click at [107, 289] on textarea at bounding box center [317, 308] width 450 height 90
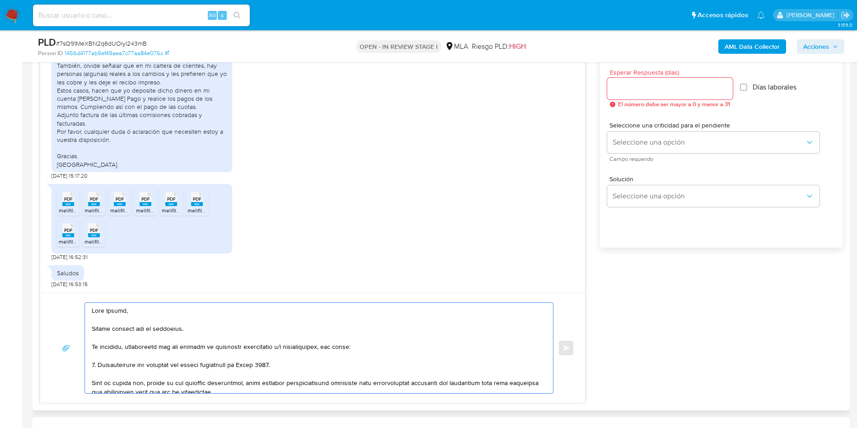
scroll to position [474, 0]
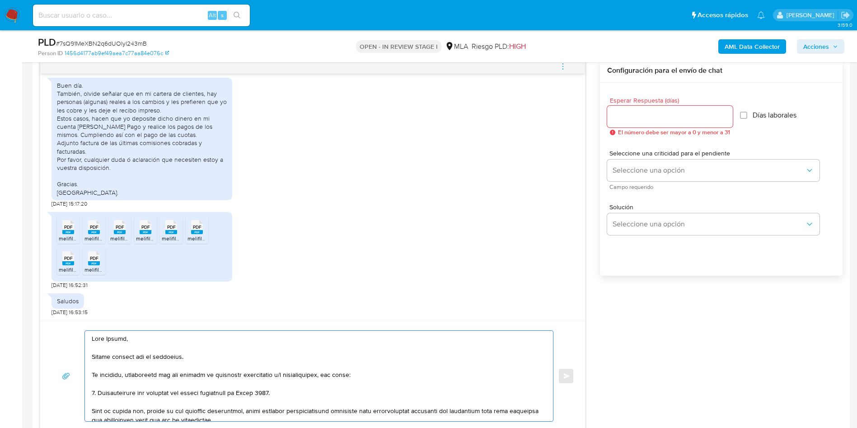
type textarea "Lore Ipsumd, Sitame consect adi el seddoeius. Te incididu, utlaboreetd mag ali …"
click at [626, 126] on div at bounding box center [670, 117] width 126 height 22
click at [624, 121] on input "Esperar Respuesta (días)" at bounding box center [670, 117] width 126 height 12
type input "1"
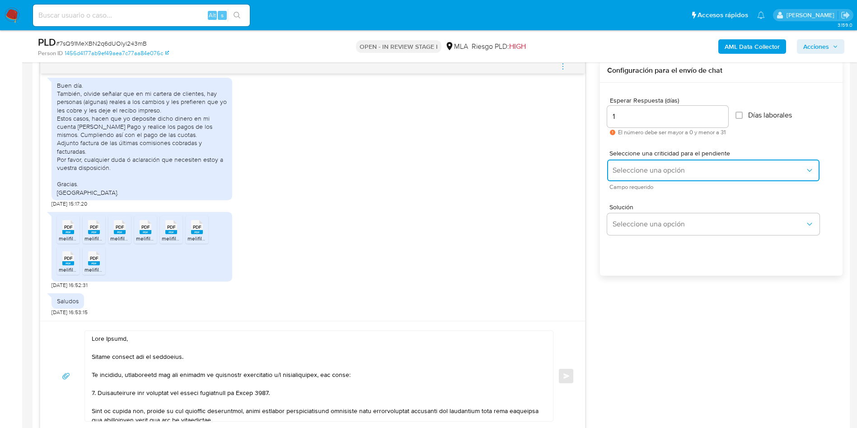
click at [629, 165] on button "Seleccione una opción" at bounding box center [713, 170] width 212 height 22
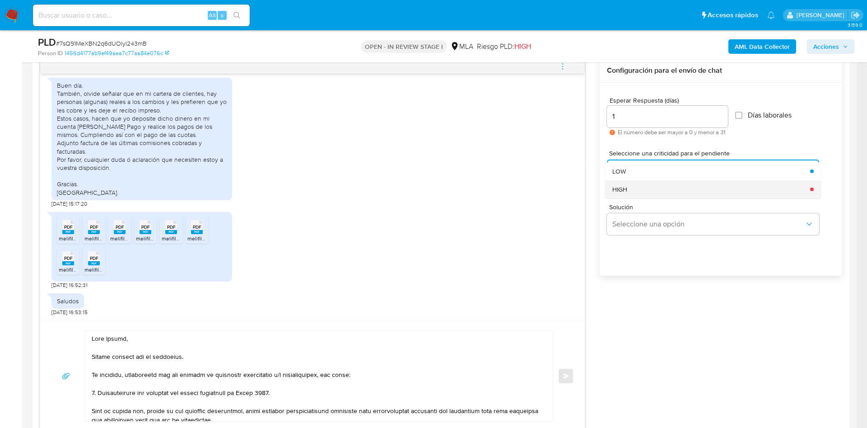
click at [637, 194] on div "HIGH" at bounding box center [709, 189] width 192 height 18
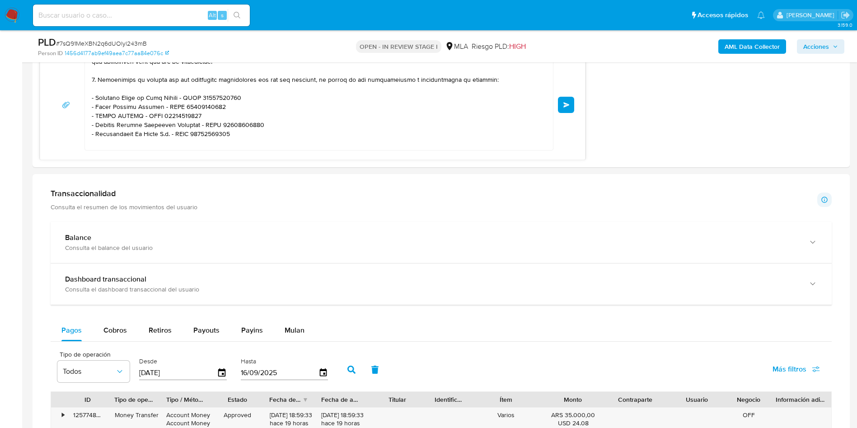
scroll to position [136, 0]
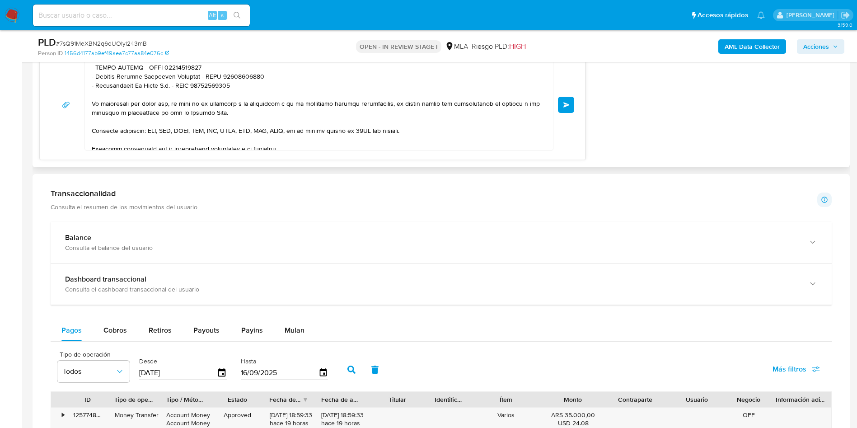
click at [572, 108] on button "Enviar" at bounding box center [566, 105] width 16 height 16
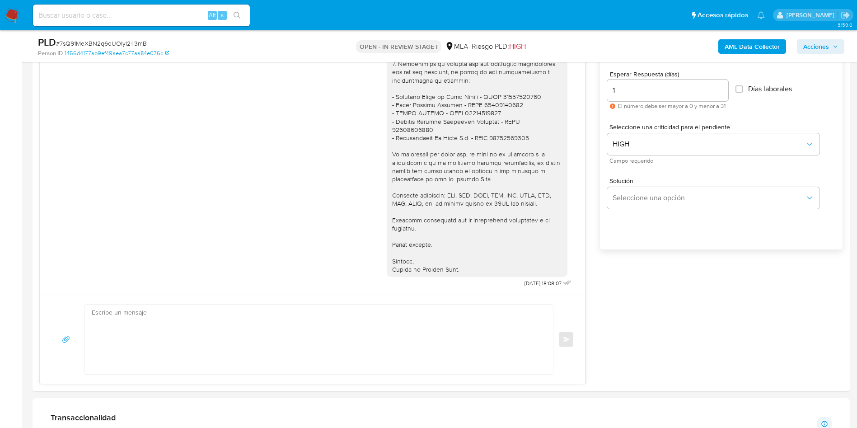
scroll to position [474, 0]
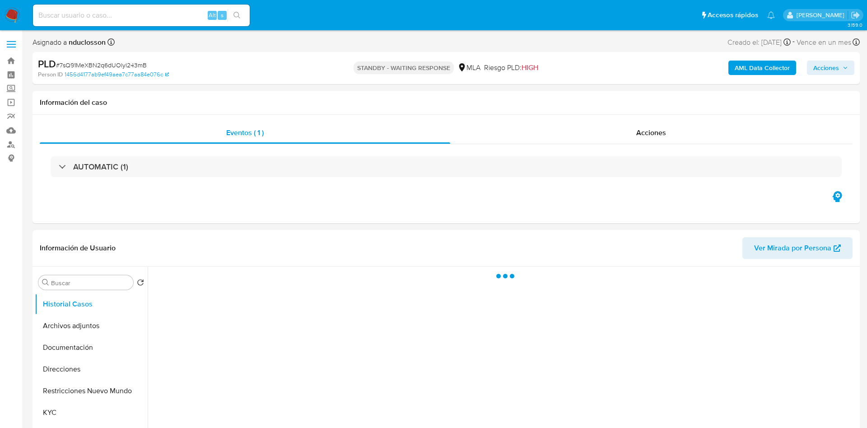
select select "10"
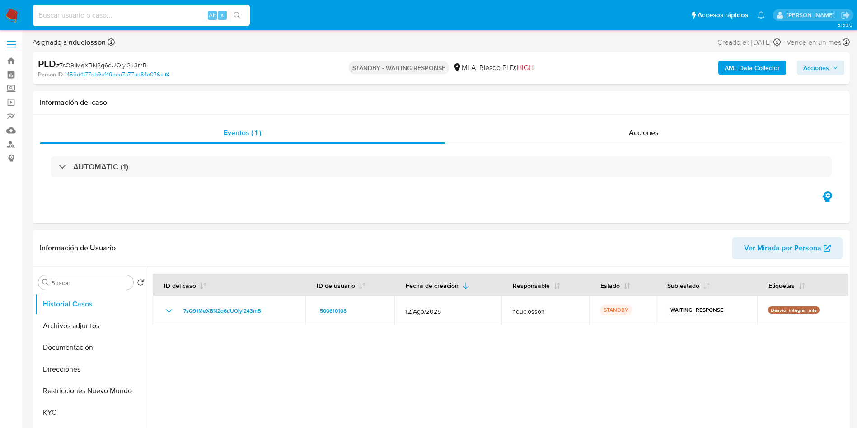
click at [63, 15] on input at bounding box center [141, 15] width 217 height 12
paste input "ay8tq3vx6LQUAk02joan1AGl"
type input "ay8tq3vx6LQUAk02joan1AGl"
click at [232, 9] on button "search-icon" at bounding box center [237, 15] width 19 height 13
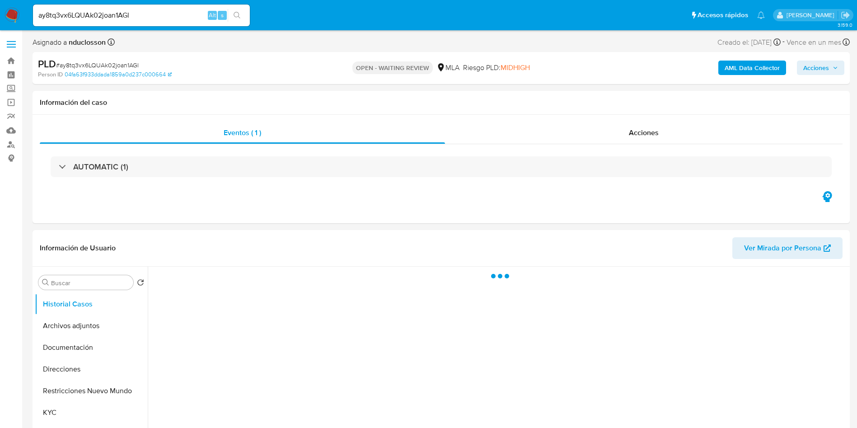
select select "10"
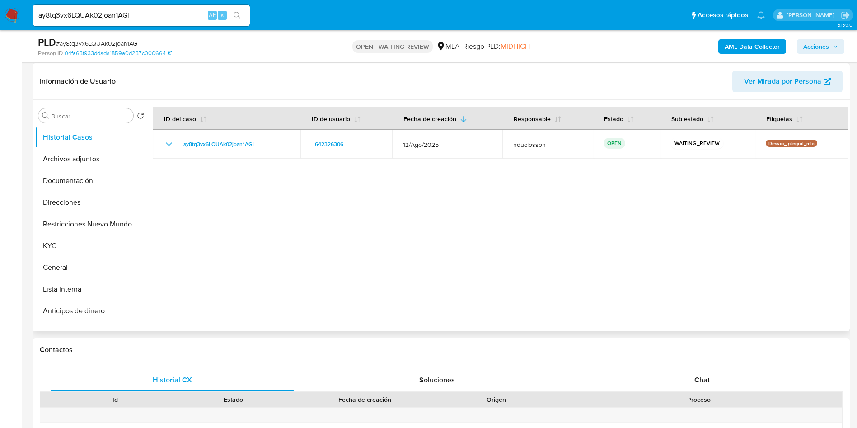
scroll to position [136, 0]
click at [705, 369] on div "Chat" at bounding box center [702, 379] width 243 height 22
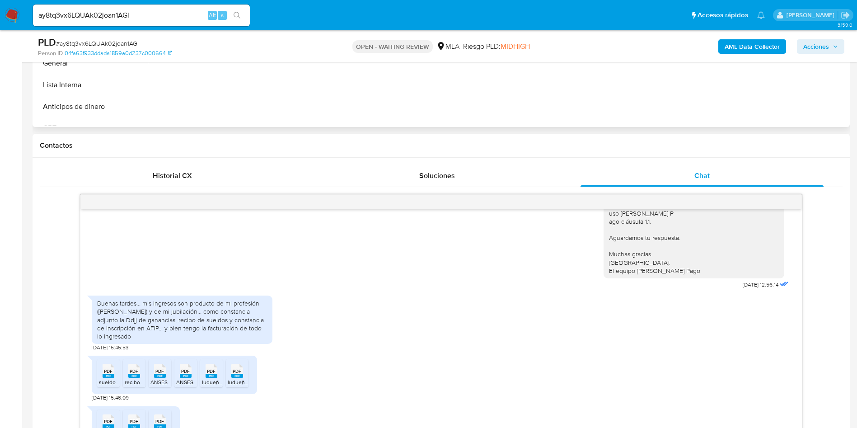
scroll to position [407, 0]
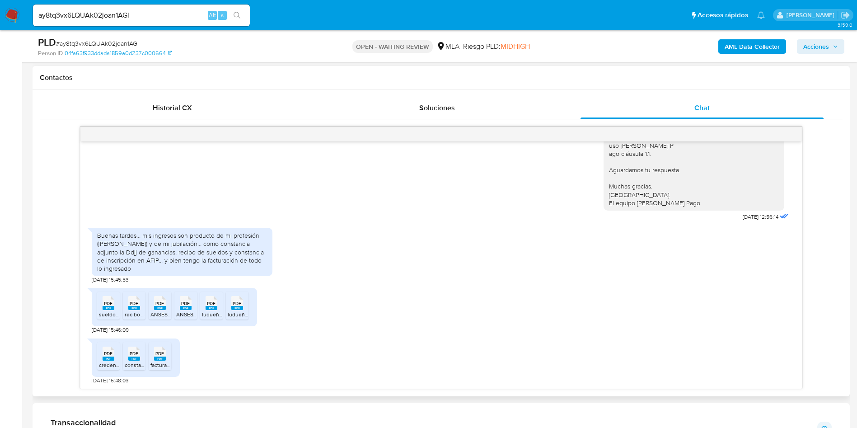
click at [113, 304] on icon at bounding box center [109, 303] width 12 height 14
click at [135, 309] on rect at bounding box center [134, 308] width 12 height 4
click at [162, 308] on rect at bounding box center [160, 308] width 12 height 4
click at [184, 305] on span "PDF" at bounding box center [185, 303] width 9 height 6
drag, startPoint x: 211, startPoint y: 304, endPoint x: 238, endPoint y: 306, distance: 26.8
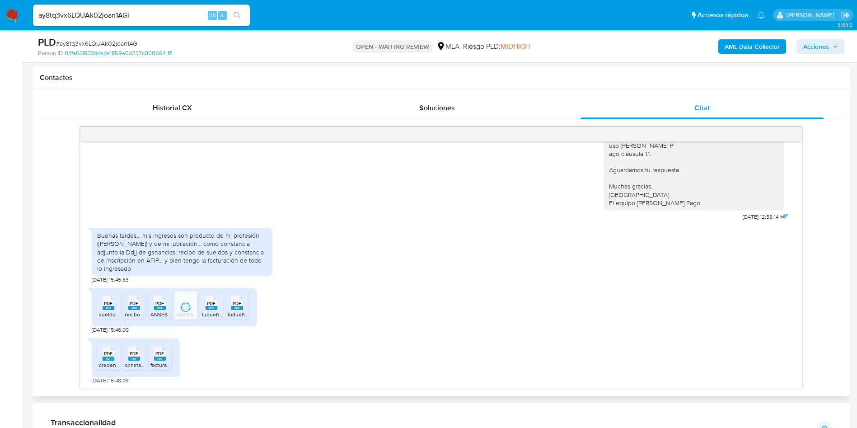
click at [212, 304] on span "PDF" at bounding box center [211, 303] width 9 height 6
click at [250, 308] on ul "PDF PDF sueldo junio.pdf PDF PDF recibo sueldo.pdf PDF PDF ANSES_Mi_Liquidacion…" at bounding box center [174, 306] width 155 height 31
click at [245, 306] on div "PDF PDF" at bounding box center [237, 302] width 19 height 18
click at [105, 351] on span "PDF" at bounding box center [108, 354] width 9 height 6
drag, startPoint x: 136, startPoint y: 352, endPoint x: 154, endPoint y: 352, distance: 18.1
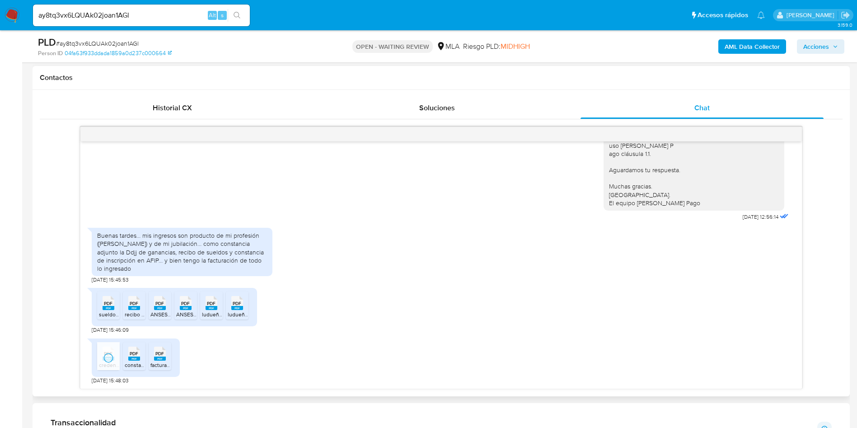
click at [136, 352] on span "PDF" at bounding box center [134, 354] width 9 height 6
click at [168, 354] on div "PDF PDF" at bounding box center [159, 353] width 19 height 18
click at [111, 304] on span "PDF" at bounding box center [108, 303] width 9 height 6
click at [133, 307] on rect at bounding box center [134, 308] width 12 height 4
